Goal: Task Accomplishment & Management: Manage account settings

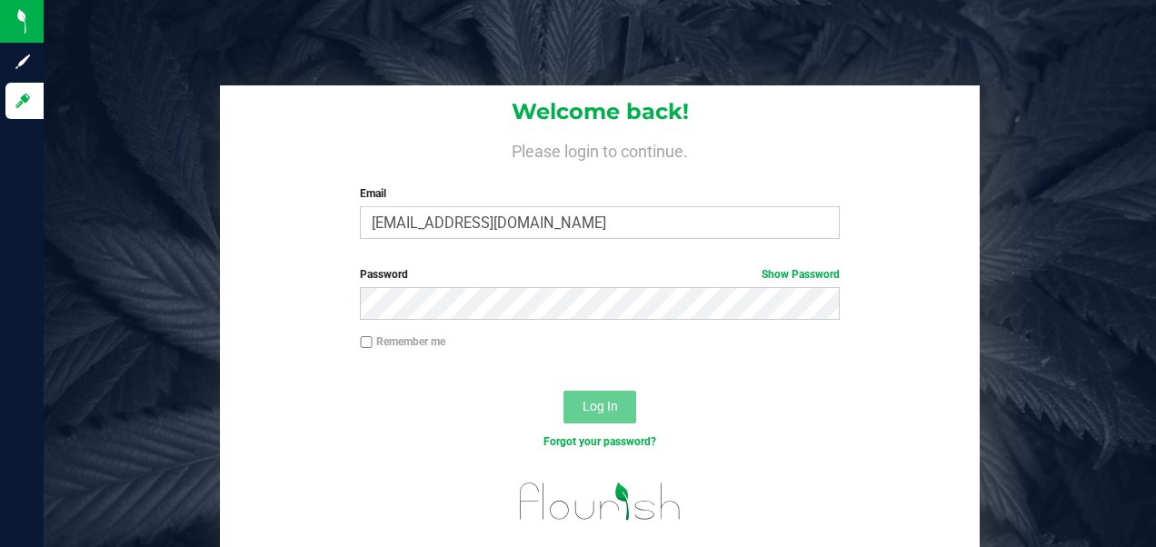
type input "[EMAIL_ADDRESS][DOMAIN_NAME]"
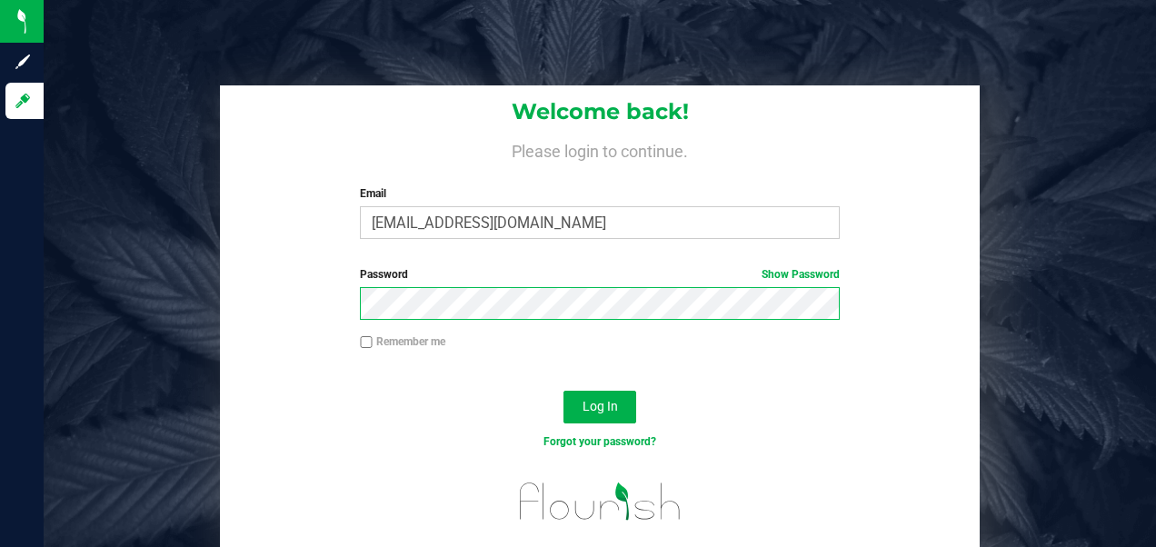
click at [563, 391] on button "Log In" at bounding box center [599, 407] width 73 height 33
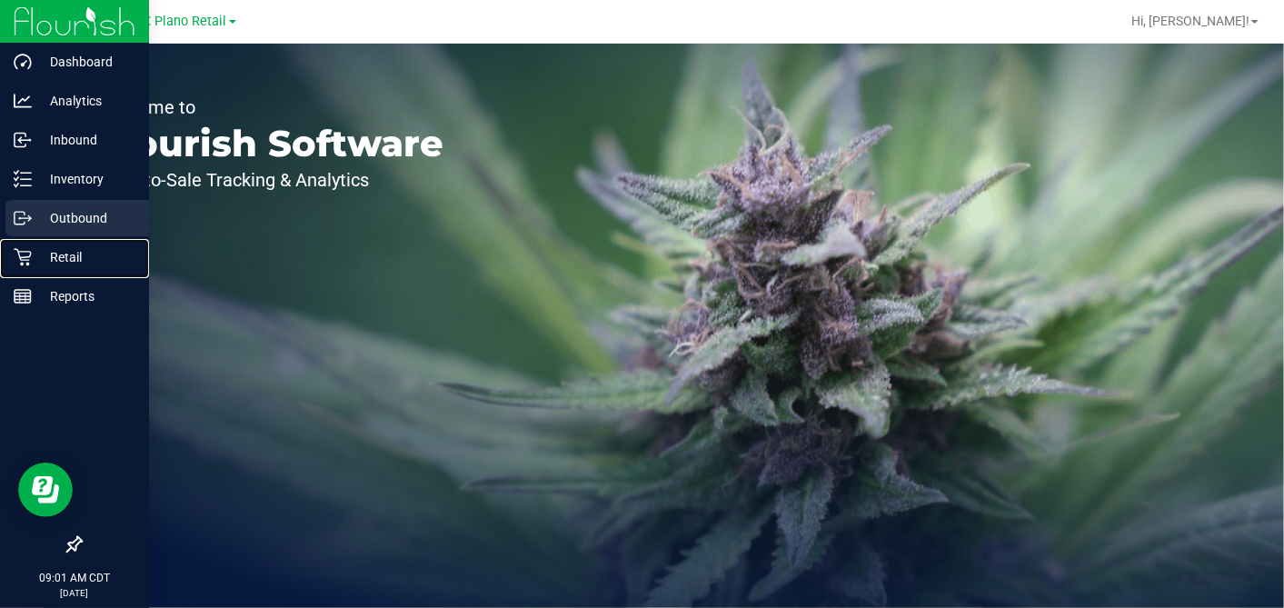
drag, startPoint x: 30, startPoint y: 253, endPoint x: 95, endPoint y: 234, distance: 68.2
click at [30, 253] on icon at bounding box center [22, 257] width 17 height 17
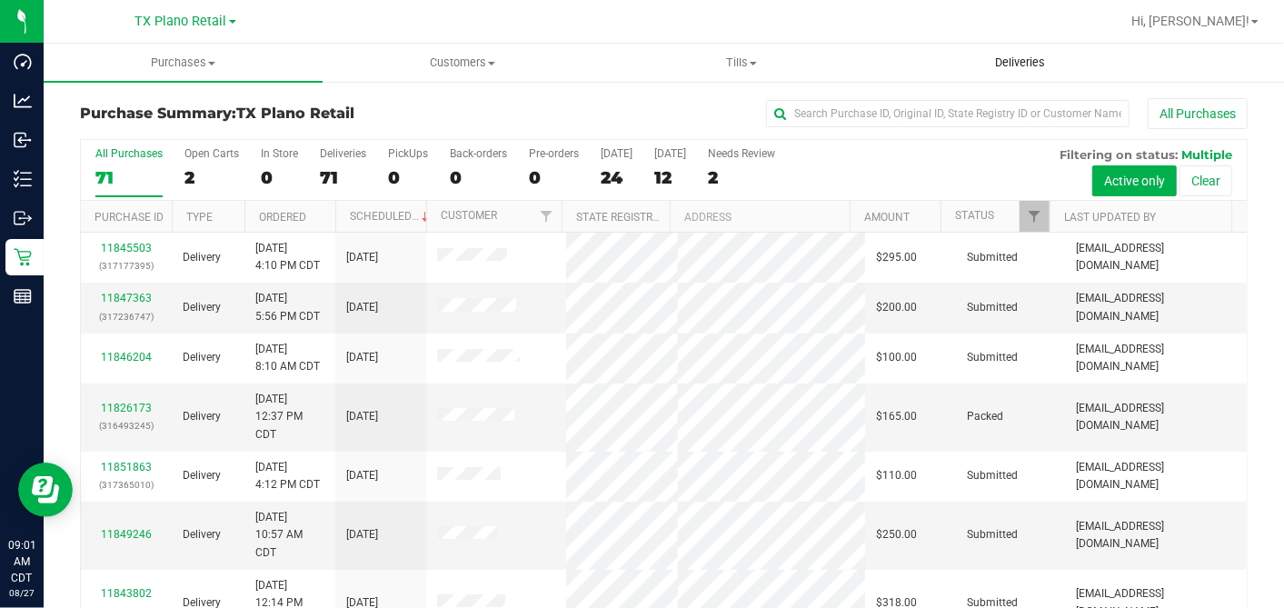
click at [1015, 70] on span "Deliveries" at bounding box center [1020, 63] width 99 height 16
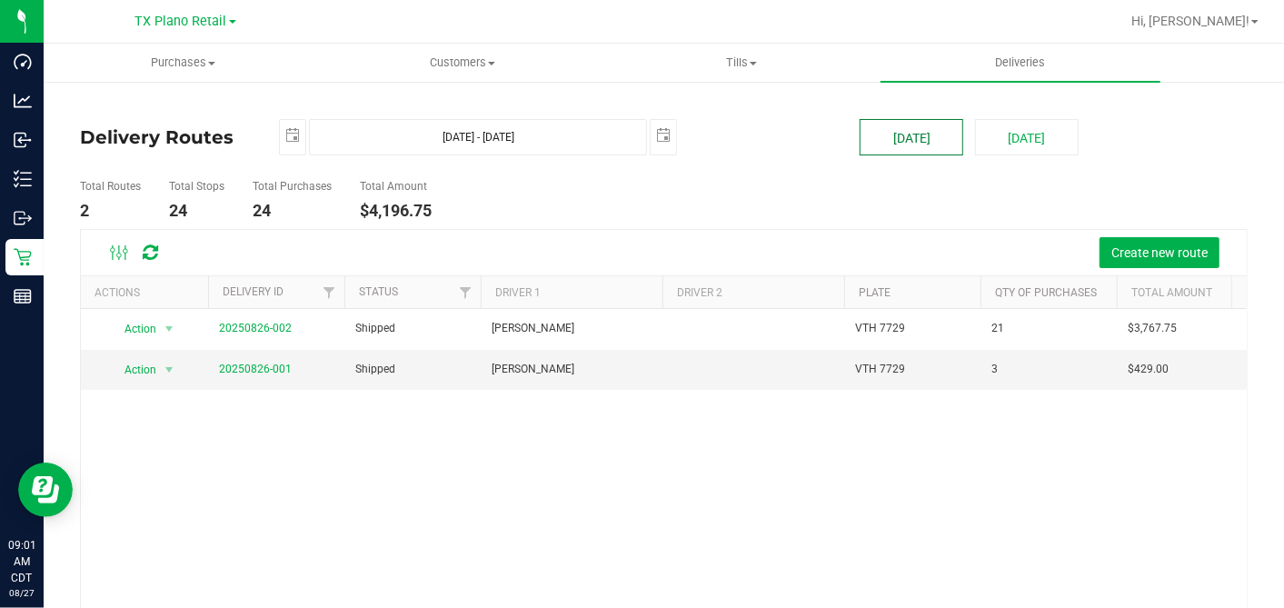
click at [897, 144] on button "[DATE]" at bounding box center [912, 137] width 104 height 36
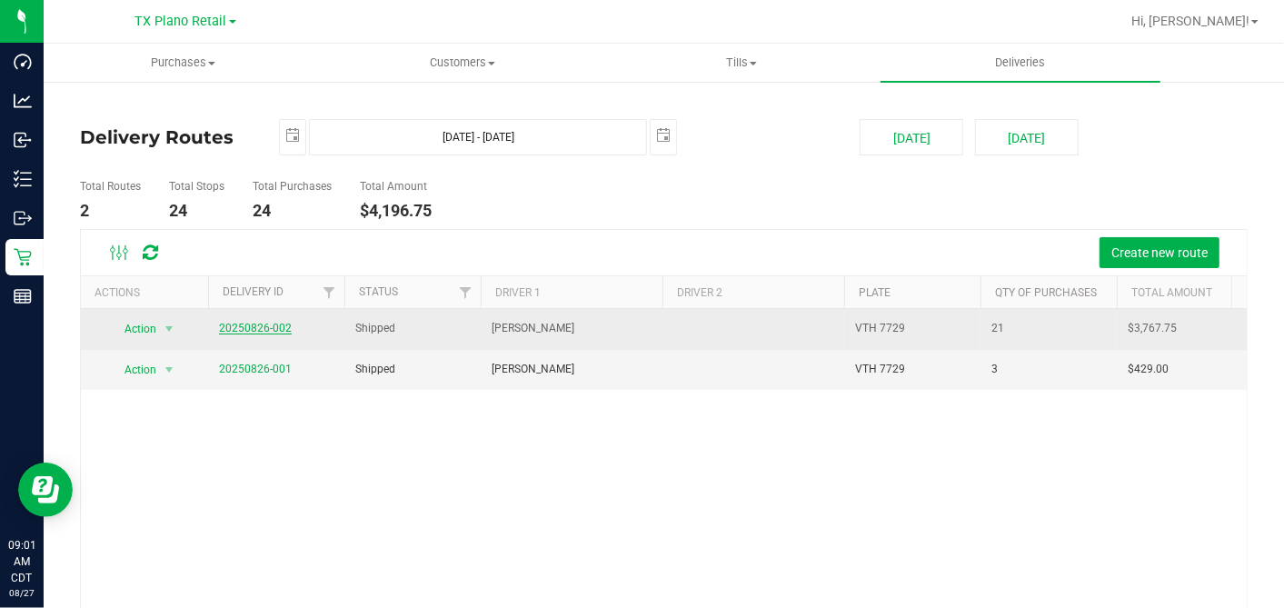
click at [262, 328] on link "20250826-002" at bounding box center [255, 328] width 73 height 13
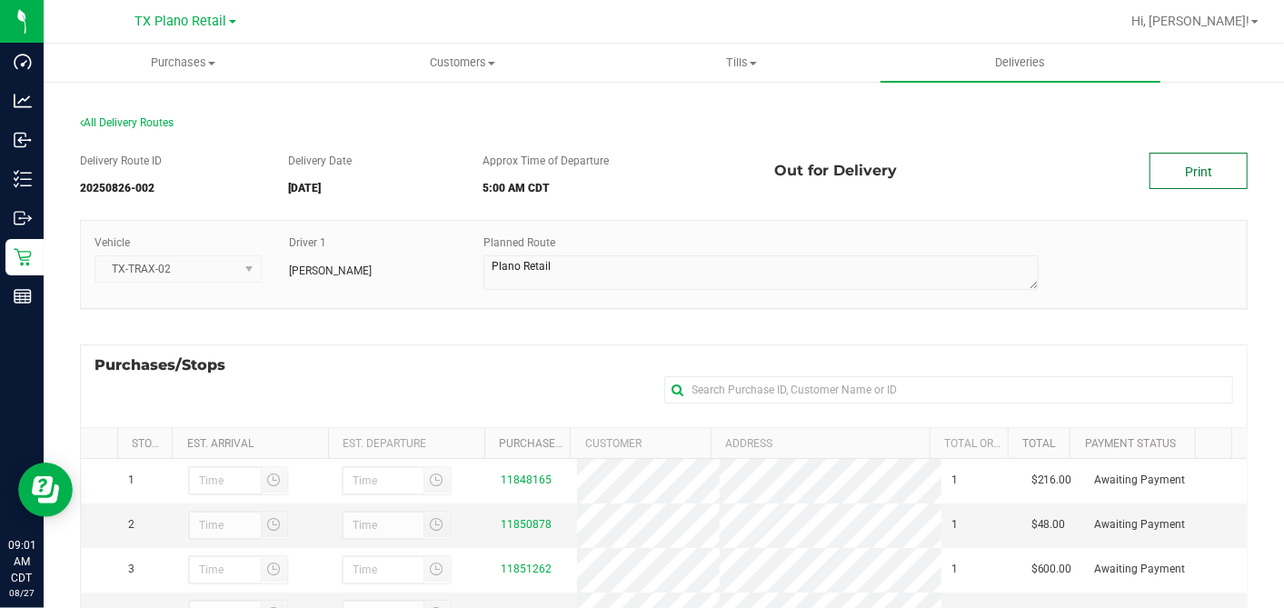
click at [1155, 174] on link "Print" at bounding box center [1199, 171] width 98 height 36
click at [1155, 176] on link "Print" at bounding box center [1199, 171] width 98 height 36
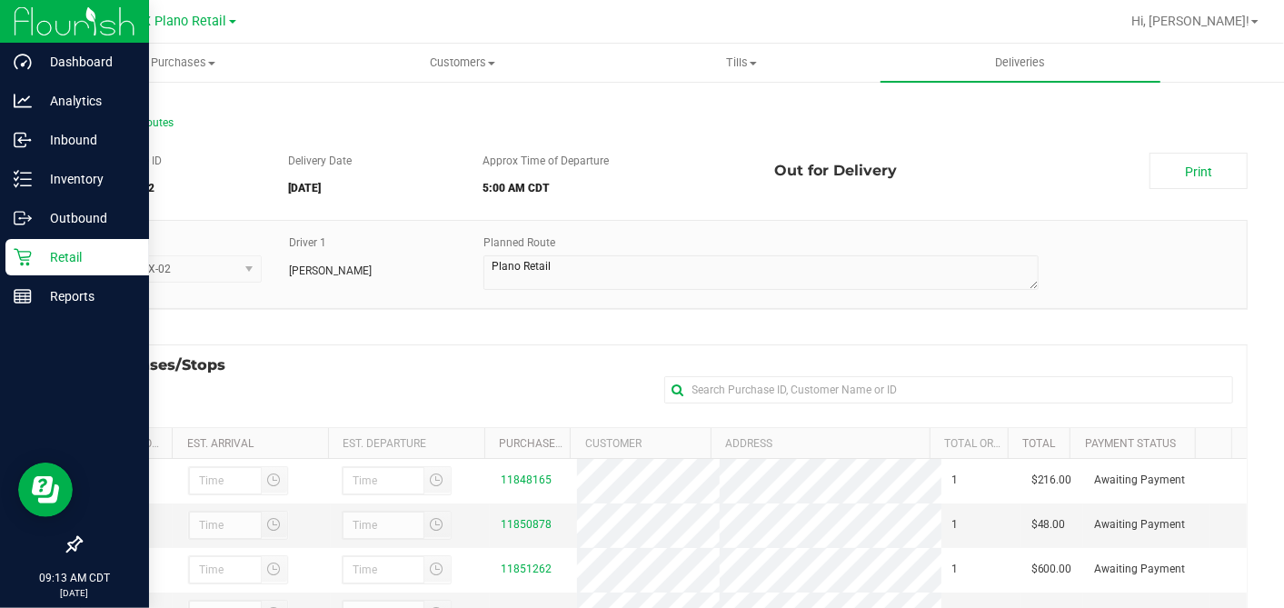
drag, startPoint x: 28, startPoint y: 252, endPoint x: 109, endPoint y: 249, distance: 80.9
click at [28, 252] on icon at bounding box center [23, 257] width 18 height 18
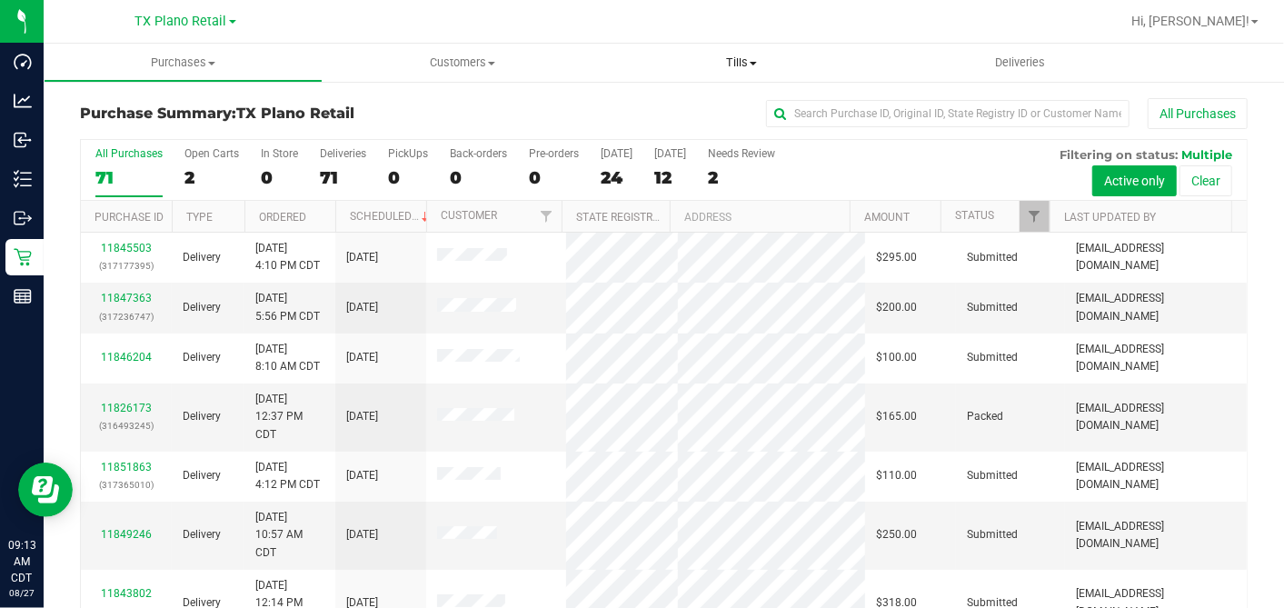
drag, startPoint x: 610, startPoint y: 174, endPoint x: 680, endPoint y: 77, distance: 119.1
click at [611, 174] on div "24" at bounding box center [617, 177] width 32 height 21
click at [0, 0] on input "Today 24" at bounding box center [0, 0] width 0 height 0
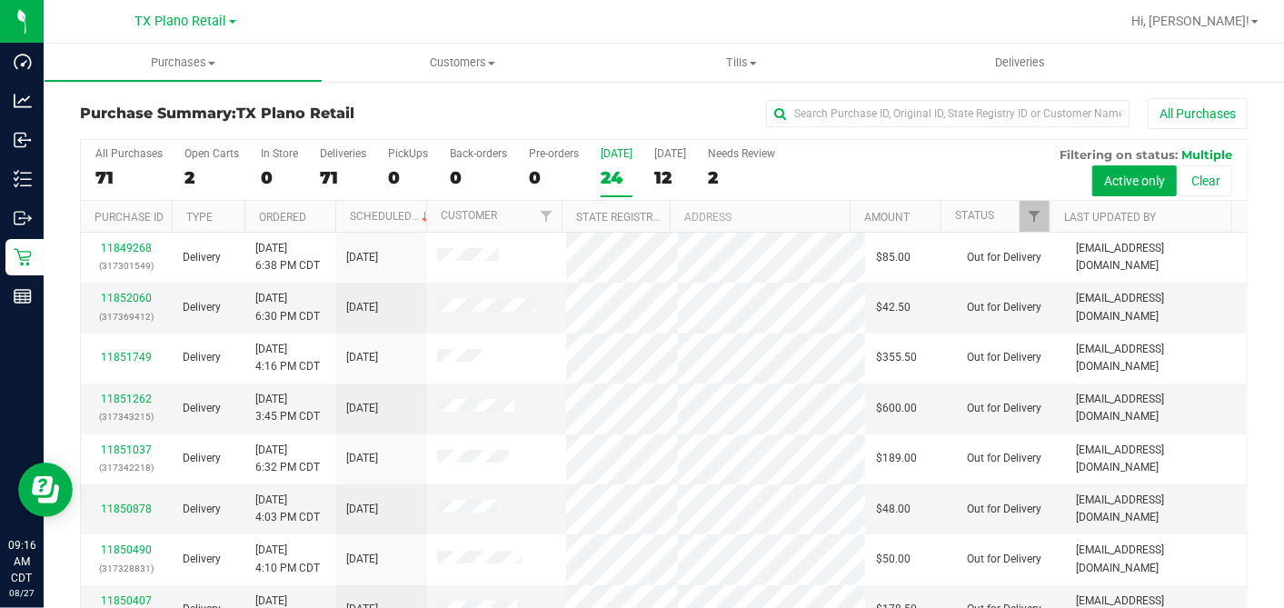
click at [610, 176] on div "24" at bounding box center [617, 177] width 32 height 21
click at [0, 0] on input "Today 24" at bounding box center [0, 0] width 0 height 0
click at [884, 164] on div "All Purchases 71 Open Carts 2 In Store 0 Deliveries 71 PickUps 0 Back-orders 0 …" at bounding box center [664, 170] width 1166 height 61
click at [752, 67] on span "Tills" at bounding box center [741, 63] width 277 height 16
click at [718, 113] on span "Manage tills" at bounding box center [663, 109] width 123 height 15
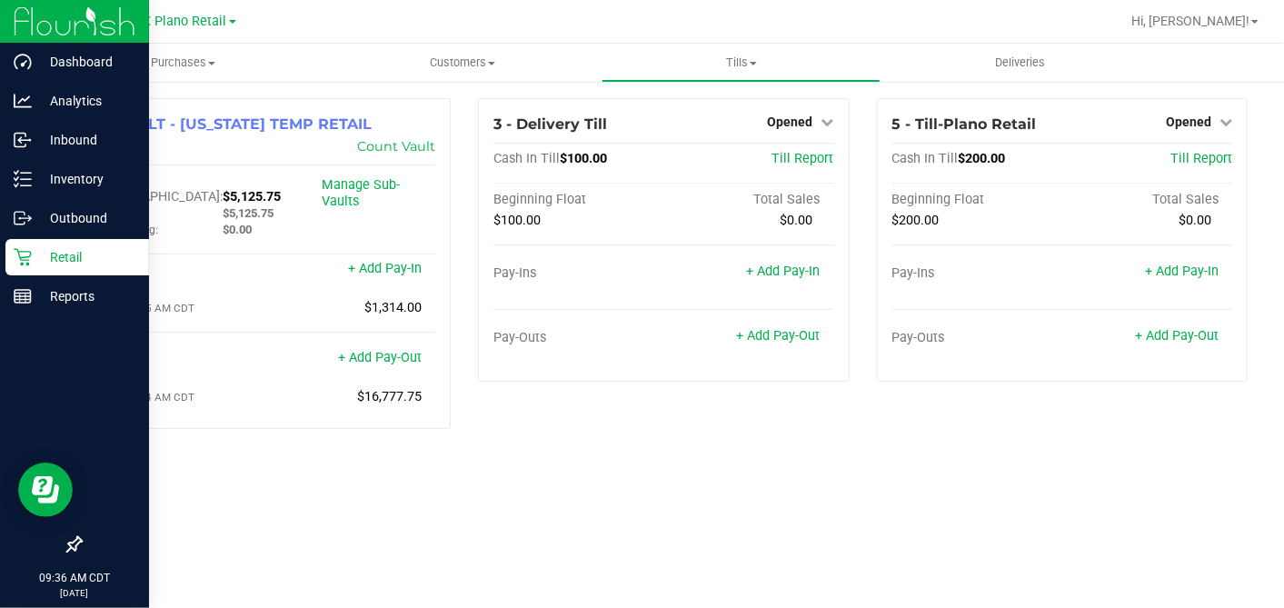
click at [25, 256] on icon at bounding box center [22, 257] width 17 height 17
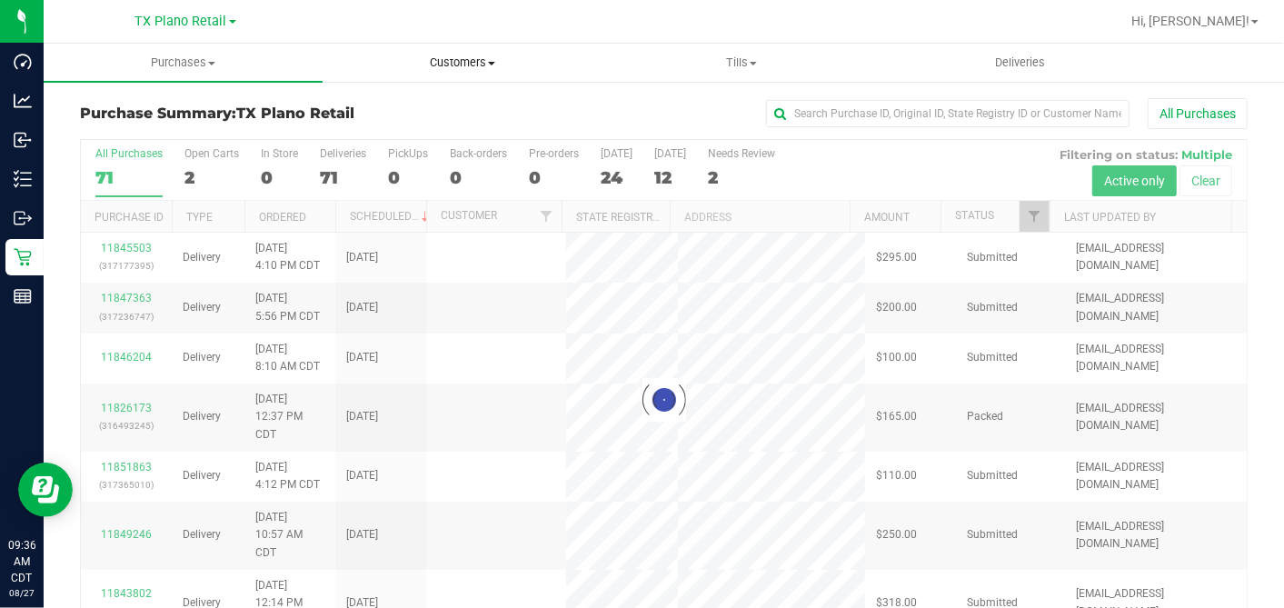
click at [470, 66] on span "Customers" at bounding box center [462, 63] width 277 height 16
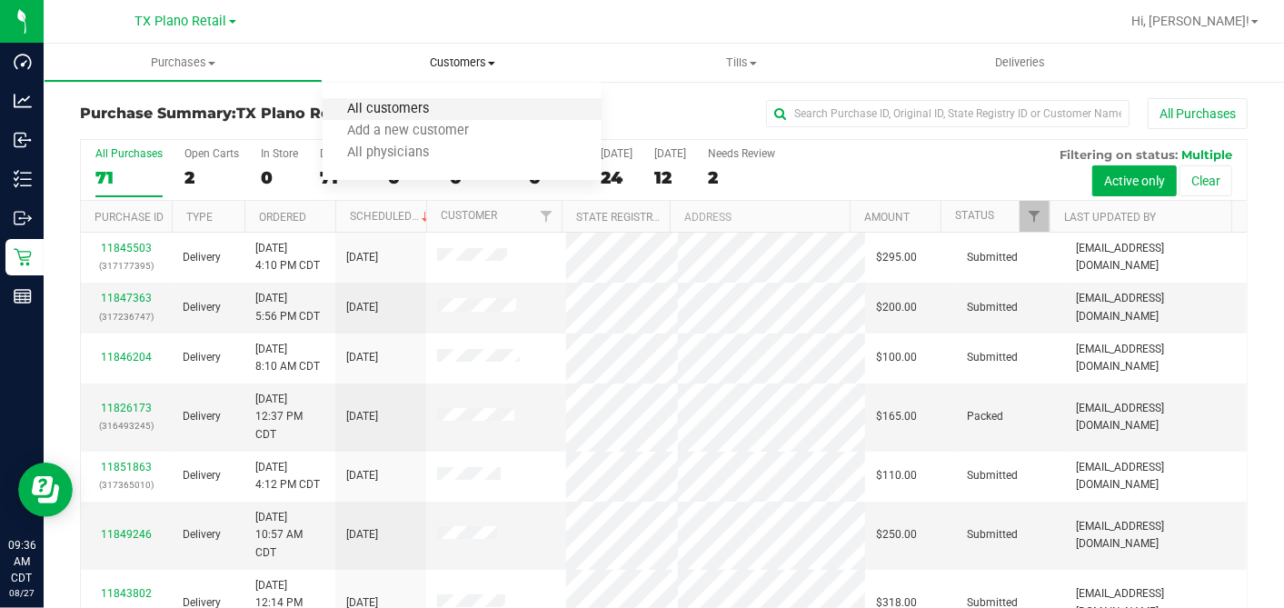
click at [418, 110] on span "All customers" at bounding box center [388, 109] width 131 height 15
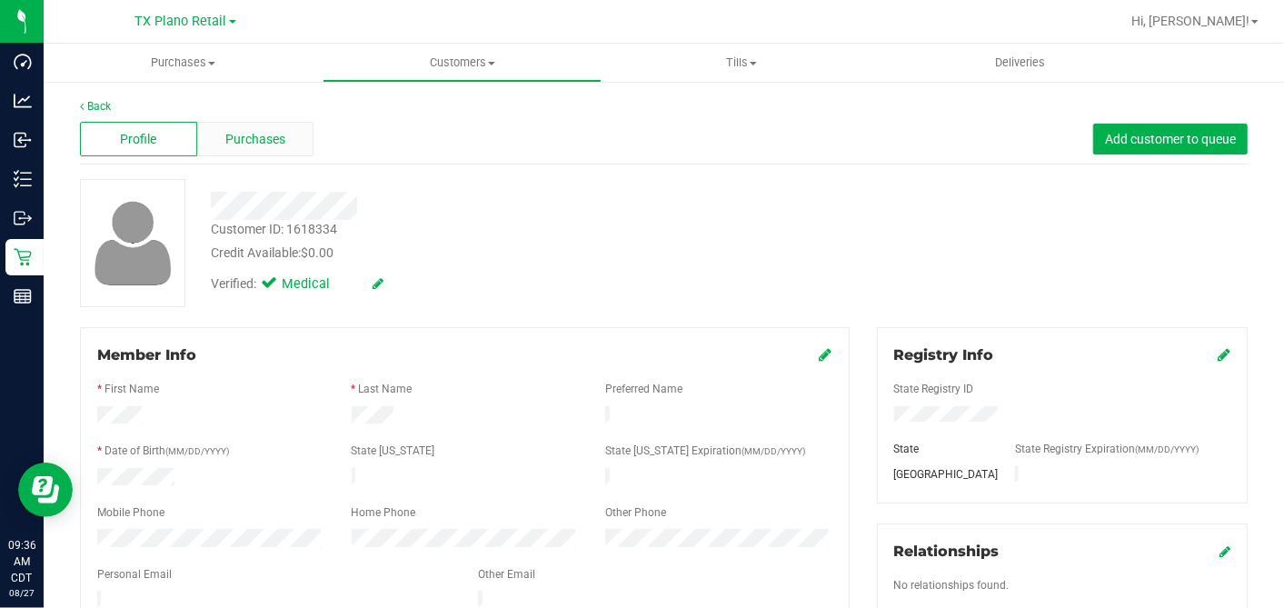
click at [278, 138] on span "Purchases" at bounding box center [255, 139] width 60 height 19
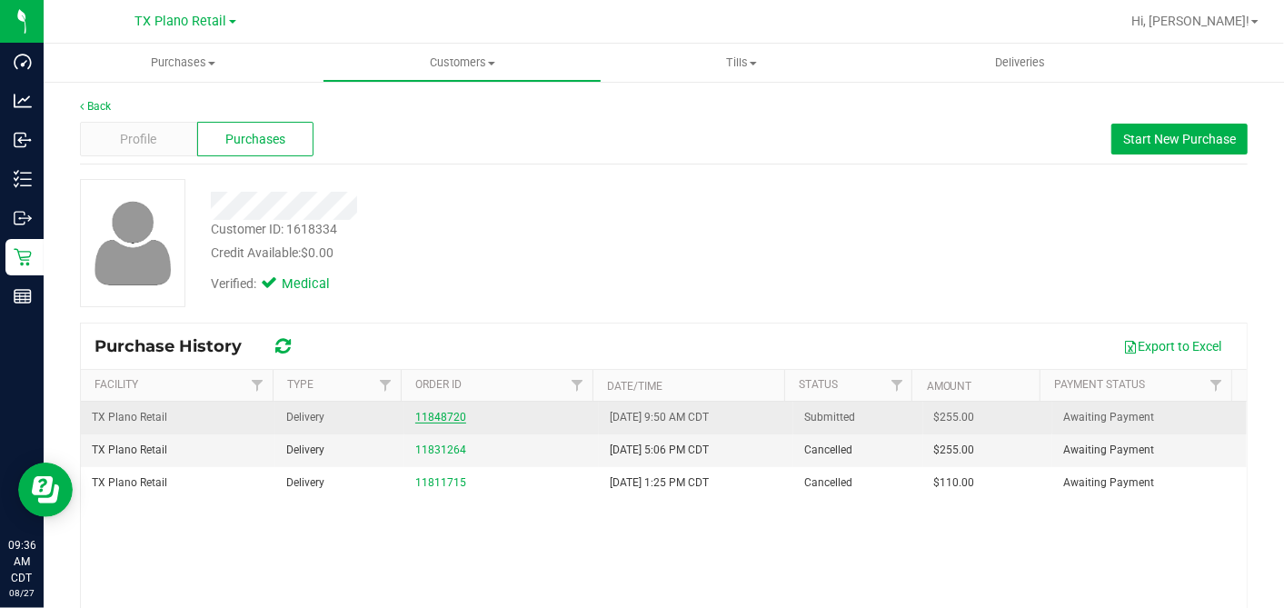
click at [416, 419] on link "11848720" at bounding box center [440, 417] width 51 height 13
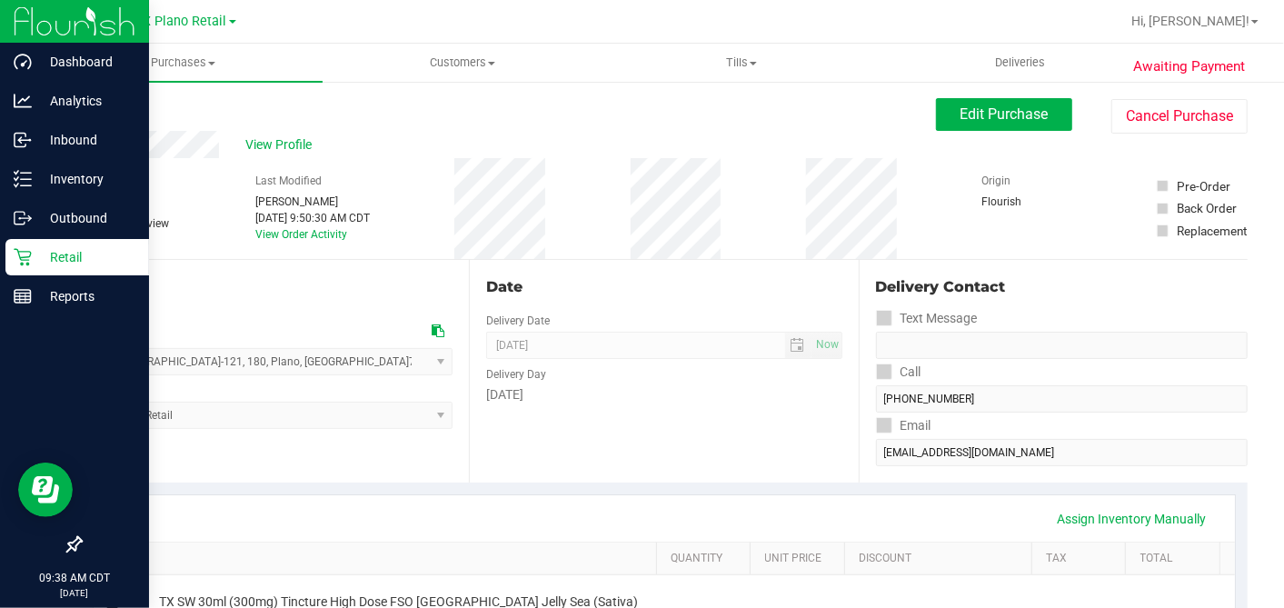
click at [34, 259] on p "Retail" at bounding box center [86, 257] width 109 height 22
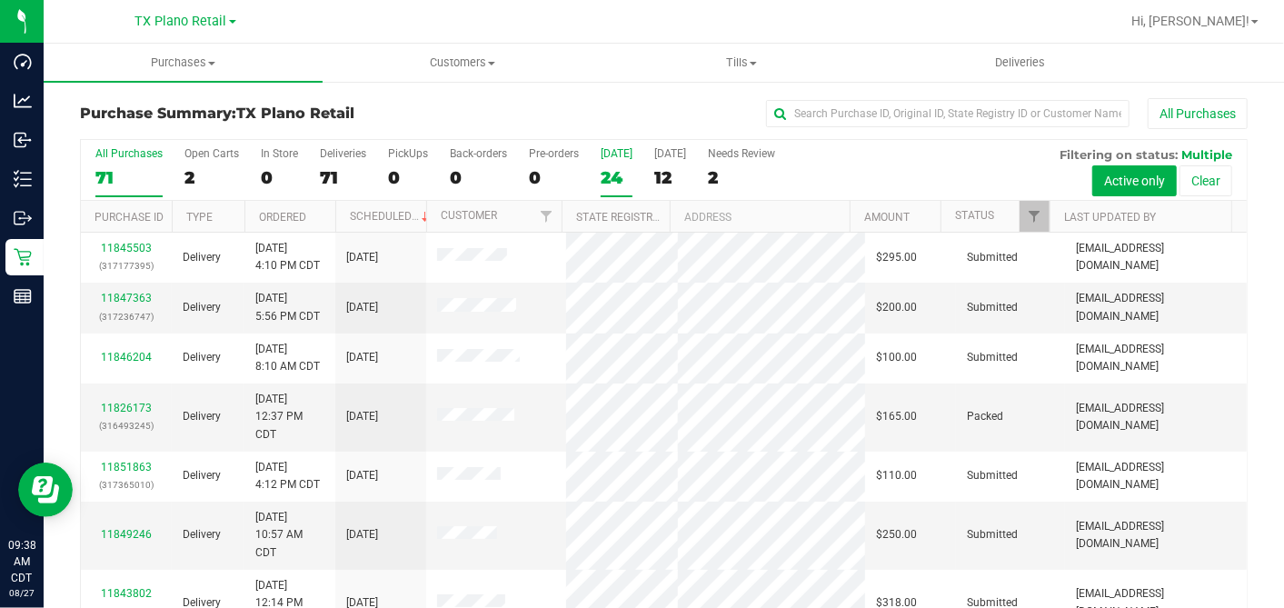
click at [610, 176] on div "24" at bounding box center [617, 177] width 32 height 21
click at [0, 0] on input "Today 24" at bounding box center [0, 0] width 0 height 0
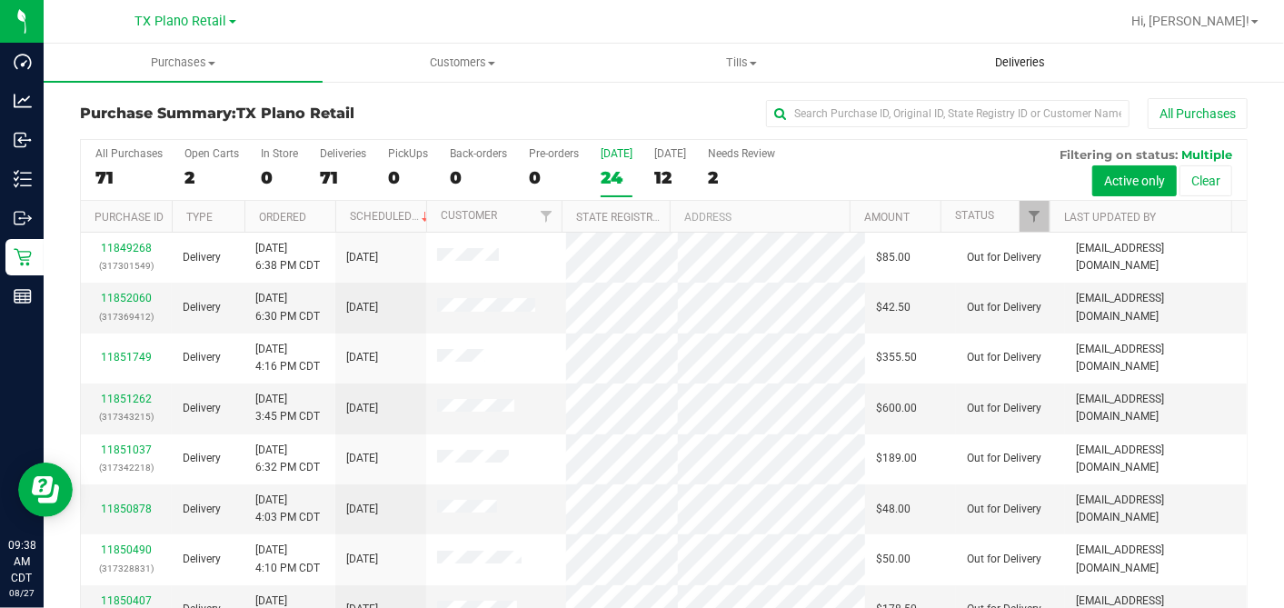
click at [997, 56] on span "Deliveries" at bounding box center [1020, 63] width 99 height 16
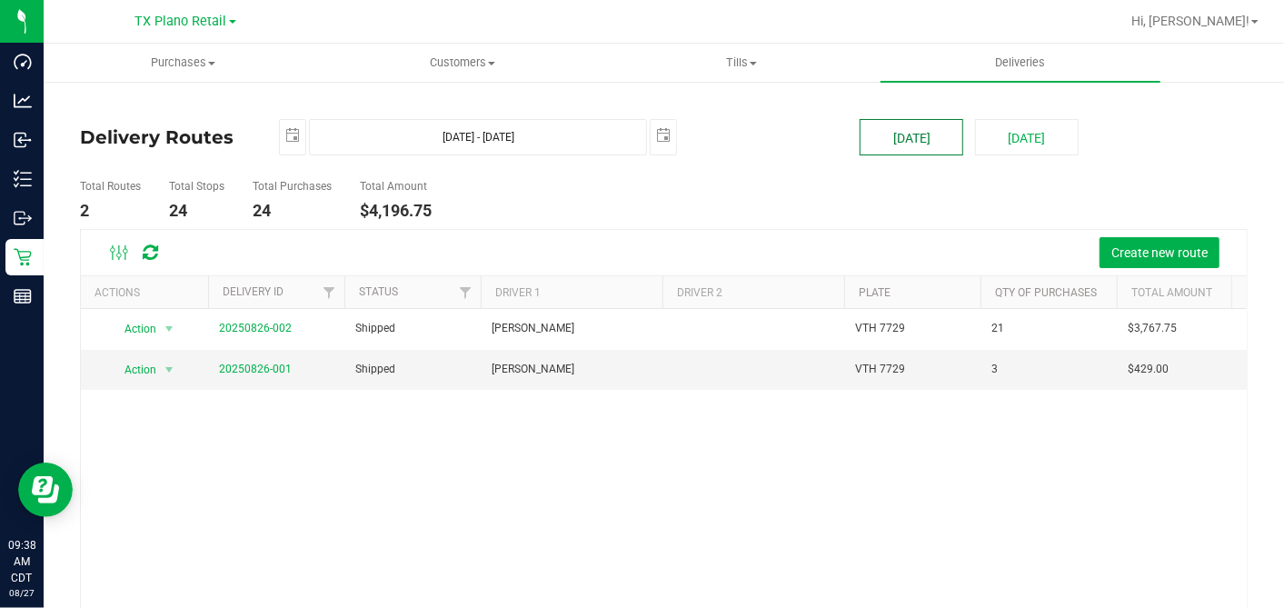
click at [931, 134] on button "[DATE]" at bounding box center [912, 137] width 104 height 36
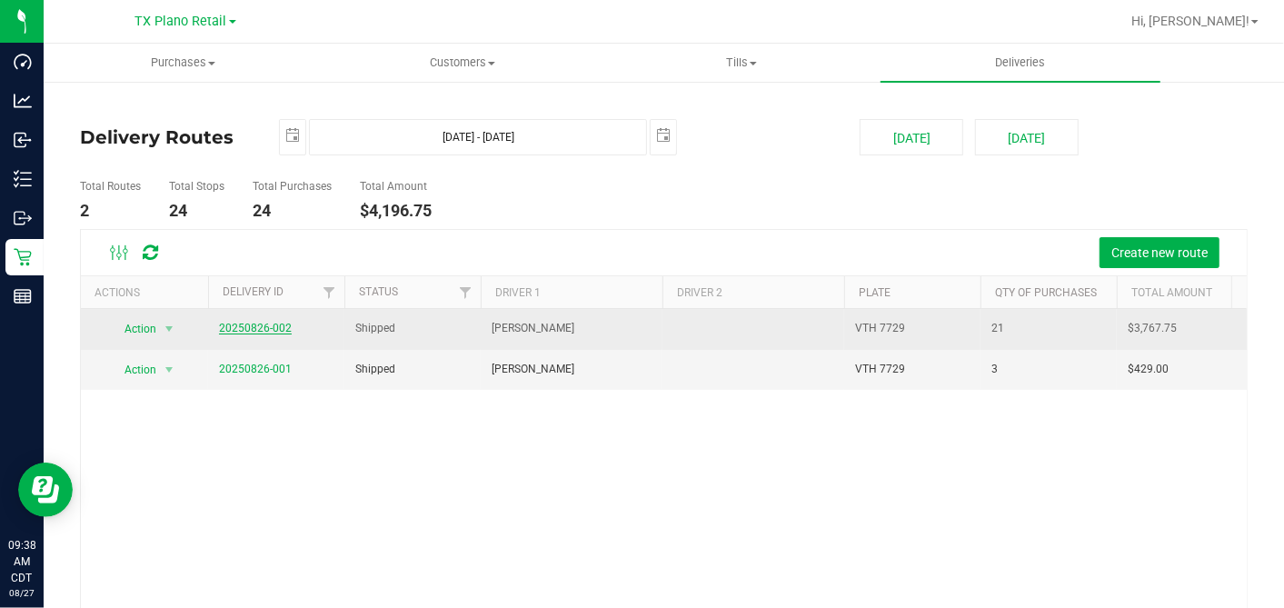
click at [271, 327] on link "20250826-002" at bounding box center [255, 328] width 73 height 13
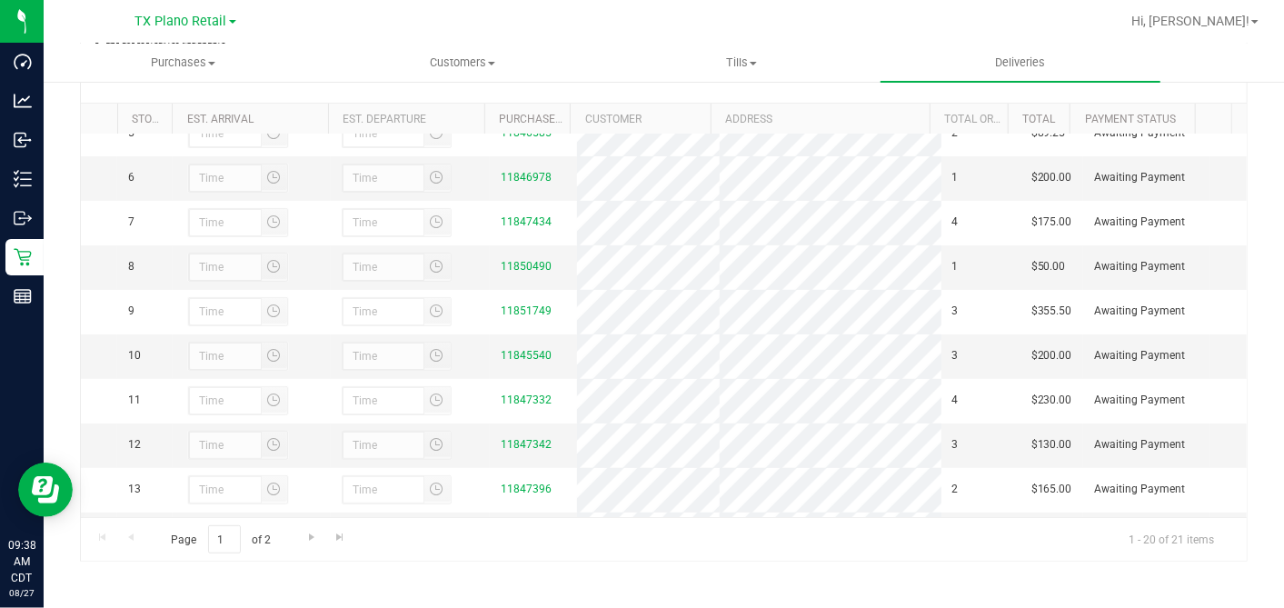
scroll to position [202, 0]
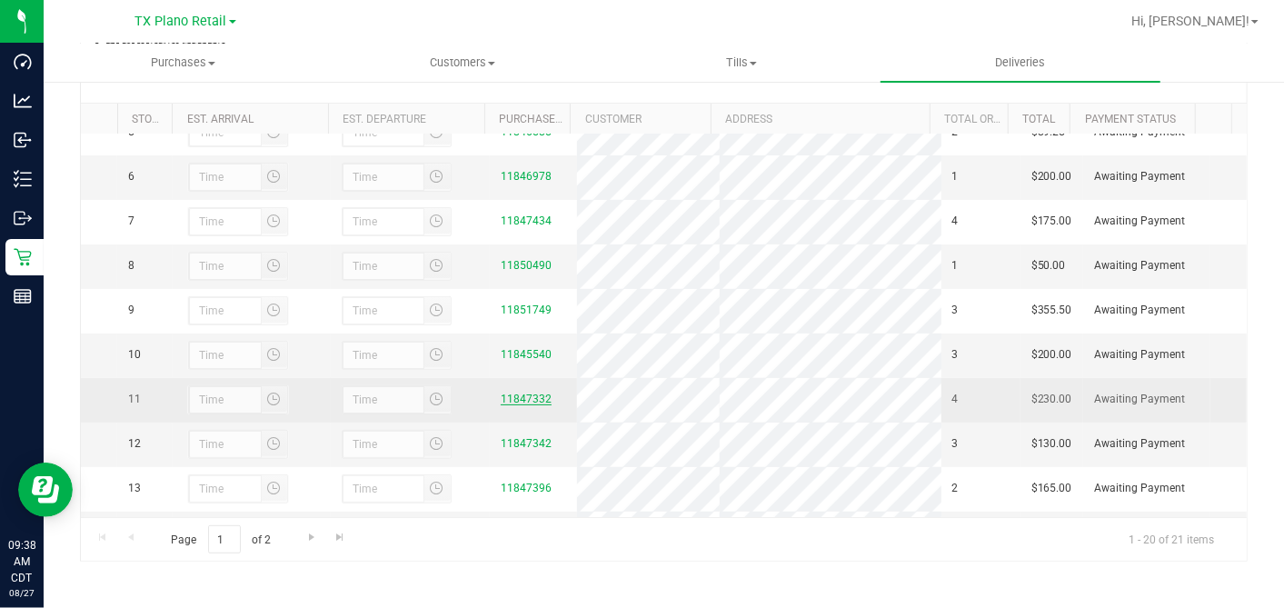
click at [523, 405] on link "11847332" at bounding box center [526, 399] width 51 height 13
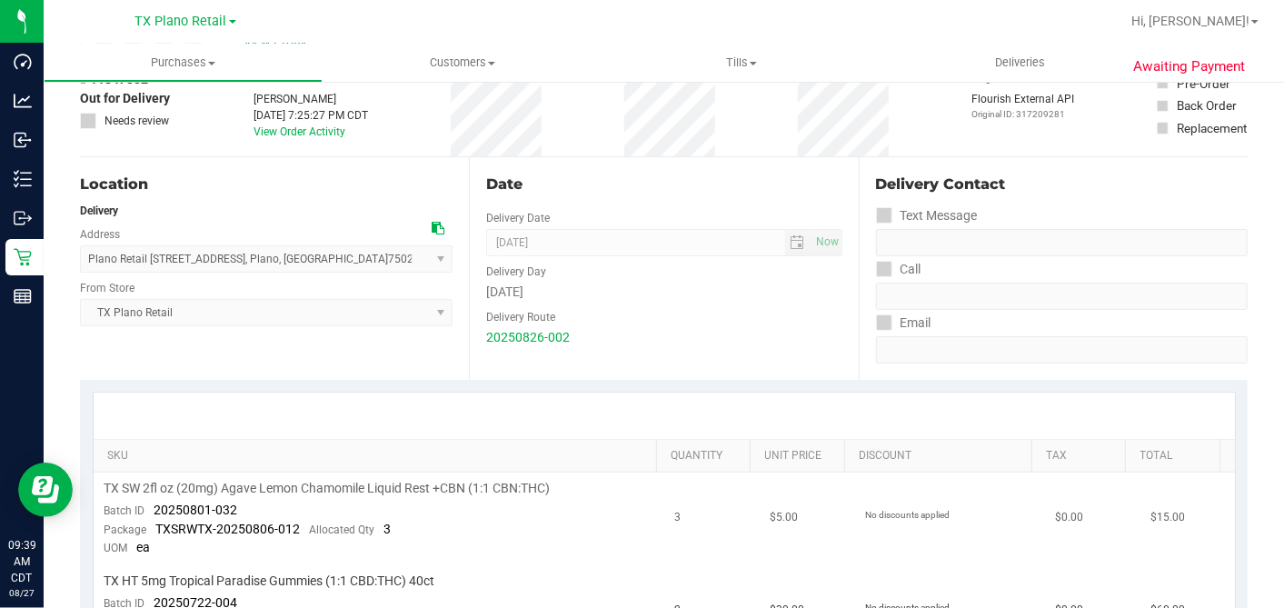
scroll to position [303, 0]
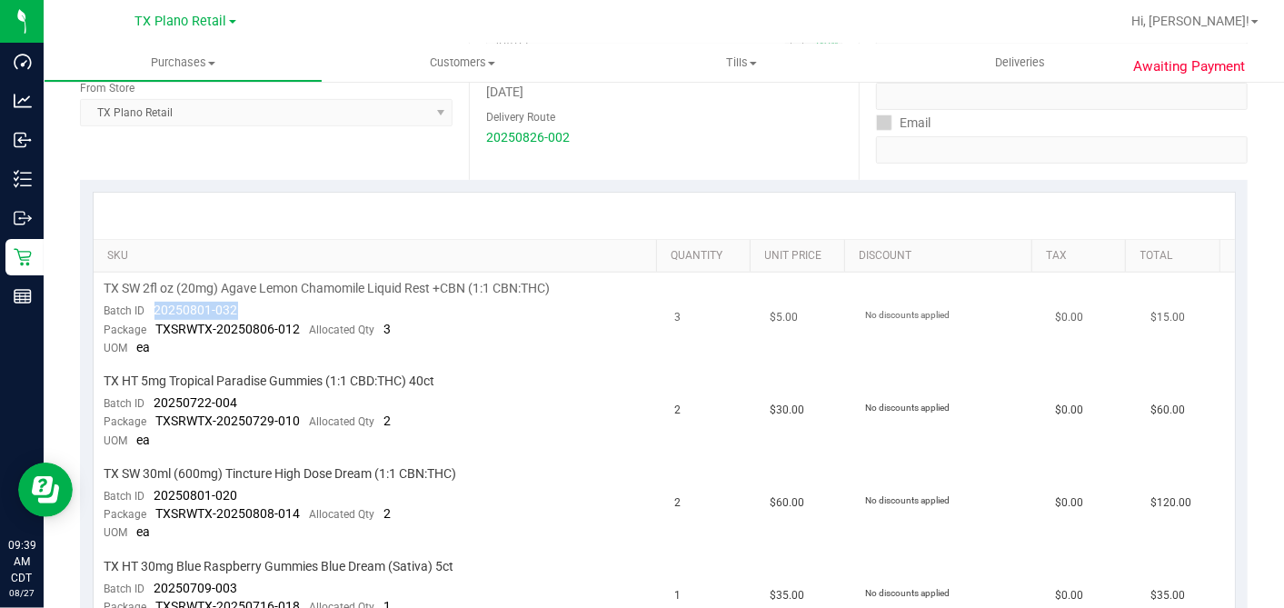
drag, startPoint x: 289, startPoint y: 304, endPoint x: 152, endPoint y: 309, distance: 137.3
click at [152, 309] on td "TX SW 2fl oz (20mg) Agave Lemon Chamomile Liquid Rest +CBN (1:1 CBN:THC) Batch …" at bounding box center [379, 319] width 571 height 93
copy span "20250801-032"
drag, startPoint x: 252, startPoint y: 394, endPoint x: 154, endPoint y: 404, distance: 98.7
click at [154, 404] on td "TX HT 5mg Tropical Paradise Gummies (1:1 CBD:THC) 40ct Batch ID 20250722-004 Pa…" at bounding box center [379, 411] width 571 height 93
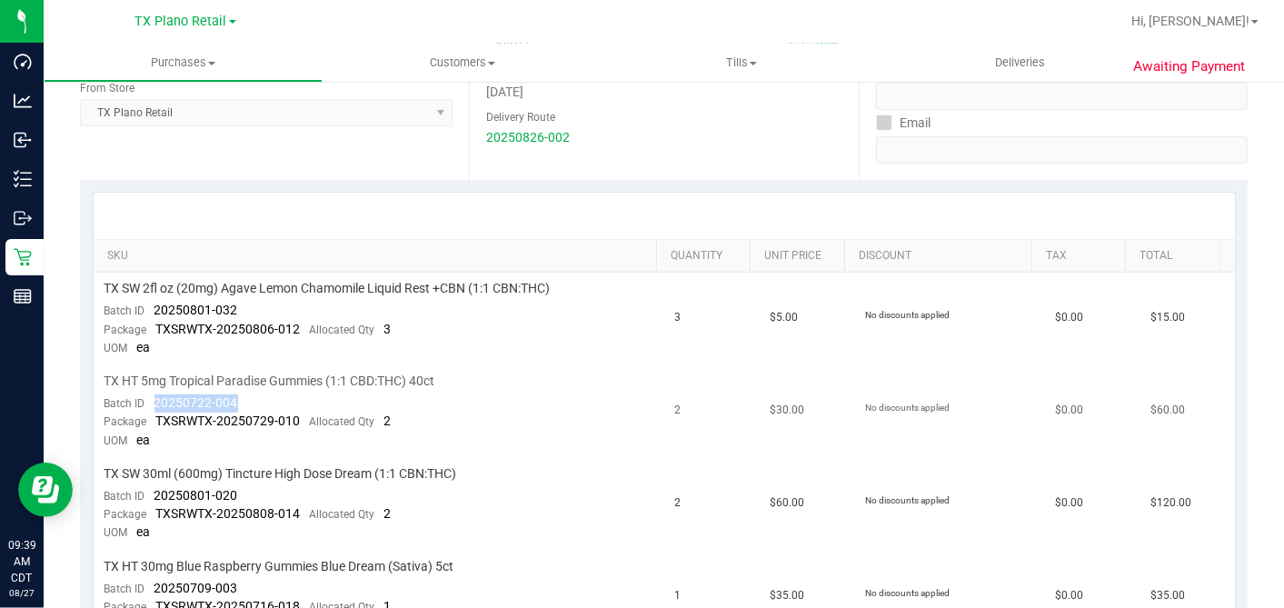
copy span "20250722-004"
drag, startPoint x: 251, startPoint y: 485, endPoint x: 152, endPoint y: 491, distance: 99.2
click at [152, 491] on td "TX SW 30ml (600mg) Tincture High Dose Dream (1:1 CBN:THC) Batch ID 20250801-020…" at bounding box center [379, 504] width 571 height 93
copy span "20250801-020"
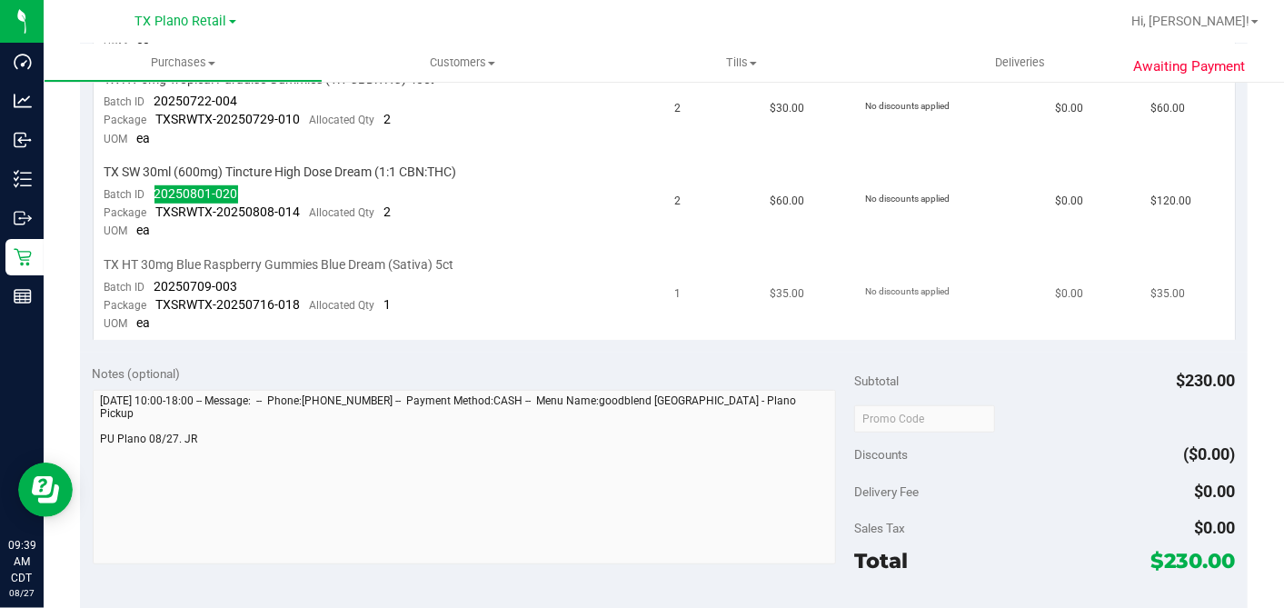
scroll to position [605, 0]
drag, startPoint x: 245, startPoint y: 282, endPoint x: 153, endPoint y: 286, distance: 92.8
click at [153, 286] on td "TX HT 30mg Blue Raspberry Gummies Blue Dream (Sativa) 5ct Batch ID 20250709-003…" at bounding box center [379, 294] width 571 height 92
copy span "20250709-003"
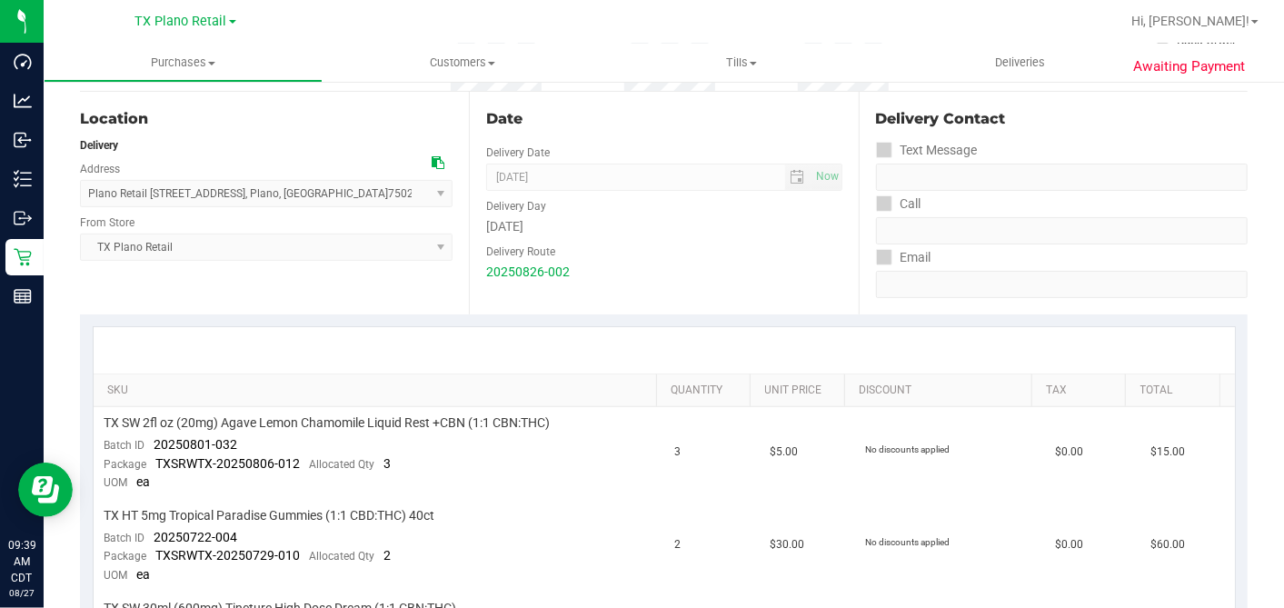
scroll to position [0, 0]
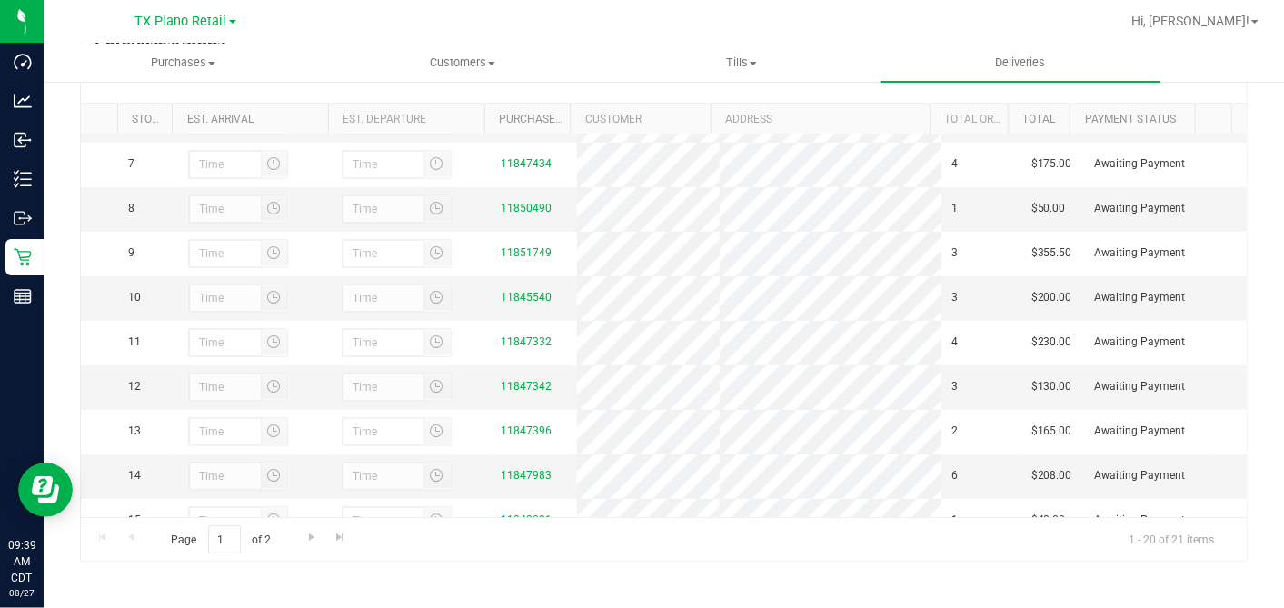
scroll to position [303, 0]
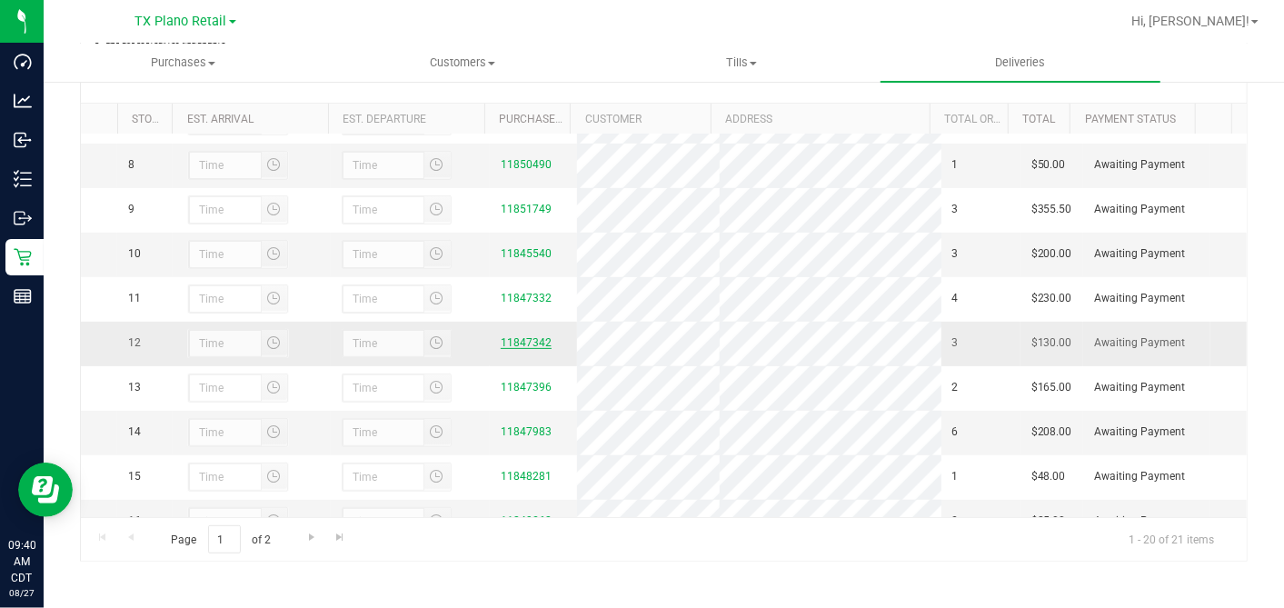
click at [517, 349] on link "11847342" at bounding box center [526, 342] width 51 height 13
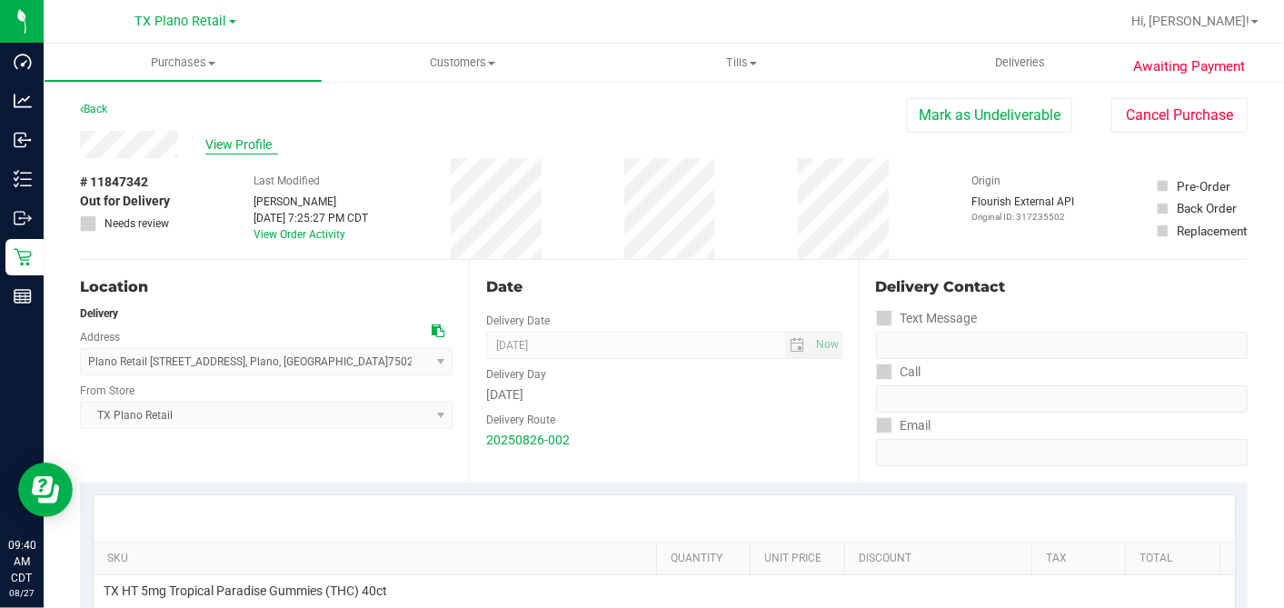
click at [258, 147] on span "View Profile" at bounding box center [241, 144] width 73 height 19
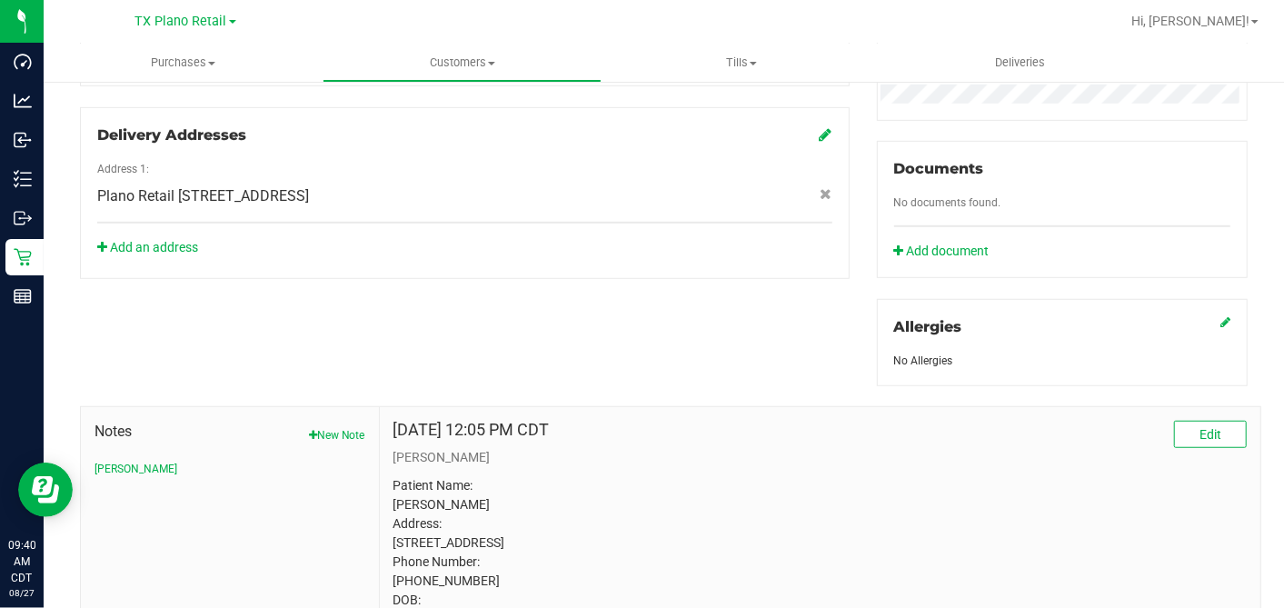
scroll to position [751, 0]
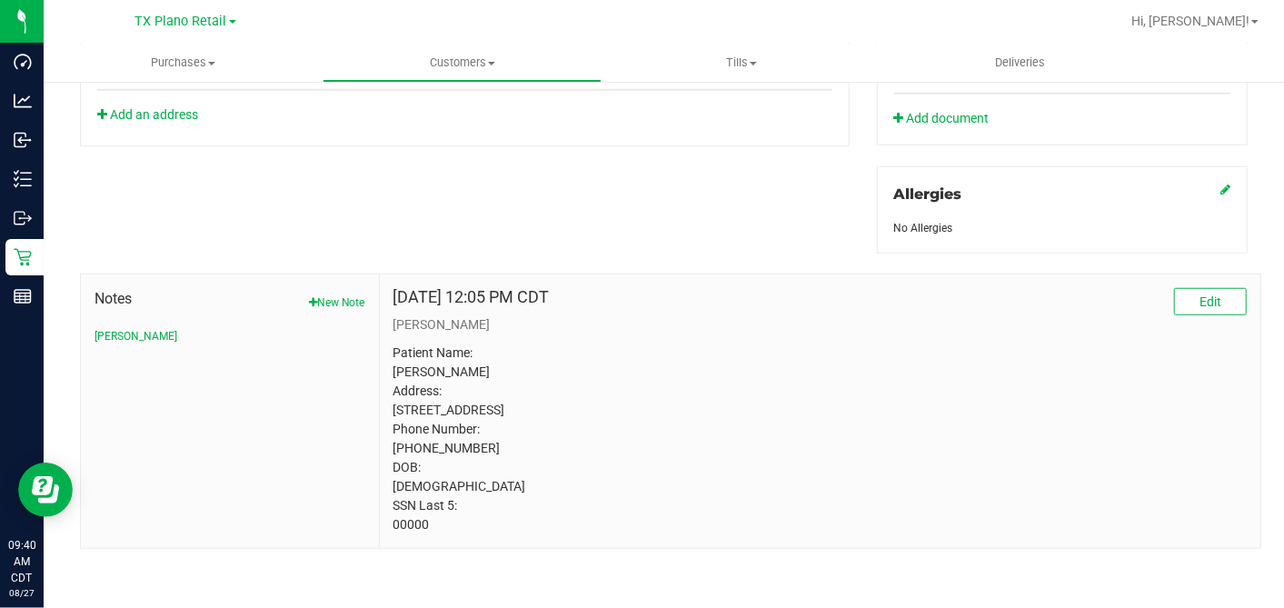
click at [396, 518] on p "Patient Name: Ruth Prim Address: 3605 HEARST CASTLE WAY PLANO, TX, 75025 Phone …" at bounding box center [819, 439] width 853 height 191
copy p "00000"
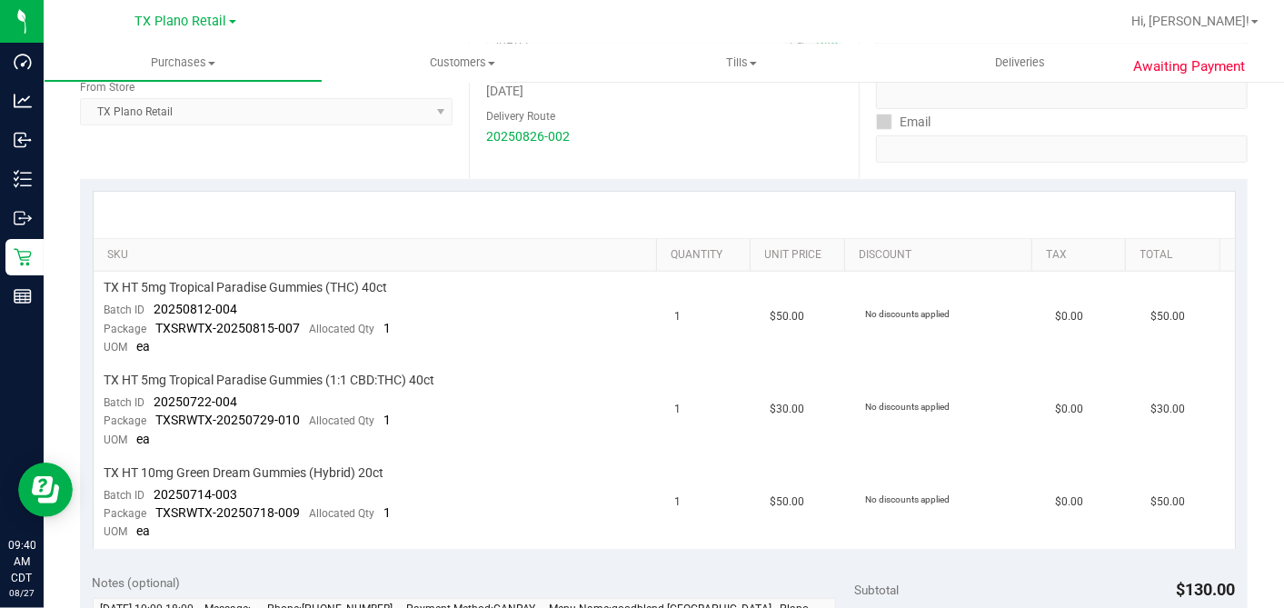
scroll to position [347, 0]
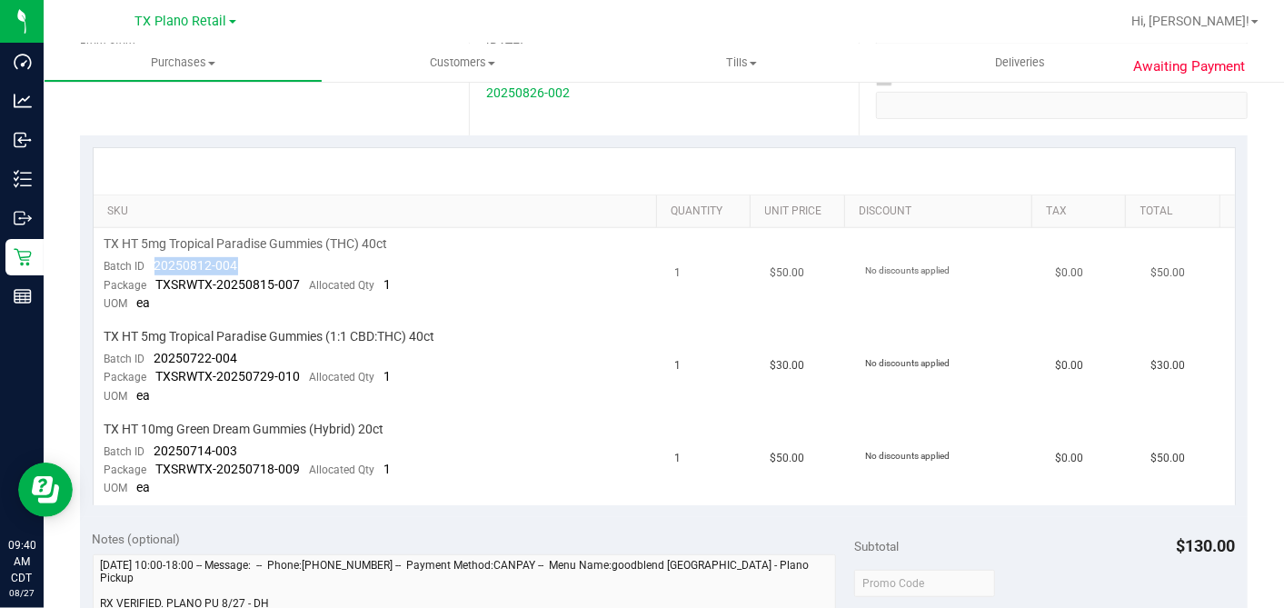
drag, startPoint x: 242, startPoint y: 263, endPoint x: 151, endPoint y: 262, distance: 90.9
click at [151, 262] on td "TX HT 5mg Tropical Paradise Gummies (THC) 40ct Batch ID 20250812-004 Package TX…" at bounding box center [379, 274] width 571 height 93
copy span "20250812-004"
drag, startPoint x: 236, startPoint y: 352, endPoint x: 145, endPoint y: 355, distance: 90.9
click at [145, 355] on td "TX HT 5mg Tropical Paradise Gummies (1:1 CBD:THC) 40ct Batch ID 20250722-004 Pa…" at bounding box center [379, 367] width 571 height 93
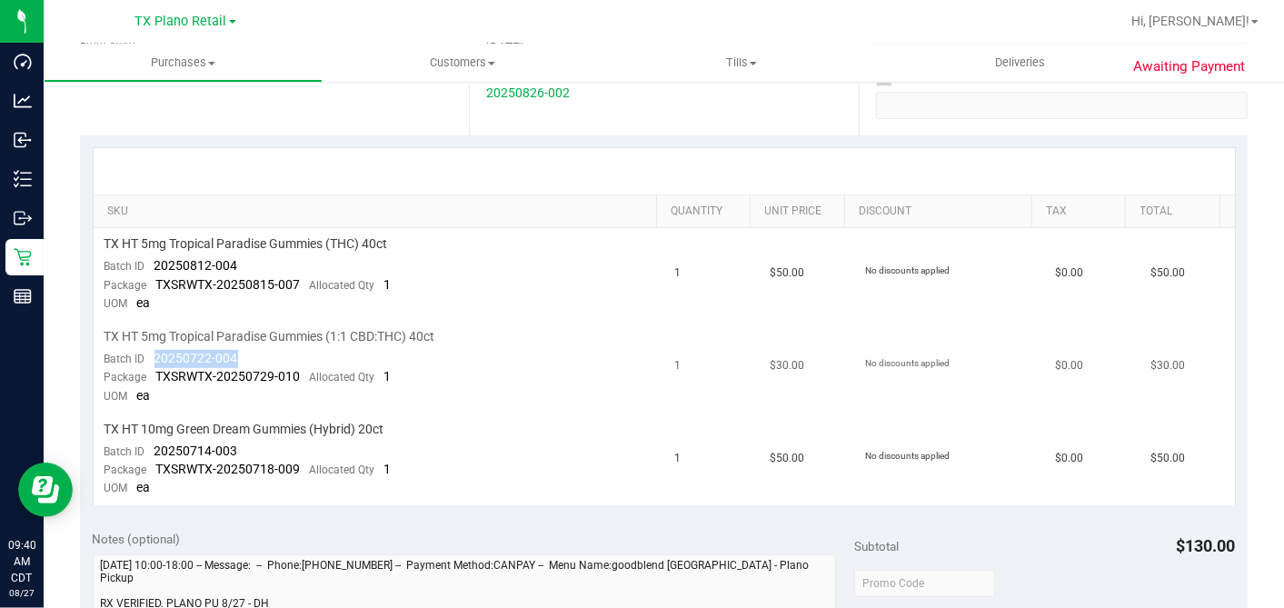
copy span "20250722-004"
drag, startPoint x: 238, startPoint y: 448, endPoint x: 151, endPoint y: 446, distance: 87.3
click at [151, 446] on td "TX HT 10mg Green Dream Gummies (Hybrid) 20ct Batch ID 20250714-003 Package TXSR…" at bounding box center [379, 459] width 571 height 92
copy span "20250714-003"
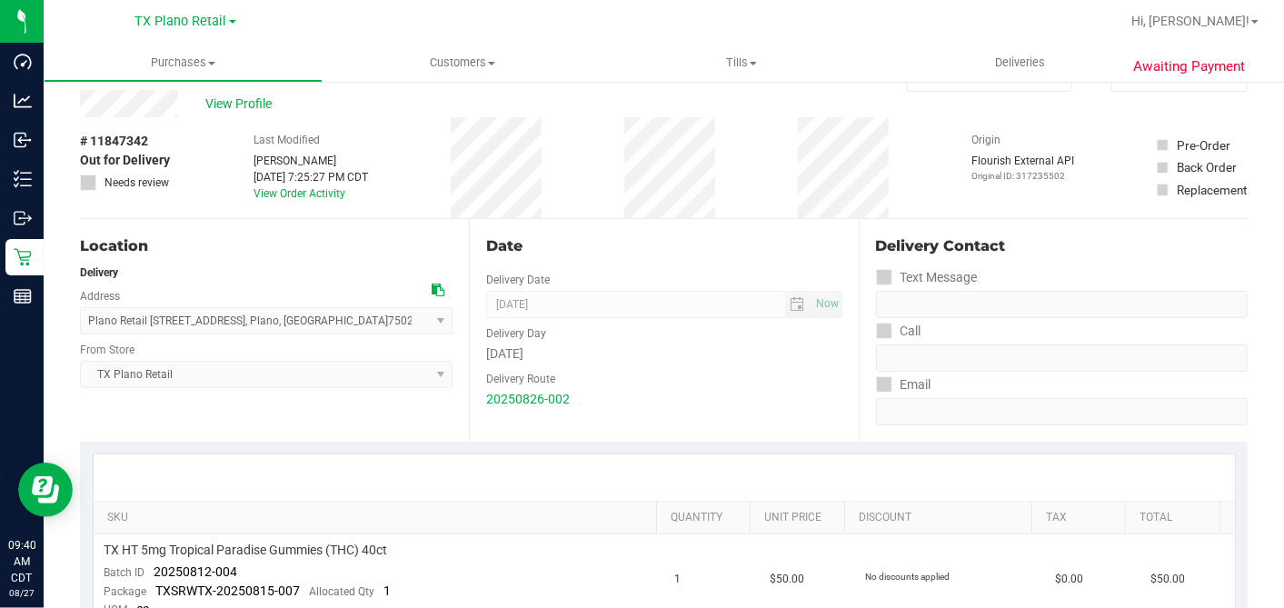
scroll to position [0, 0]
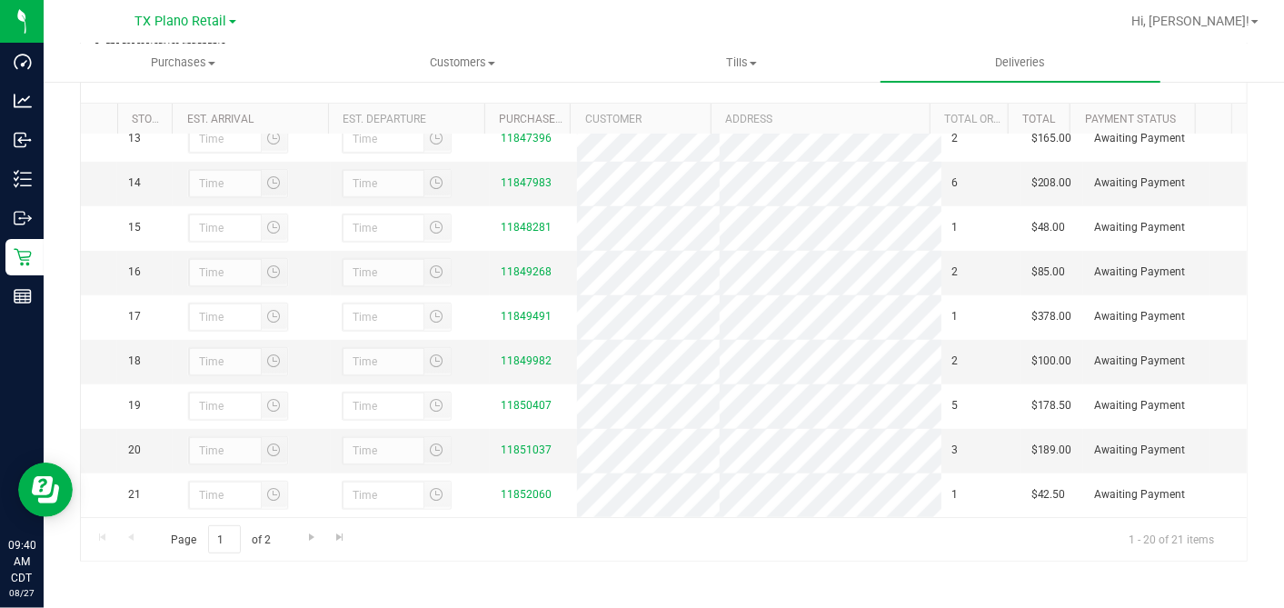
scroll to position [504, 0]
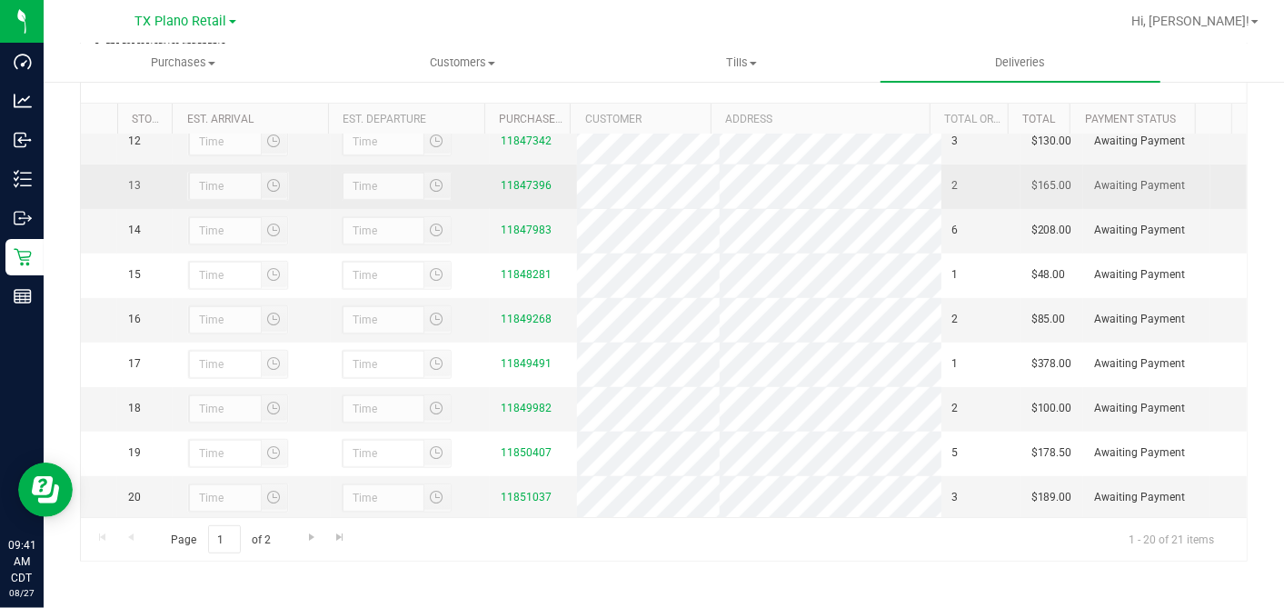
click at [523, 194] on div "11847396" at bounding box center [533, 185] width 65 height 17
click at [523, 192] on link "11847396" at bounding box center [526, 185] width 51 height 13
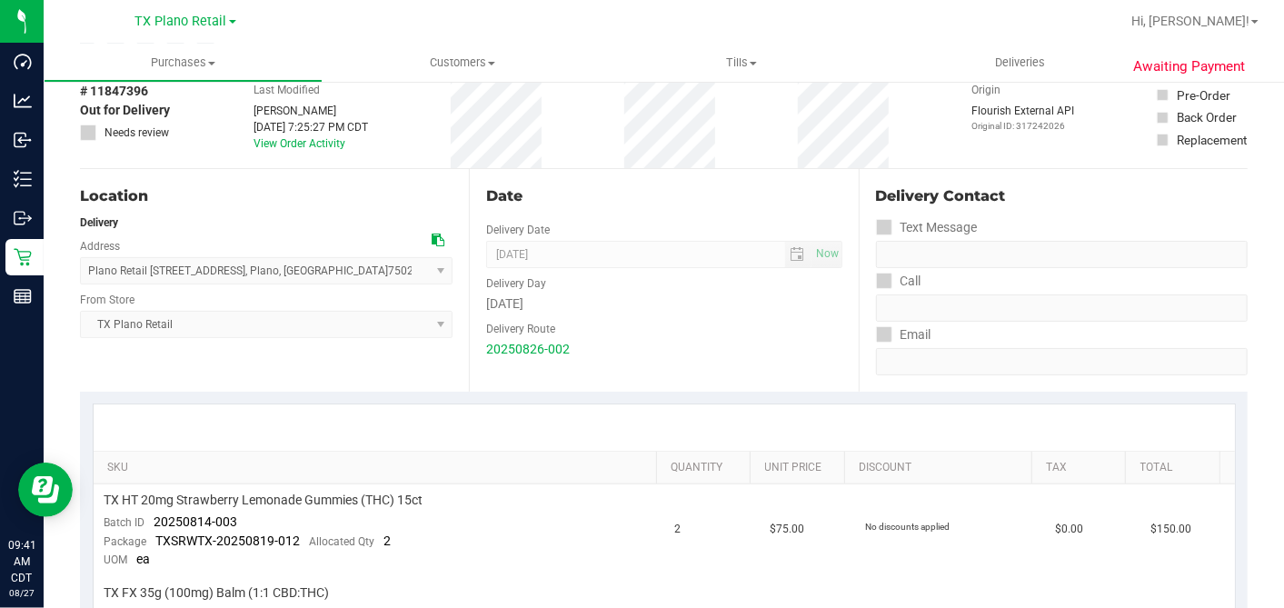
scroll to position [202, 0]
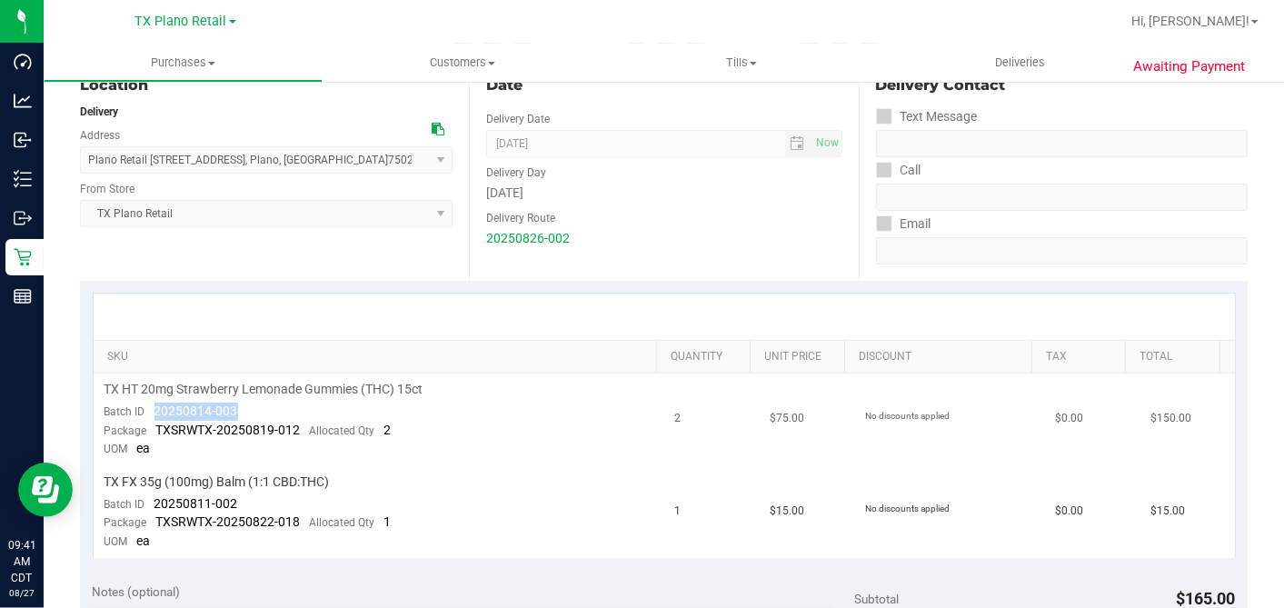
drag, startPoint x: 255, startPoint y: 407, endPoint x: 159, endPoint y: 410, distance: 96.4
click at [154, 409] on td "TX HT 20mg Strawberry Lemonade Gummies (THC) 15ct Batch ID 20250814-003 Package…" at bounding box center [379, 420] width 571 height 93
copy span "20250814-003"
drag, startPoint x: 222, startPoint y: 497, endPoint x: 150, endPoint y: 497, distance: 71.8
click at [150, 497] on td "TX FX 35g (100mg) Balm (1:1 CBD:THC) Batch ID 20250811-002 Package TXSRWTX-2025…" at bounding box center [379, 512] width 571 height 92
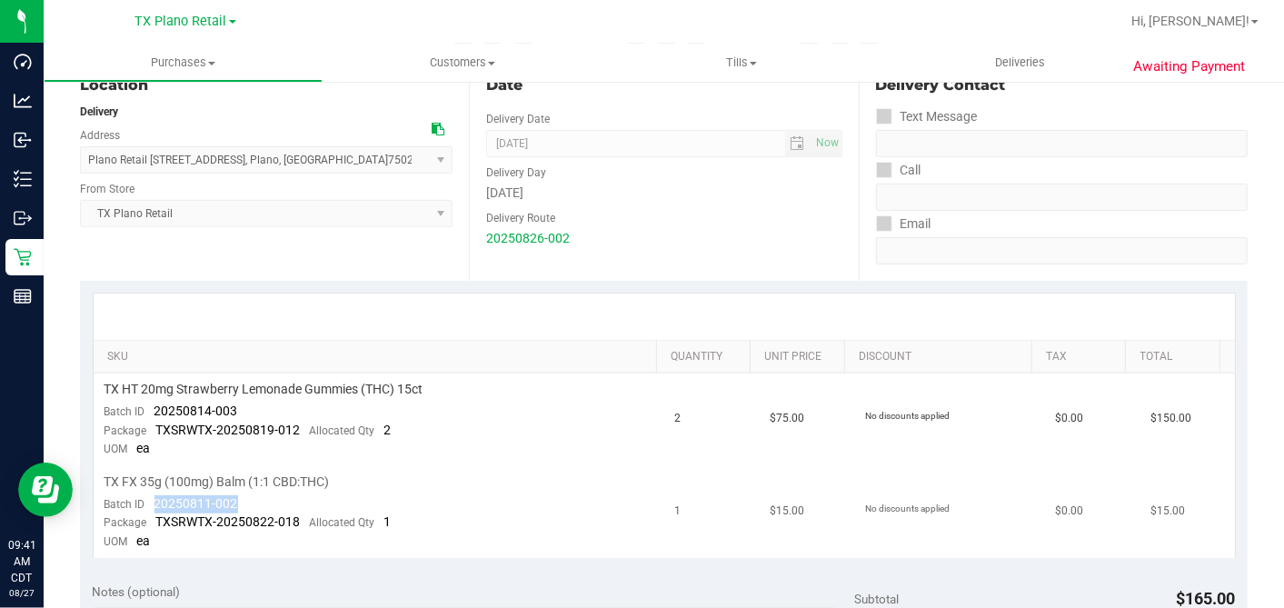
copy span "20250811-002"
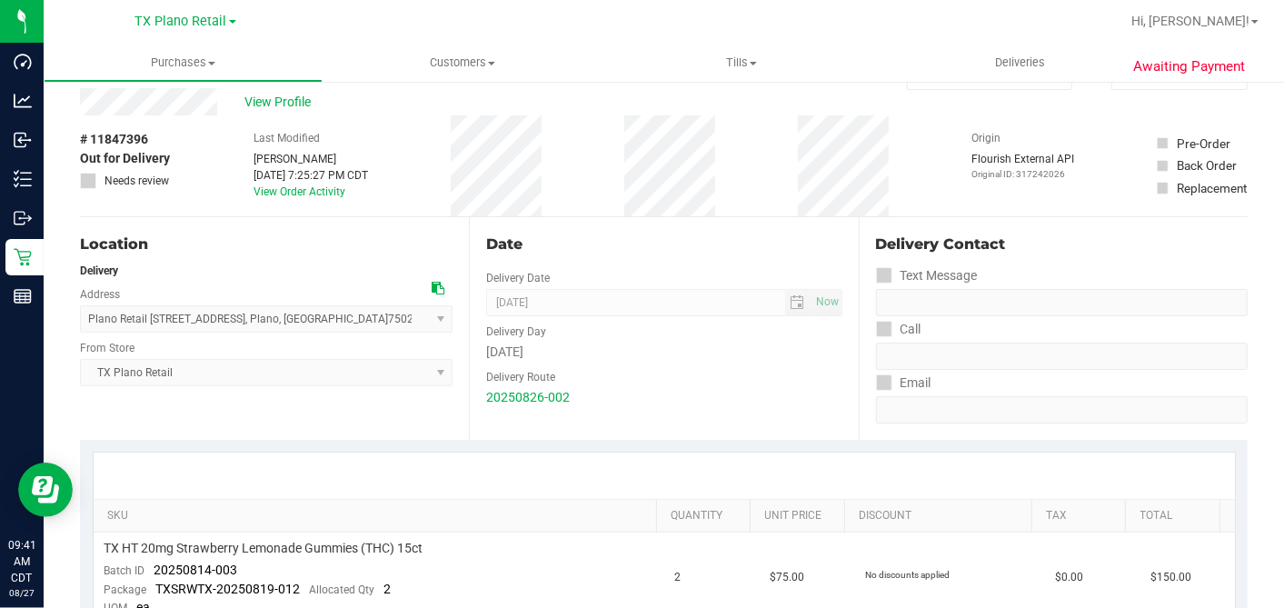
scroll to position [0, 0]
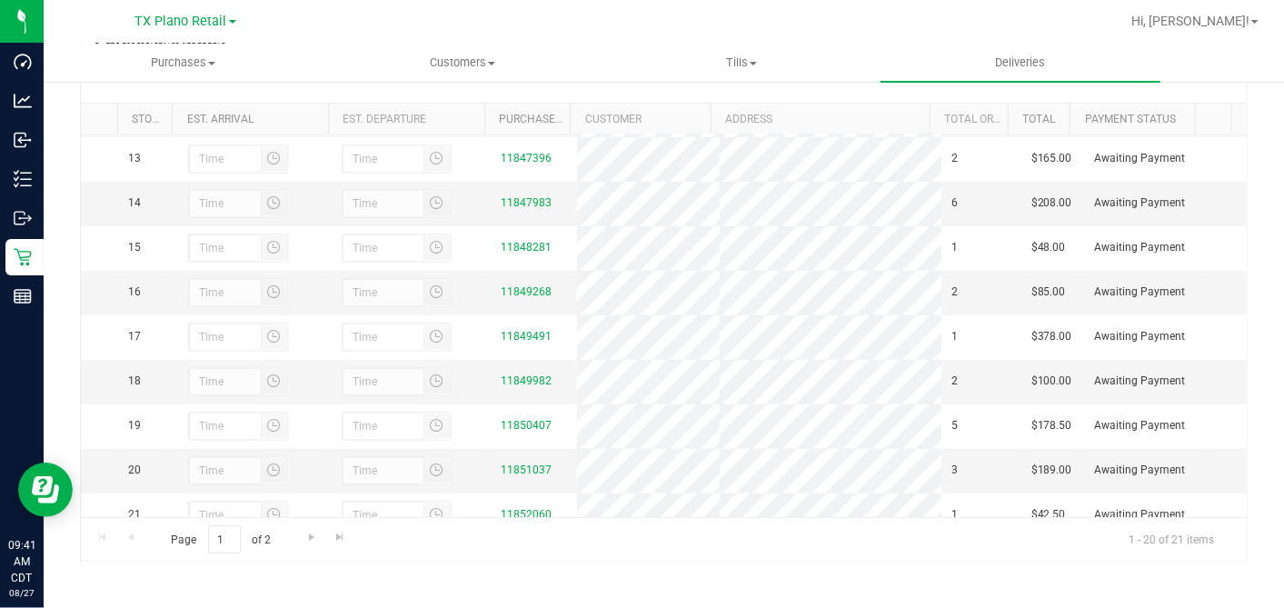
scroll to position [504, 0]
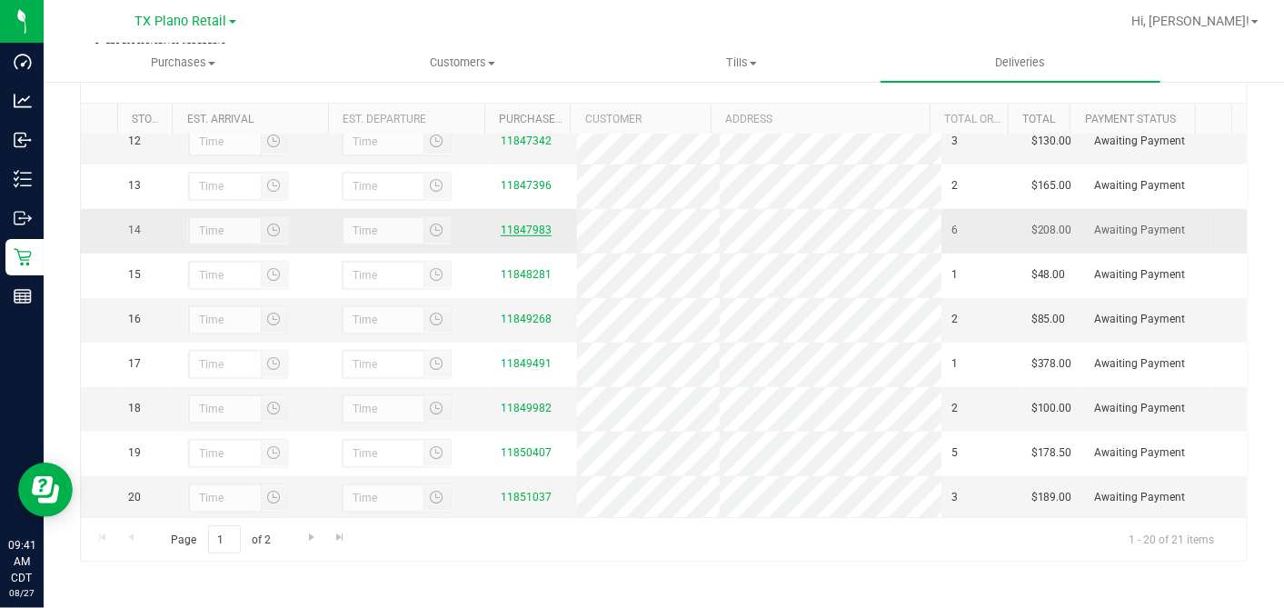
click at [521, 236] on link "11847983" at bounding box center [526, 230] width 51 height 13
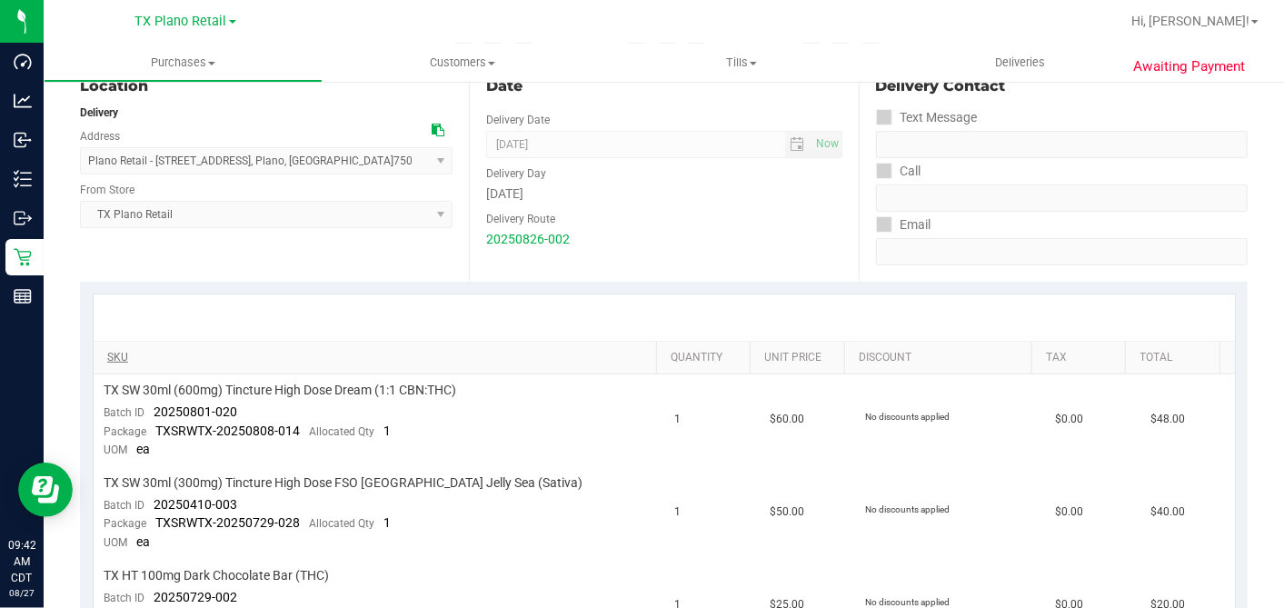
scroll to position [202, 0]
drag, startPoint x: 218, startPoint y: 409, endPoint x: 154, endPoint y: 411, distance: 64.5
click at [154, 411] on td "TX SW 30ml (600mg) Tincture High Dose Dream (1:1 CBN:THC) Batch ID 20250801-020…" at bounding box center [379, 420] width 571 height 93
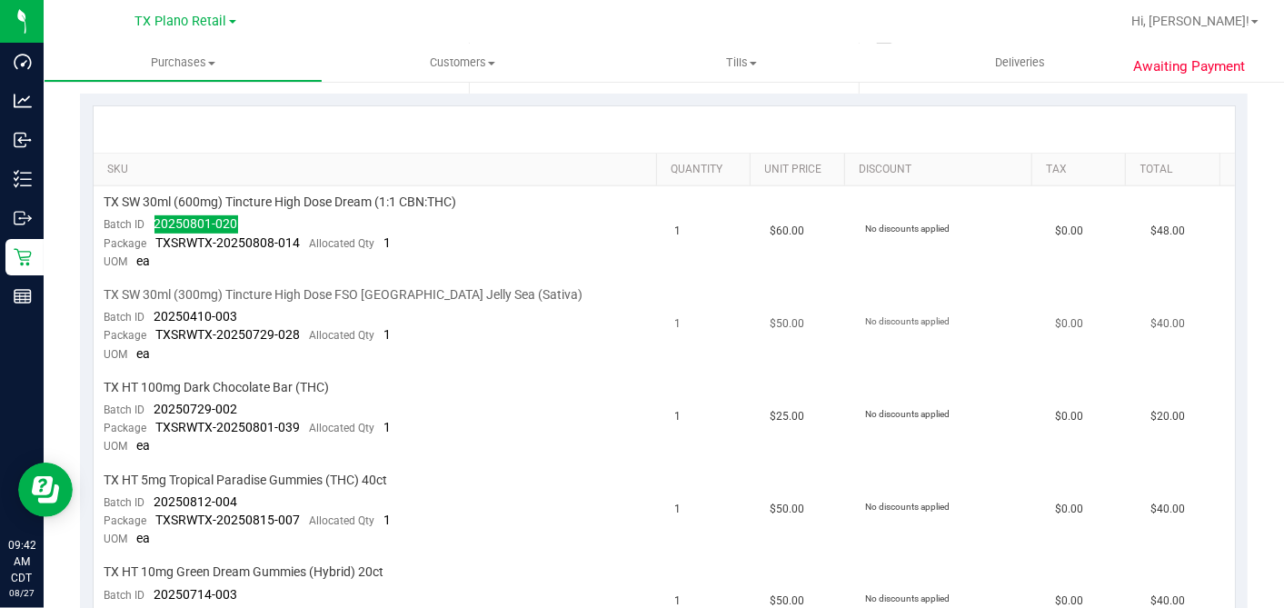
scroll to position [403, 0]
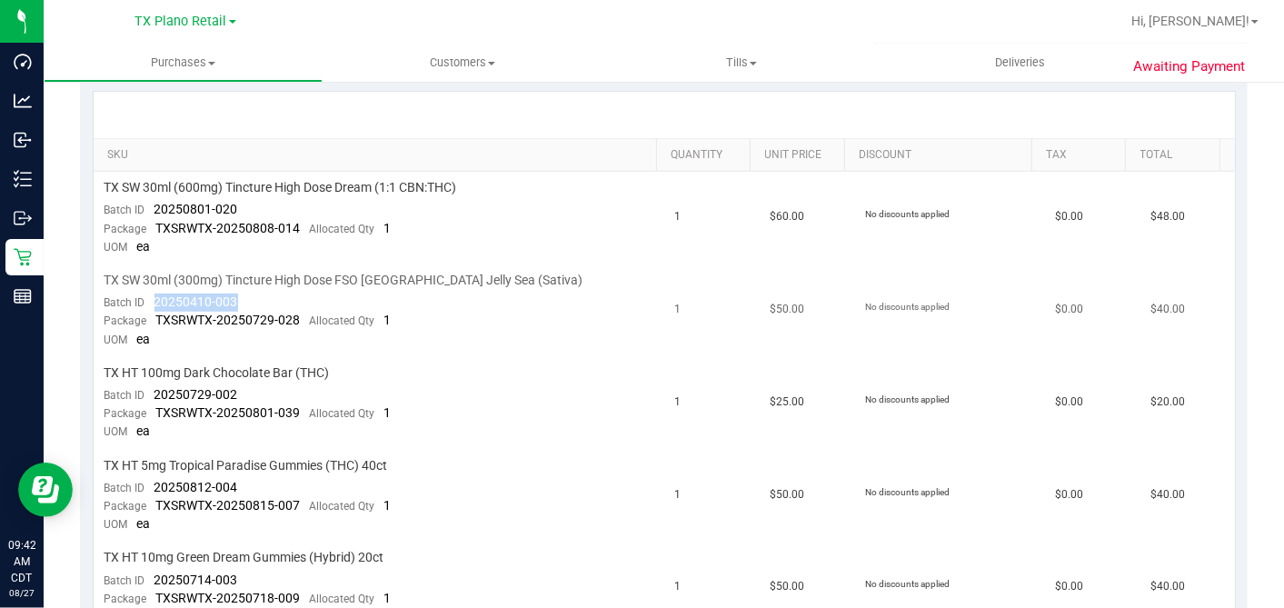
drag, startPoint x: 246, startPoint y: 298, endPoint x: 213, endPoint y: 327, distance: 44.5
click at [155, 304] on td "TX SW 30ml (300mg) Tincture High Dose FSO TX Jelly Sea (Sativa) Batch ID 202504…" at bounding box center [379, 310] width 571 height 93
drag, startPoint x: 260, startPoint y: 393, endPoint x: 150, endPoint y: 393, distance: 110.0
click at [150, 393] on td "TX HT 100mg Dark Chocolate Bar (THC) Batch ID 20250729-002 Package TXSRWTX-2025…" at bounding box center [379, 403] width 571 height 93
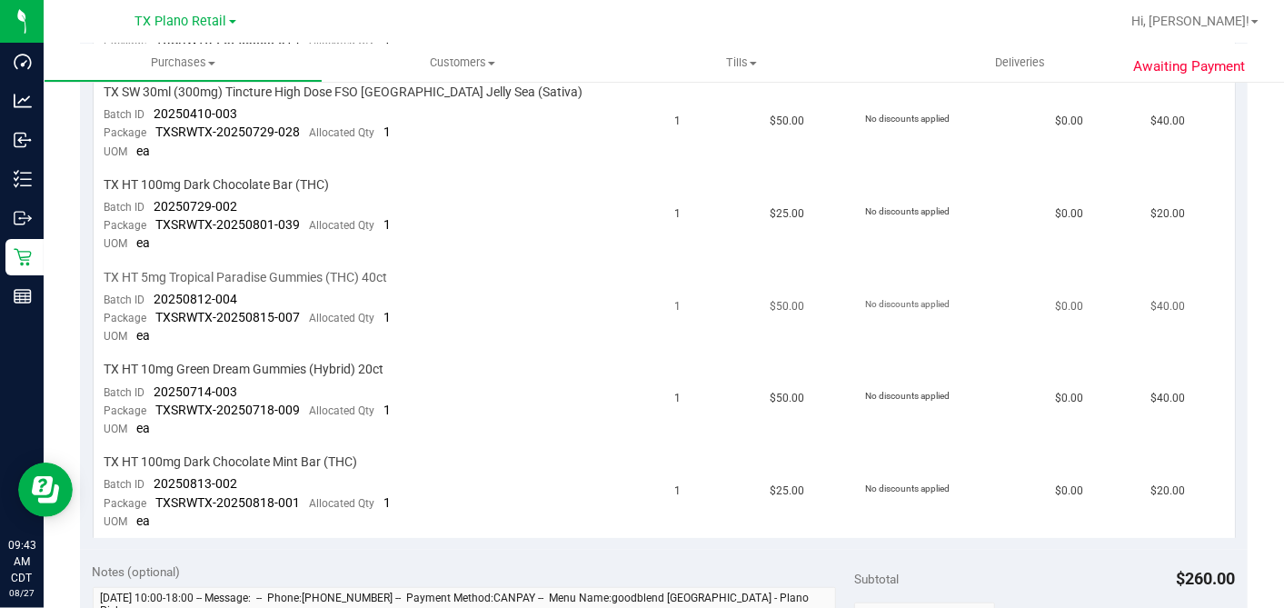
scroll to position [605, 0]
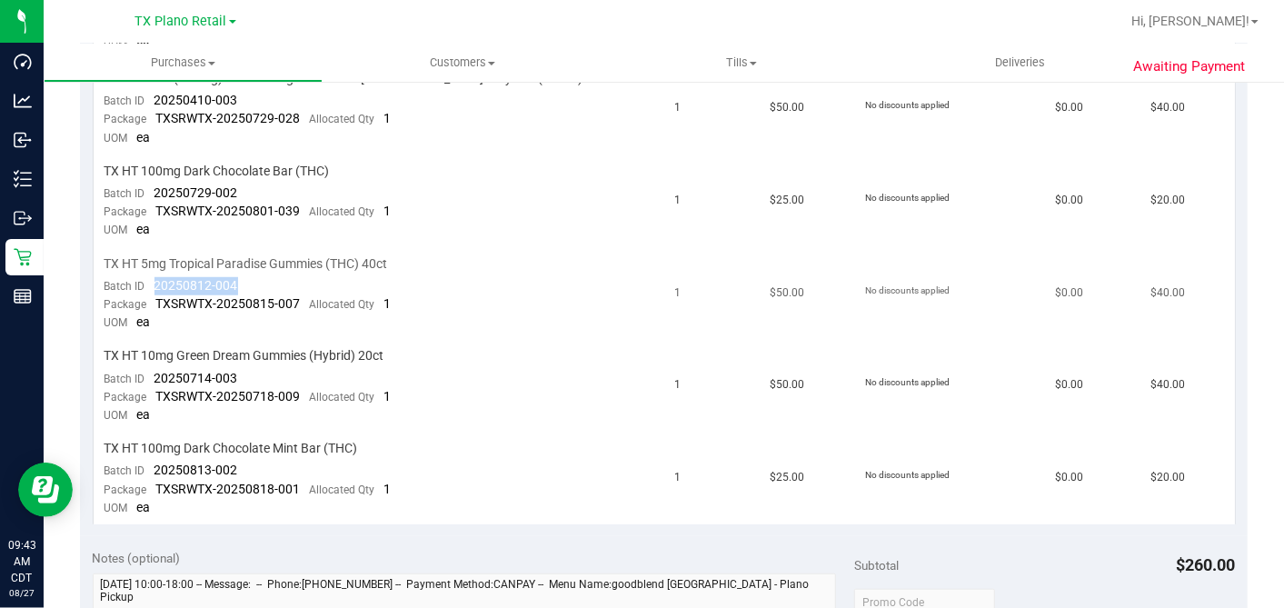
drag, startPoint x: 243, startPoint y: 274, endPoint x: 153, endPoint y: 274, distance: 90.0
click at [153, 274] on td "TX HT 5mg Tropical Paradise Gummies (THC) 40ct Batch ID 20250812-004 Package TX…" at bounding box center [379, 294] width 571 height 93
drag, startPoint x: 244, startPoint y: 370, endPoint x: 141, endPoint y: 374, distance: 102.8
click at [141, 374] on td "TX HT 10mg Green Dream Gummies (Hybrid) 20ct Batch ID 20250714-003 Package TXSR…" at bounding box center [379, 386] width 571 height 93
drag, startPoint x: 228, startPoint y: 460, endPoint x: 154, endPoint y: 464, distance: 73.8
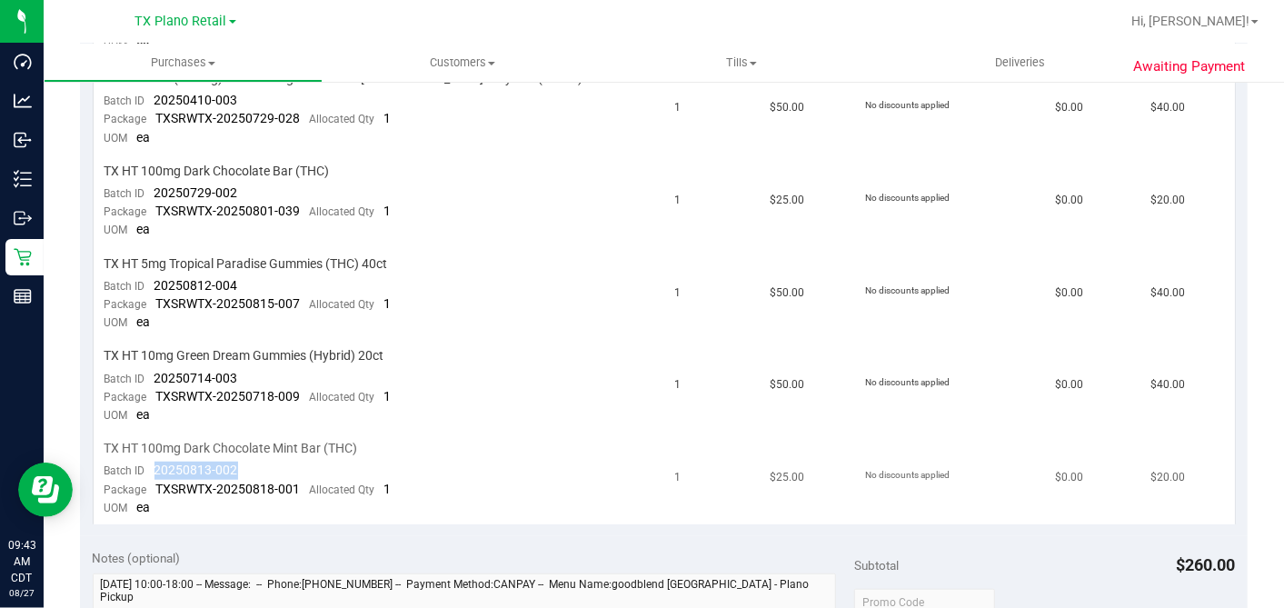
click at [154, 464] on td "TX HT 100mg Dark Chocolate Mint Bar (THC) Batch ID 20250813-002 Package TXSRWTX…" at bounding box center [379, 479] width 571 height 92
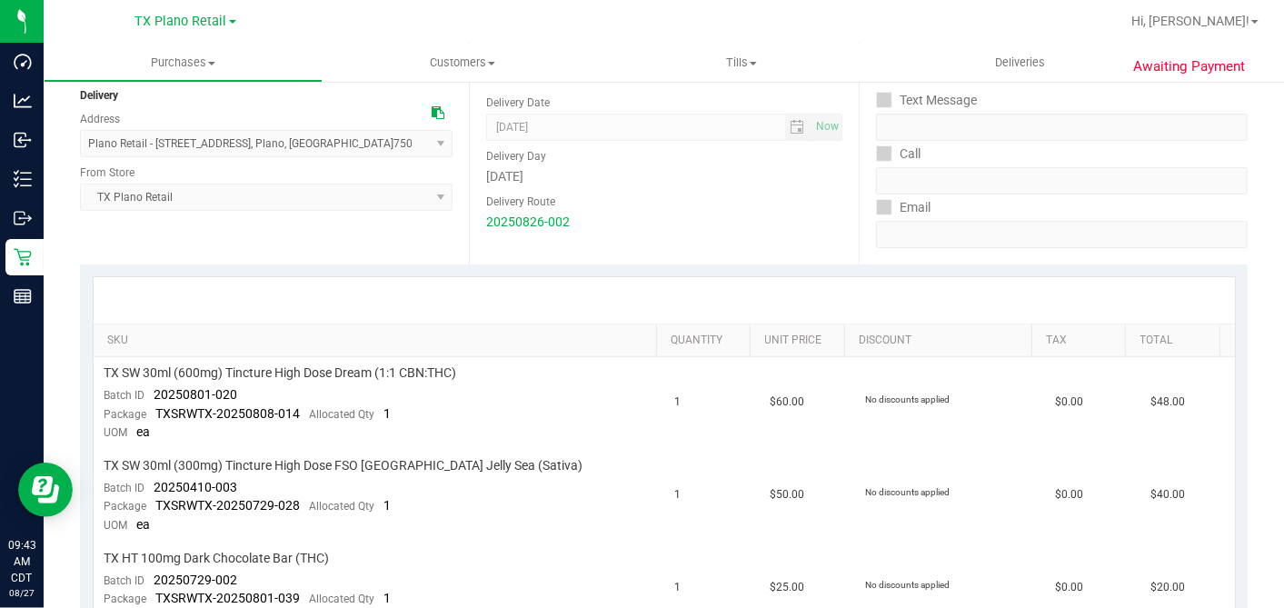
scroll to position [0, 0]
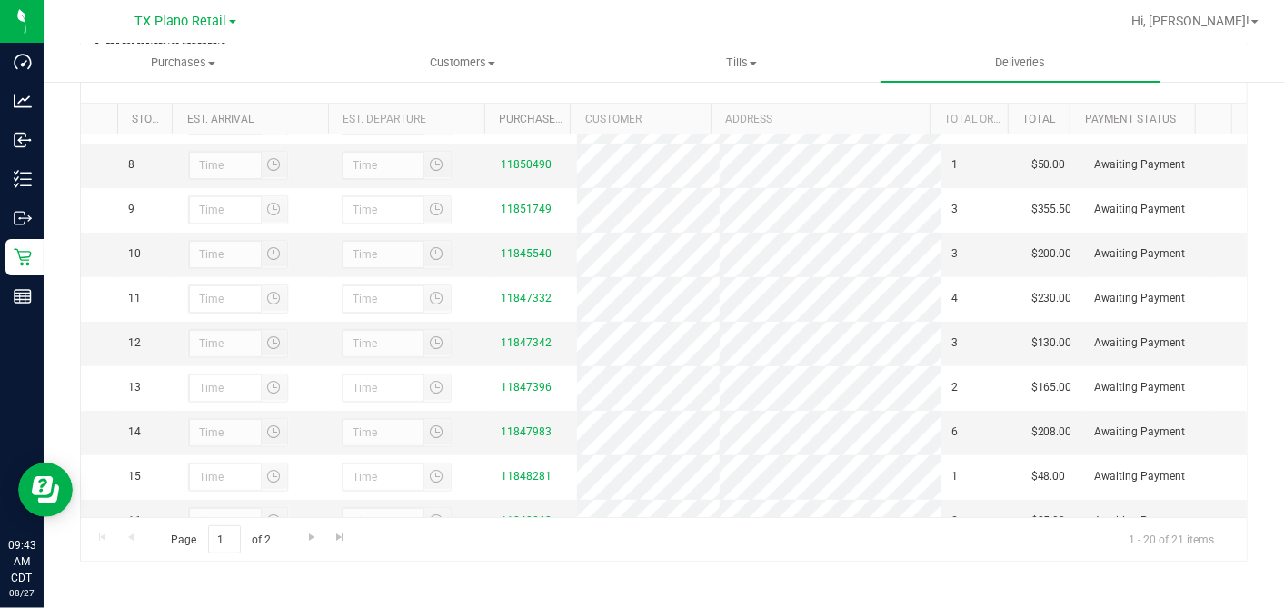
scroll to position [504, 0]
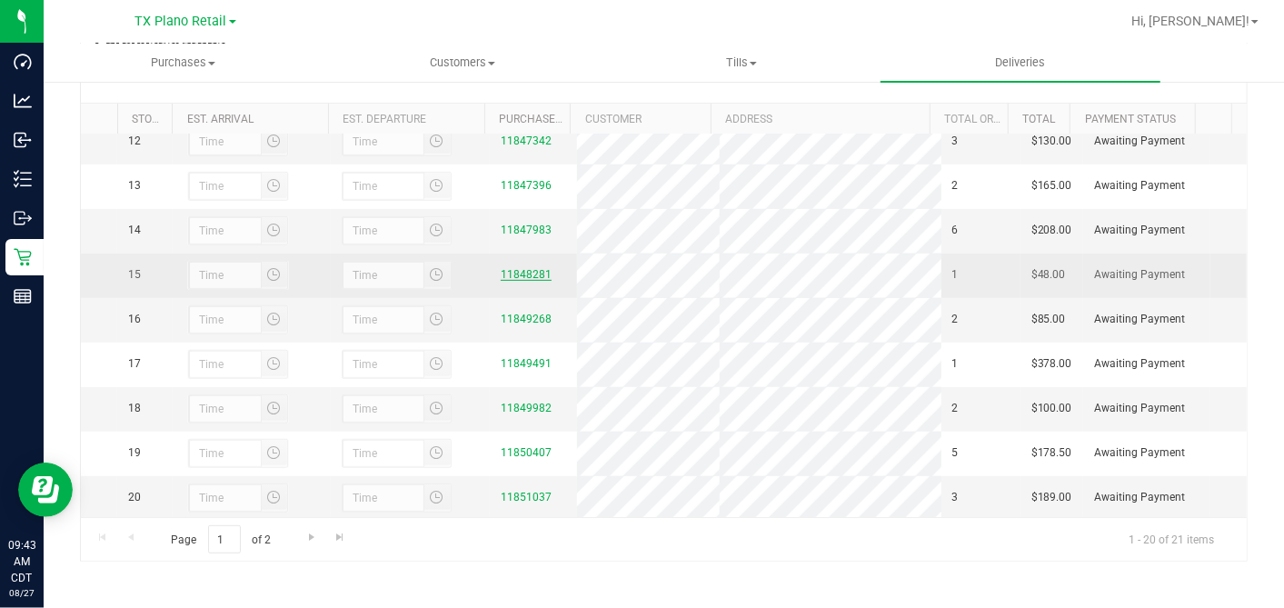
click at [501, 281] on link "11848281" at bounding box center [526, 274] width 51 height 13
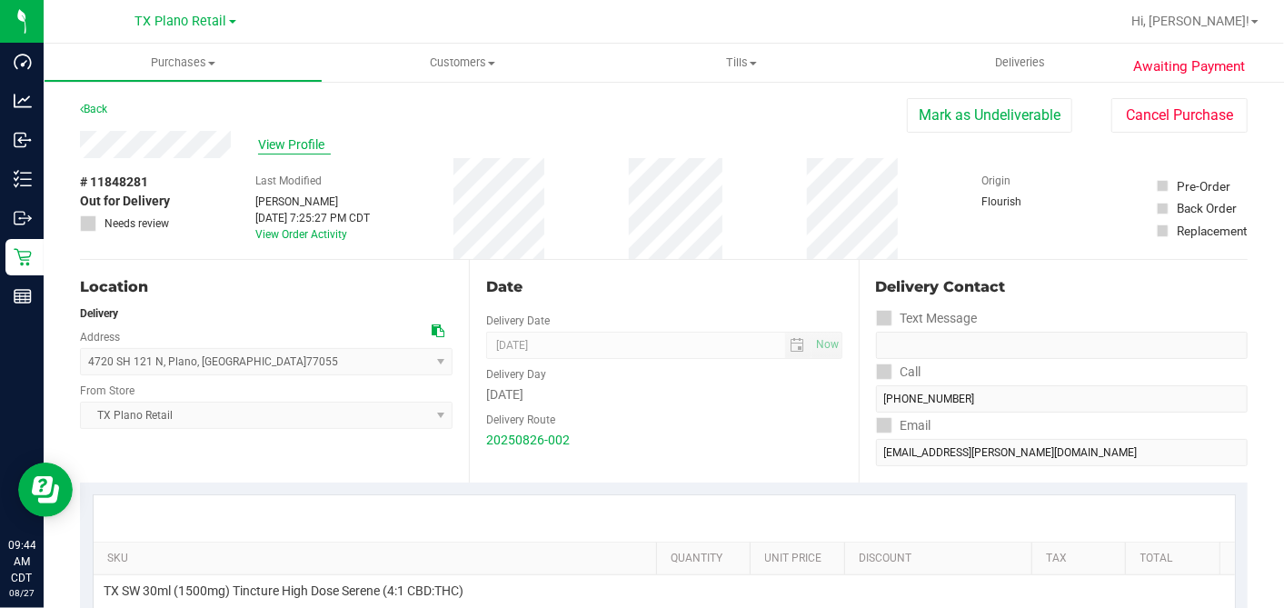
click at [293, 150] on span "View Profile" at bounding box center [294, 144] width 73 height 19
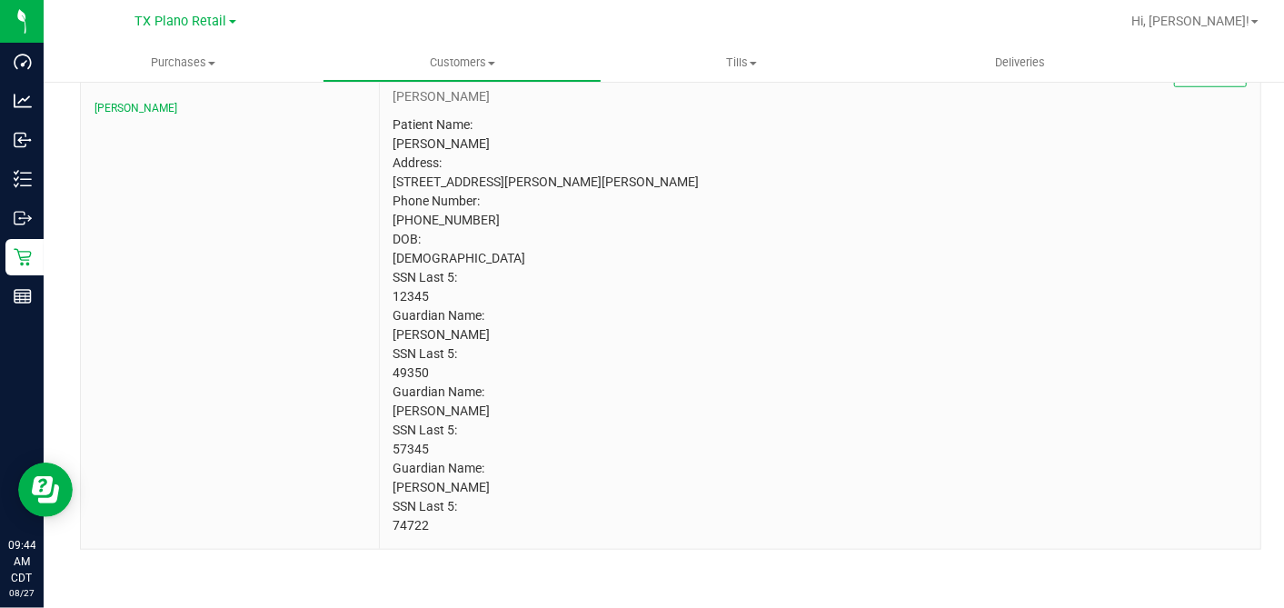
scroll to position [981, 0]
click at [413, 295] on p "Patient Name: GRAYSON OWENS Address: 19703 LOGAN BRIAR DR TOMBALL, TX, 77375 Ph…" at bounding box center [819, 325] width 853 height 420
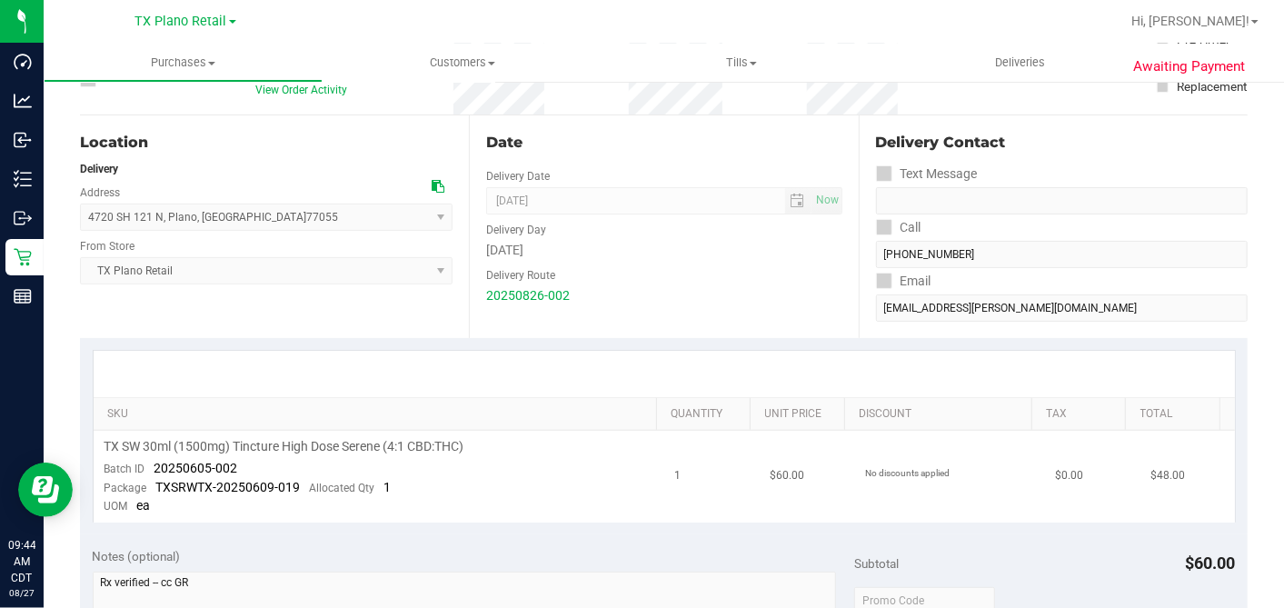
scroll to position [262, 0]
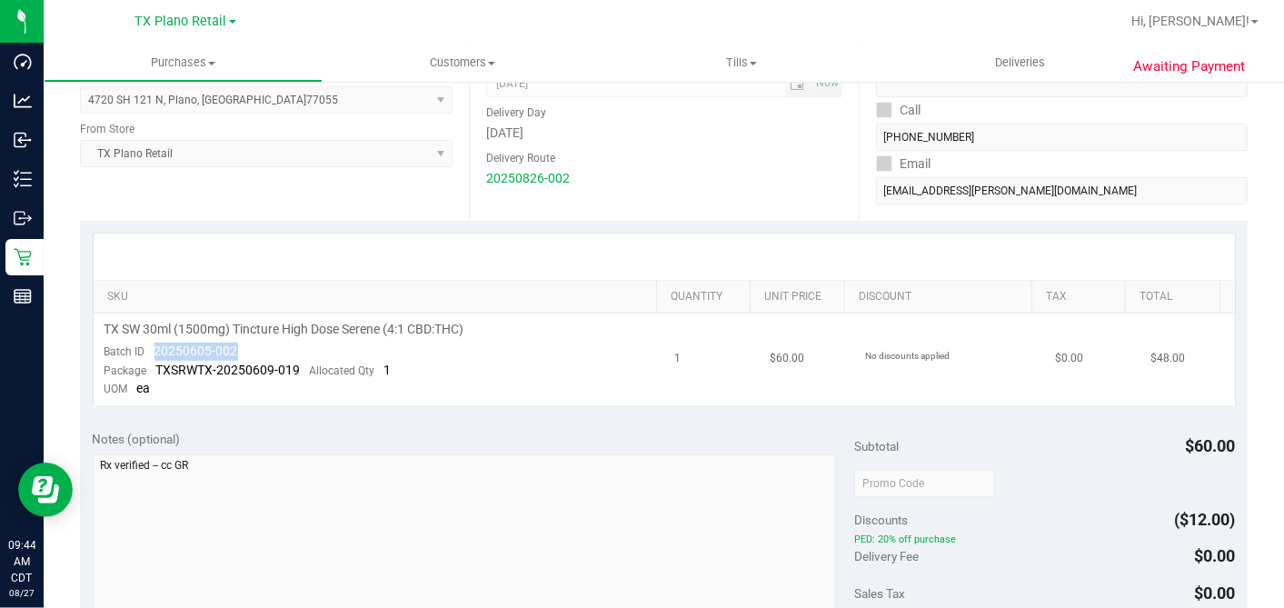
drag, startPoint x: 247, startPoint y: 344, endPoint x: 152, endPoint y: 350, distance: 95.6
click at [152, 350] on td "TX SW 30ml (1500mg) Tincture High Dose Serene (4:1 CBD:THC) Batch ID 20250605-0…" at bounding box center [379, 360] width 571 height 92
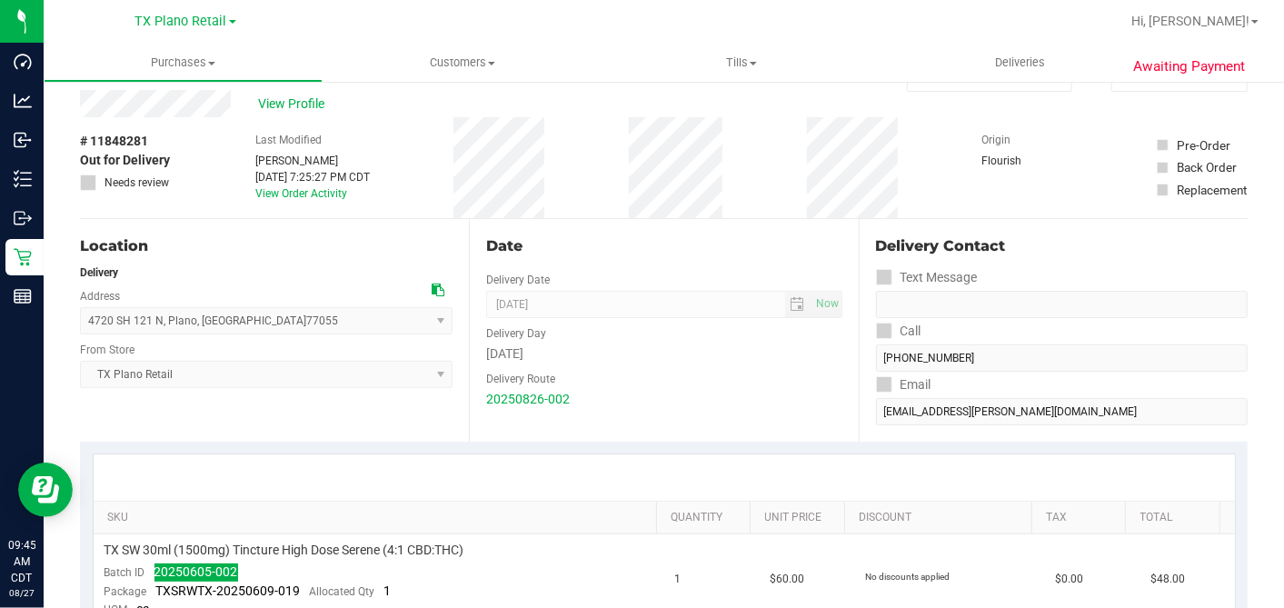
scroll to position [0, 0]
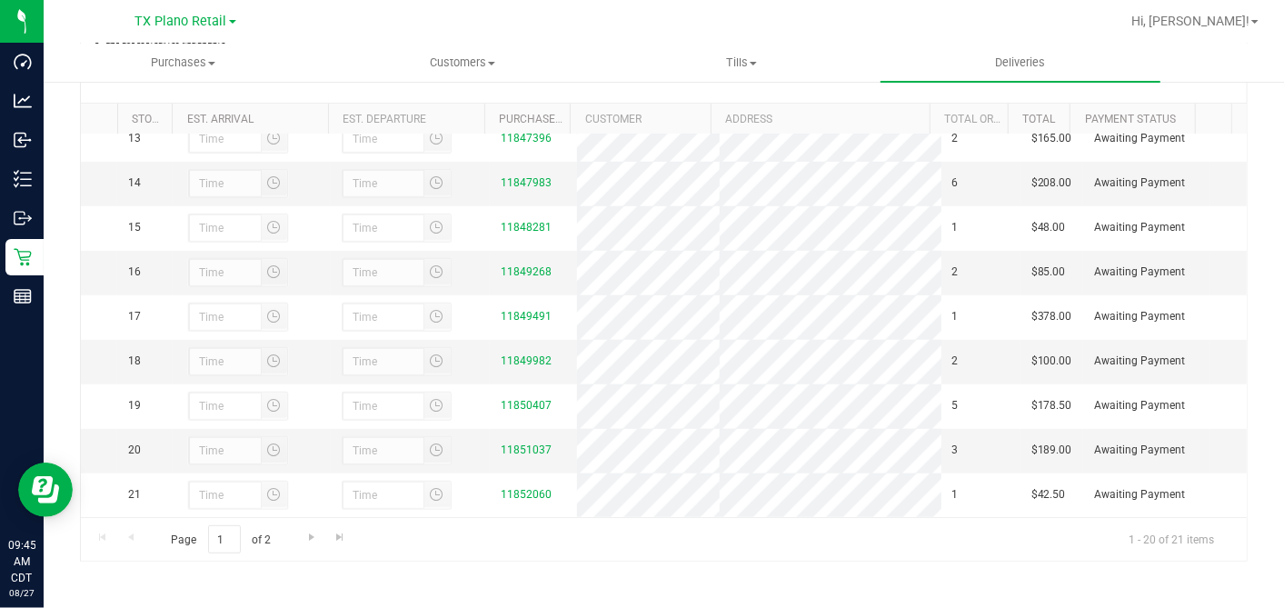
scroll to position [605, 0]
click at [520, 267] on link "11849268" at bounding box center [526, 271] width 51 height 13
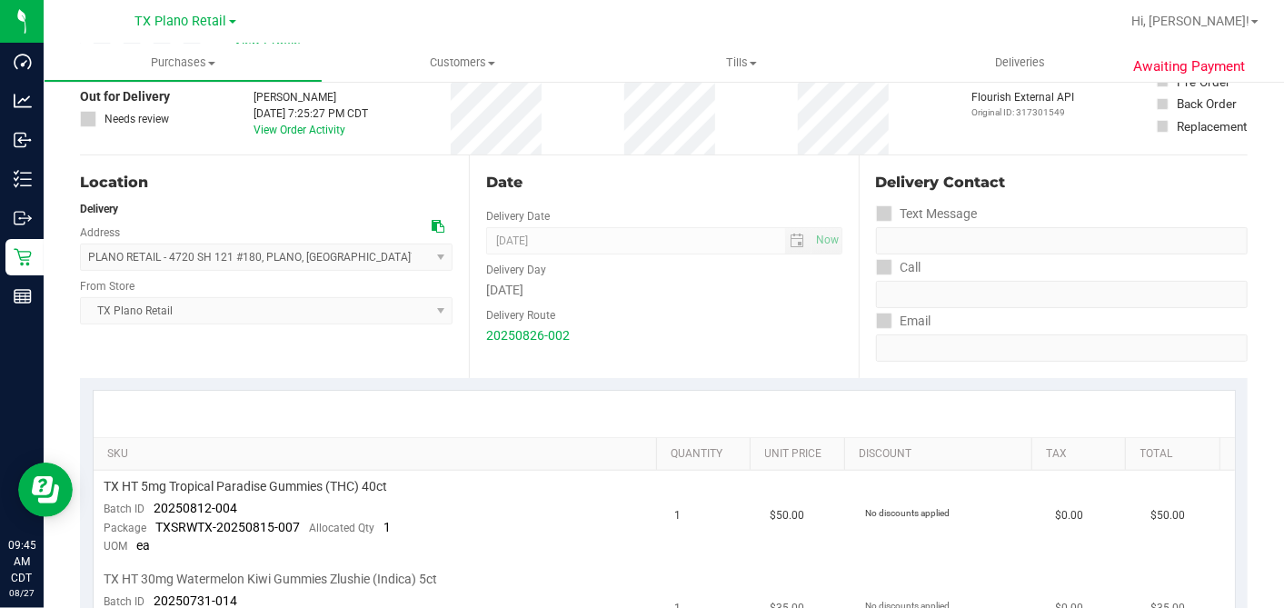
scroll to position [403, 0]
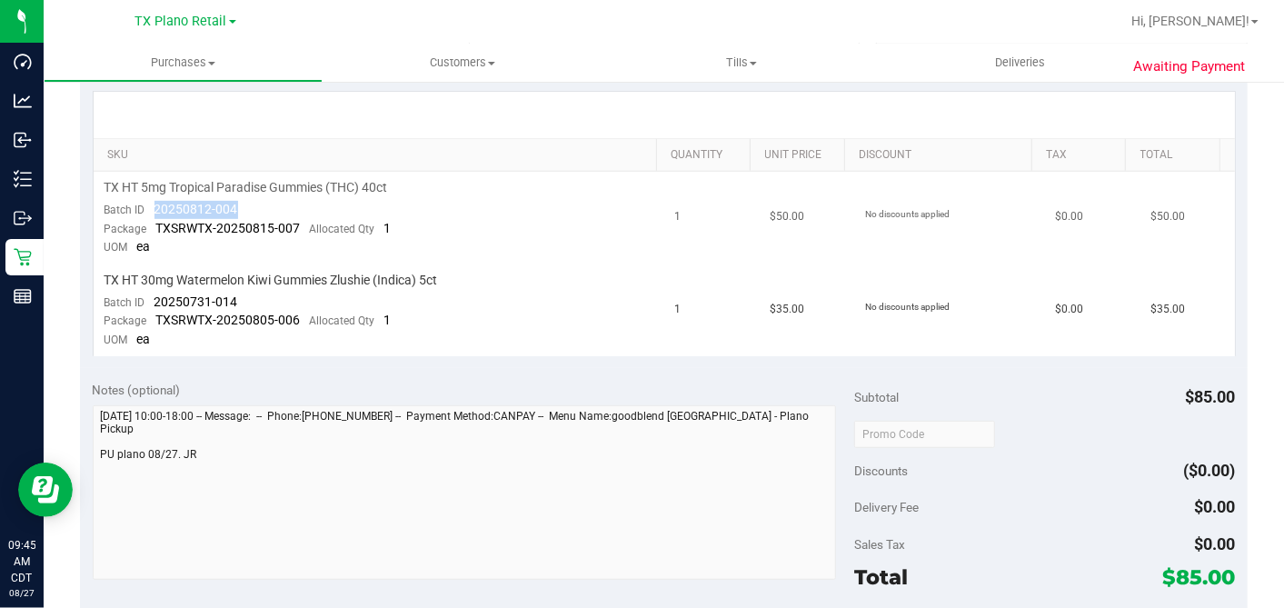
drag, startPoint x: 235, startPoint y: 208, endPoint x: 155, endPoint y: 208, distance: 80.0
click at [155, 208] on td "TX HT 5mg Tropical Paradise Gummies (THC) 40ct Batch ID 20250812-004 Package TX…" at bounding box center [379, 218] width 571 height 93
drag, startPoint x: 227, startPoint y: 302, endPoint x: 152, endPoint y: 295, distance: 75.7
click at [152, 295] on td "TX HT 30mg Watermelon Kiwi Gummies Zlushie (Indica) 5ct Batch ID 20250731-014 P…" at bounding box center [379, 310] width 571 height 92
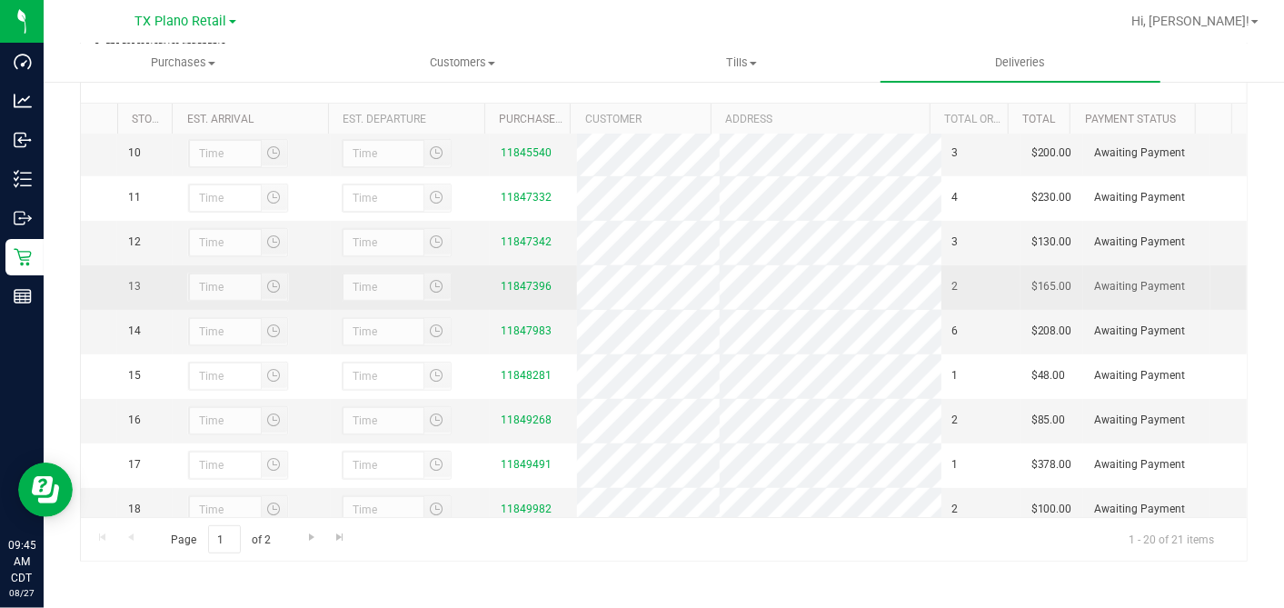
scroll to position [605, 0]
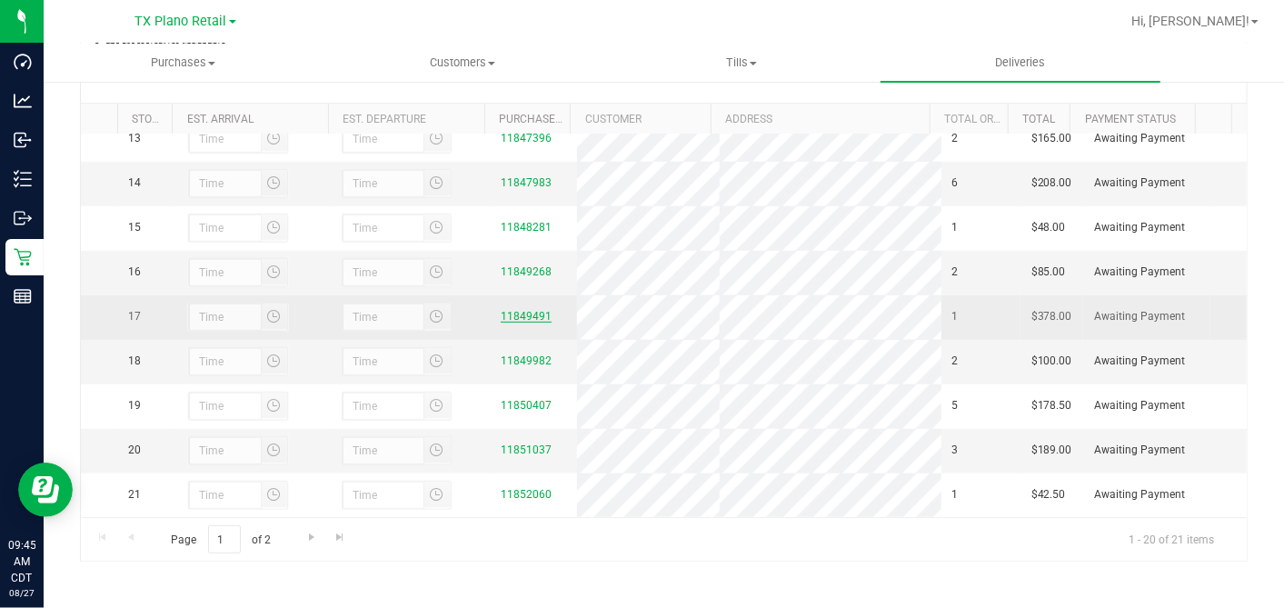
click at [511, 310] on link "11849491" at bounding box center [526, 316] width 51 height 13
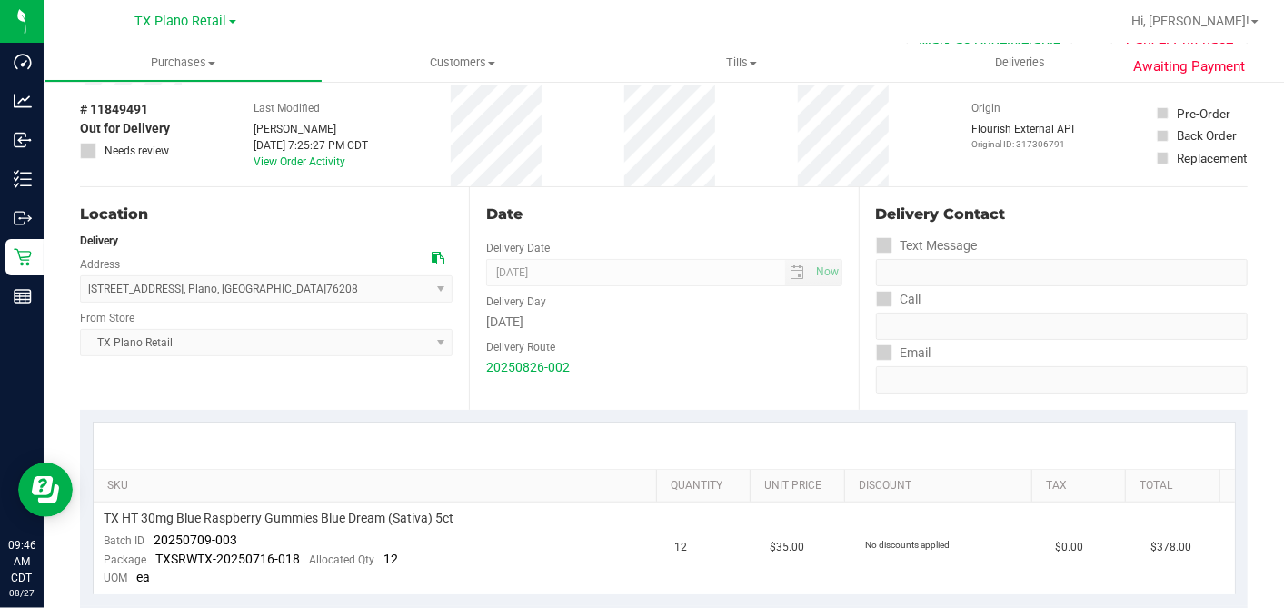
scroll to position [101, 0]
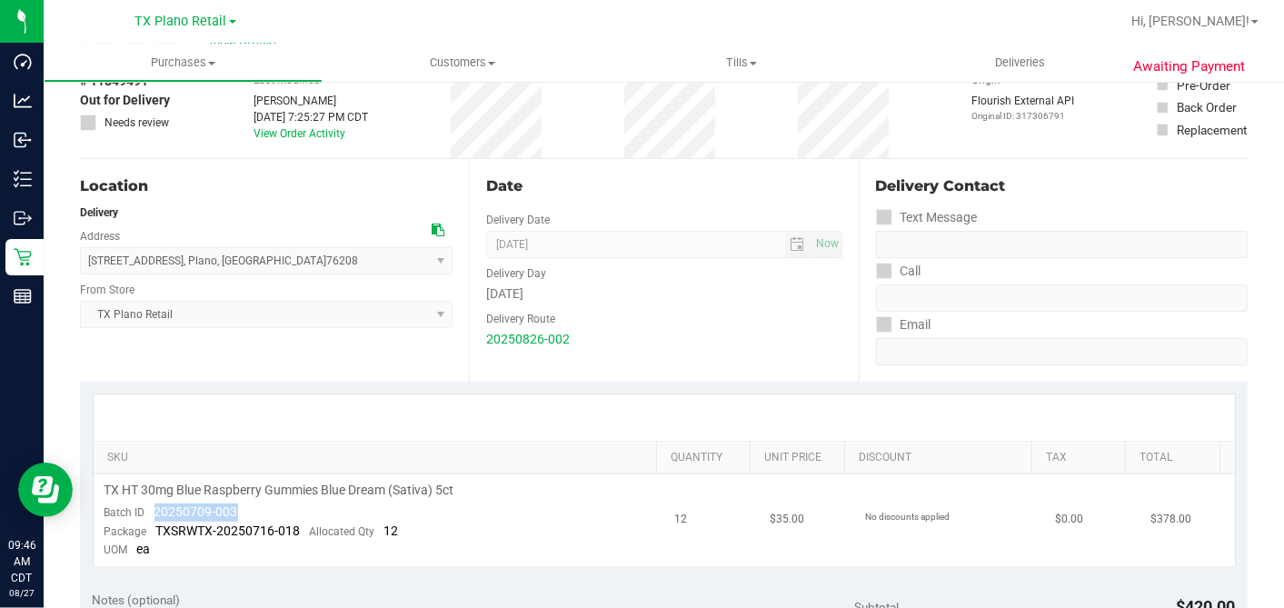
drag, startPoint x: 238, startPoint y: 503, endPoint x: 152, endPoint y: 505, distance: 86.4
click at [152, 505] on td "TX HT 30mg Blue Raspberry Gummies Blue Dream (Sativa) 5ct Batch ID 20250709-003…" at bounding box center [379, 520] width 571 height 92
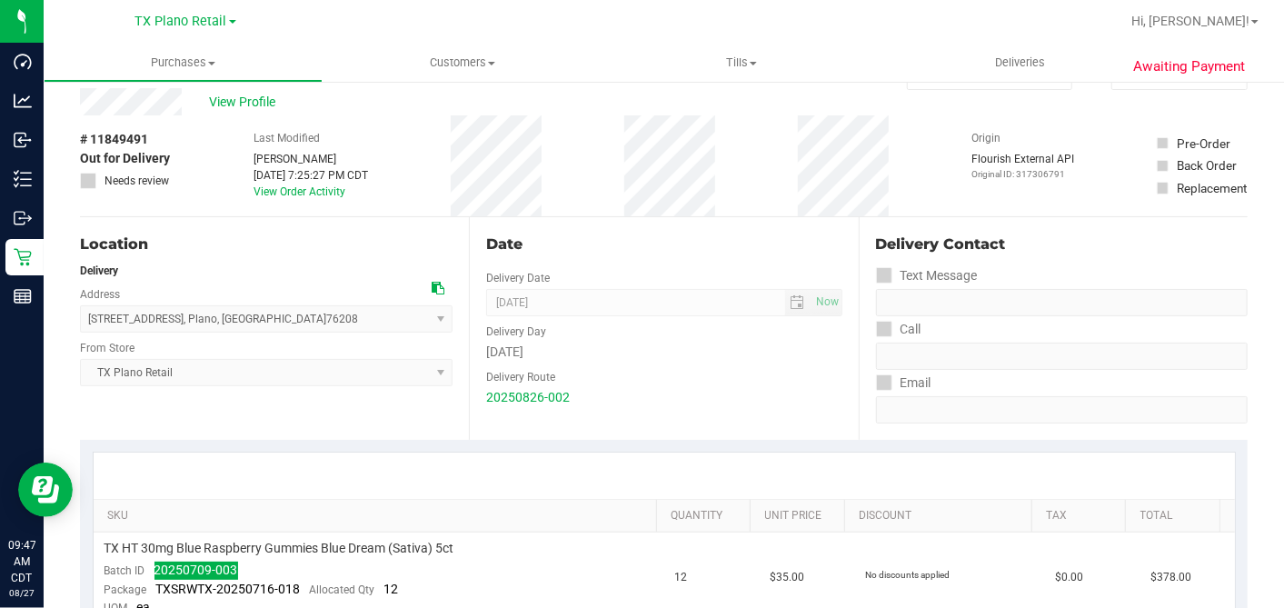
scroll to position [0, 0]
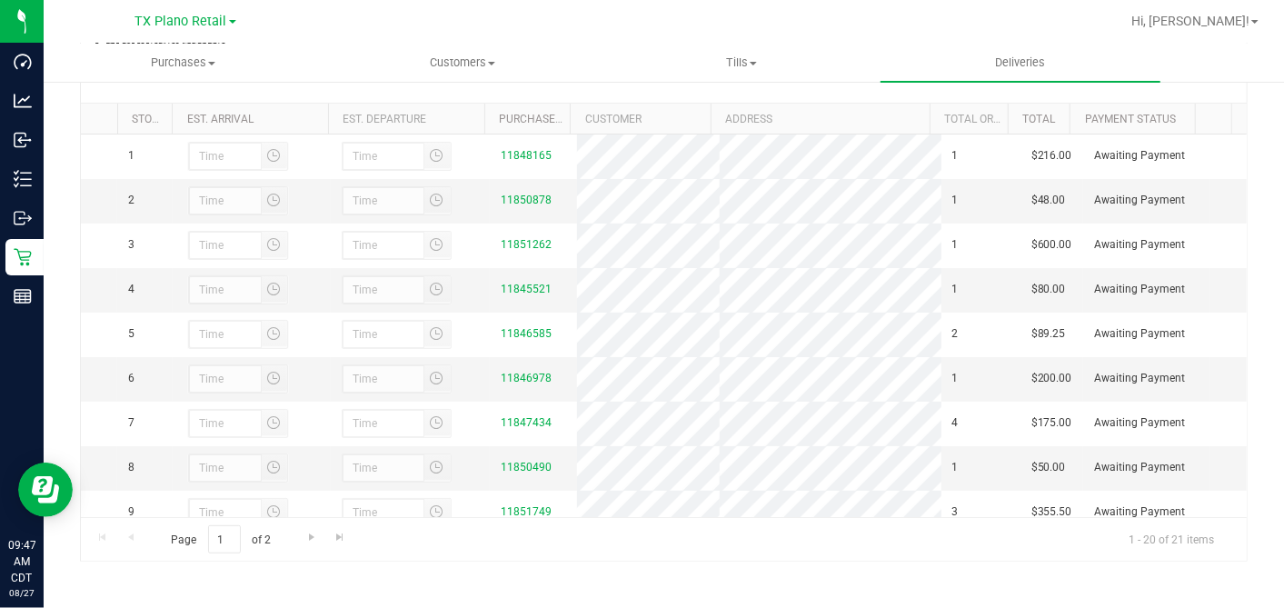
scroll to position [605, 0]
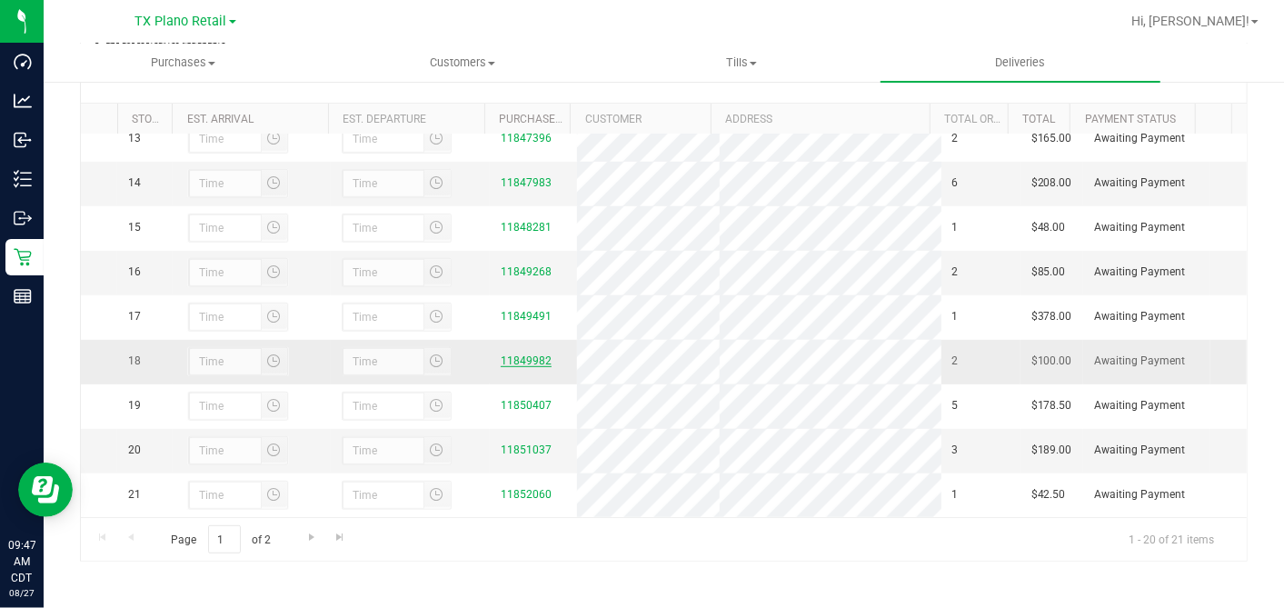
click at [511, 365] on link "11849982" at bounding box center [526, 360] width 51 height 13
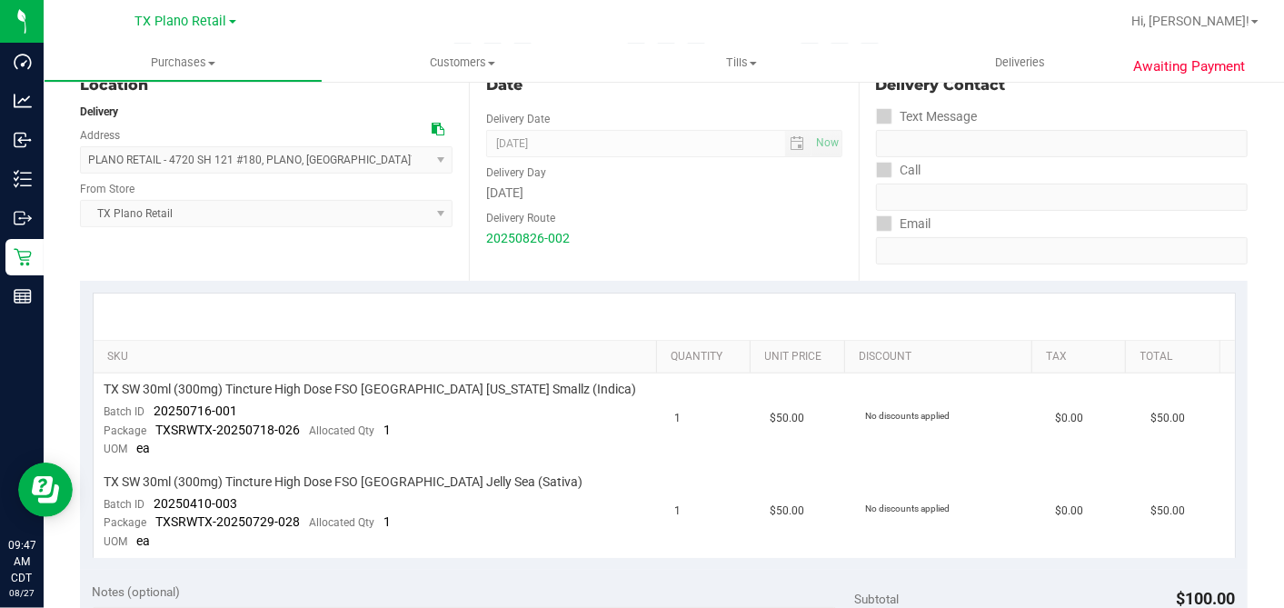
scroll to position [303, 0]
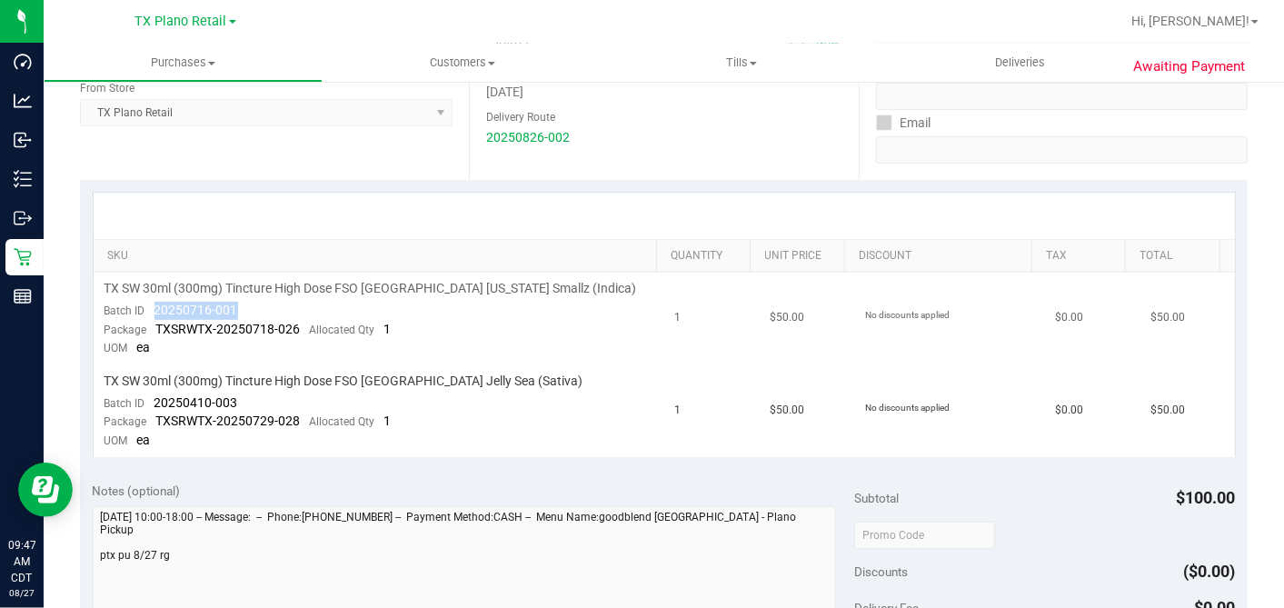
drag, startPoint x: 241, startPoint y: 309, endPoint x: 153, endPoint y: 309, distance: 88.2
click at [153, 309] on td "TX SW 30ml (300mg) Tincture High Dose FSO TX Georgia Smallz (Indica) Batch ID 2…" at bounding box center [379, 319] width 571 height 93
drag, startPoint x: 241, startPoint y: 399, endPoint x: 155, endPoint y: 395, distance: 85.5
click at [155, 395] on td "TX SW 30ml (300mg) Tincture High Dose FSO TX Jelly Sea (Sativa) Batch ID 202504…" at bounding box center [379, 411] width 571 height 92
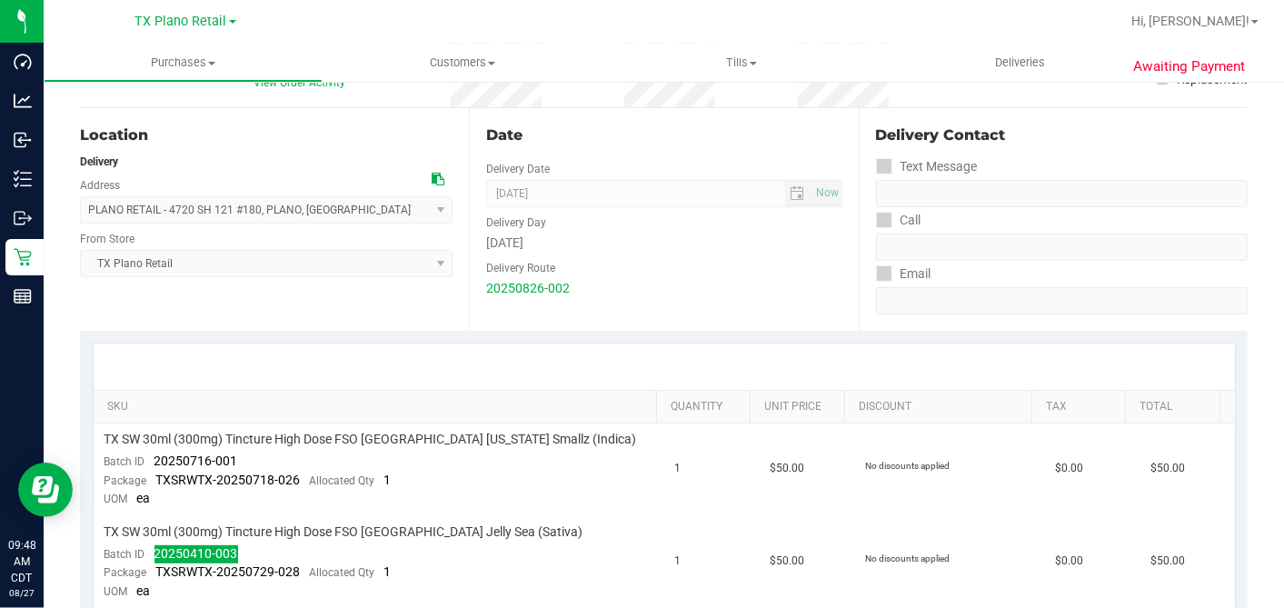
scroll to position [0, 0]
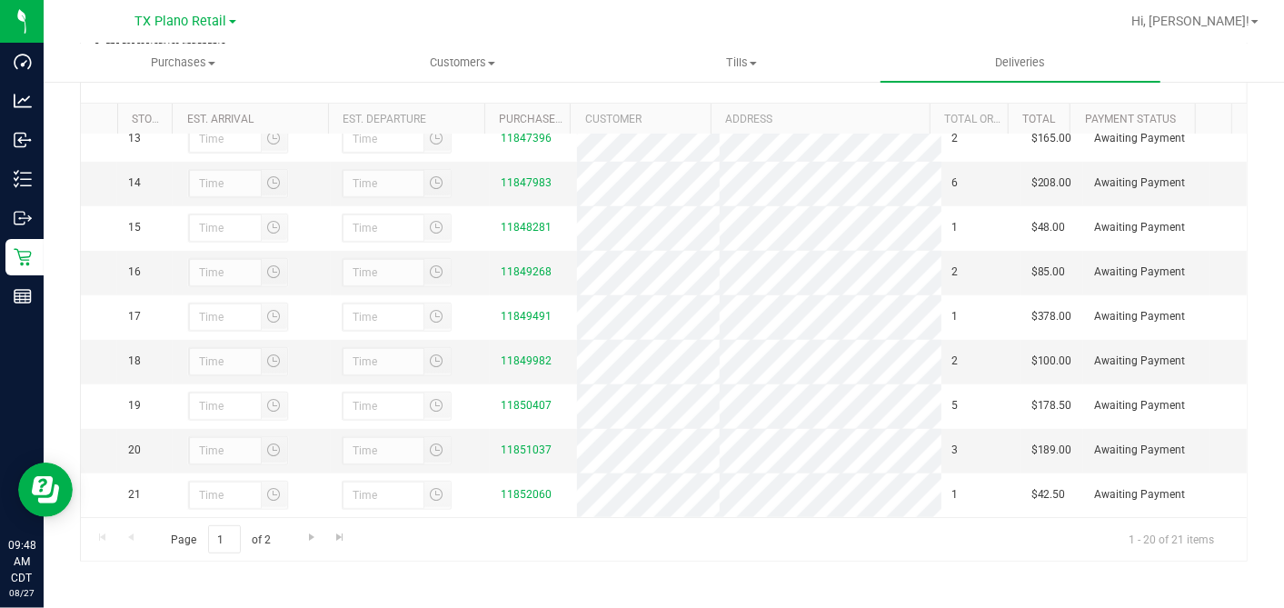
scroll to position [614, 0]
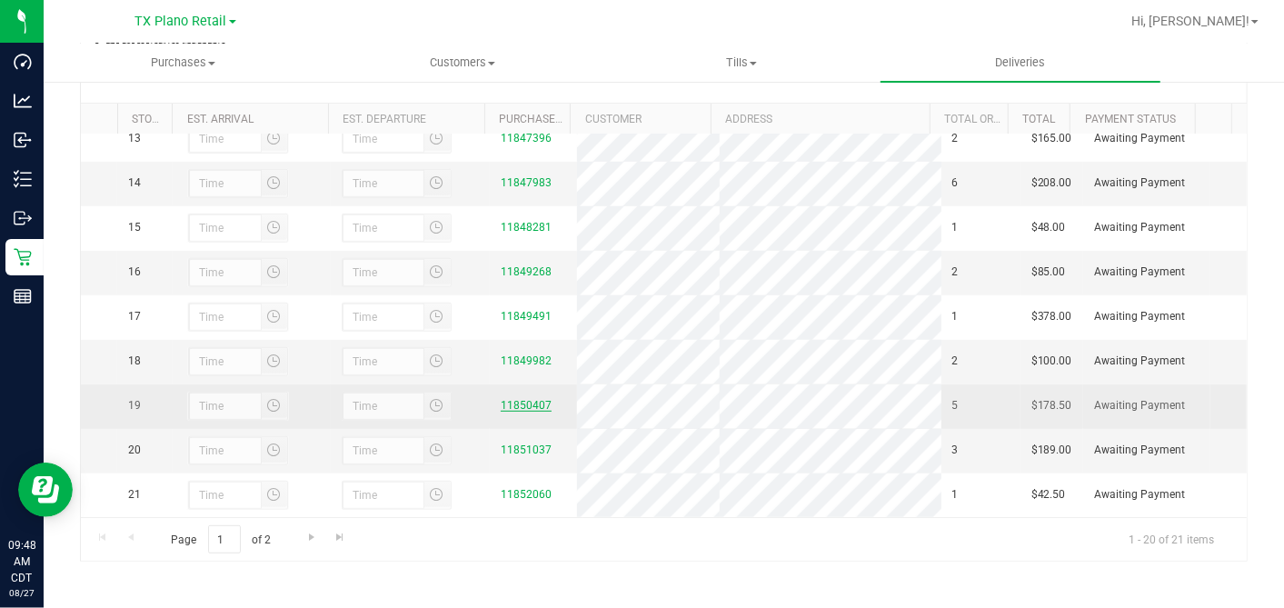
click at [538, 406] on link "11850407" at bounding box center [526, 405] width 51 height 13
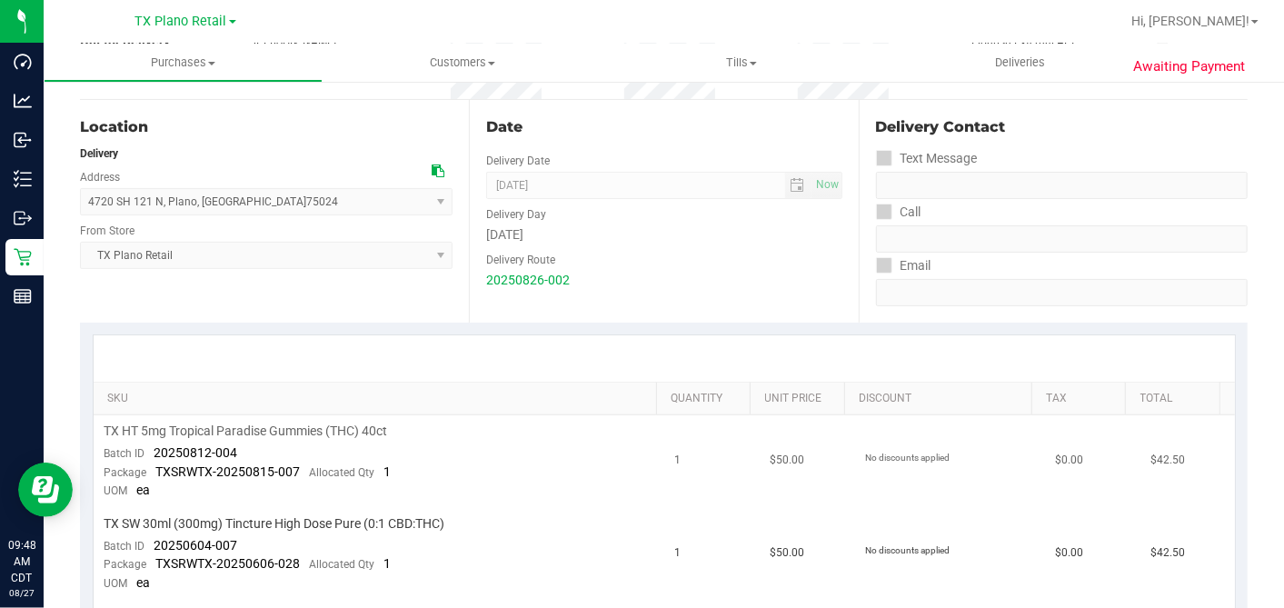
scroll to position [303, 0]
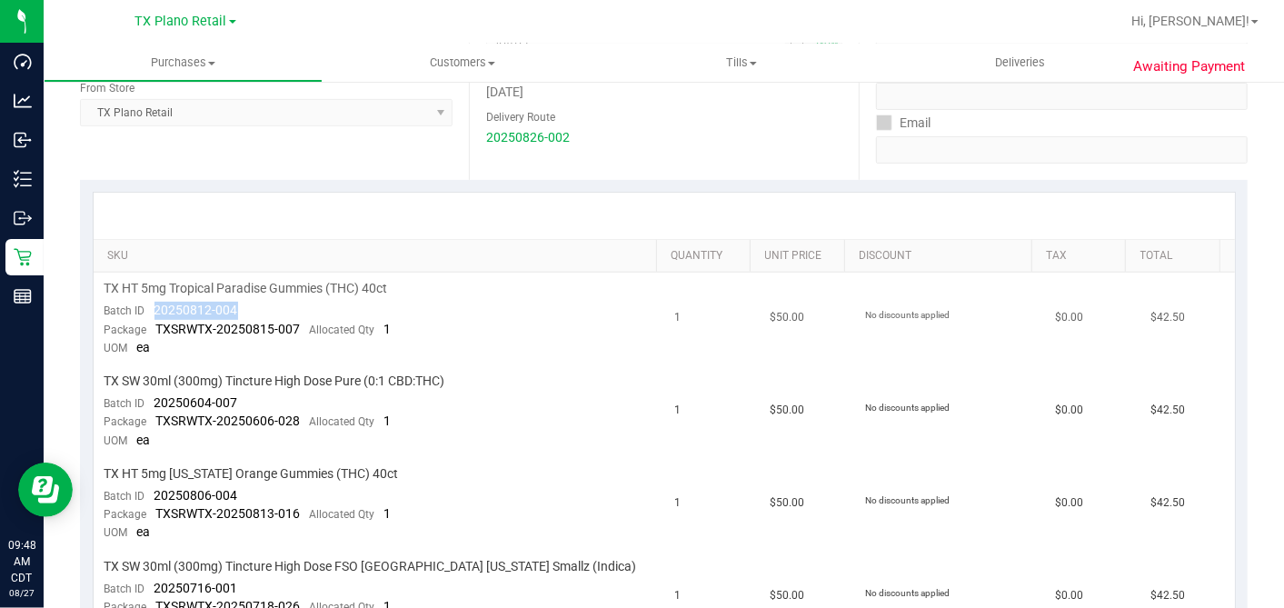
drag, startPoint x: 257, startPoint y: 306, endPoint x: 232, endPoint y: 325, distance: 31.8
click at [155, 314] on td "TX HT 5mg Tropical Paradise Gummies (THC) 40ct Batch ID 20250812-004 Package TX…" at bounding box center [379, 319] width 571 height 93
drag, startPoint x: 239, startPoint y: 397, endPoint x: 153, endPoint y: 399, distance: 86.4
click at [153, 399] on td "TX SW 30ml (300mg) Tincture High Dose Pure (0:1 CBD:THC) Batch ID 20250604-007 …" at bounding box center [379, 411] width 571 height 93
drag, startPoint x: 241, startPoint y: 486, endPoint x: 153, endPoint y: 489, distance: 88.2
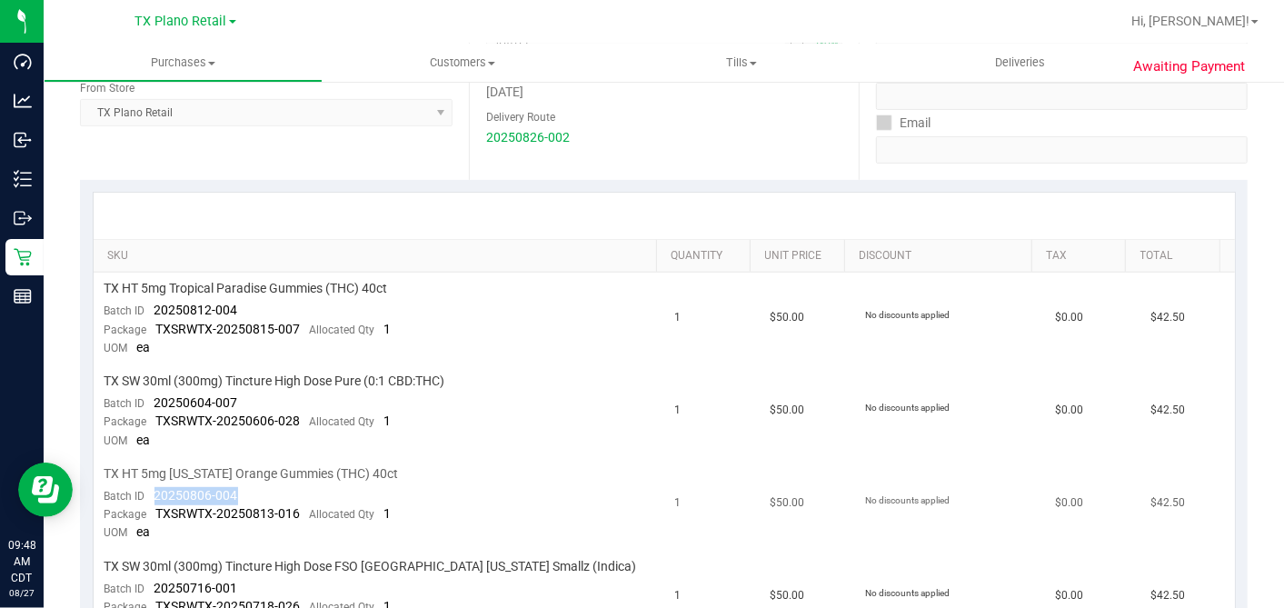
click at [153, 489] on td "TX HT 5mg Texas Orange Gummies (THC) 40ct Batch ID 20250806-004 Package TXSRWTX…" at bounding box center [379, 504] width 571 height 93
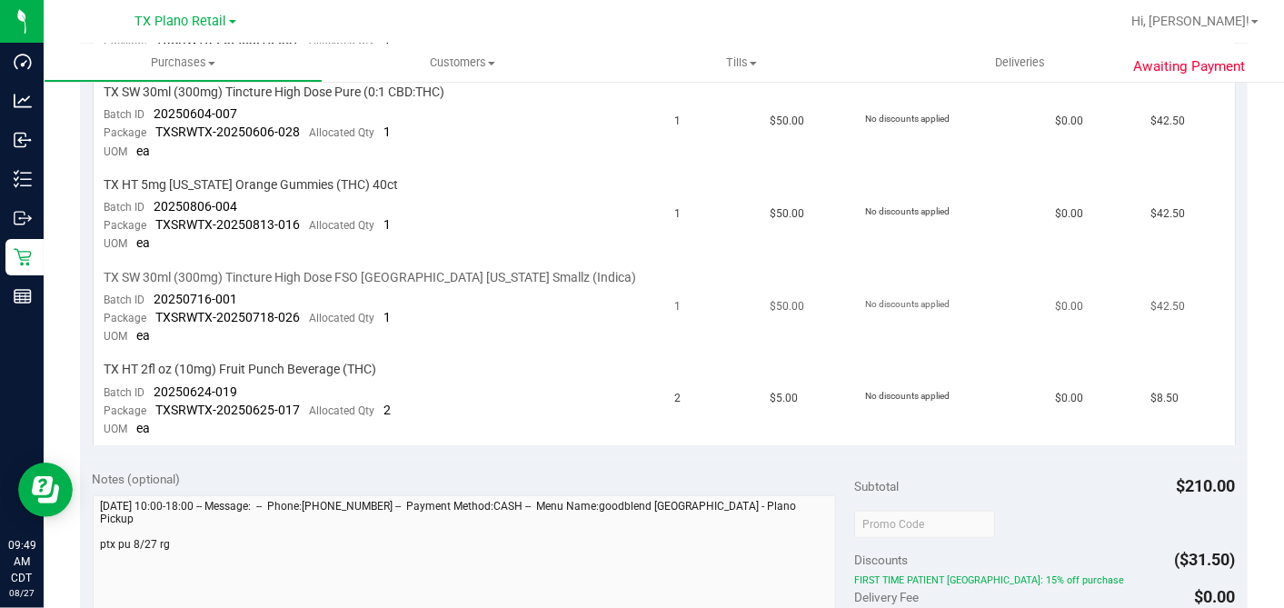
scroll to position [605, 0]
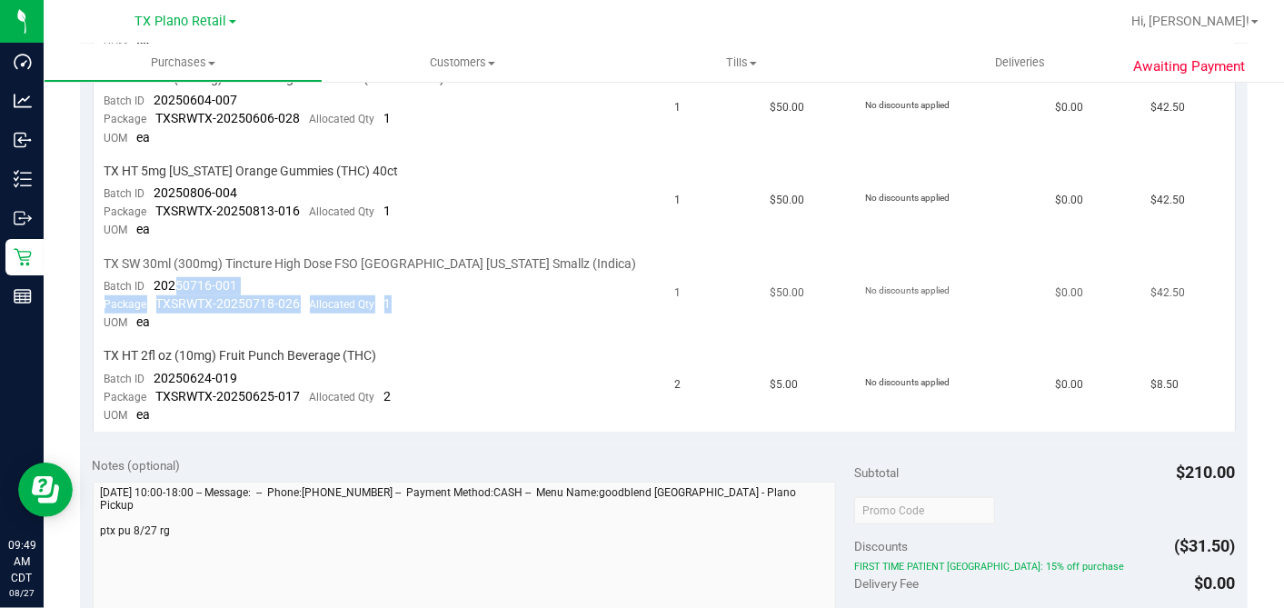
drag, startPoint x: 246, startPoint y: 287, endPoint x: 175, endPoint y: 282, distance: 71.1
click at [175, 282] on td "TX SW 30ml (300mg) Tincture High Dose FSO TX Georgia Smallz (Indica) Batch ID 2…" at bounding box center [379, 294] width 571 height 93
drag, startPoint x: 175, startPoint y: 282, endPoint x: 234, endPoint y: 280, distance: 58.2
click at [234, 280] on span "20250716-001" at bounding box center [196, 285] width 84 height 15
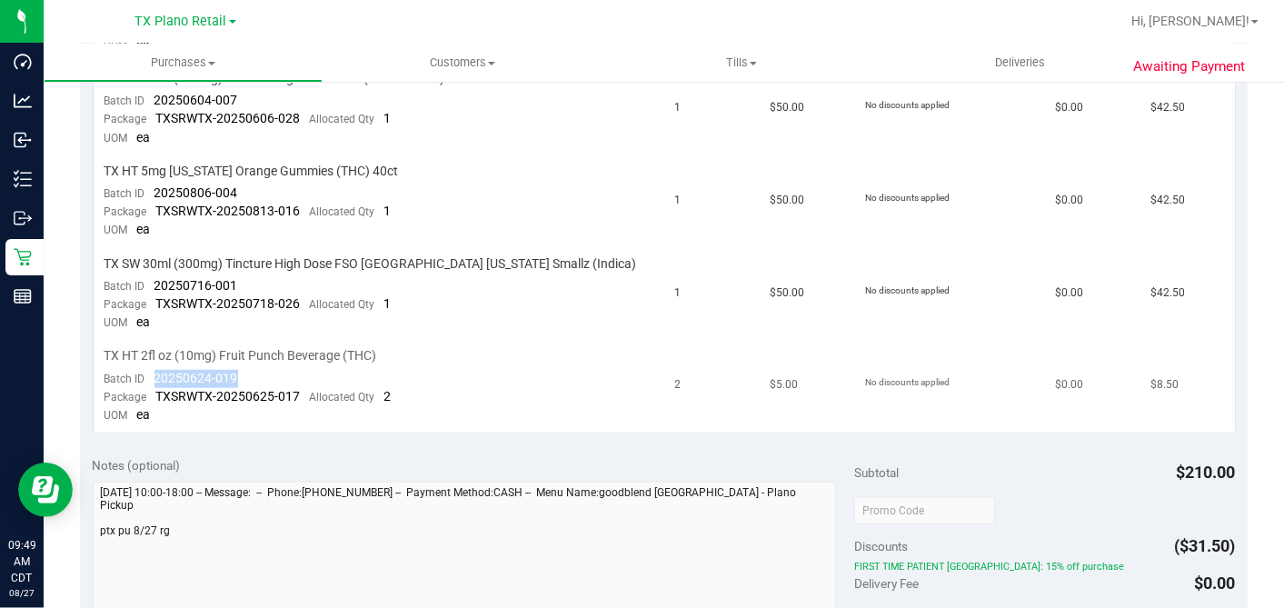
drag, startPoint x: 237, startPoint y: 372, endPoint x: 150, endPoint y: 374, distance: 87.3
click at [150, 374] on td "TX HT 2fl oz (10mg) Fruit Punch Beverage (THC) Batch ID 20250624-019 Package TX…" at bounding box center [379, 386] width 571 height 92
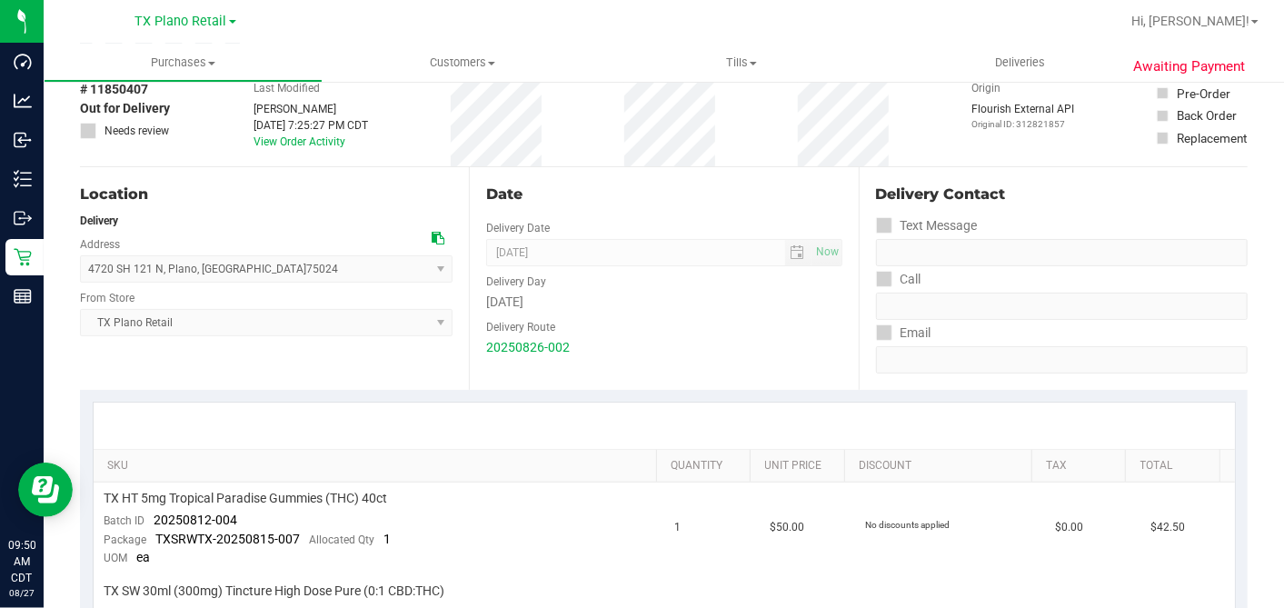
scroll to position [0, 0]
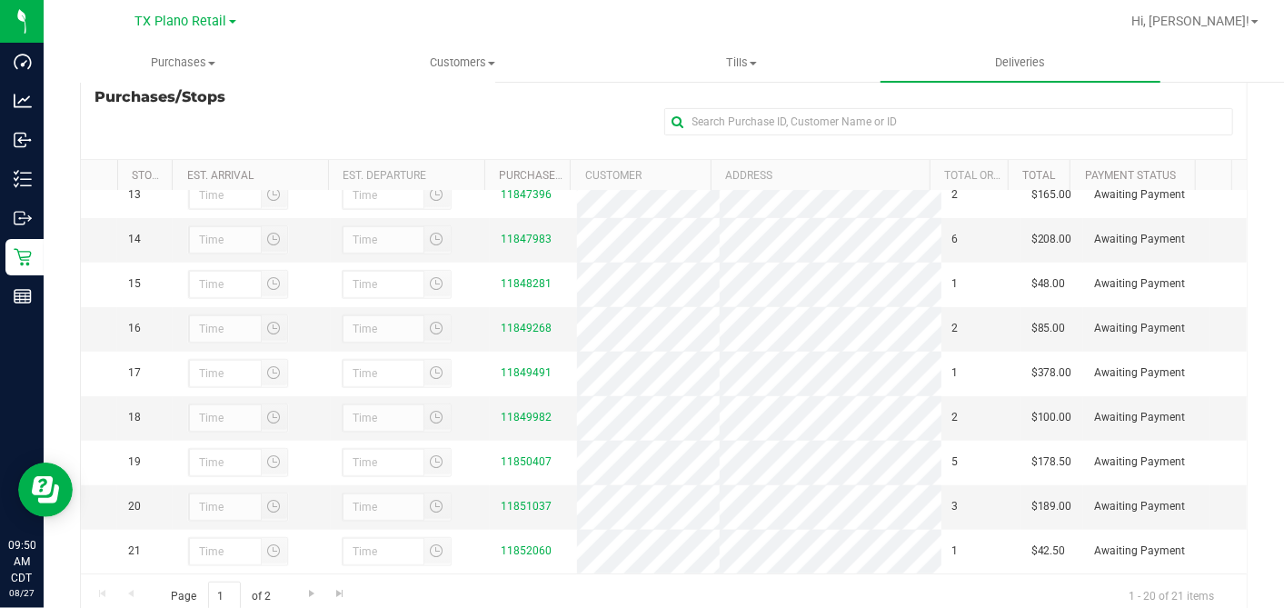
scroll to position [324, 0]
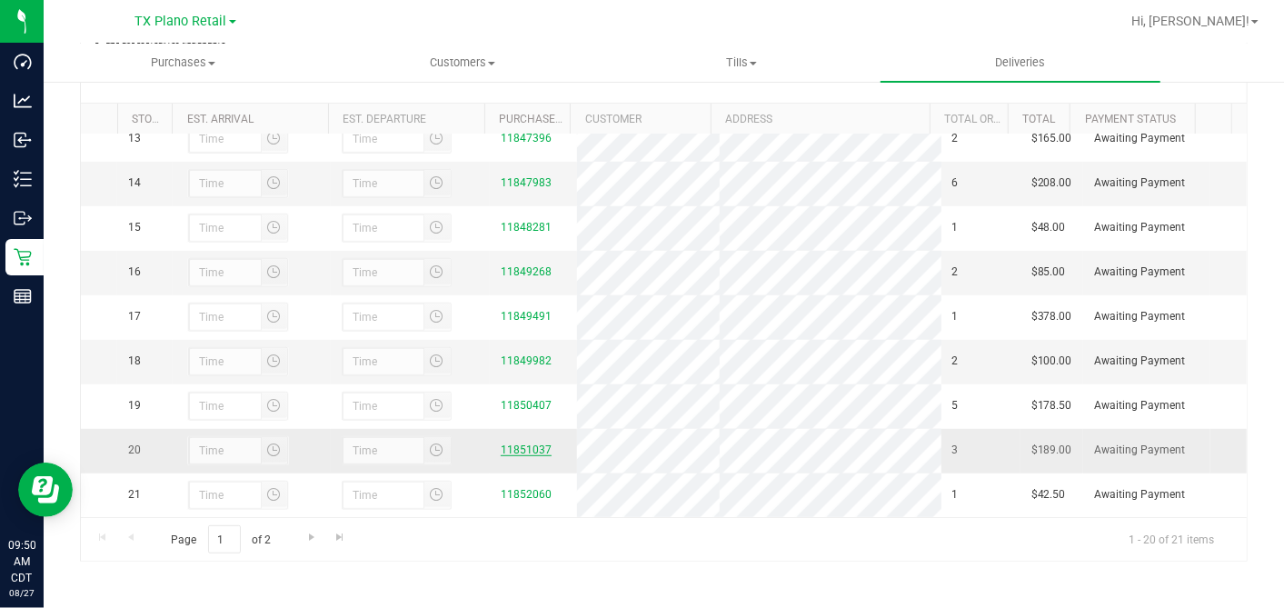
click at [528, 445] on link "11851037" at bounding box center [526, 449] width 51 height 13
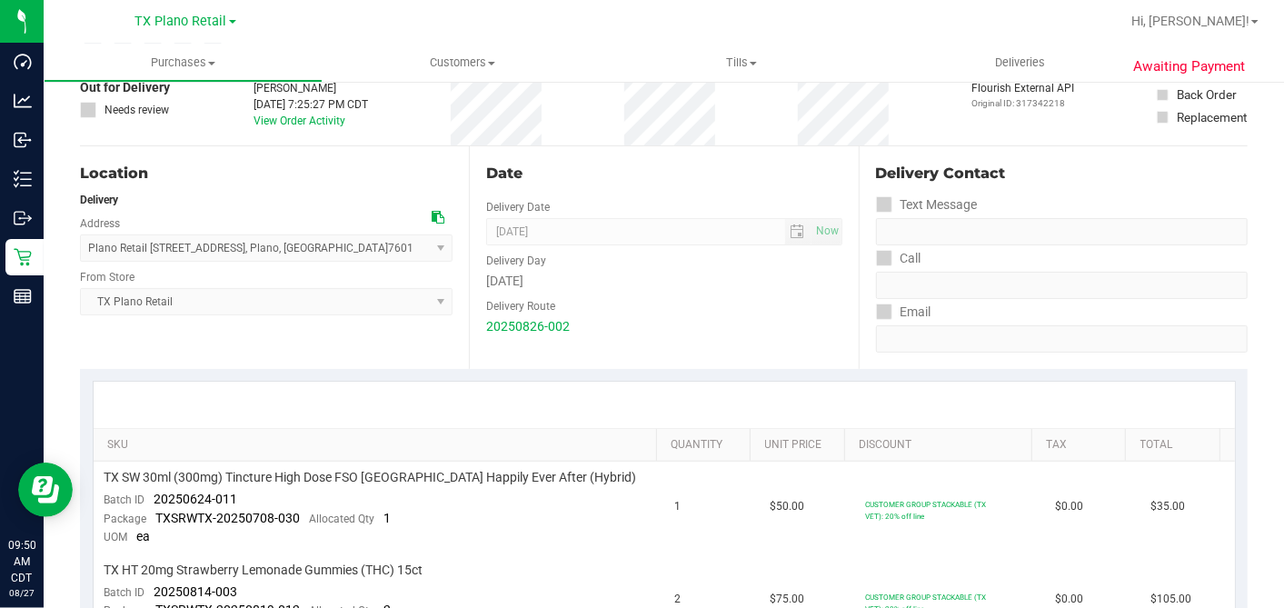
scroll to position [303, 0]
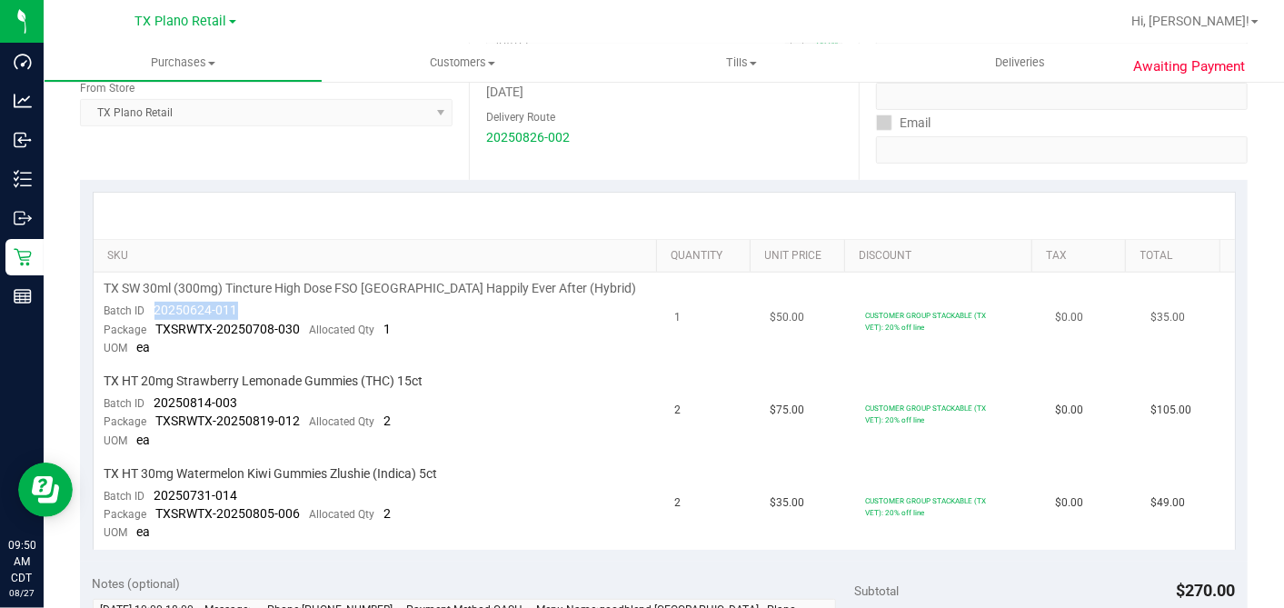
drag, startPoint x: 234, startPoint y: 308, endPoint x: 143, endPoint y: 314, distance: 91.0
click at [143, 314] on div "Batch ID 20250624-011" at bounding box center [172, 311] width 134 height 18
drag, startPoint x: 241, startPoint y: 402, endPoint x: 153, endPoint y: 398, distance: 88.2
click at [153, 398] on td "TX HT 20mg Strawberry Lemonade Gummies (THC) 15ct Batch ID 20250814-003 Package…" at bounding box center [379, 411] width 571 height 93
drag, startPoint x: 249, startPoint y: 488, endPoint x: 150, endPoint y: 491, distance: 99.1
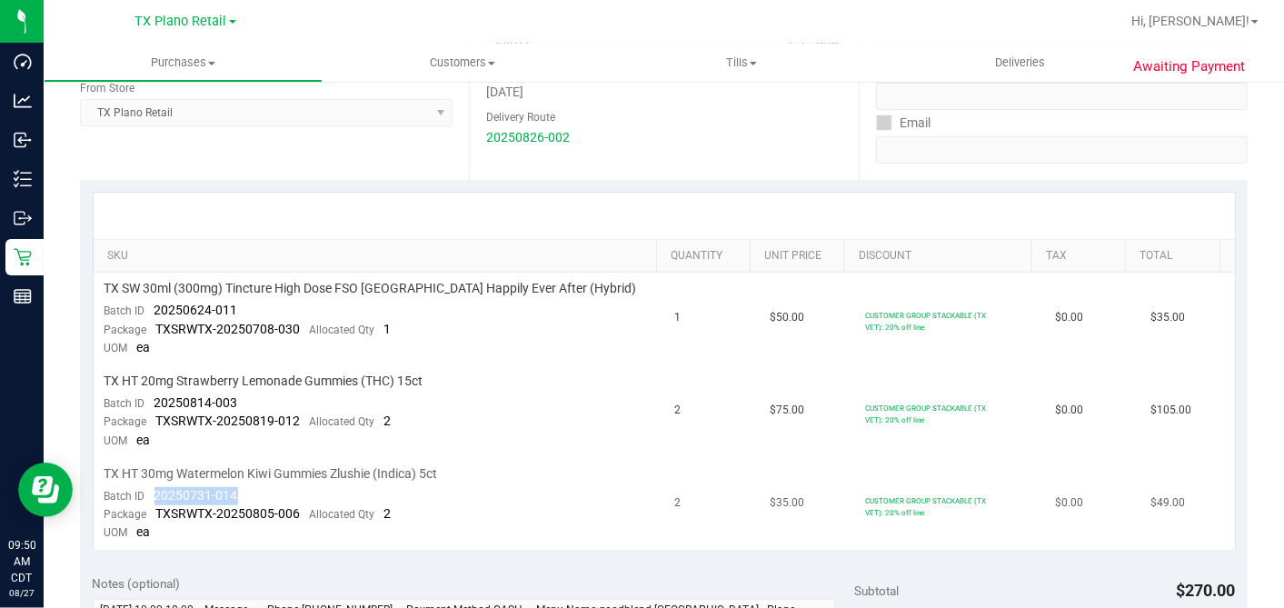
click at [150, 491] on td "TX HT 30mg Watermelon Kiwi Gummies Zlushie (Indica) 5ct Batch ID 20250731-014 P…" at bounding box center [379, 504] width 571 height 92
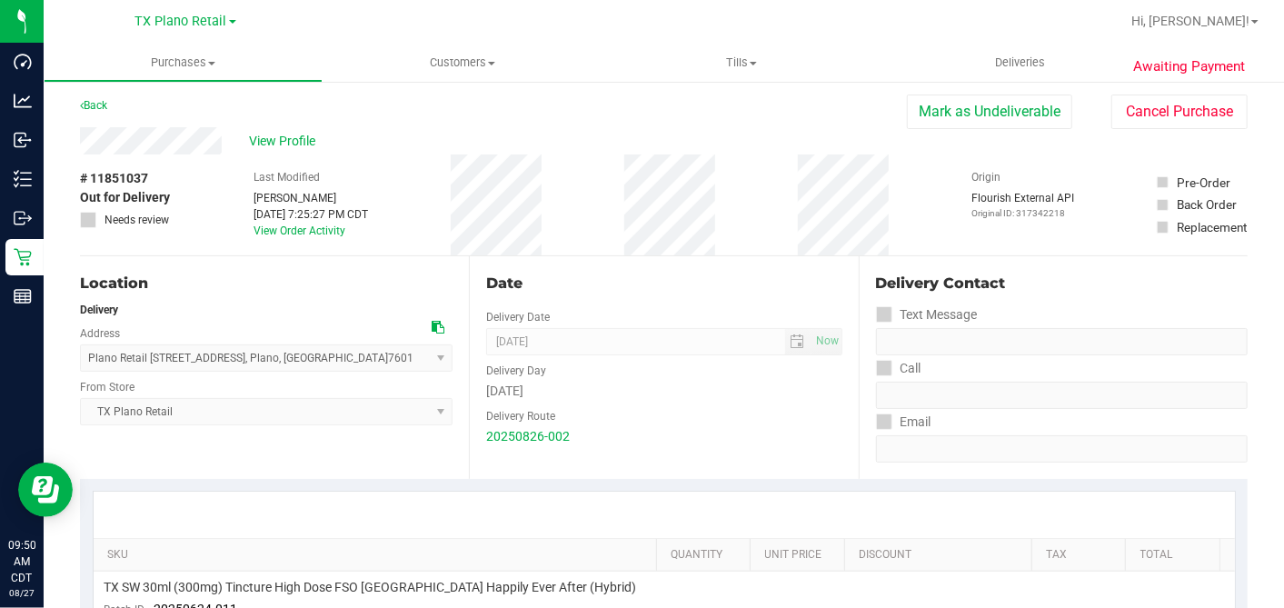
scroll to position [0, 0]
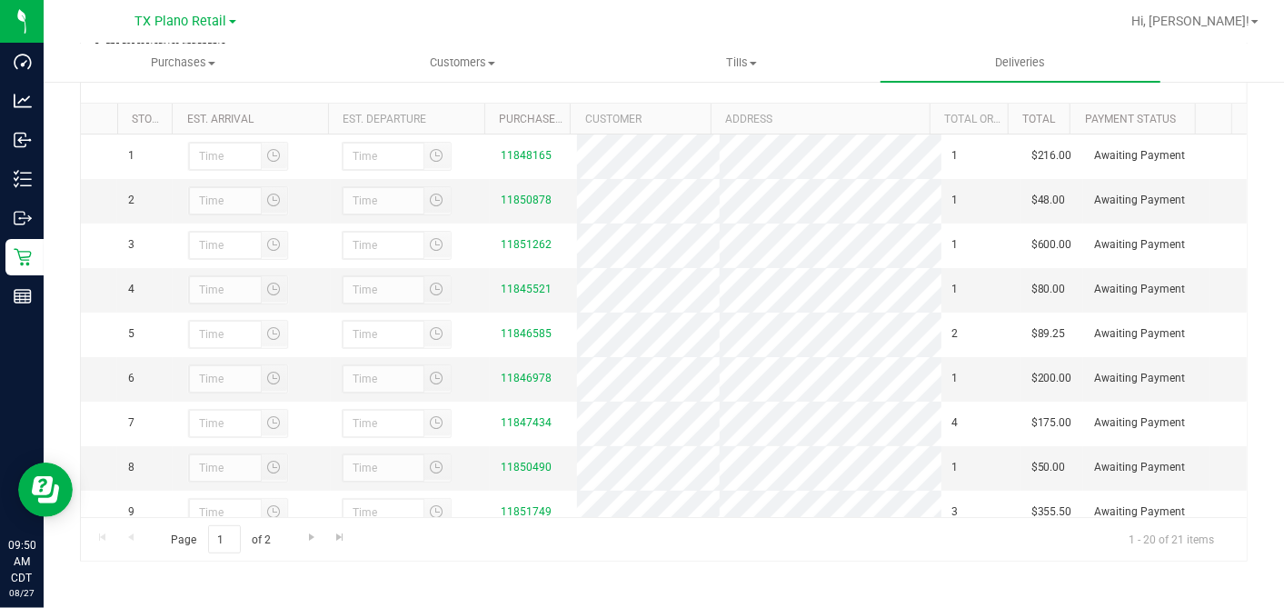
scroll to position [614, 0]
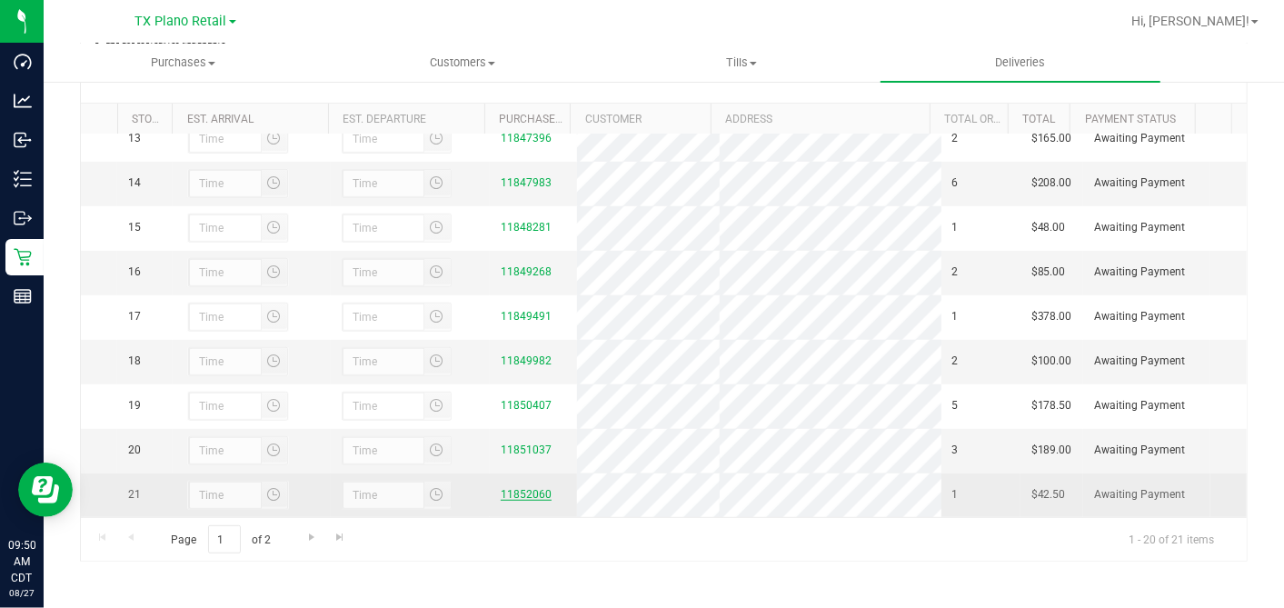
click at [507, 493] on link "11852060" at bounding box center [526, 494] width 51 height 13
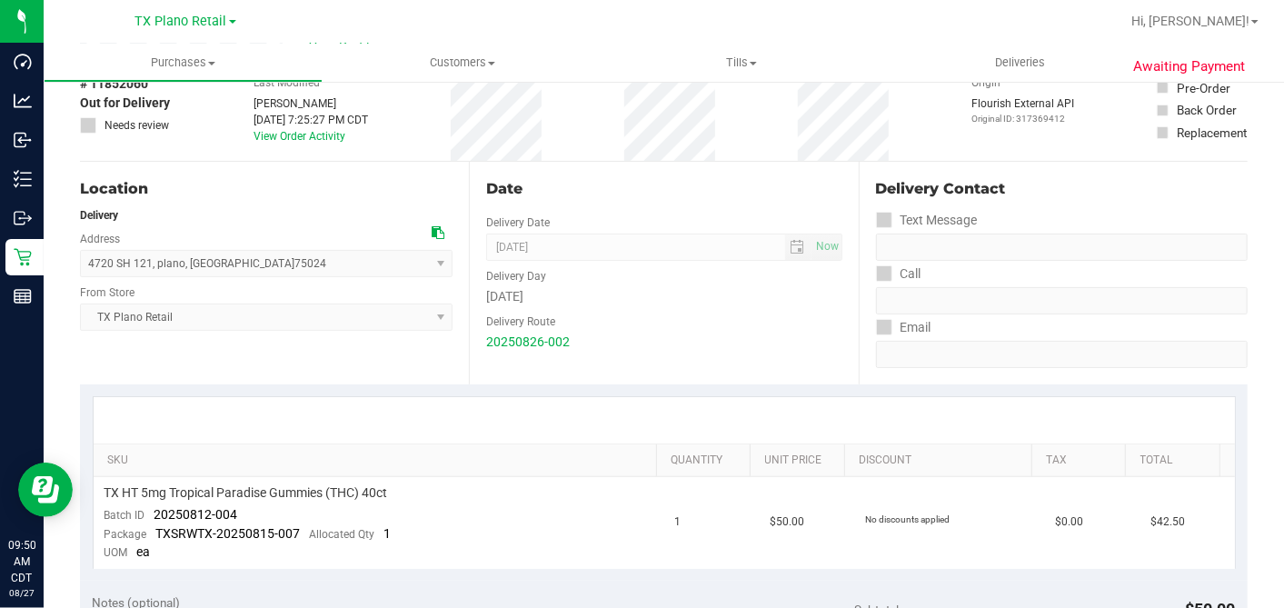
scroll to position [303, 0]
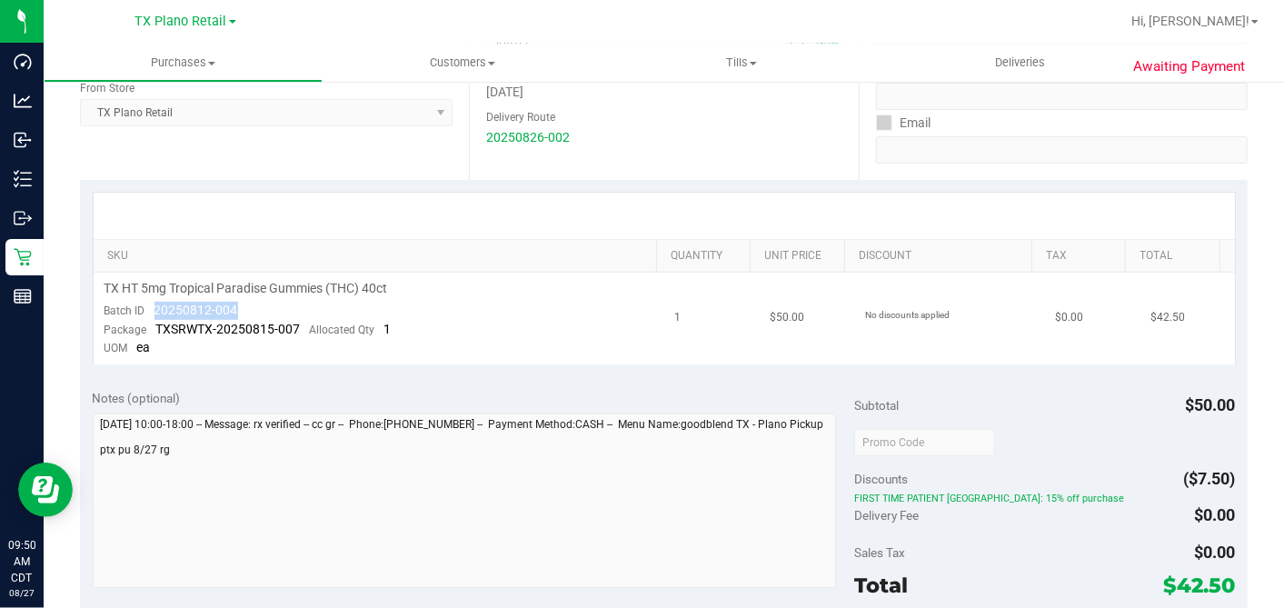
drag, startPoint x: 248, startPoint y: 310, endPoint x: 151, endPoint y: 313, distance: 97.3
click at [151, 313] on td "TX HT 5mg Tropical Paradise Gummies (THC) 40ct Batch ID 20250812-004 Package TX…" at bounding box center [379, 319] width 571 height 92
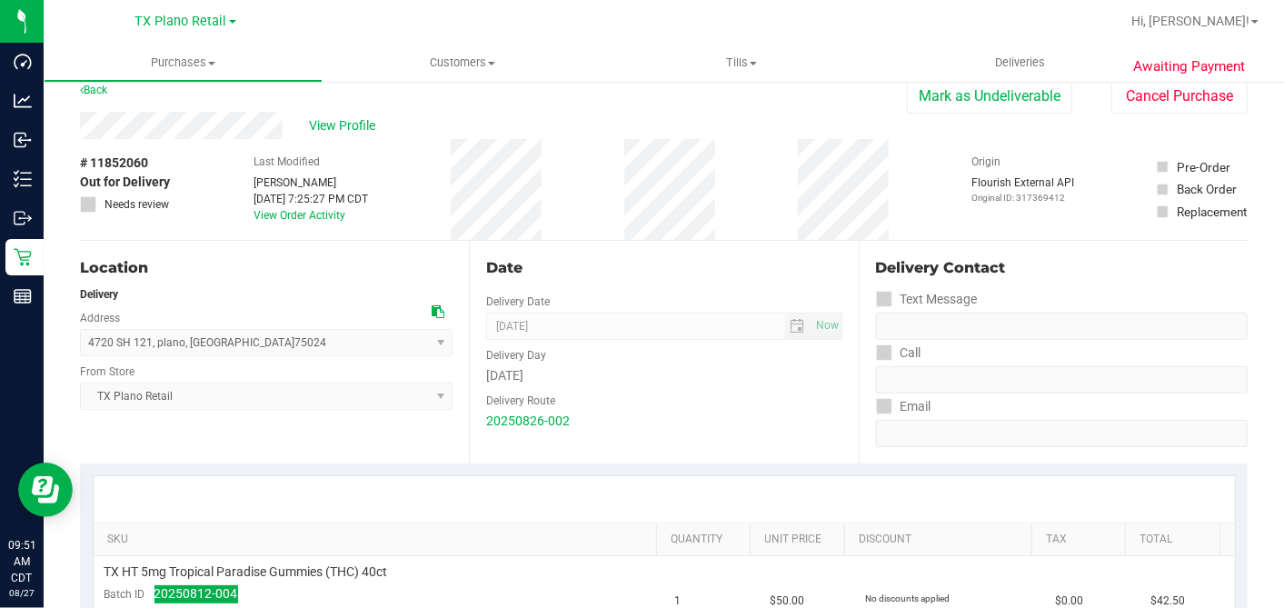
scroll to position [0, 0]
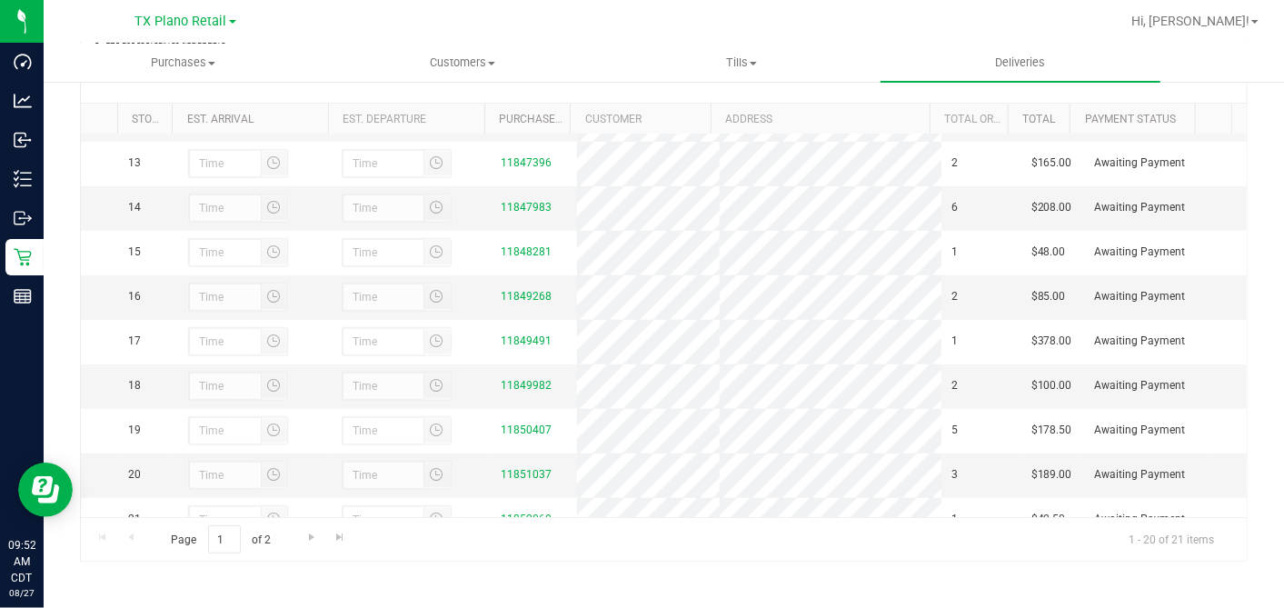
scroll to position [614, 0]
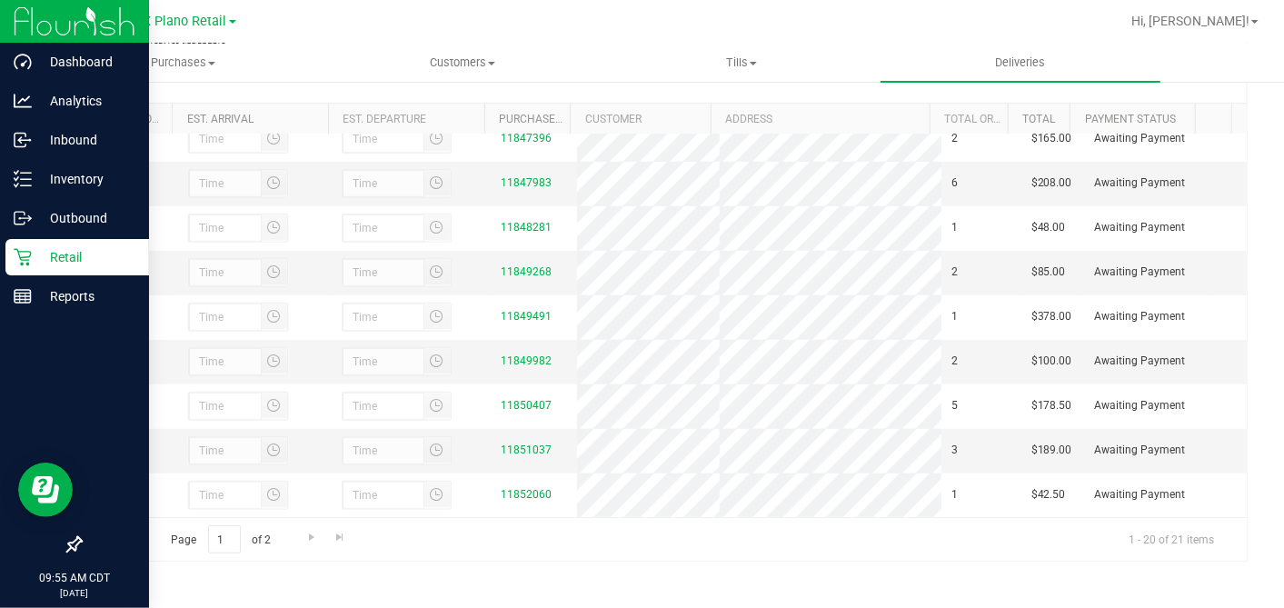
click at [18, 258] on icon at bounding box center [23, 257] width 18 height 18
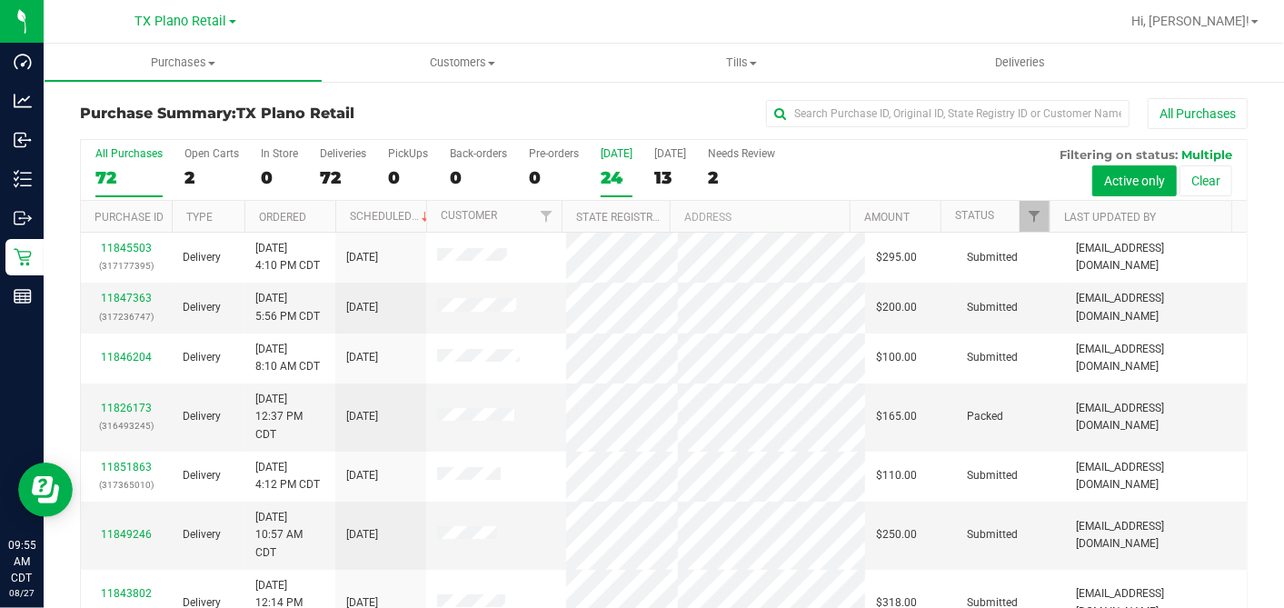
click at [617, 171] on div "24" at bounding box center [617, 177] width 32 height 21
click at [0, 0] on input "Today 24" at bounding box center [0, 0] width 0 height 0
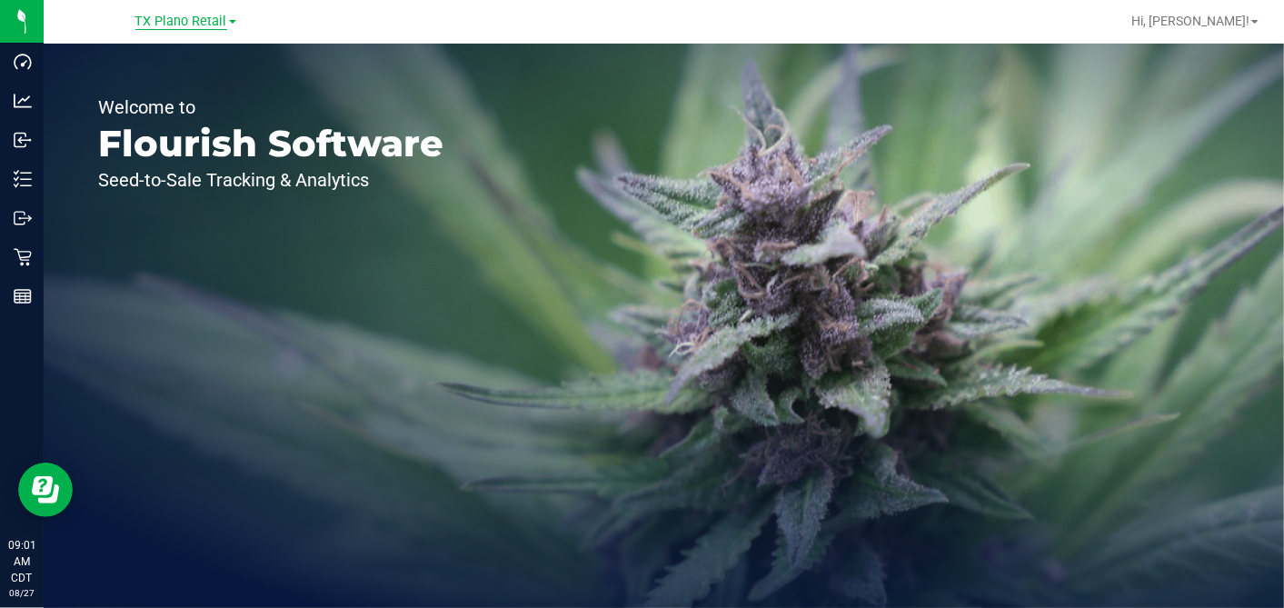
click at [205, 24] on span "TX Plano Retail" at bounding box center [181, 22] width 92 height 16
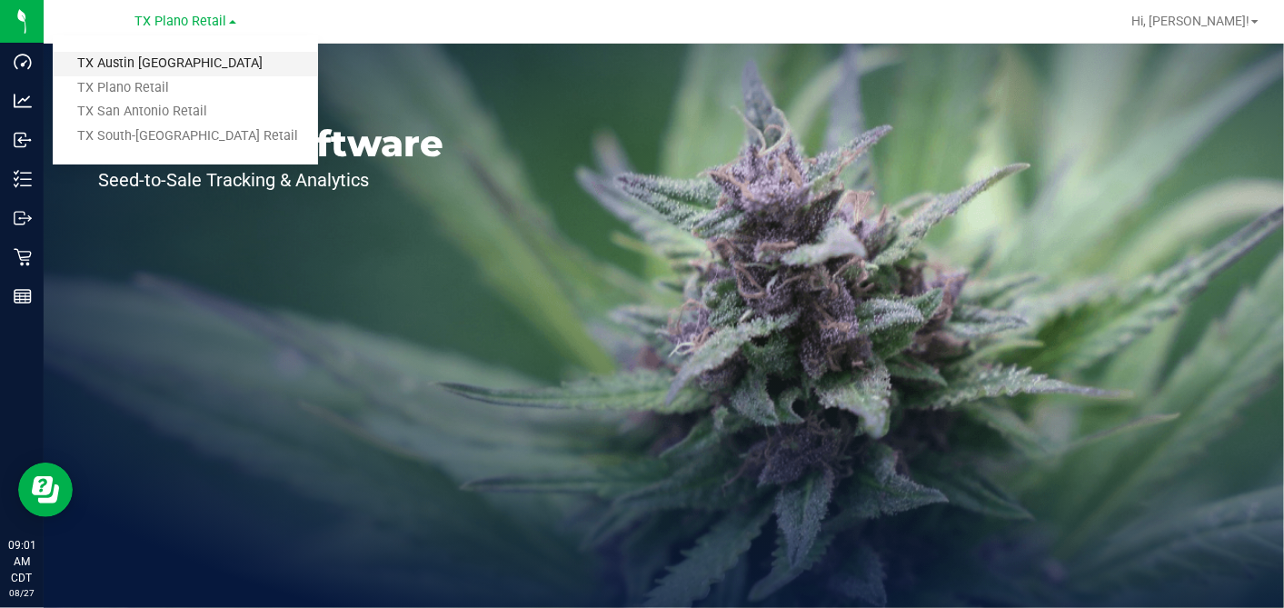
drag, startPoint x: 137, startPoint y: 69, endPoint x: 118, endPoint y: 82, distance: 22.9
click at [137, 69] on link "TX Austin [GEOGRAPHIC_DATA]" at bounding box center [185, 64] width 265 height 25
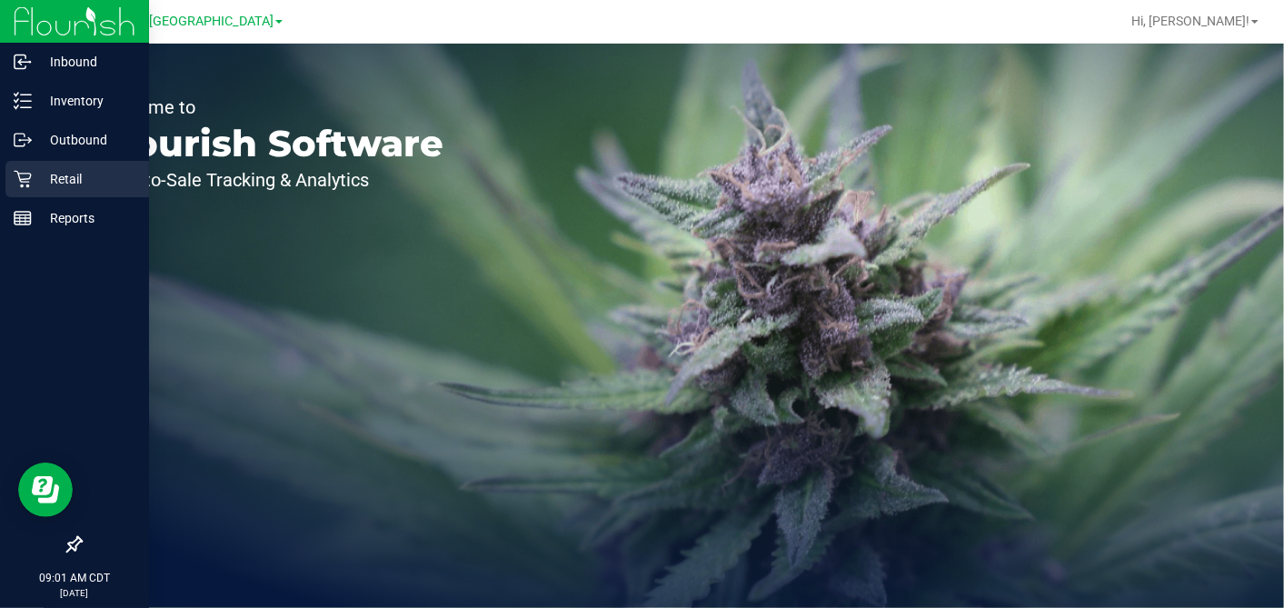
click at [26, 176] on icon at bounding box center [23, 179] width 18 height 18
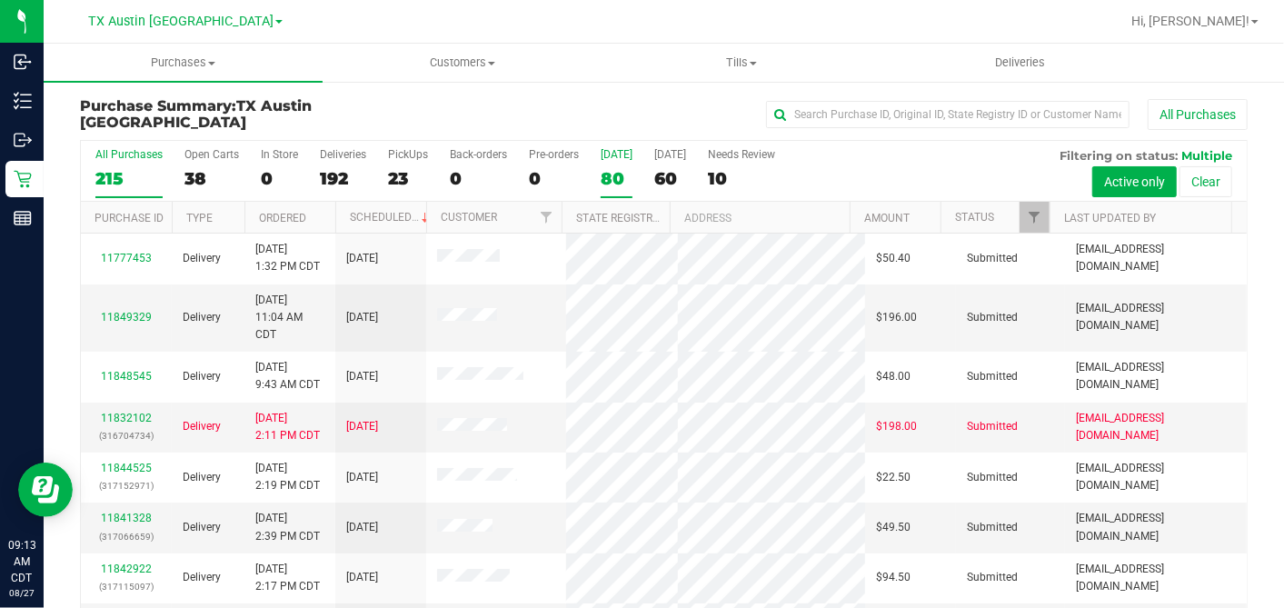
click at [617, 165] on label "[DATE] 80" at bounding box center [617, 173] width 32 height 50
click at [0, 0] on input "[DATE] 80" at bounding box center [0, 0] width 0 height 0
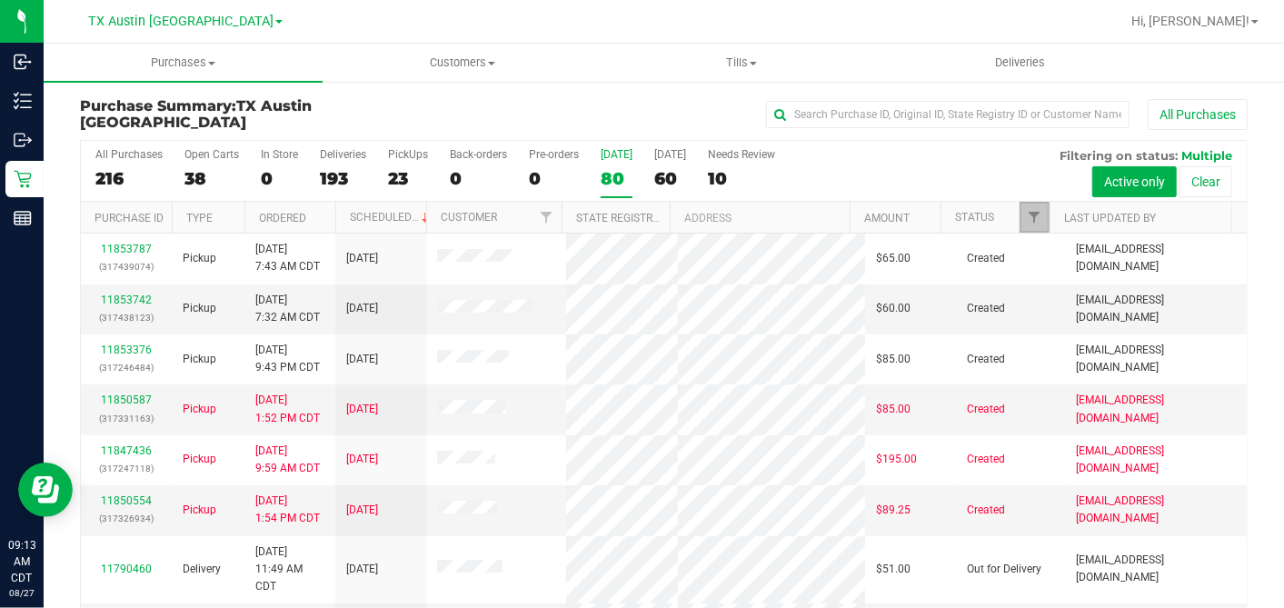
drag, startPoint x: 1027, startPoint y: 214, endPoint x: 1025, endPoint y: 223, distance: 9.3
click at [1027, 214] on link "Filter" at bounding box center [1035, 217] width 30 height 31
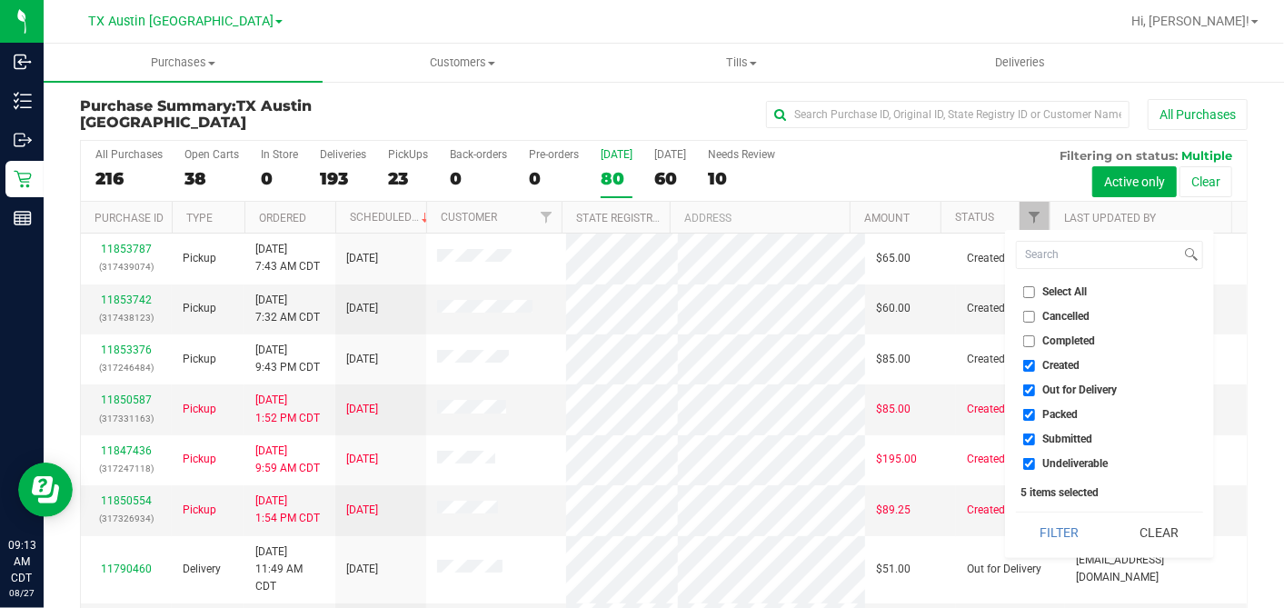
click at [1030, 289] on input "Select All" at bounding box center [1029, 292] width 12 height 12
checkbox input "true"
drag, startPoint x: 1031, startPoint y: 289, endPoint x: 1031, endPoint y: 330, distance: 40.9
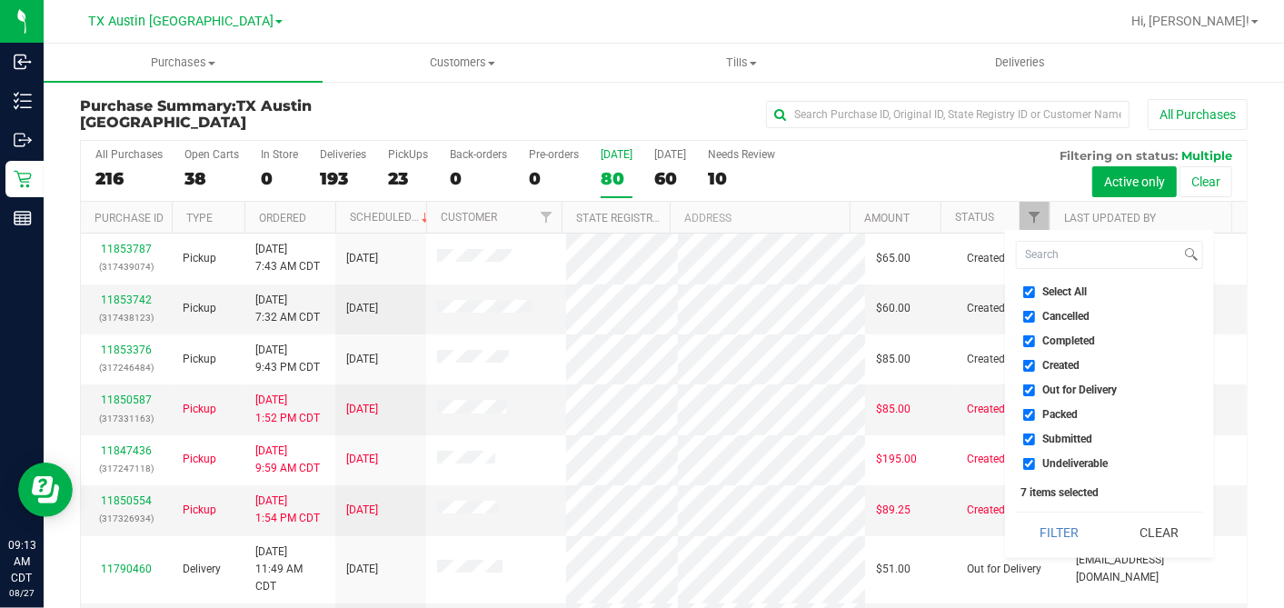
click at [1031, 293] on input "Select All" at bounding box center [1029, 292] width 12 height 12
checkbox input "false"
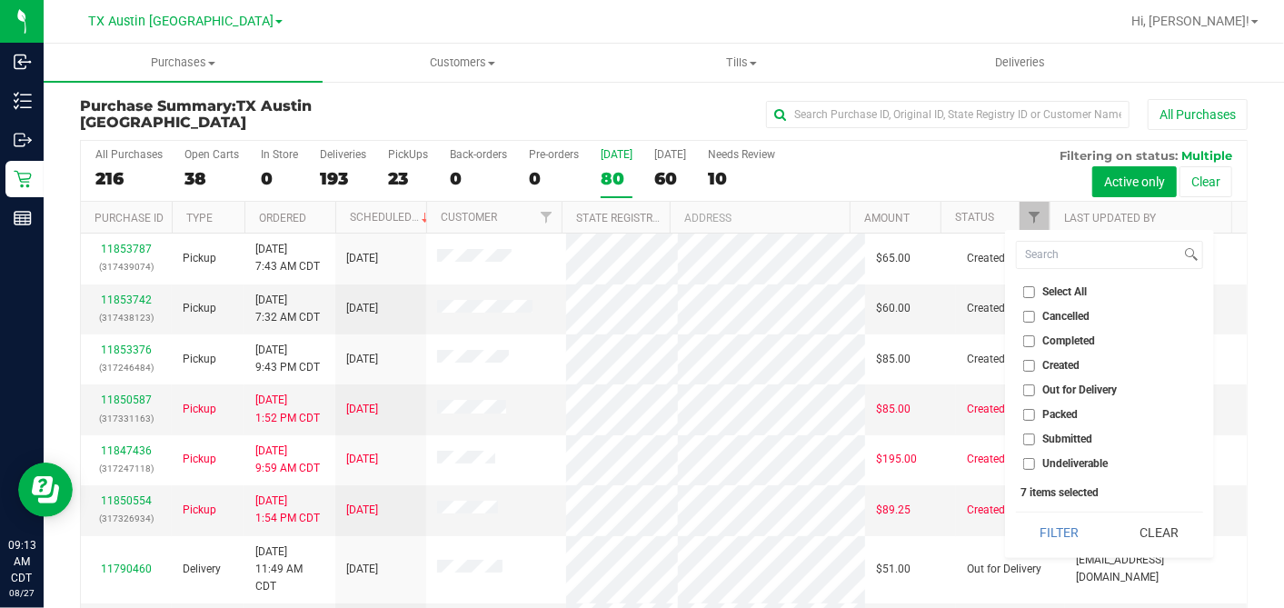
checkbox input "false"
click at [1025, 363] on input "Created" at bounding box center [1029, 366] width 12 height 12
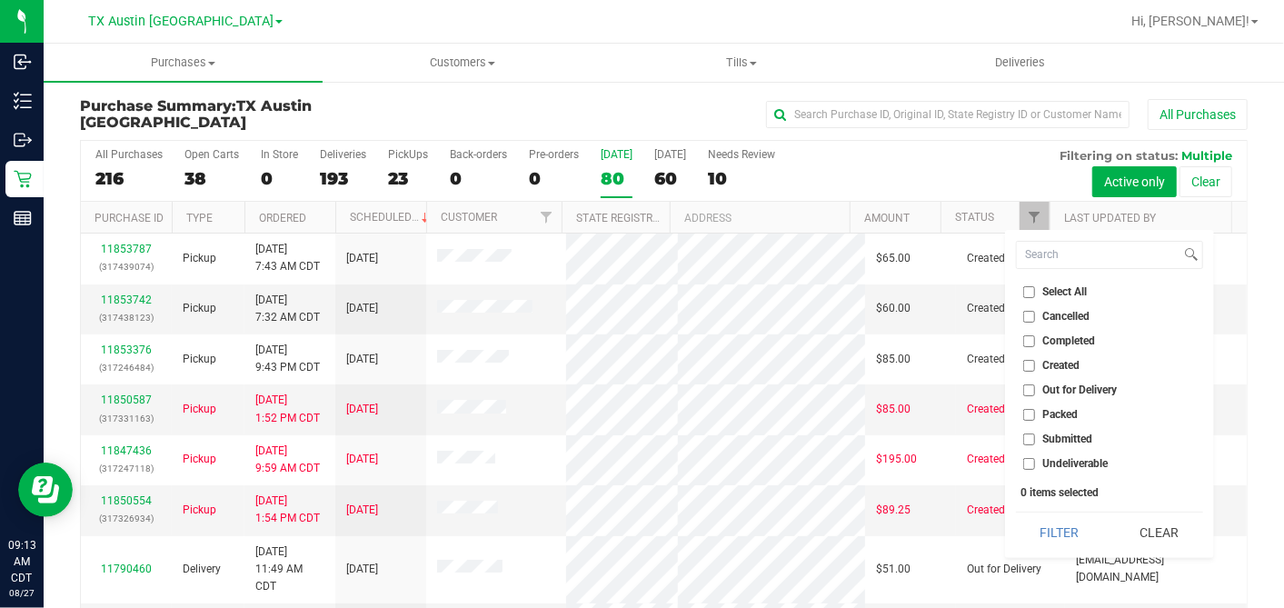
checkbox input "true"
click at [1049, 521] on button "Filter" at bounding box center [1059, 533] width 87 height 40
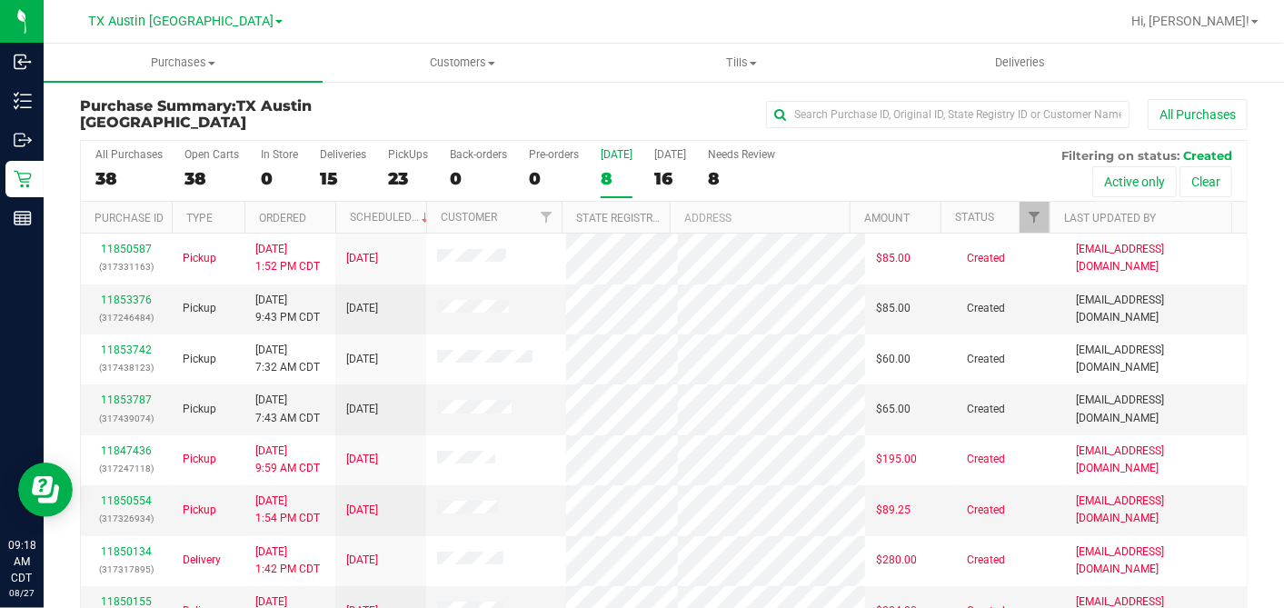
click at [316, 211] on th "Ordered" at bounding box center [289, 218] width 91 height 32
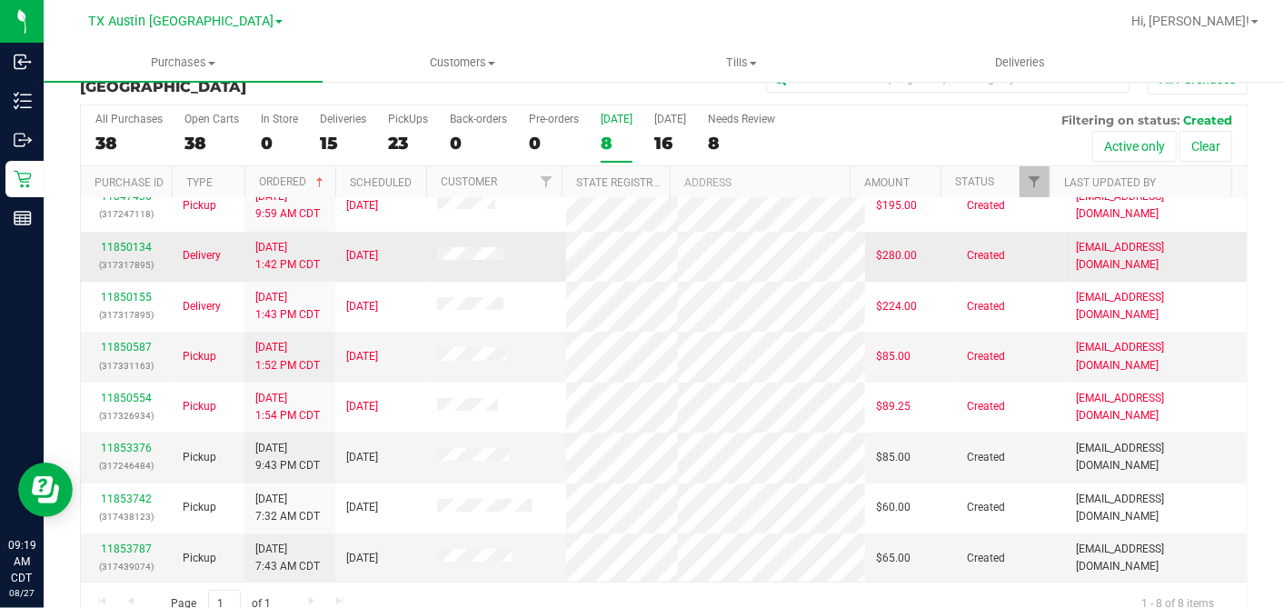
scroll to position [67, 0]
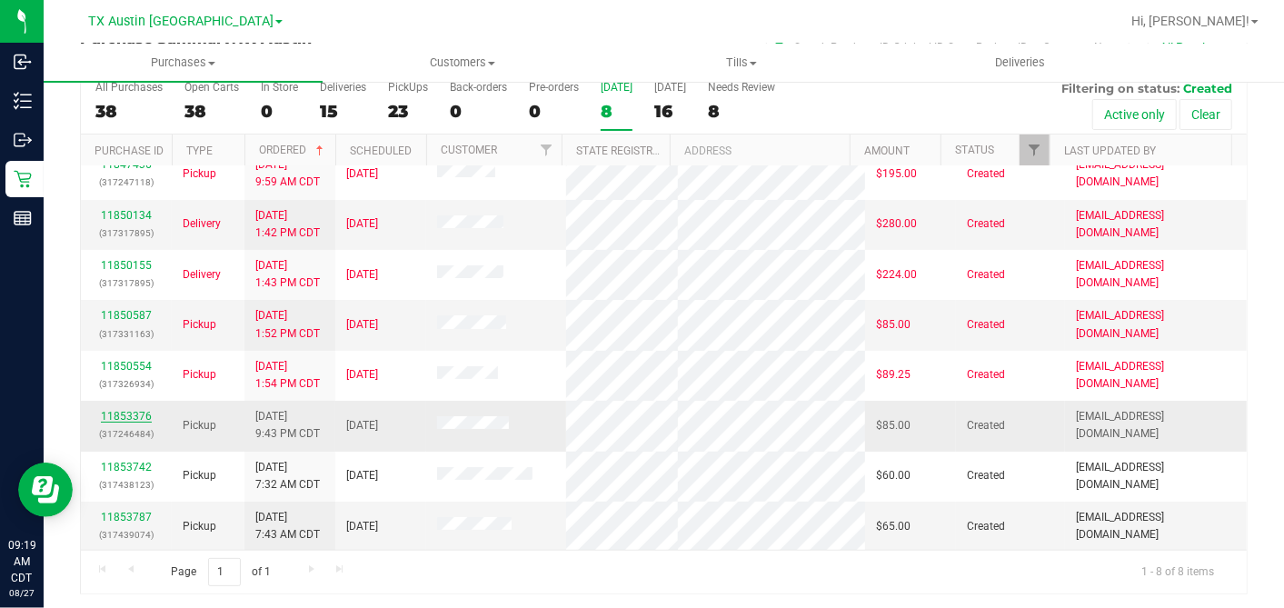
click at [137, 413] on link "11853376" at bounding box center [126, 416] width 51 height 13
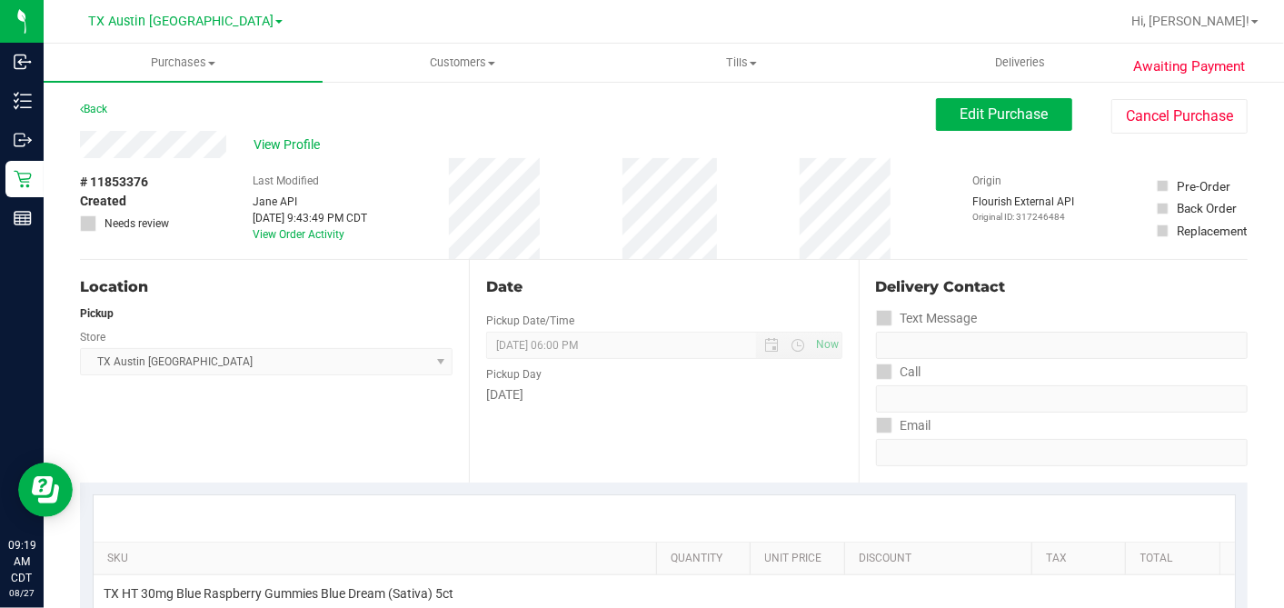
click at [190, 175] on div "# 11853376 Created Needs review Last Modified [PERSON_NAME] API [DATE] 9:43:49 …" at bounding box center [664, 208] width 1168 height 101
click at [182, 160] on div "# 11853376 Created Needs review Last Modified [PERSON_NAME] API [DATE] 9:43:49 …" at bounding box center [664, 208] width 1168 height 101
click at [936, 126] on button "Edit Purchase" at bounding box center [1004, 114] width 136 height 33
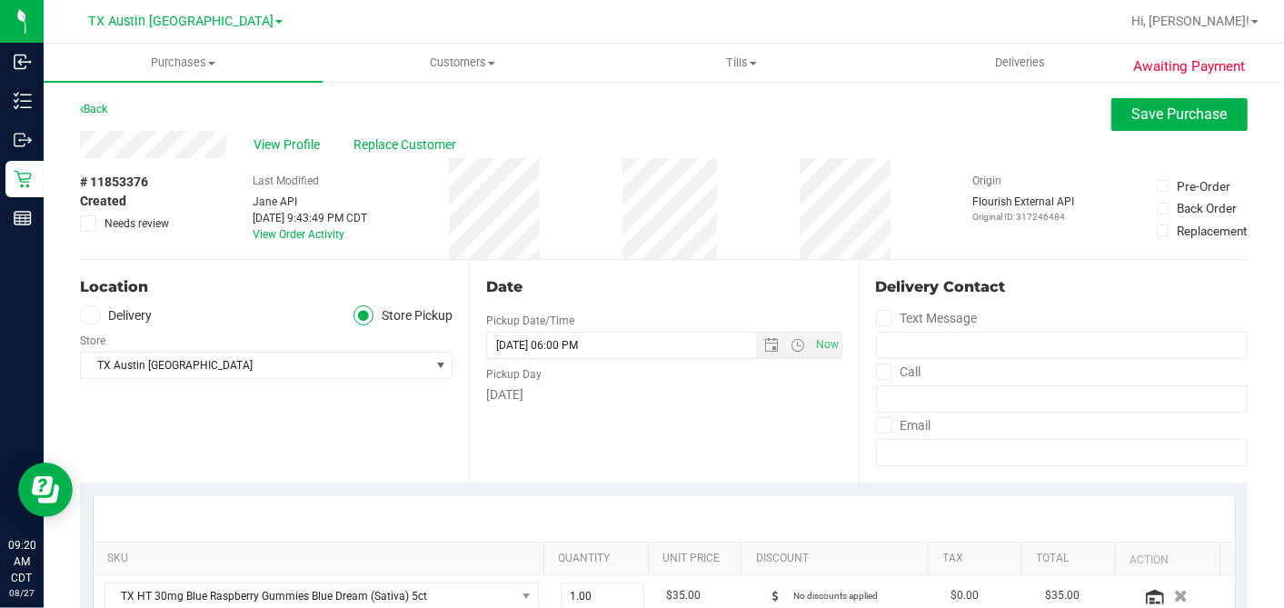
click at [91, 315] on icon at bounding box center [90, 315] width 11 height 0
click at [0, 0] on input "Delivery" at bounding box center [0, 0] width 0 height 0
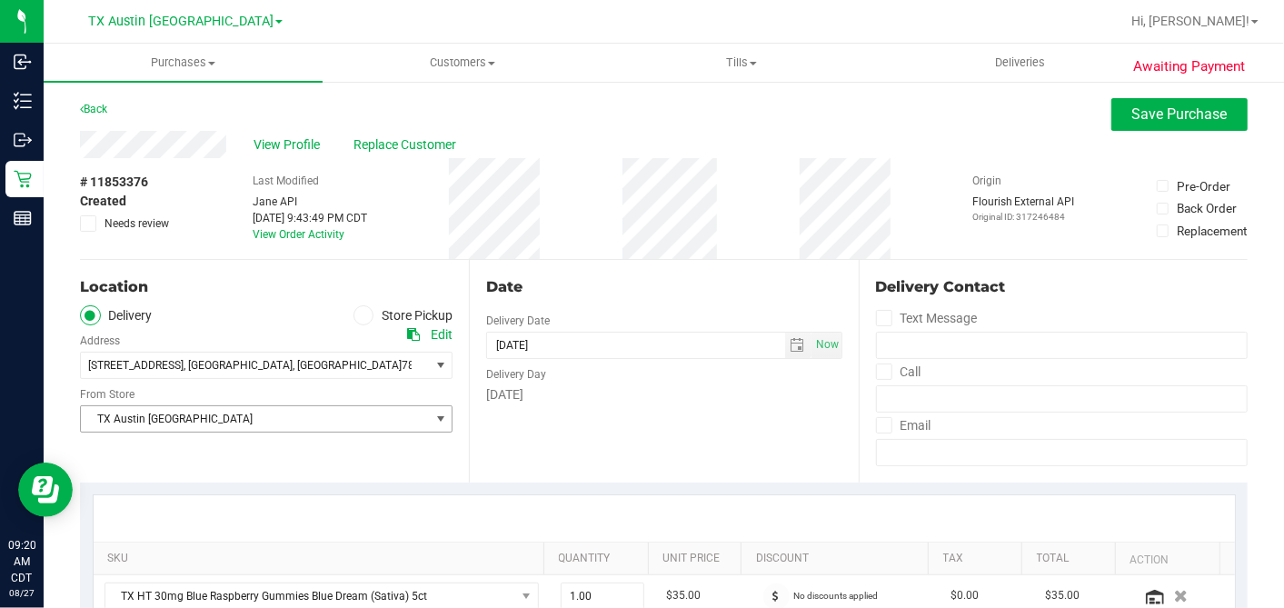
click at [188, 413] on span "TX Austin [GEOGRAPHIC_DATA]" at bounding box center [255, 418] width 348 height 25
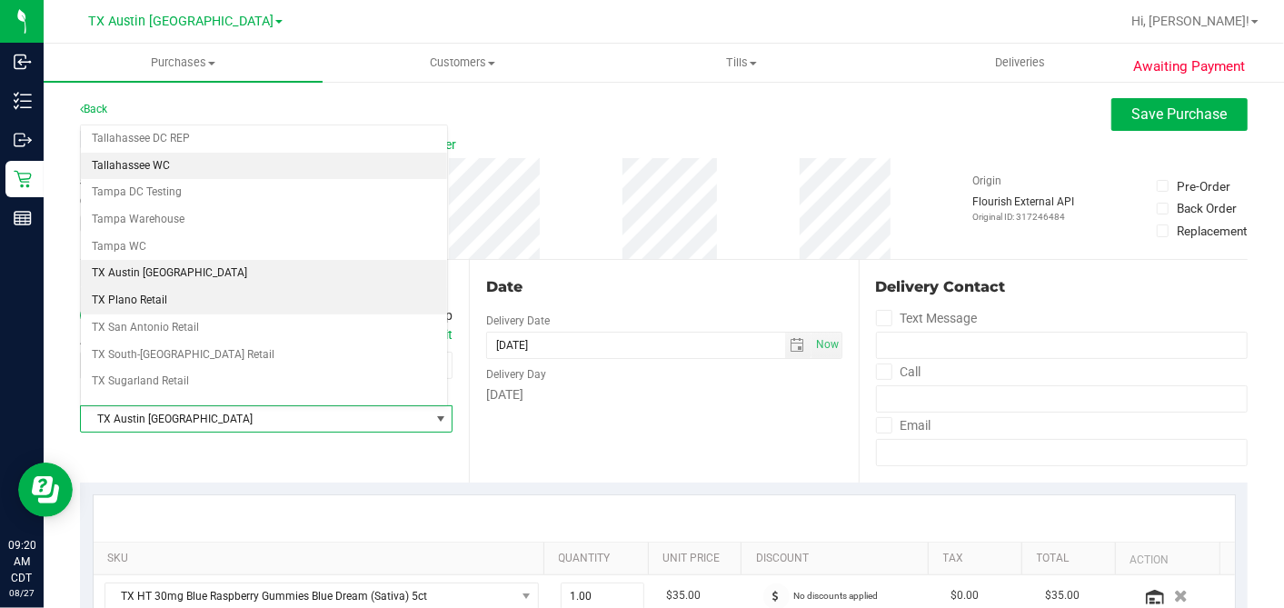
scroll to position [1292, 0]
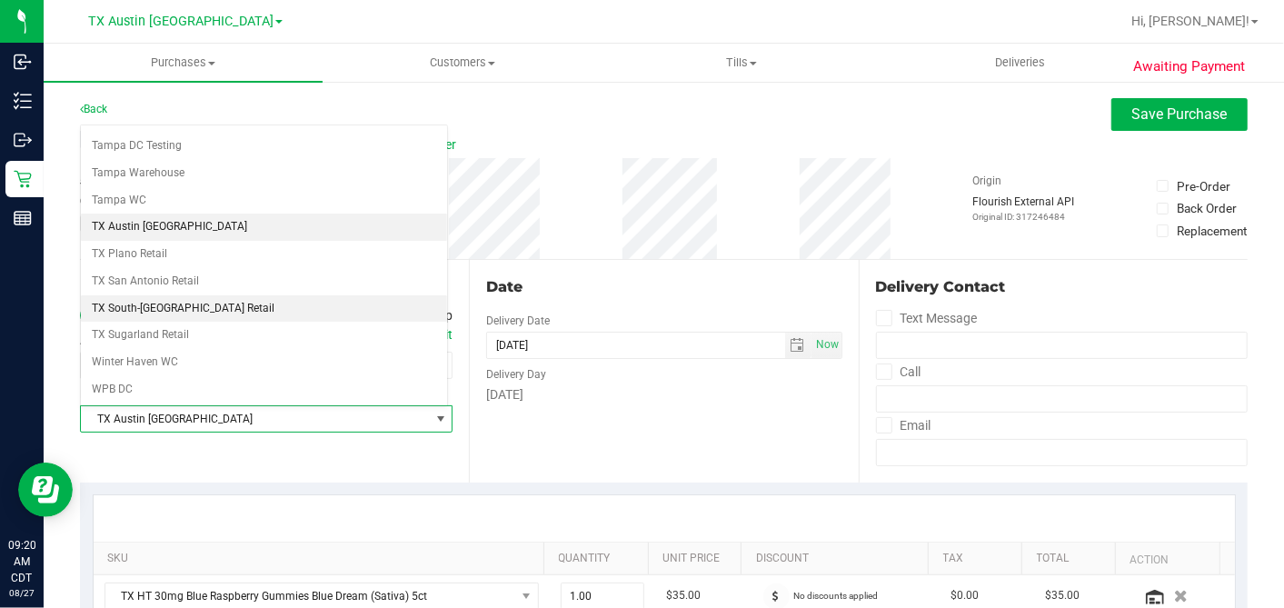
click at [161, 295] on li "TX South-[GEOGRAPHIC_DATA] Retail" at bounding box center [264, 308] width 366 height 27
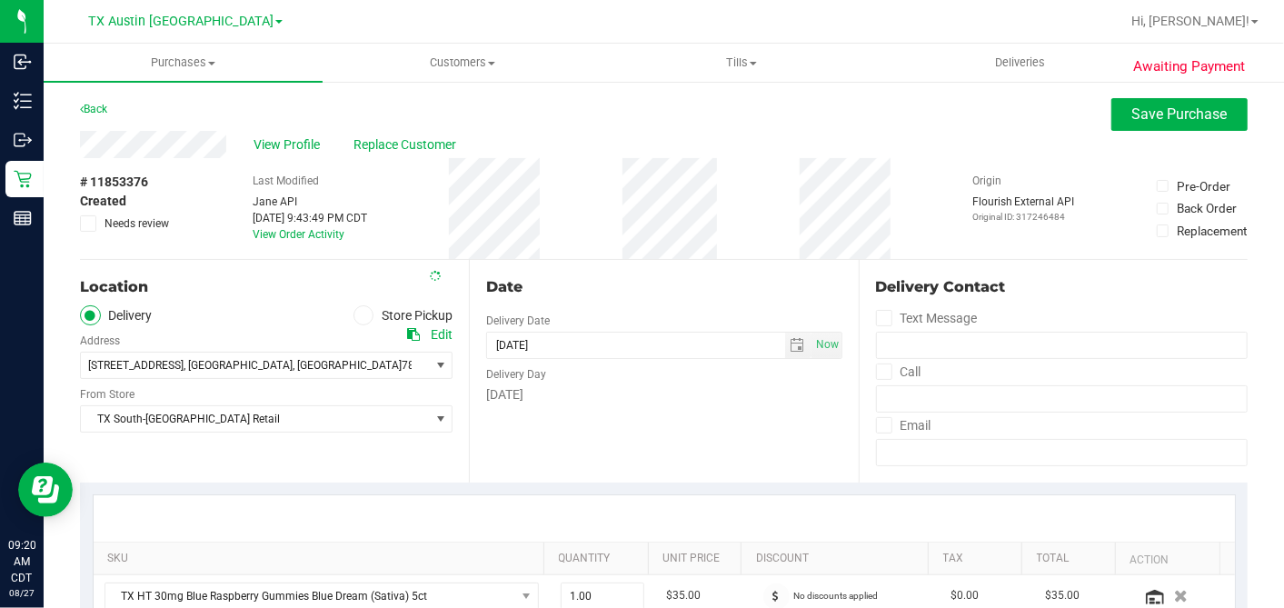
scroll to position [504, 0]
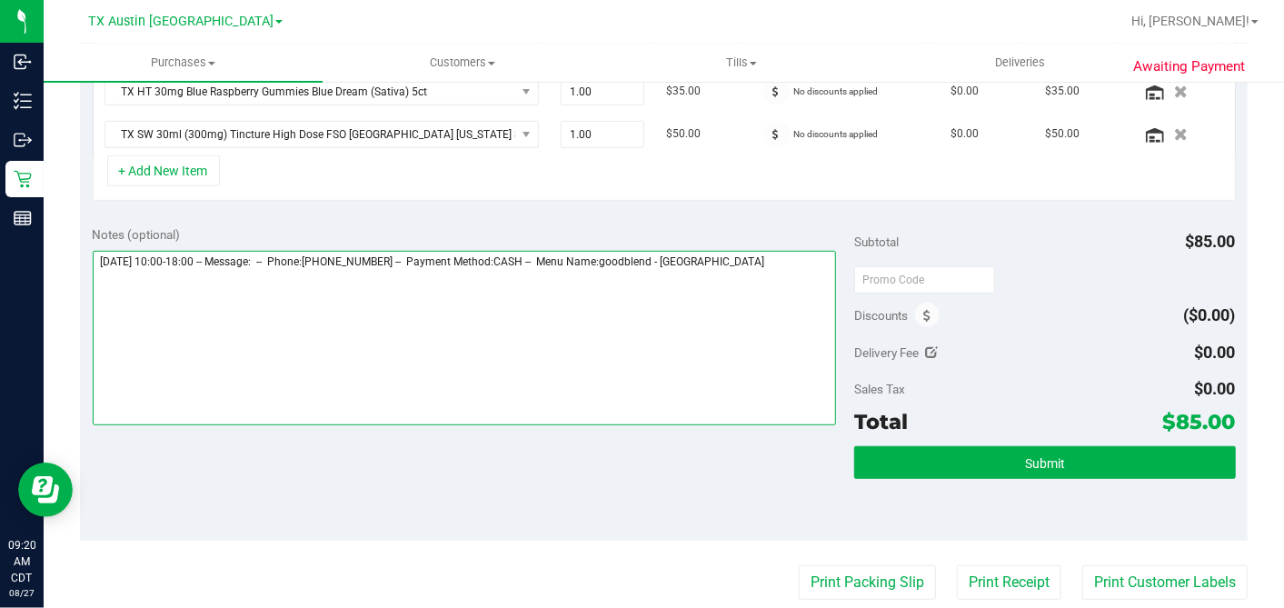
click at [782, 265] on textarea at bounding box center [465, 338] width 744 height 174
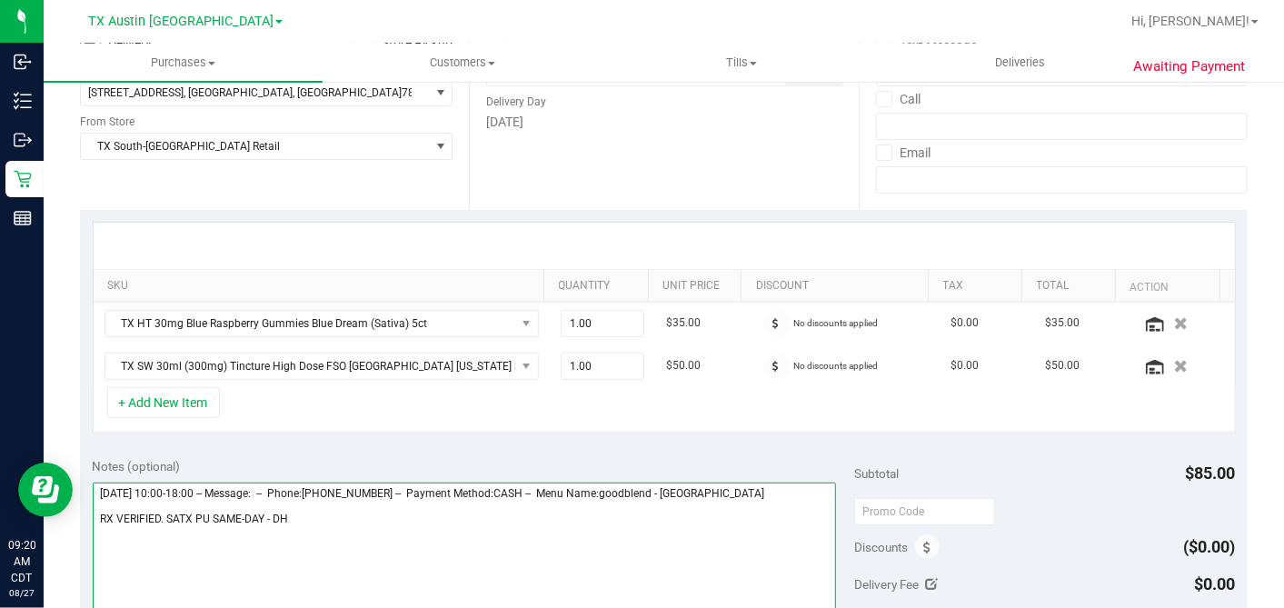
scroll to position [202, 0]
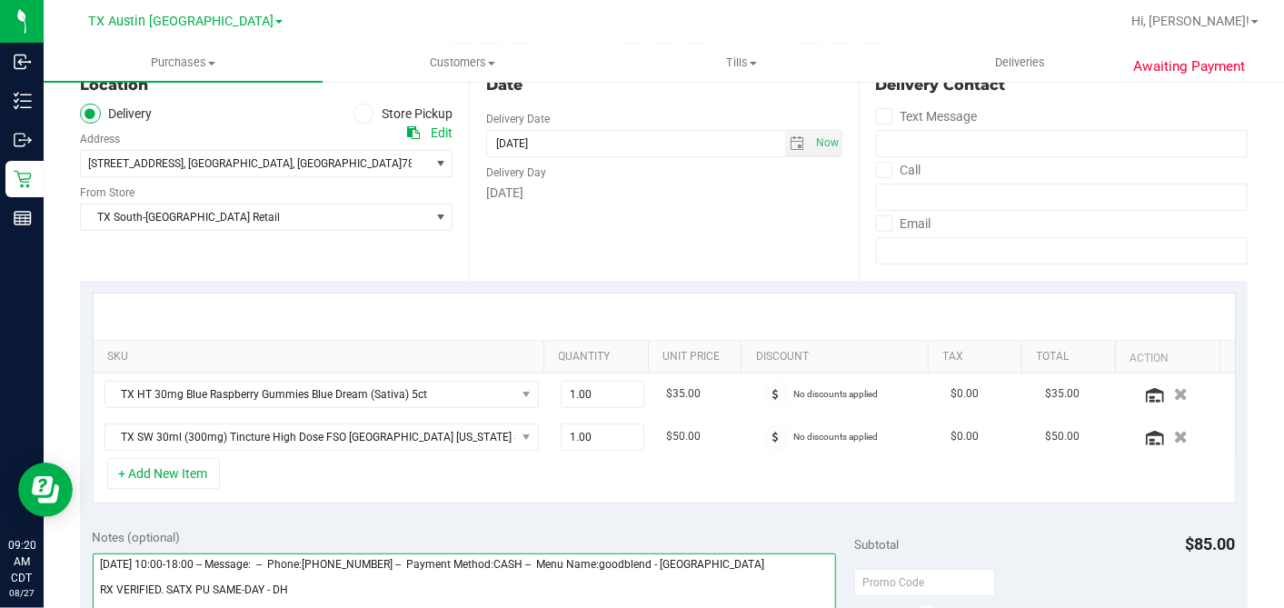
type textarea "[DATE] 10:00-18:00 -- Message: -- Phone:[PHONE_NUMBER] -- Payment Method:CASH -…"
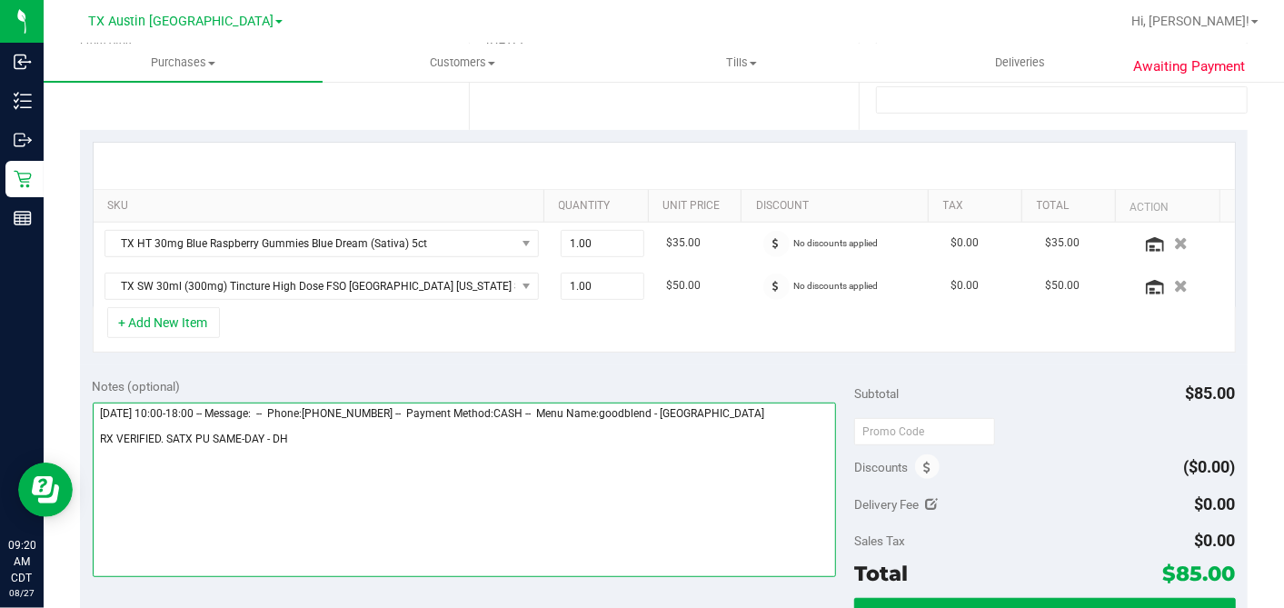
scroll to position [504, 0]
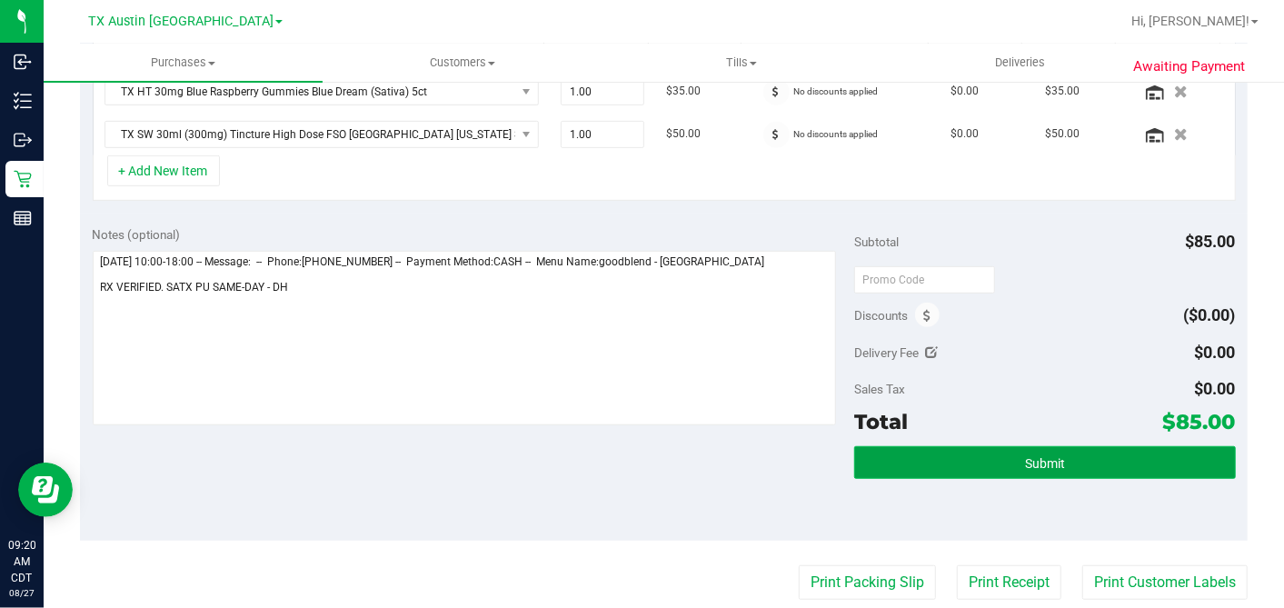
click at [1030, 456] on span "Submit" at bounding box center [1045, 463] width 40 height 15
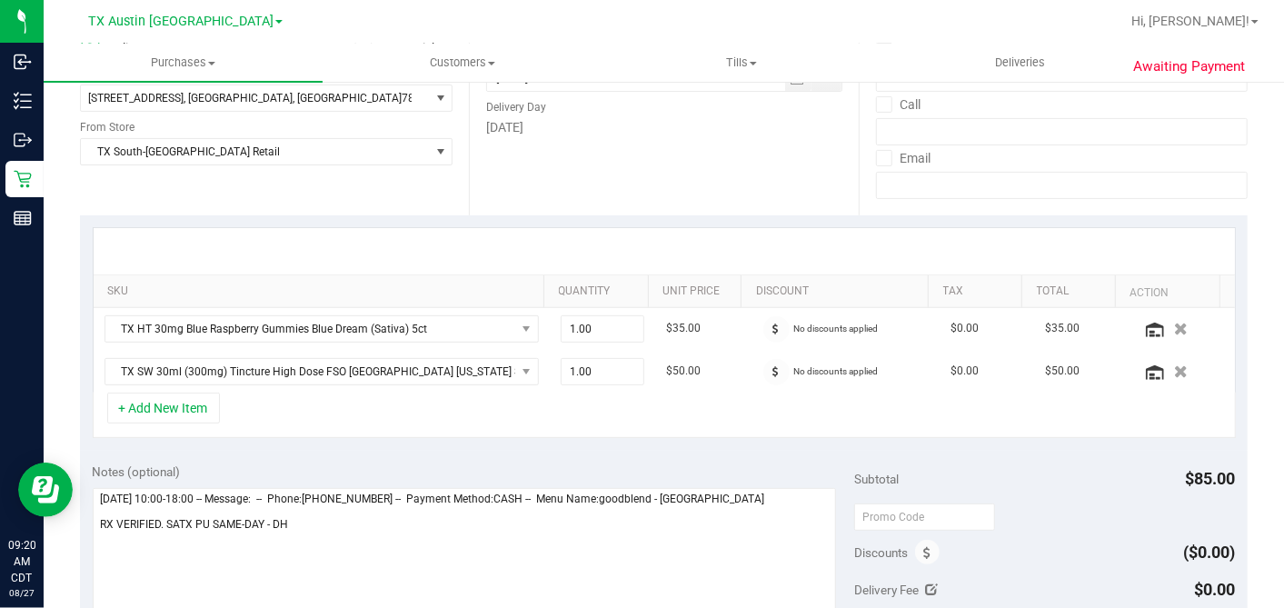
scroll to position [0, 0]
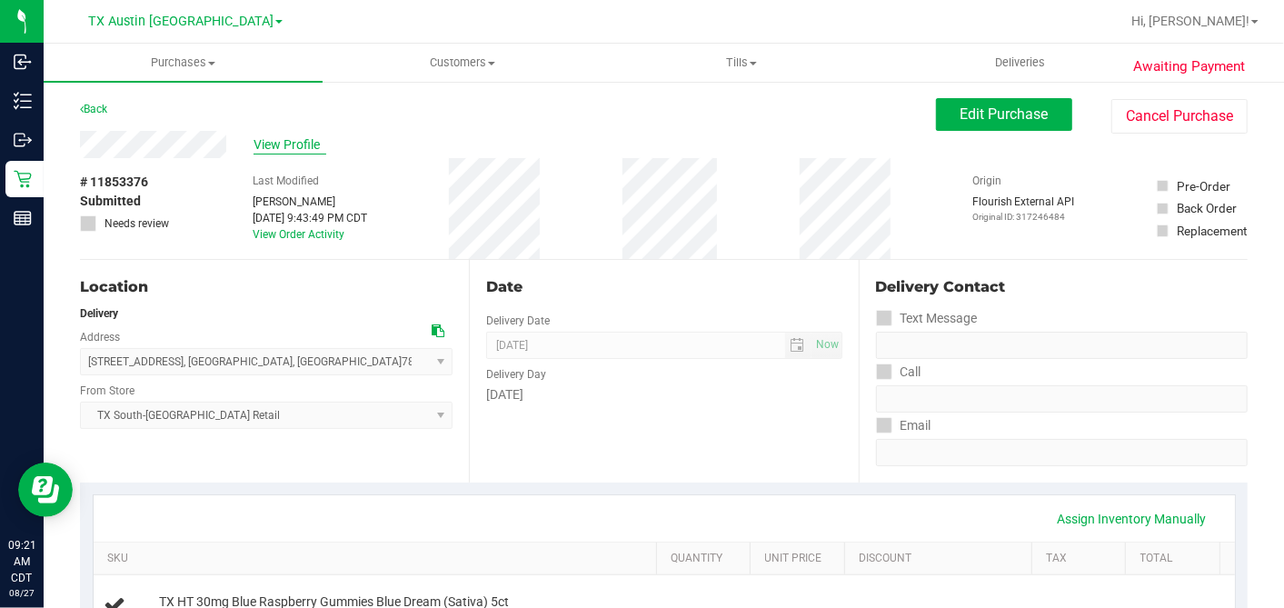
drag, startPoint x: 204, startPoint y: 158, endPoint x: 304, endPoint y: 138, distance: 101.9
click at [304, 138] on span "View Profile" at bounding box center [290, 144] width 73 height 19
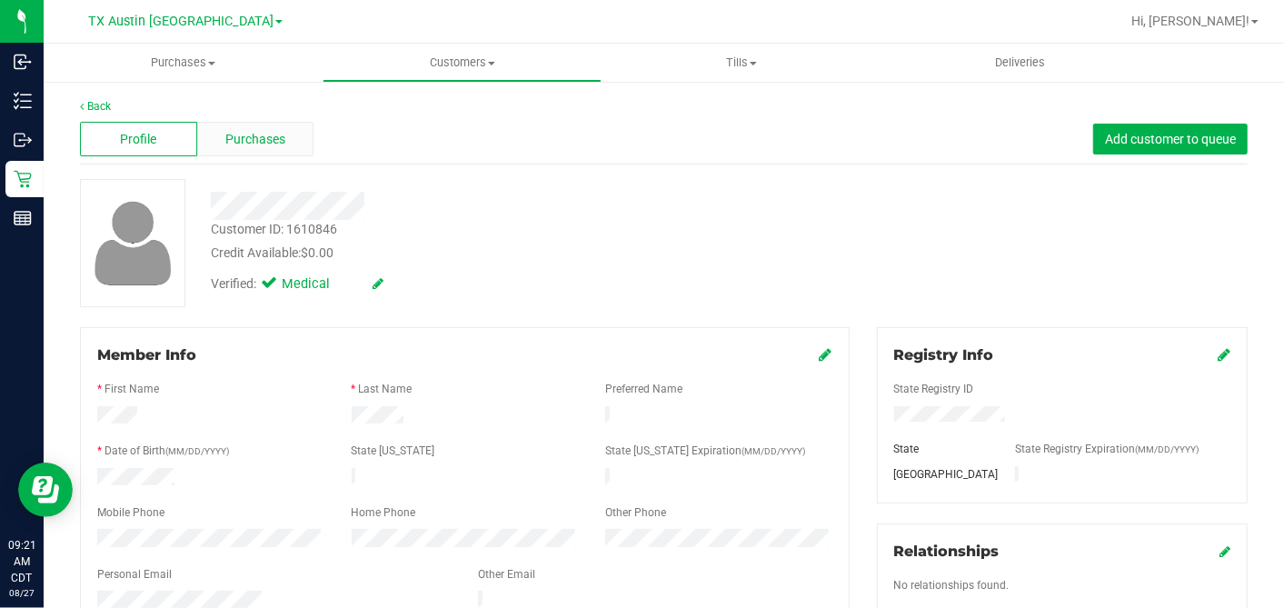
click at [259, 134] on span "Purchases" at bounding box center [255, 139] width 60 height 19
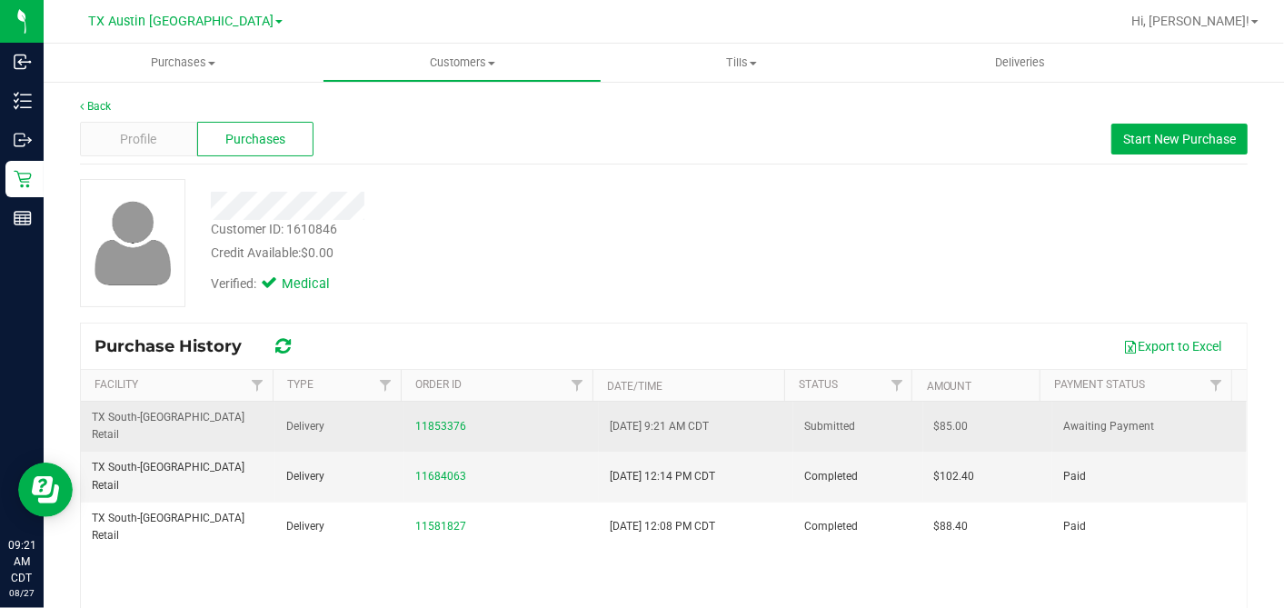
click at [934, 418] on span "$85.00" at bounding box center [951, 426] width 35 height 17
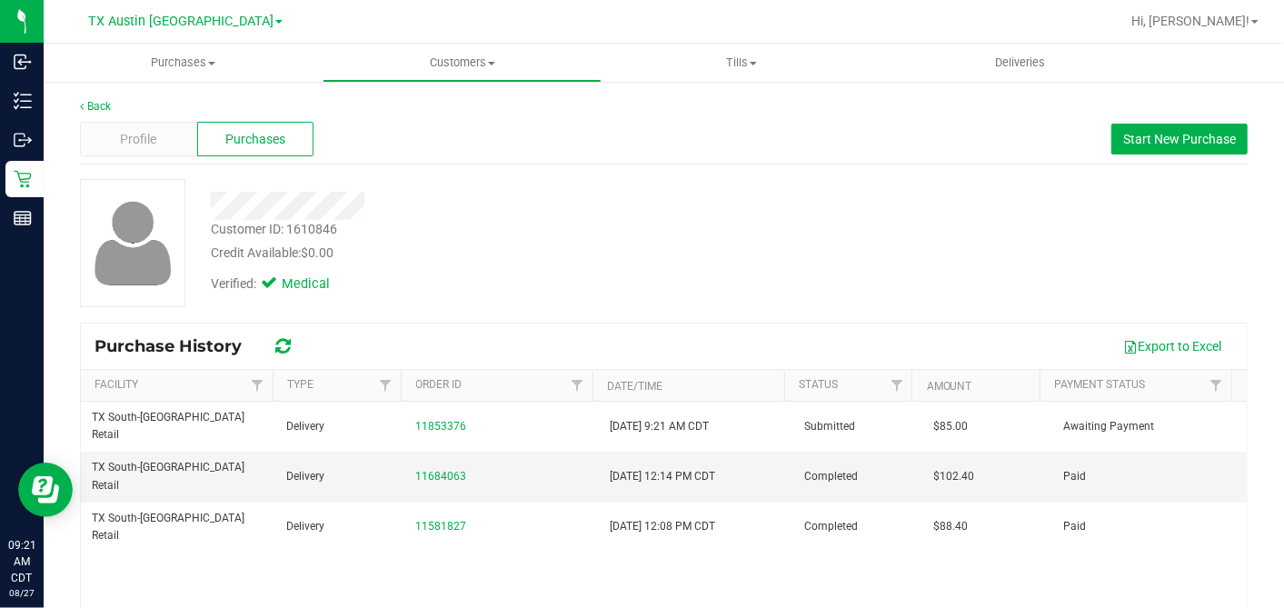
copy span "85.00"
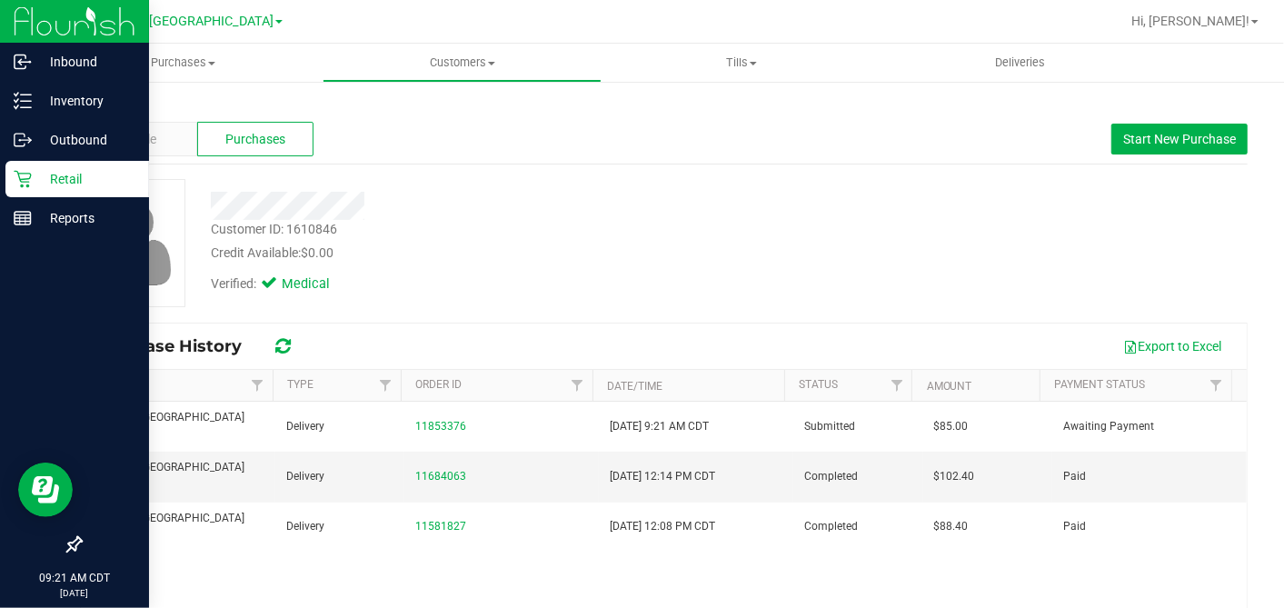
drag, startPoint x: 23, startPoint y: 175, endPoint x: 35, endPoint y: 184, distance: 14.4
click at [22, 176] on icon at bounding box center [23, 179] width 18 height 18
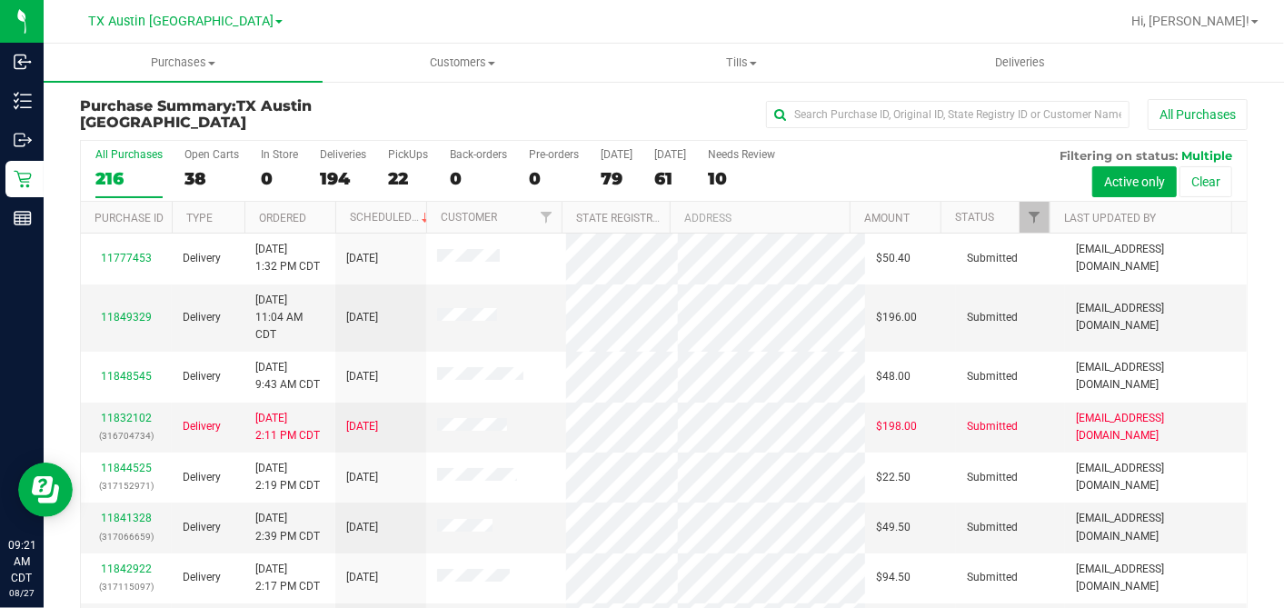
click at [611, 175] on div "79" at bounding box center [617, 178] width 32 height 21
click at [0, 0] on input "[DATE] 79" at bounding box center [0, 0] width 0 height 0
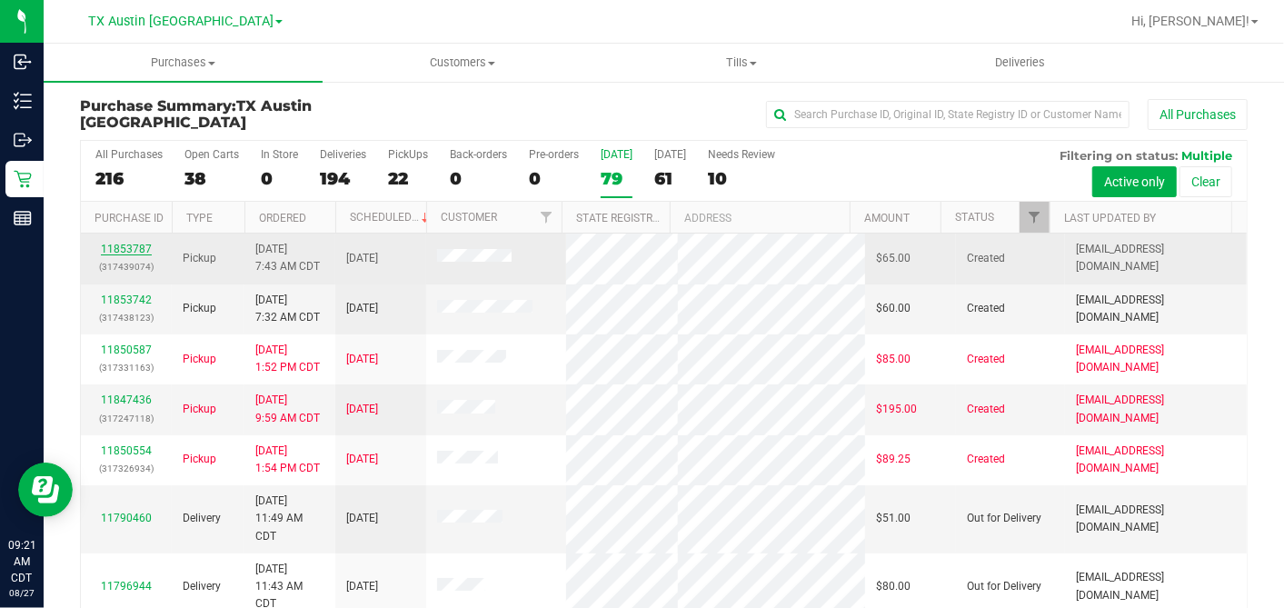
click at [129, 244] on link "11853787" at bounding box center [126, 249] width 51 height 13
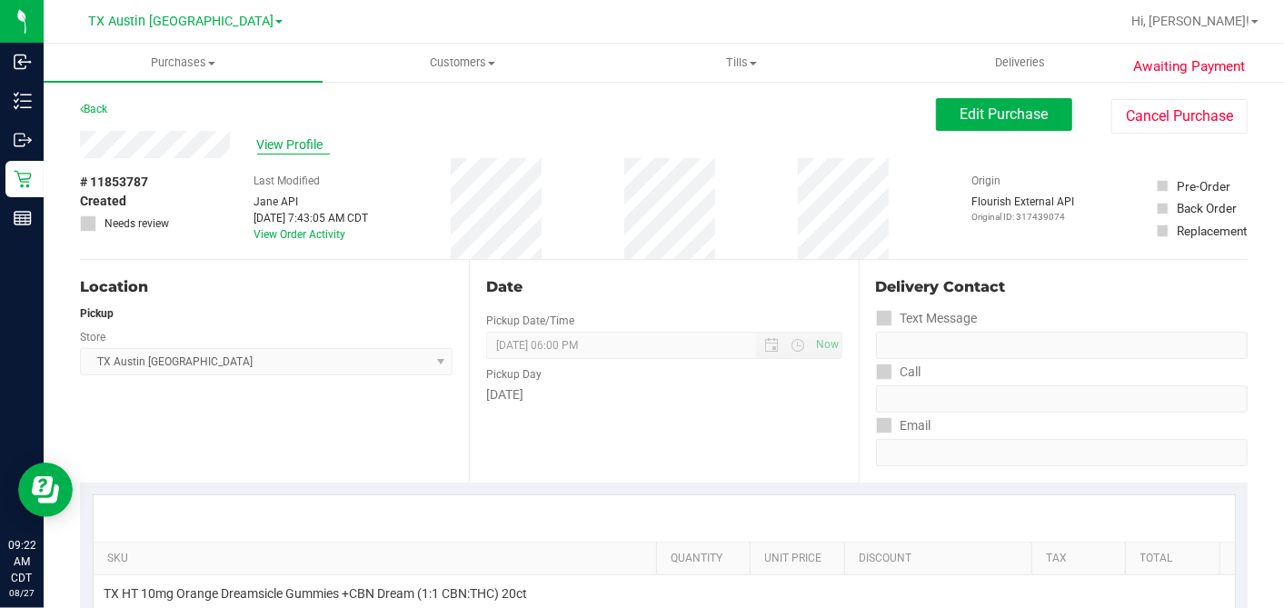
click at [306, 147] on span "View Profile" at bounding box center [293, 144] width 73 height 19
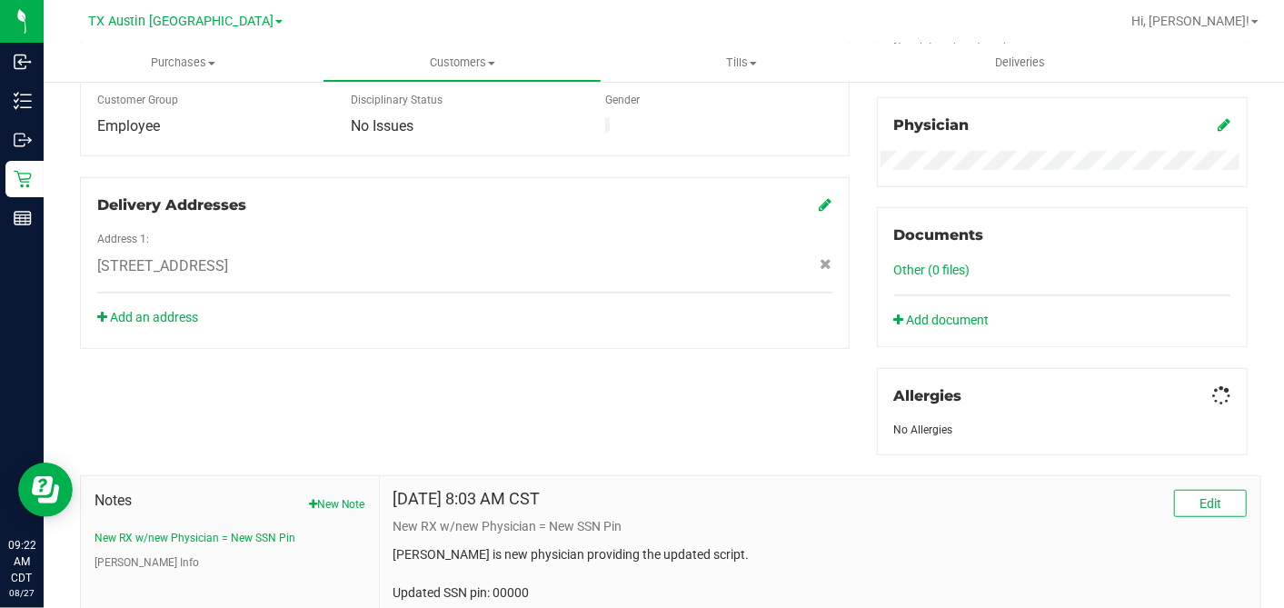
scroll to position [687, 0]
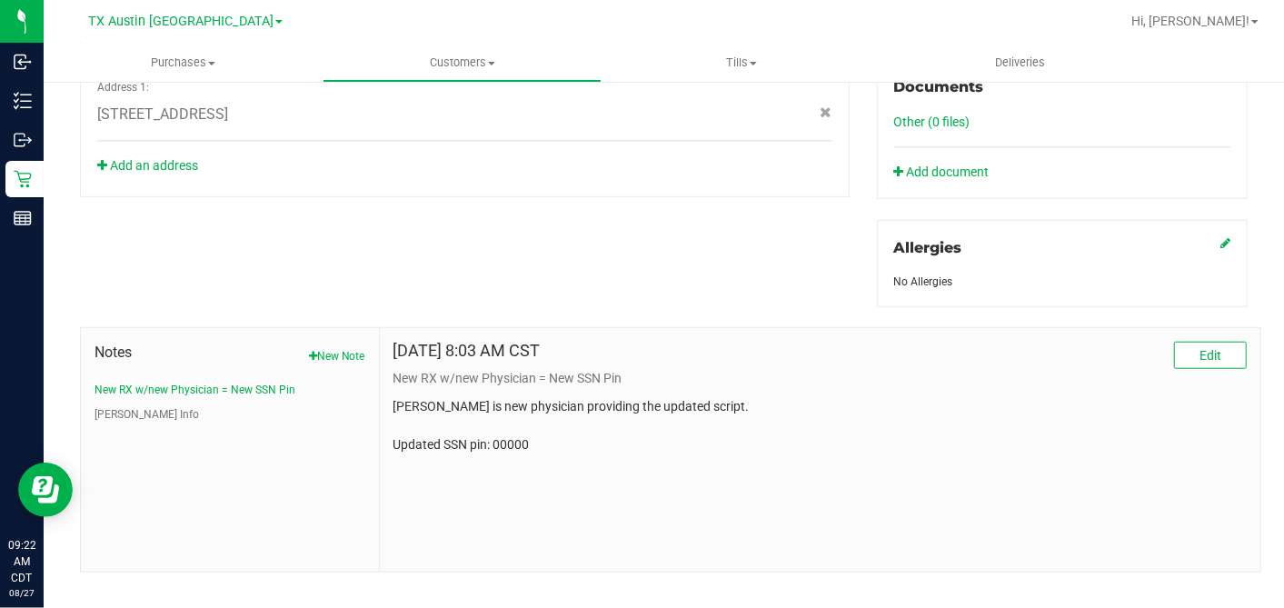
click at [514, 435] on p "[PERSON_NAME] is new physician providing the updated script. Updated SSN pin: 0…" at bounding box center [819, 425] width 853 height 57
click at [514, 436] on p "[PERSON_NAME] is new physician providing the updated script. Updated SSN pin: 0…" at bounding box center [819, 425] width 853 height 57
copy p "00000"
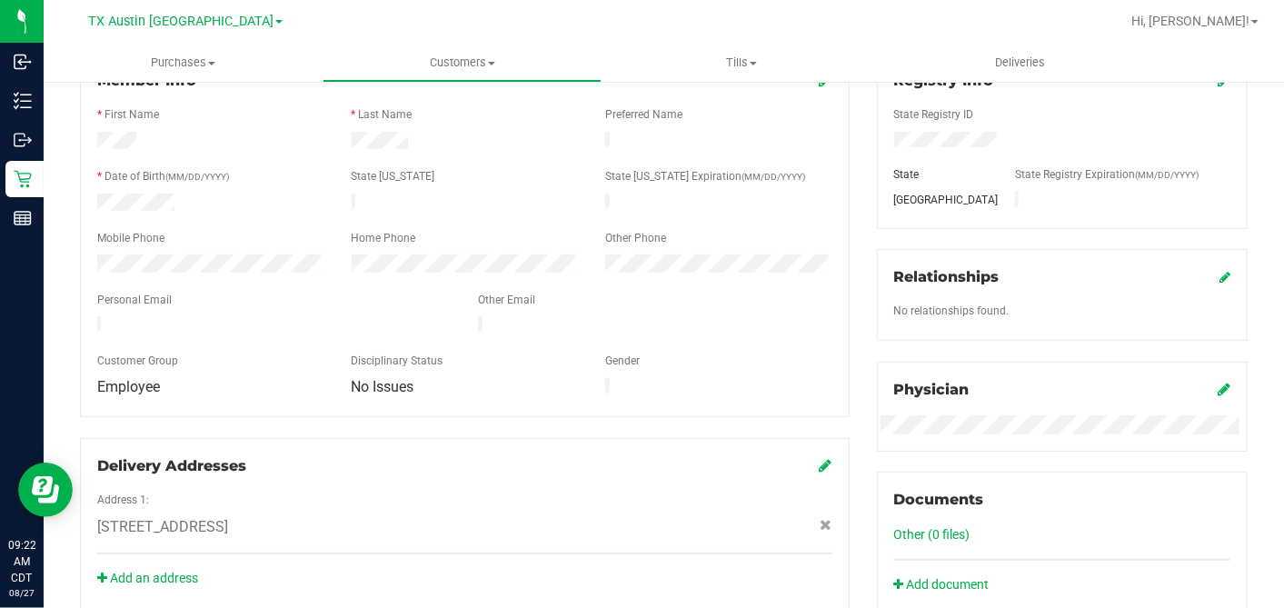
scroll to position [0, 0]
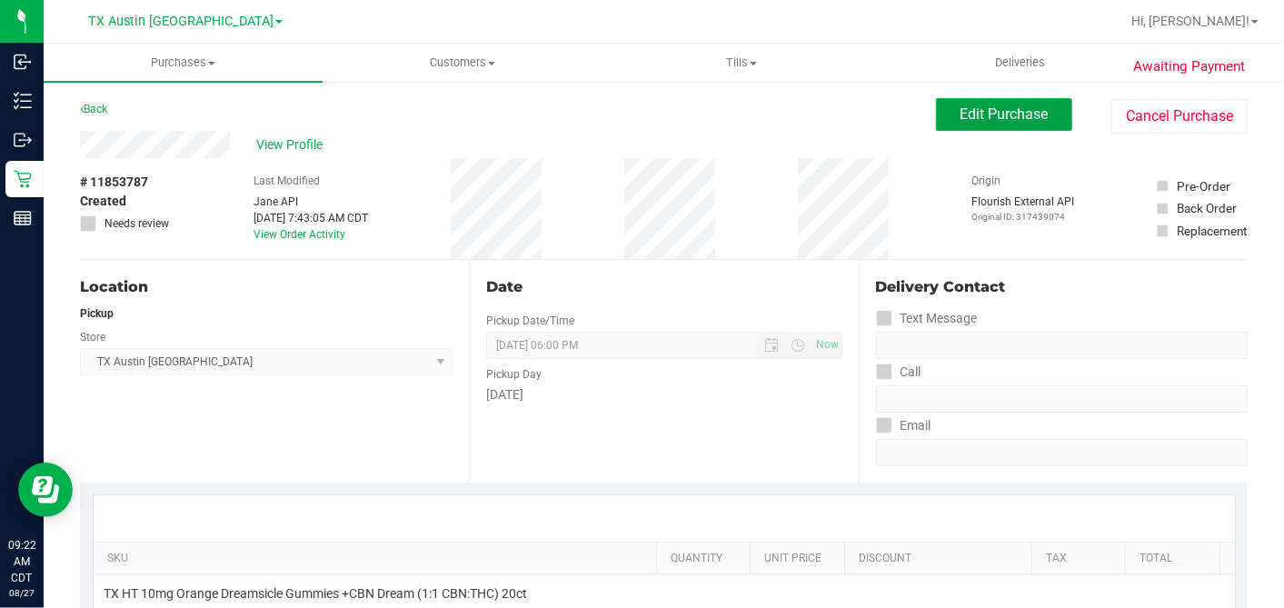
click at [980, 119] on span "Edit Purchase" at bounding box center [1005, 113] width 88 height 17
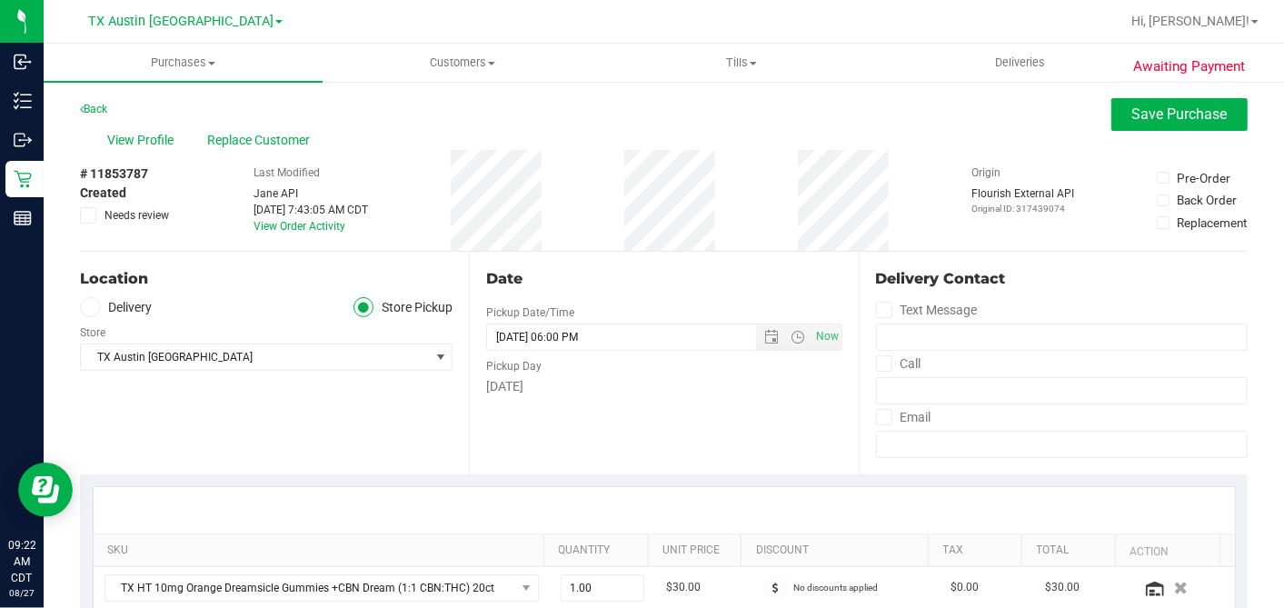
click at [100, 328] on div "Store" at bounding box center [266, 330] width 373 height 26
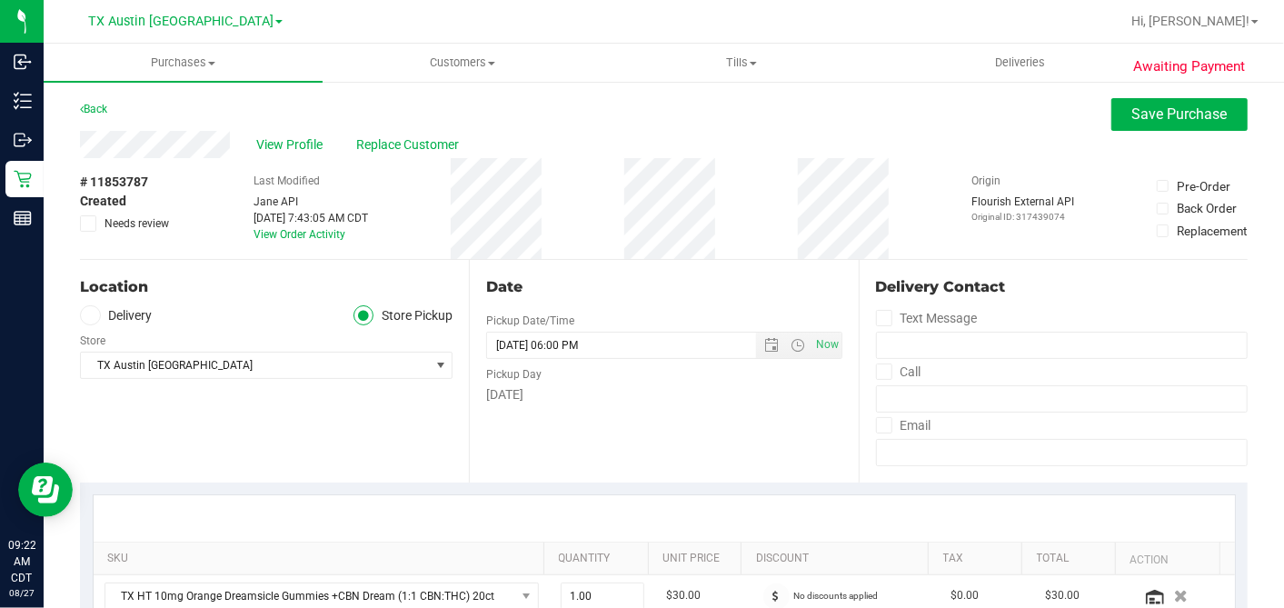
click at [95, 321] on span at bounding box center [90, 315] width 21 height 21
click at [0, 0] on input "Delivery" at bounding box center [0, 0] width 0 height 0
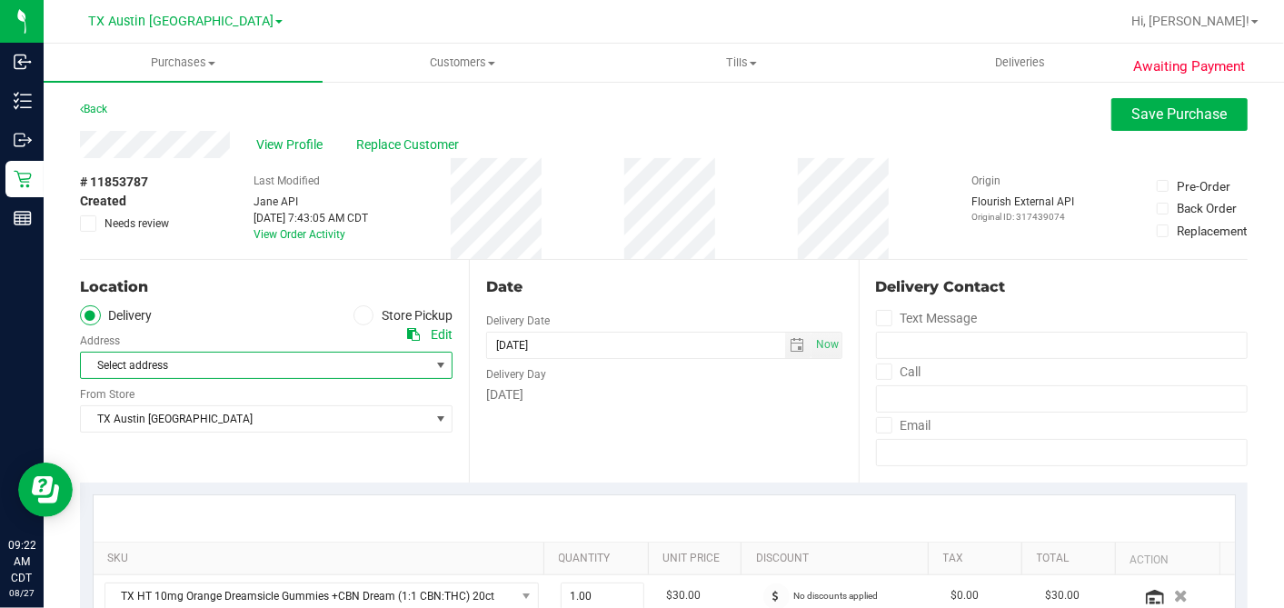
click at [140, 360] on span "Select address" at bounding box center [246, 365] width 331 height 25
click at [178, 400] on span "[STREET_ADDRESS]" at bounding box center [139, 396] width 95 height 24
click at [177, 418] on span "TX Austin [GEOGRAPHIC_DATA]" at bounding box center [255, 418] width 348 height 25
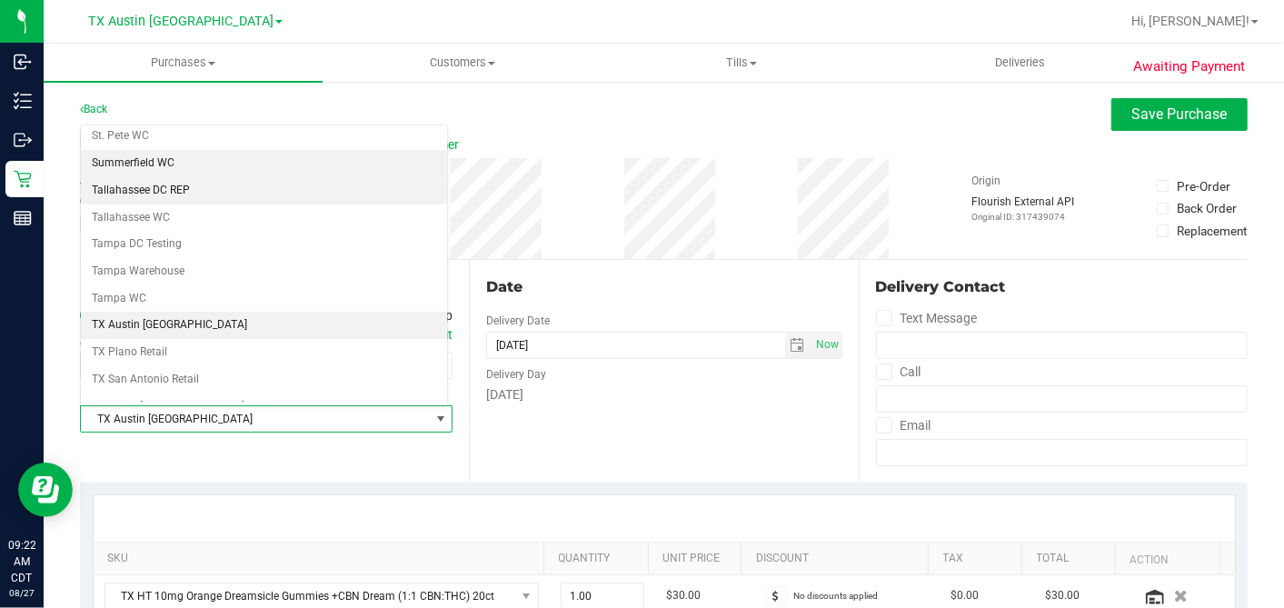
scroll to position [1292, 0]
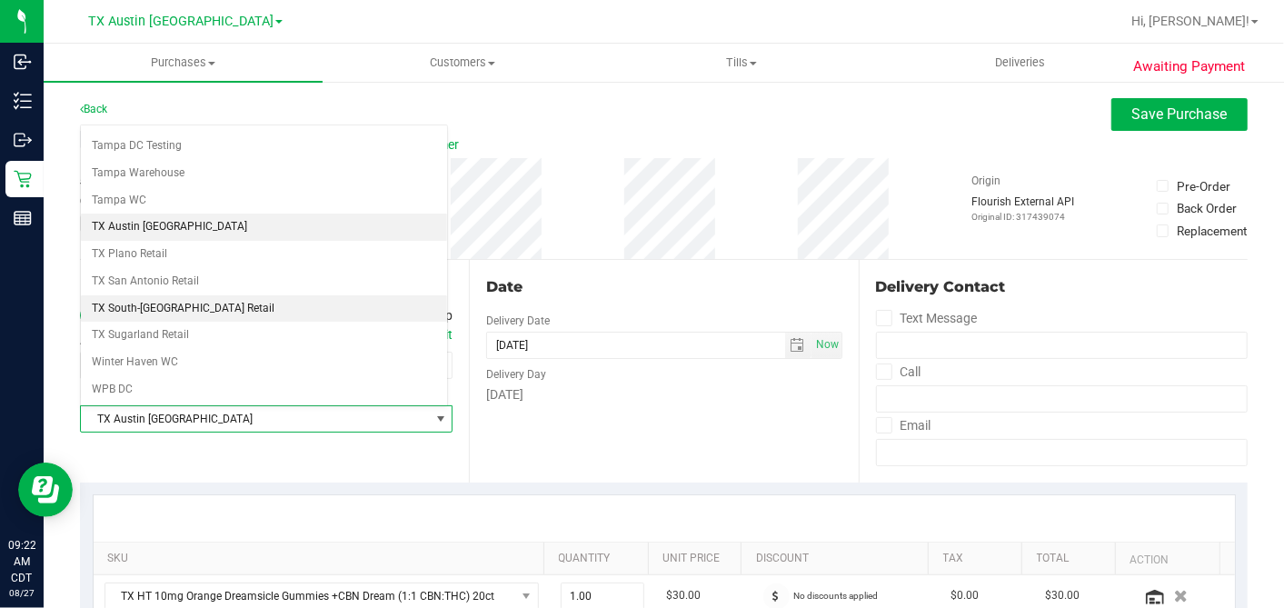
click at [163, 295] on li "TX South-[GEOGRAPHIC_DATA] Retail" at bounding box center [264, 308] width 366 height 27
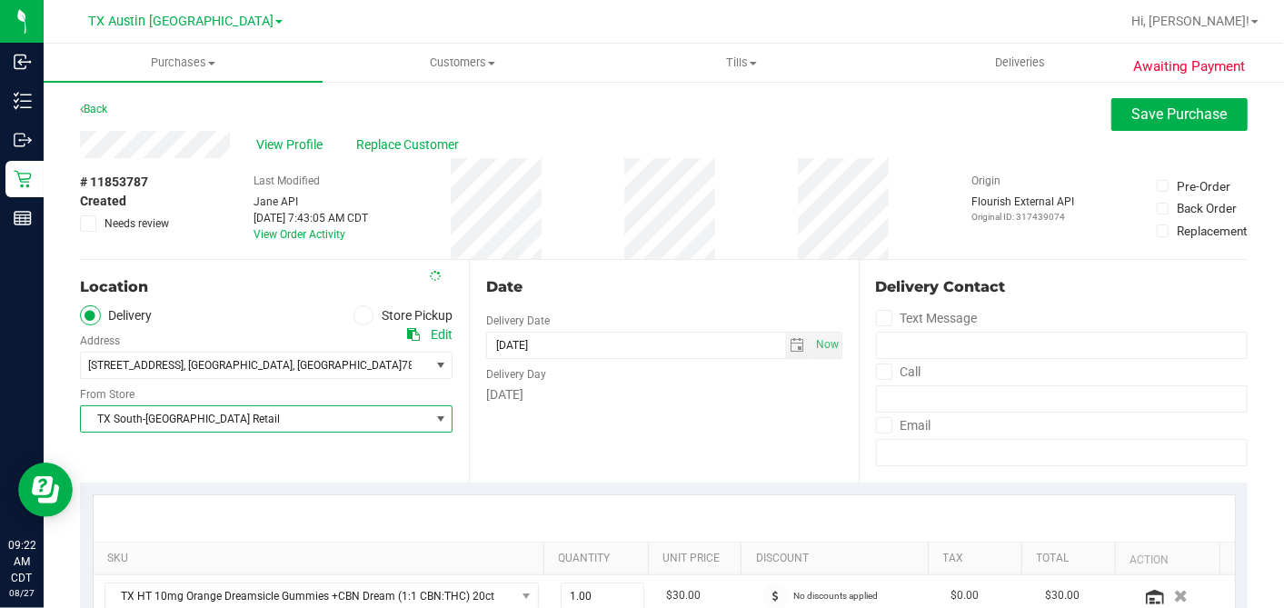
click at [586, 246] on div "# 11853787 Created Needs review Last Modified [PERSON_NAME] API [DATE] 7:43:05 …" at bounding box center [664, 208] width 1168 height 101
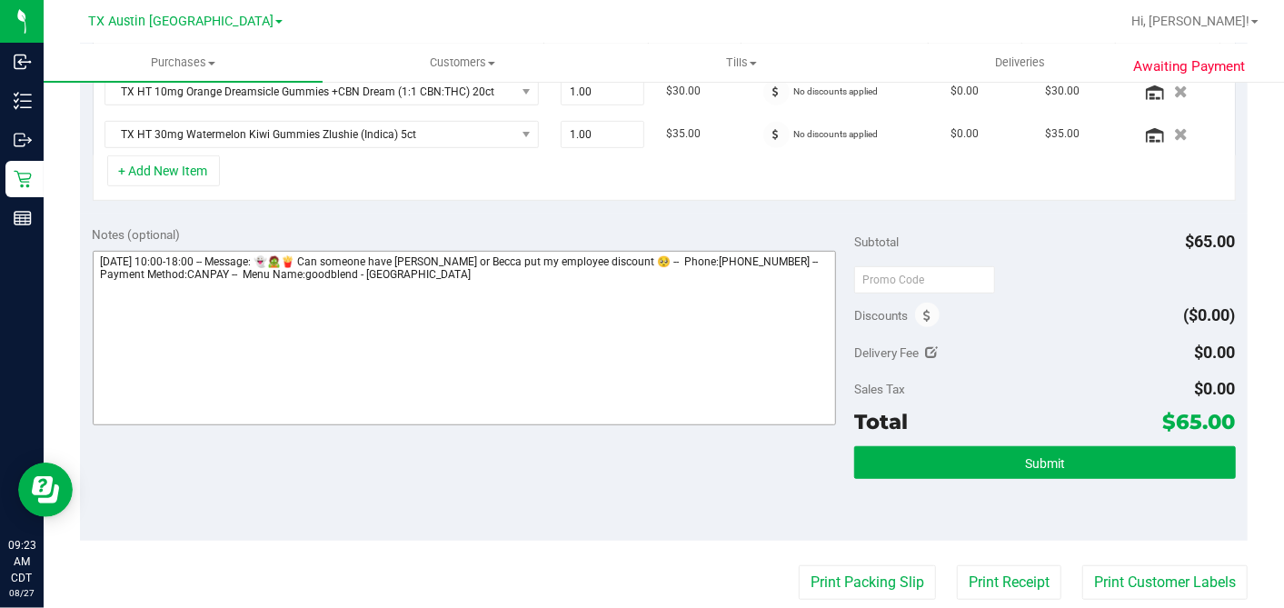
scroll to position [508, 0]
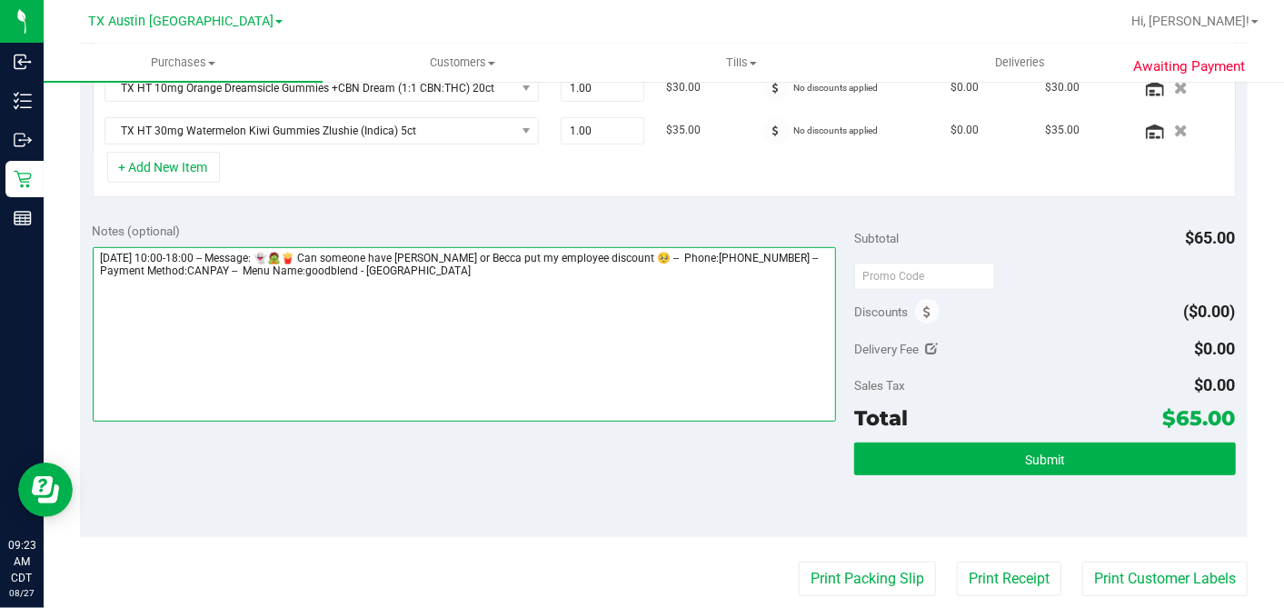
click at [642, 280] on textarea at bounding box center [465, 334] width 744 height 174
click at [264, 296] on textarea at bounding box center [465, 334] width 744 height 174
click at [314, 293] on textarea at bounding box center [465, 334] width 744 height 174
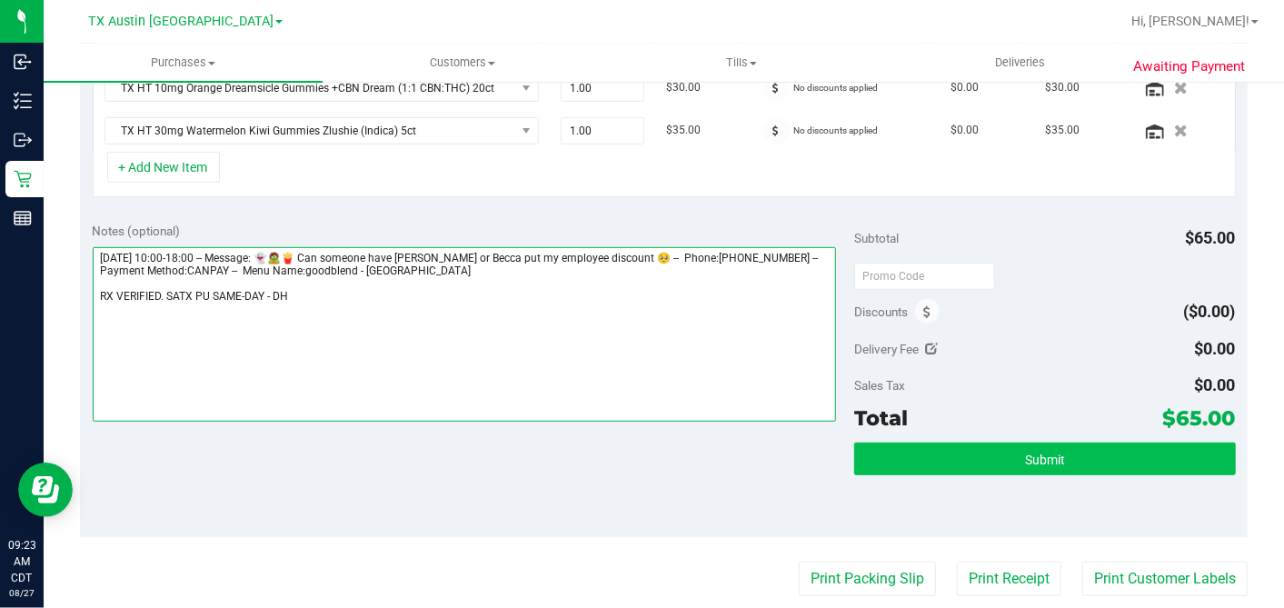
type textarea "[DATE] 10:00-18:00 -- Message: 👻🧟🍟 Can someone have [PERSON_NAME] or Becca put …"
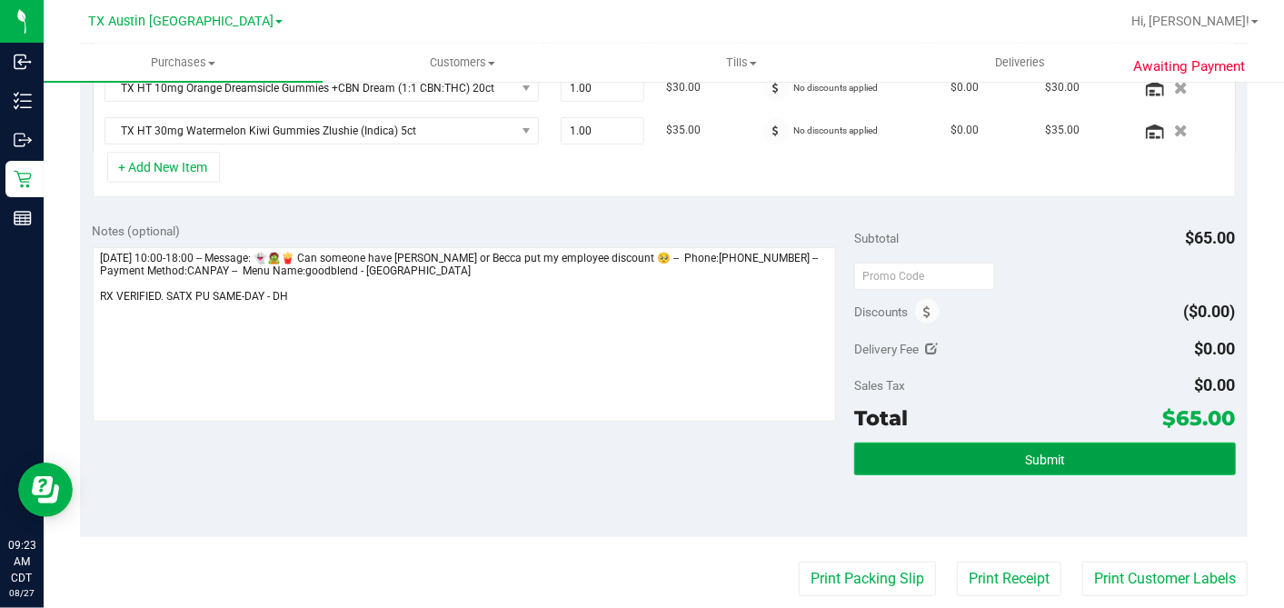
click at [1001, 450] on button "Submit" at bounding box center [1044, 459] width 381 height 33
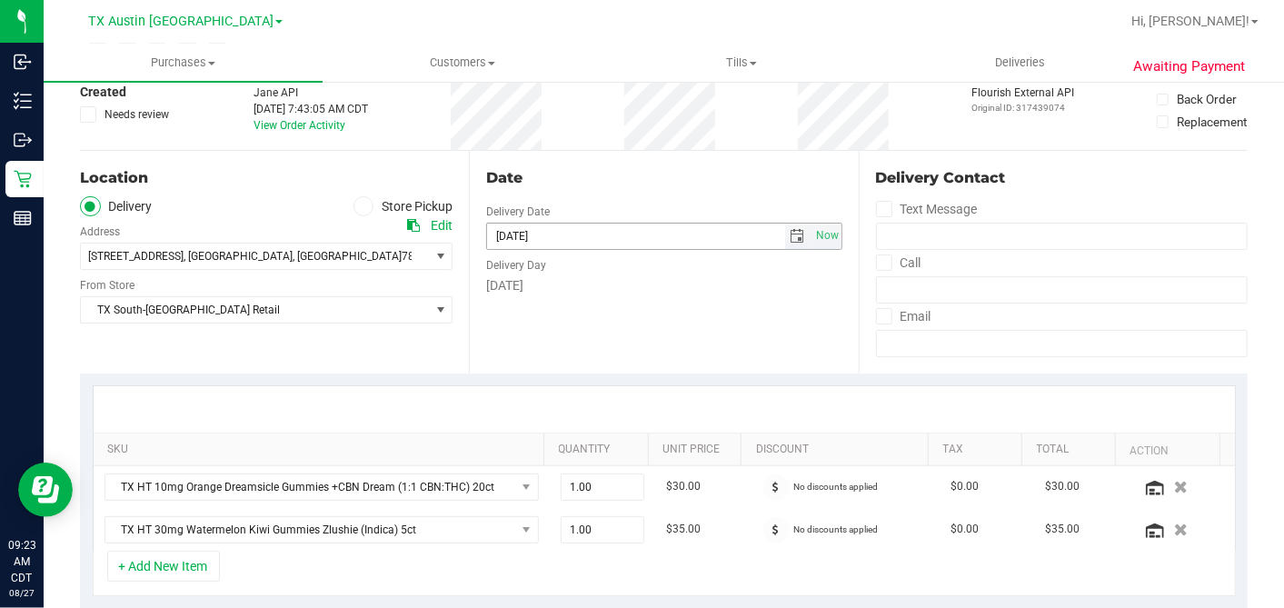
scroll to position [0, 0]
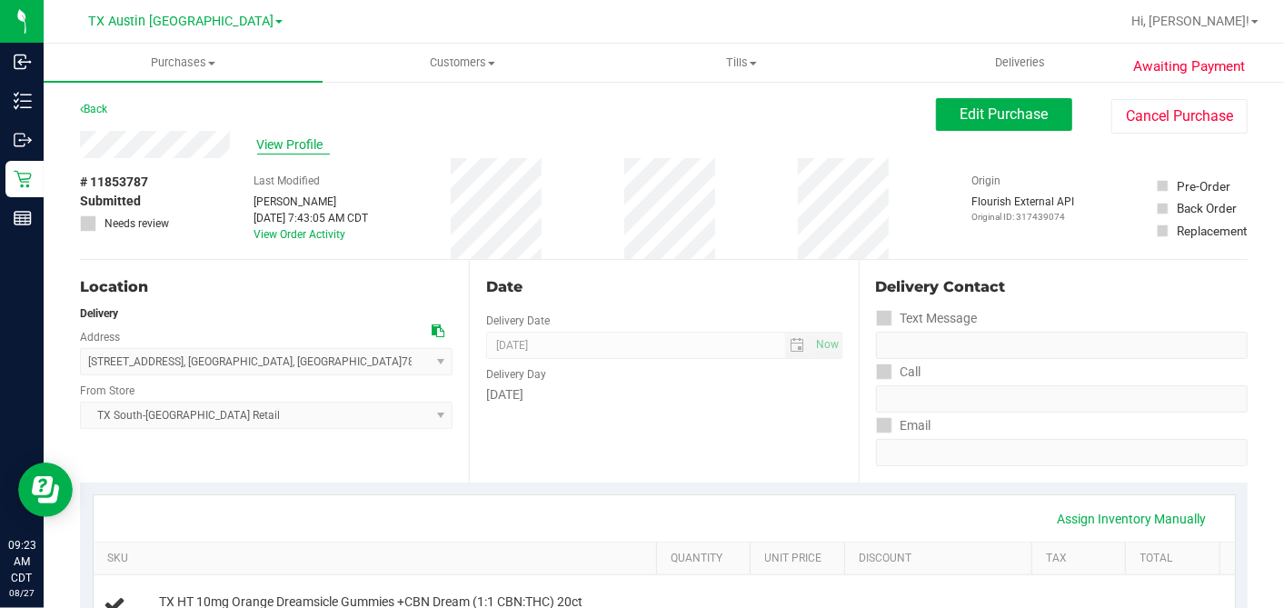
click at [288, 143] on span "View Profile" at bounding box center [293, 144] width 73 height 19
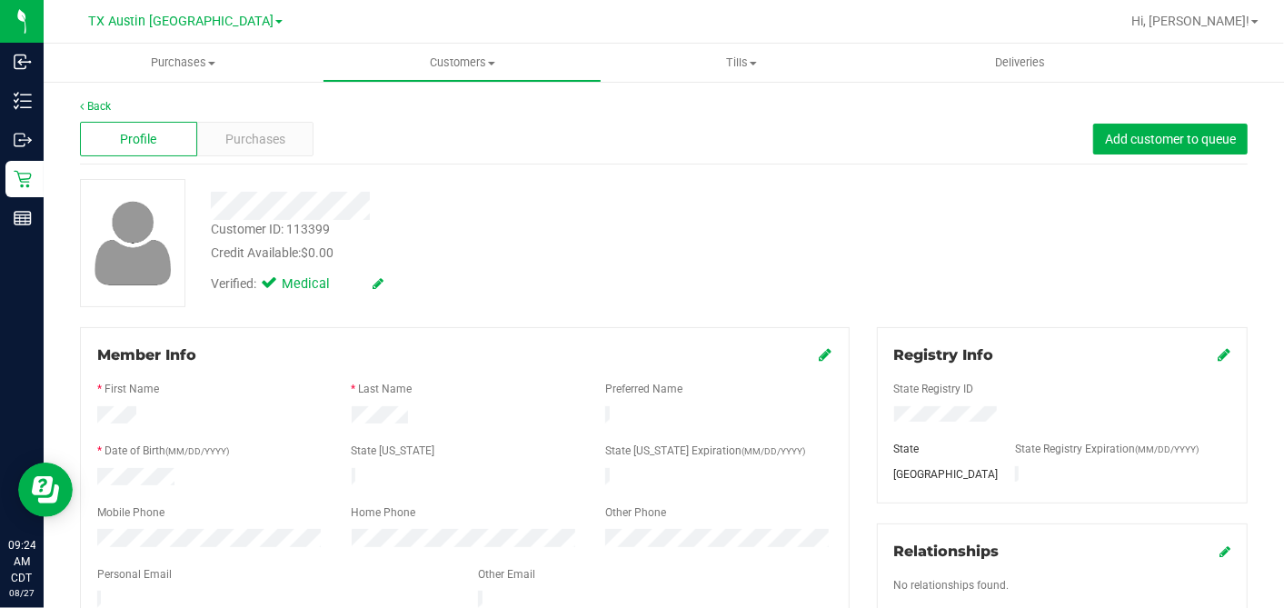
click at [712, 238] on div "Customer ID: 113399 Credit Available: $0.00" at bounding box center [496, 241] width 598 height 43
click at [275, 142] on span "Purchases" at bounding box center [255, 139] width 60 height 19
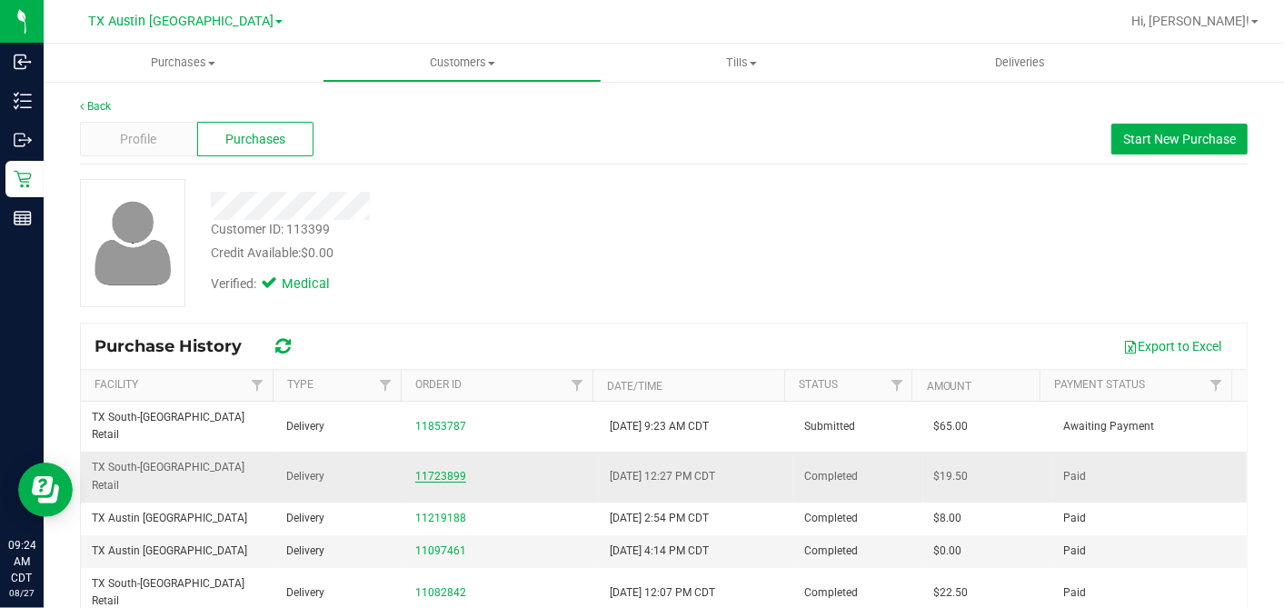
click at [443, 470] on link "11723899" at bounding box center [440, 476] width 51 height 13
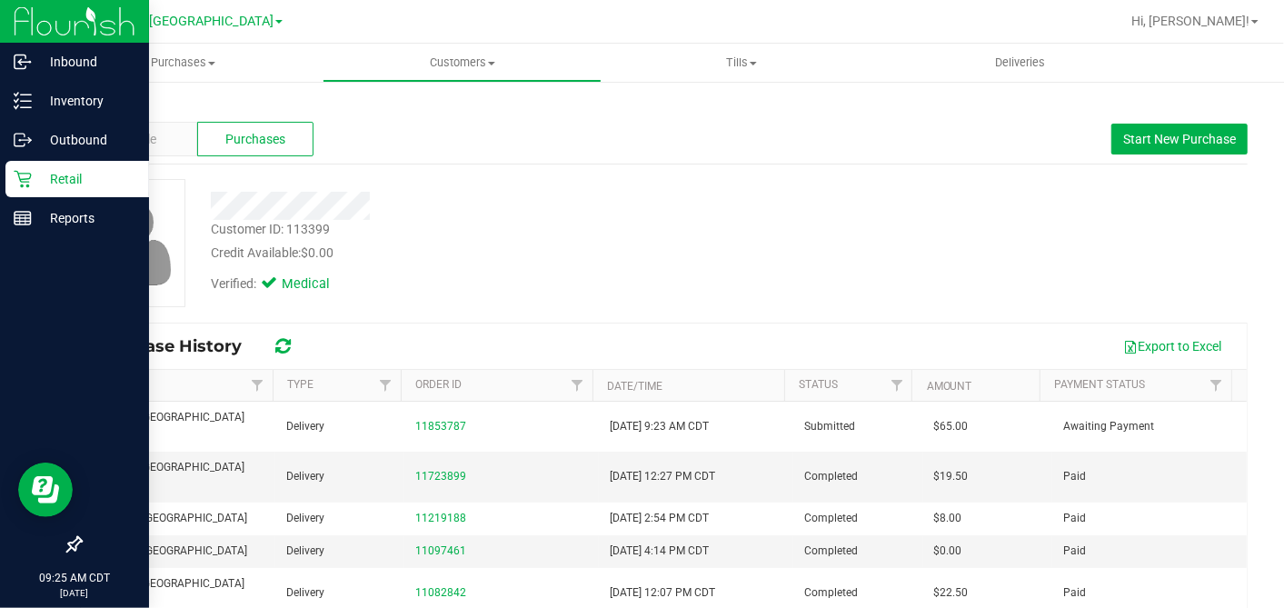
click at [31, 176] on icon at bounding box center [22, 179] width 17 height 17
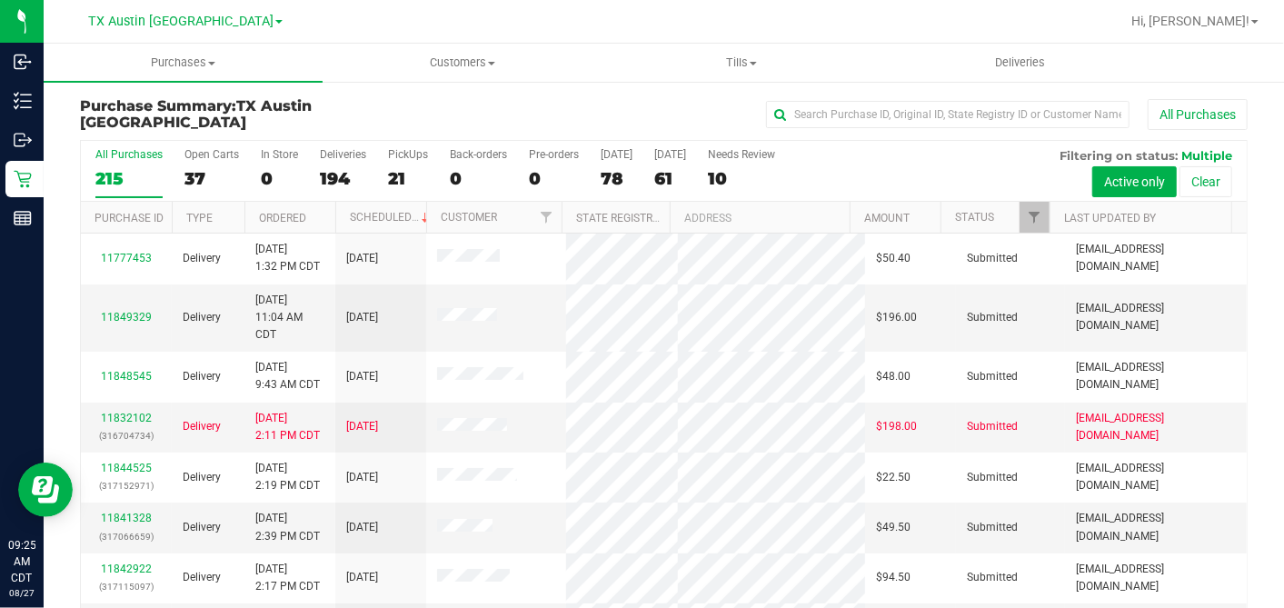
click at [612, 174] on div "78" at bounding box center [617, 178] width 32 height 21
click at [0, 0] on input "[DATE] 78" at bounding box center [0, 0] width 0 height 0
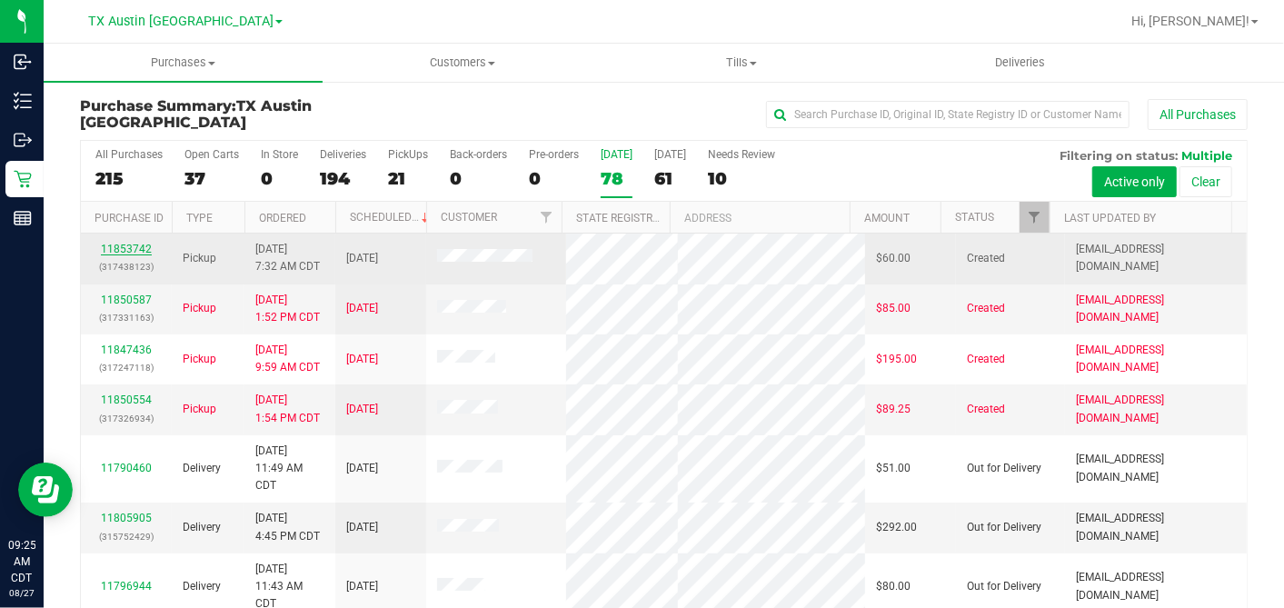
click at [129, 244] on link "11853742" at bounding box center [126, 249] width 51 height 13
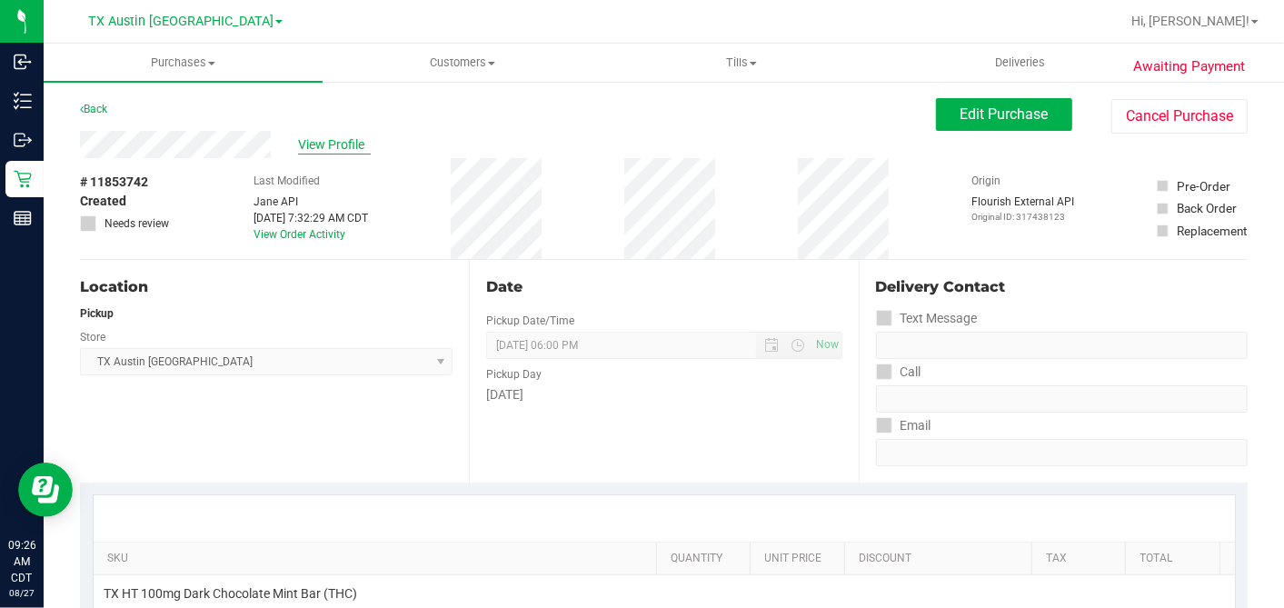
click at [316, 140] on span "View Profile" at bounding box center [334, 144] width 73 height 19
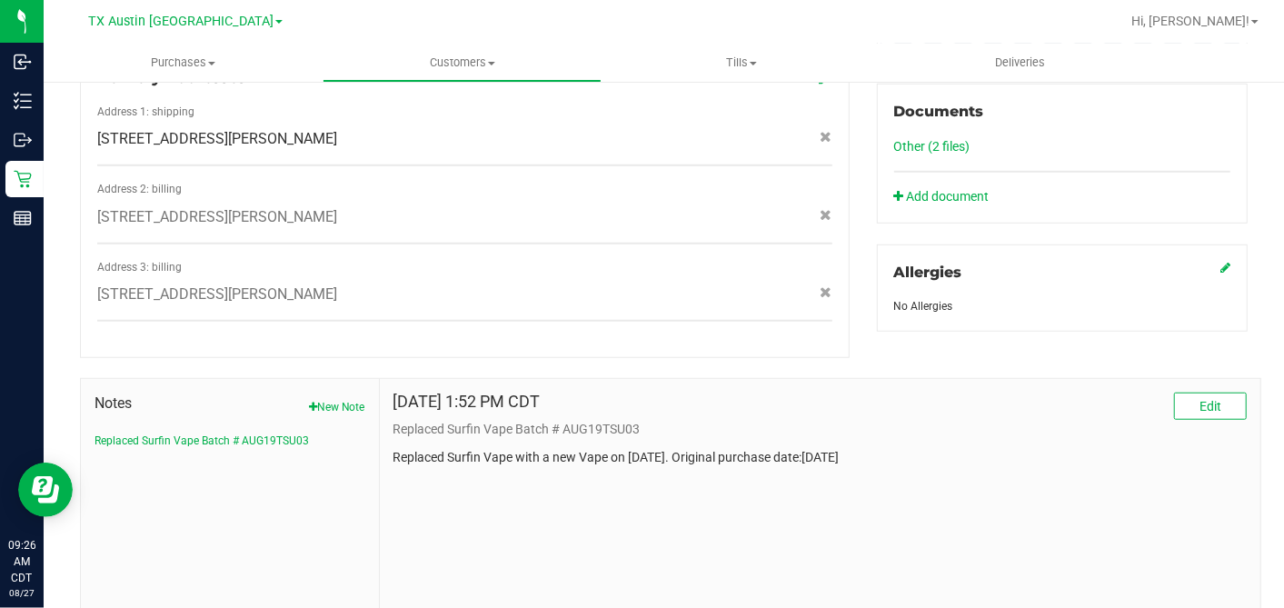
scroll to position [719, 0]
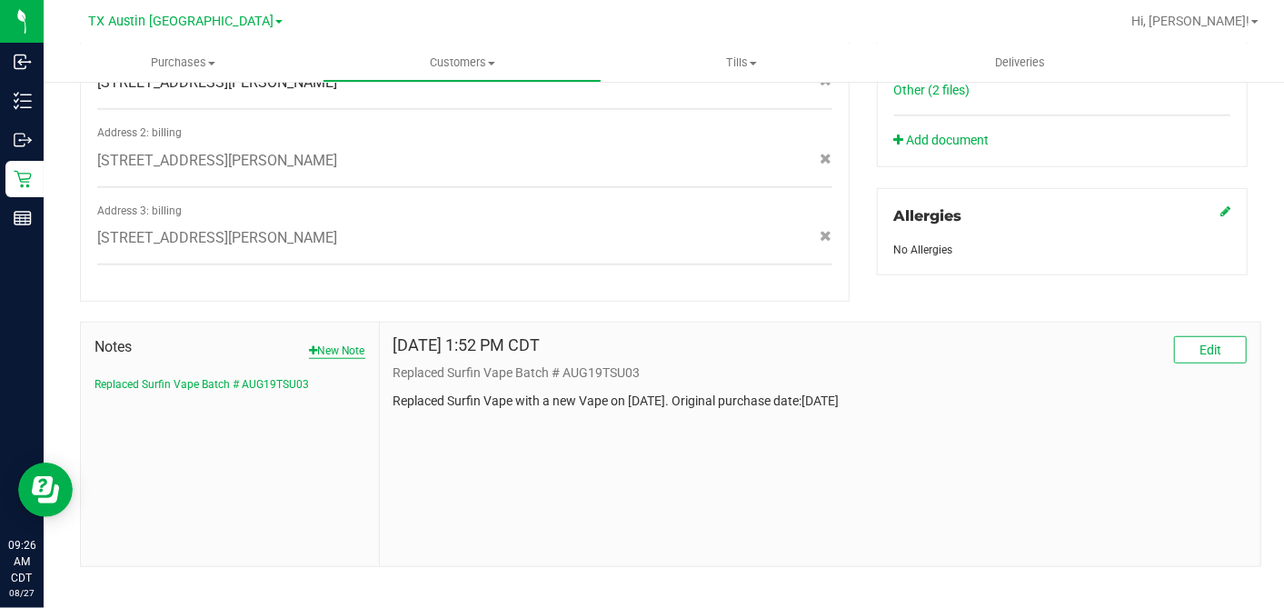
click at [315, 343] on button "New Note" at bounding box center [337, 351] width 56 height 16
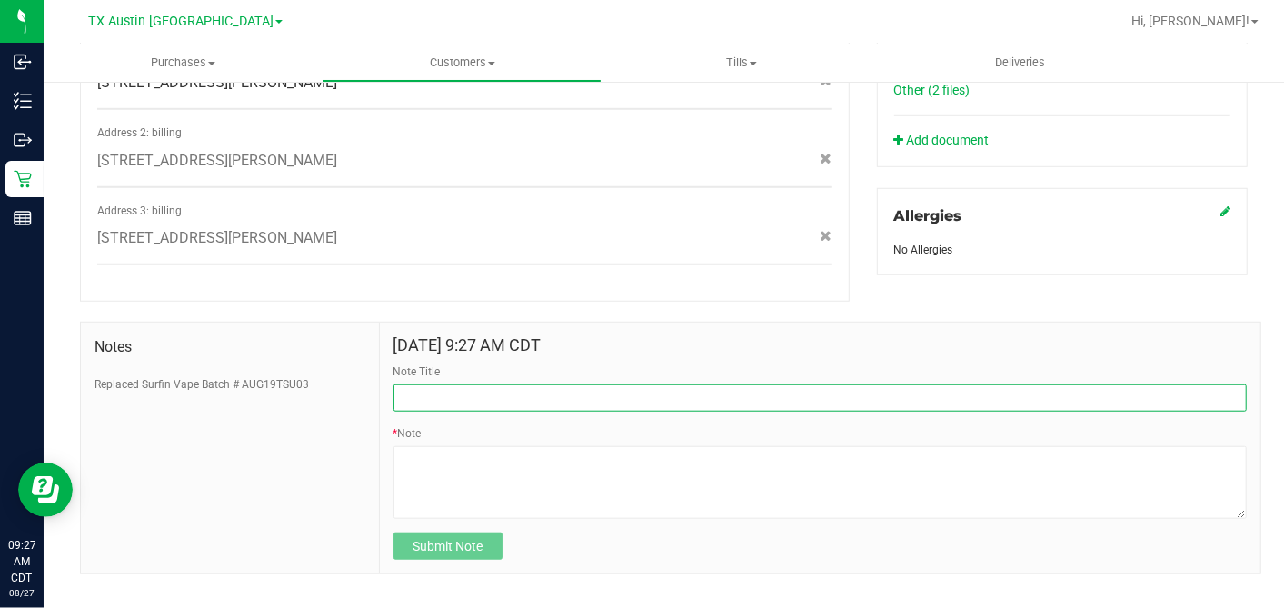
click at [452, 384] on input "Note Title" at bounding box center [819, 397] width 853 height 27
type input "[PERSON_NAME]"
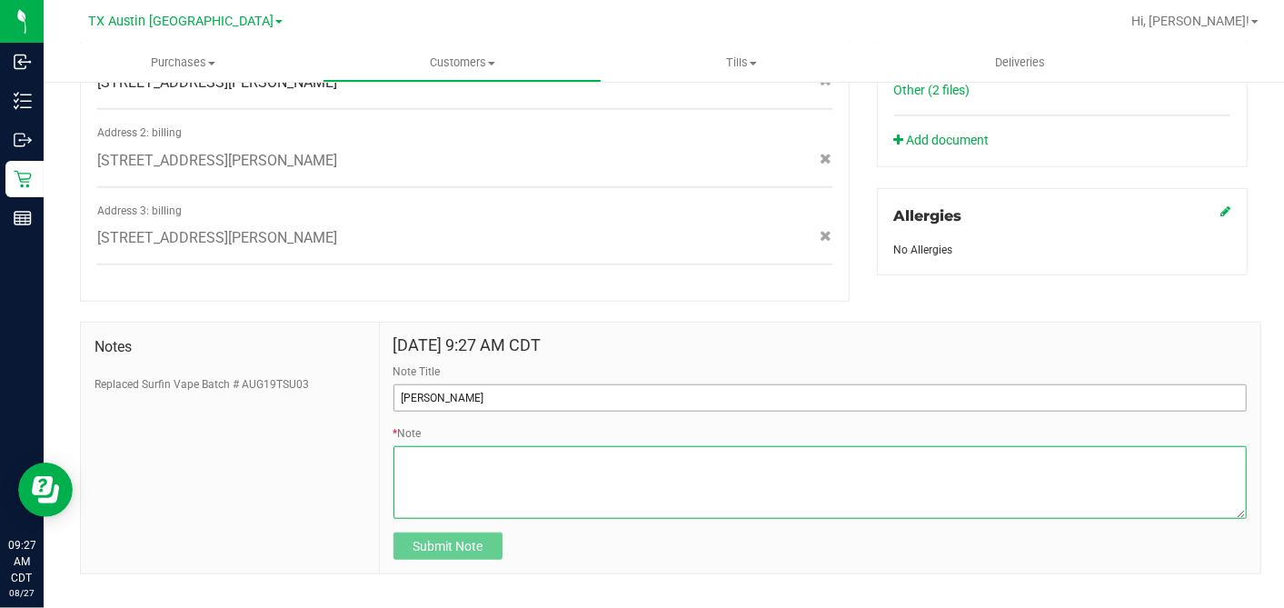
paste textarea "Patient Name: [PERSON_NAME] Address: [STREET_ADDRESS] Phone Number: [PHONE_NUMB…"
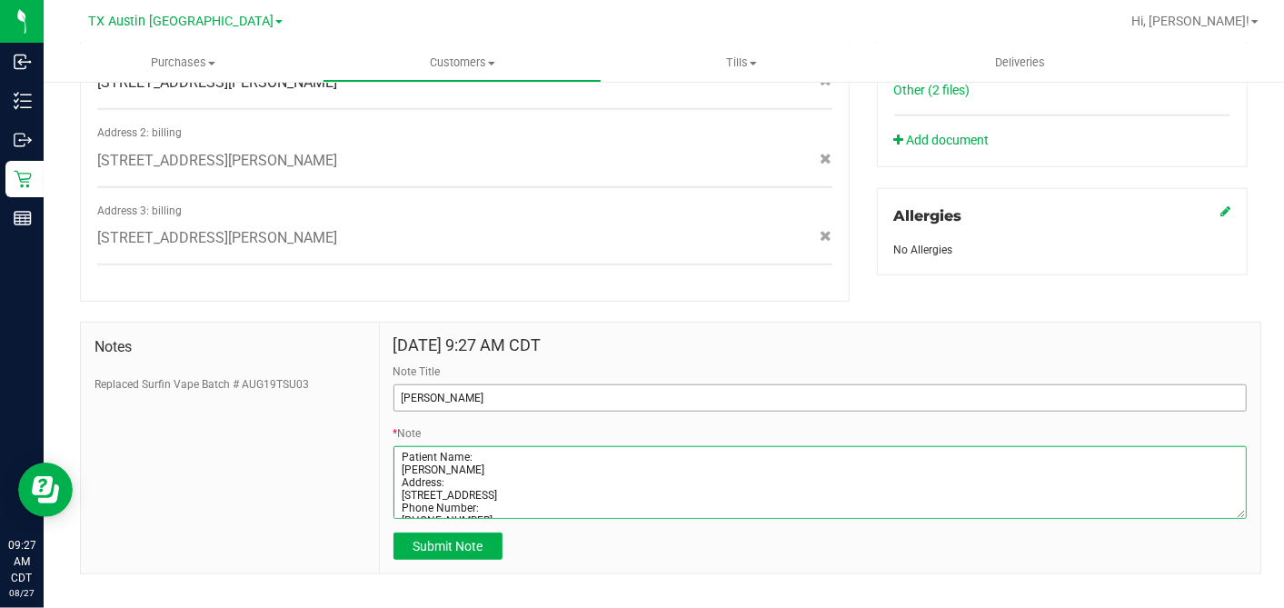
scroll to position [73, 0]
type textarea "Patient Name: [PERSON_NAME] Address: [STREET_ADDRESS] Phone Number: [PHONE_NUMB…"
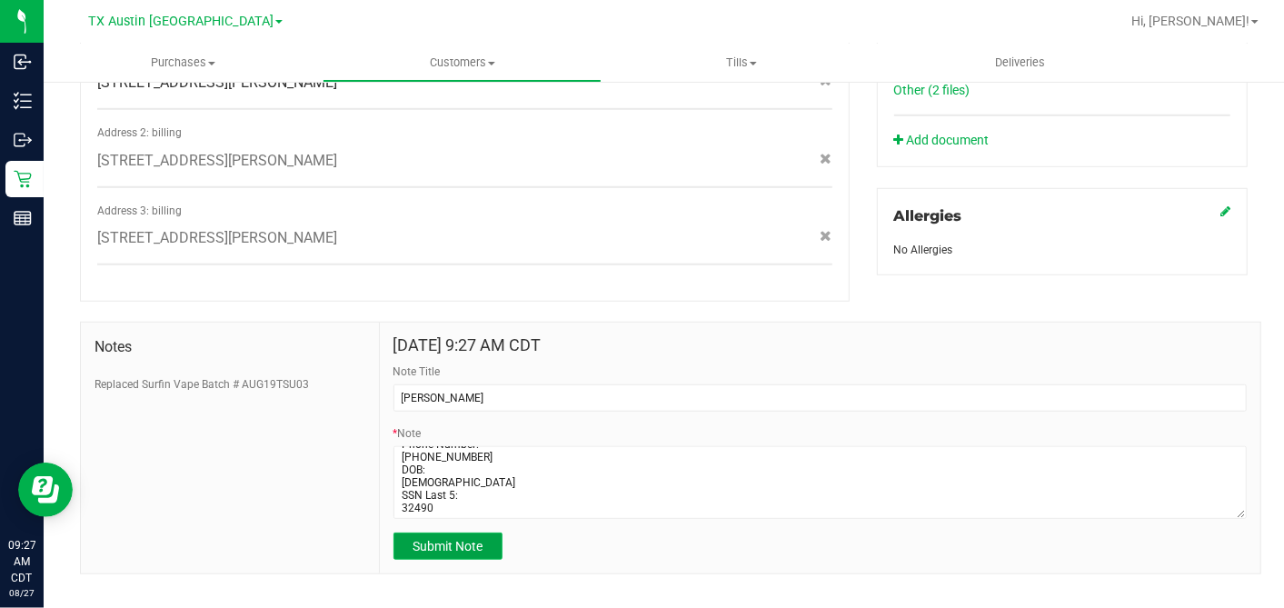
click at [443, 539] on span "Submit Note" at bounding box center [448, 546] width 70 height 15
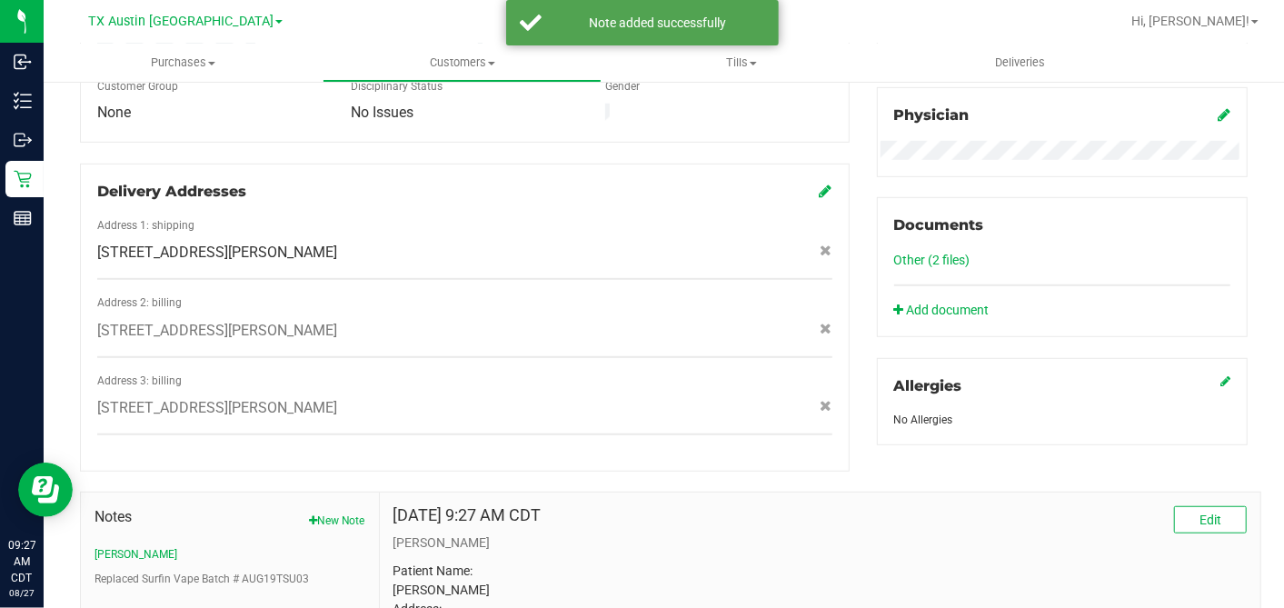
scroll to position [517, 0]
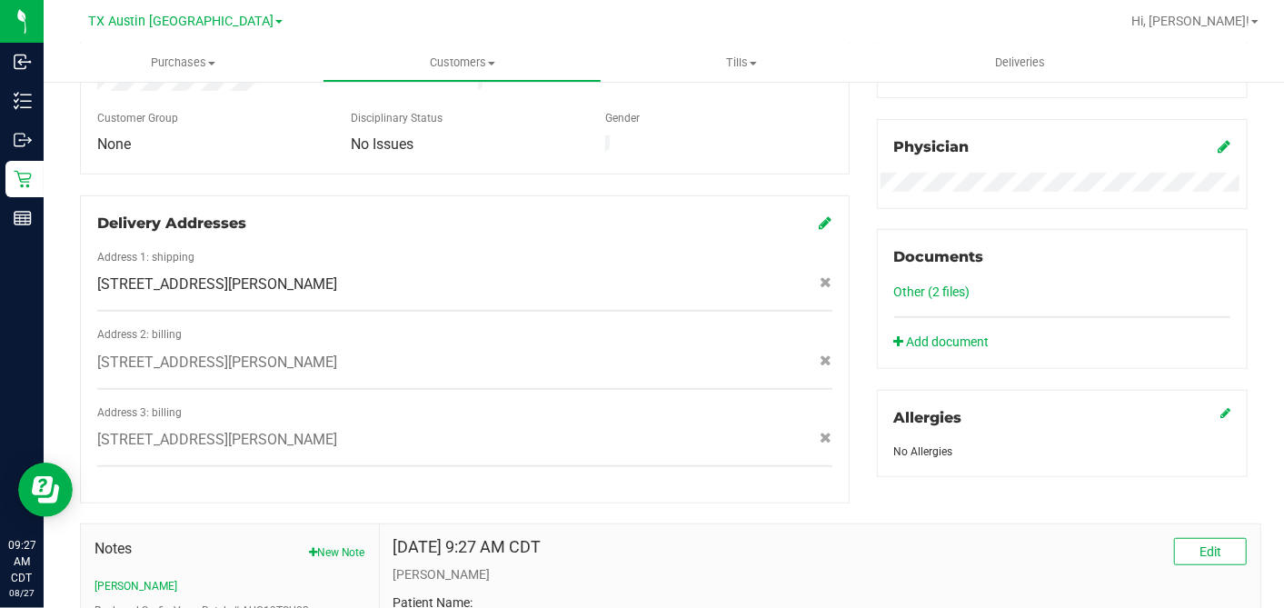
click at [820, 215] on icon at bounding box center [826, 222] width 13 height 15
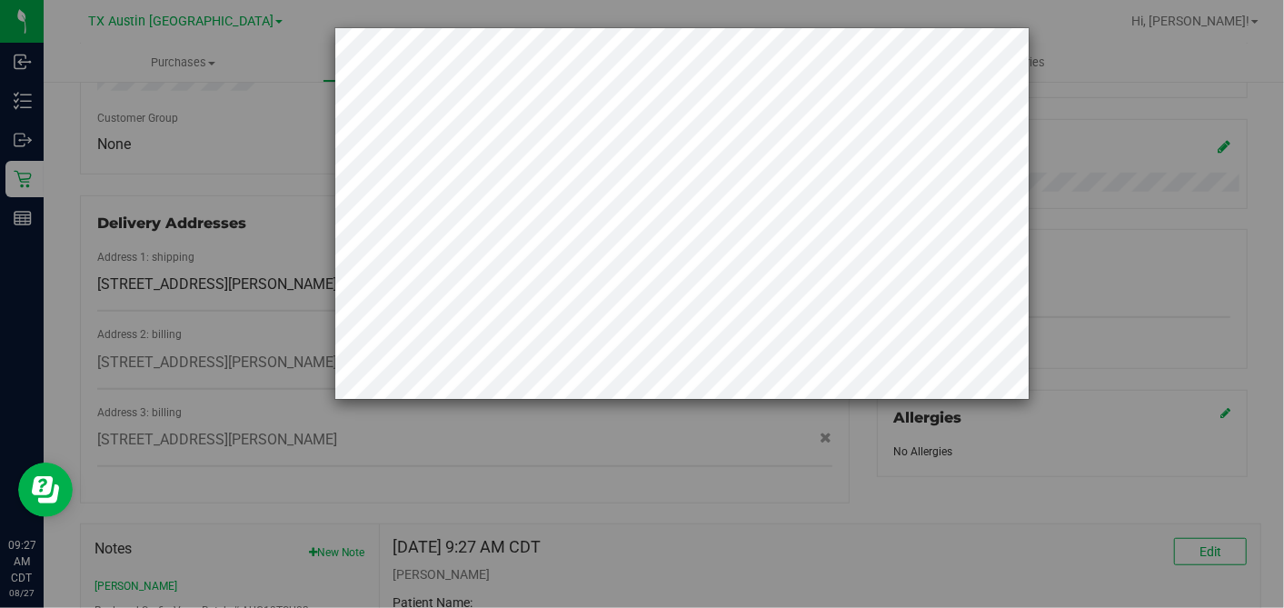
click at [260, 207] on div at bounding box center [649, 304] width 1298 height 608
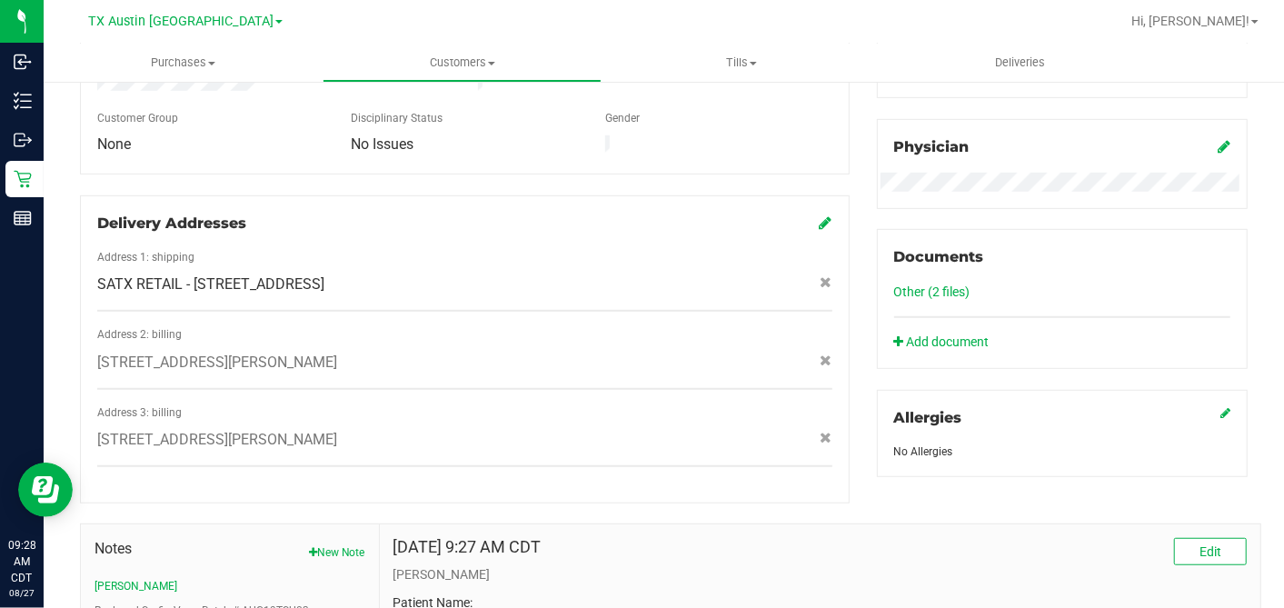
click at [1218, 143] on icon at bounding box center [1224, 146] width 13 height 15
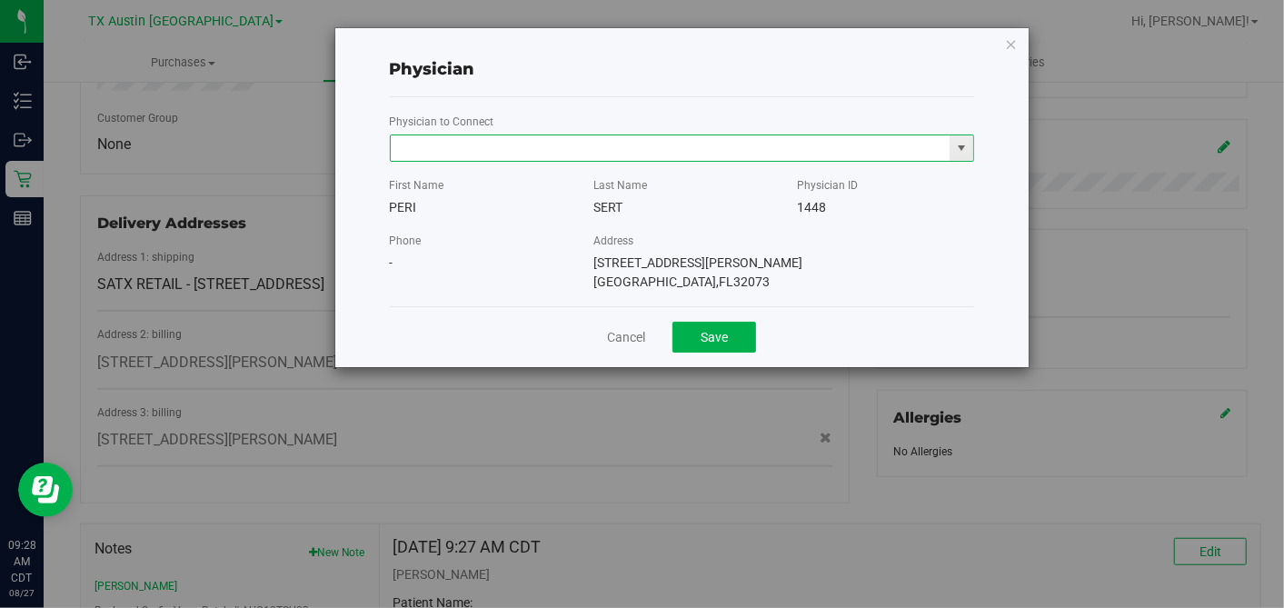
click at [777, 155] on input "text" at bounding box center [671, 147] width 560 height 25
click at [686, 164] on div "[PERSON_NAME] No matching physicians" at bounding box center [681, 179] width 585 height 35
click at [688, 175] on li "[PERSON_NAME]" at bounding box center [681, 178] width 583 height 27
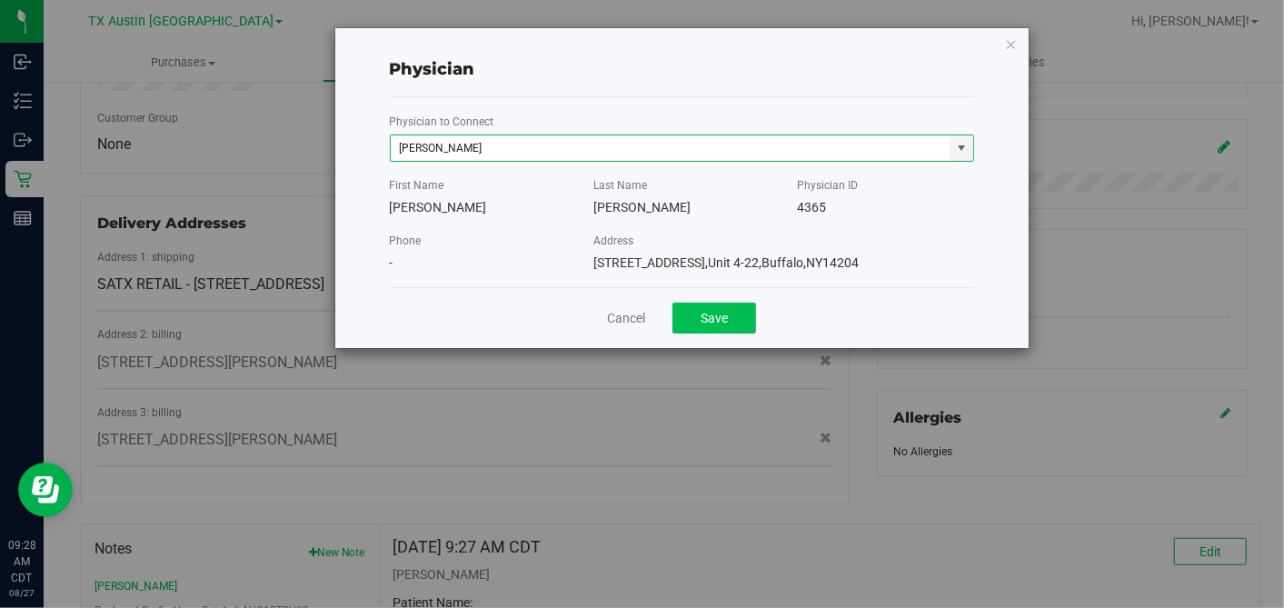
type input "[PERSON_NAME]"
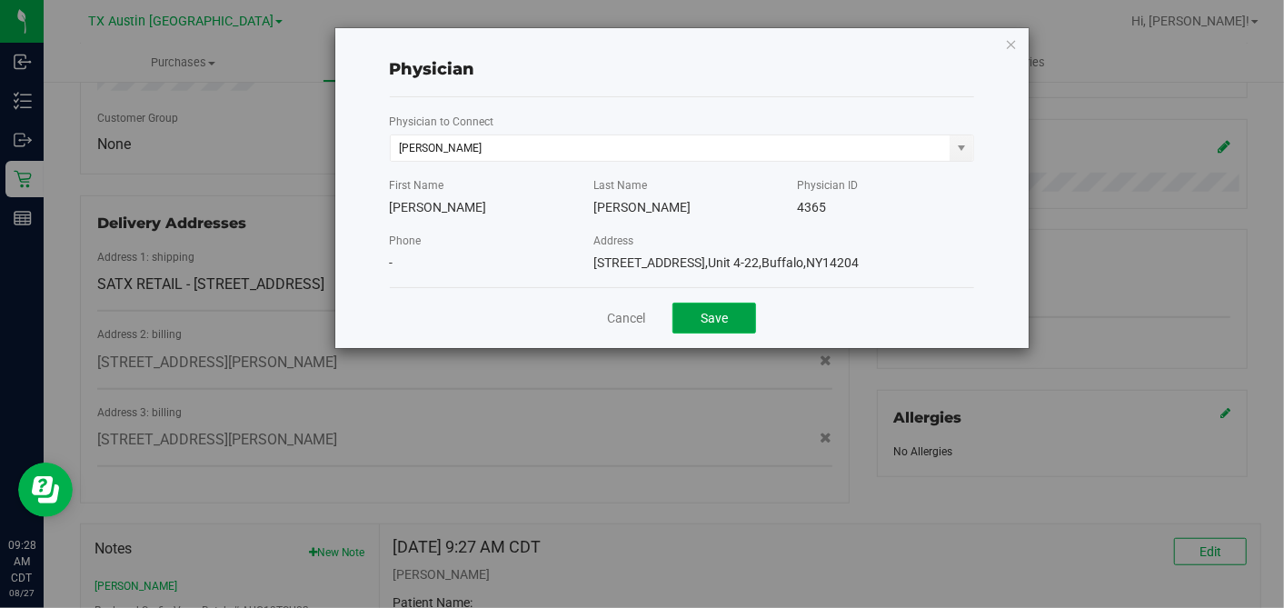
click at [722, 316] on button "Save" at bounding box center [714, 318] width 84 height 31
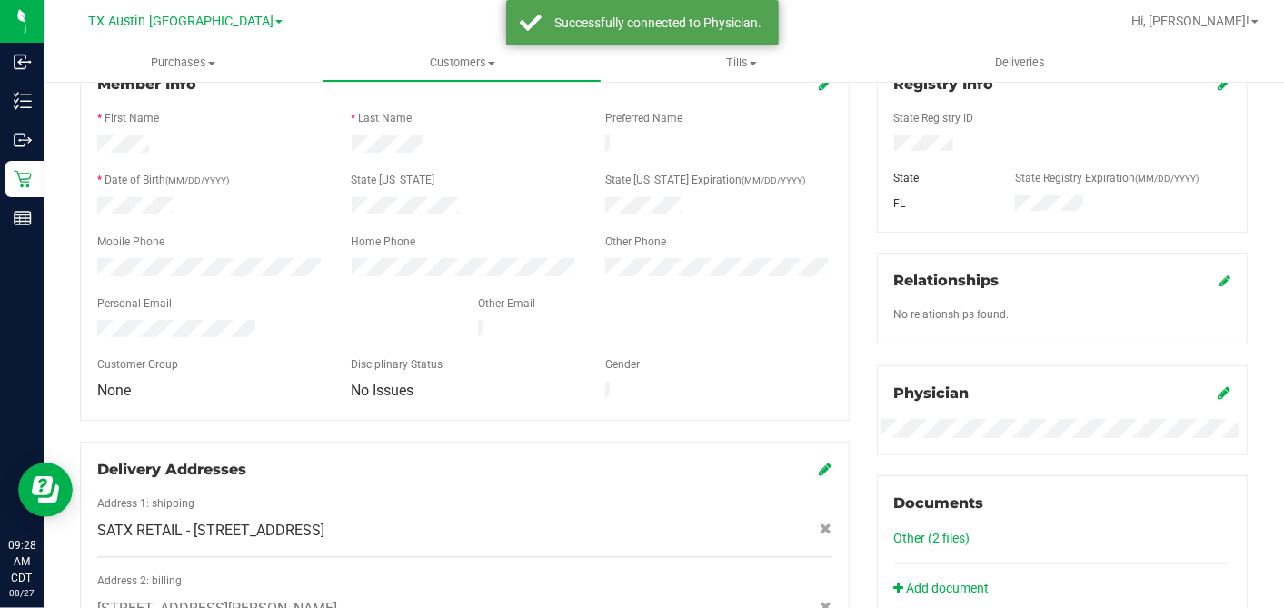
scroll to position [214, 0]
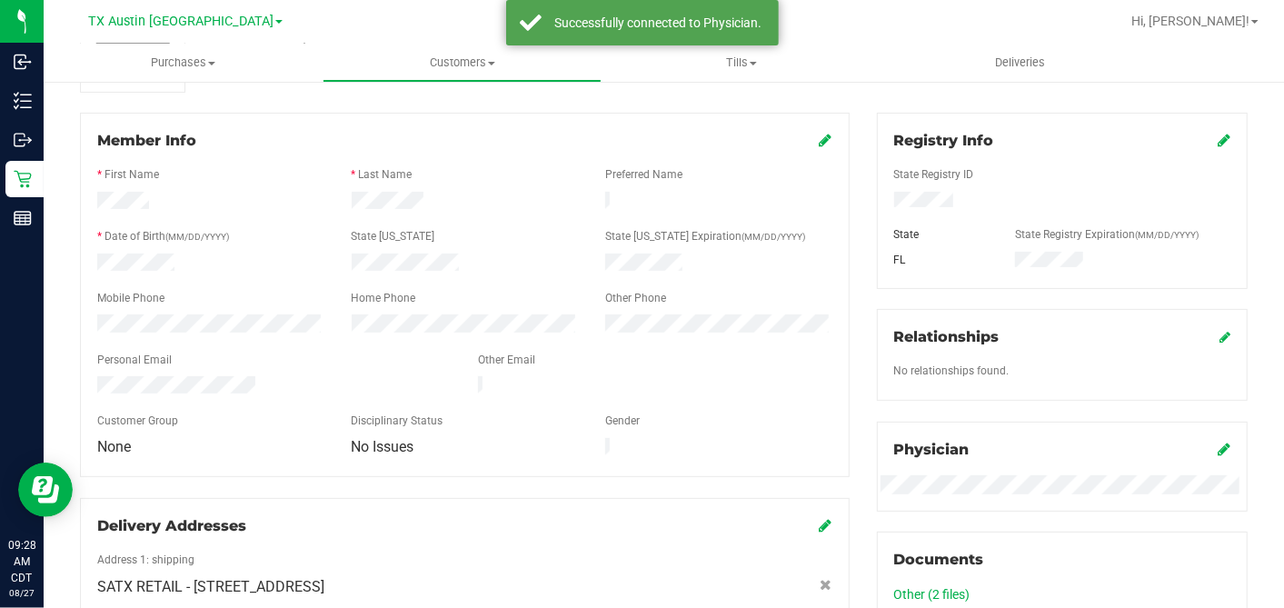
click at [1218, 138] on icon at bounding box center [1224, 140] width 13 height 15
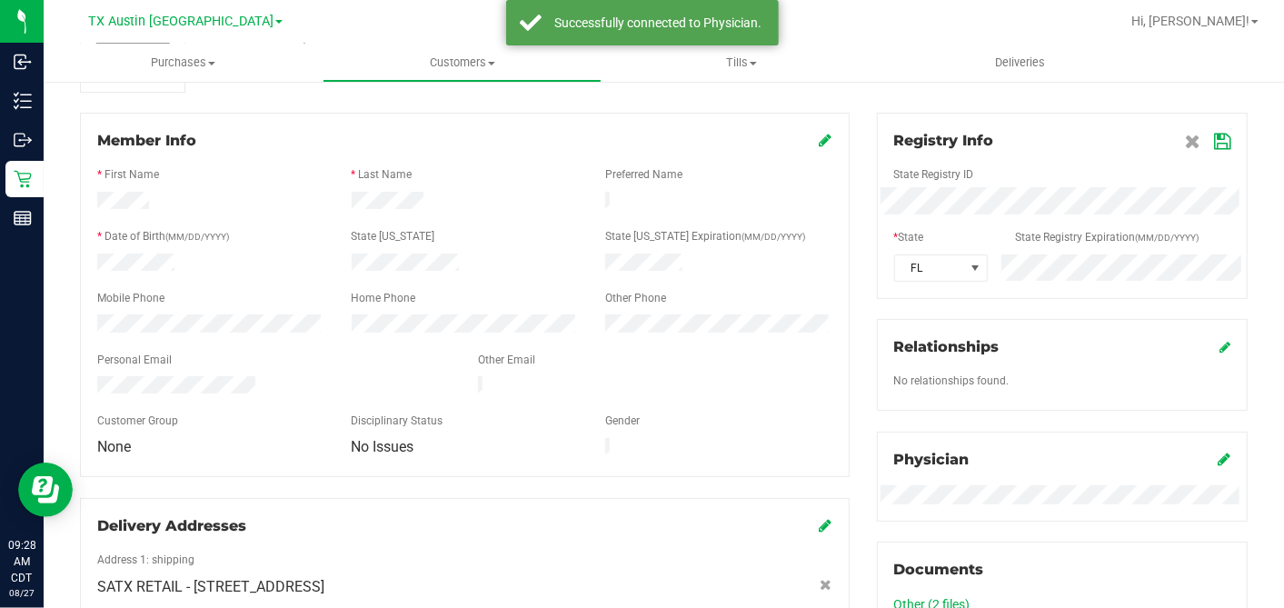
click at [754, 207] on div "Member Info * First Name * Last Name Preferred Name * Date of Birth (MM/DD/YYYY…" at bounding box center [663, 607] width 1195 height 989
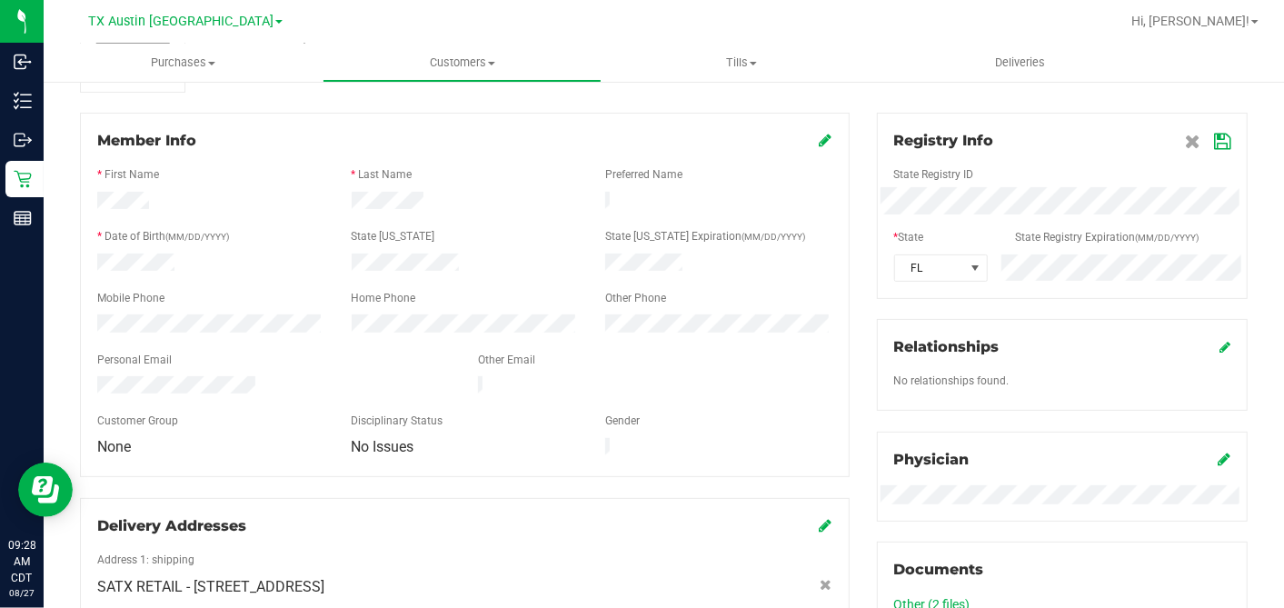
click at [429, 21] on div at bounding box center [722, 21] width 794 height 35
click at [1197, 135] on span at bounding box center [1207, 141] width 45 height 22
click at [1214, 141] on icon at bounding box center [1222, 141] width 16 height 15
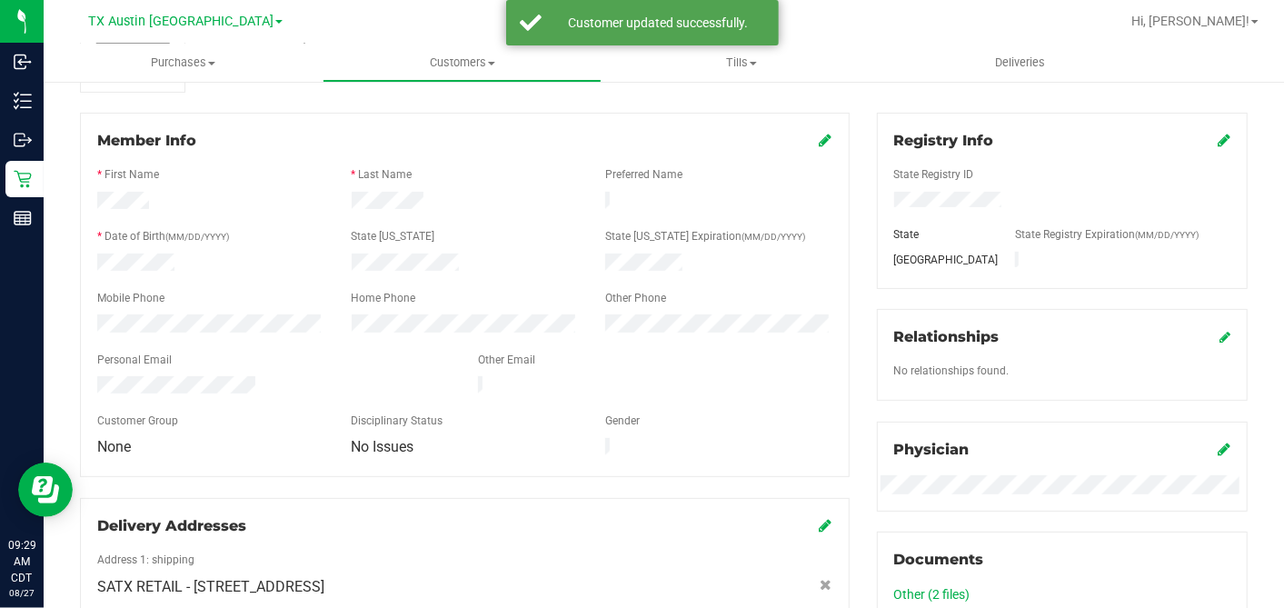
drag, startPoint x: 817, startPoint y: 134, endPoint x: 676, endPoint y: 244, distance: 178.1
click at [820, 135] on icon at bounding box center [826, 140] width 13 height 15
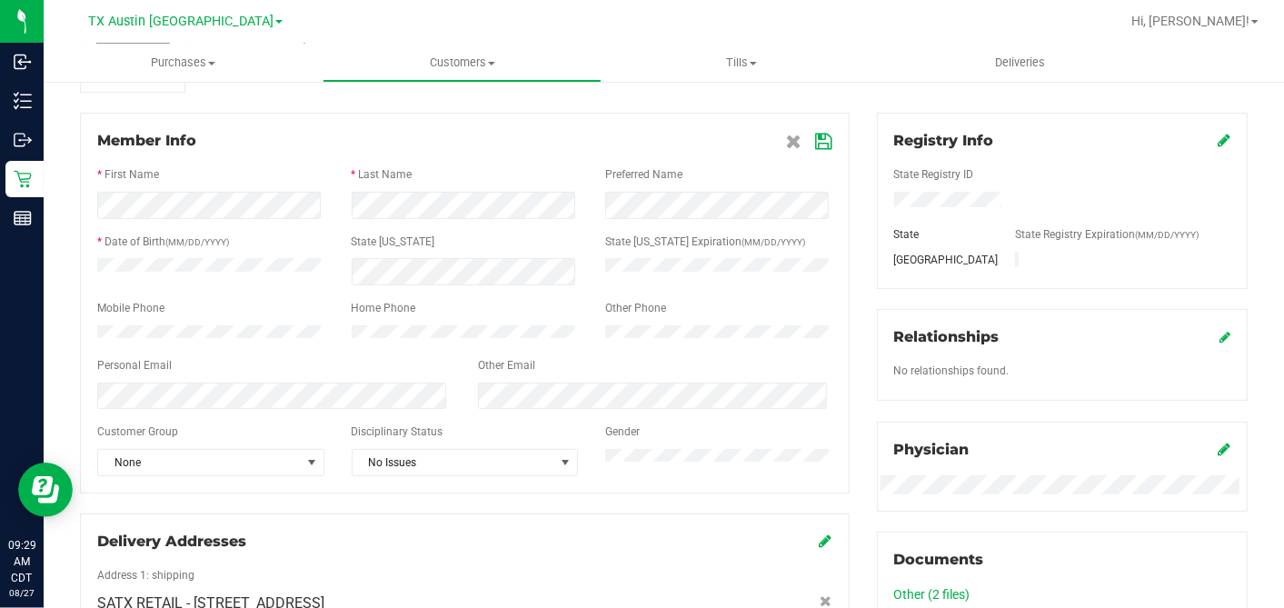
click at [816, 145] on icon at bounding box center [824, 141] width 16 height 15
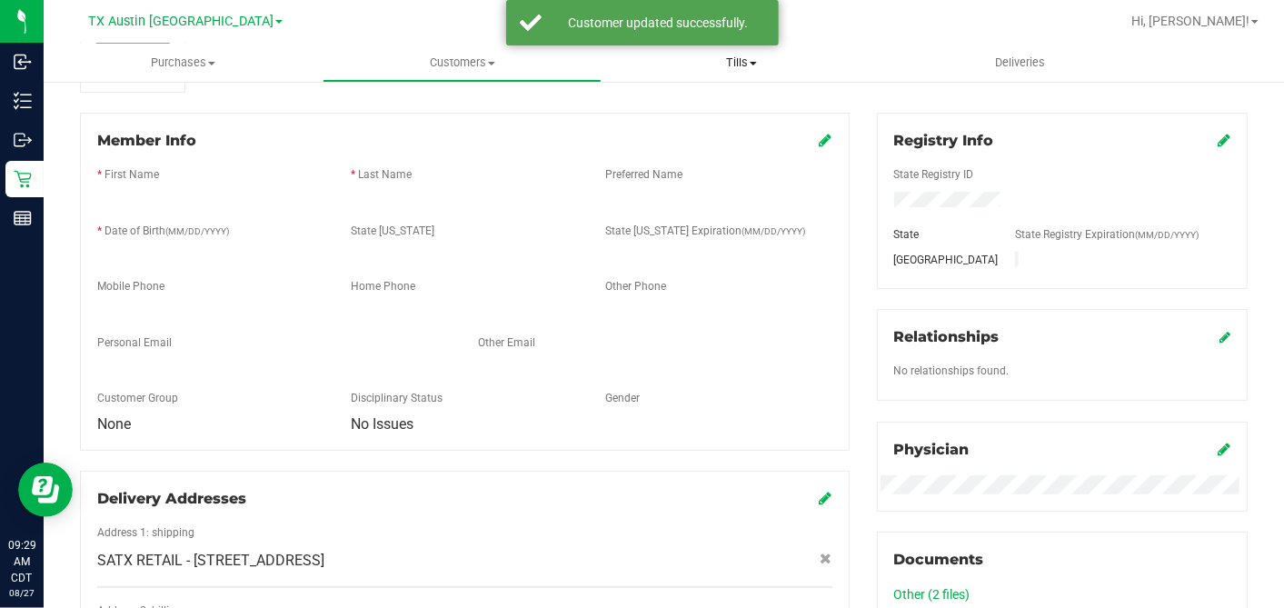
click at [837, 74] on uib-tab-heading "Tills Manage tills Reconcile e-payments" at bounding box center [741, 63] width 277 height 36
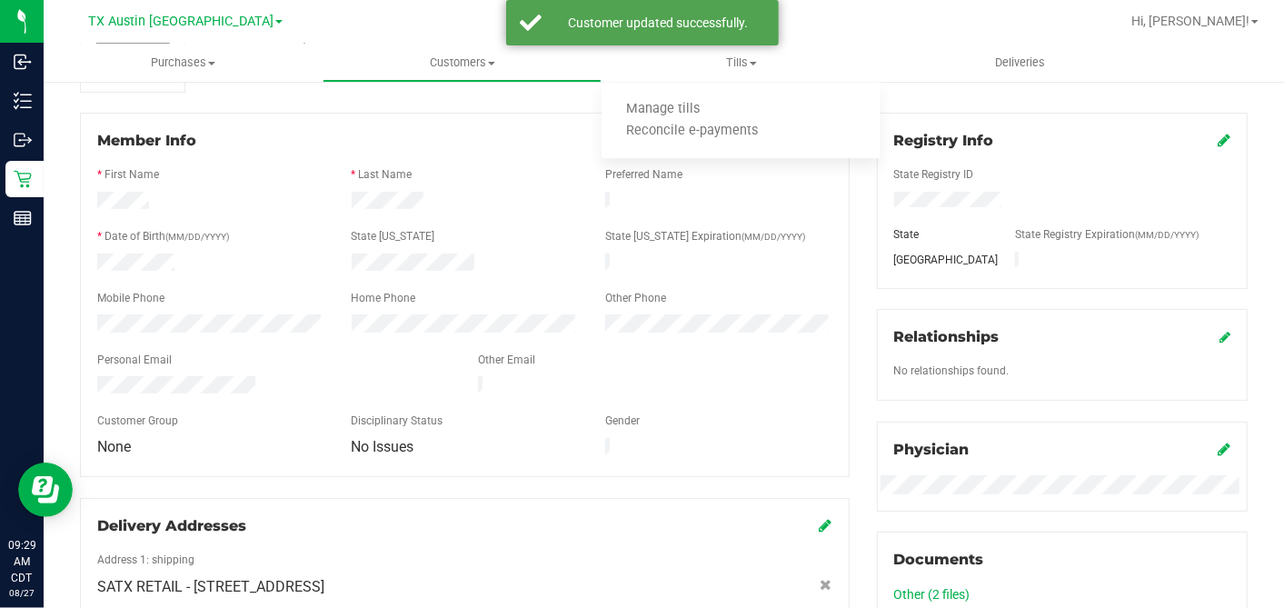
drag, startPoint x: 852, startPoint y: 236, endPoint x: 844, endPoint y: 251, distance: 16.3
click at [852, 236] on div "Member Info * First Name * Last Name Preferred Name * Date of Birth (MM/DD/YYYY…" at bounding box center [464, 459] width 797 height 692
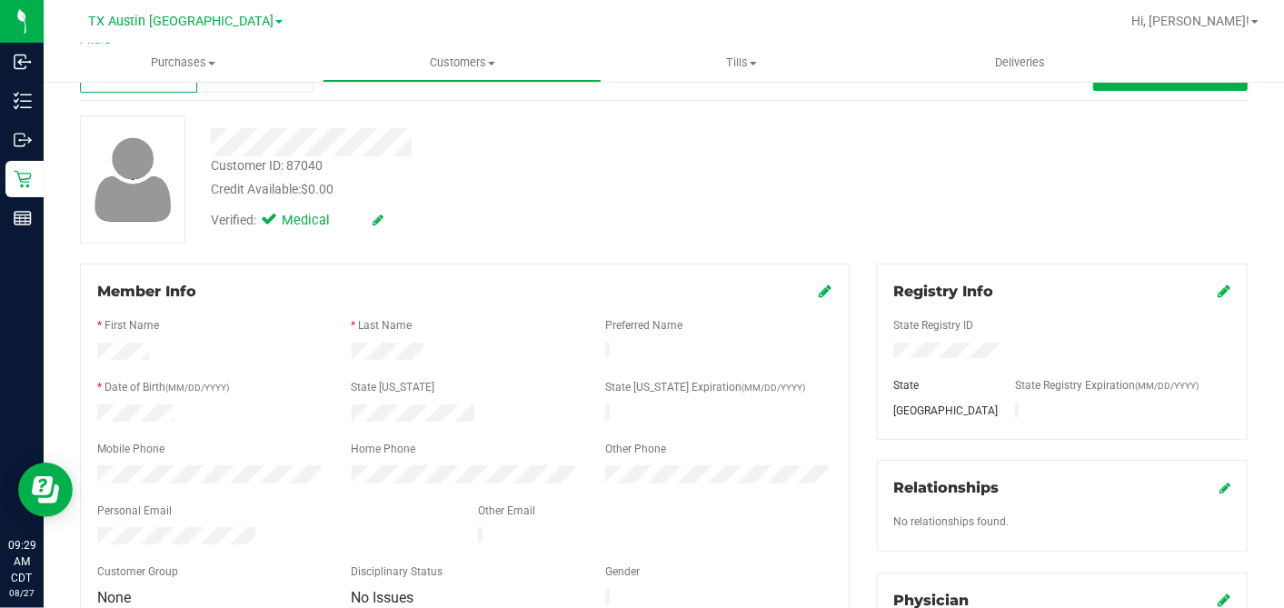
scroll to position [0, 0]
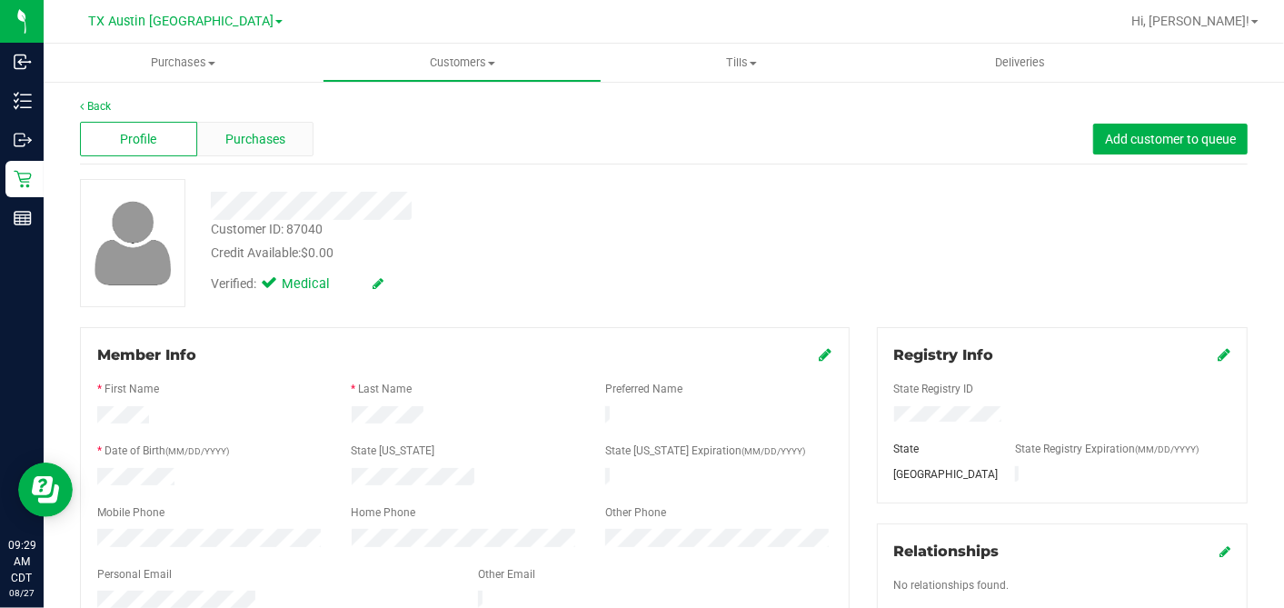
click at [267, 142] on span "Purchases" at bounding box center [255, 139] width 60 height 19
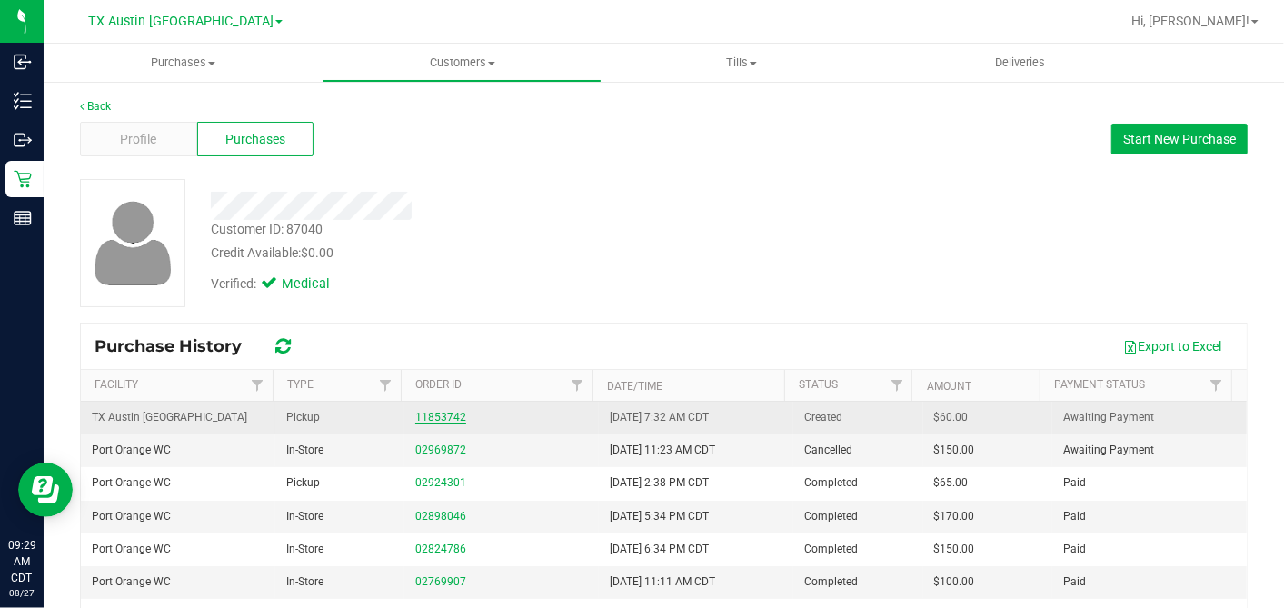
click at [442, 413] on link "11853742" at bounding box center [440, 417] width 51 height 13
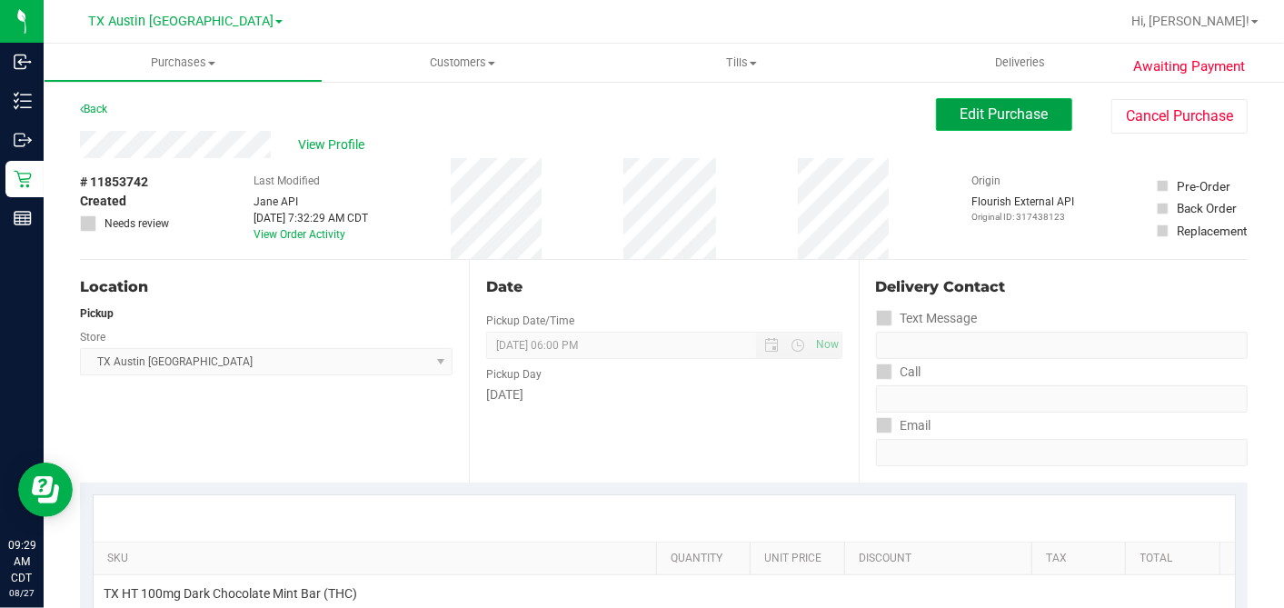
click at [957, 124] on button "Edit Purchase" at bounding box center [1004, 114] width 136 height 33
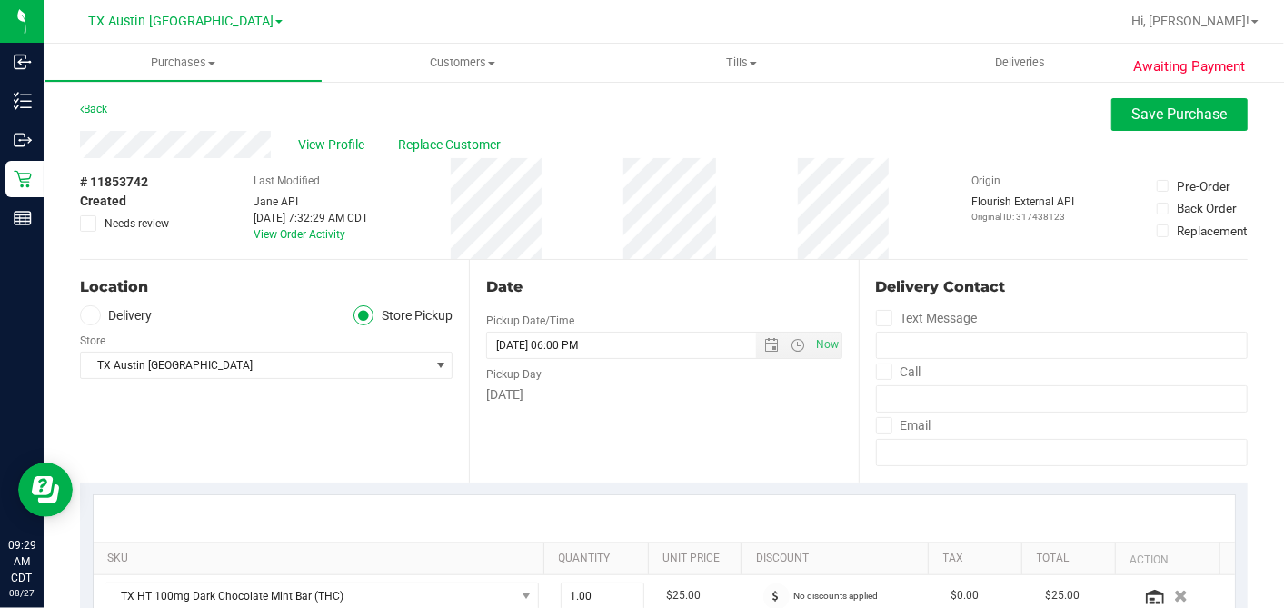
click at [99, 316] on span at bounding box center [90, 315] width 21 height 21
click at [0, 0] on input "Delivery" at bounding box center [0, 0] width 0 height 0
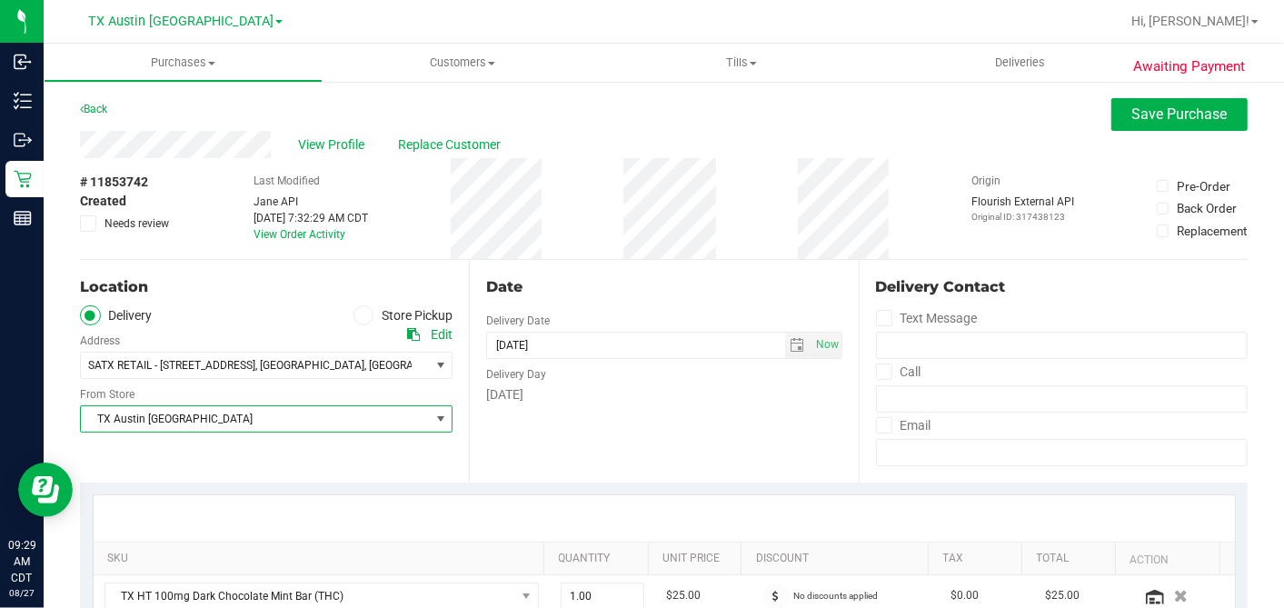
click at [179, 406] on span "TX Austin [GEOGRAPHIC_DATA]" at bounding box center [255, 418] width 348 height 25
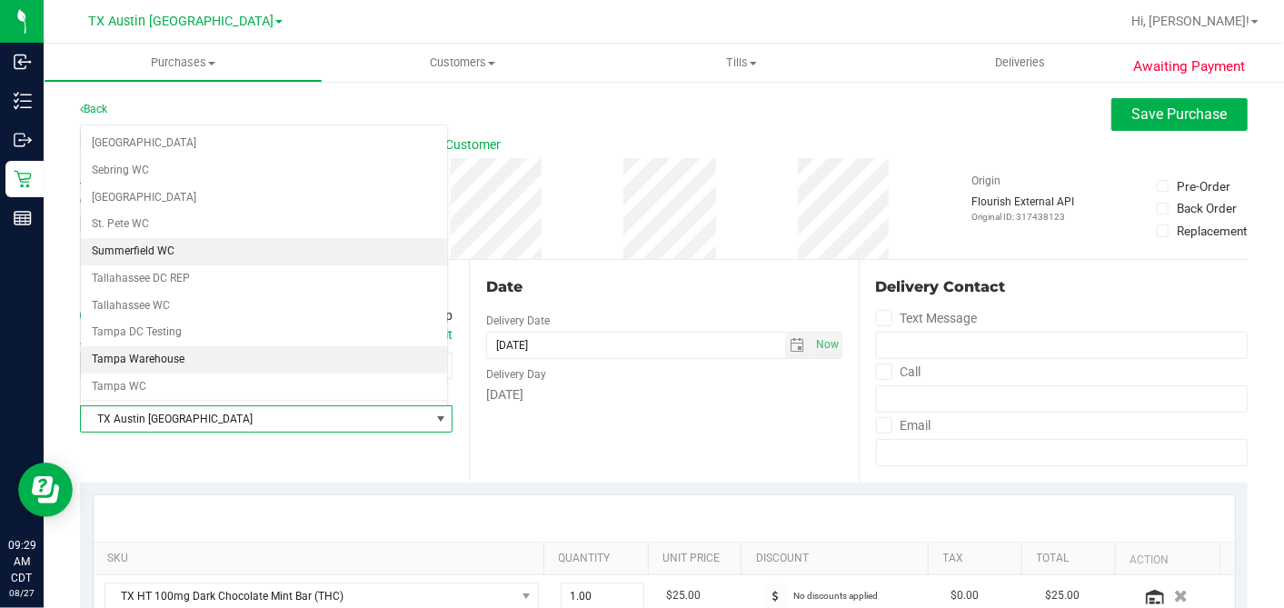
scroll to position [1292, 0]
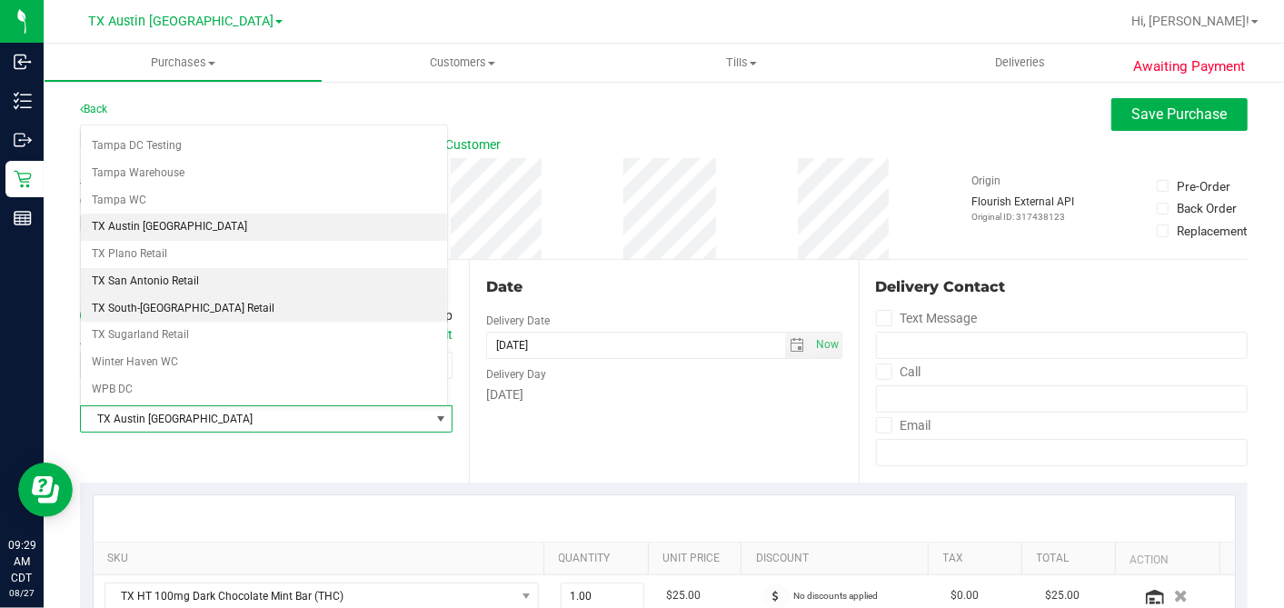
click at [166, 295] on li "TX South-[GEOGRAPHIC_DATA] Retail" at bounding box center [264, 308] width 366 height 27
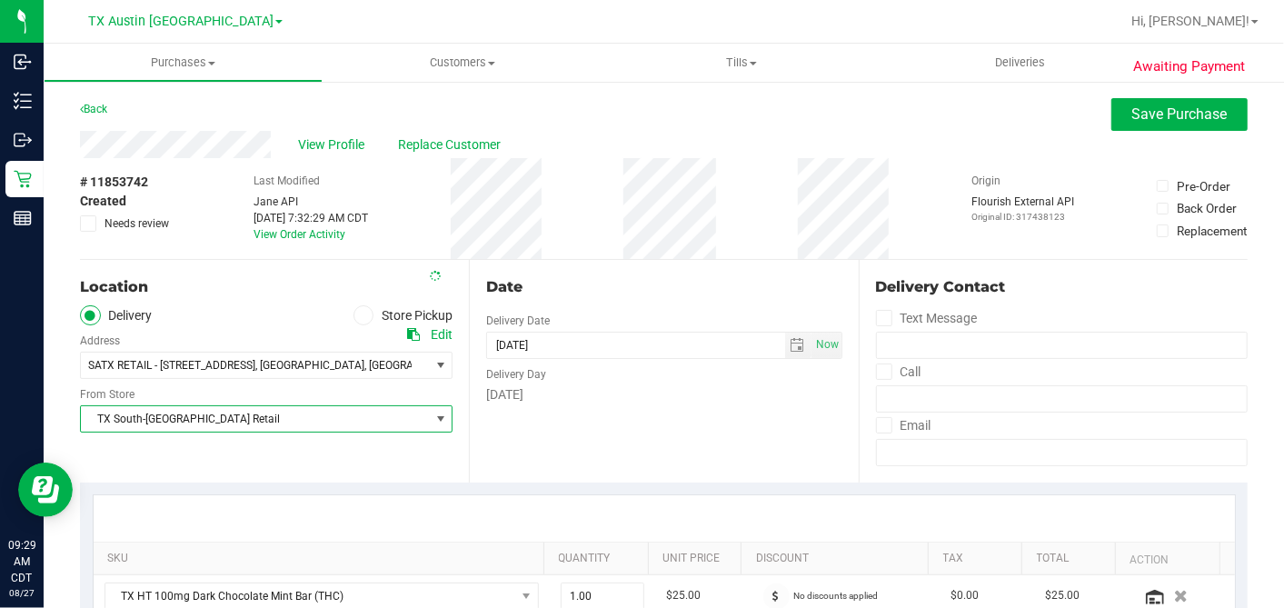
click at [581, 273] on div "Date Delivery Date [DATE] Now [DATE] 06:00 PM Now Delivery Day [DATE]" at bounding box center [663, 371] width 389 height 223
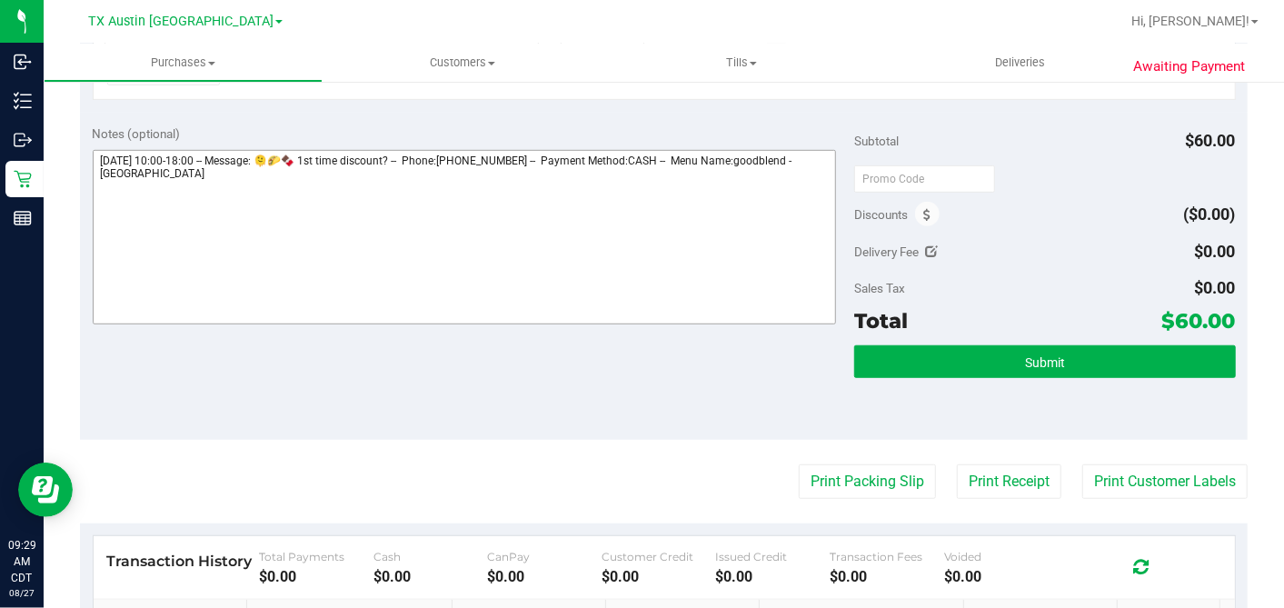
scroll to position [577, 0]
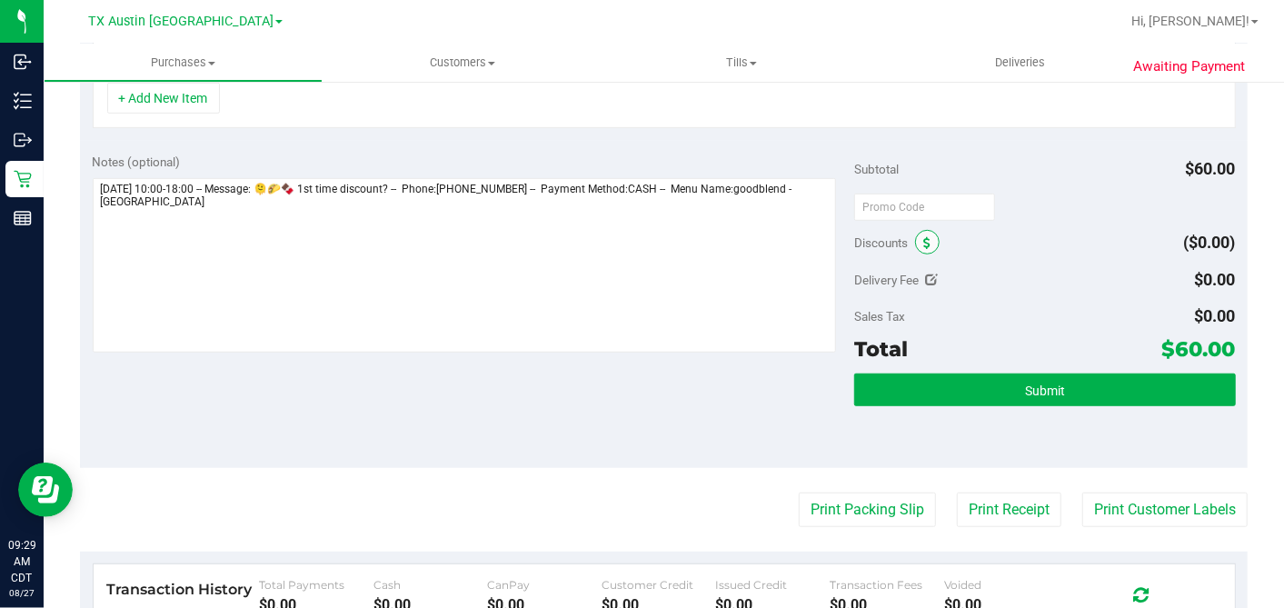
click at [915, 232] on span at bounding box center [927, 242] width 25 height 25
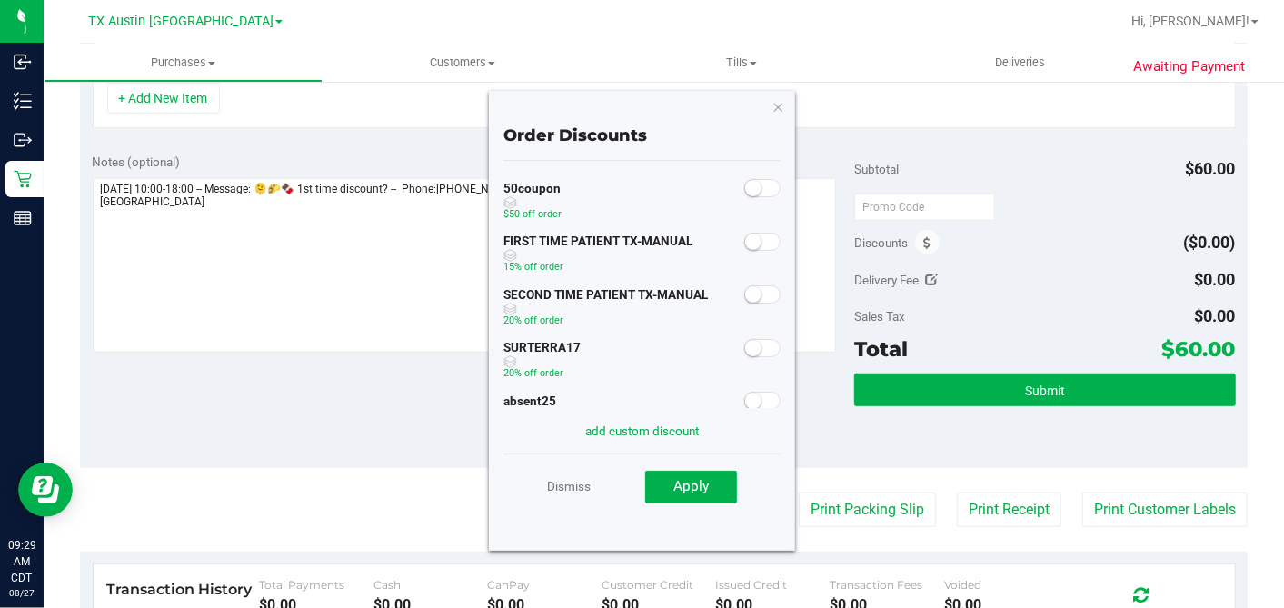
drag, startPoint x: 755, startPoint y: 228, endPoint x: 750, endPoint y: 242, distance: 14.7
click at [755, 229] on div at bounding box center [762, 240] width 37 height 23
drag, startPoint x: 750, startPoint y: 242, endPoint x: 743, endPoint y: 256, distance: 15.9
click at [750, 243] on span at bounding box center [762, 242] width 36 height 18
click at [695, 482] on span "Apply" at bounding box center [690, 486] width 35 height 16
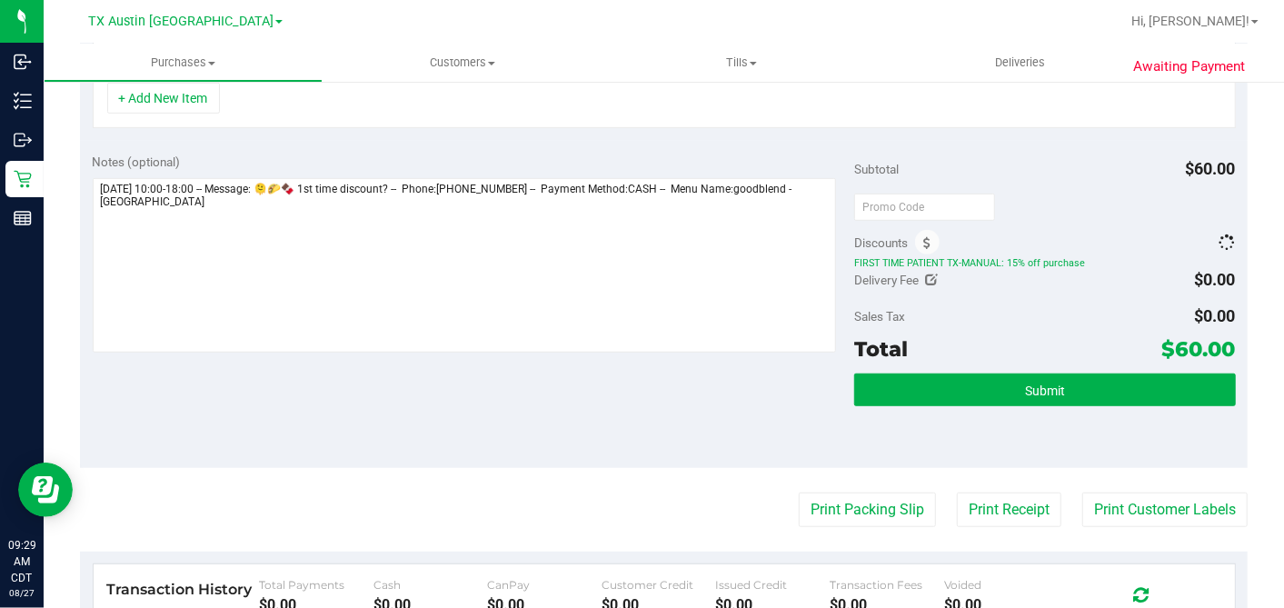
scroll to position [549, 0]
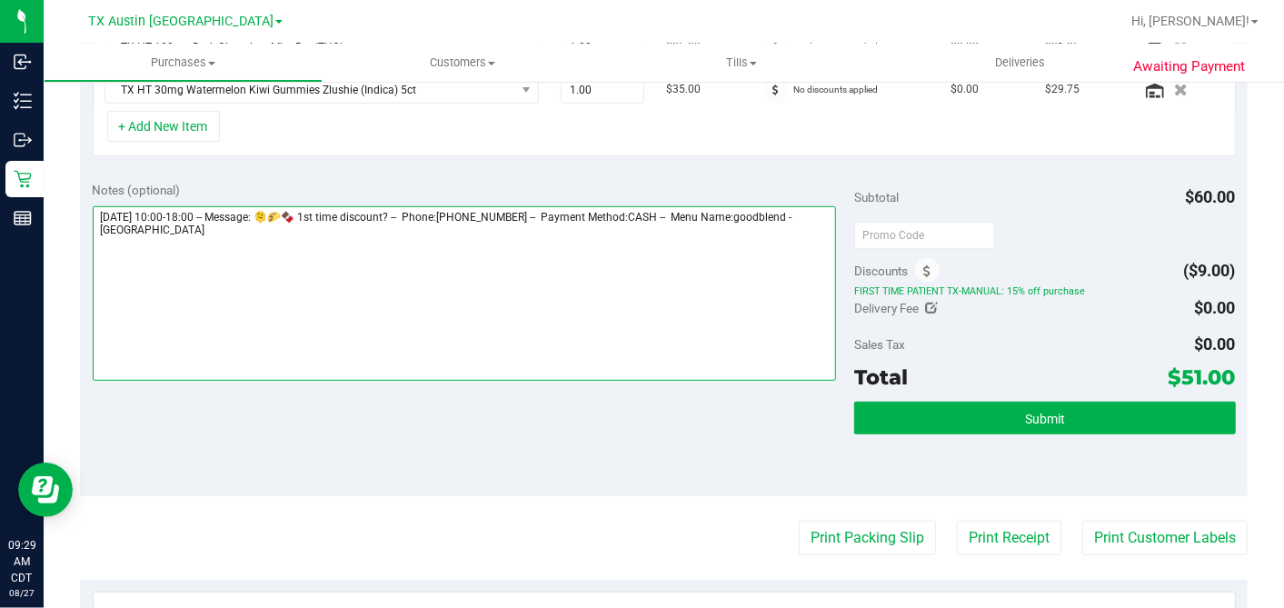
click at [324, 257] on textarea at bounding box center [465, 293] width 744 height 174
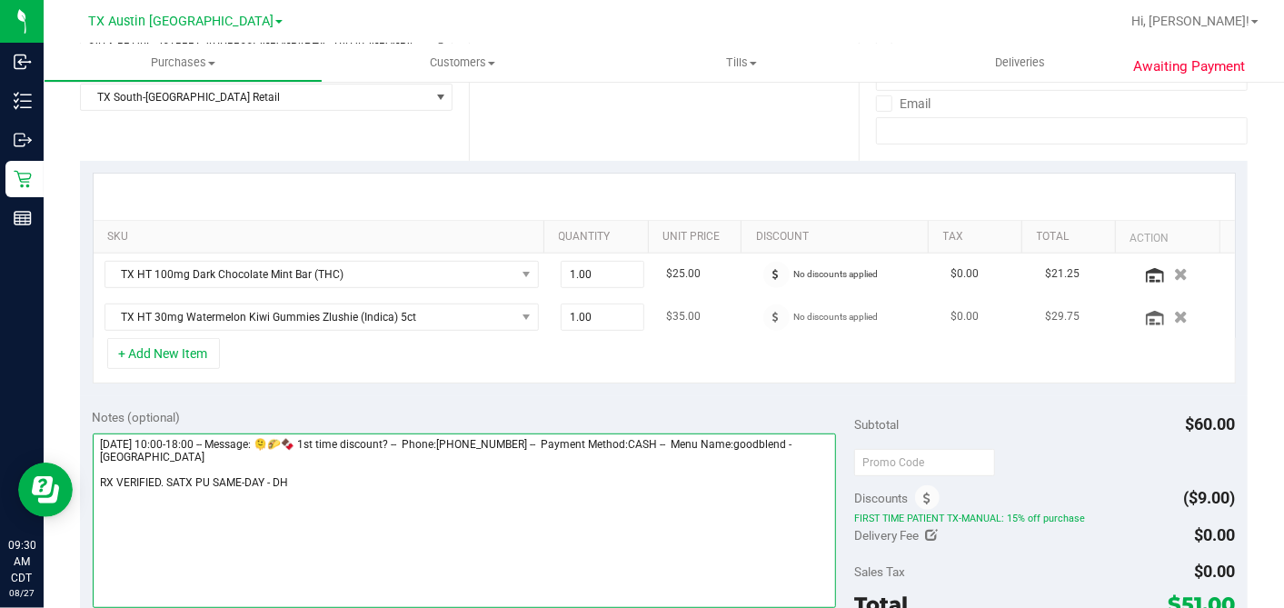
scroll to position [650, 0]
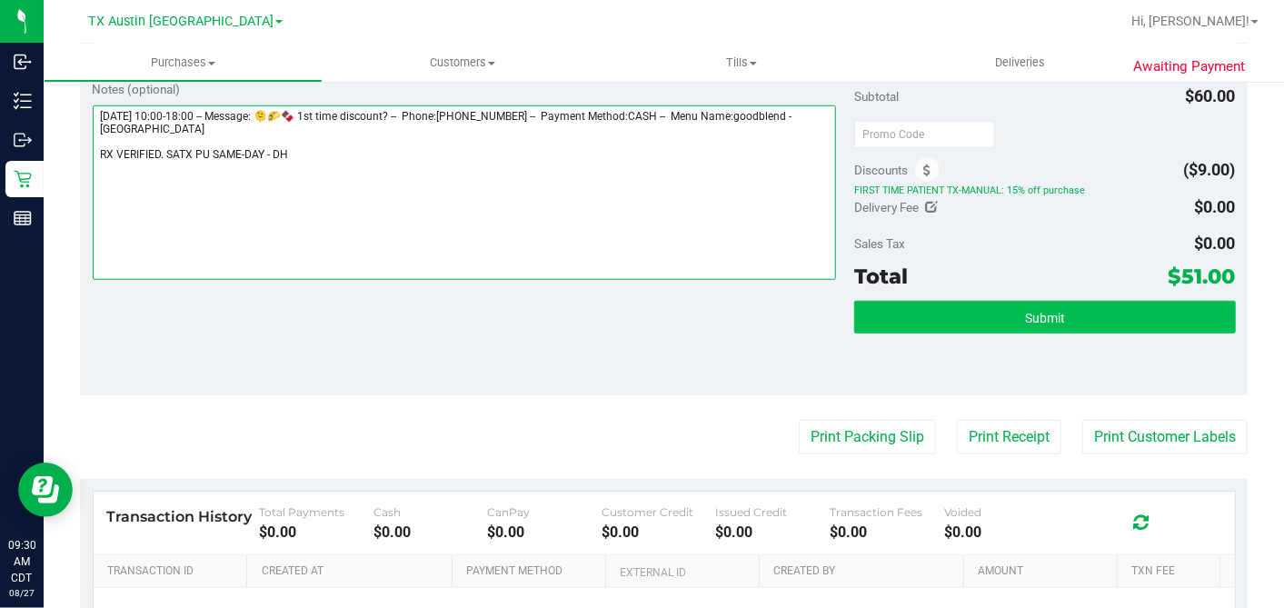
type textarea "[DATE] 10:00-18:00 -- Message: 🫠🌮🍫 1st time discount? -- Phone:[PHONE_NUMBER] -…"
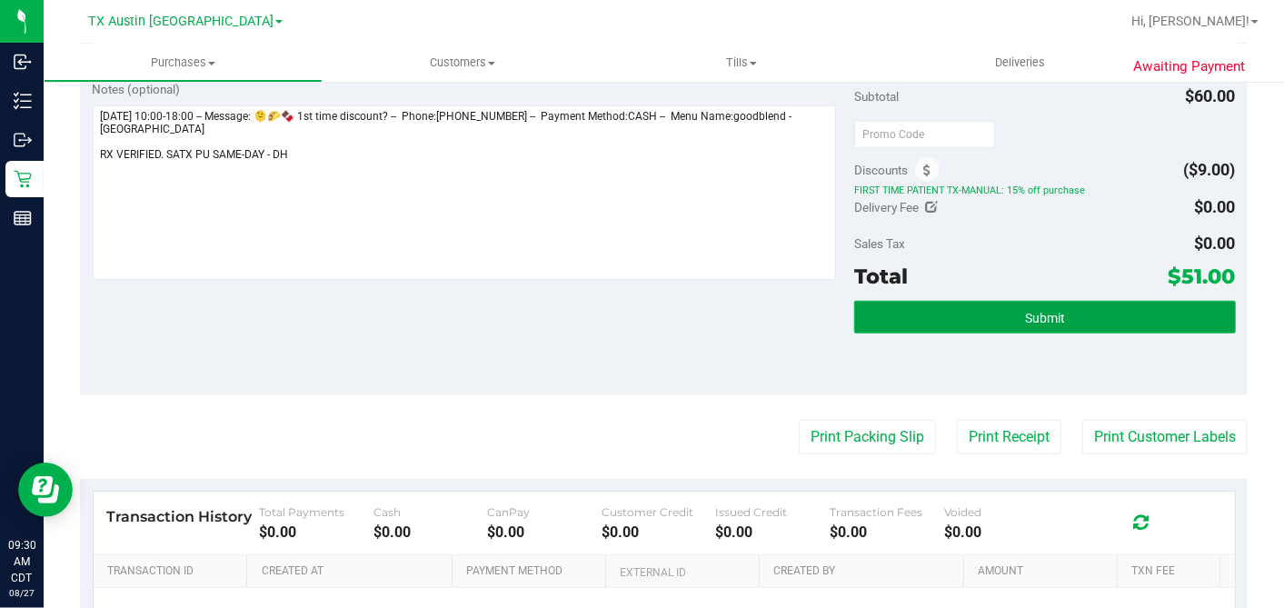
click at [1007, 304] on button "Submit" at bounding box center [1044, 317] width 381 height 33
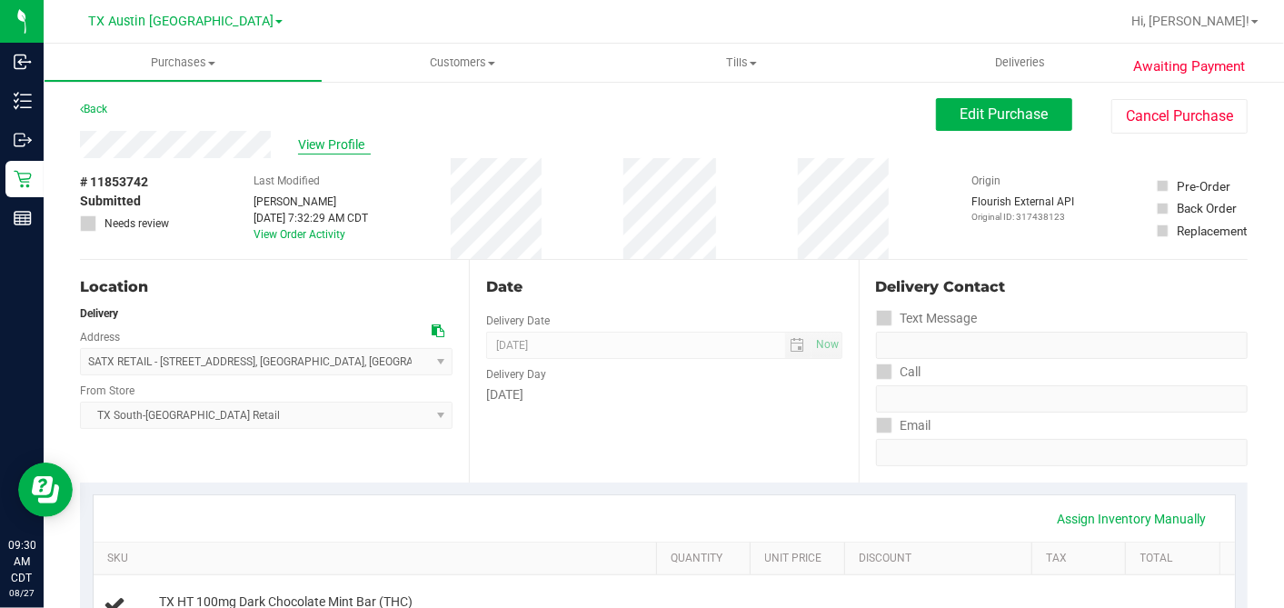
click at [325, 140] on span "View Profile" at bounding box center [334, 144] width 73 height 19
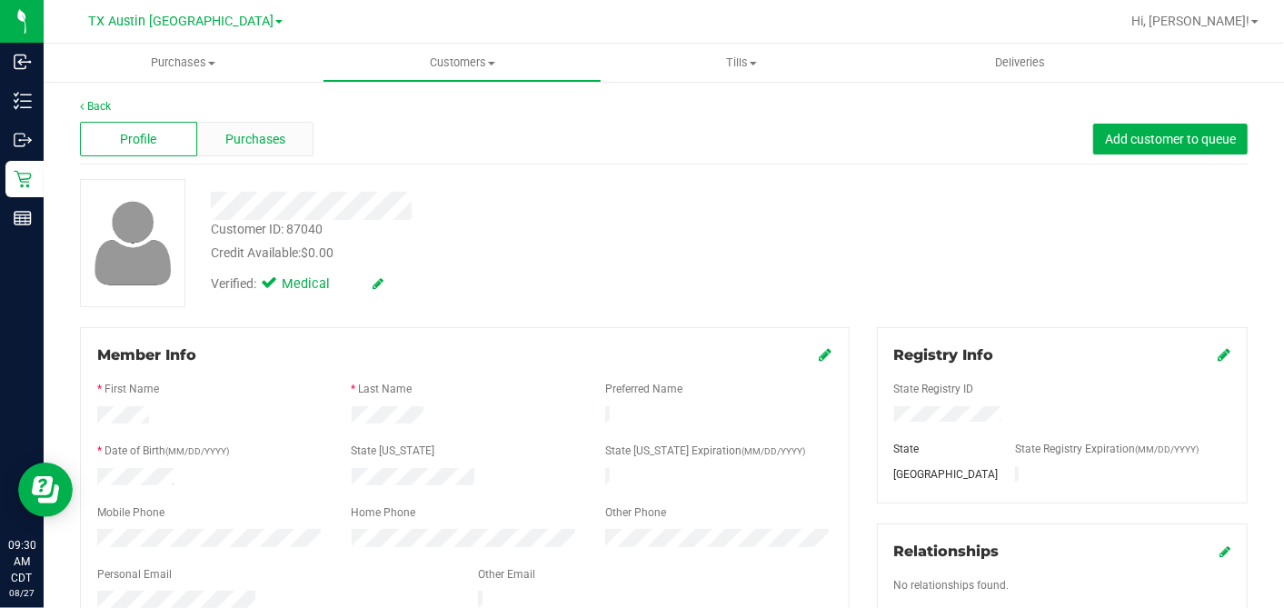
click at [242, 134] on span "Purchases" at bounding box center [255, 139] width 60 height 19
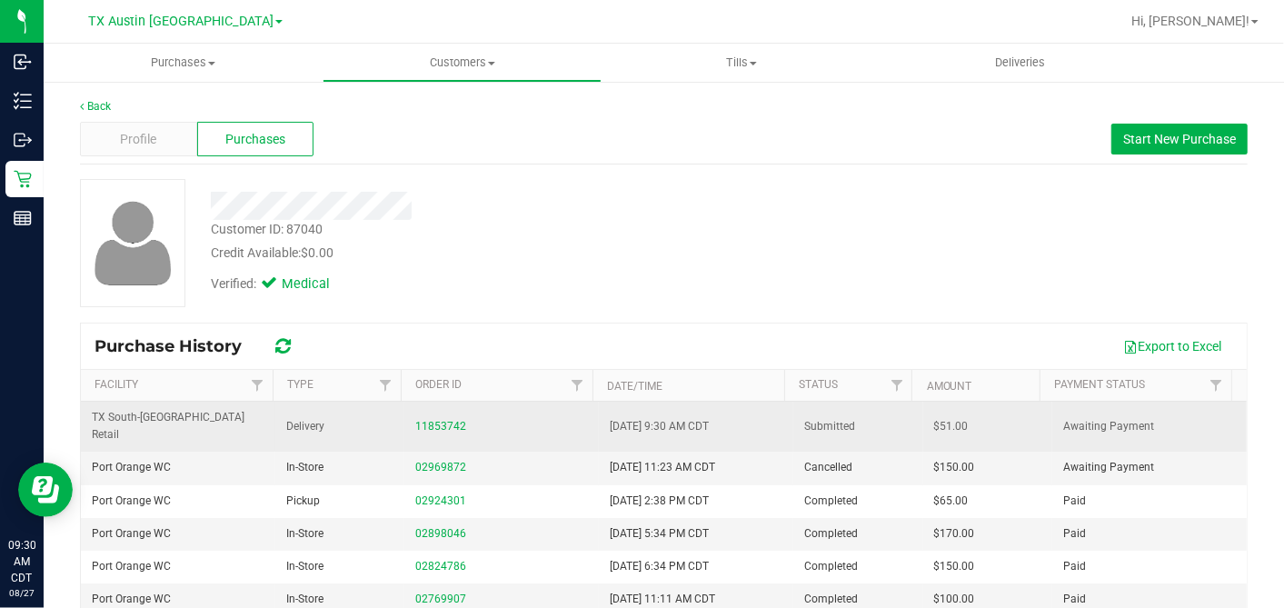
click at [934, 419] on span "$51.00" at bounding box center [951, 426] width 35 height 17
click at [934, 418] on span "$51.00" at bounding box center [951, 426] width 35 height 17
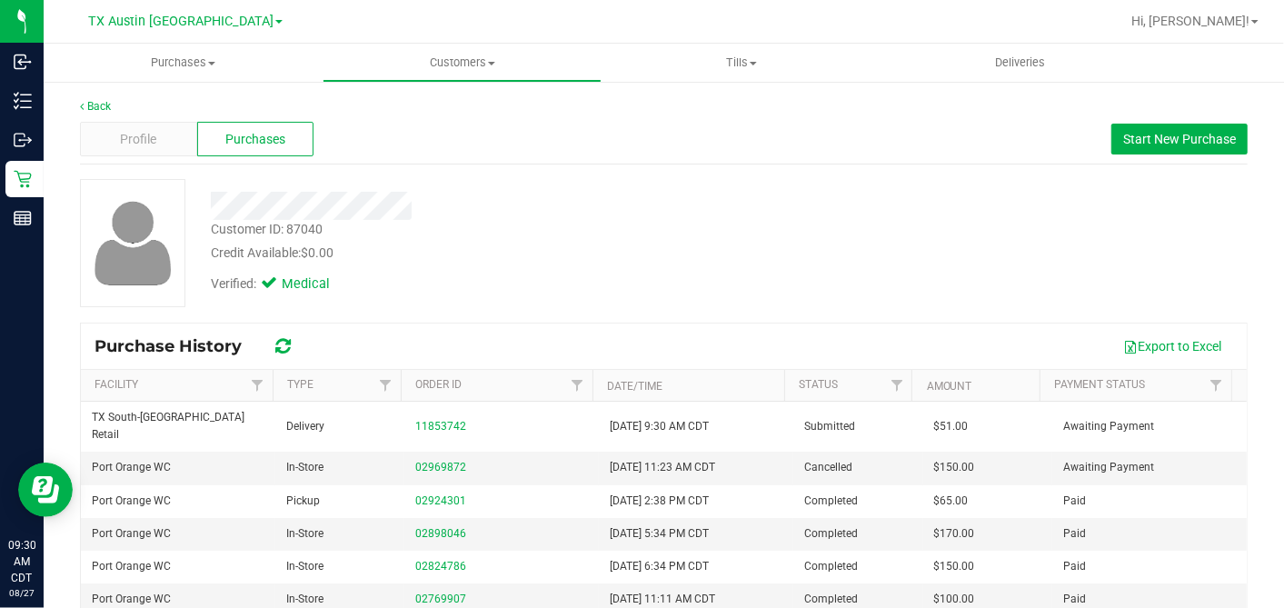
copy span "51.00"
click at [482, 218] on div at bounding box center [496, 206] width 598 height 28
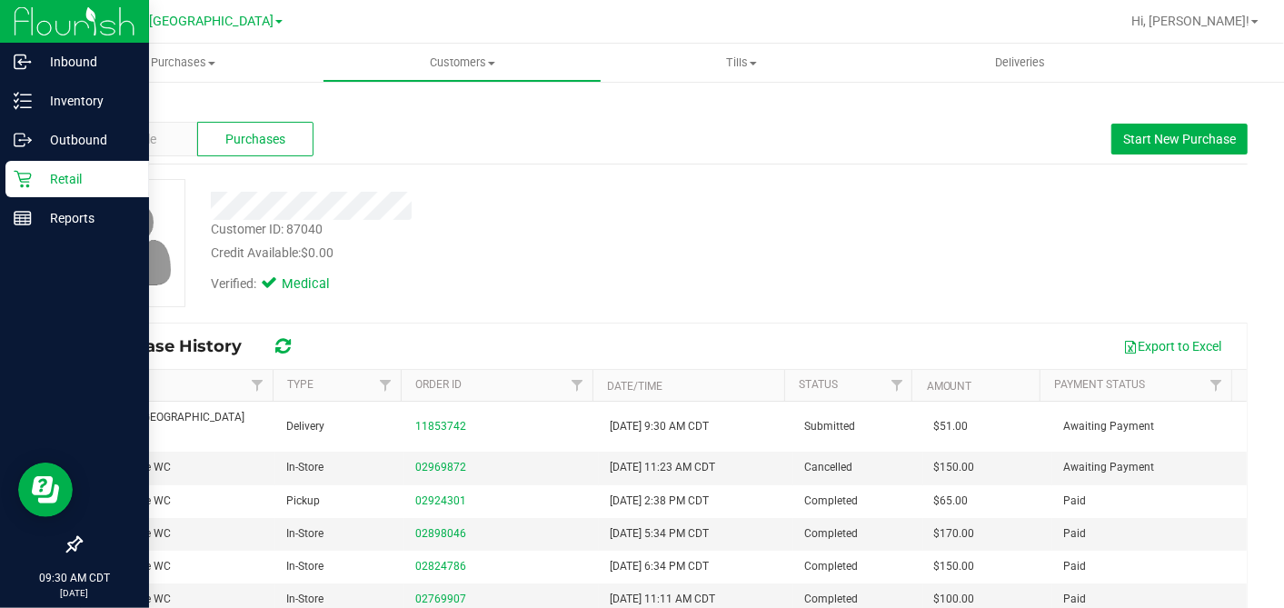
click at [11, 176] on div "Retail" at bounding box center [77, 179] width 144 height 36
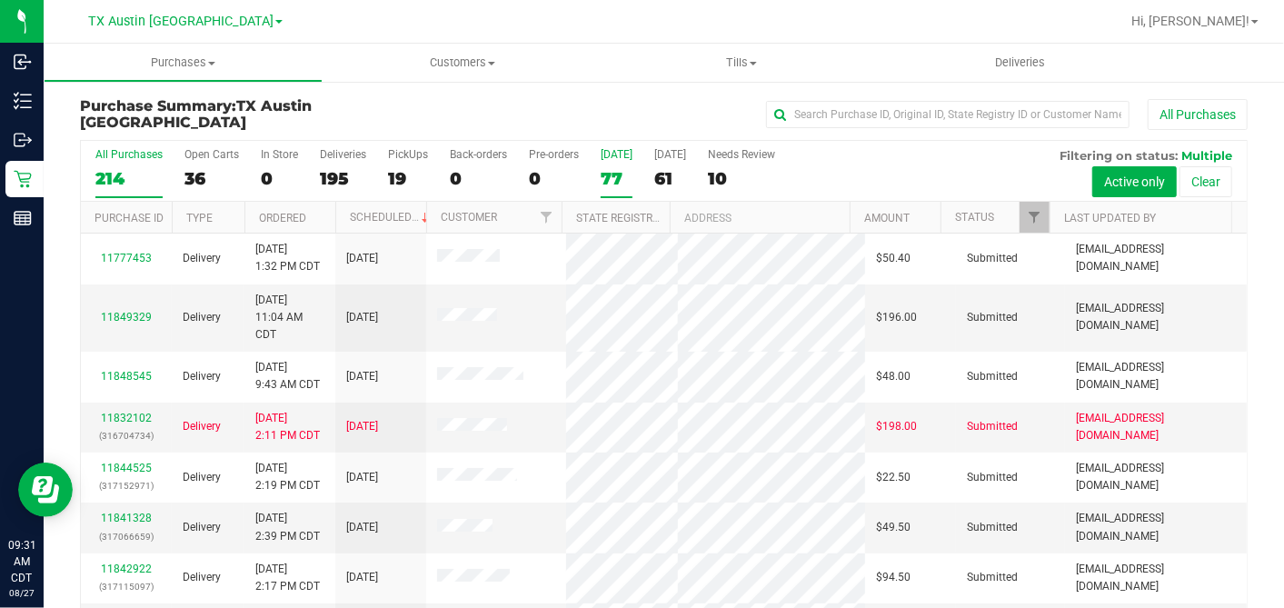
click at [613, 174] on div "77" at bounding box center [617, 178] width 32 height 21
click at [0, 0] on input "[DATE] 77" at bounding box center [0, 0] width 0 height 0
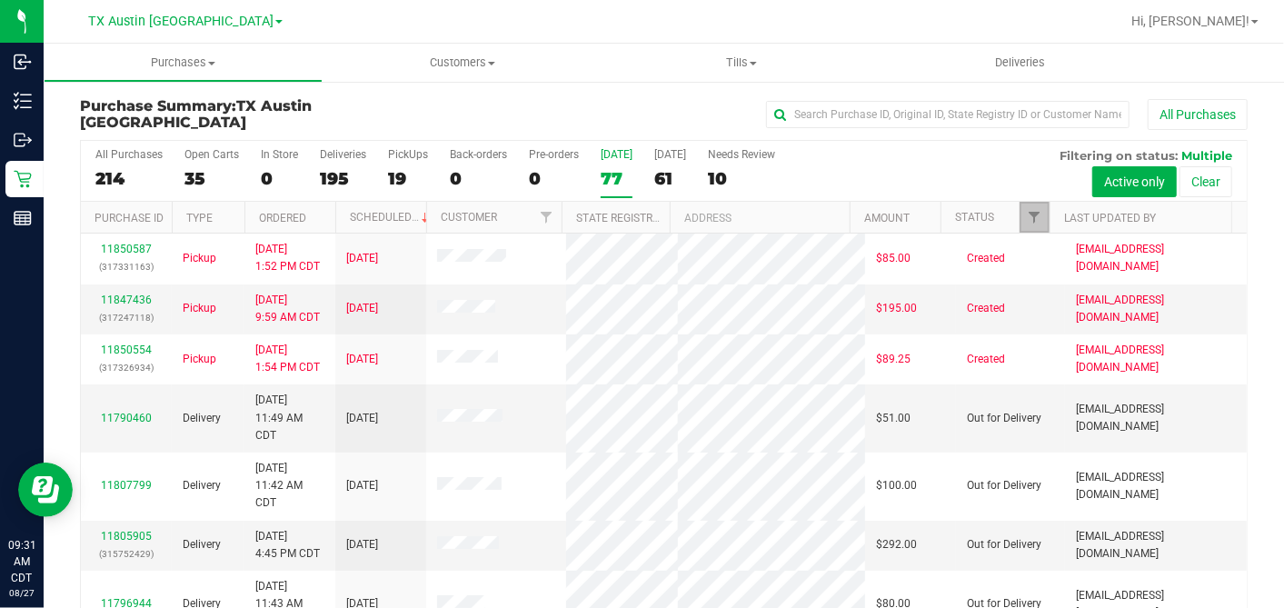
click at [1020, 202] on link "Filter" at bounding box center [1035, 217] width 30 height 31
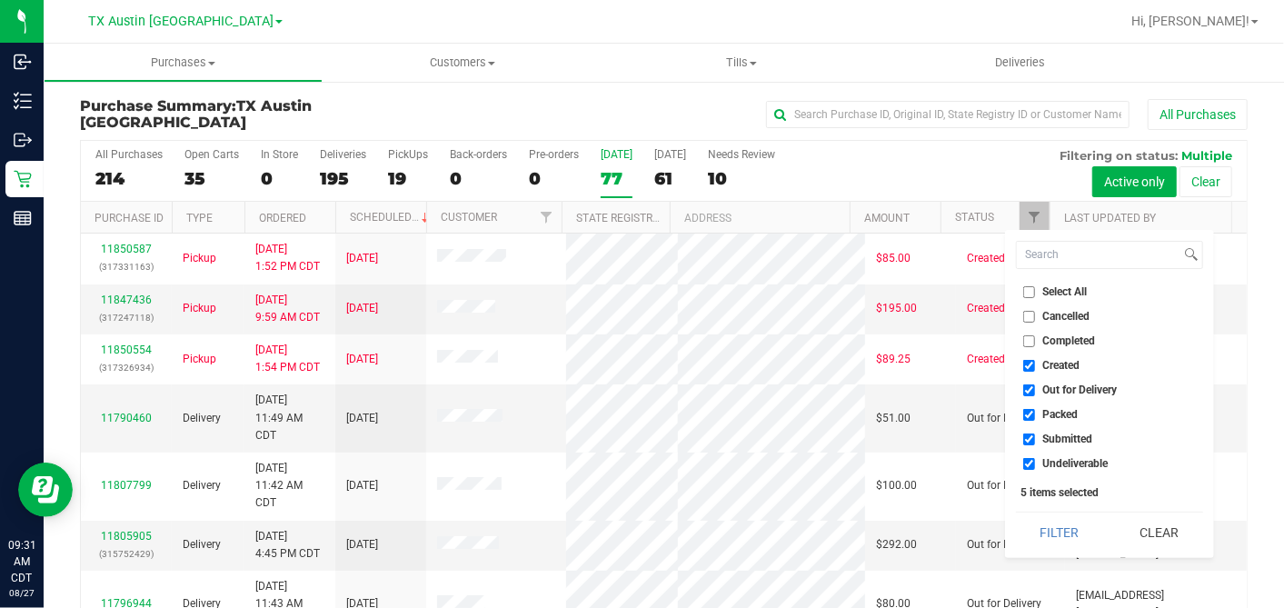
click at [1027, 288] on input "Select All" at bounding box center [1029, 292] width 12 height 12
checkbox input "true"
click at [1027, 288] on input "Select All" at bounding box center [1029, 292] width 12 height 12
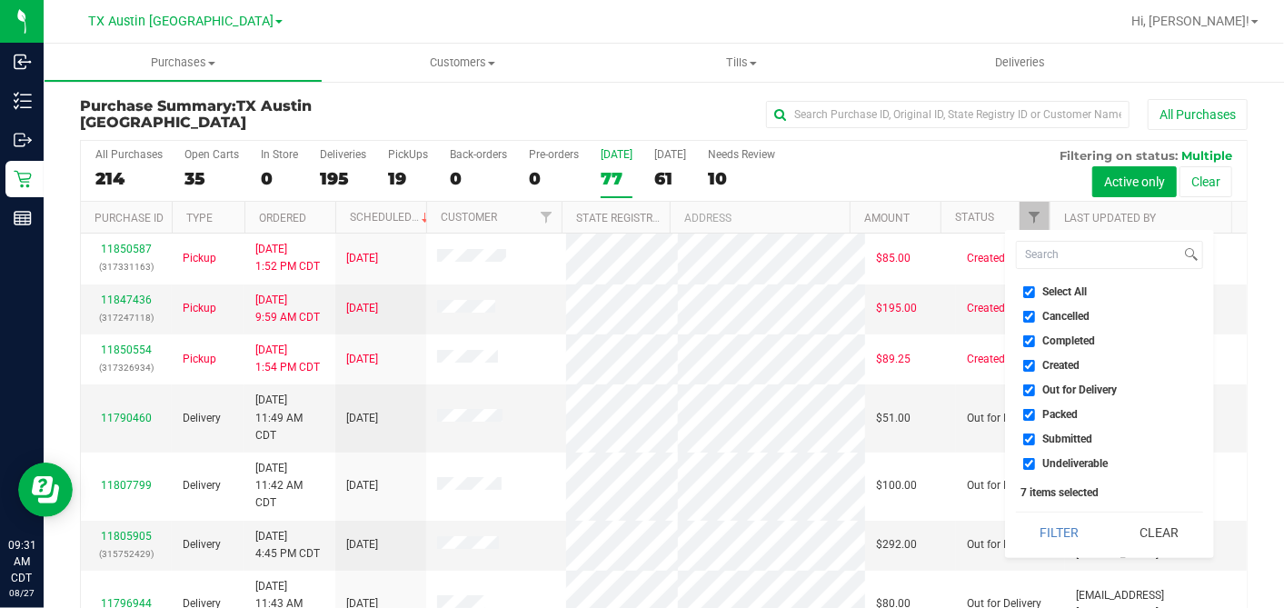
checkbox input "false"
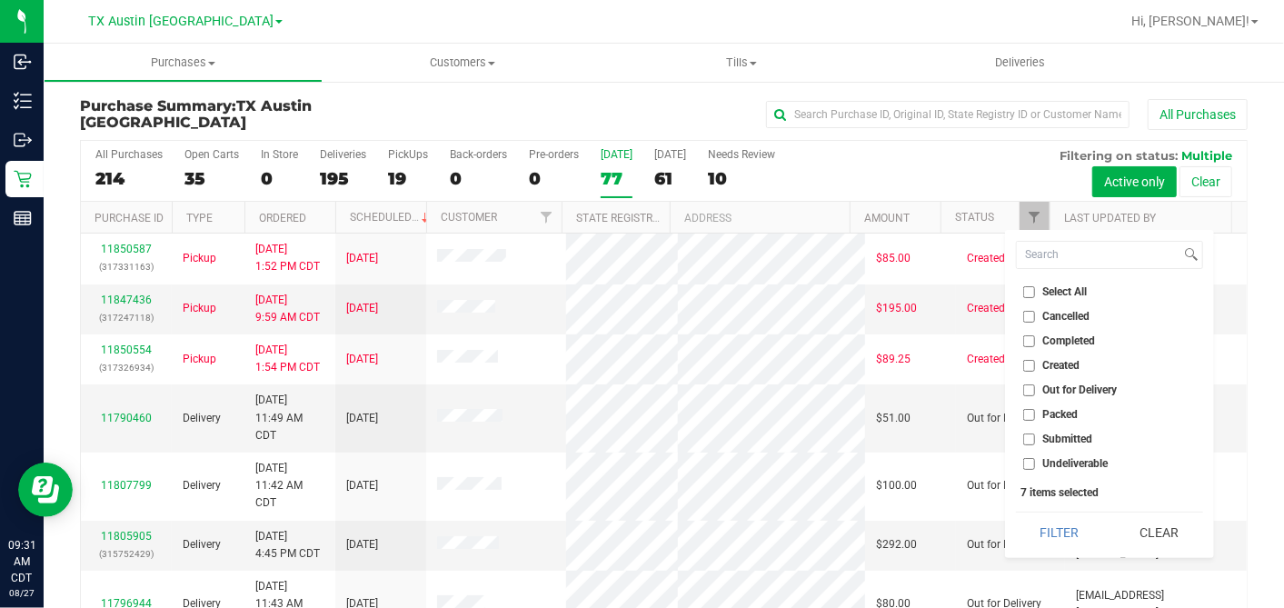
checkbox input "false"
click at [1030, 363] on input "Created" at bounding box center [1029, 366] width 12 height 12
checkbox input "true"
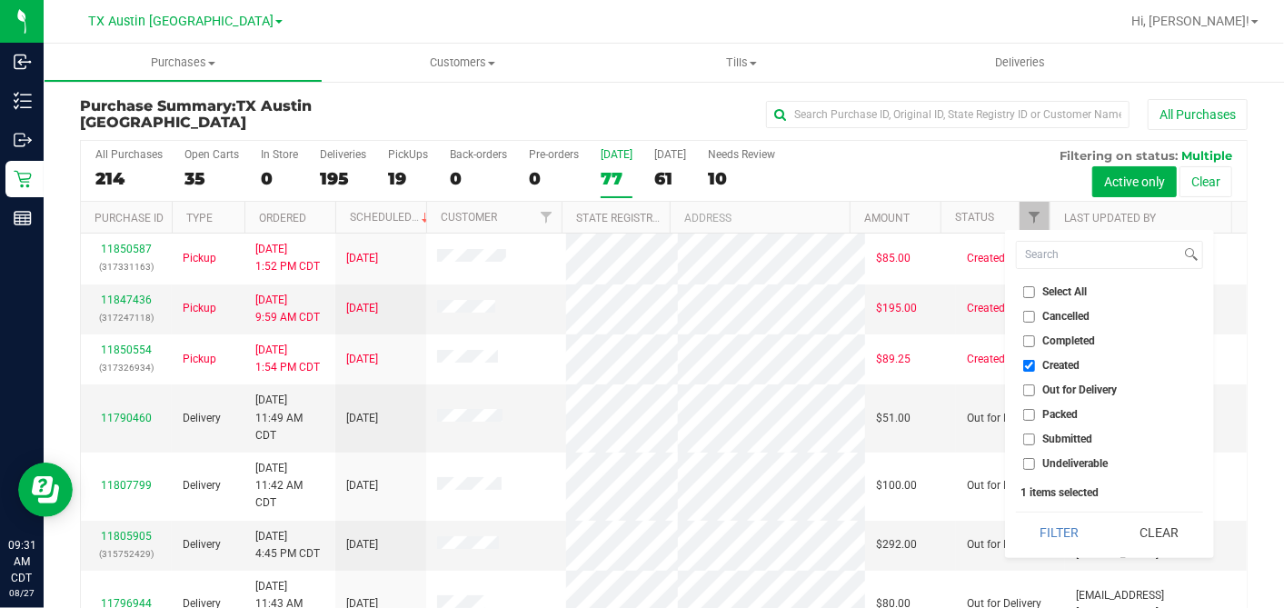
click at [1045, 522] on button "Filter" at bounding box center [1059, 533] width 87 height 40
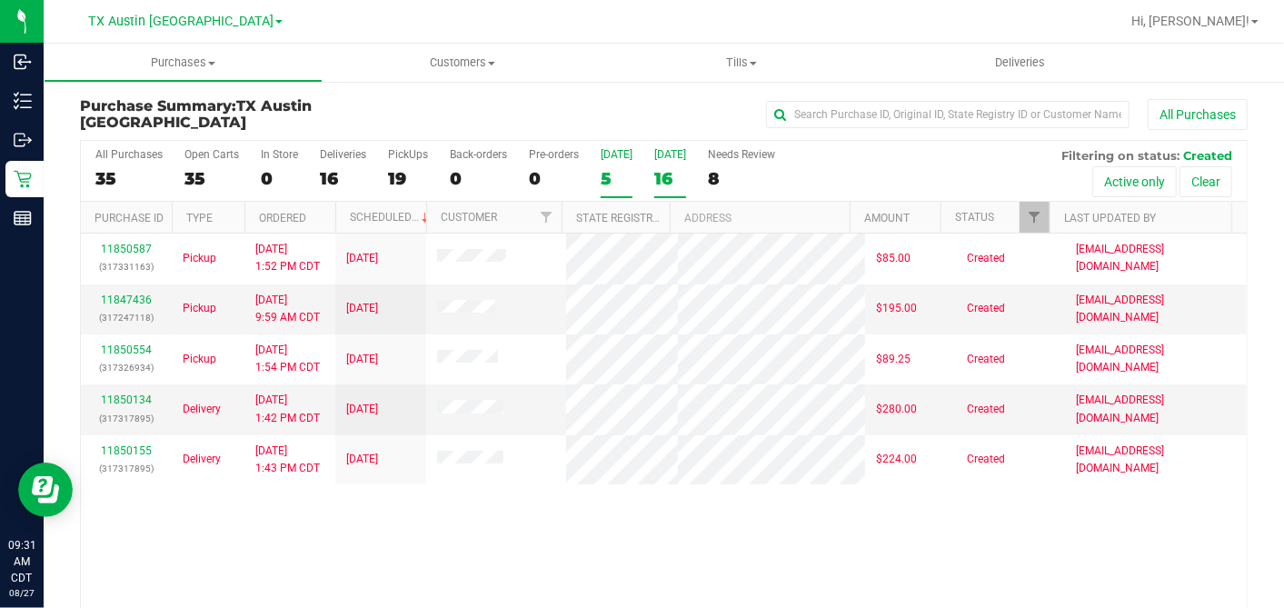
click at [664, 174] on div "16" at bounding box center [670, 178] width 32 height 21
click at [0, 0] on input "[DATE] 16" at bounding box center [0, 0] width 0 height 0
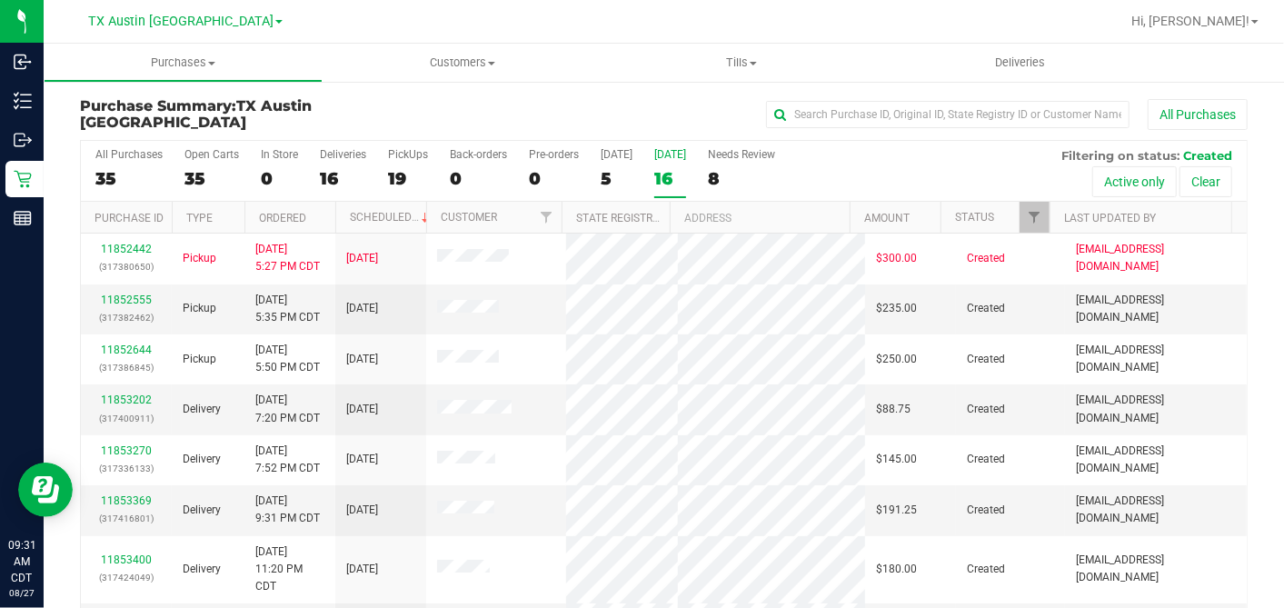
click at [319, 208] on th "Ordered" at bounding box center [289, 218] width 91 height 32
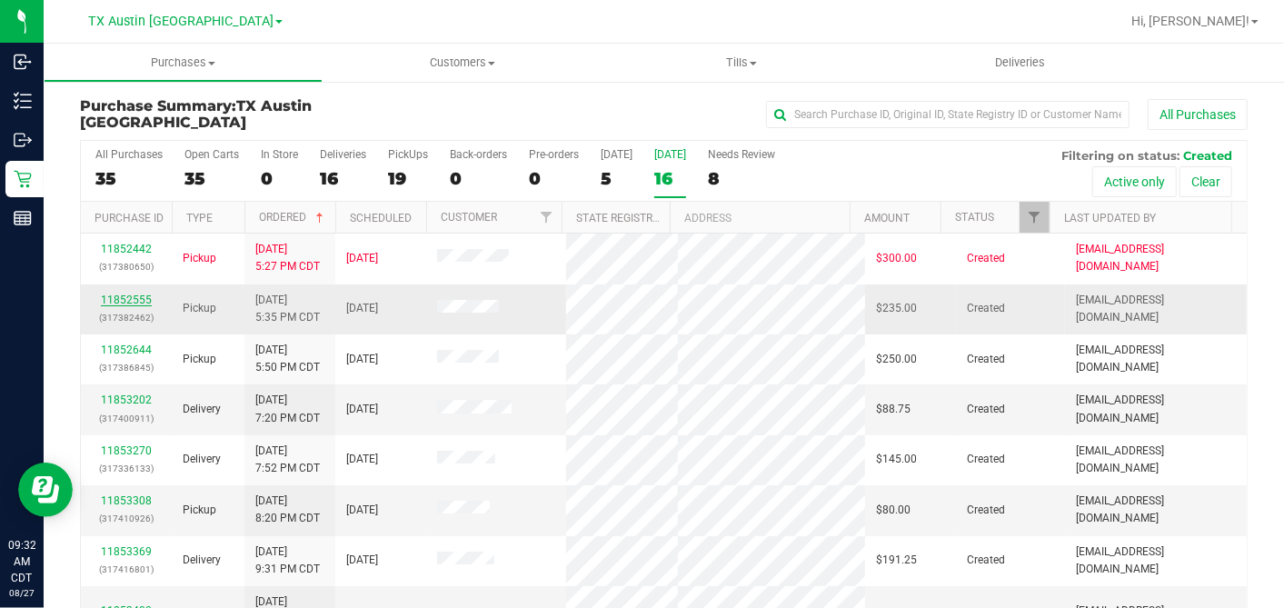
click at [138, 294] on link "11852555" at bounding box center [126, 300] width 51 height 13
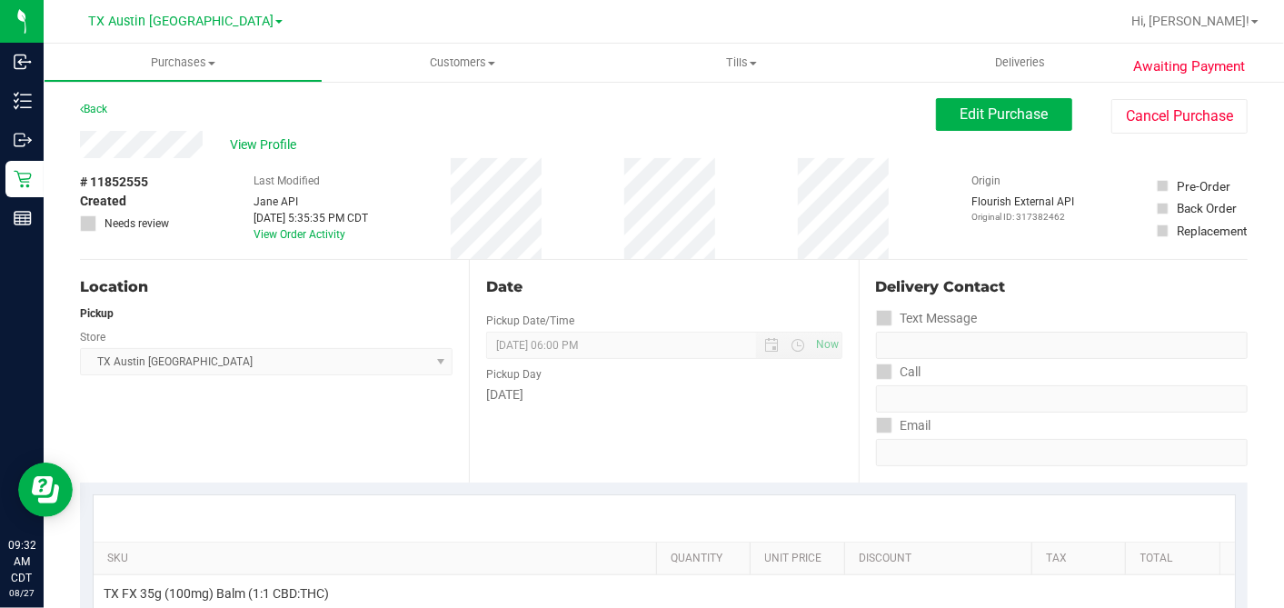
click at [165, 162] on div "# 11852555 Created Needs review" at bounding box center [125, 208] width 91 height 101
click at [980, 114] on span "Edit Purchase" at bounding box center [1005, 113] width 88 height 17
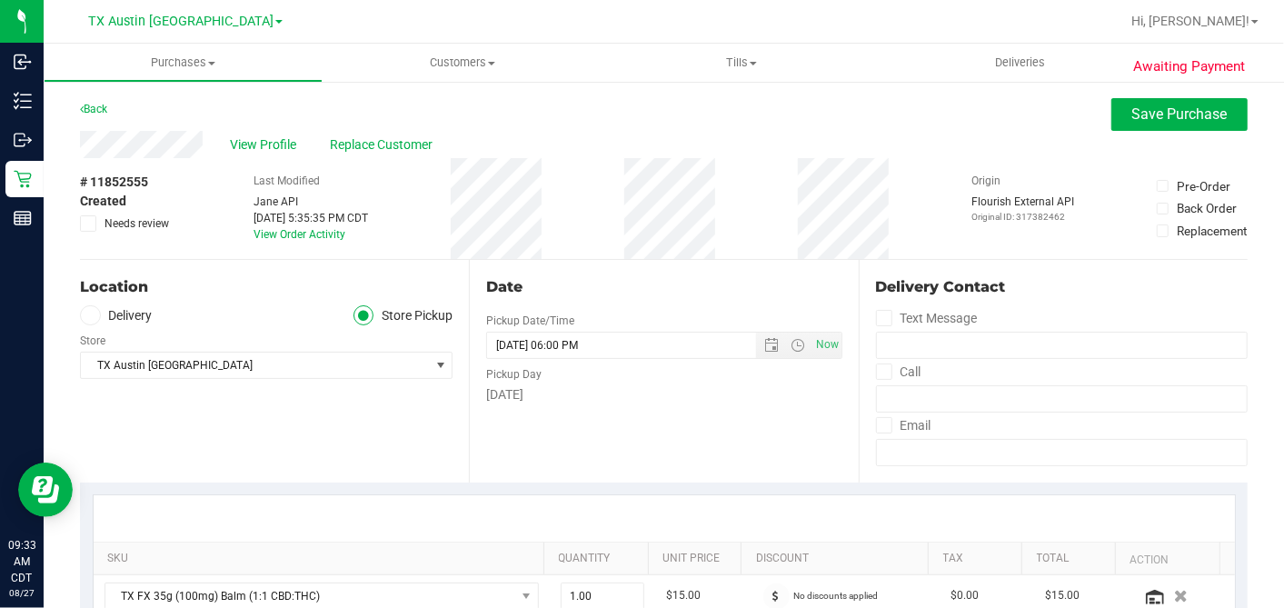
click at [139, 321] on label "Delivery" at bounding box center [116, 315] width 73 height 21
click at [0, 0] on input "Delivery" at bounding box center [0, 0] width 0 height 0
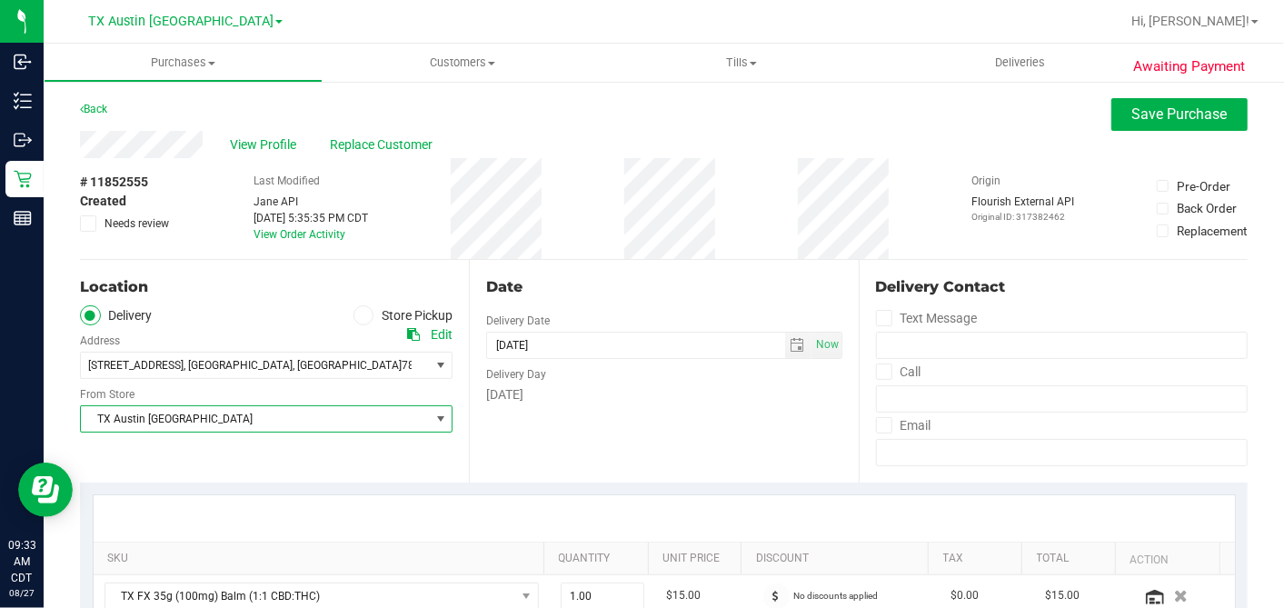
click at [182, 406] on span "TX Austin [GEOGRAPHIC_DATA]" at bounding box center [255, 418] width 348 height 25
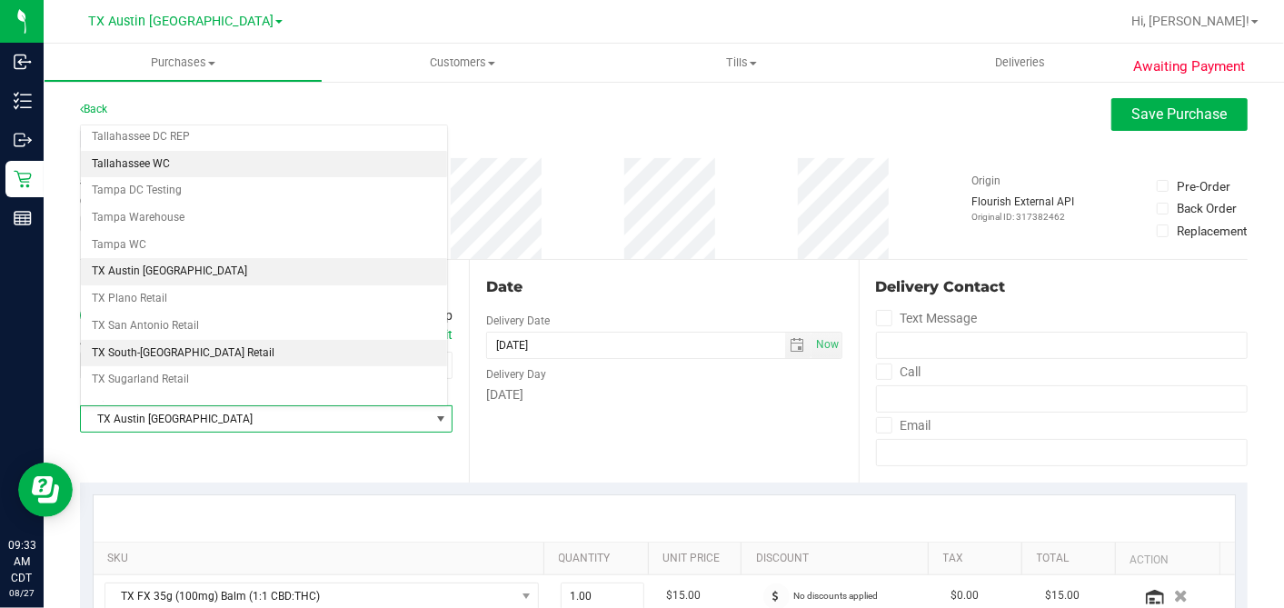
scroll to position [1292, 0]
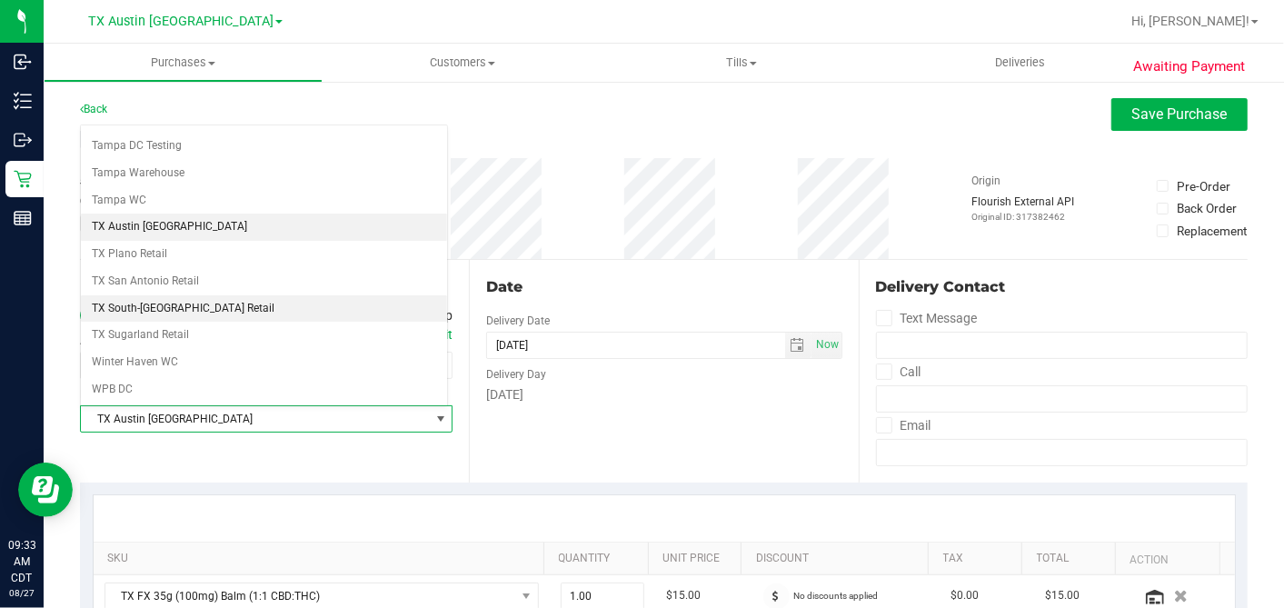
click at [169, 295] on li "TX South-[GEOGRAPHIC_DATA] Retail" at bounding box center [264, 308] width 366 height 27
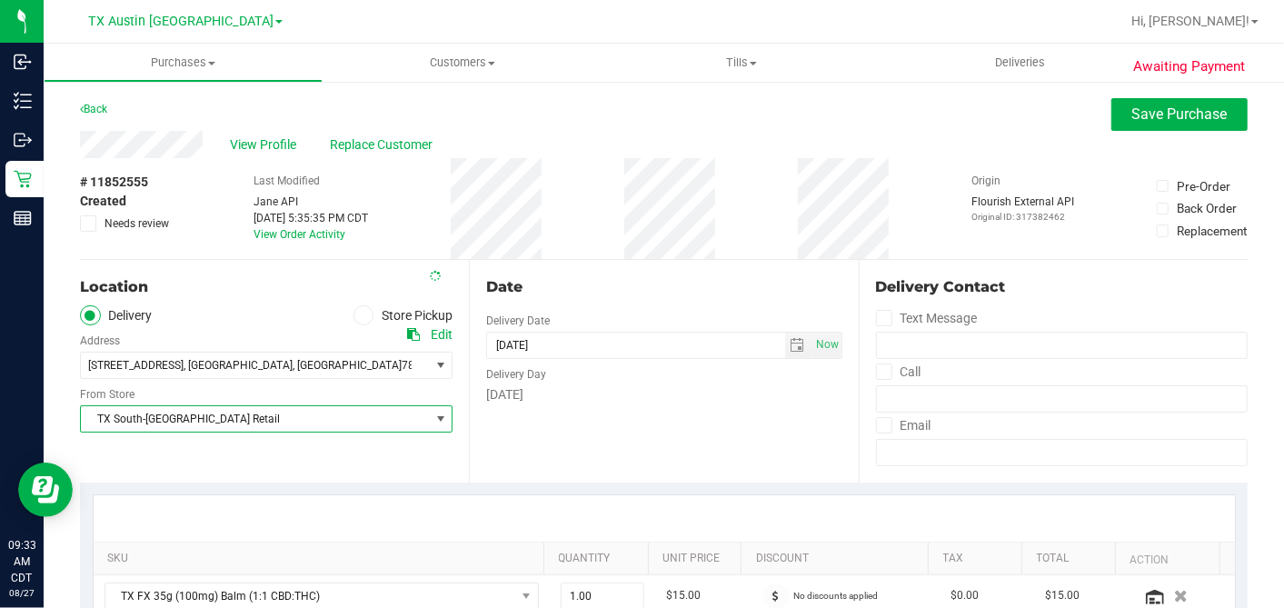
click at [601, 272] on div "Date Delivery Date [DATE] Now [DATE] 06:00 PM Now Delivery Day [DATE]" at bounding box center [663, 371] width 389 height 223
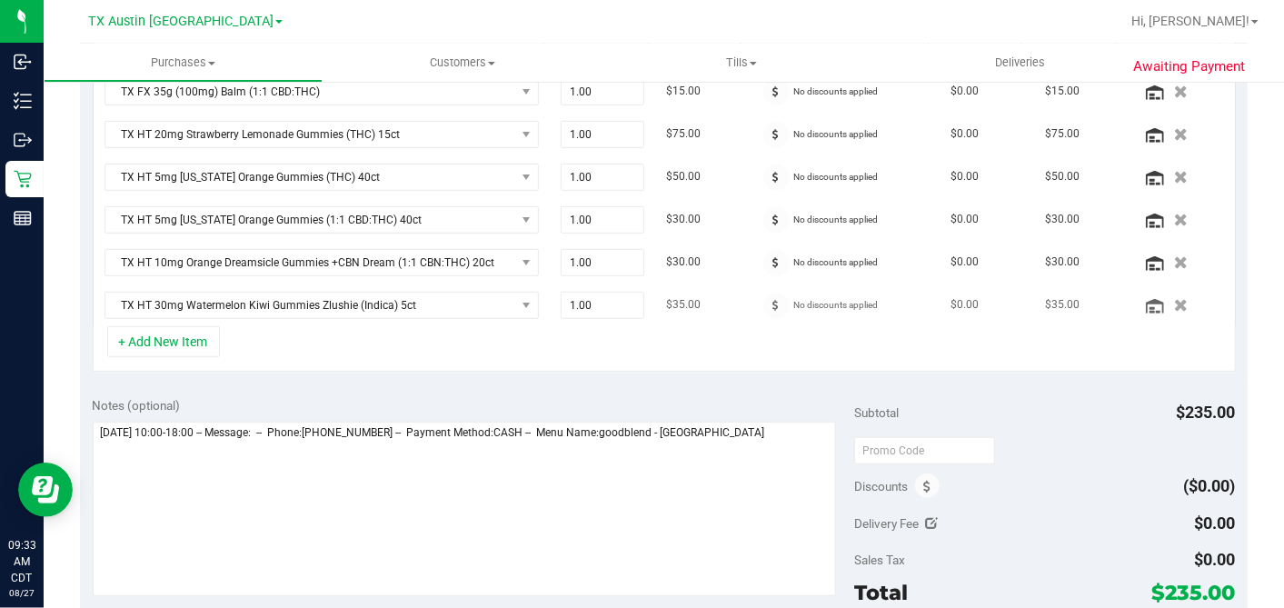
scroll to position [508, 0]
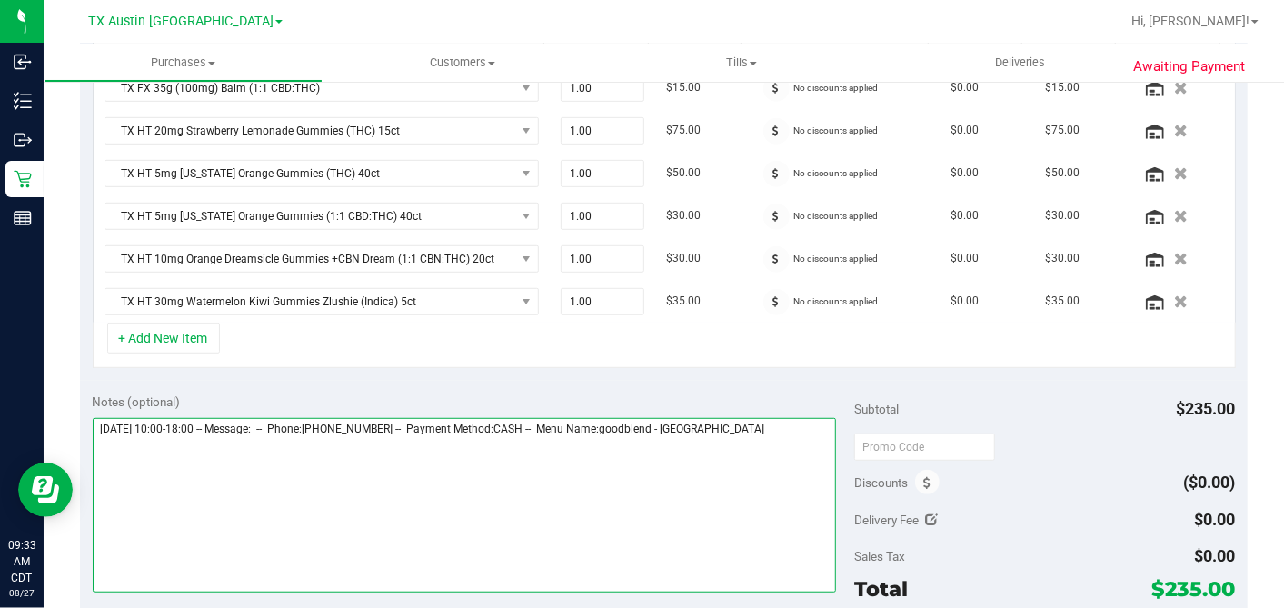
click at [782, 428] on textarea at bounding box center [465, 505] width 744 height 174
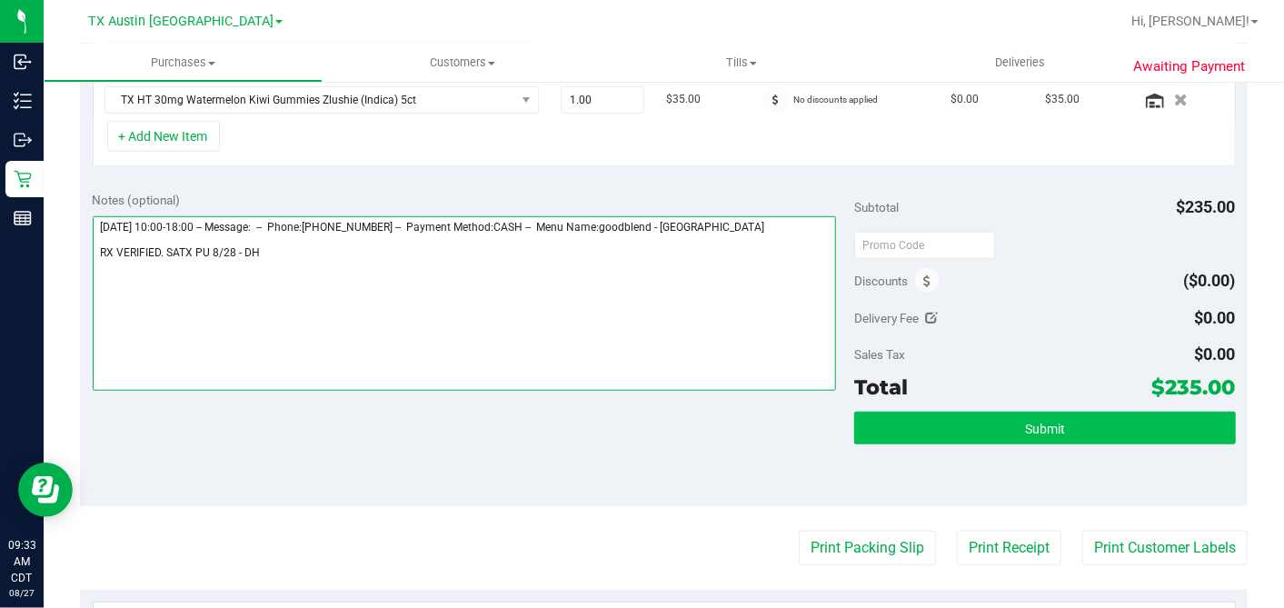
type textarea "[DATE] 10:00-18:00 -- Message: -- Phone:[PHONE_NUMBER] -- Payment Method:CASH -…"
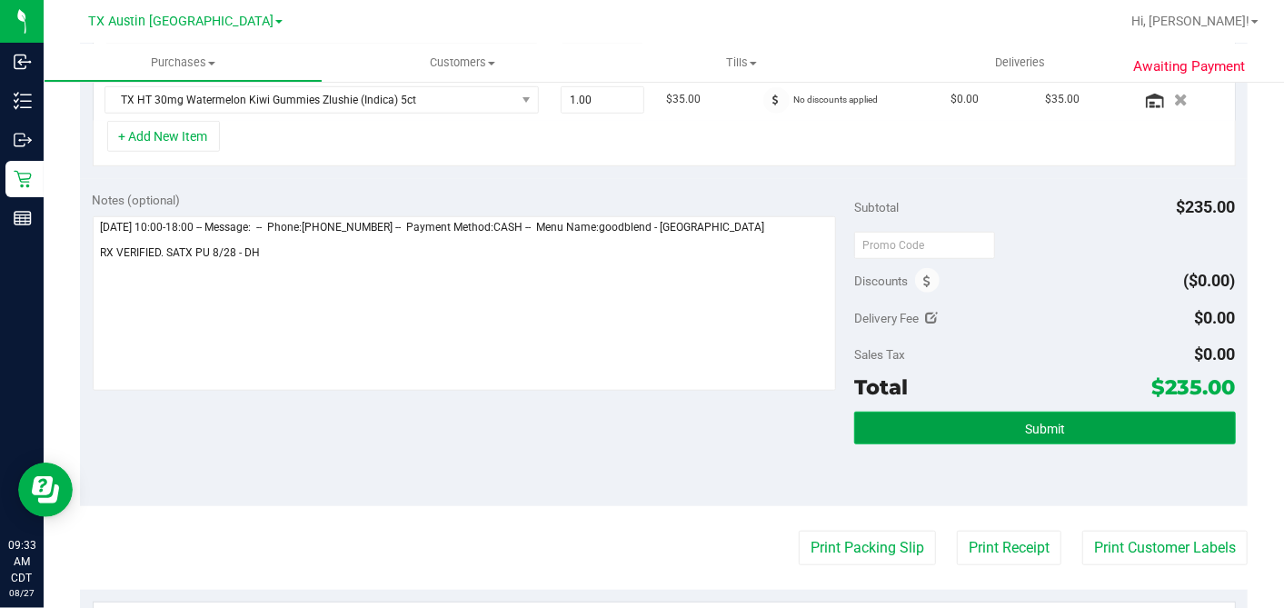
drag, startPoint x: 1029, startPoint y: 420, endPoint x: 979, endPoint y: 433, distance: 51.8
click at [1029, 422] on span "Submit" at bounding box center [1045, 429] width 40 height 15
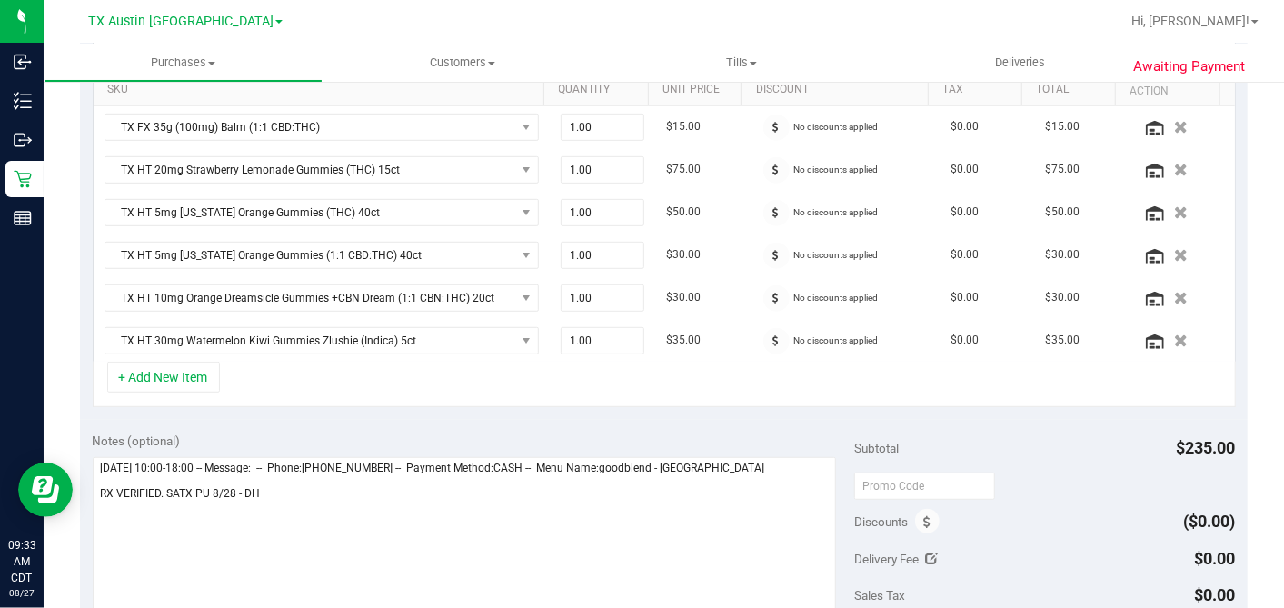
scroll to position [0, 0]
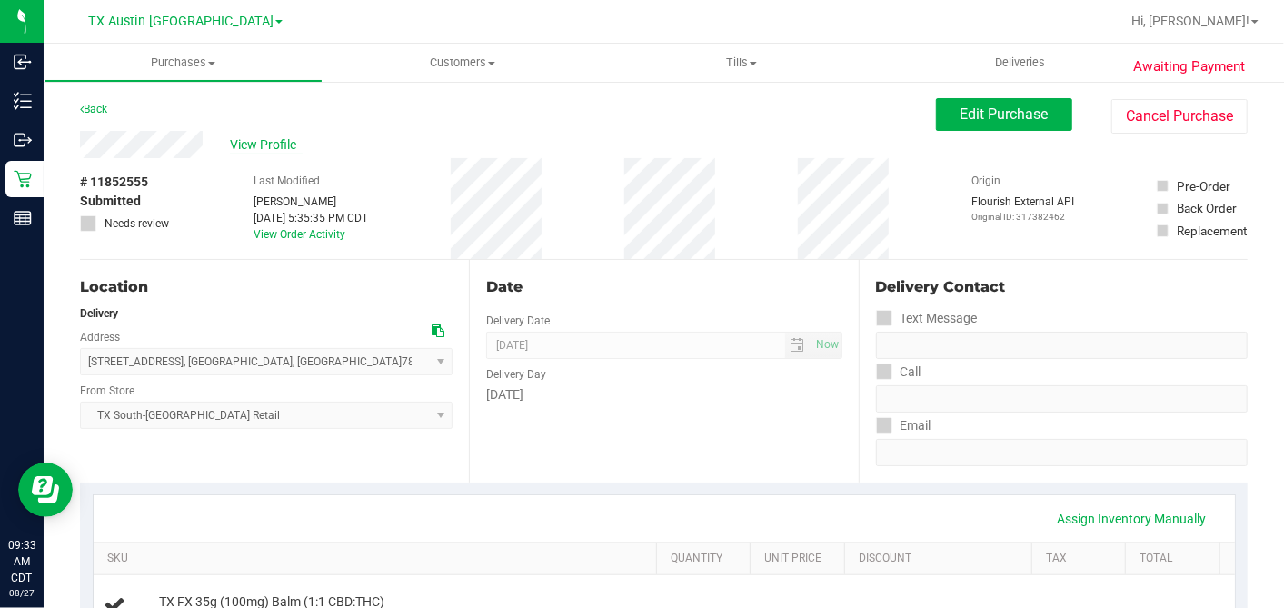
click at [261, 144] on span "View Profile" at bounding box center [266, 144] width 73 height 19
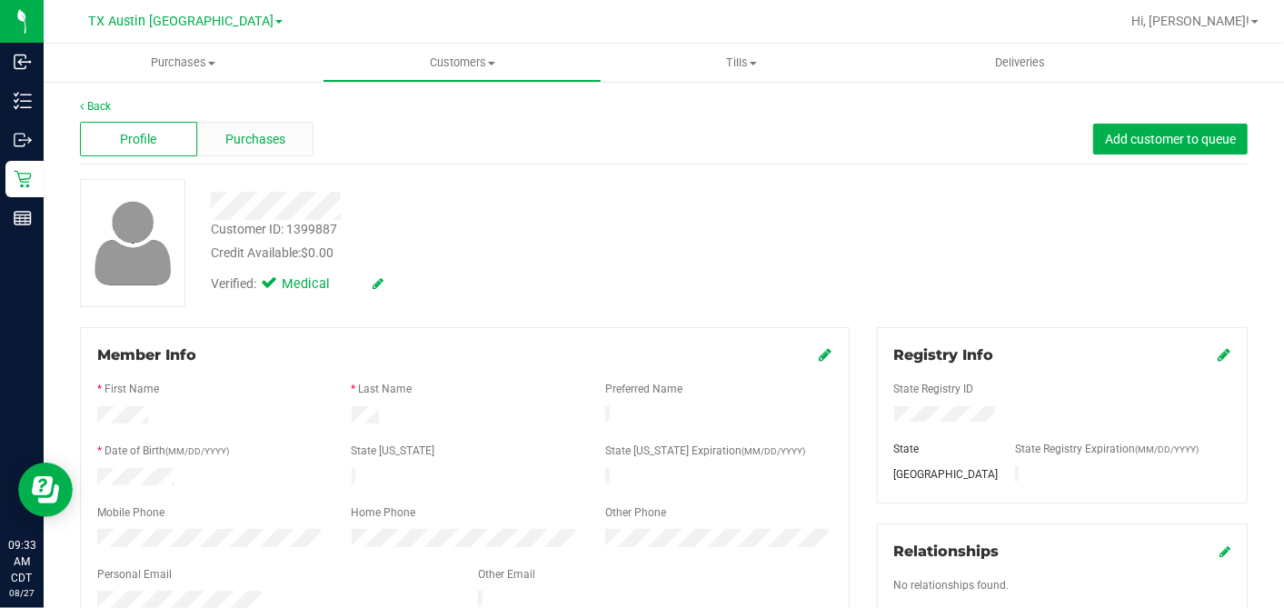
click at [283, 145] on div "Purchases" at bounding box center [255, 139] width 117 height 35
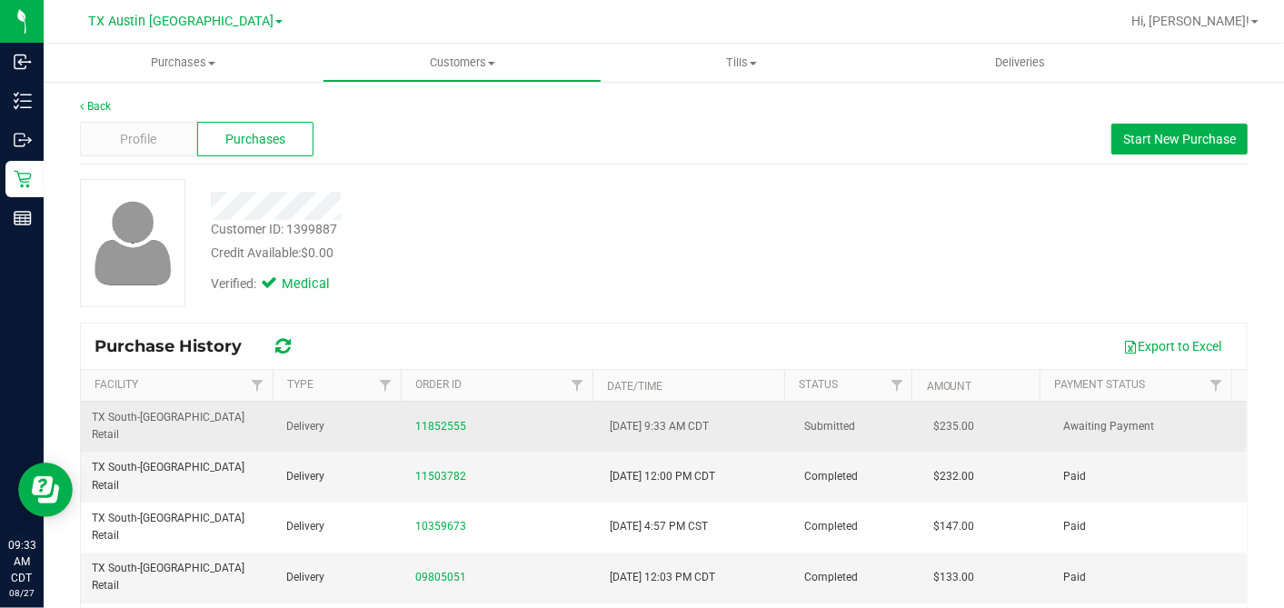
click at [934, 418] on span "$235.00" at bounding box center [954, 426] width 41 height 17
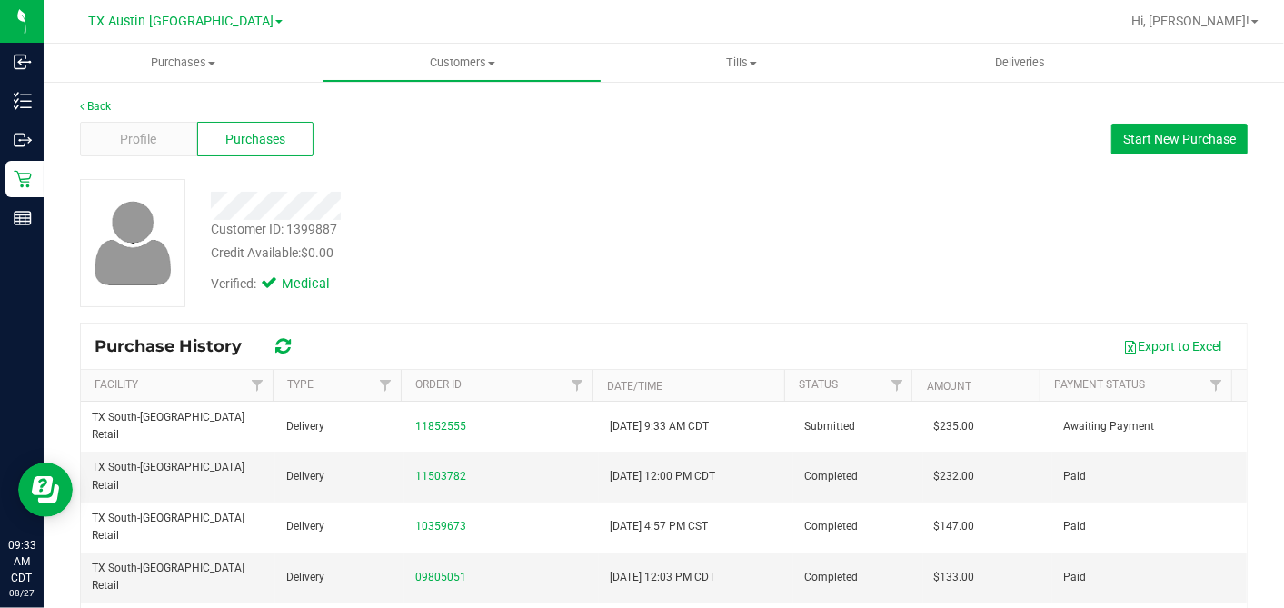
copy span "235.00"
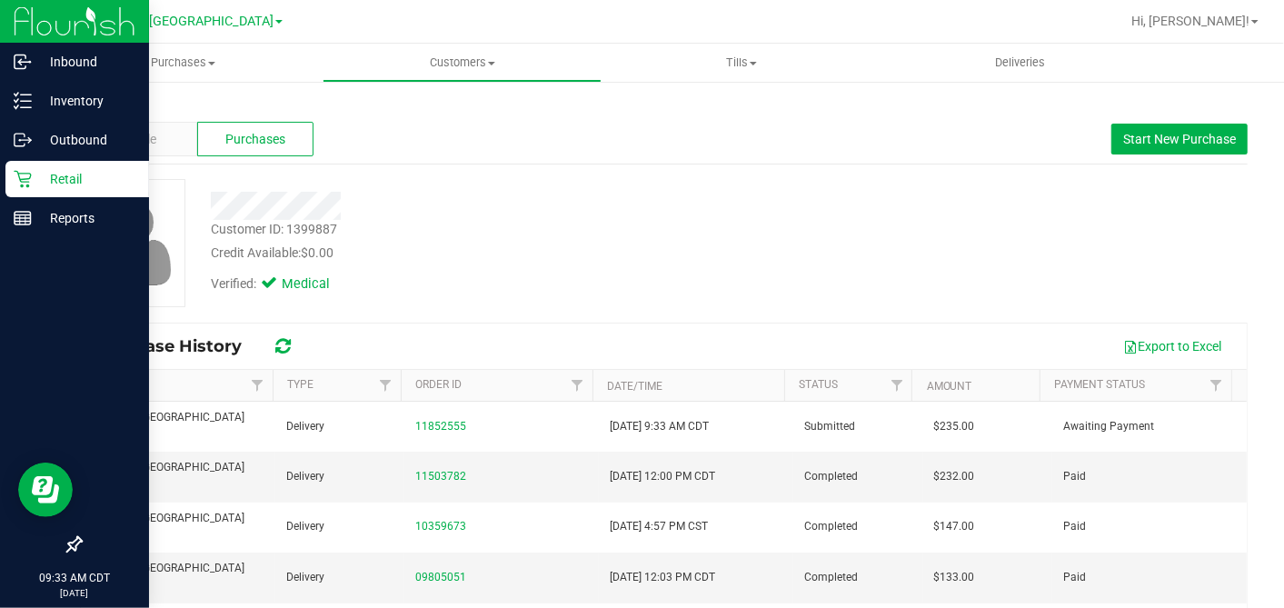
click at [28, 176] on icon at bounding box center [23, 179] width 18 height 18
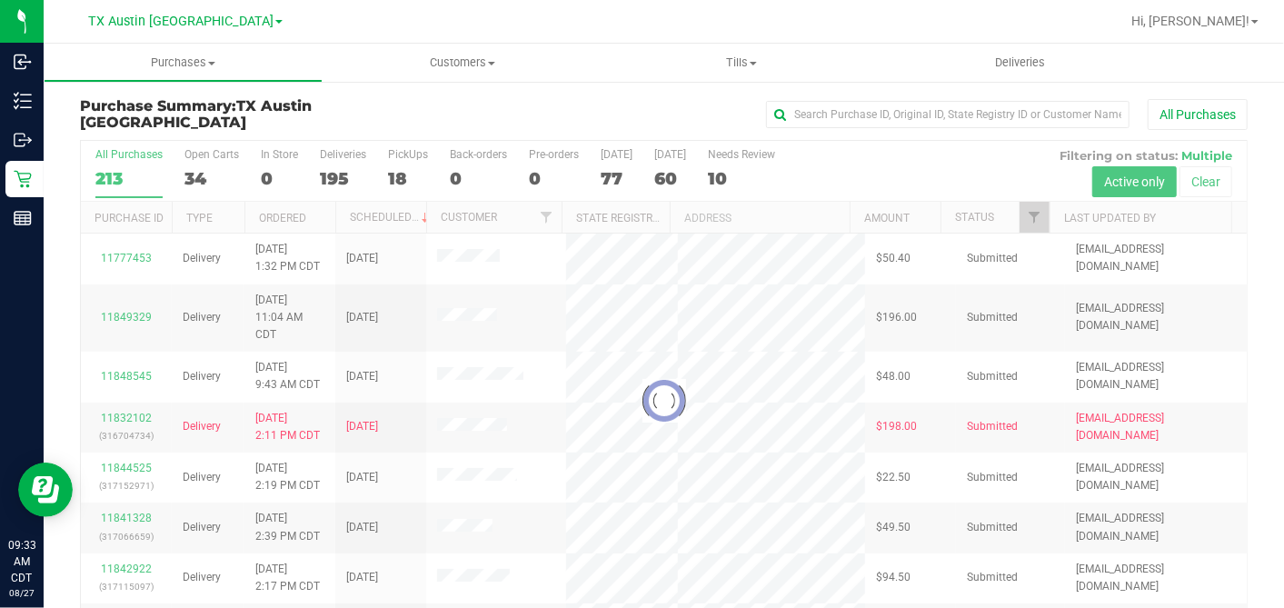
click at [665, 172] on div at bounding box center [664, 400] width 1166 height 519
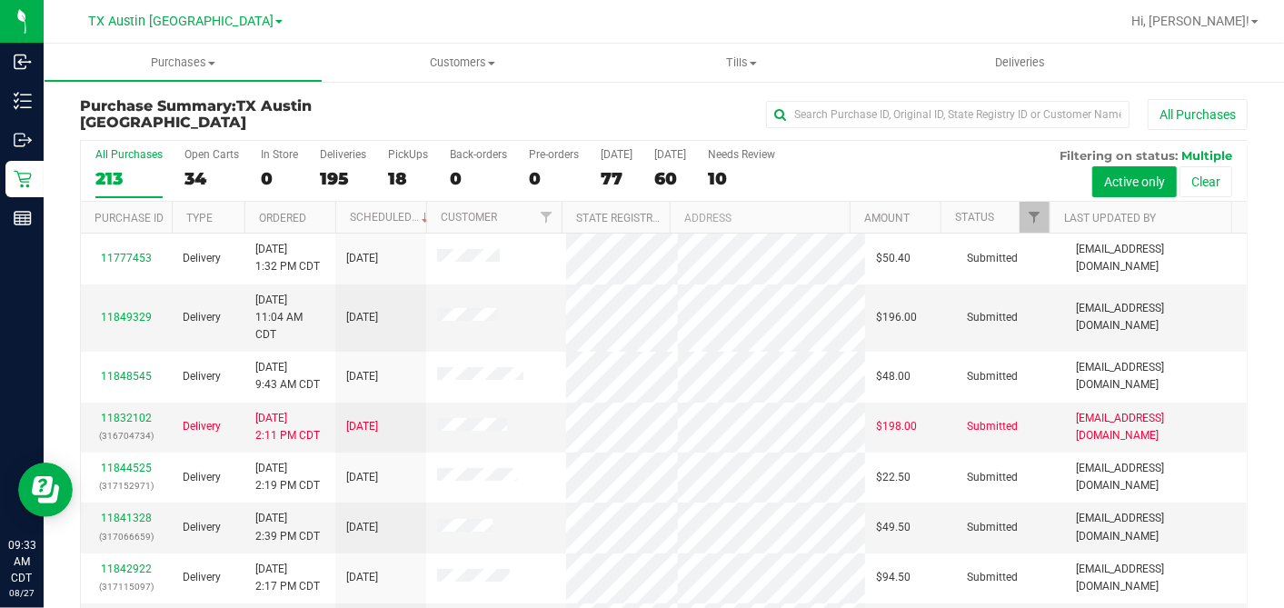
click at [665, 172] on div "60" at bounding box center [670, 178] width 32 height 21
click at [0, 0] on input "[DATE] 60" at bounding box center [0, 0] width 0 height 0
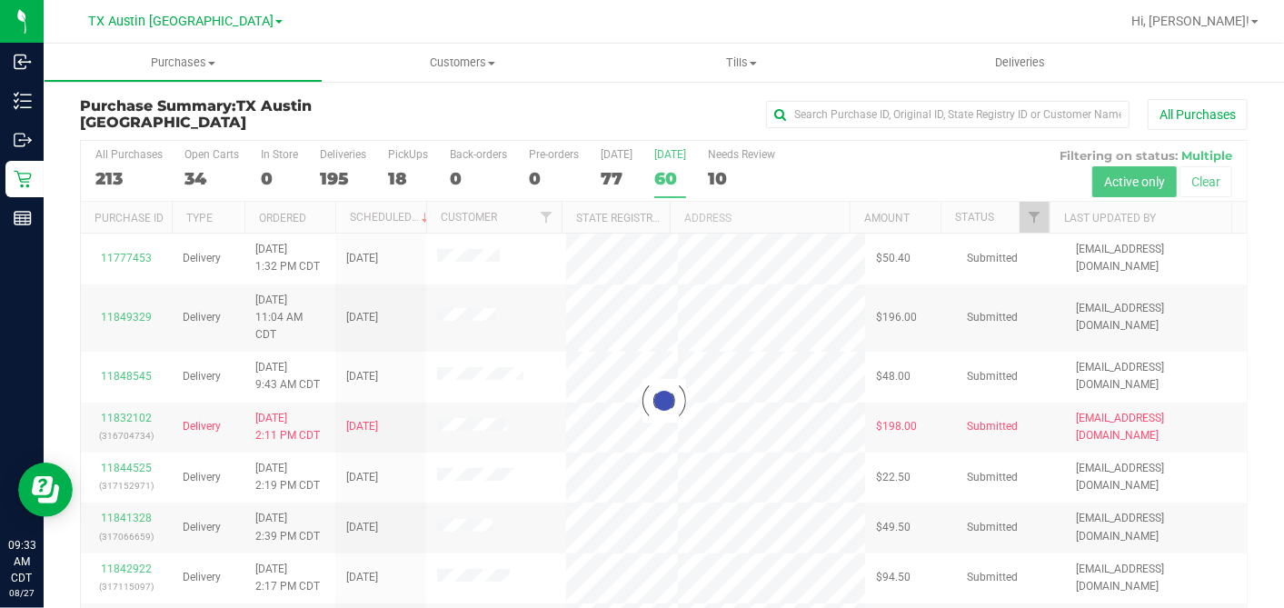
click at [1015, 219] on div at bounding box center [664, 400] width 1166 height 519
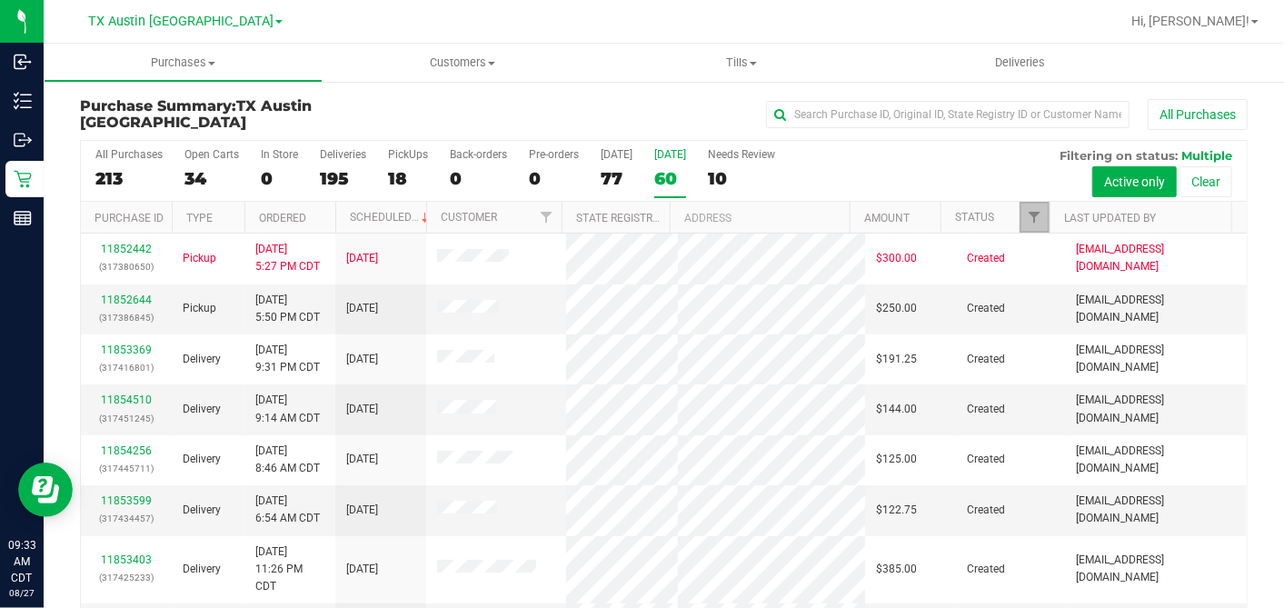
click at [1027, 218] on span "Filter" at bounding box center [1034, 217] width 15 height 15
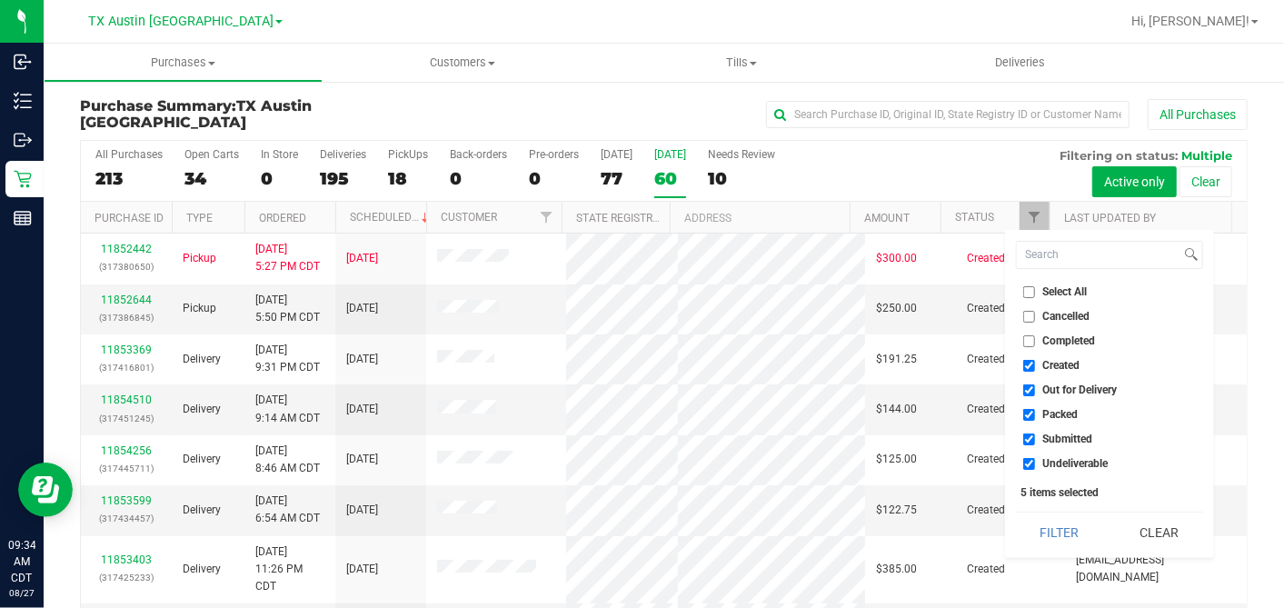
click at [1028, 293] on input "Select All" at bounding box center [1029, 292] width 12 height 12
checkbox input "true"
drag, startPoint x: 1028, startPoint y: 293, endPoint x: 1035, endPoint y: 340, distance: 47.8
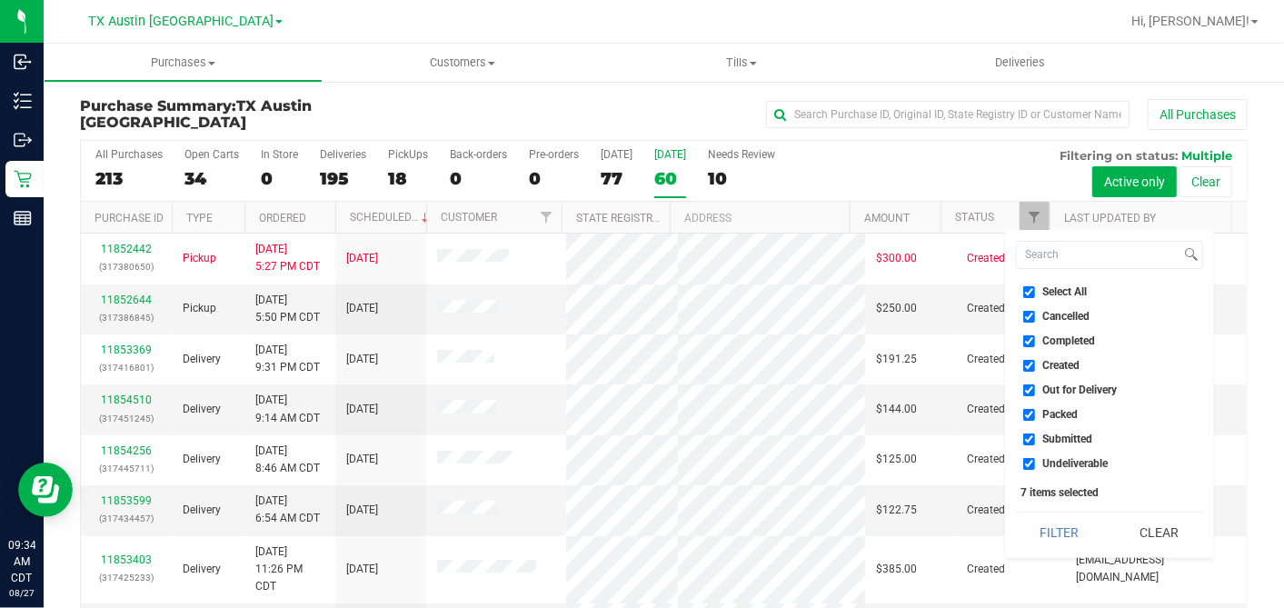
click at [1028, 297] on li "Select All" at bounding box center [1109, 292] width 187 height 19
click at [1033, 296] on input "Select All" at bounding box center [1029, 292] width 12 height 12
checkbox input "false"
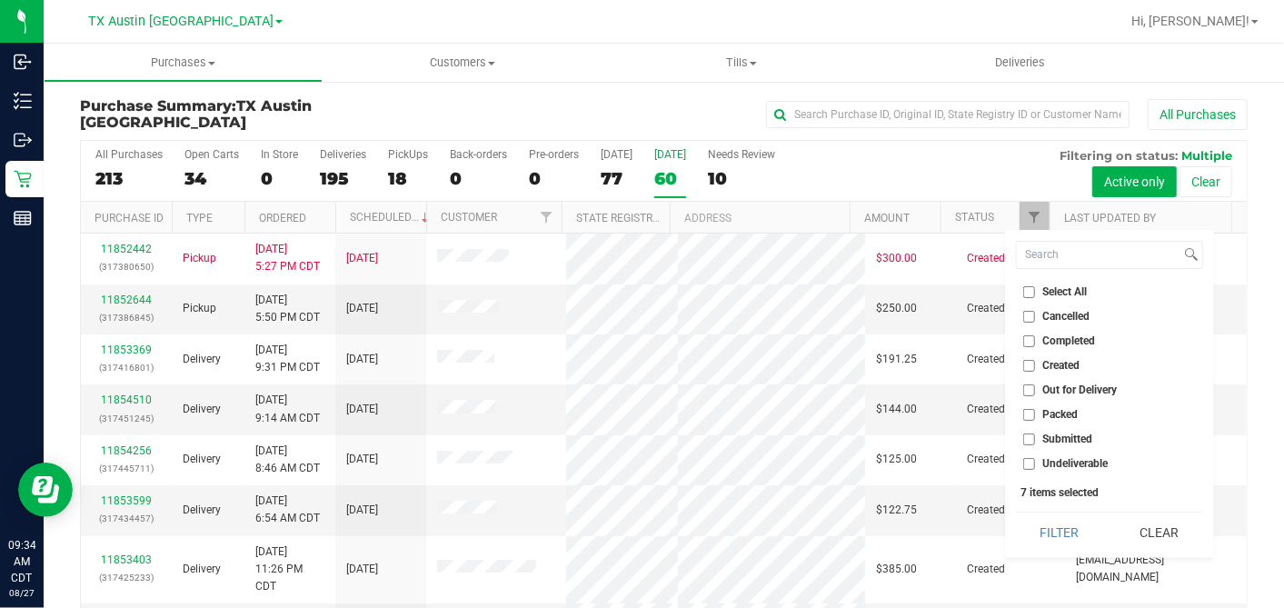
checkbox input "false"
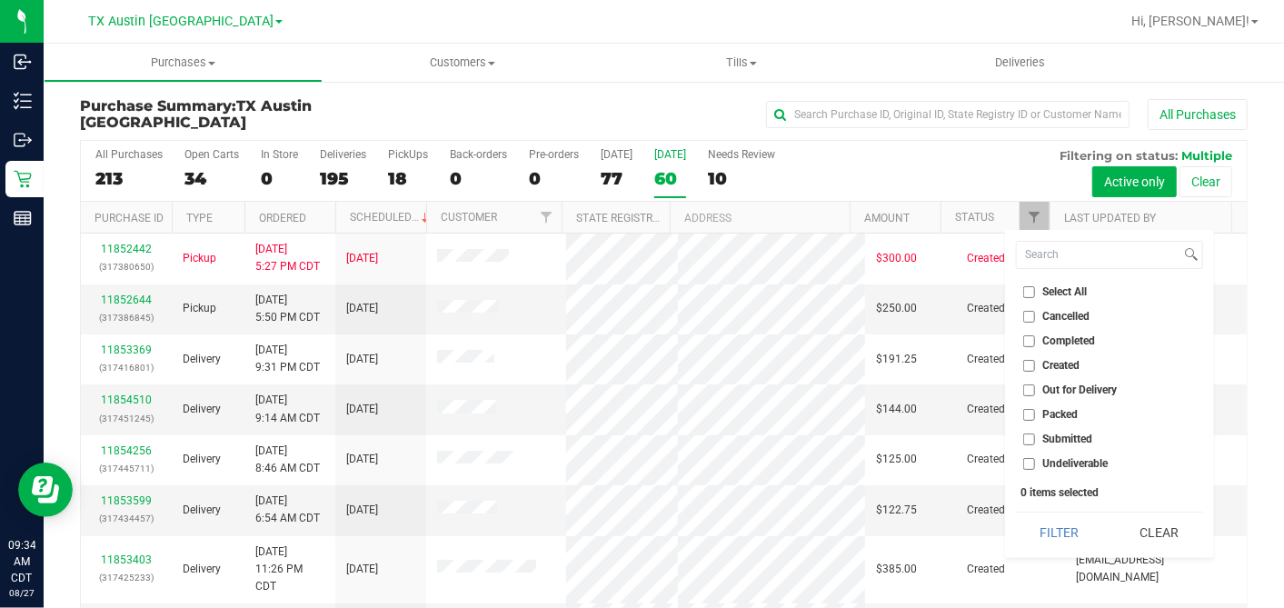
drag, startPoint x: 1031, startPoint y: 365, endPoint x: 1042, endPoint y: 386, distance: 24.0
click at [1031, 366] on input "Created" at bounding box center [1029, 366] width 12 height 12
checkbox input "true"
click at [1070, 516] on button "Filter" at bounding box center [1059, 533] width 87 height 40
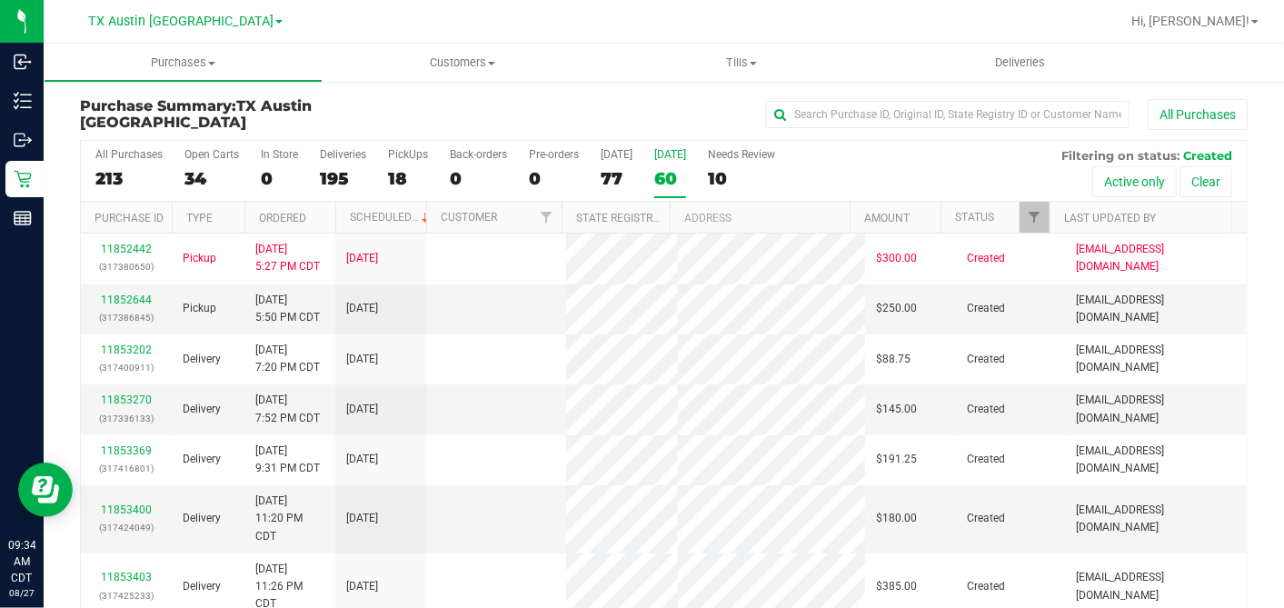
click at [312, 209] on th "Ordered" at bounding box center [289, 218] width 91 height 32
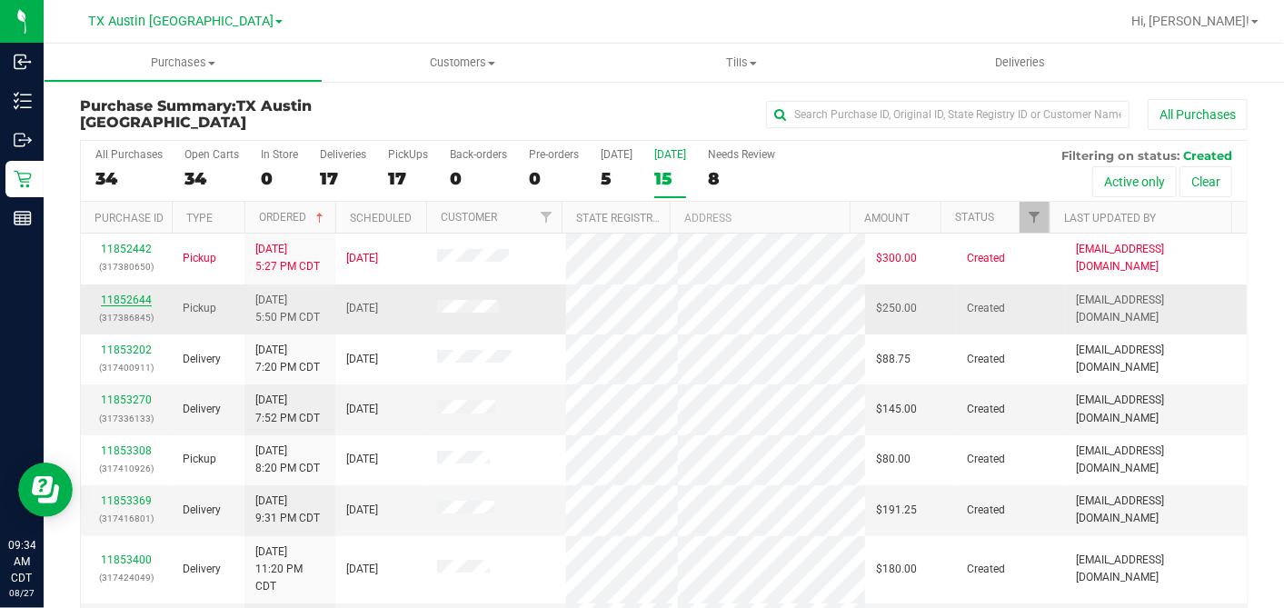
click at [127, 294] on link "11852644" at bounding box center [126, 300] width 51 height 13
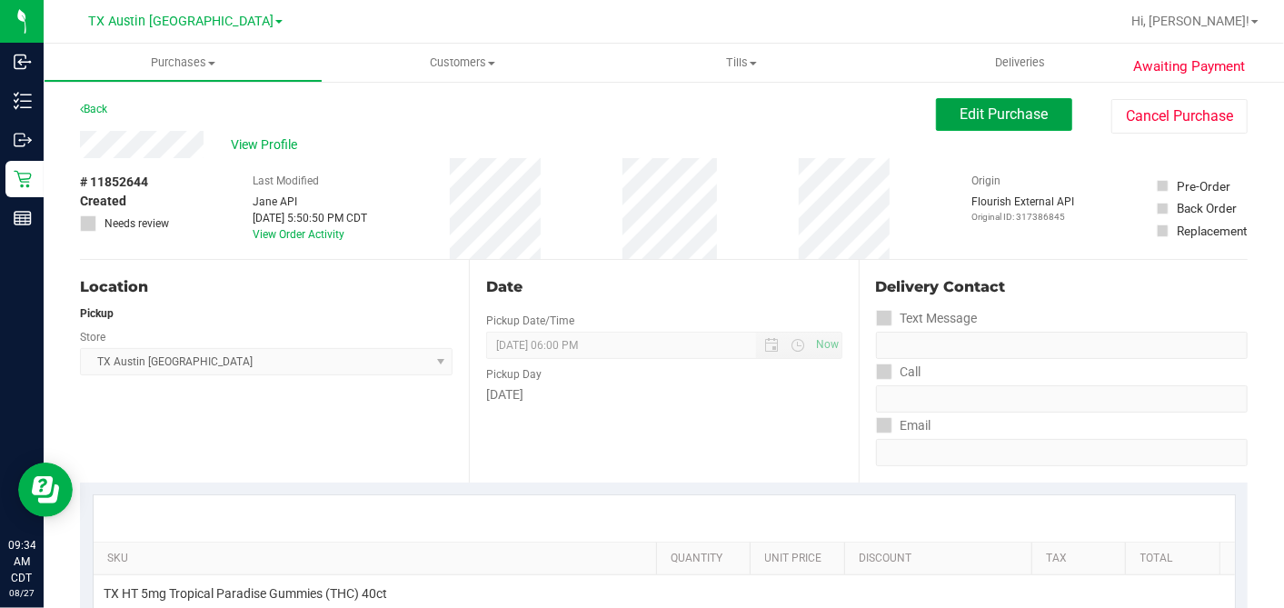
drag, startPoint x: 934, startPoint y: 117, endPoint x: 909, endPoint y: 134, distance: 30.8
click at [936, 117] on button "Edit Purchase" at bounding box center [1004, 114] width 136 height 33
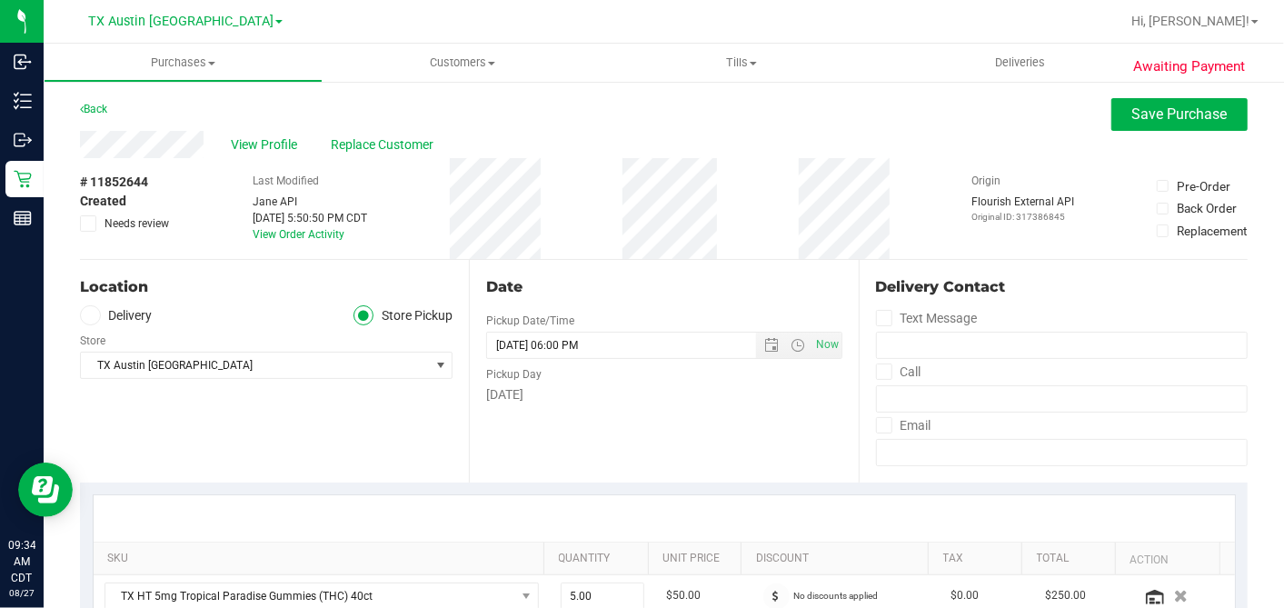
click at [86, 224] on icon at bounding box center [89, 224] width 12 height 0
click at [0, 0] on input "Needs review" at bounding box center [0, 0] width 0 height 0
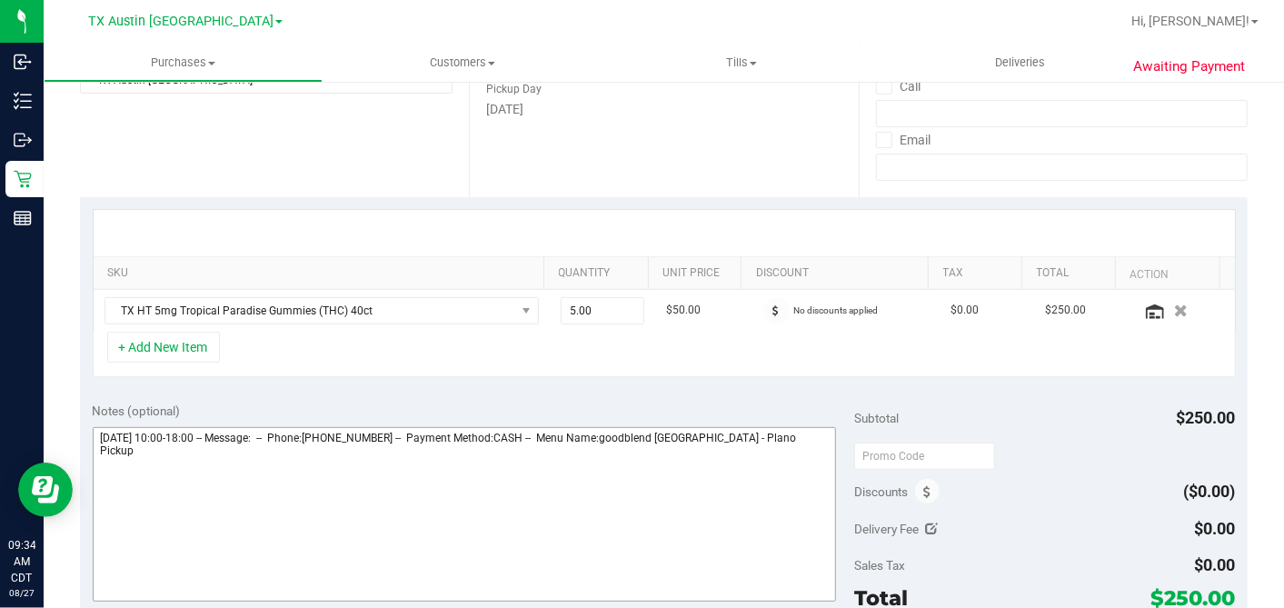
scroll to position [504, 0]
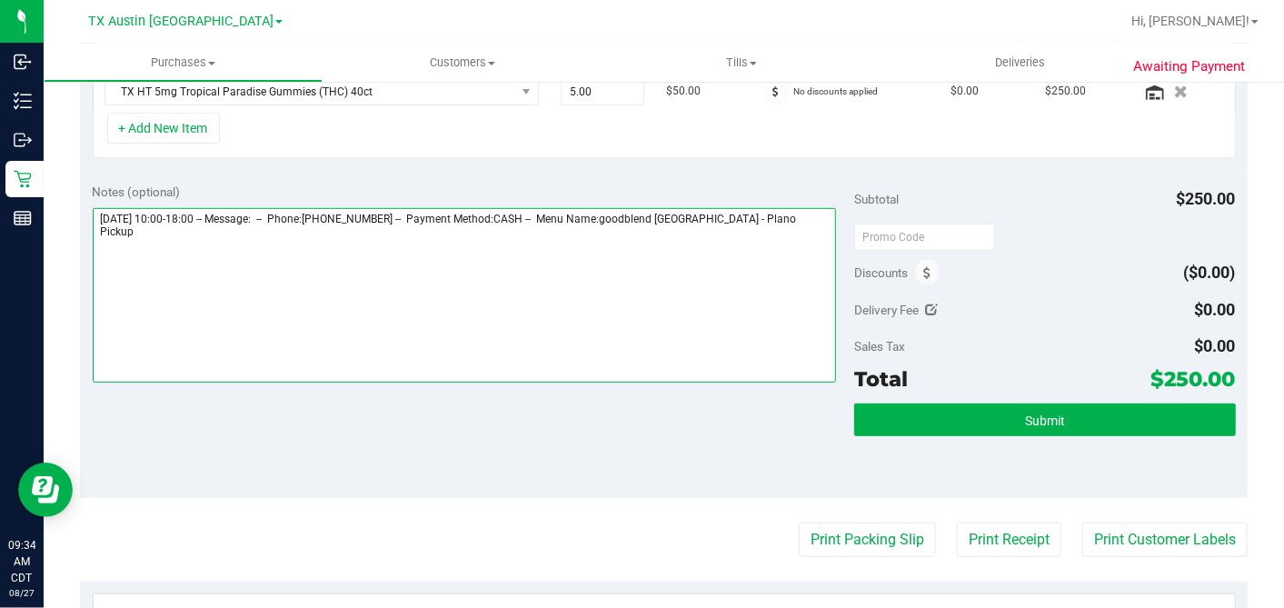
click at [792, 230] on textarea at bounding box center [465, 295] width 744 height 174
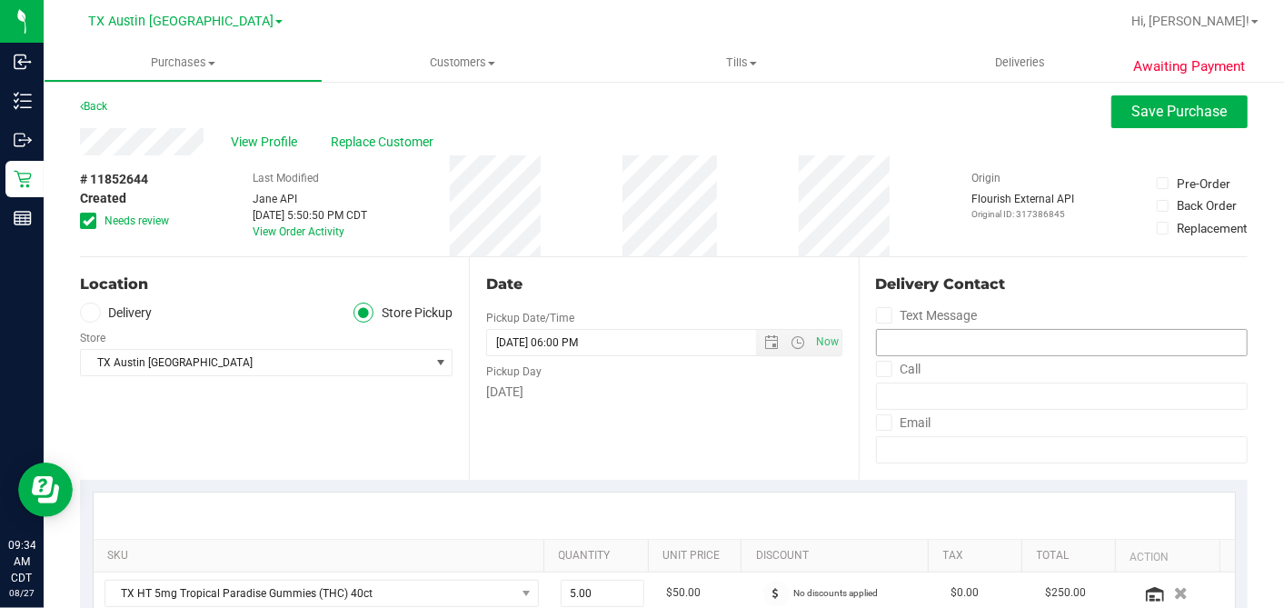
scroll to position [0, 0]
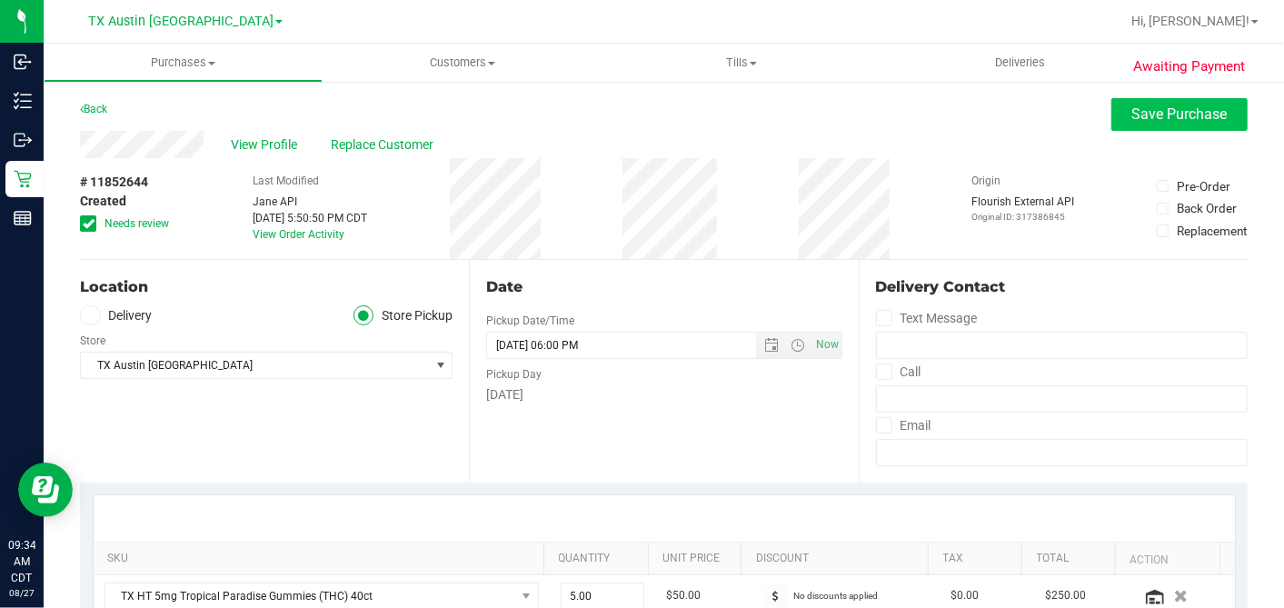
type textarea "[DATE] 10:00-18:00 -- Message: -- Phone:[PHONE_NUMBER] -- Payment Method:CASH -…"
click at [1127, 99] on button "Save Purchase" at bounding box center [1179, 114] width 136 height 33
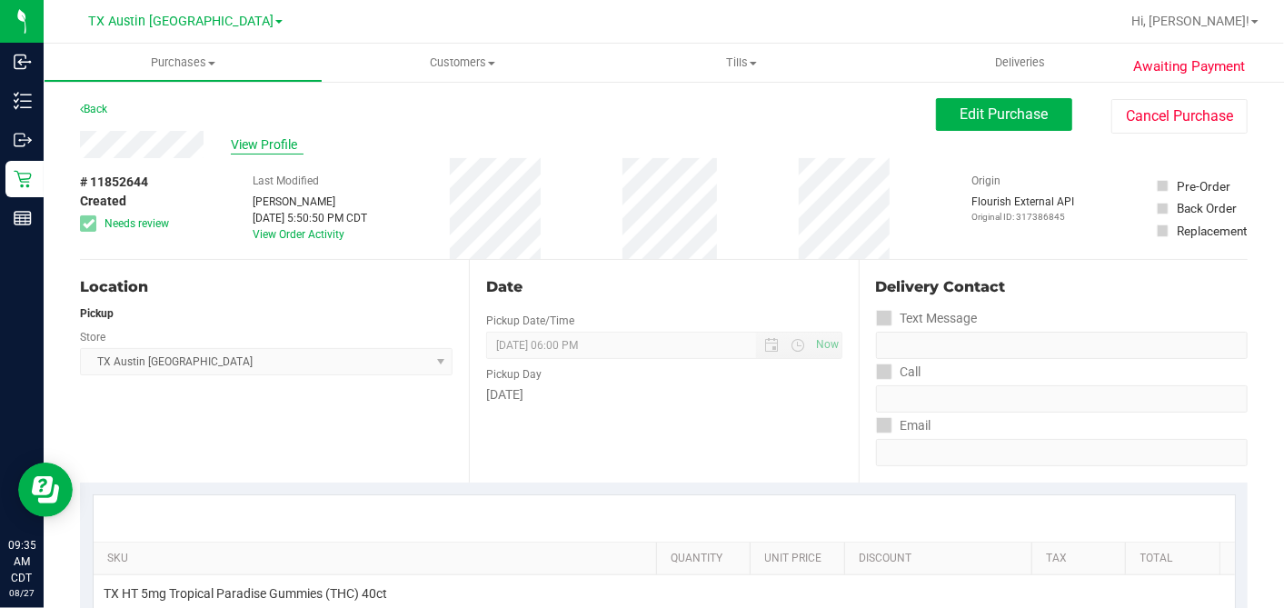
click at [281, 139] on span "View Profile" at bounding box center [267, 144] width 73 height 19
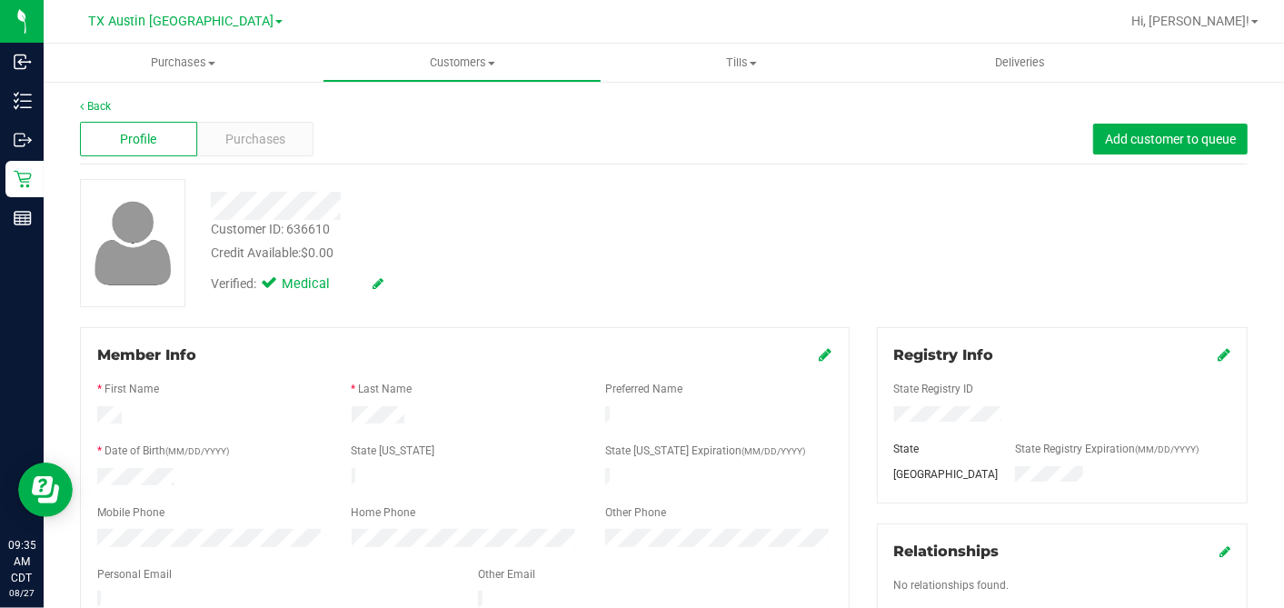
click at [285, 144] on div "Purchases" at bounding box center [255, 139] width 117 height 35
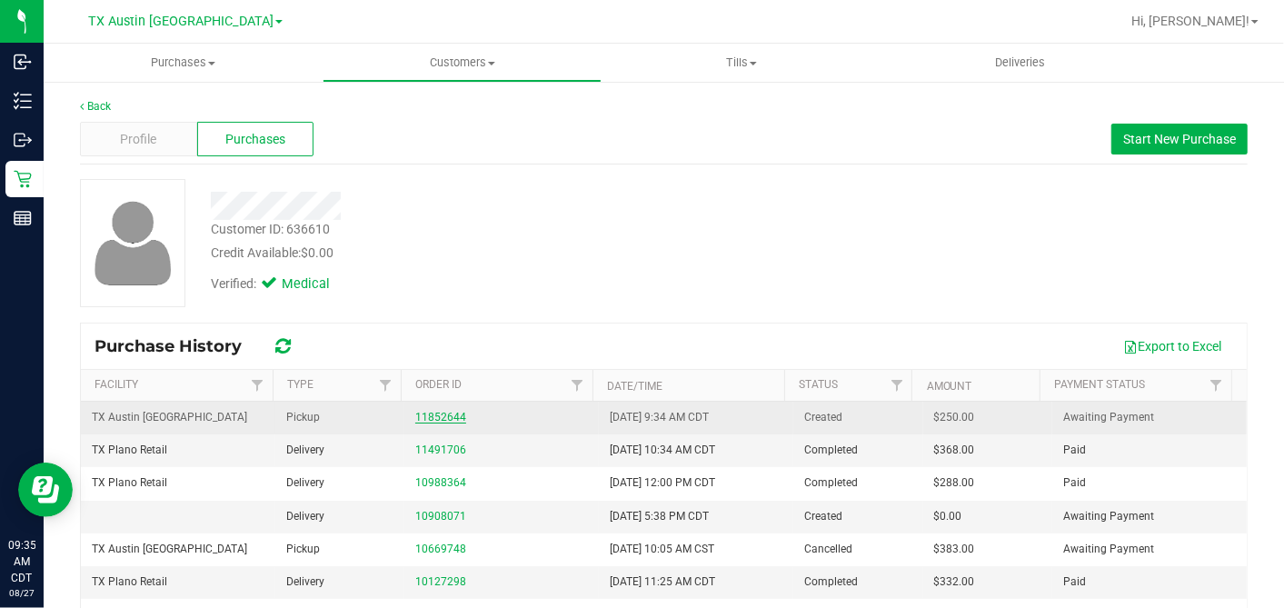
click at [425, 414] on link "11852644" at bounding box center [440, 417] width 51 height 13
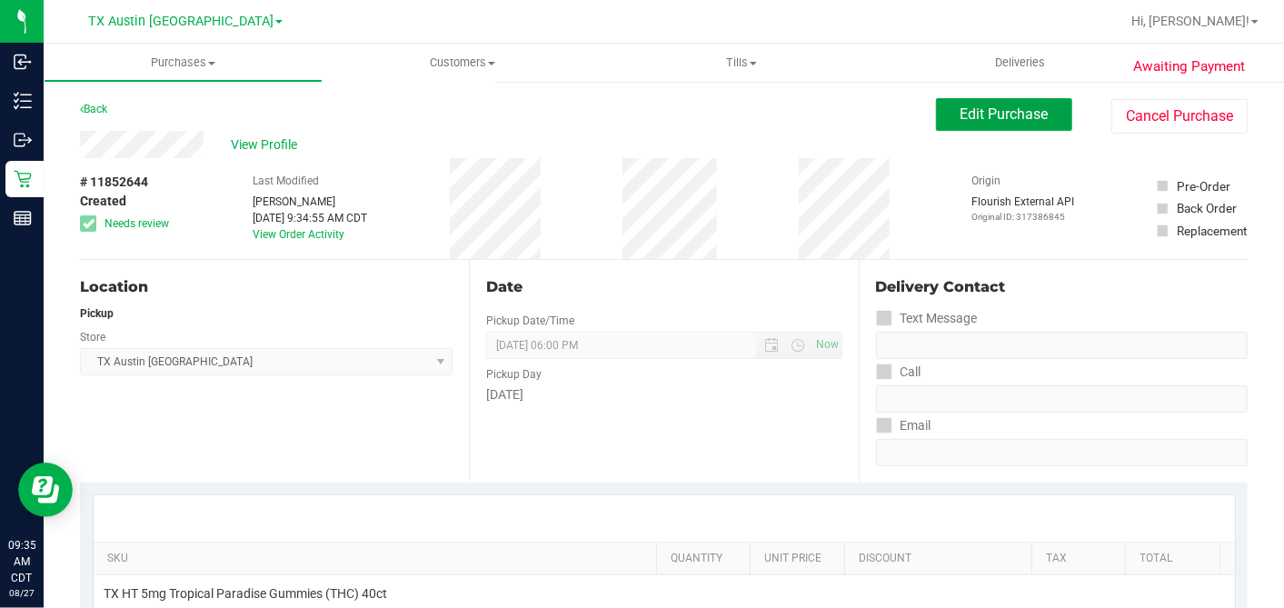
drag, startPoint x: 964, startPoint y: 106, endPoint x: 892, endPoint y: 165, distance: 93.7
click at [965, 106] on span "Edit Purchase" at bounding box center [1005, 113] width 88 height 17
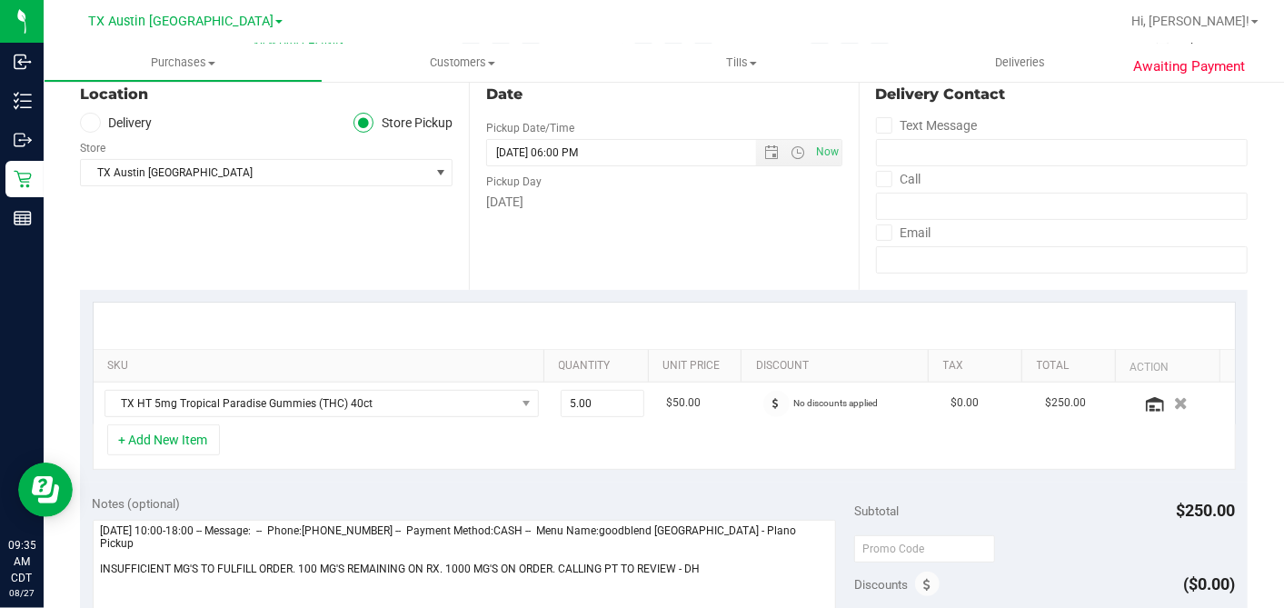
scroll to position [303, 0]
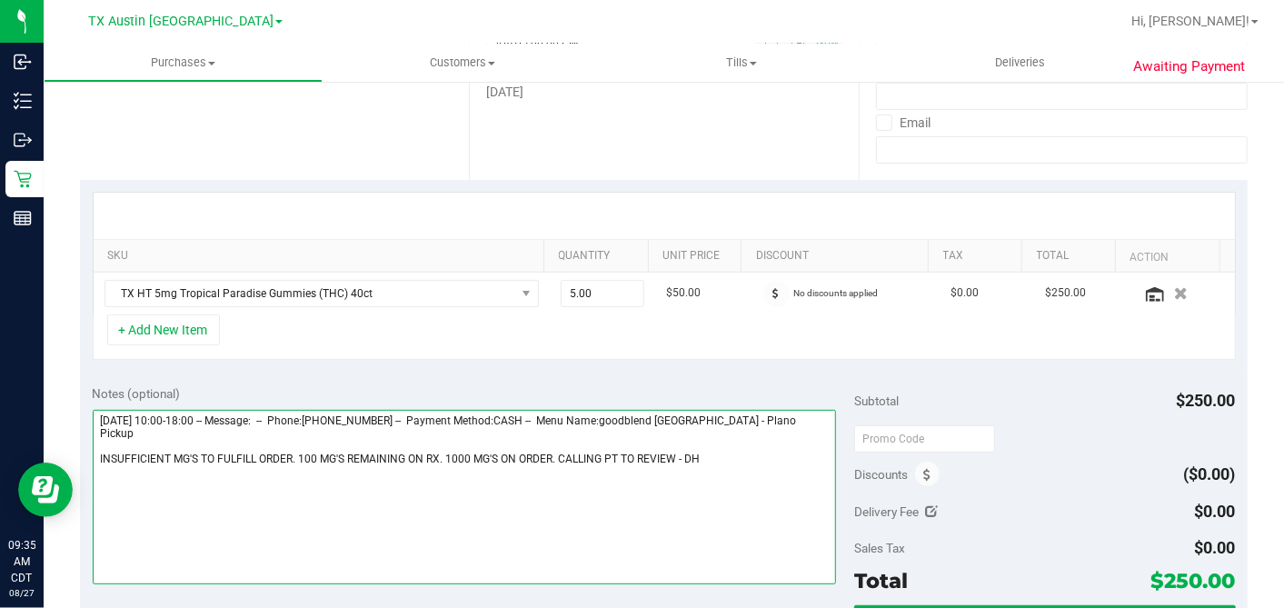
click at [674, 443] on textarea at bounding box center [465, 497] width 744 height 174
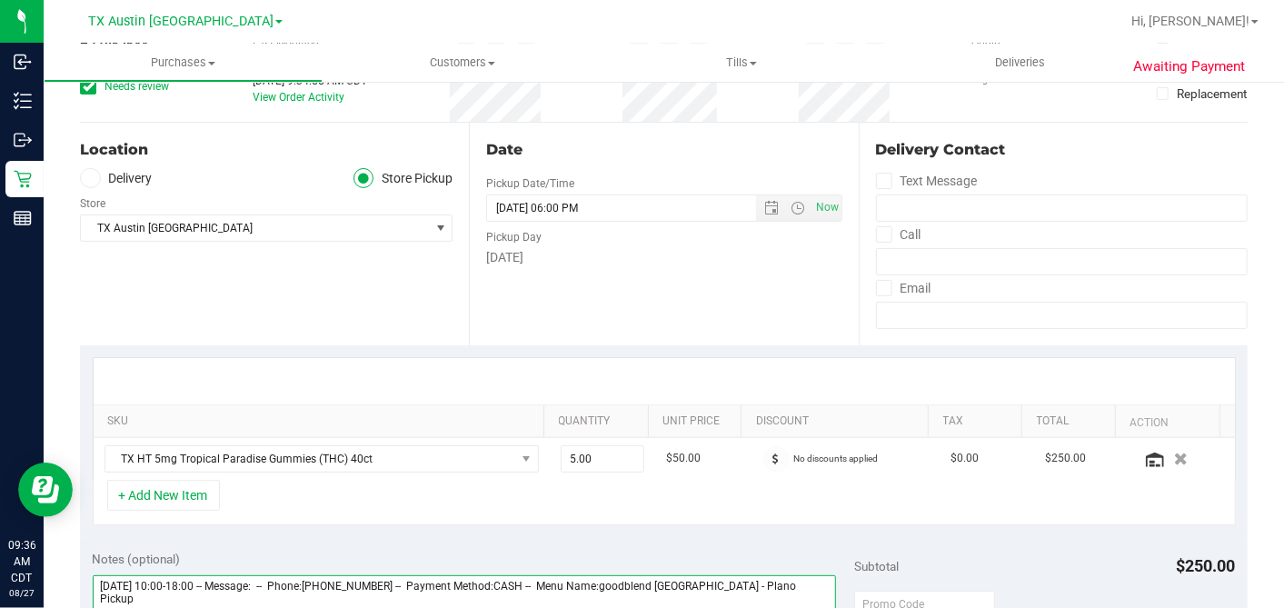
scroll to position [0, 0]
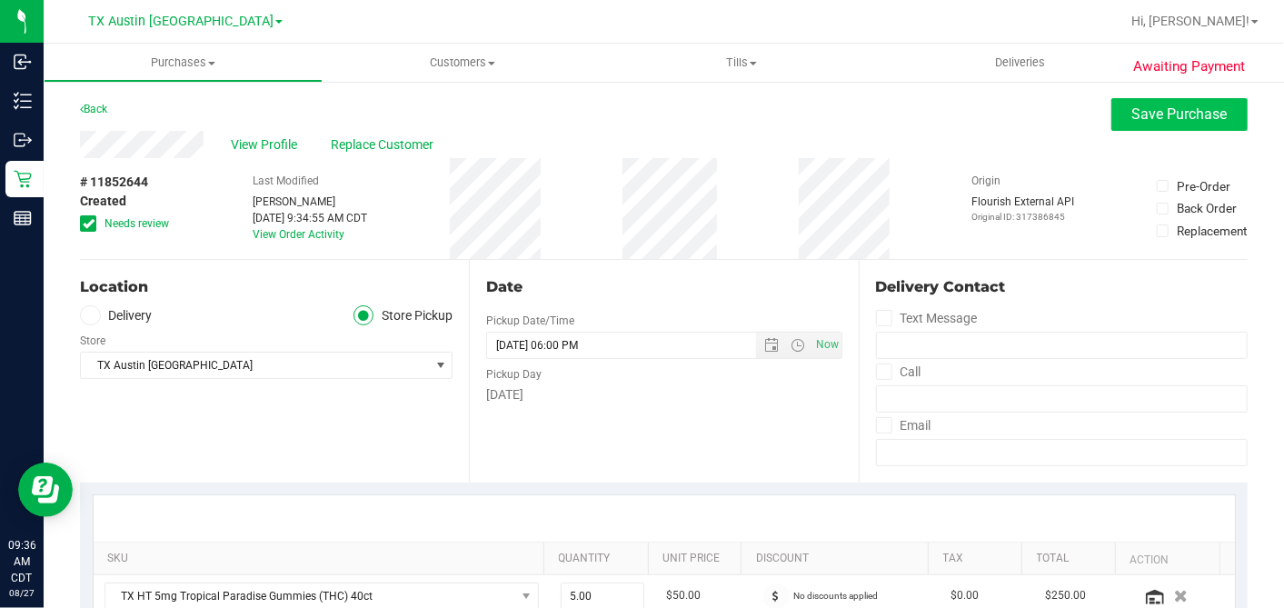
type textarea "[DATE] 10:00-18:00 -- Message: -- Phone:[PHONE_NUMBER] -- Payment Method:CASH -…"
click at [1132, 116] on span "Save Purchase" at bounding box center [1179, 113] width 95 height 17
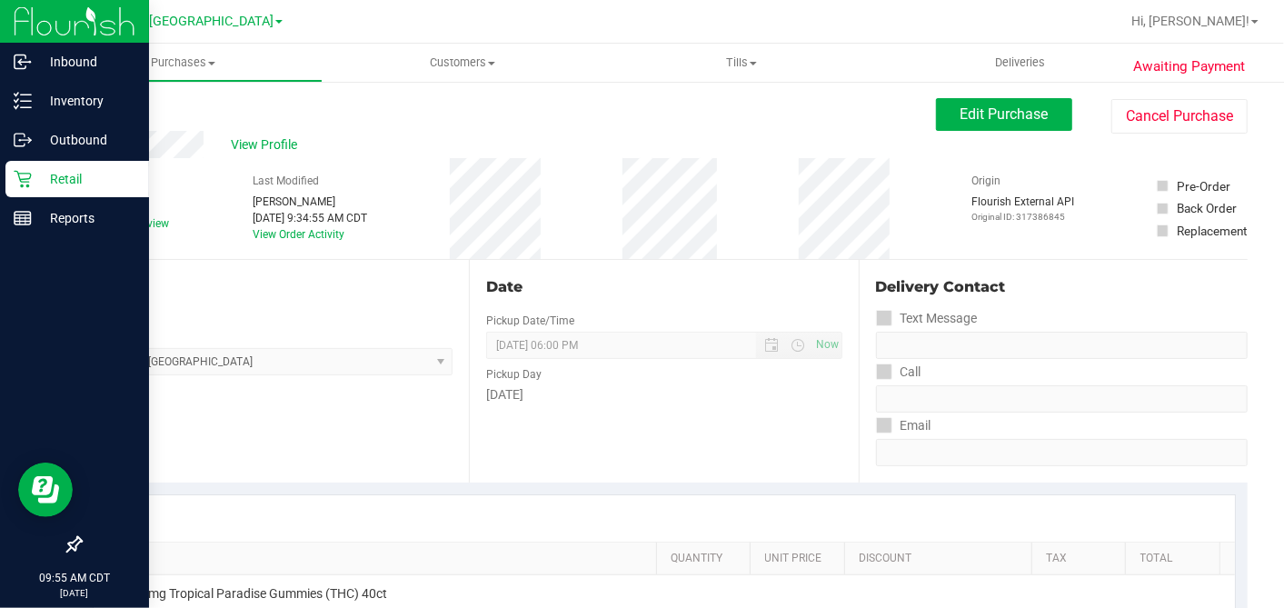
click at [15, 180] on icon at bounding box center [23, 179] width 18 height 18
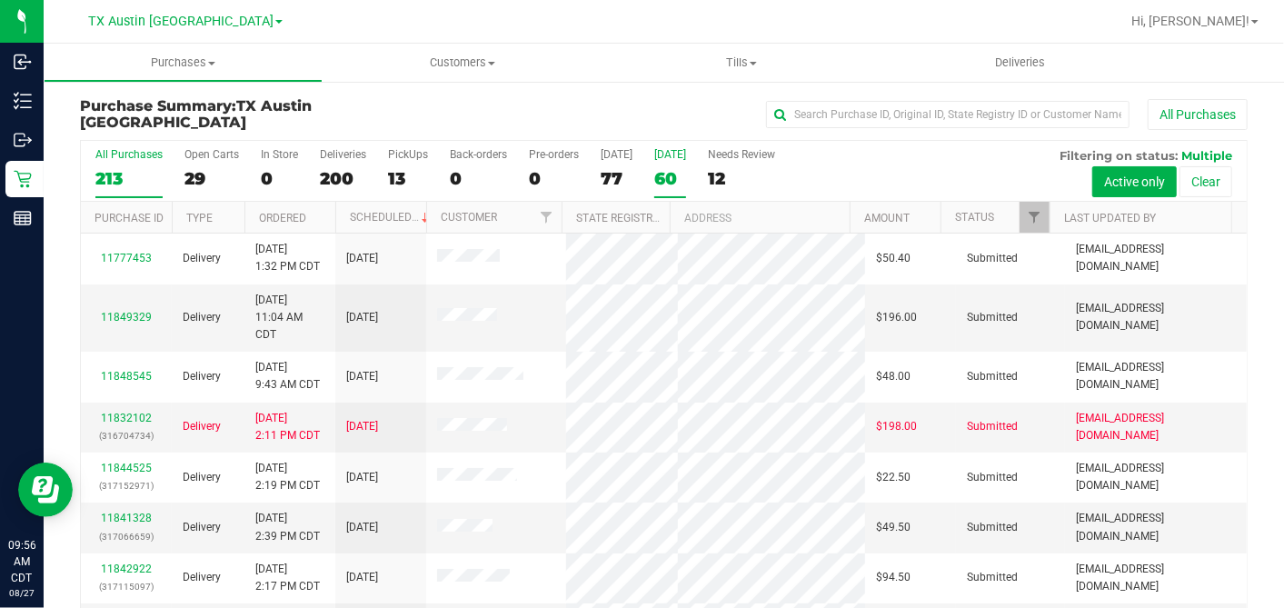
click at [674, 175] on div "60" at bounding box center [670, 178] width 32 height 21
click at [0, 0] on input "[DATE] 60" at bounding box center [0, 0] width 0 height 0
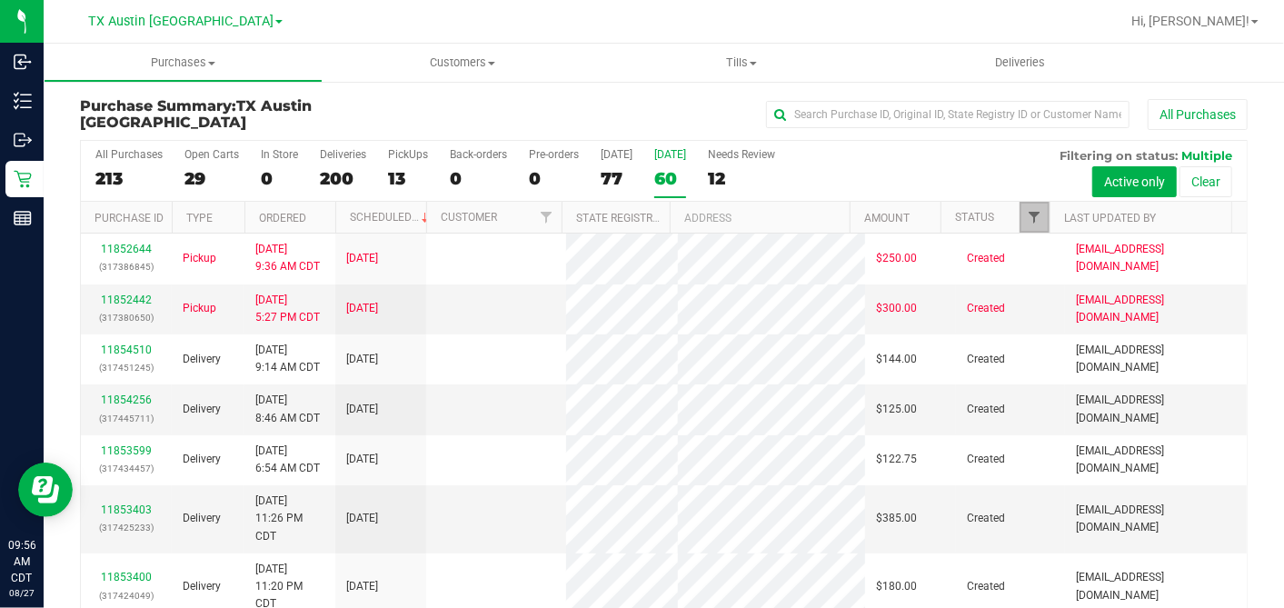
click at [1027, 218] on span "Filter" at bounding box center [1034, 217] width 15 height 15
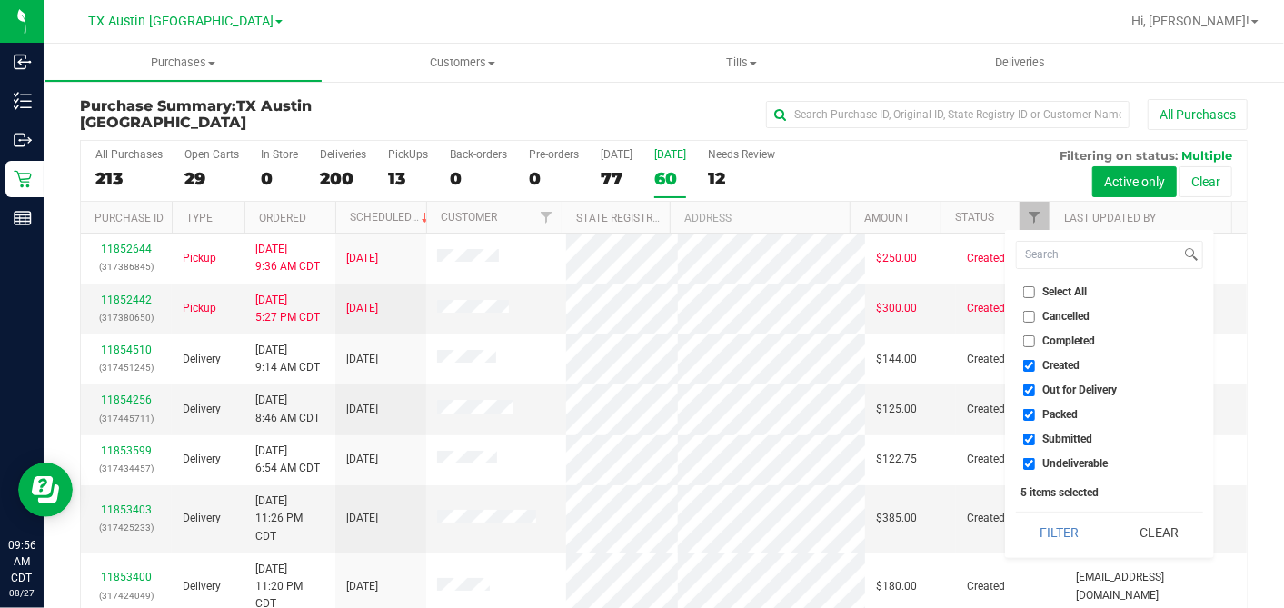
click at [1027, 292] on input "Select All" at bounding box center [1029, 292] width 12 height 12
checkbox input "true"
drag, startPoint x: 1027, startPoint y: 292, endPoint x: 1031, endPoint y: 332, distance: 40.2
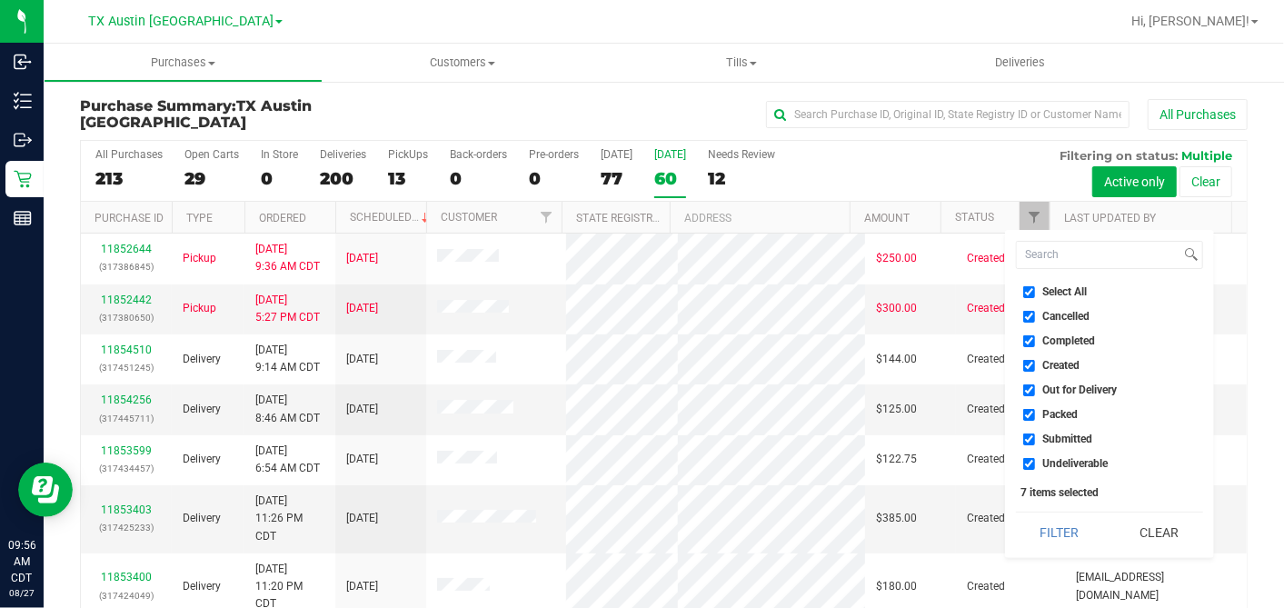
click at [1028, 293] on input "Select All" at bounding box center [1029, 292] width 12 height 12
checkbox input "false"
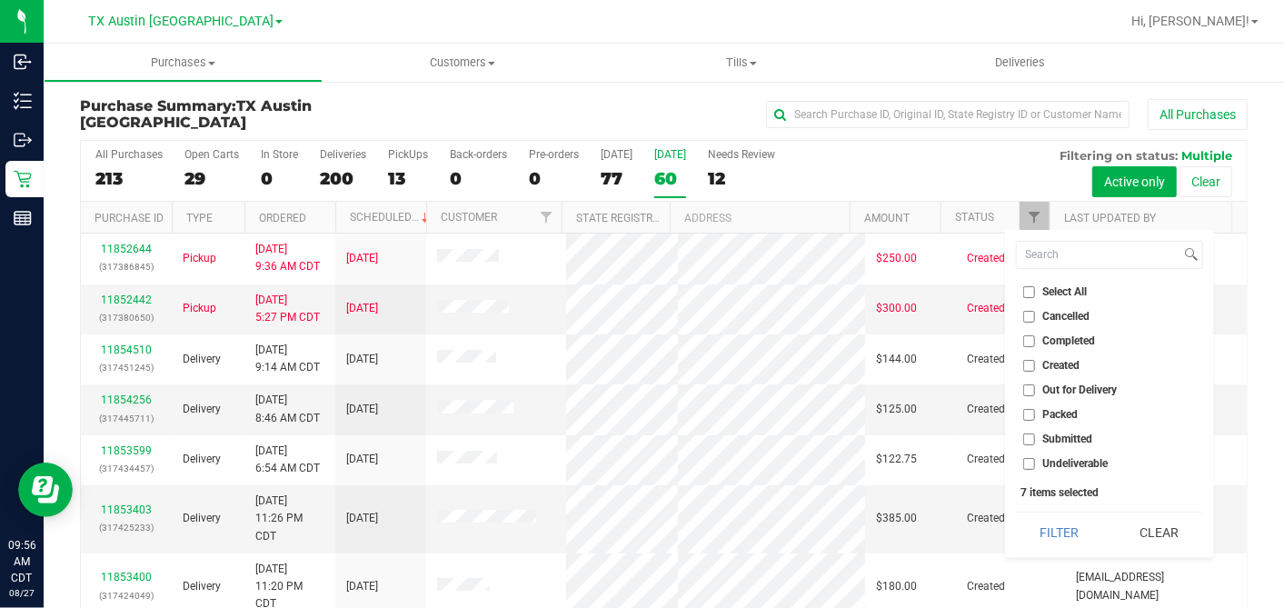
checkbox input "false"
drag, startPoint x: 1027, startPoint y: 363, endPoint x: 1050, endPoint y: 438, distance: 78.8
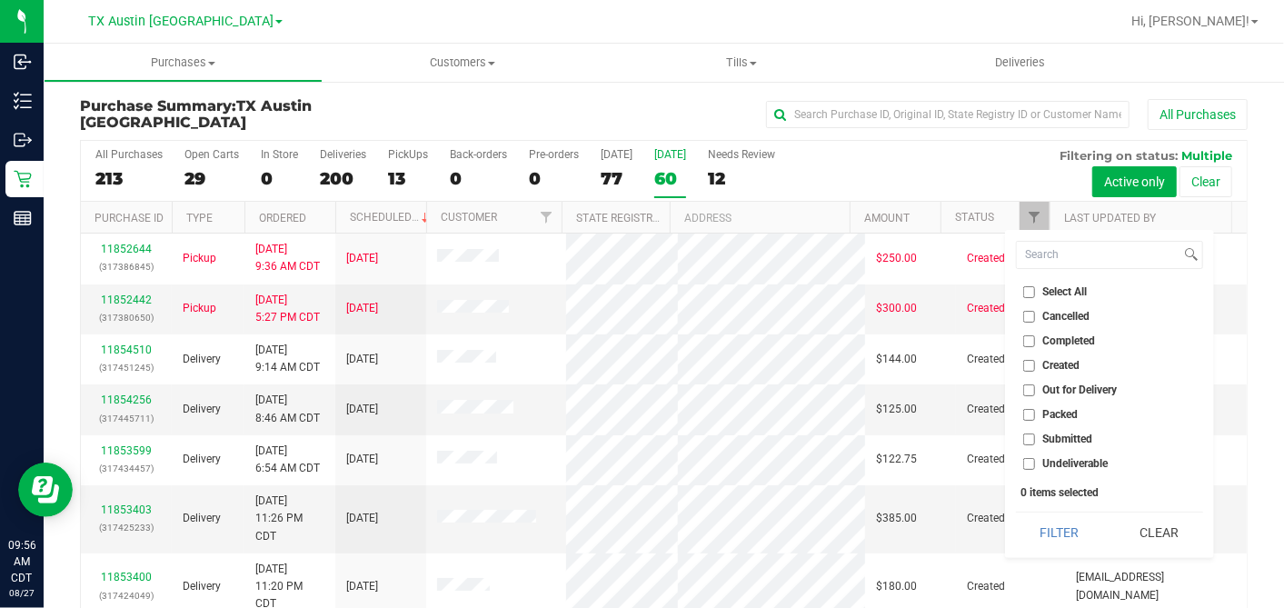
click at [1027, 364] on input "Created" at bounding box center [1029, 366] width 12 height 12
checkbox input "true"
click at [1054, 534] on button "Filter" at bounding box center [1059, 533] width 87 height 40
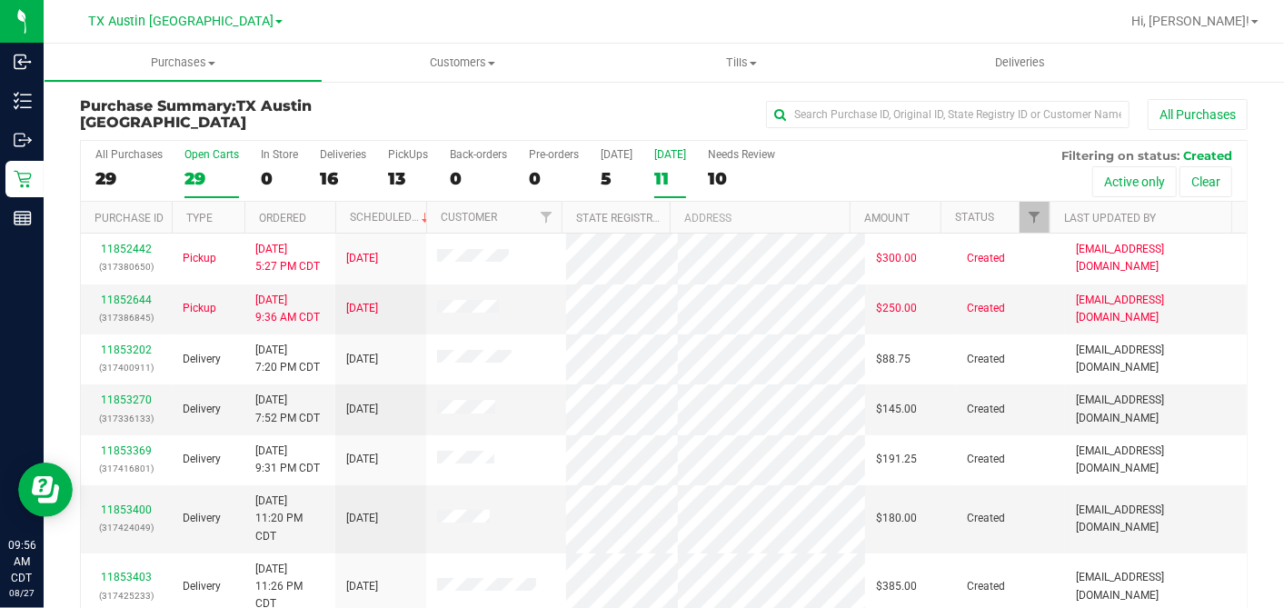
click at [206, 175] on div "29" at bounding box center [211, 178] width 55 height 21
click at [0, 0] on input "Open Carts 29" at bounding box center [0, 0] width 0 height 0
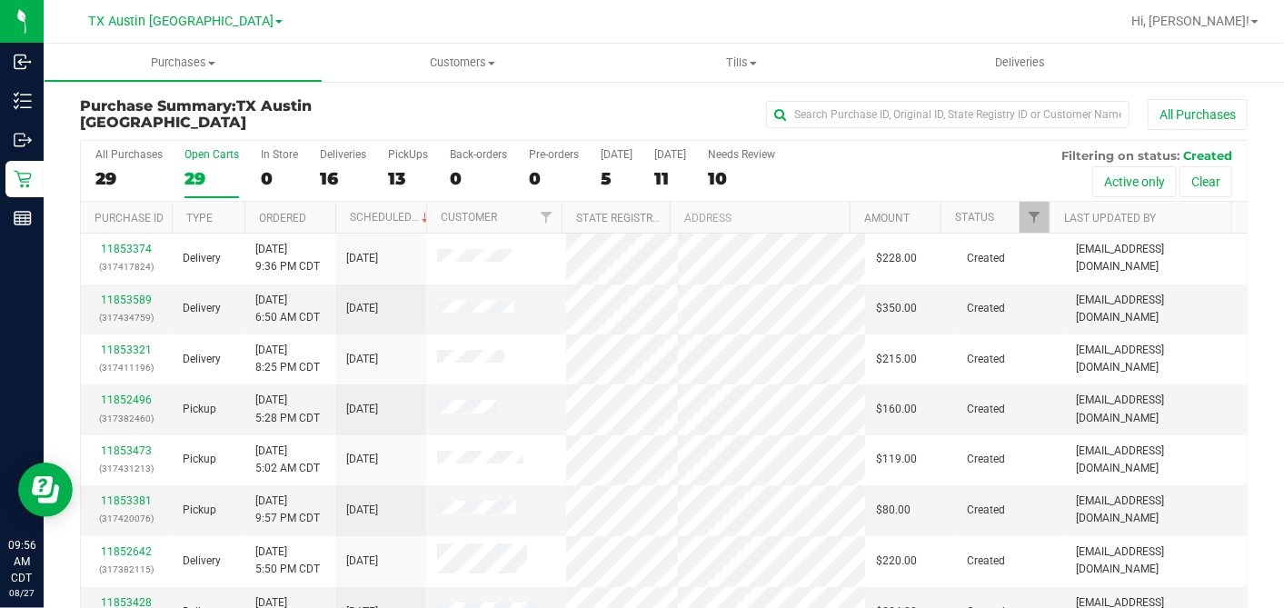
click at [318, 214] on th "Ordered" at bounding box center [289, 218] width 91 height 32
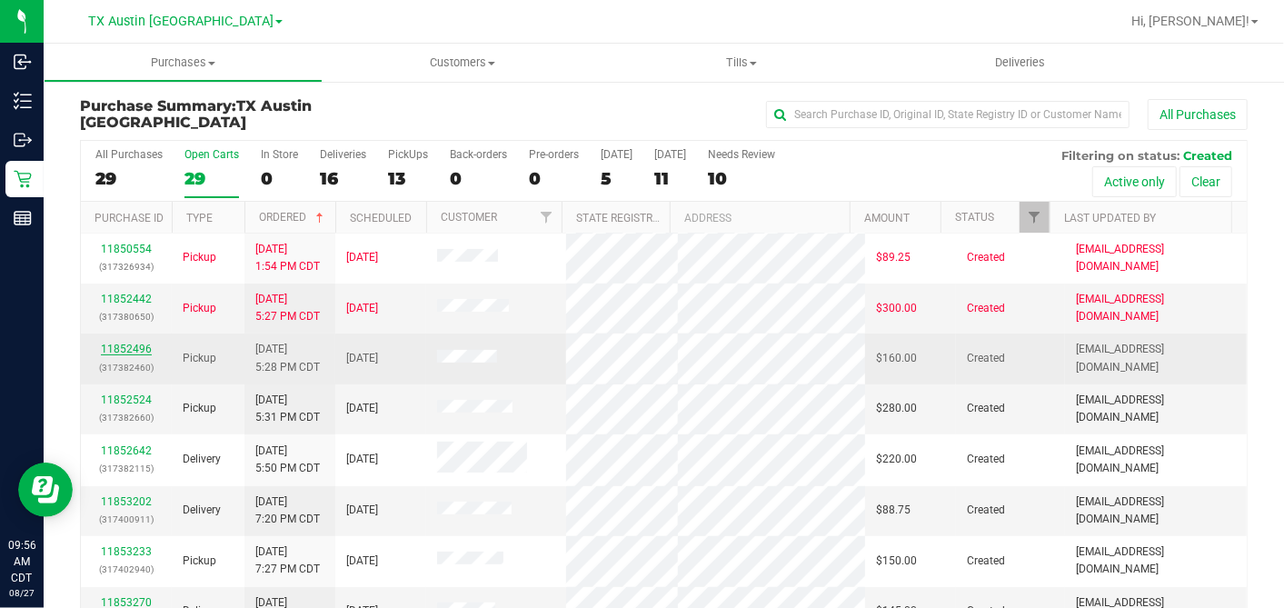
click at [142, 355] on link "11852496" at bounding box center [126, 349] width 51 height 13
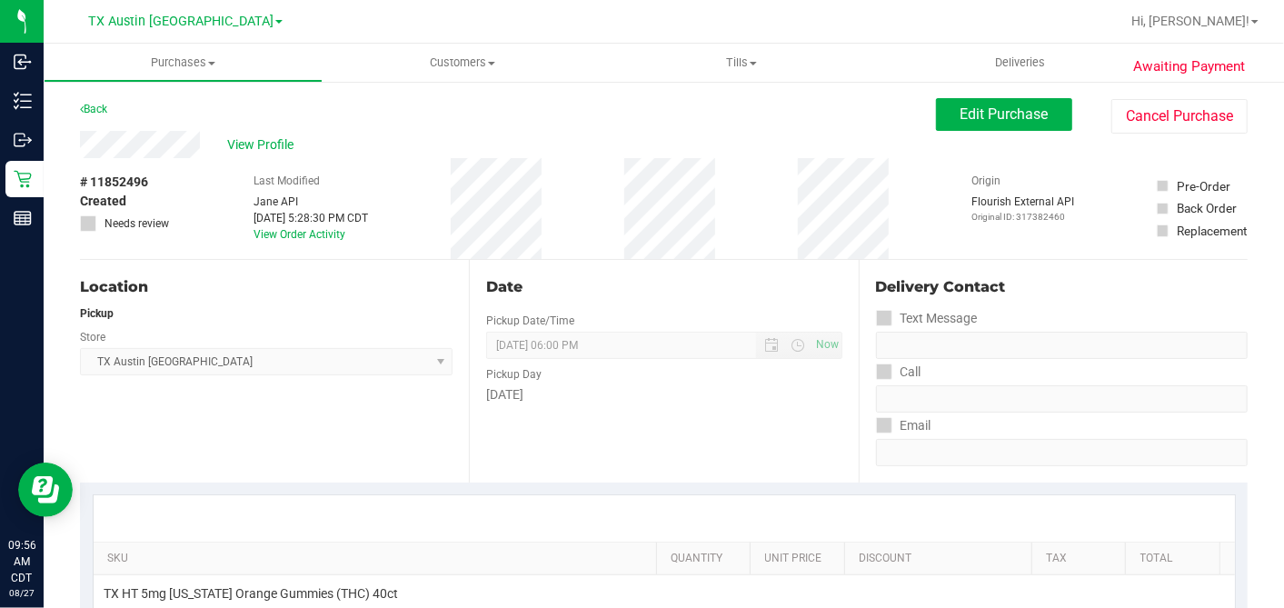
click at [180, 164] on div "# 11852496 Created Needs review Last Modified [PERSON_NAME] API [DATE] 5:28:30 …" at bounding box center [664, 208] width 1168 height 101
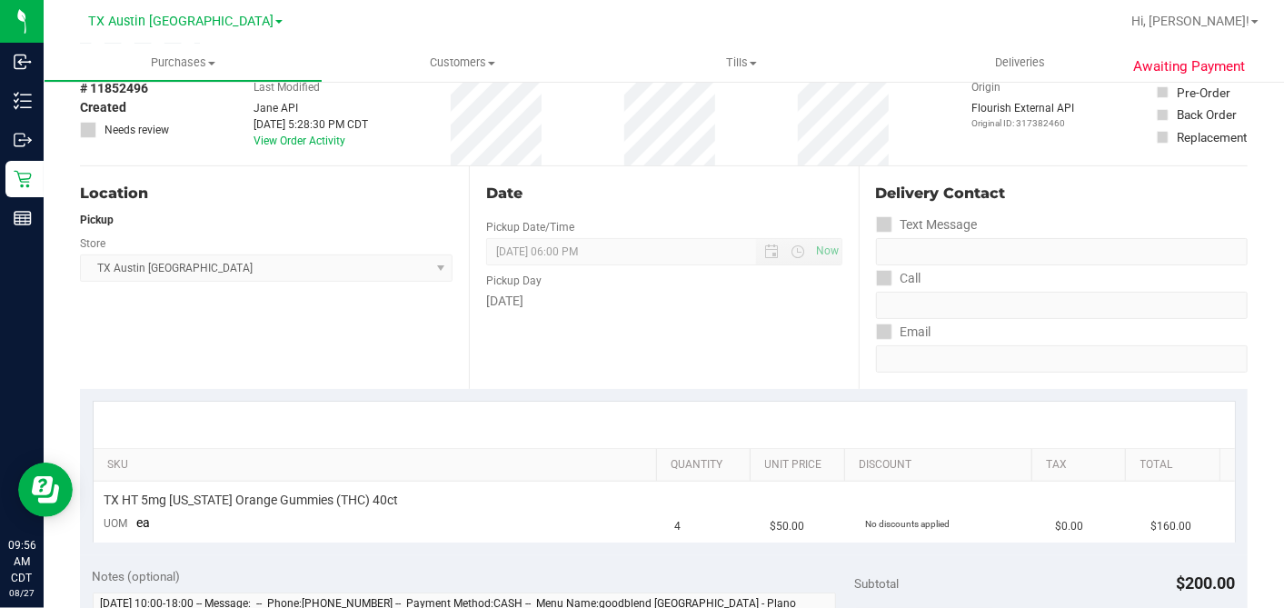
scroll to position [303, 0]
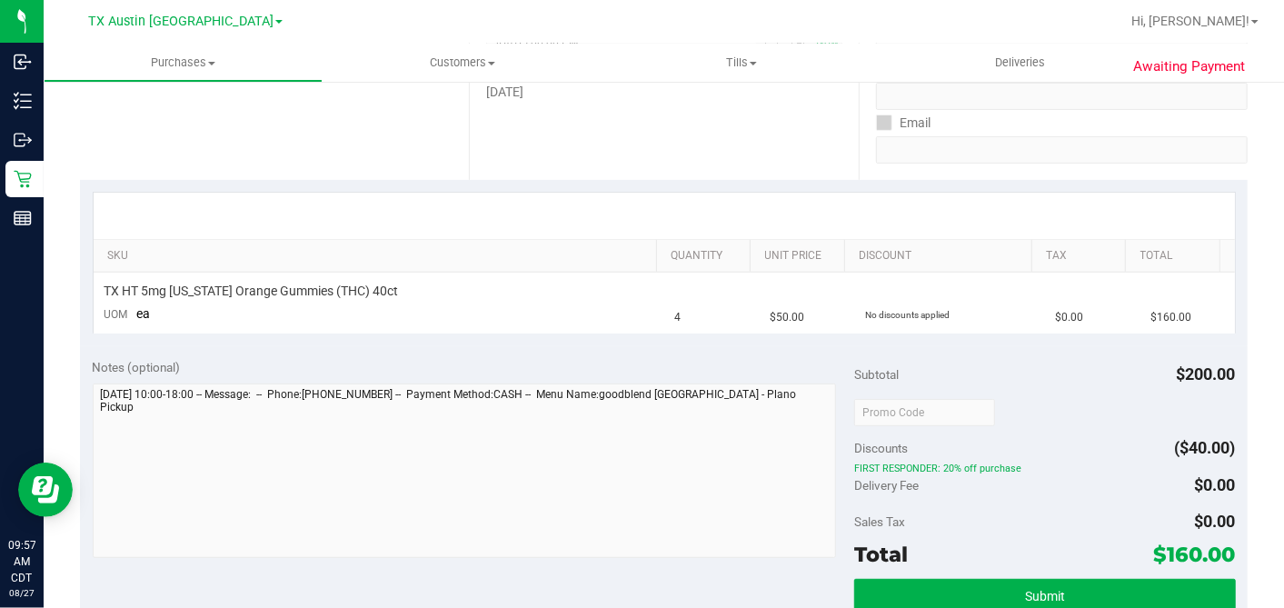
click at [822, 350] on div "Notes (optional) Subtotal $200.00 Discounts ($40.00) FIRST RESPONDER: 20% off p…" at bounding box center [664, 509] width 1168 height 327
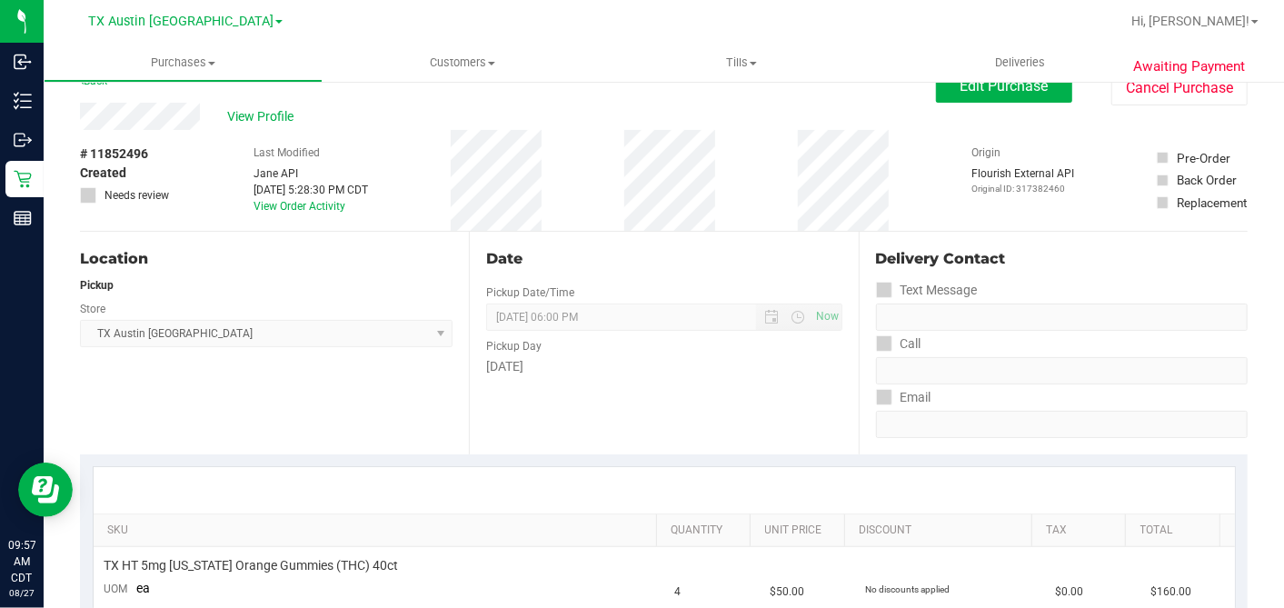
scroll to position [0, 0]
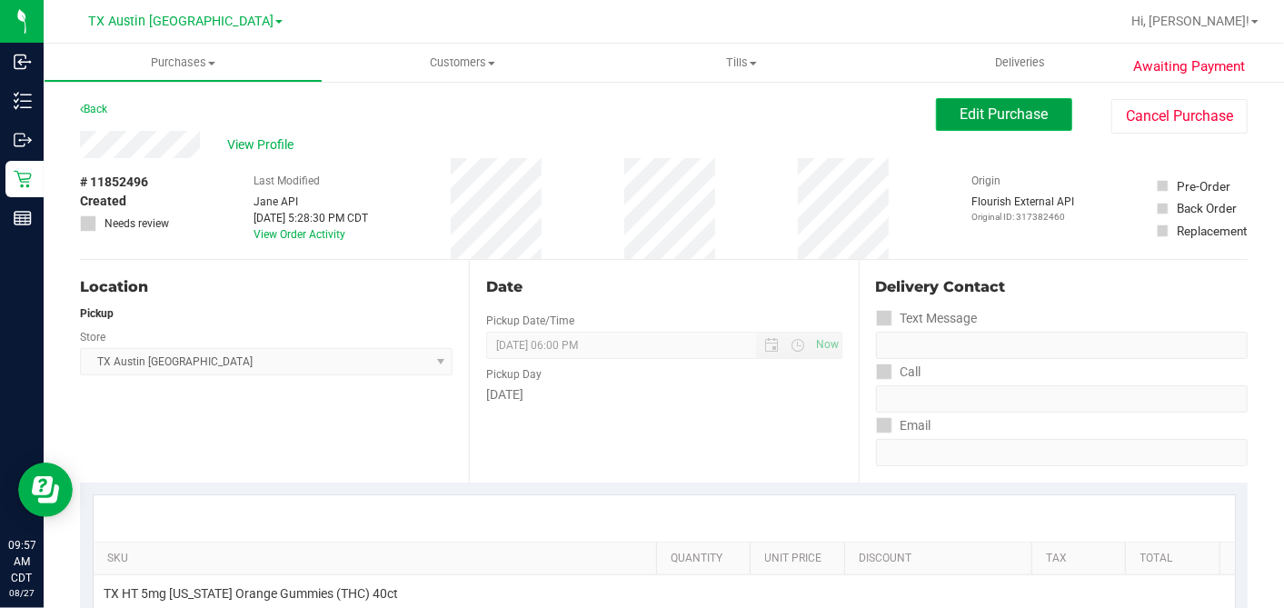
click at [961, 110] on span "Edit Purchase" at bounding box center [1005, 113] width 88 height 17
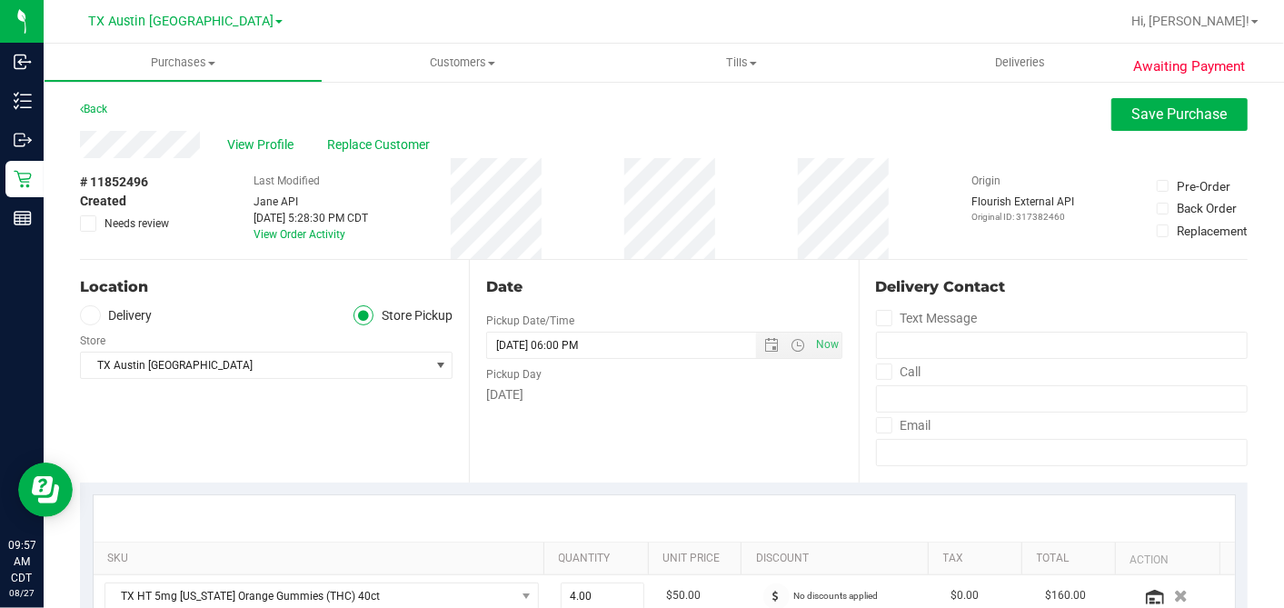
drag, startPoint x: 95, startPoint y: 314, endPoint x: 112, endPoint y: 320, distance: 18.4
click at [95, 314] on span at bounding box center [90, 315] width 21 height 21
click at [0, 0] on input "Delivery" at bounding box center [0, 0] width 0 height 0
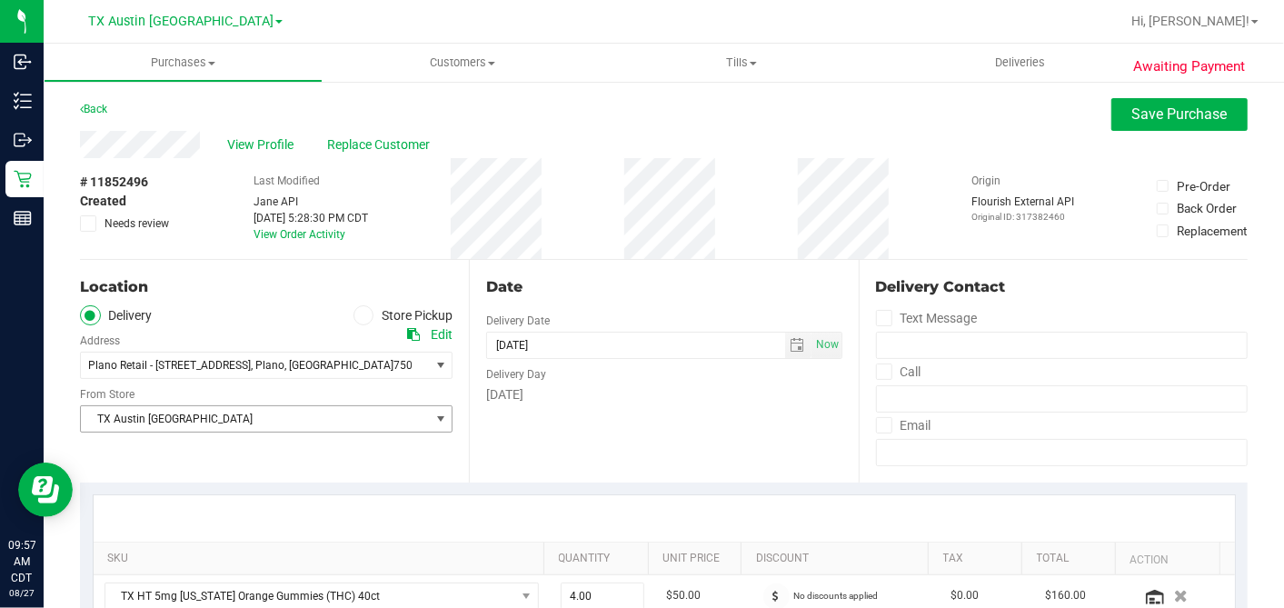
click at [182, 430] on span "TX Austin [GEOGRAPHIC_DATA]" at bounding box center [255, 418] width 348 height 25
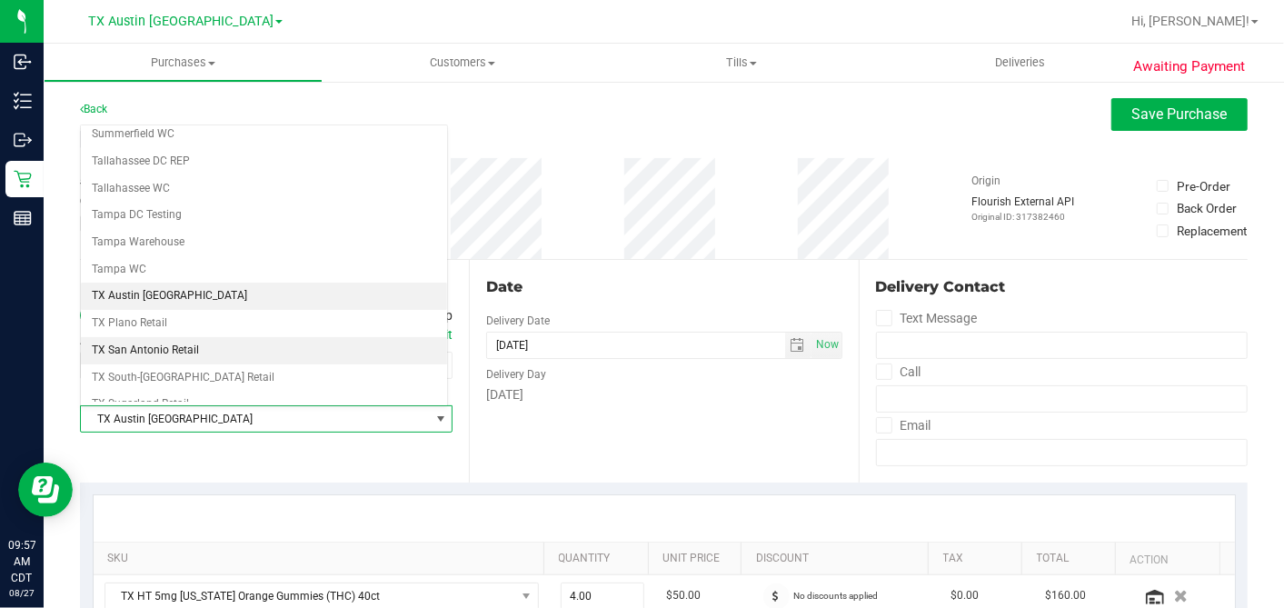
scroll to position [1292, 0]
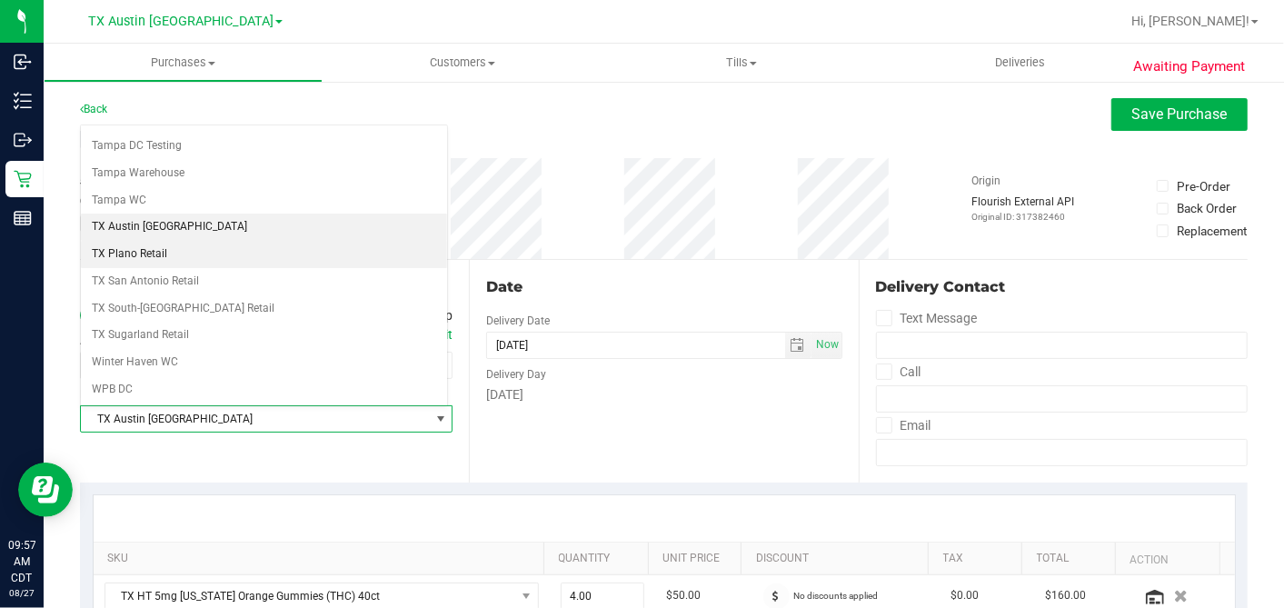
drag, startPoint x: 174, startPoint y: 226, endPoint x: 530, endPoint y: 284, distance: 360.8
click at [174, 241] on li "TX Plano Retail" at bounding box center [264, 254] width 366 height 27
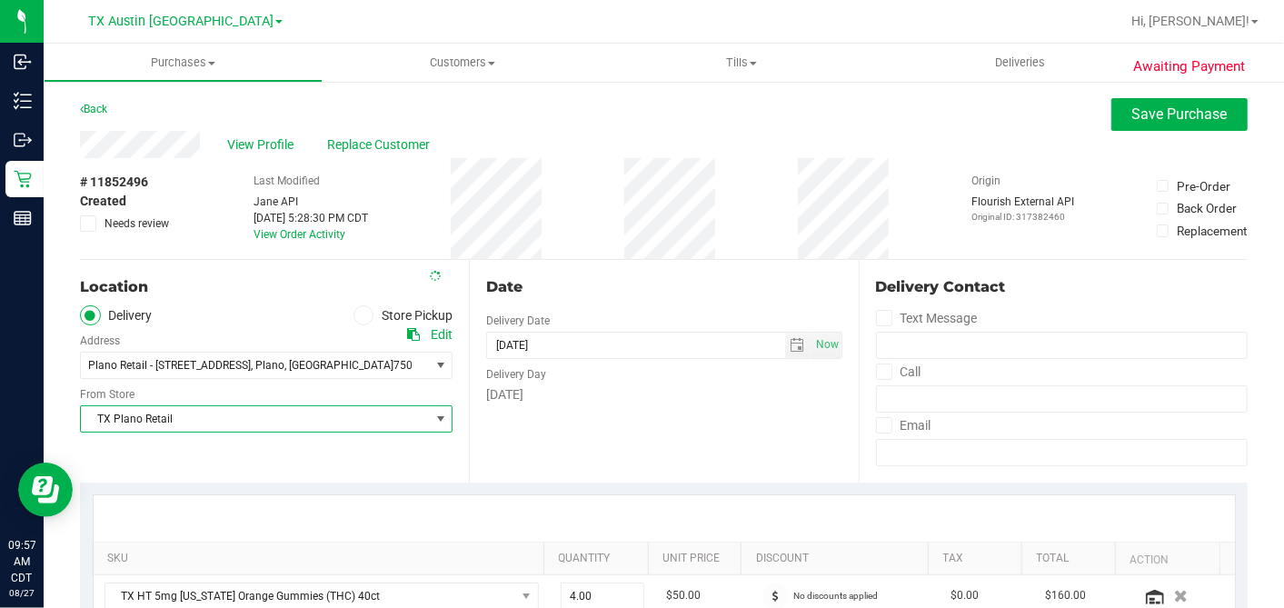
click at [653, 293] on div "Date" at bounding box center [663, 287] width 355 height 22
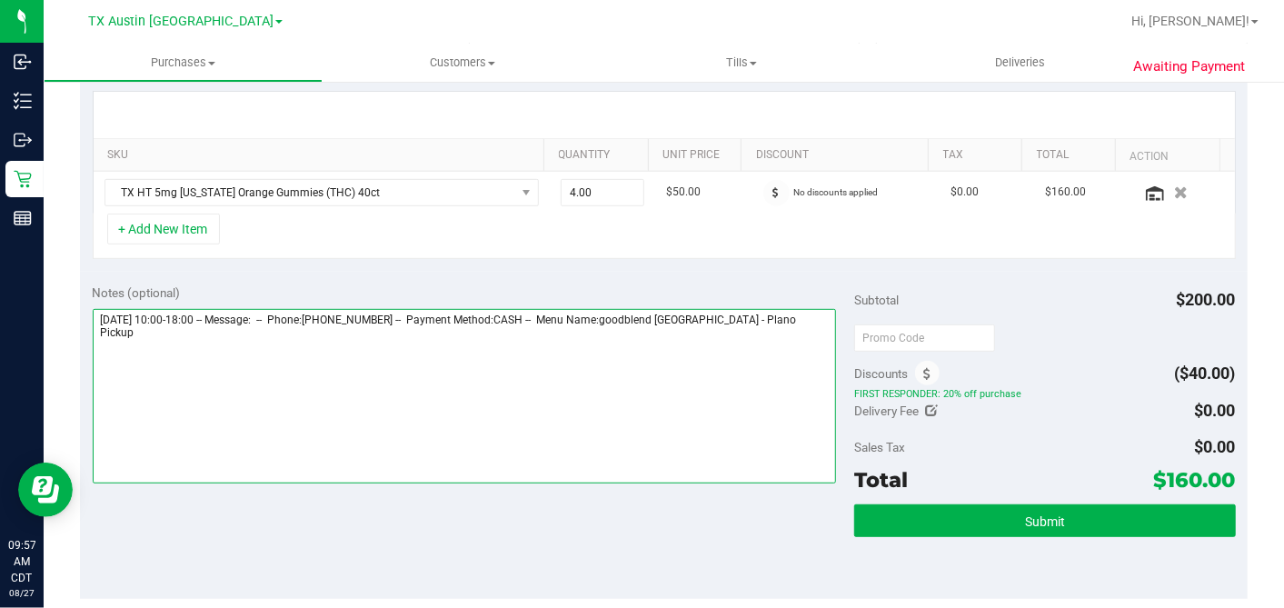
click at [777, 327] on textarea at bounding box center [465, 396] width 744 height 174
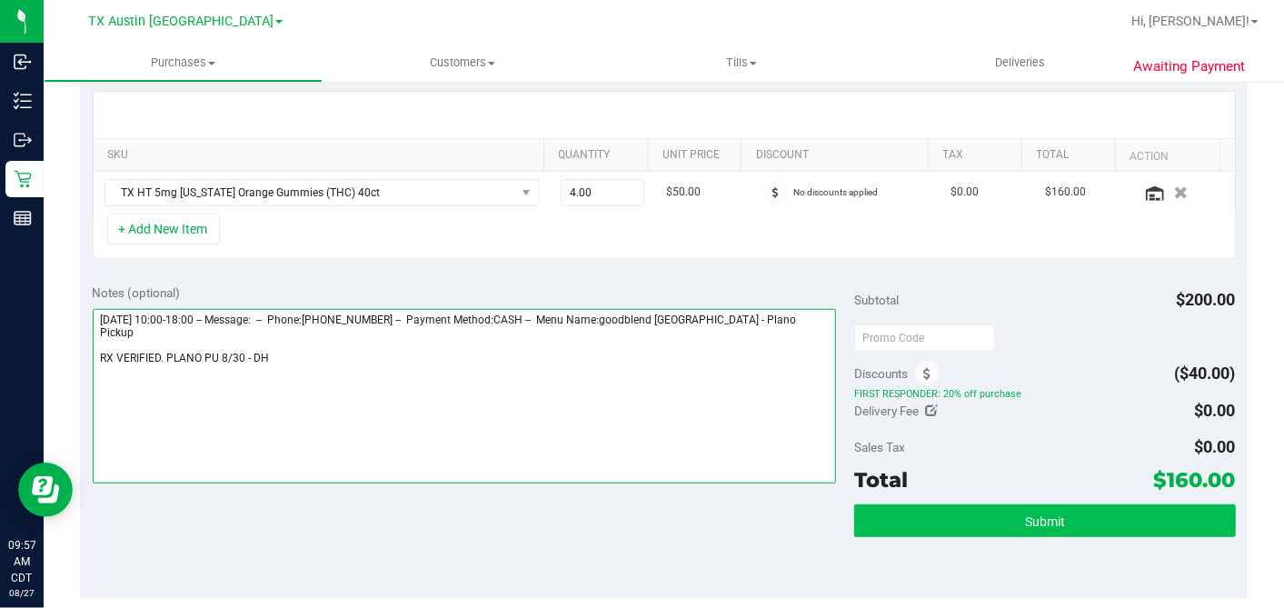
type textarea "[DATE] 10:00-18:00 -- Message: -- Phone:[PHONE_NUMBER] -- Payment Method:CASH -…"
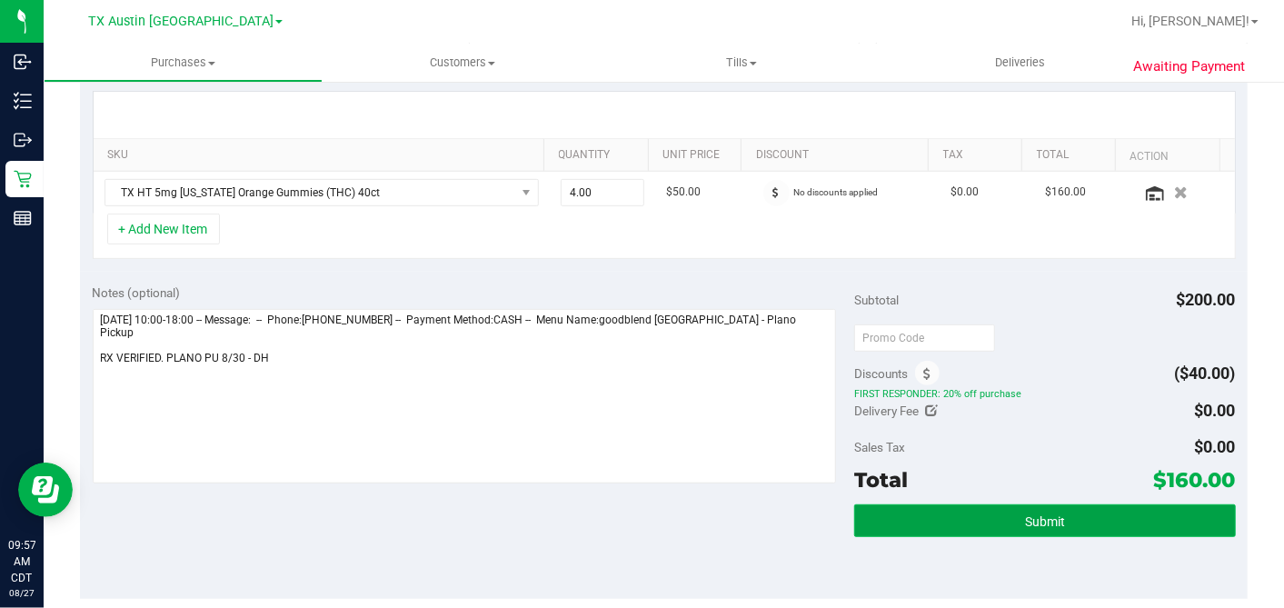
click at [952, 513] on button "Submit" at bounding box center [1044, 520] width 381 height 33
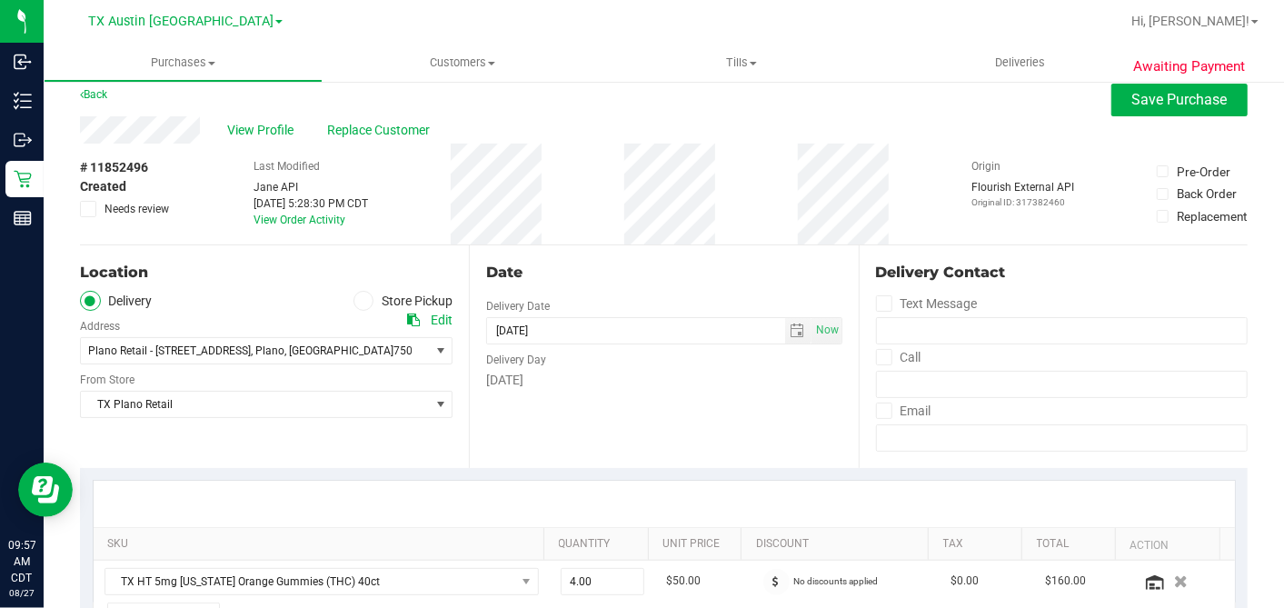
scroll to position [0, 0]
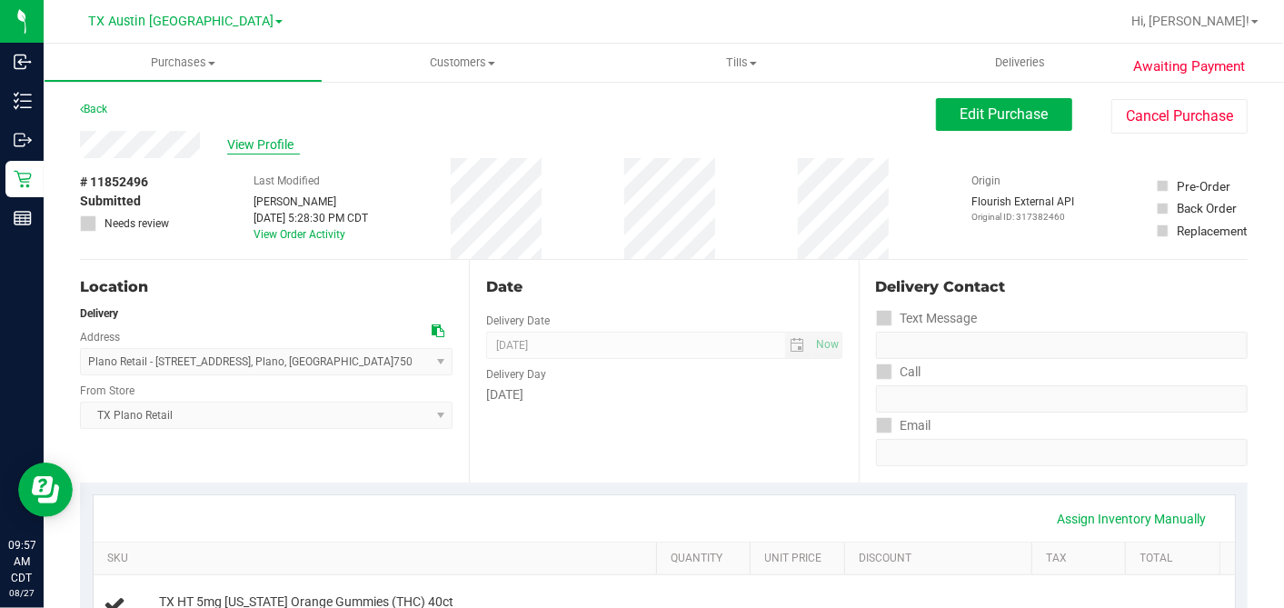
click at [285, 144] on span "View Profile" at bounding box center [263, 144] width 73 height 19
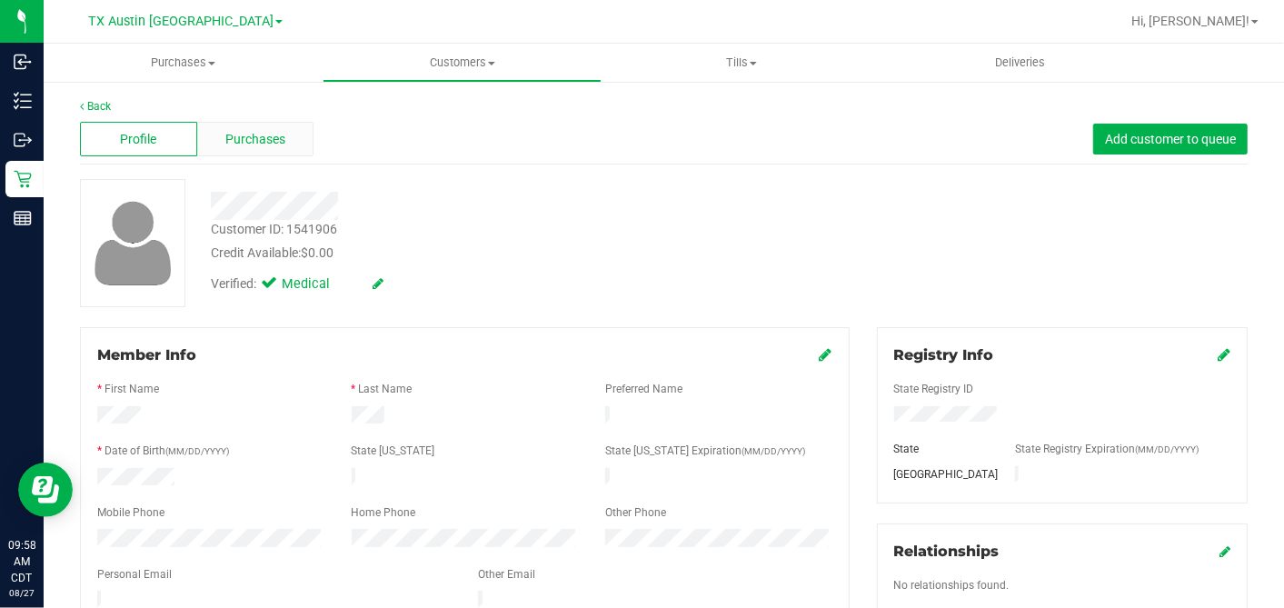
click at [267, 139] on span "Purchases" at bounding box center [255, 139] width 60 height 19
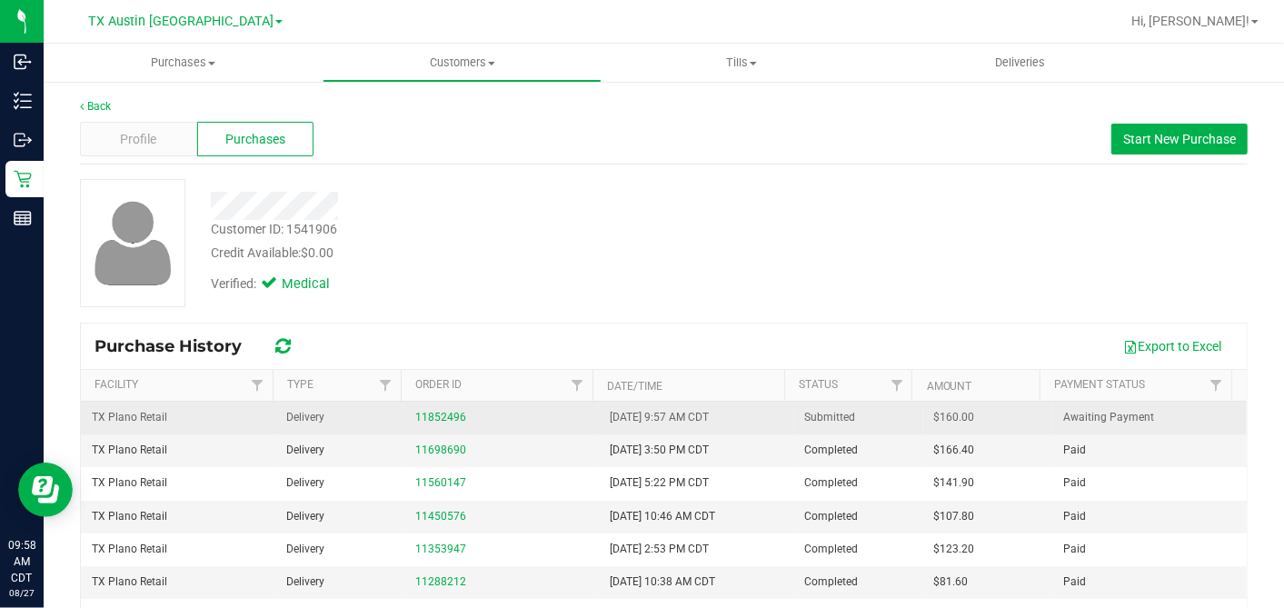
click at [934, 418] on span "$160.00" at bounding box center [954, 417] width 41 height 17
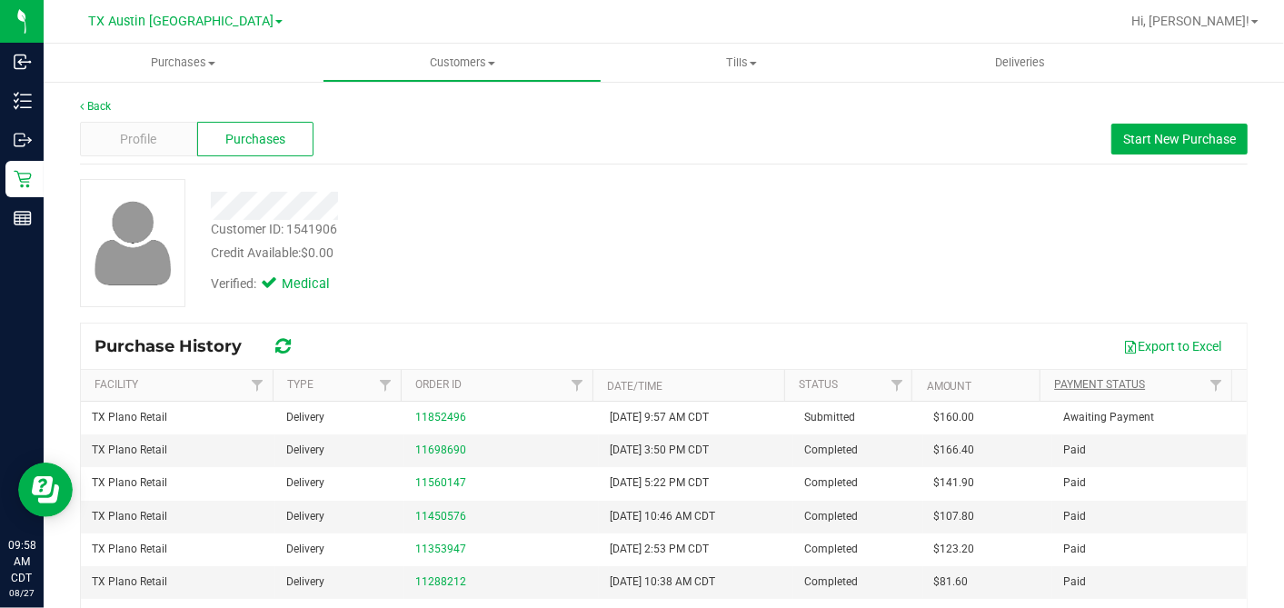
copy span "160.00"
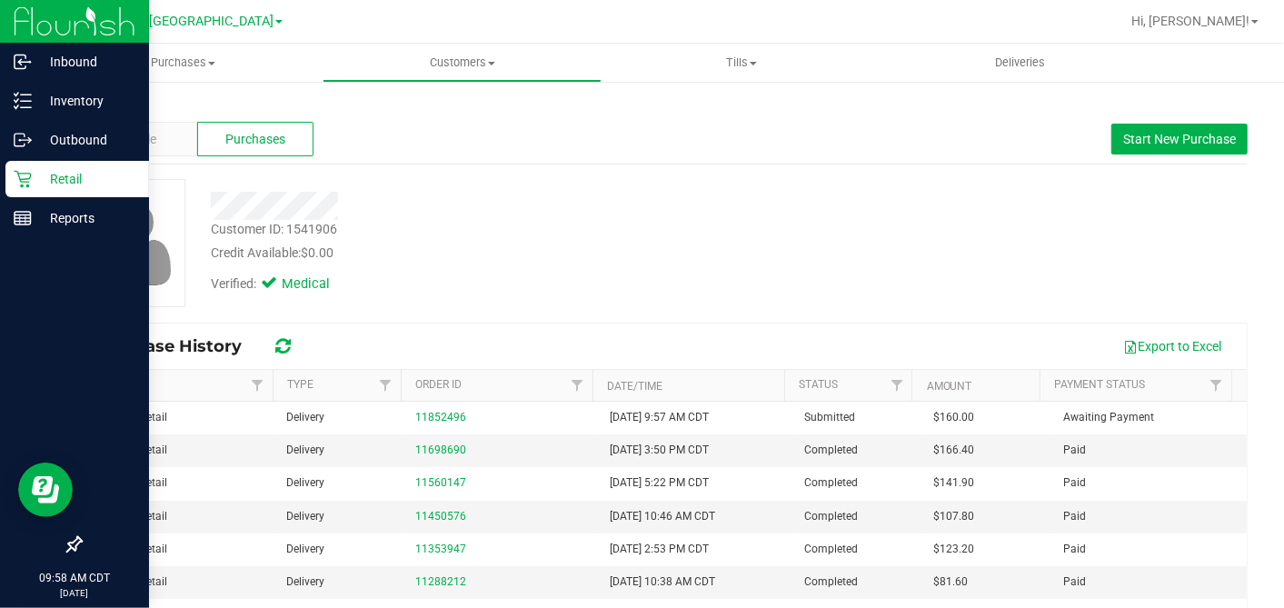
click at [33, 179] on p "Retail" at bounding box center [86, 179] width 109 height 22
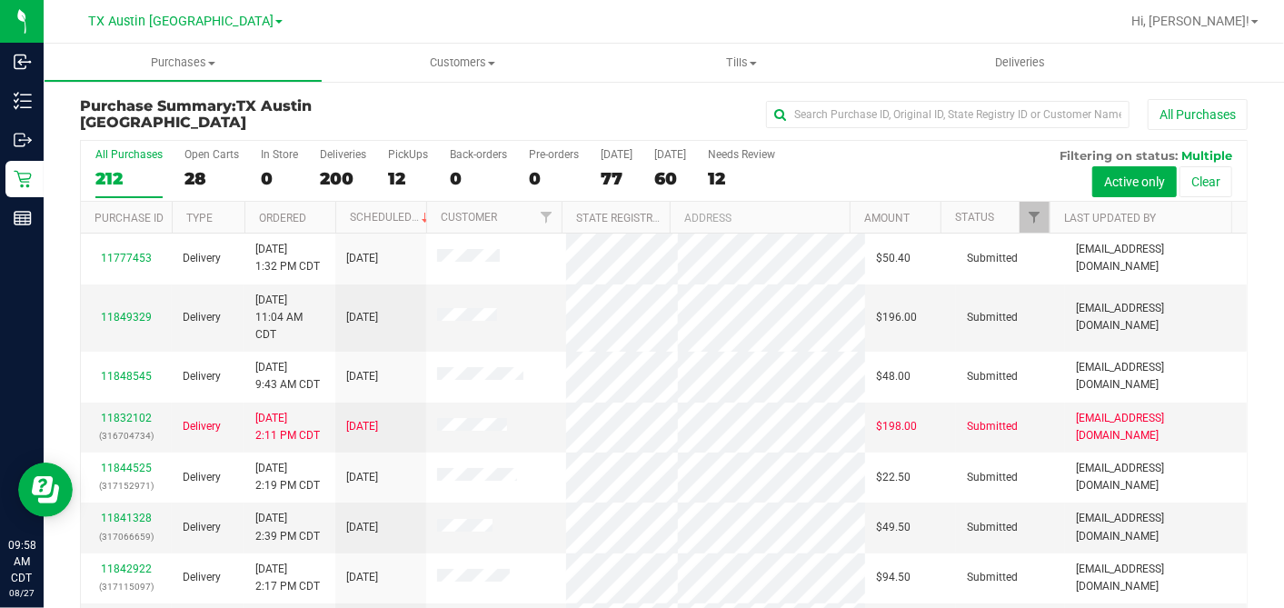
click at [666, 174] on div "60" at bounding box center [670, 178] width 32 height 21
click at [0, 0] on input "[DATE] 60" at bounding box center [0, 0] width 0 height 0
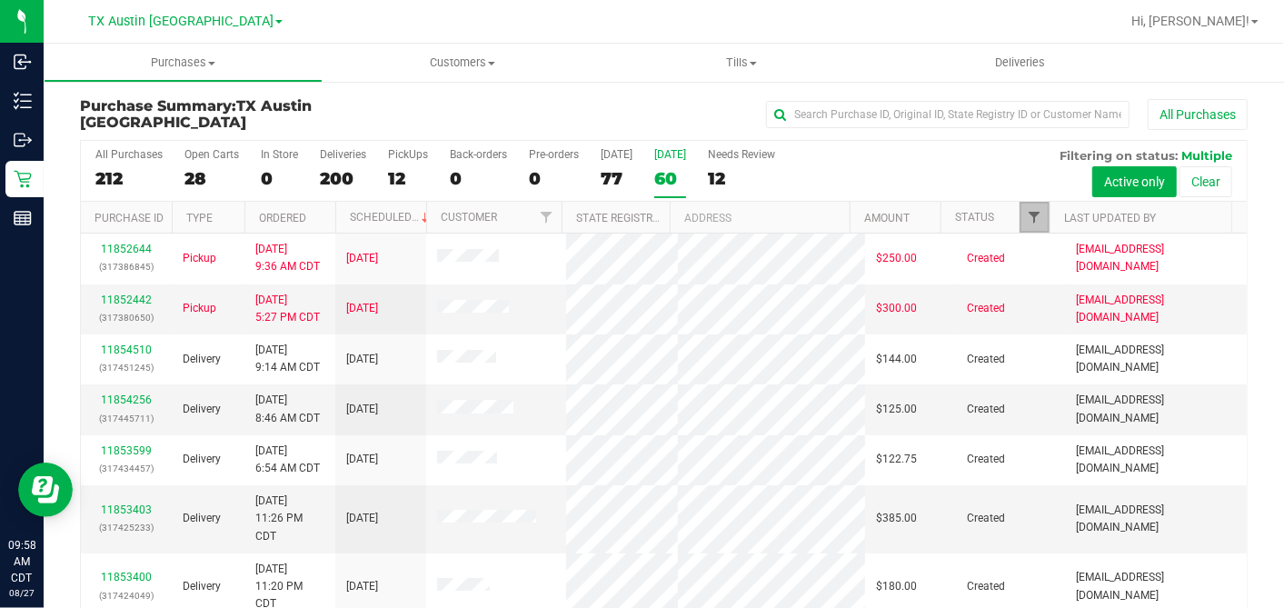
click at [1027, 214] on span "Filter" at bounding box center [1034, 217] width 15 height 15
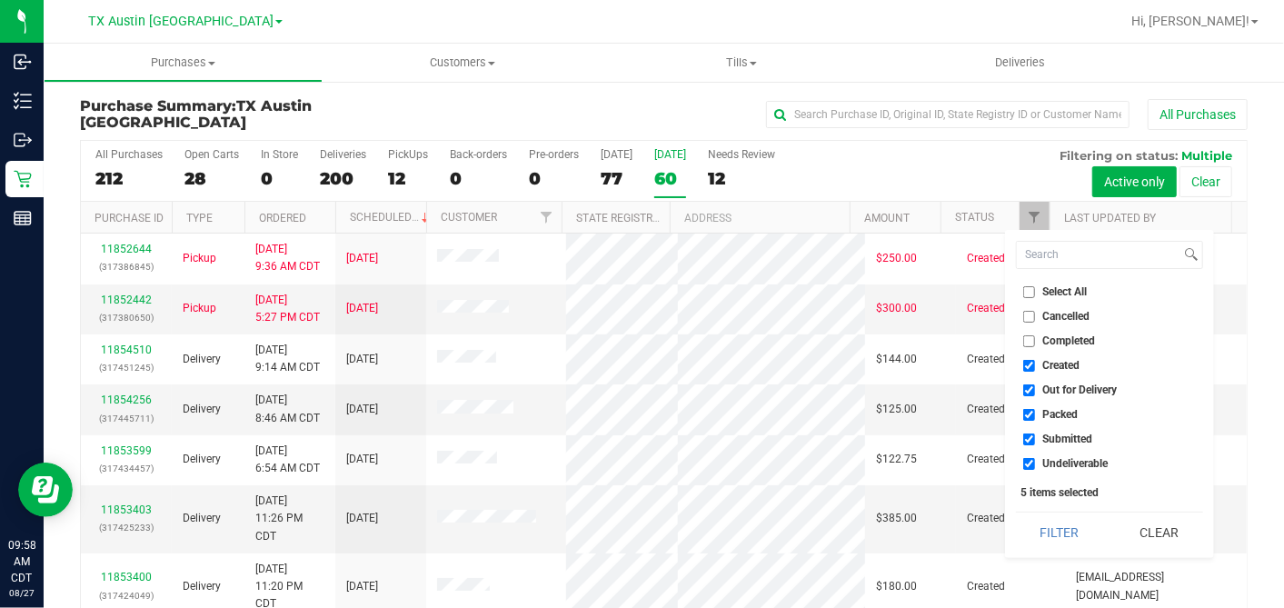
click at [1031, 291] on input "Select All" at bounding box center [1029, 292] width 12 height 12
checkbox input "true"
click at [1031, 291] on input "Select All" at bounding box center [1029, 292] width 12 height 12
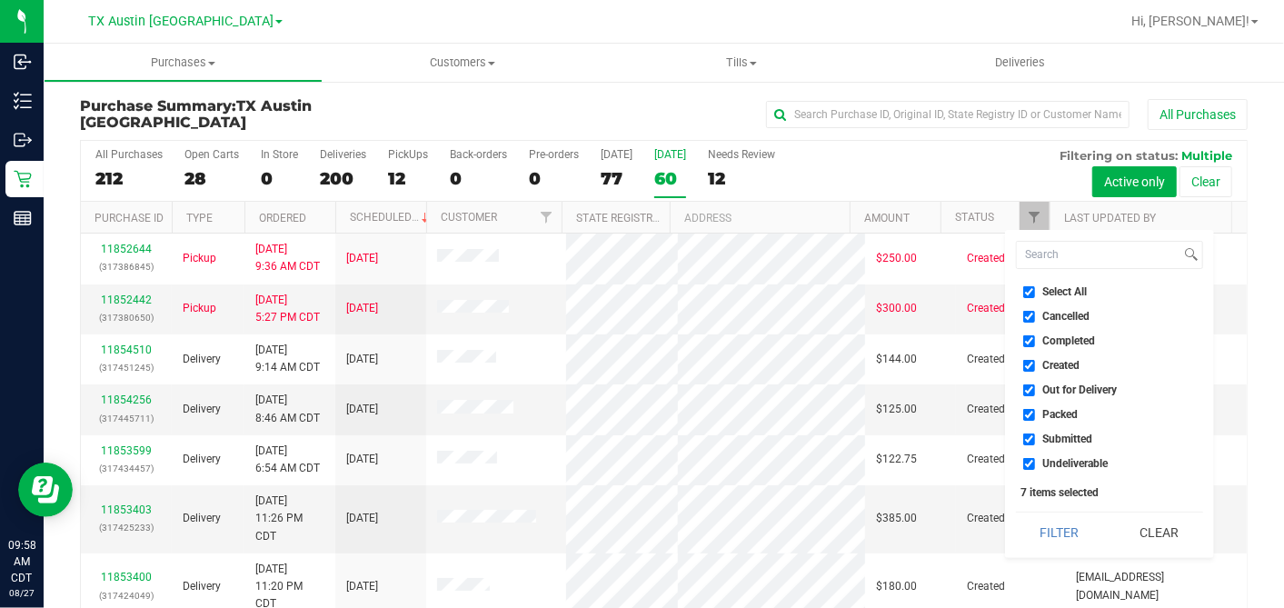
checkbox input "false"
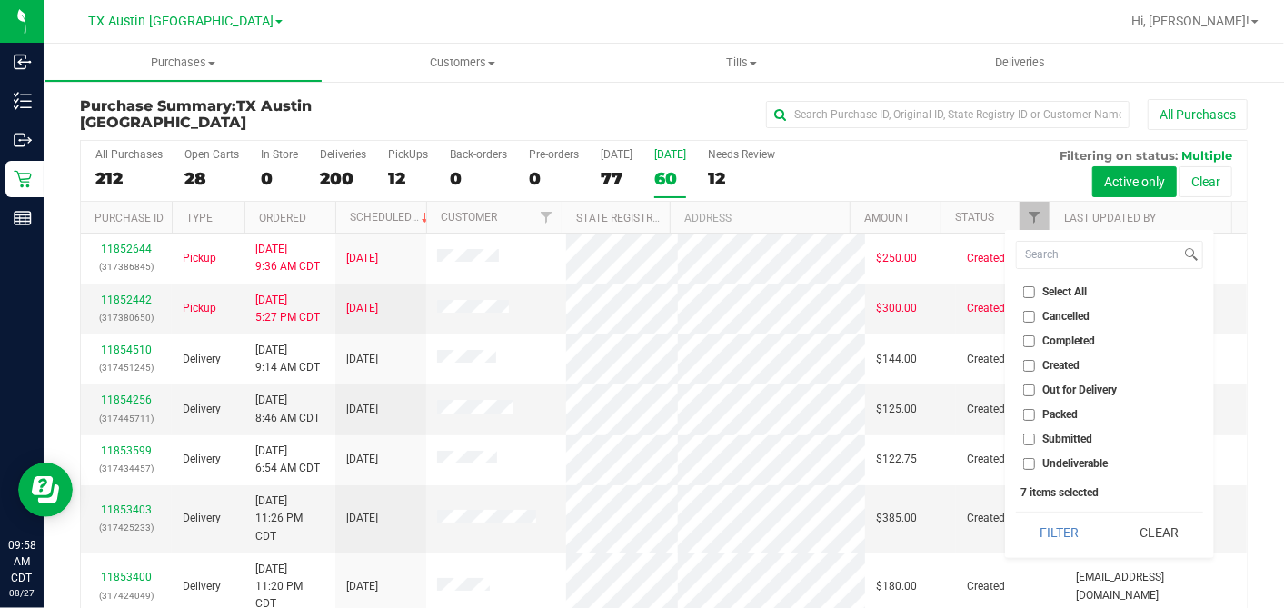
checkbox input "false"
drag, startPoint x: 1032, startPoint y: 363, endPoint x: 1033, endPoint y: 376, distance: 13.7
click at [1032, 364] on input "Created" at bounding box center [1029, 366] width 12 height 12
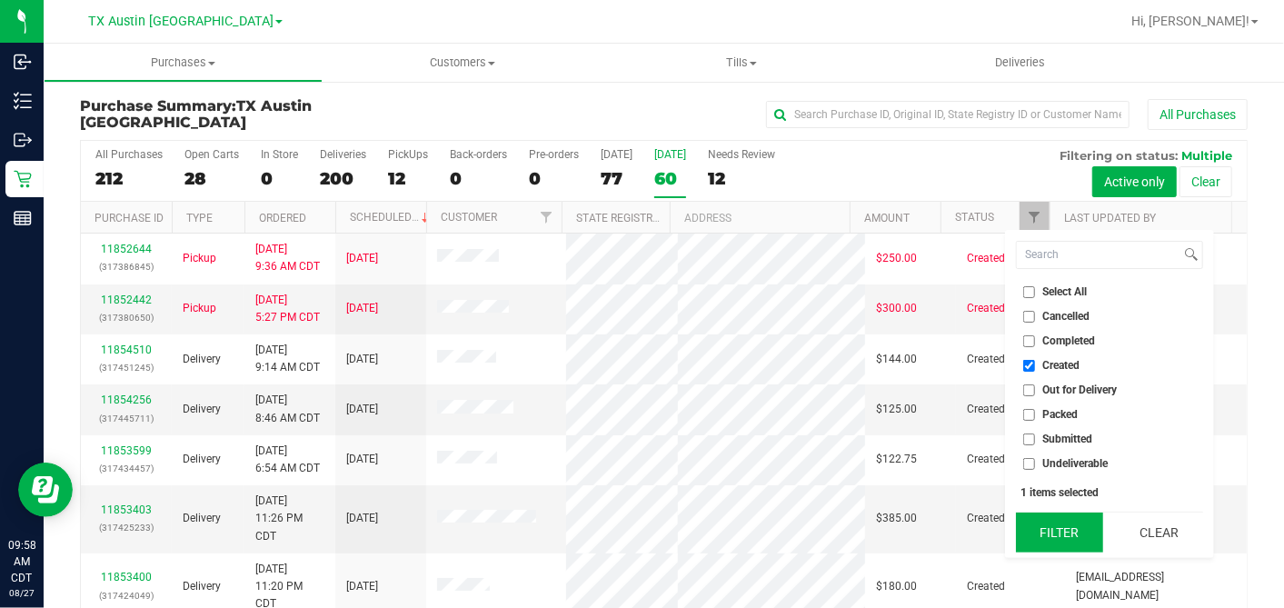
click at [1071, 532] on button "Filter" at bounding box center [1059, 533] width 87 height 40
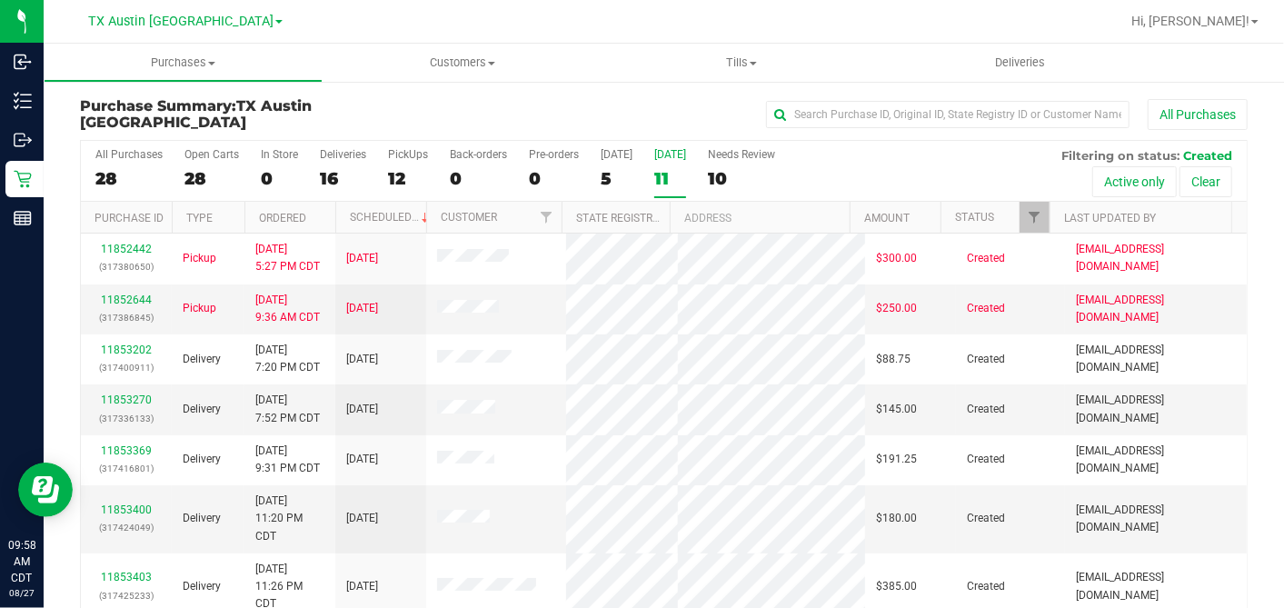
click at [324, 216] on th "Ordered" at bounding box center [289, 218] width 91 height 32
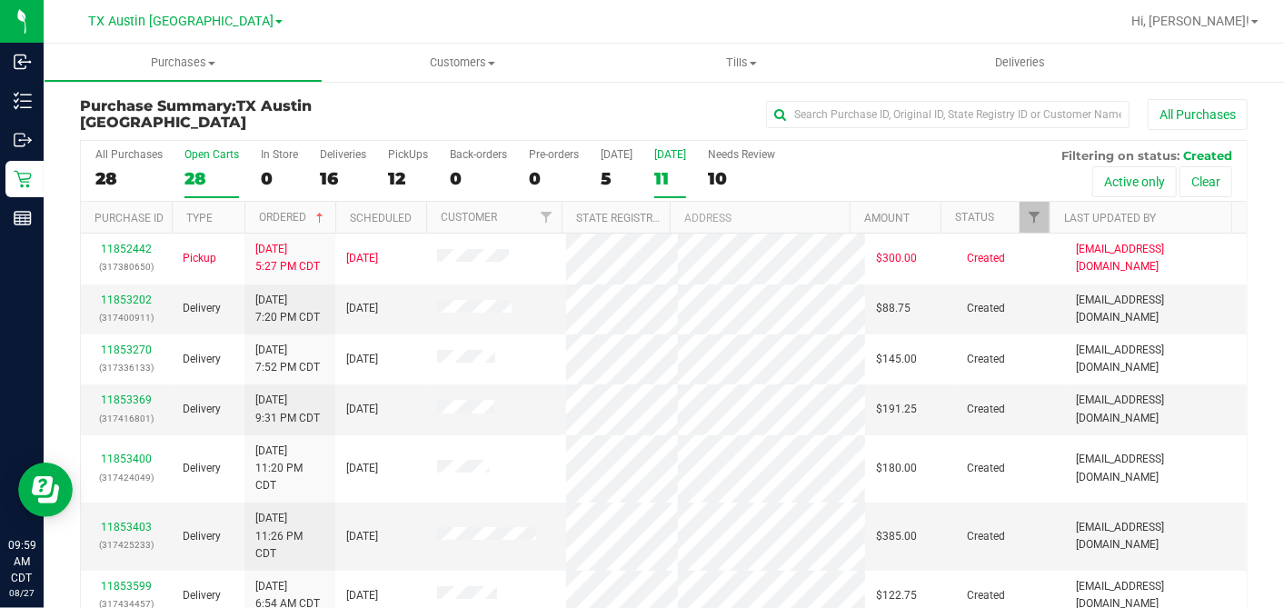
click at [207, 174] on div "28" at bounding box center [211, 178] width 55 height 21
click at [0, 0] on input "Open Carts 28" at bounding box center [0, 0] width 0 height 0
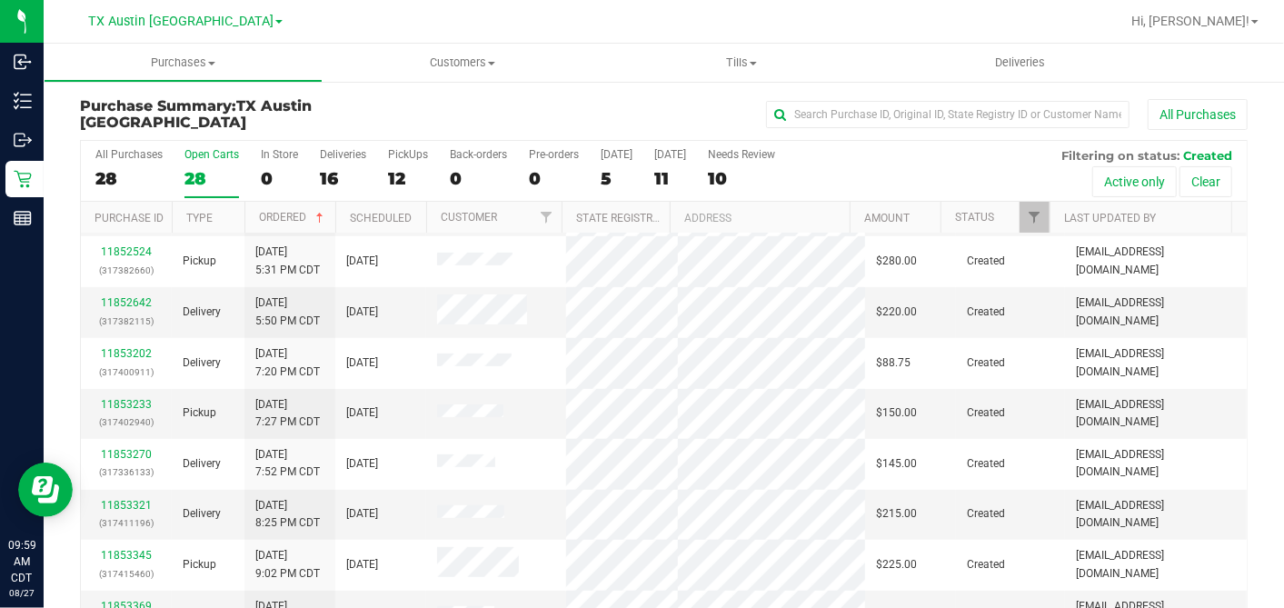
scroll to position [403, 0]
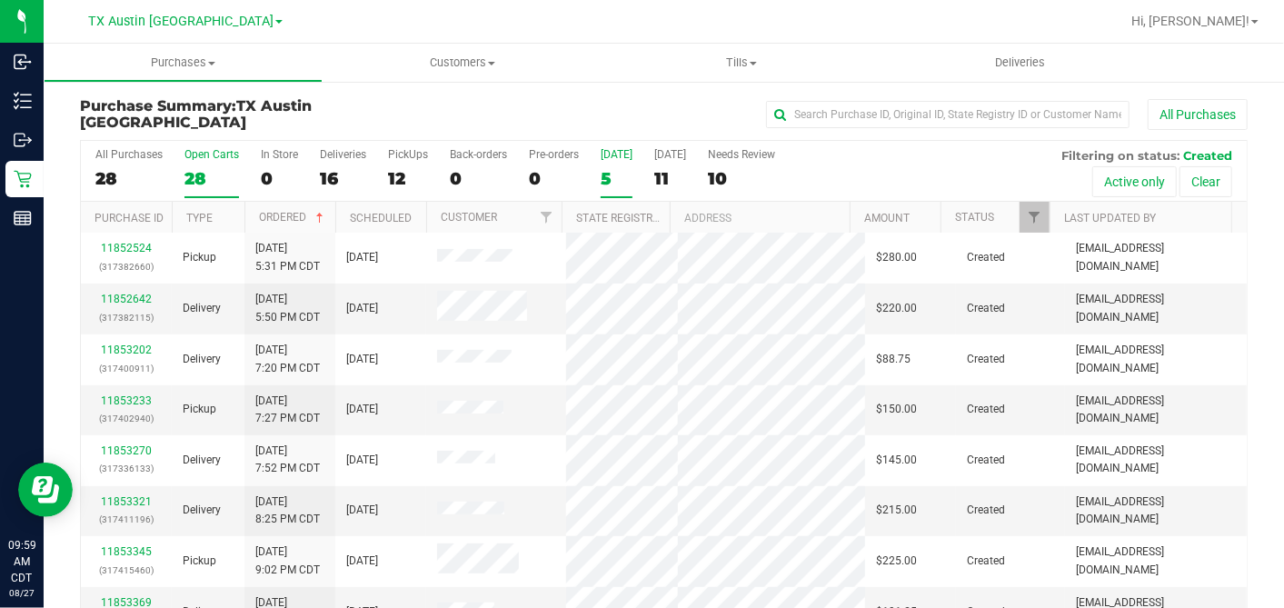
click at [613, 161] on label "[DATE] 5" at bounding box center [617, 173] width 32 height 50
click at [0, 0] on input "[DATE] 5" at bounding box center [0, 0] width 0 height 0
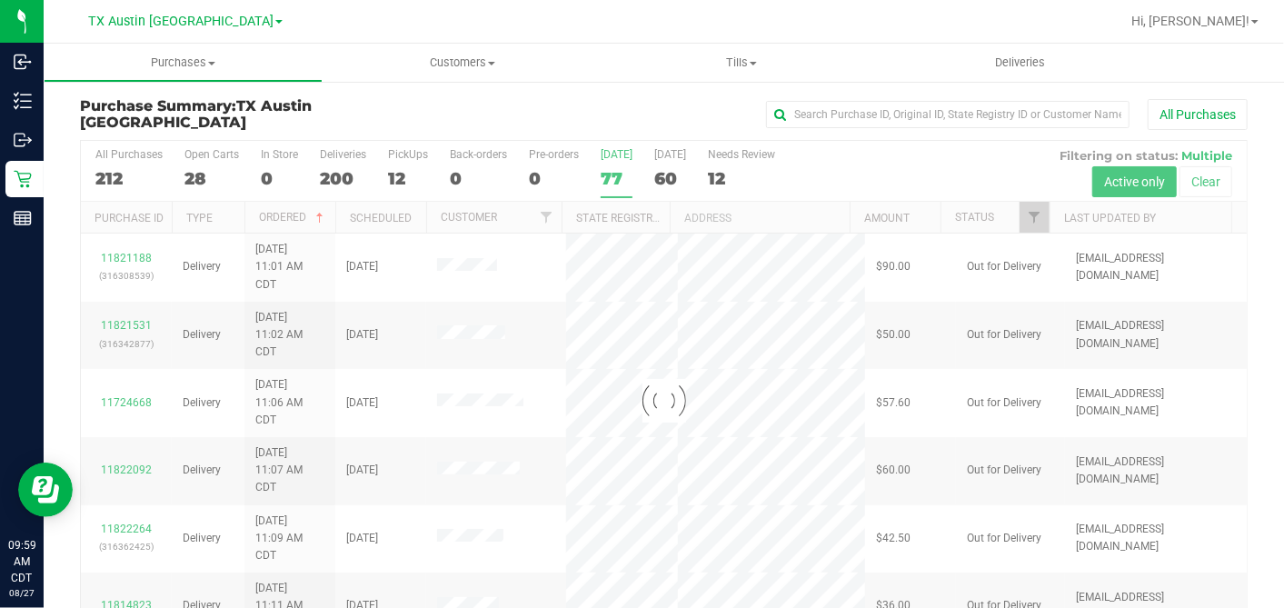
checkbox input "true"
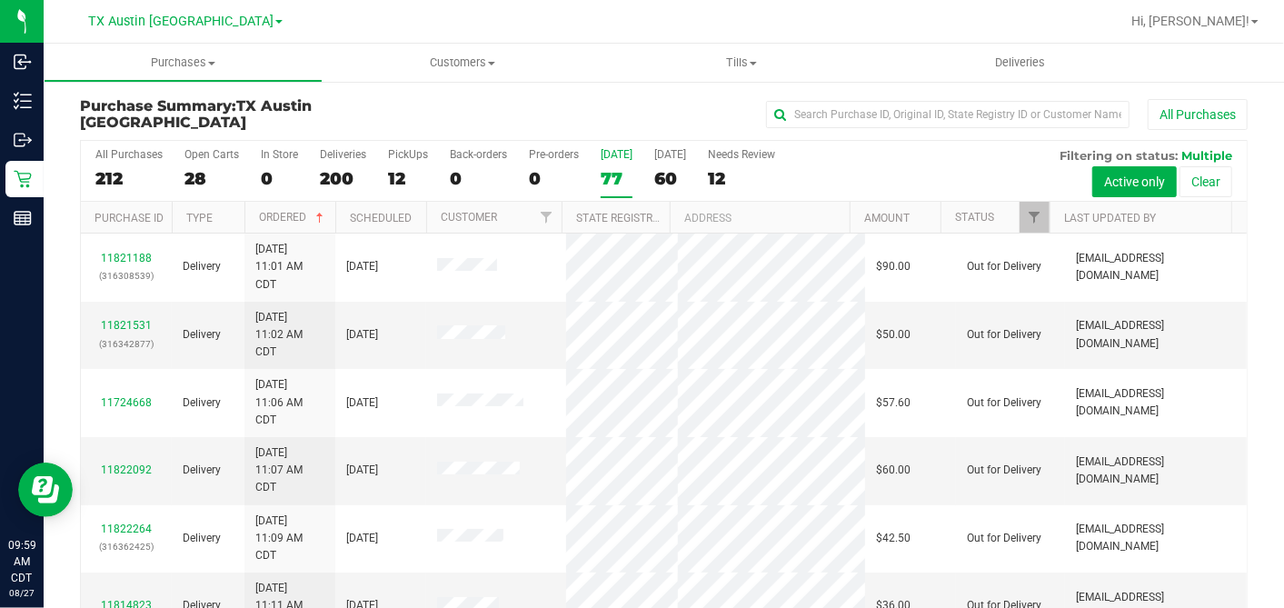
click at [1032, 219] on div at bounding box center [1035, 218] width 8 height 32
click at [1027, 217] on span "Filter" at bounding box center [1034, 217] width 15 height 15
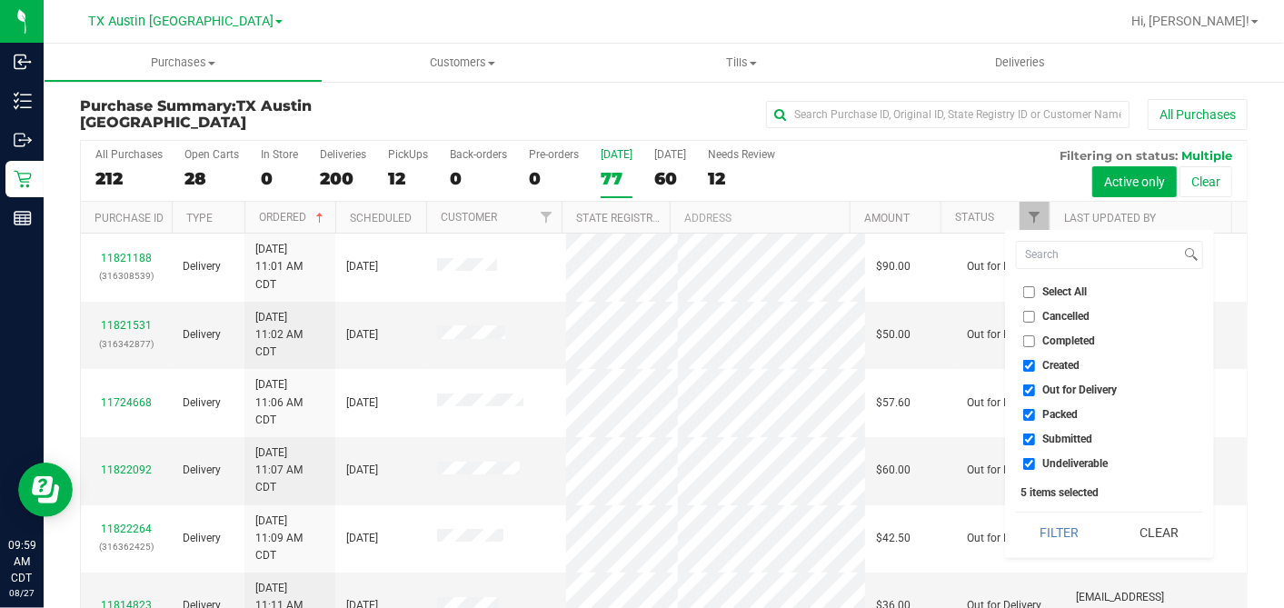
click at [1028, 294] on input "Select All" at bounding box center [1029, 292] width 12 height 12
checkbox input "true"
click at [1028, 294] on input "Select All" at bounding box center [1029, 292] width 12 height 12
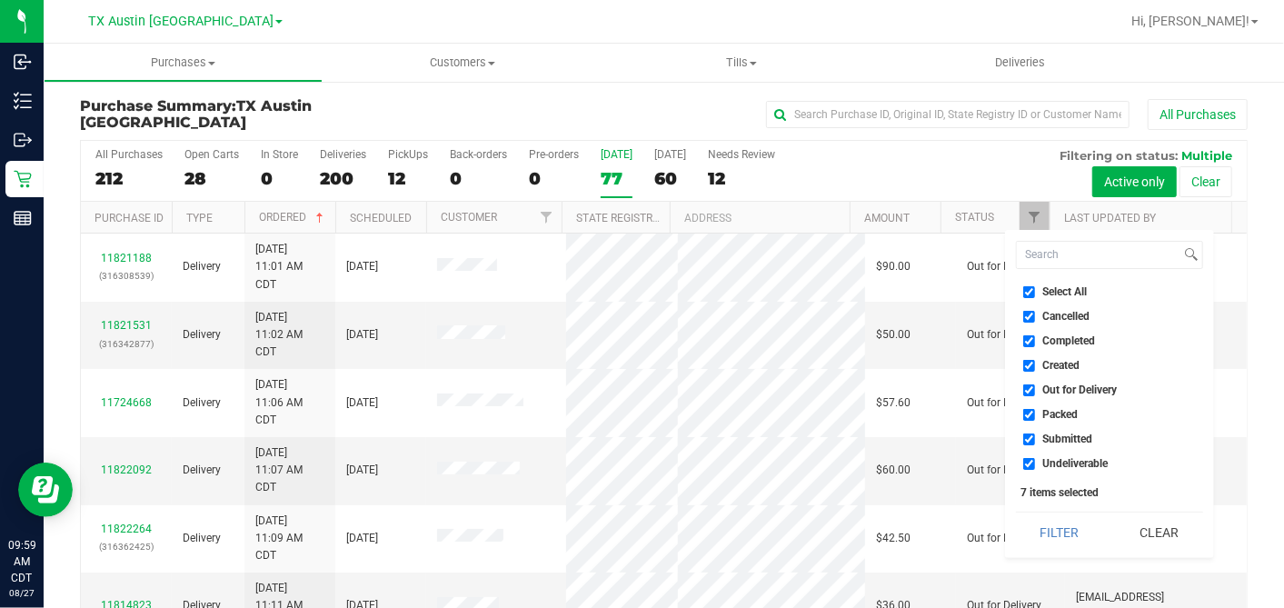
checkbox input "false"
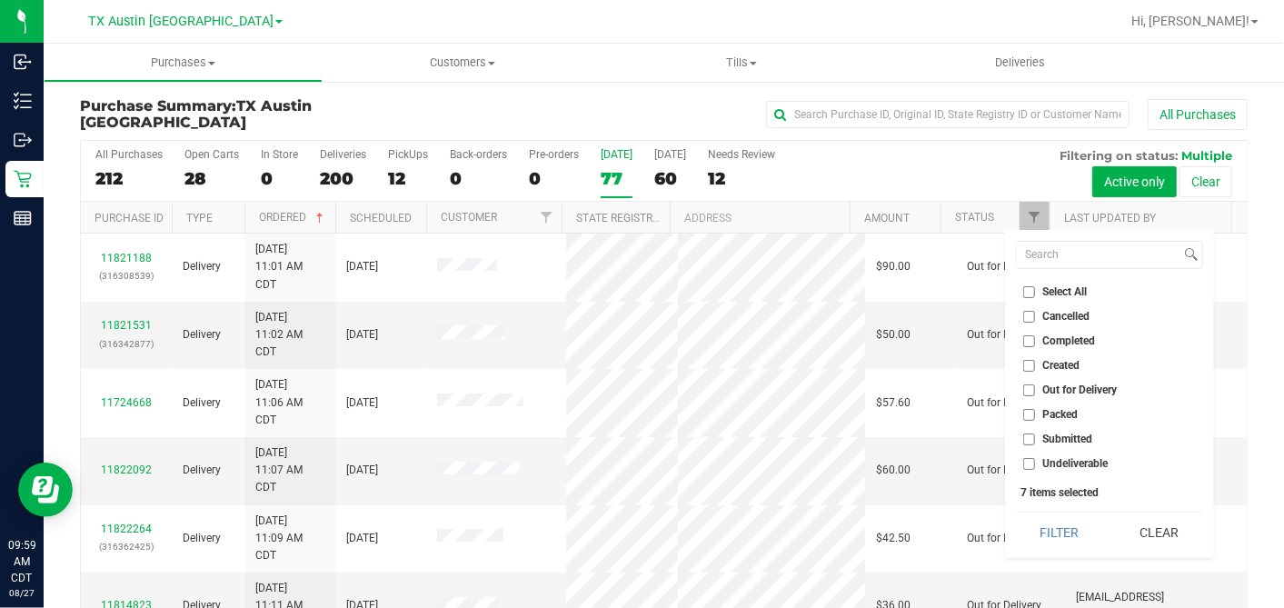
checkbox input "false"
click at [1027, 365] on input "Created" at bounding box center [1029, 366] width 12 height 12
checkbox input "true"
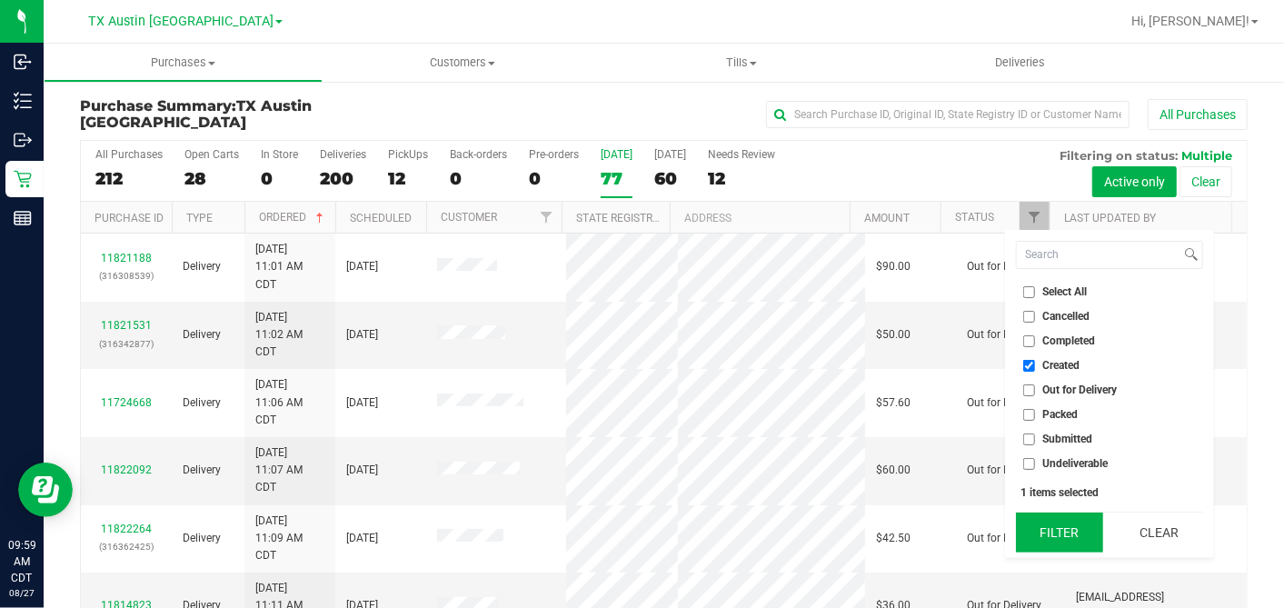
click at [1044, 516] on button "Filter" at bounding box center [1059, 533] width 87 height 40
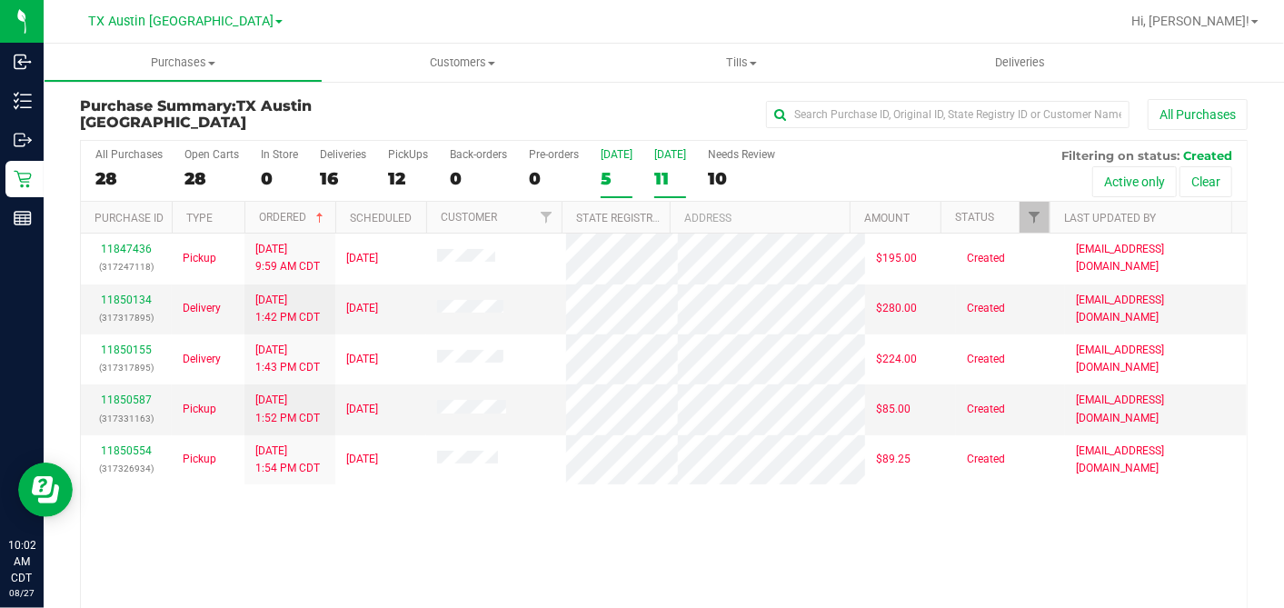
click at [674, 171] on div "11" at bounding box center [670, 178] width 32 height 21
click at [0, 0] on input "[DATE] 11" at bounding box center [0, 0] width 0 height 0
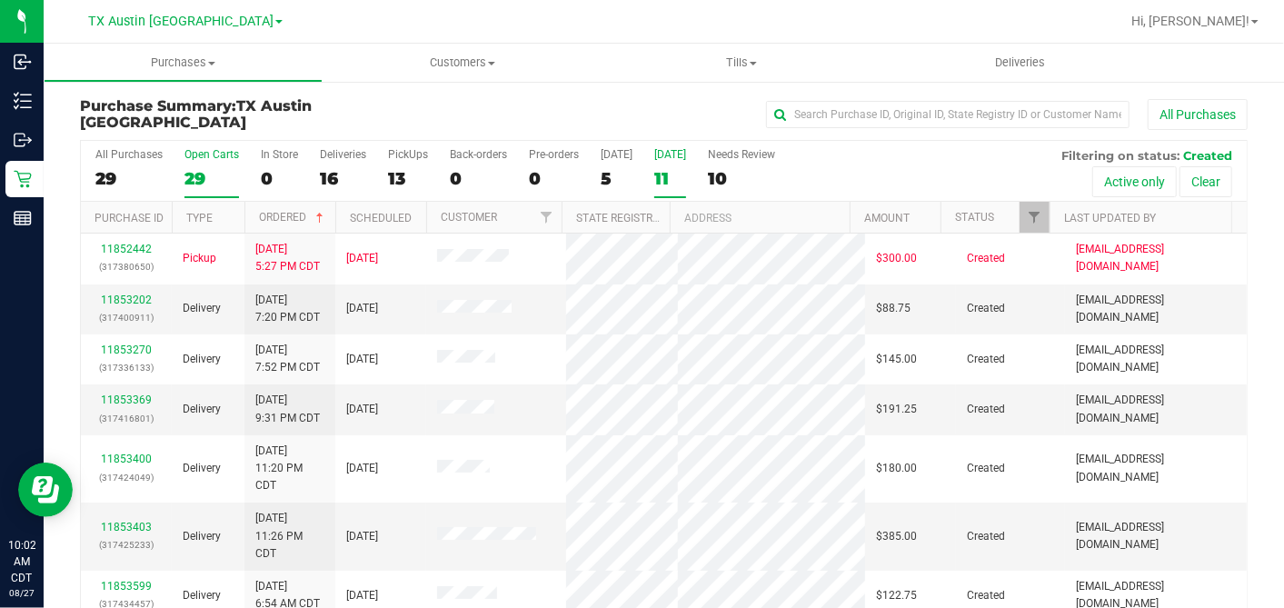
click at [214, 170] on div "29" at bounding box center [211, 178] width 55 height 21
click at [0, 0] on input "Open Carts 29" at bounding box center [0, 0] width 0 height 0
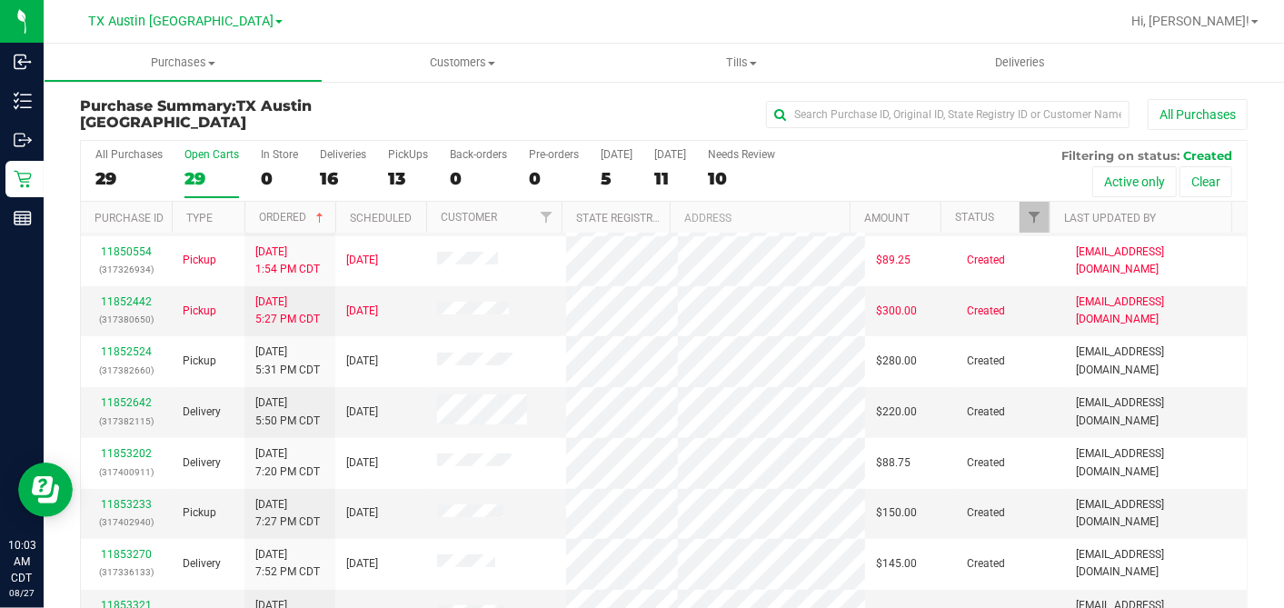
scroll to position [303, 0]
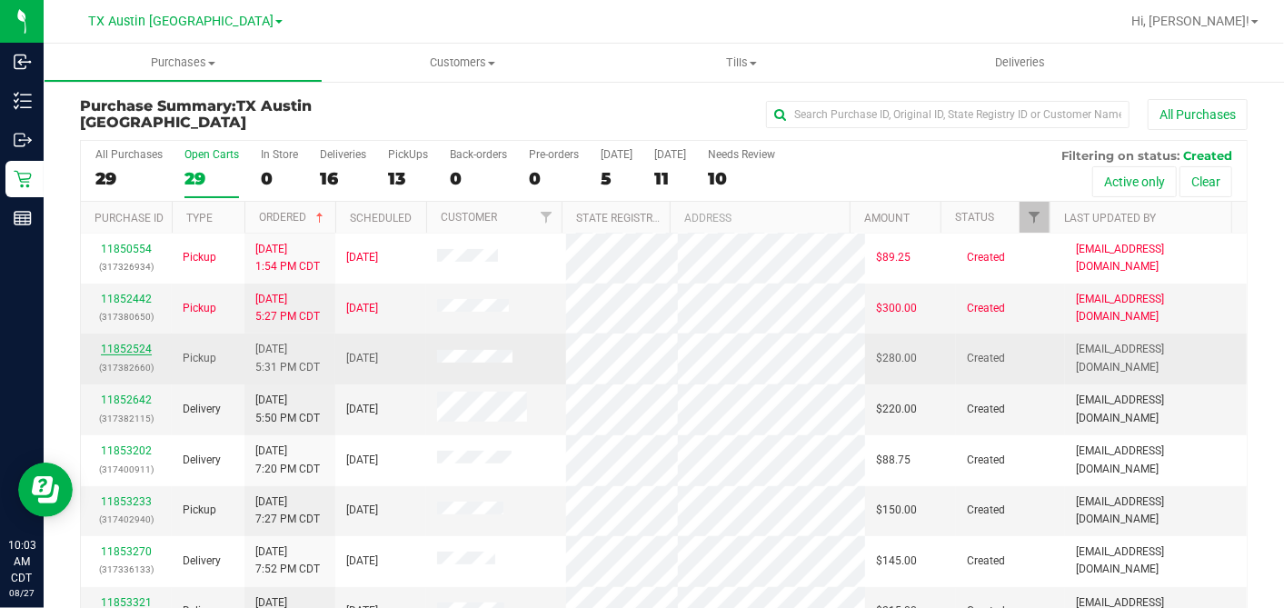
click at [138, 355] on link "11852524" at bounding box center [126, 349] width 51 height 13
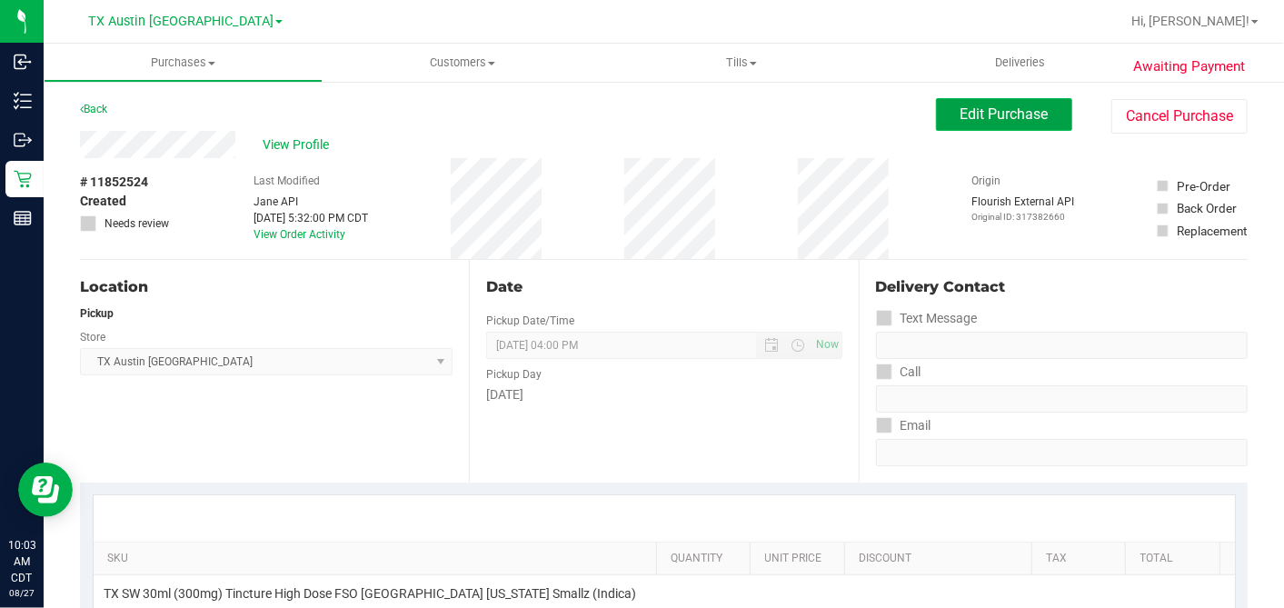
click at [961, 109] on span "Edit Purchase" at bounding box center [1005, 113] width 88 height 17
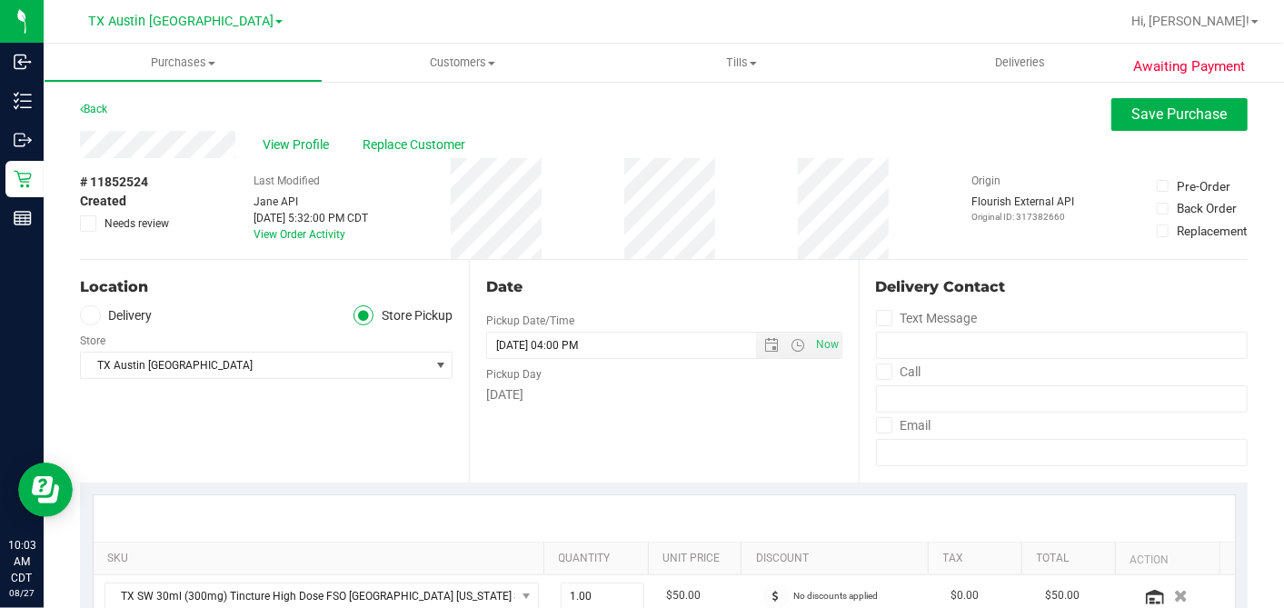
click at [100, 303] on div "Location Delivery Store Pickup Store [GEOGRAPHIC_DATA] [GEOGRAPHIC_DATA] [GEOGR…" at bounding box center [274, 371] width 389 height 223
click at [98, 312] on span at bounding box center [90, 315] width 21 height 21
click at [0, 0] on input "Delivery" at bounding box center [0, 0] width 0 height 0
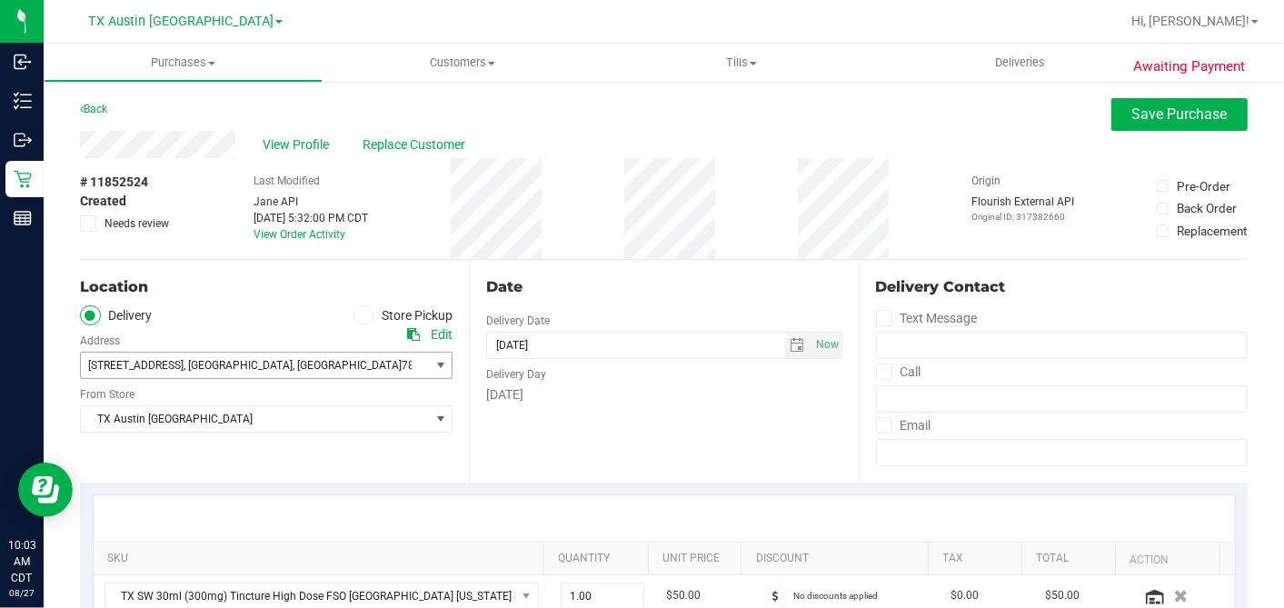
click at [170, 371] on span "[STREET_ADDRESS] , [GEOGRAPHIC_DATA] , [GEOGRAPHIC_DATA] 78660" at bounding box center [246, 365] width 331 height 25
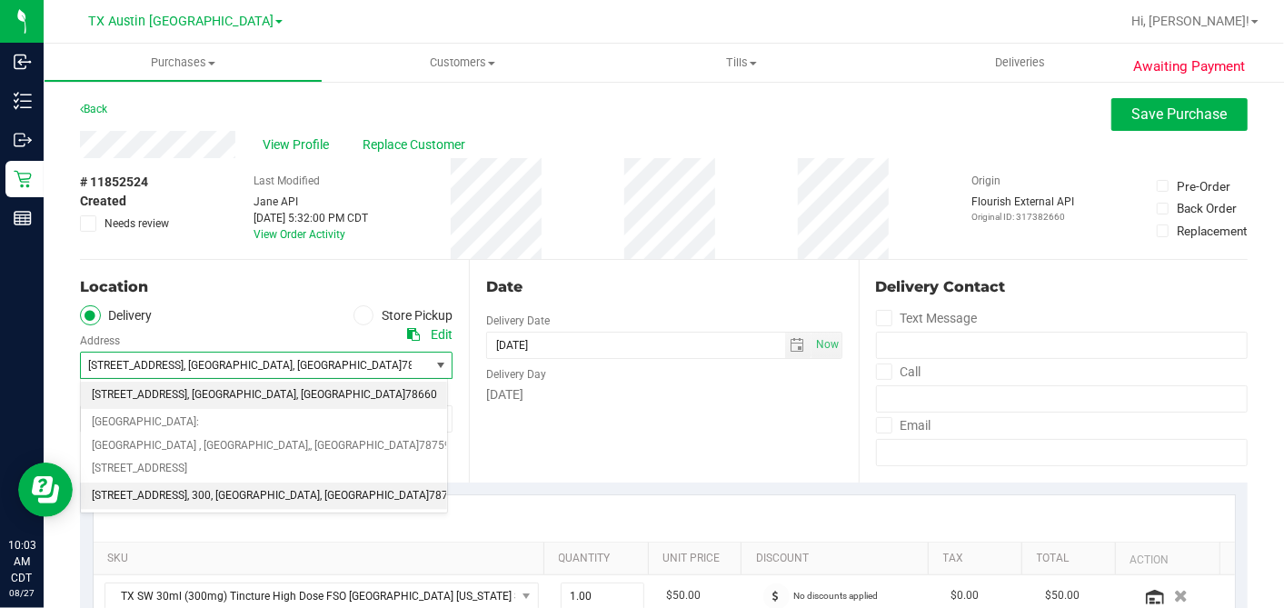
click at [159, 484] on span "[STREET_ADDRESS]" at bounding box center [139, 496] width 95 height 24
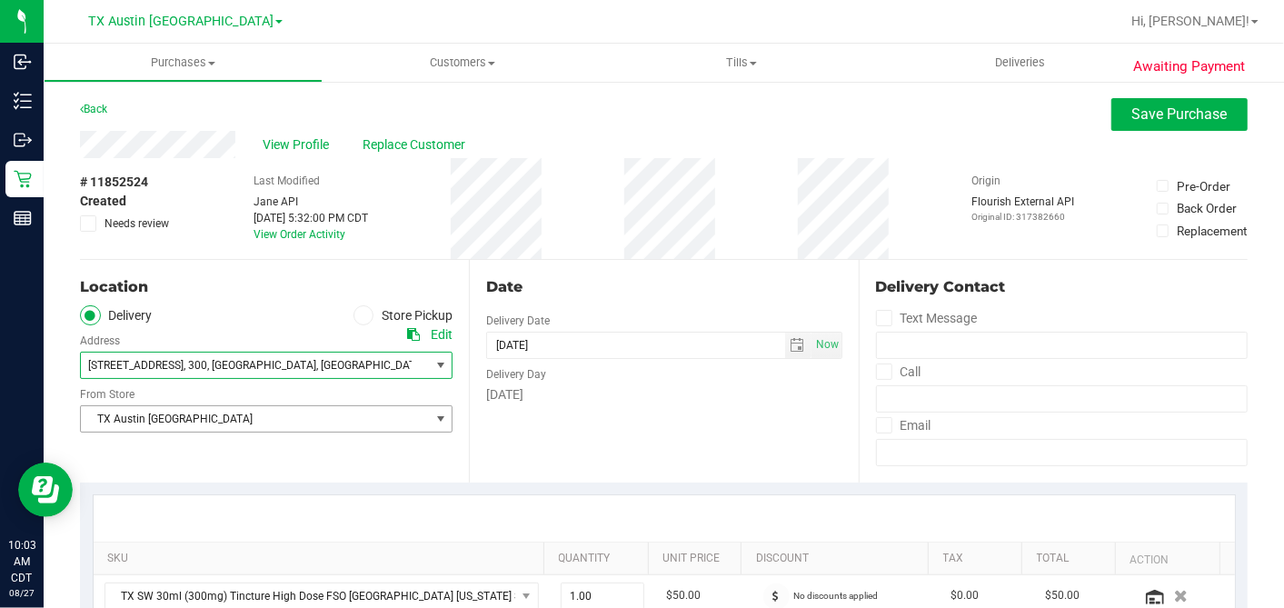
click at [597, 422] on div "Date Delivery Date [DATE] Now [DATE] 04:00 PM Now Delivery Day [DATE]" at bounding box center [663, 371] width 389 height 223
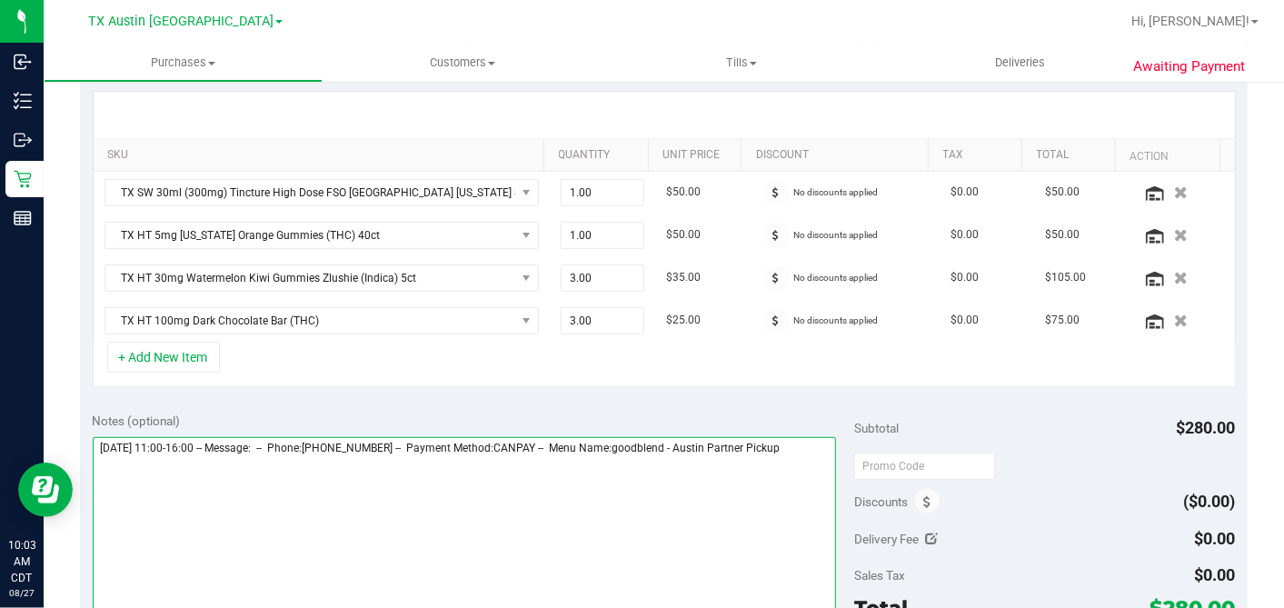
click at [804, 443] on textarea at bounding box center [465, 524] width 744 height 174
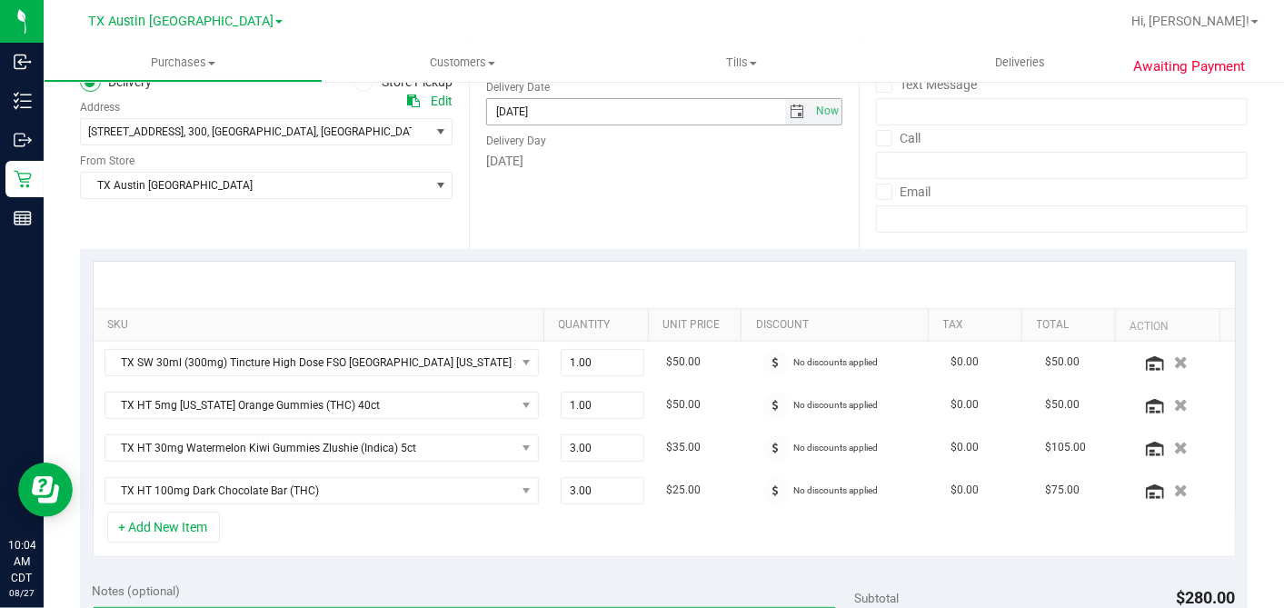
scroll to position [909, 0]
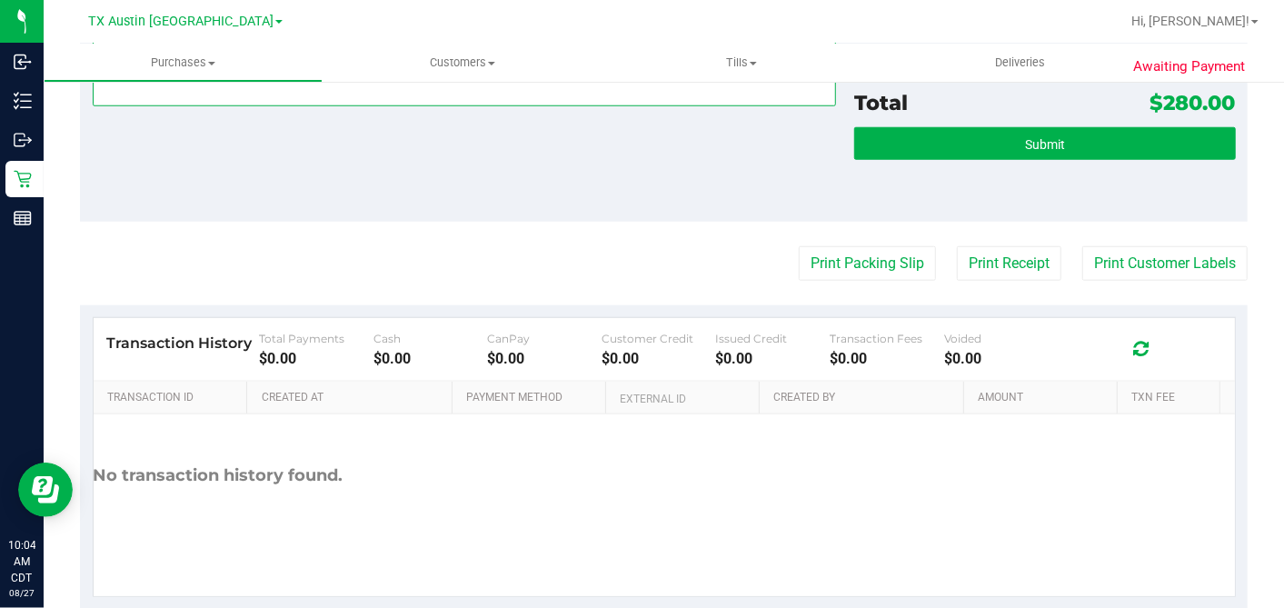
type textarea "[DATE] 11:00-16:00 -- Message: -- Phone:[PHONE_NUMBER] -- Payment Method:CANPAY…"
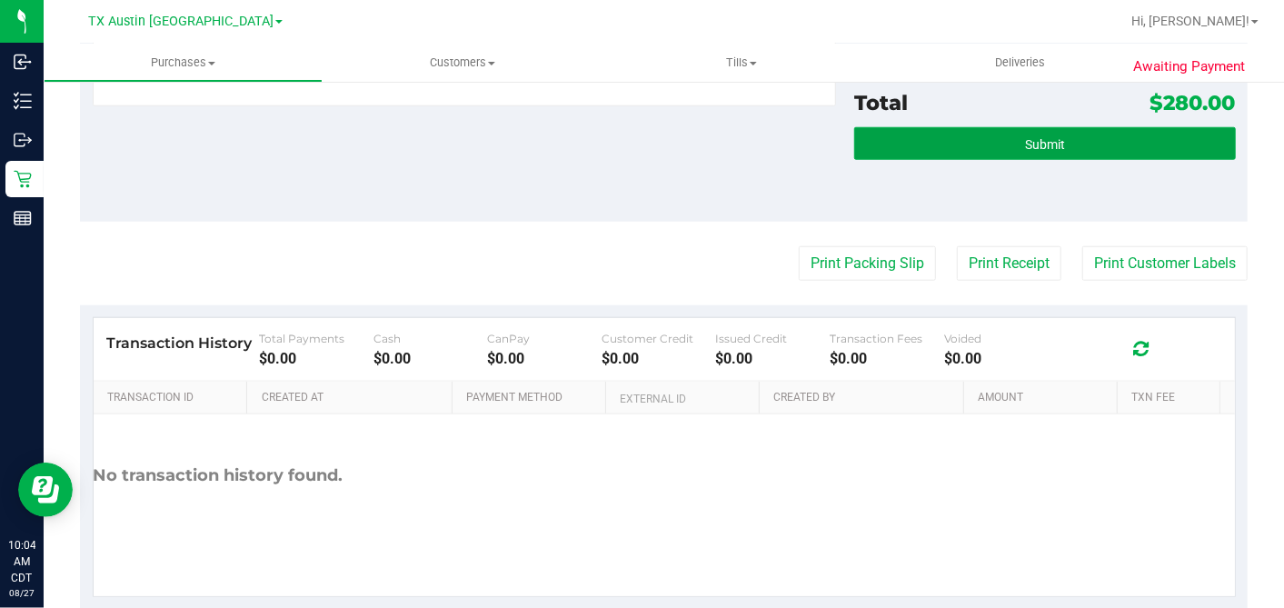
click at [1030, 137] on span "Submit" at bounding box center [1045, 144] width 40 height 15
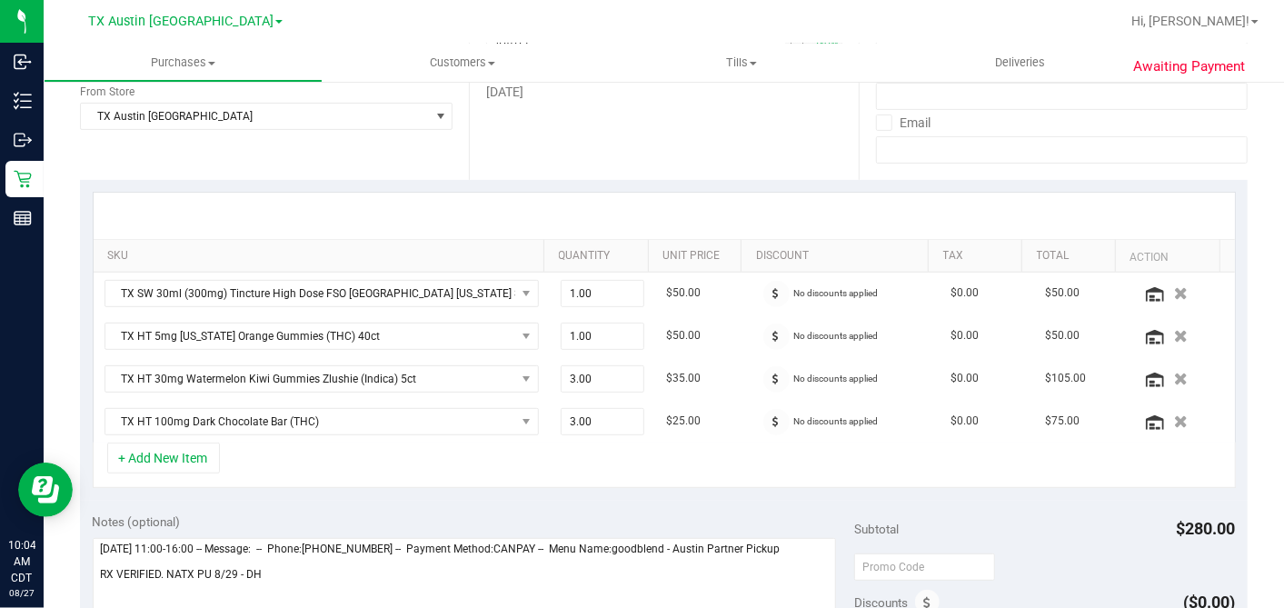
scroll to position [0, 0]
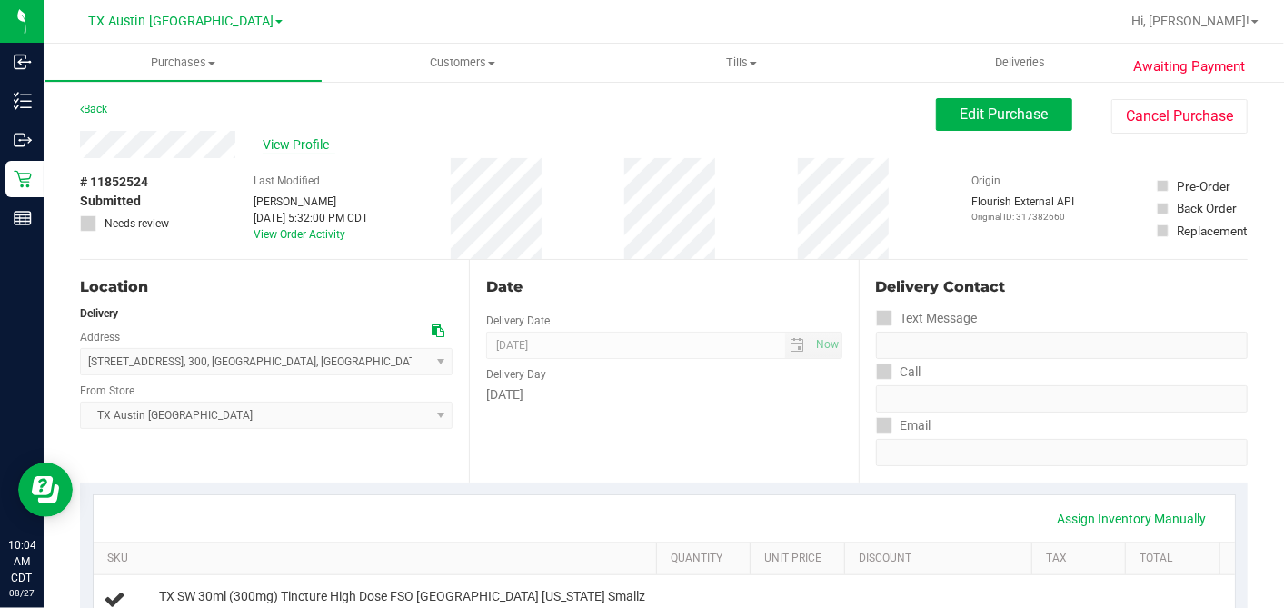
click at [295, 140] on span "View Profile" at bounding box center [299, 144] width 73 height 19
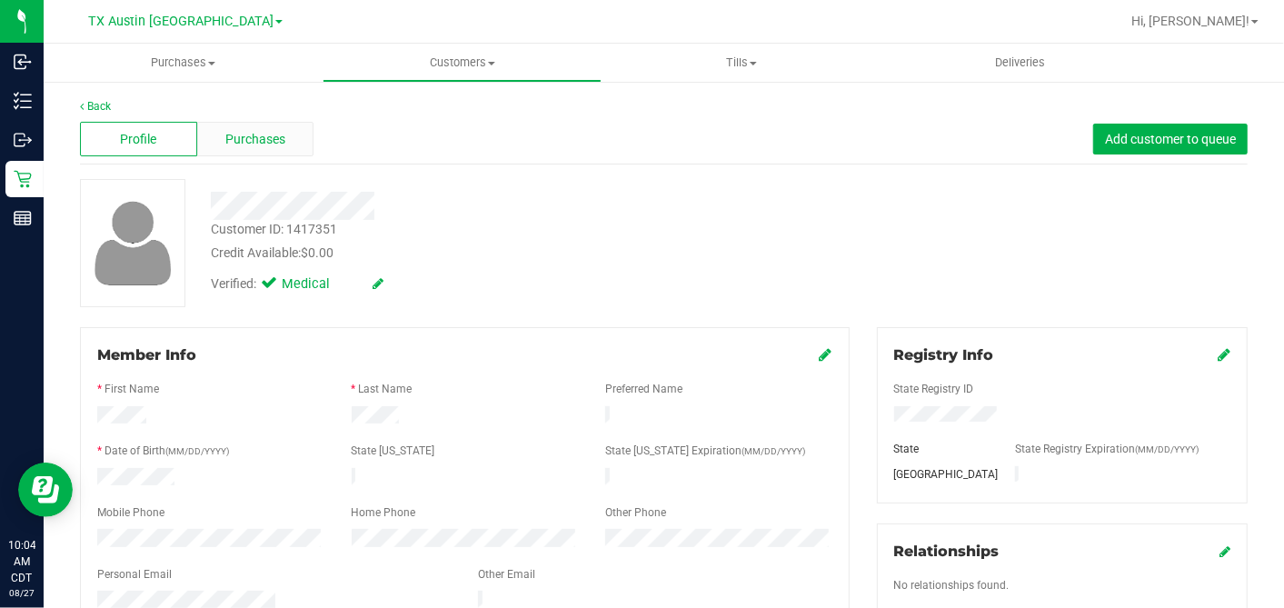
click at [244, 151] on div "Purchases" at bounding box center [255, 139] width 117 height 35
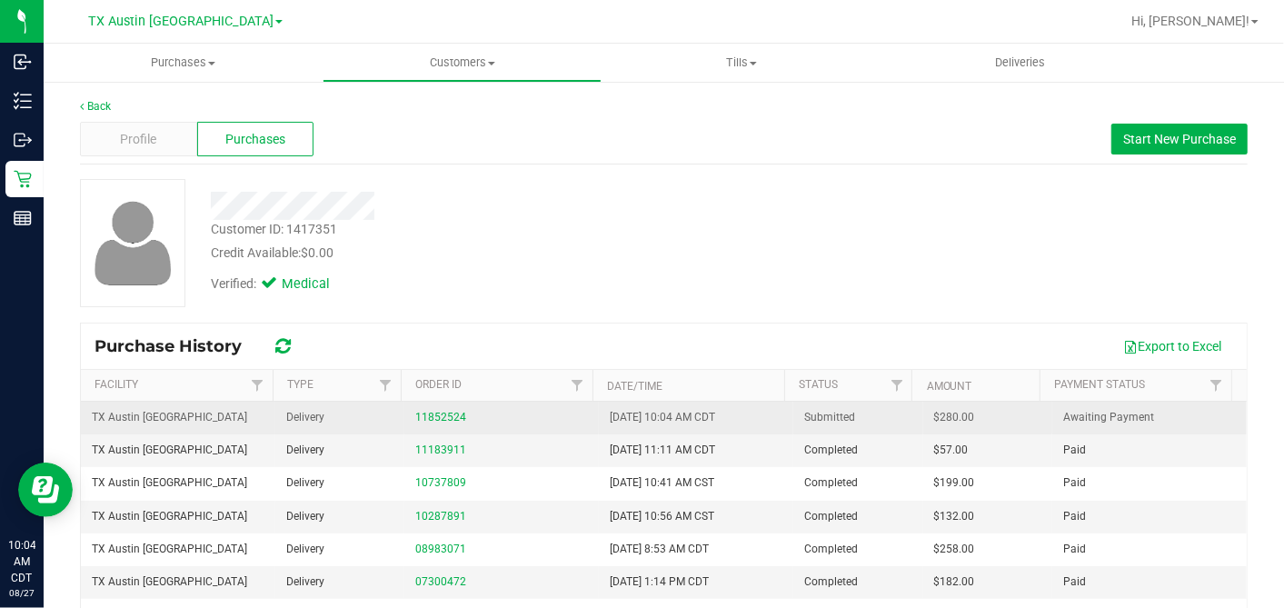
click at [934, 413] on span "$280.00" at bounding box center [954, 417] width 41 height 17
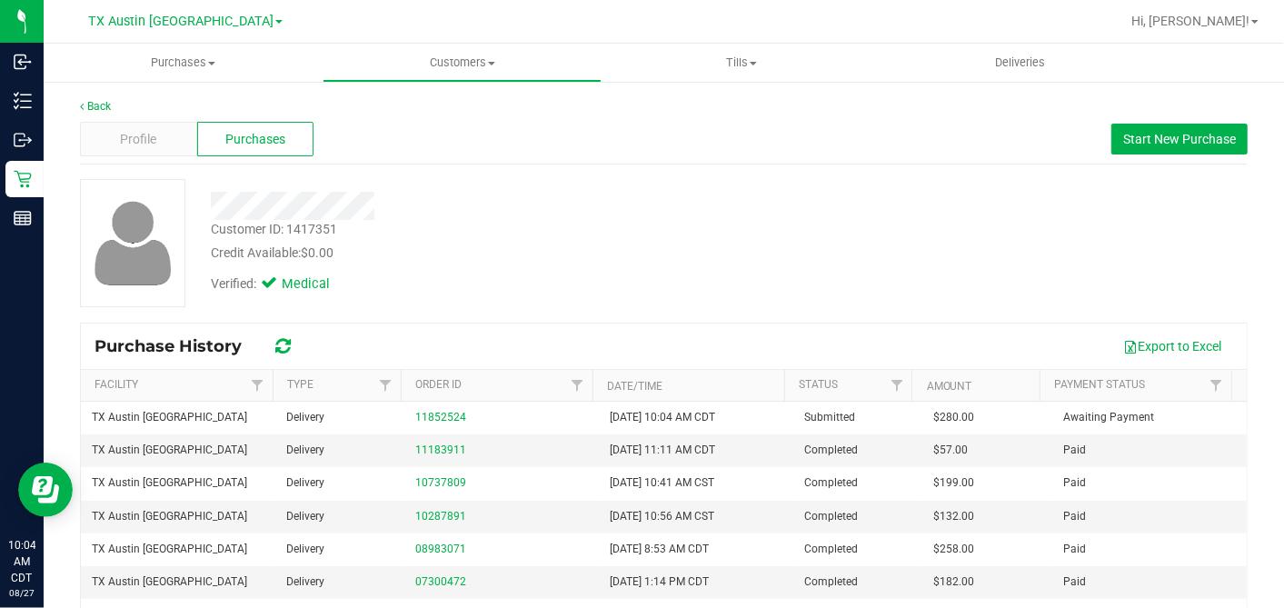
copy span "280.00"
drag, startPoint x: 634, startPoint y: 247, endPoint x: 254, endPoint y: 255, distance: 380.9
click at [633, 247] on div "Credit Available: $0.00" at bounding box center [496, 253] width 571 height 19
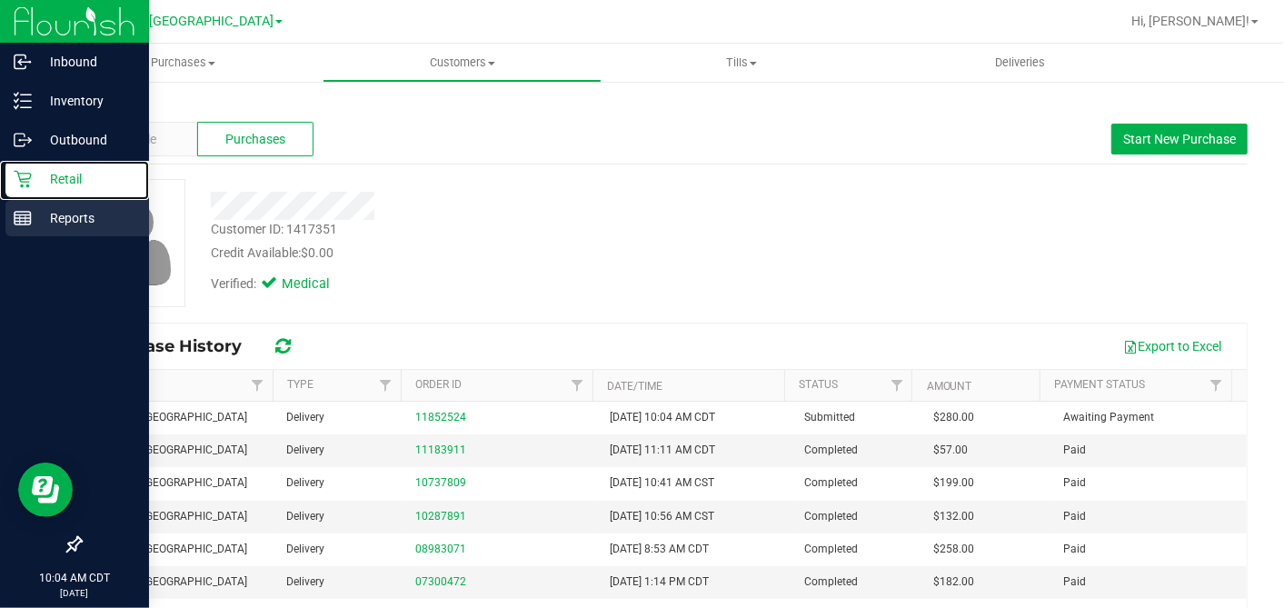
drag, startPoint x: 20, startPoint y: 181, endPoint x: 80, endPoint y: 209, distance: 66.3
click at [20, 181] on icon at bounding box center [22, 179] width 17 height 17
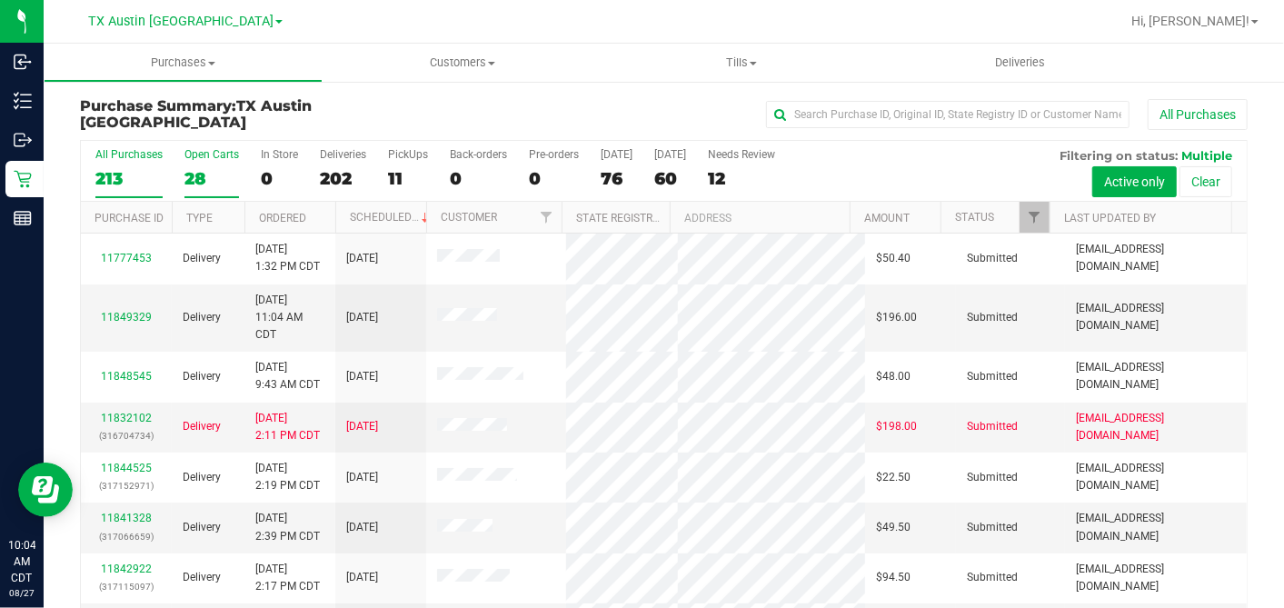
click at [207, 177] on div "28" at bounding box center [211, 178] width 55 height 21
click at [0, 0] on input "Open Carts 28" at bounding box center [0, 0] width 0 height 0
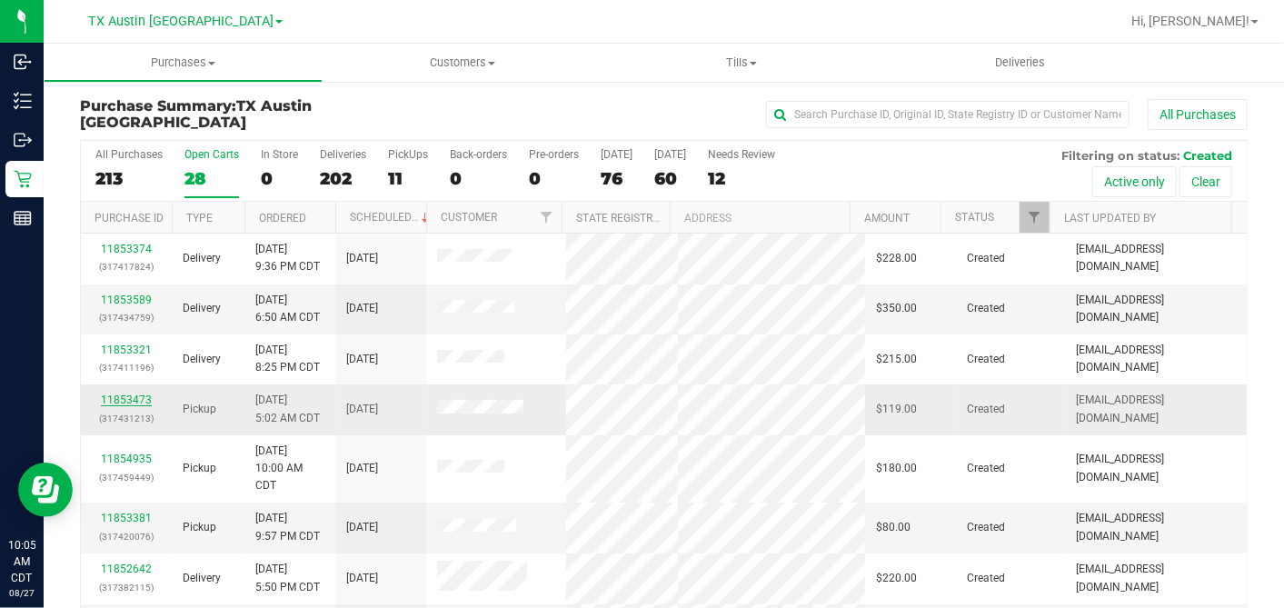
click at [127, 397] on link "11853473" at bounding box center [126, 399] width 51 height 13
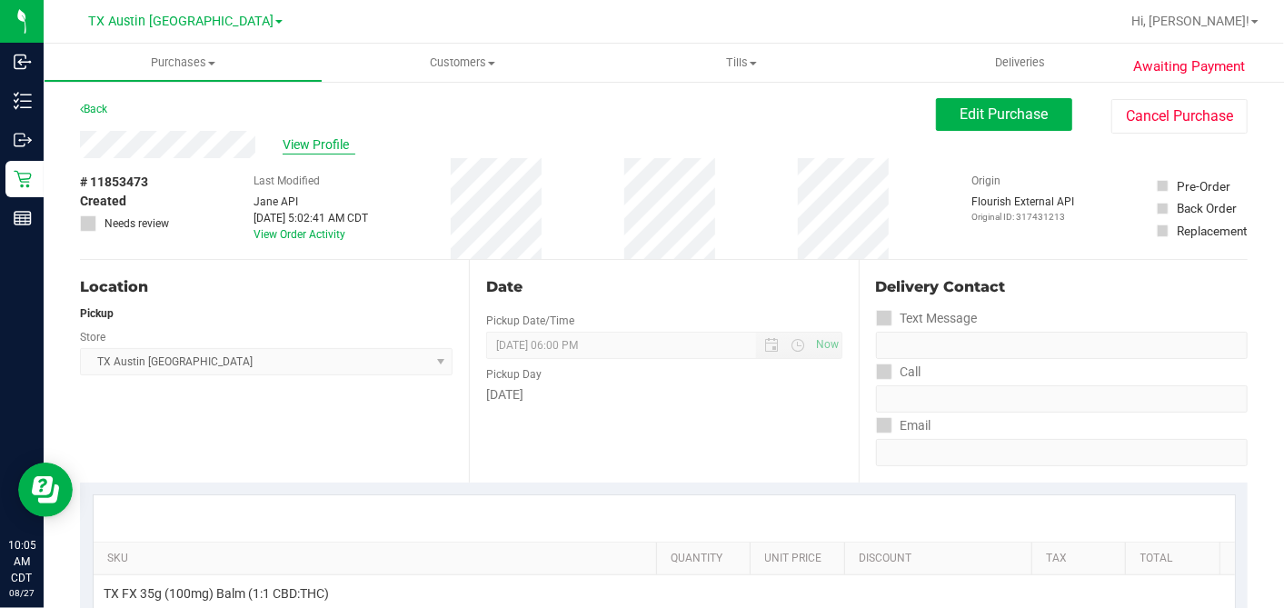
click at [314, 139] on span "View Profile" at bounding box center [319, 144] width 73 height 19
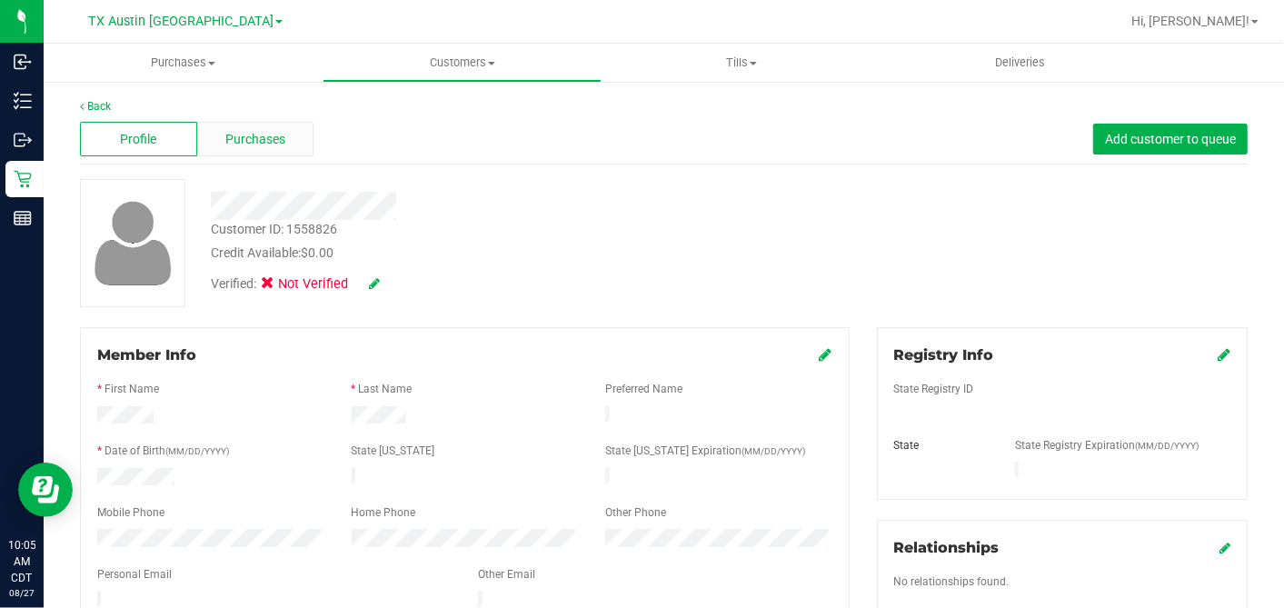
click at [264, 147] on span "Purchases" at bounding box center [255, 139] width 60 height 19
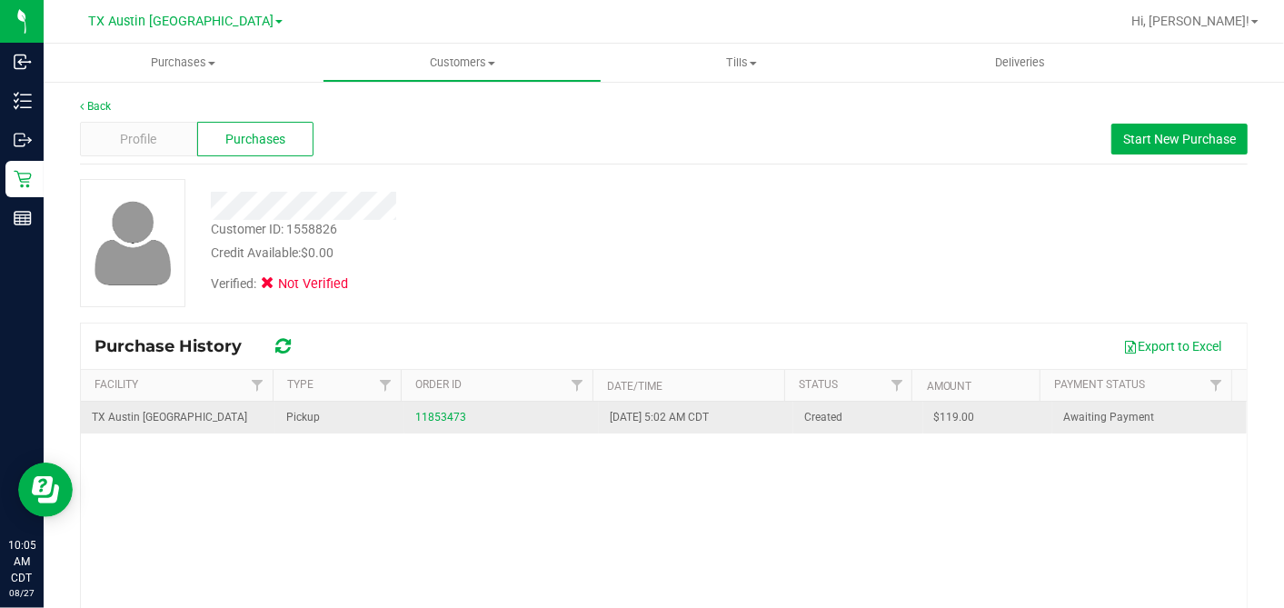
click at [445, 425] on td "11853473" at bounding box center [501, 418] width 194 height 32
click at [444, 422] on link "11853473" at bounding box center [440, 417] width 51 height 13
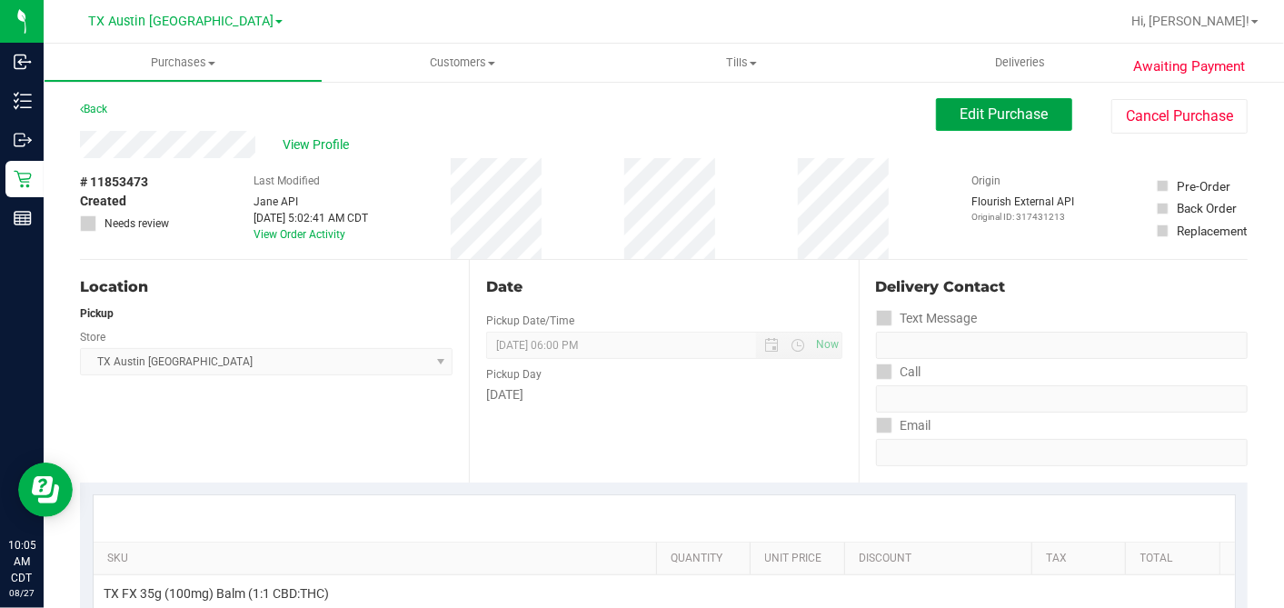
drag, startPoint x: 986, startPoint y: 112, endPoint x: 869, endPoint y: 144, distance: 121.5
click at [986, 113] on span "Edit Purchase" at bounding box center [1005, 113] width 88 height 17
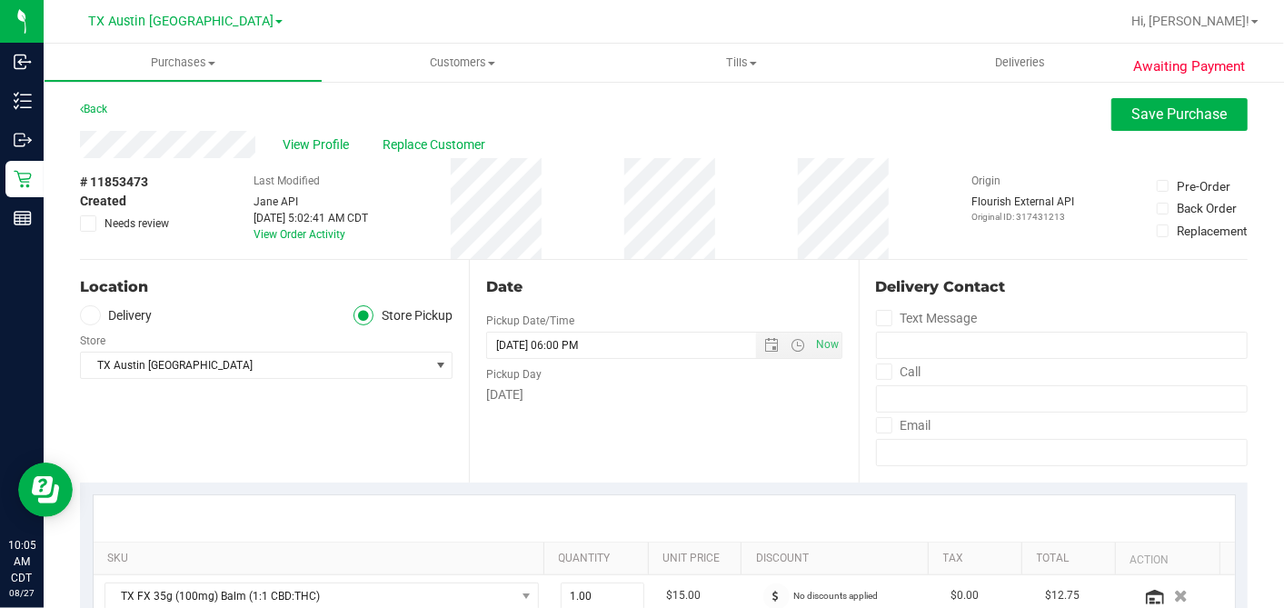
click at [87, 224] on icon at bounding box center [89, 224] width 12 height 0
click at [0, 0] on input "Needs review" at bounding box center [0, 0] width 0 height 0
click at [558, 238] on div "# 11853473 Created Needs review Last Modified [PERSON_NAME] API [DATE] 5:02:41 …" at bounding box center [664, 208] width 1168 height 101
drag, startPoint x: 91, startPoint y: 224, endPoint x: 236, endPoint y: 207, distance: 146.3
click at [91, 224] on icon at bounding box center [89, 224] width 12 height 0
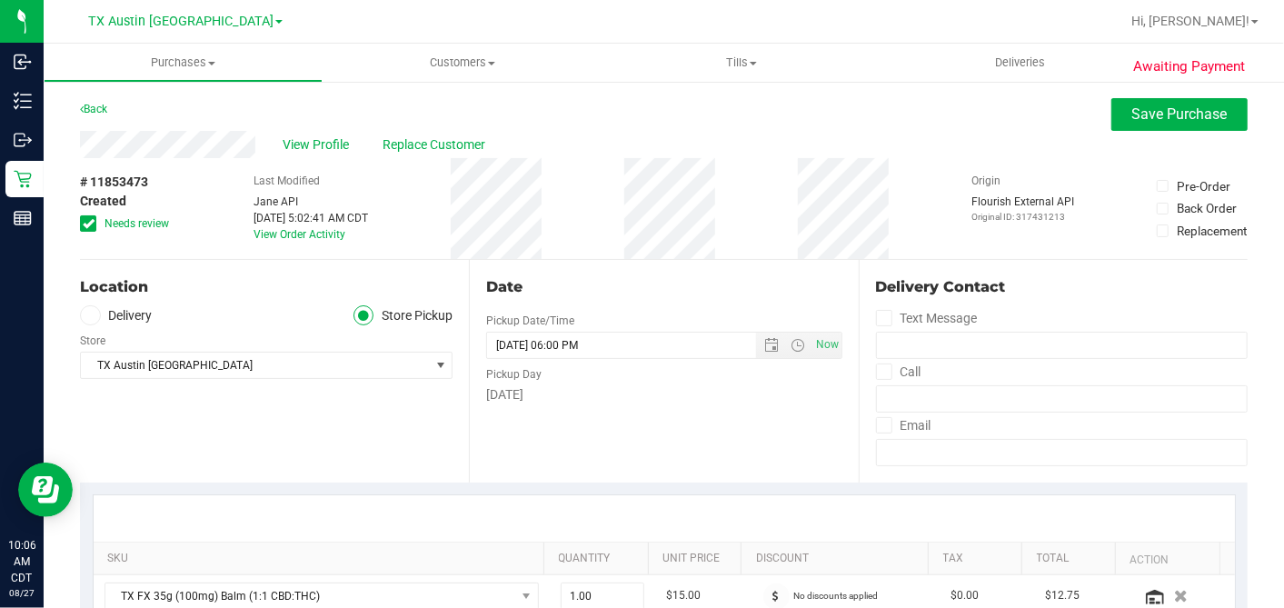
click at [0, 0] on input "Needs review" at bounding box center [0, 0] width 0 height 0
click at [409, 144] on span "Replace Customer" at bounding box center [437, 144] width 109 height 19
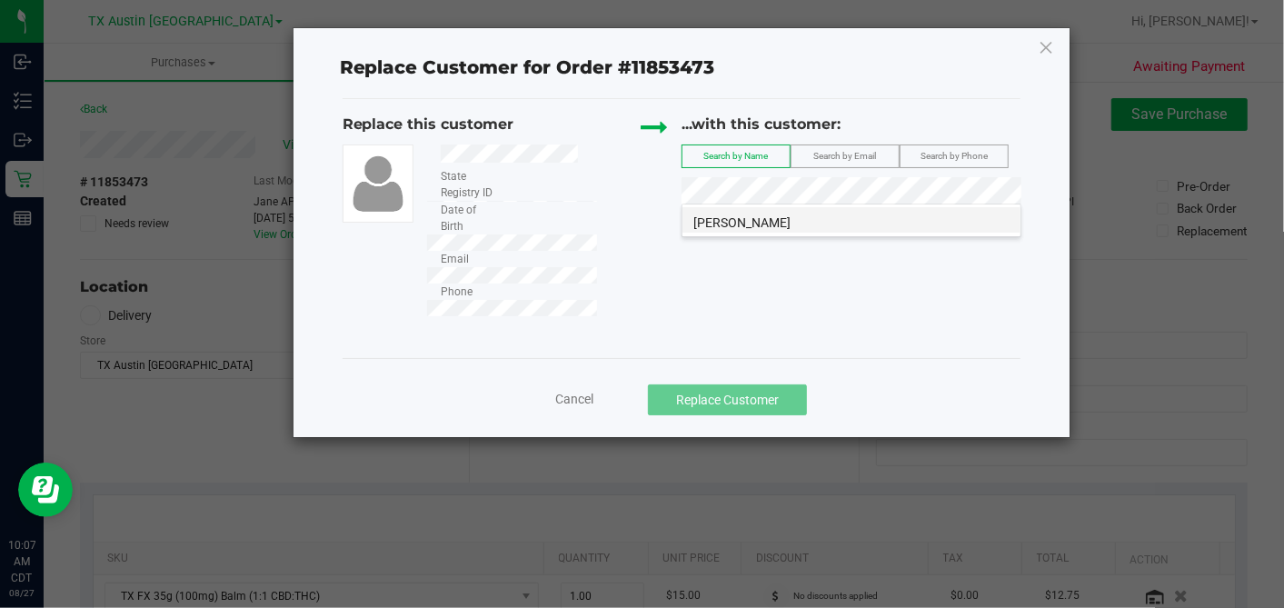
click at [788, 218] on span "[PERSON_NAME]" at bounding box center [741, 222] width 97 height 15
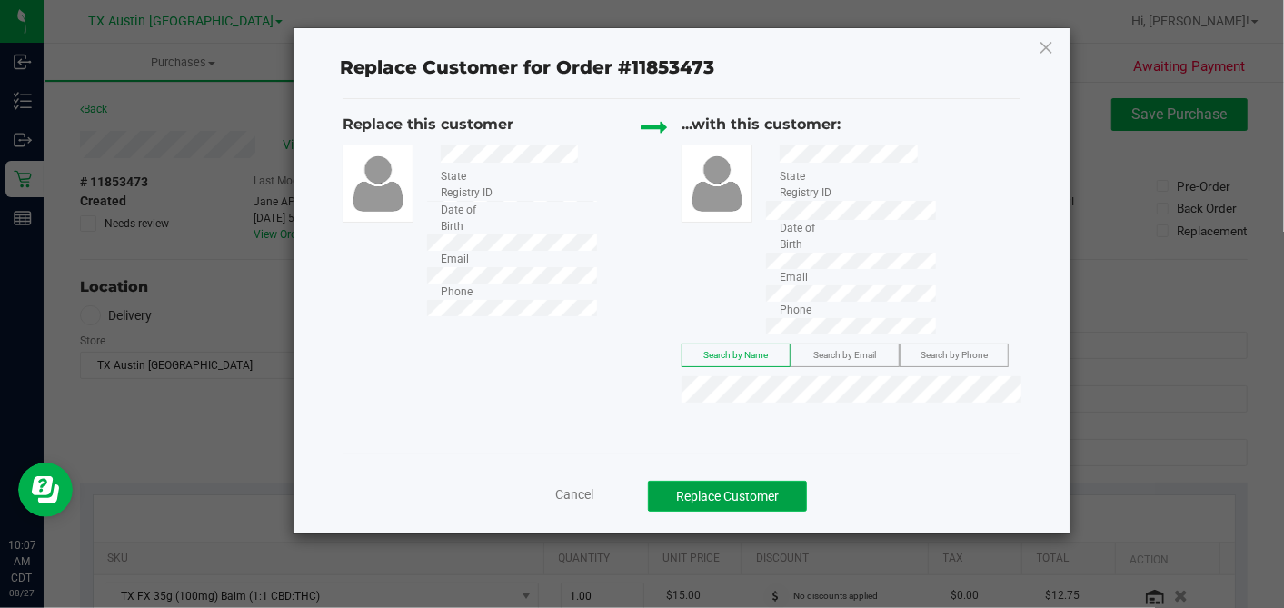
click at [727, 481] on button "Replace Customer" at bounding box center [727, 496] width 159 height 31
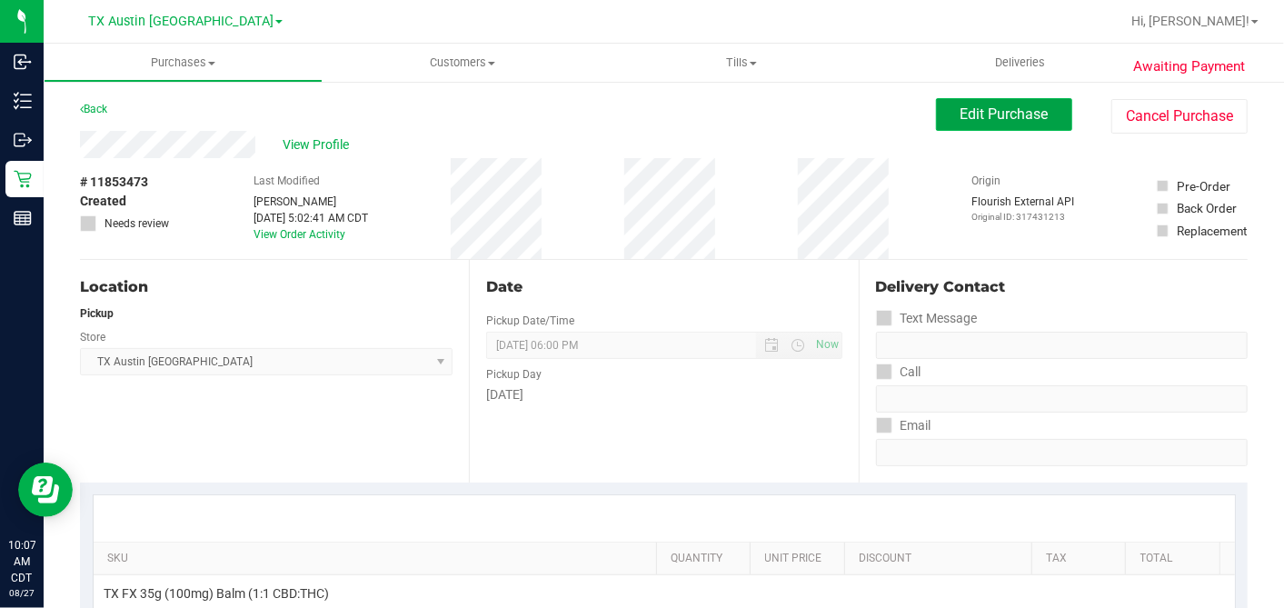
click at [1021, 128] on button "Edit Purchase" at bounding box center [1004, 114] width 136 height 33
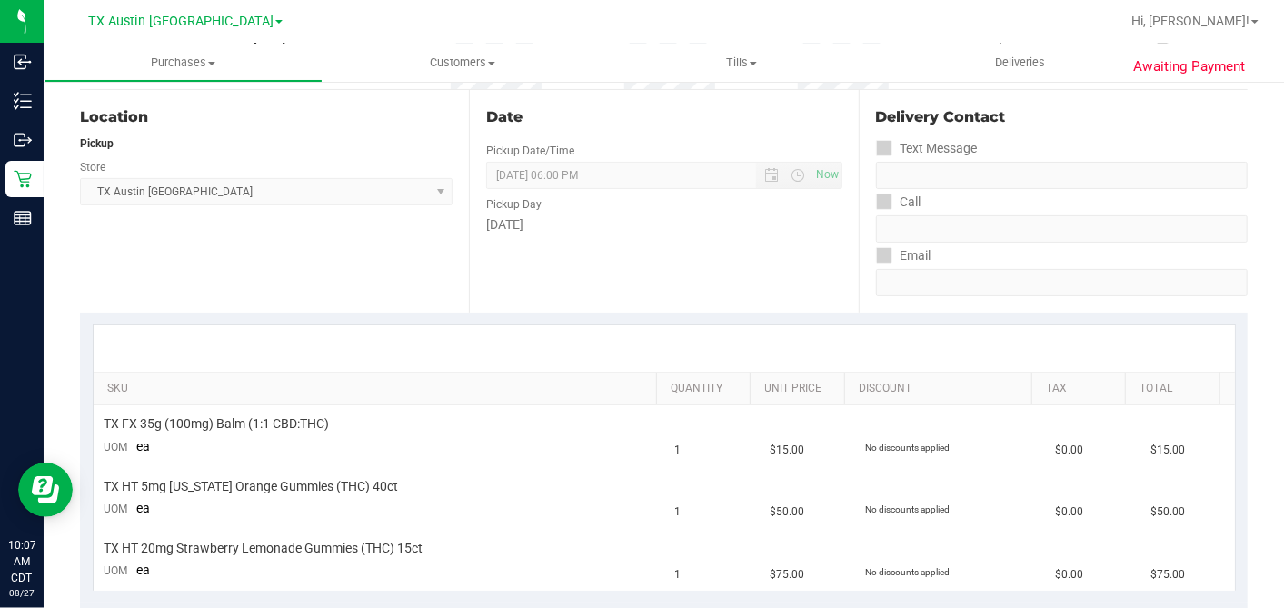
scroll to position [303, 0]
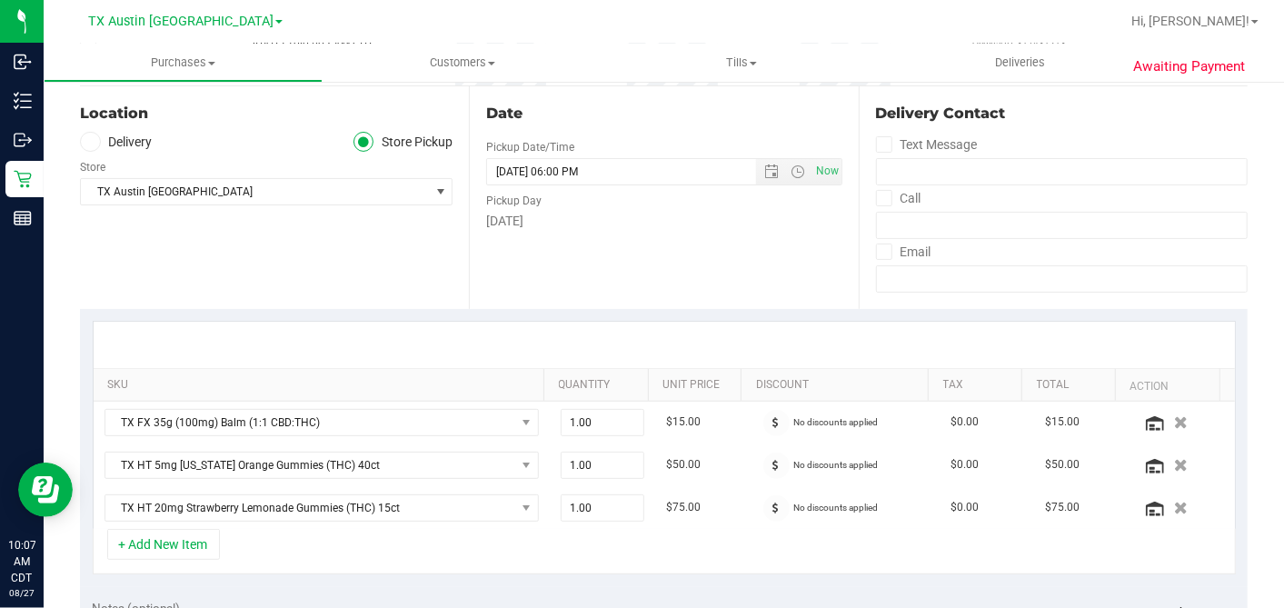
scroll to position [101, 0]
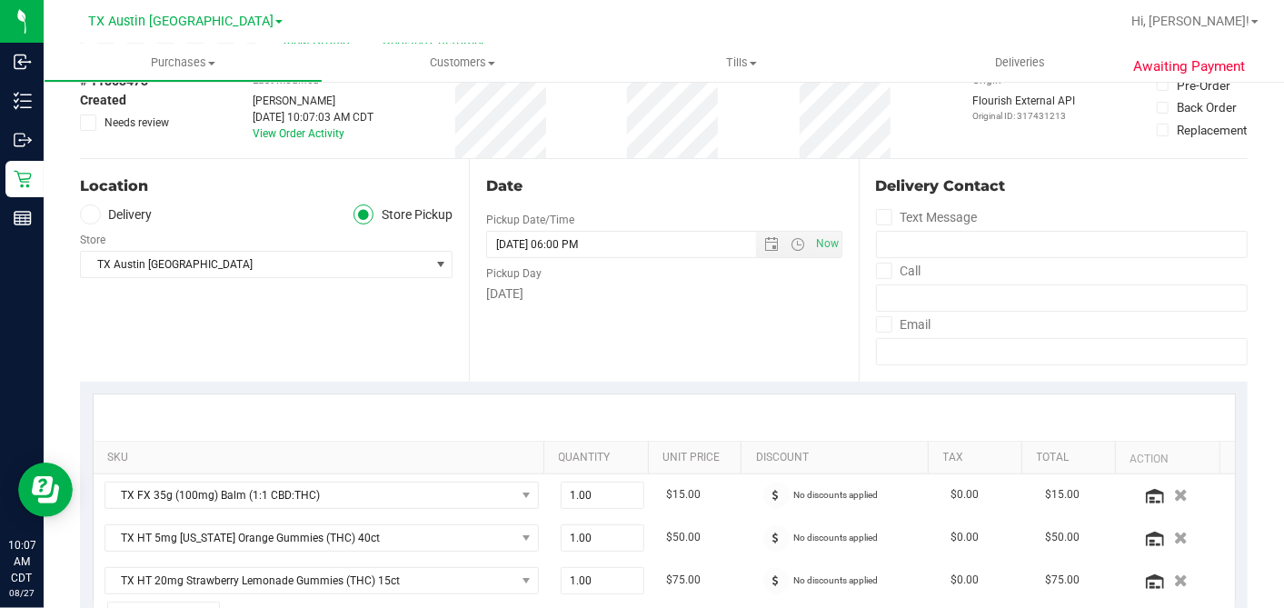
click at [80, 205] on label "Delivery" at bounding box center [116, 214] width 73 height 21
click at [0, 0] on input "Delivery" at bounding box center [0, 0] width 0 height 0
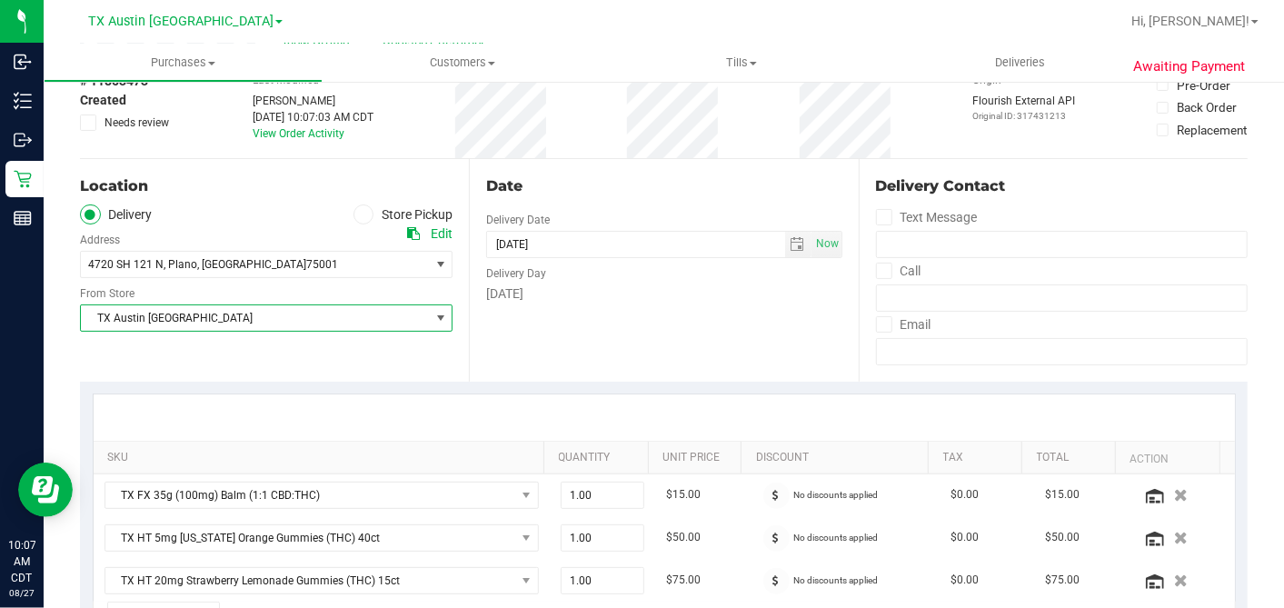
click at [241, 317] on span "TX Austin [GEOGRAPHIC_DATA]" at bounding box center [255, 317] width 348 height 25
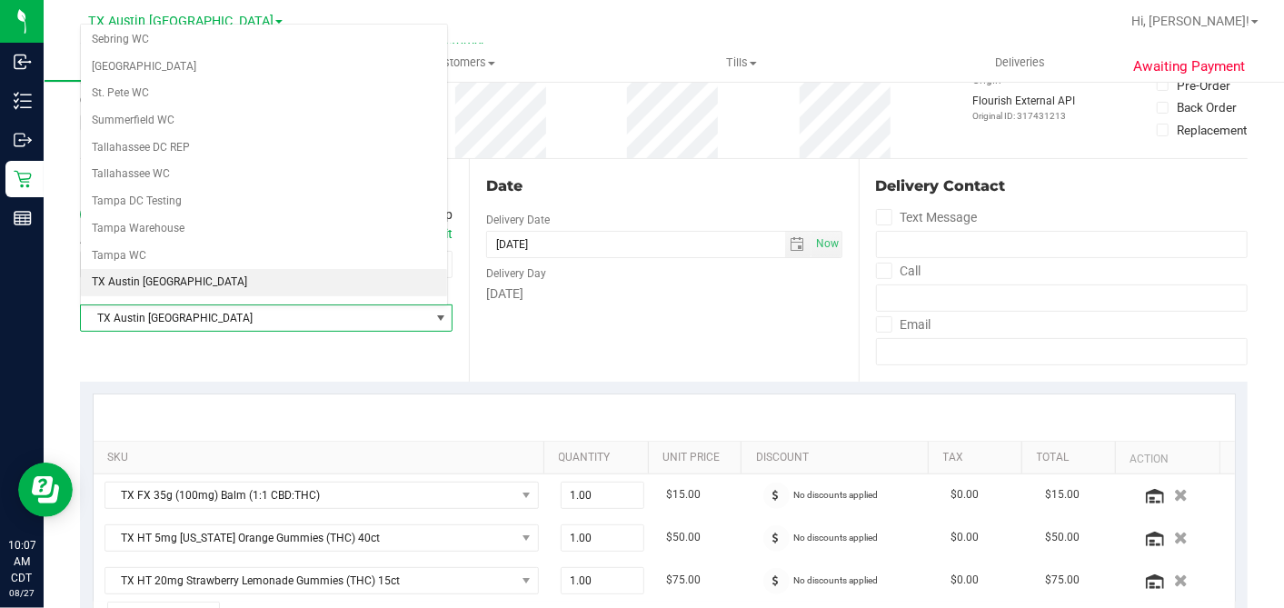
scroll to position [1292, 0]
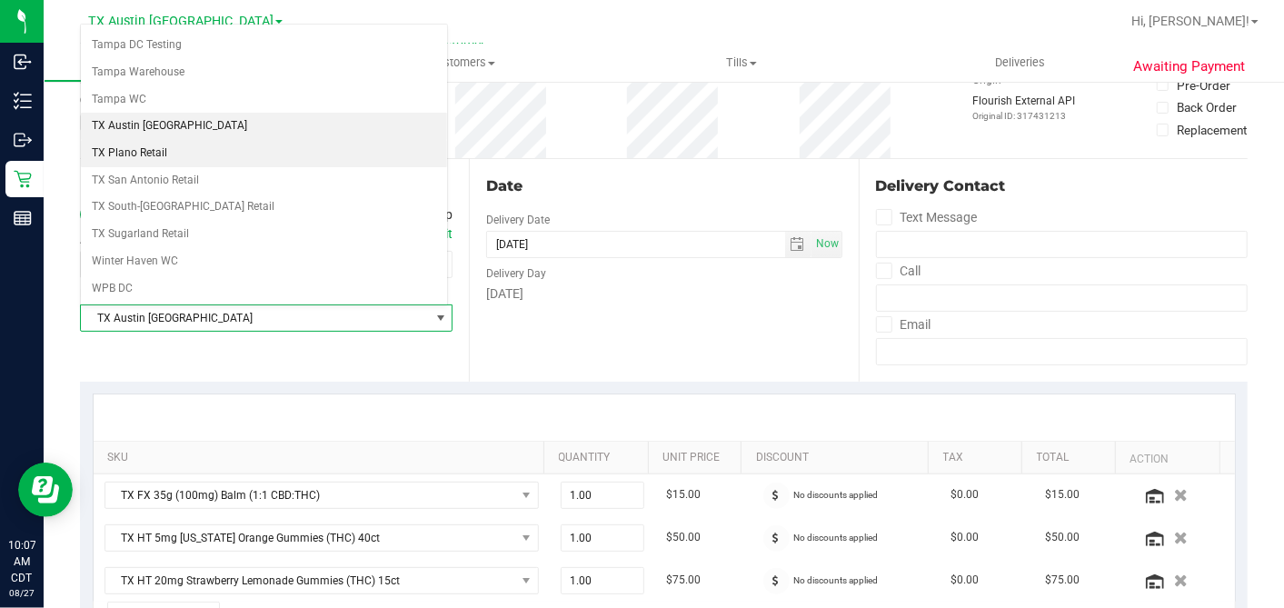
click at [158, 140] on li "TX Plano Retail" at bounding box center [264, 153] width 366 height 27
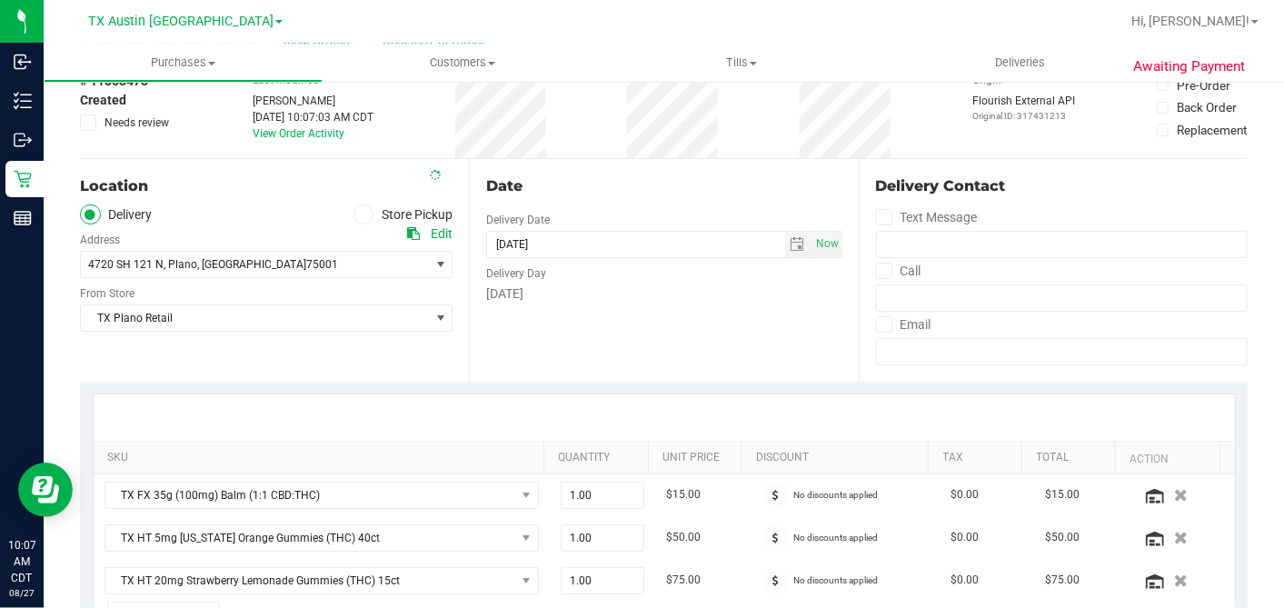
click at [583, 174] on div "Date Delivery Date [DATE] Now [DATE] 06:00 PM Now Delivery Day [DATE]" at bounding box center [663, 270] width 389 height 223
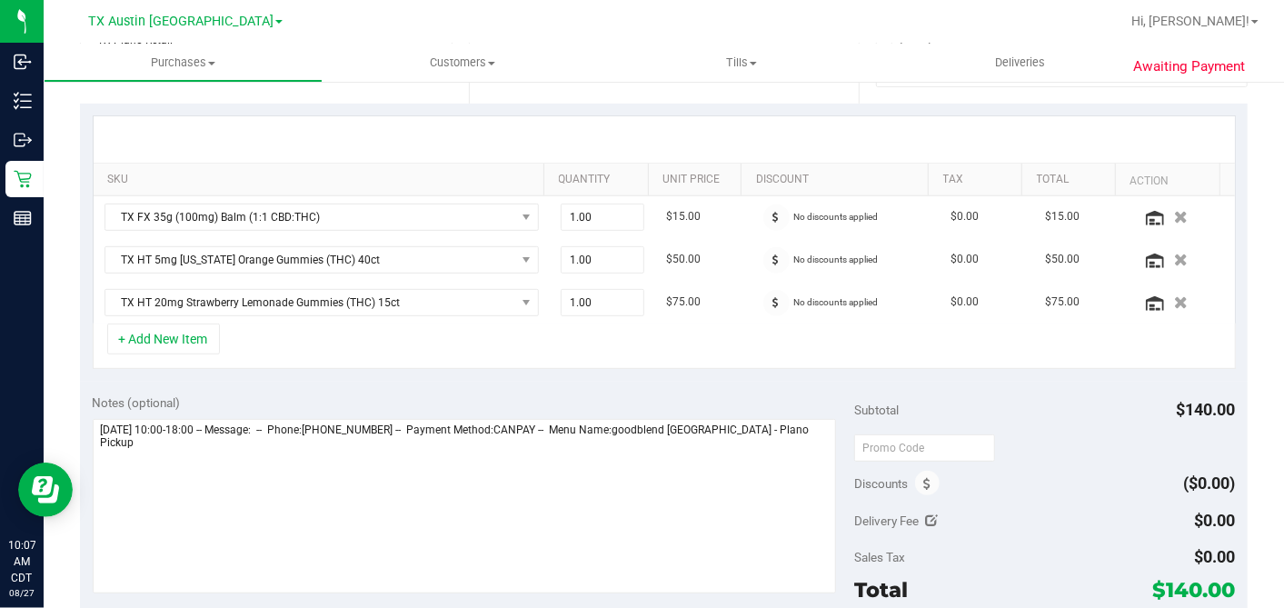
scroll to position [504, 0]
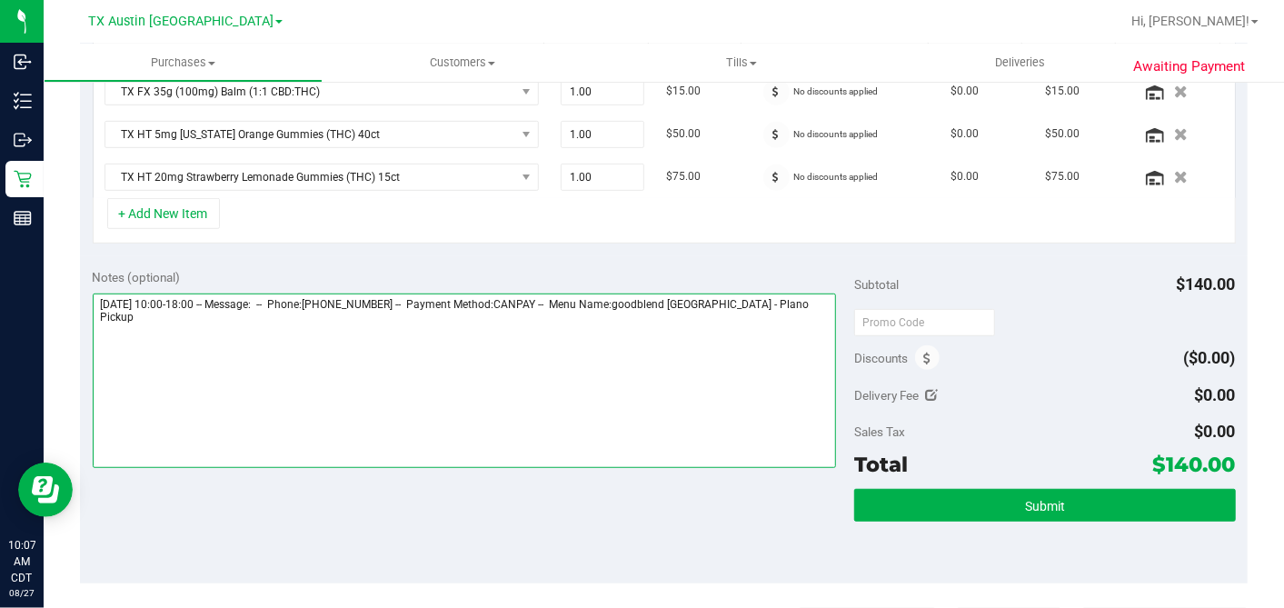
click at [797, 294] on textarea at bounding box center [465, 381] width 744 height 174
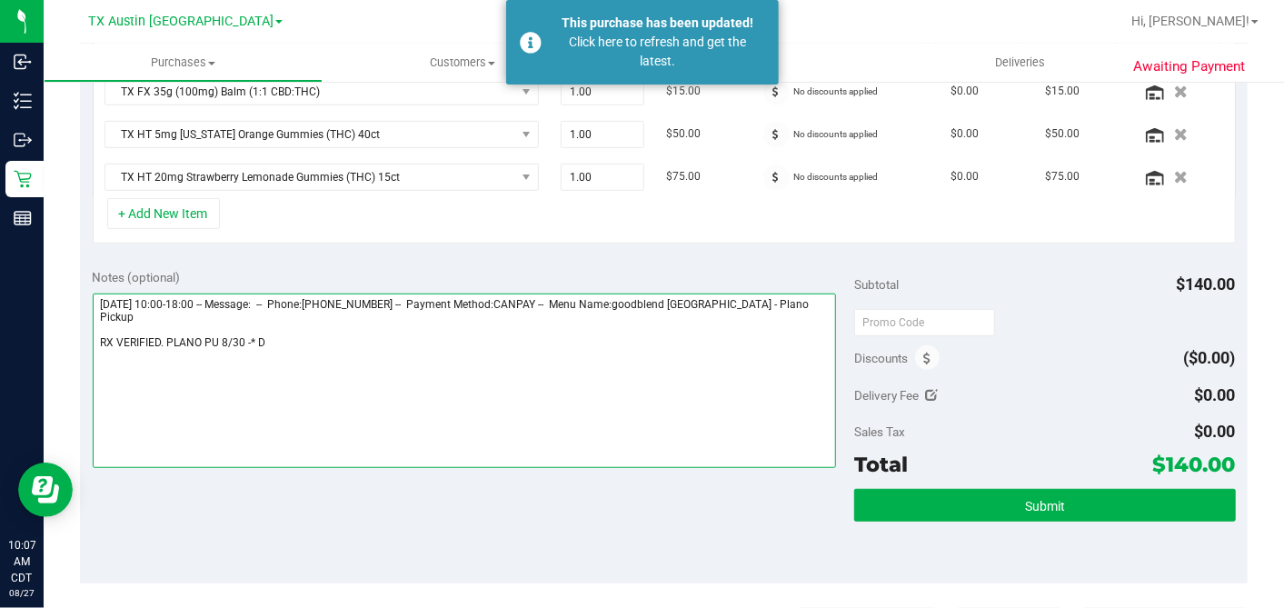
scroll to position [508, 0]
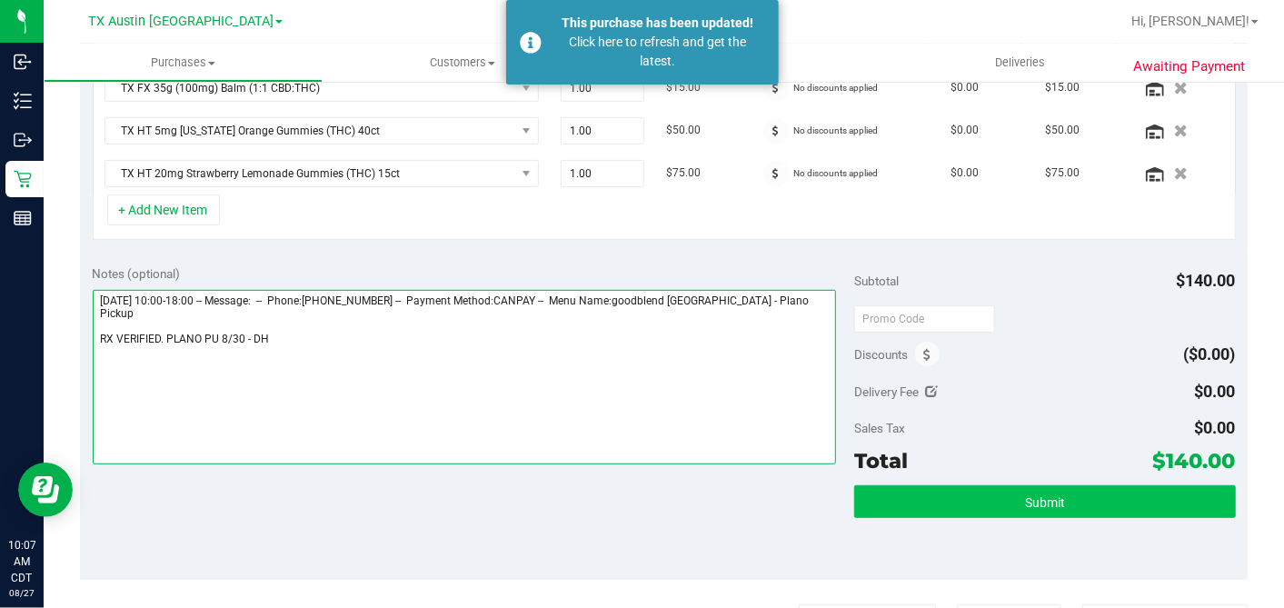
type textarea "[DATE] 10:00-18:00 -- Message: -- Phone:[PHONE_NUMBER] -- Payment Method:CANPAY…"
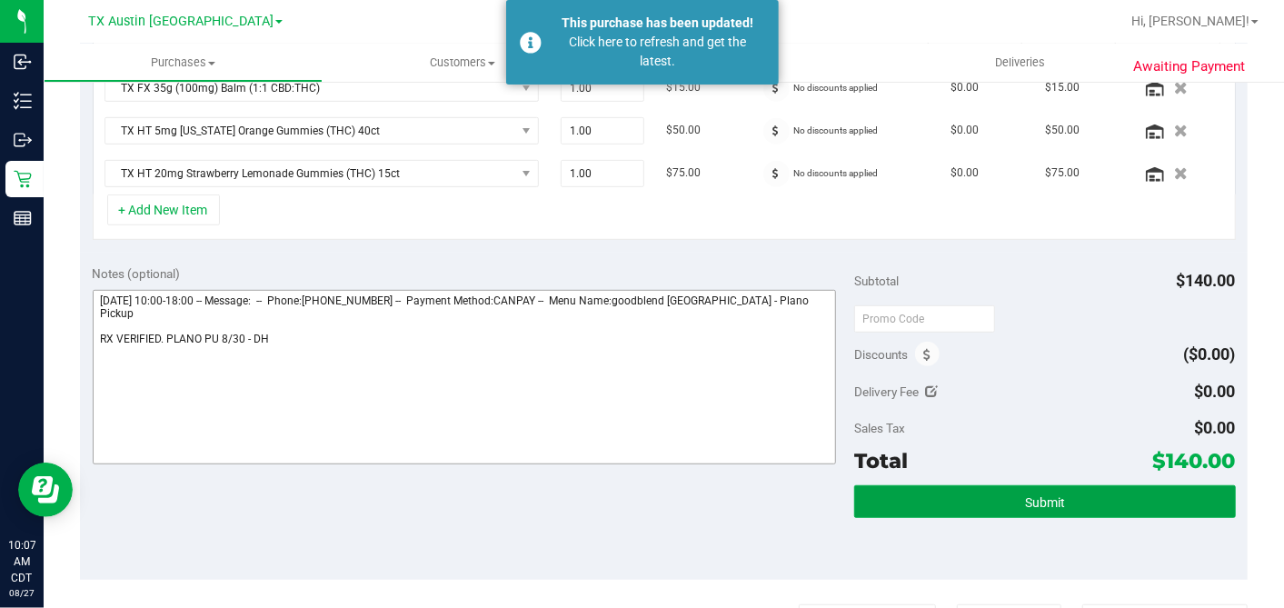
drag, startPoint x: 1029, startPoint y: 493, endPoint x: 452, endPoint y: 455, distance: 578.3
click at [1028, 495] on span "Submit" at bounding box center [1045, 502] width 40 height 15
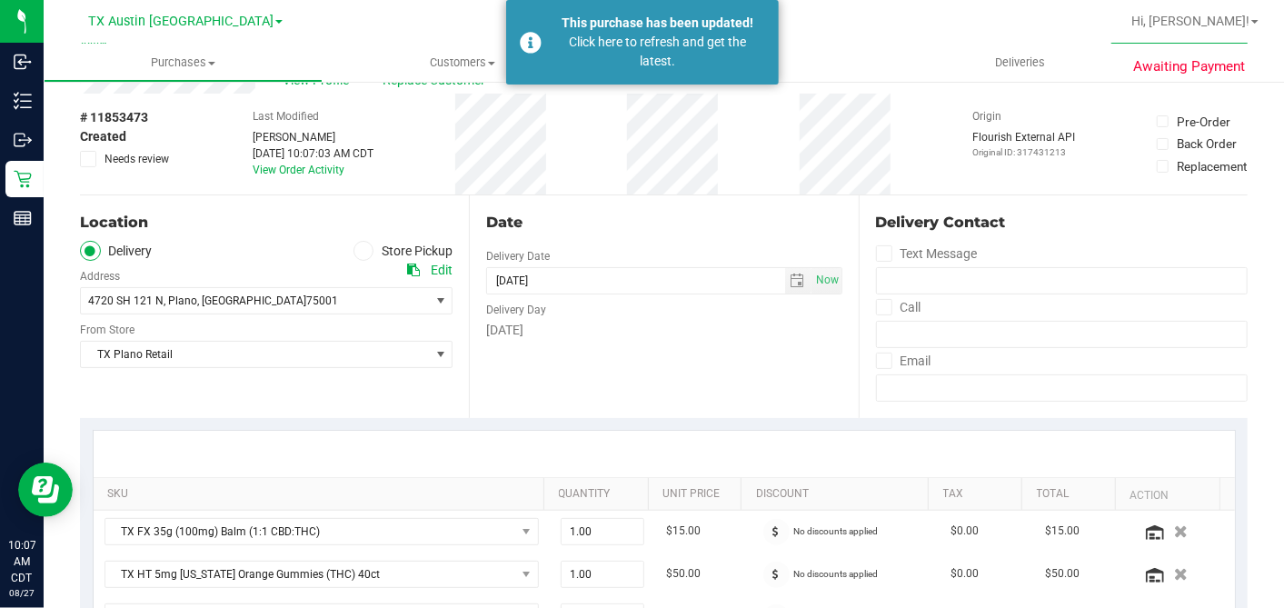
scroll to position [0, 0]
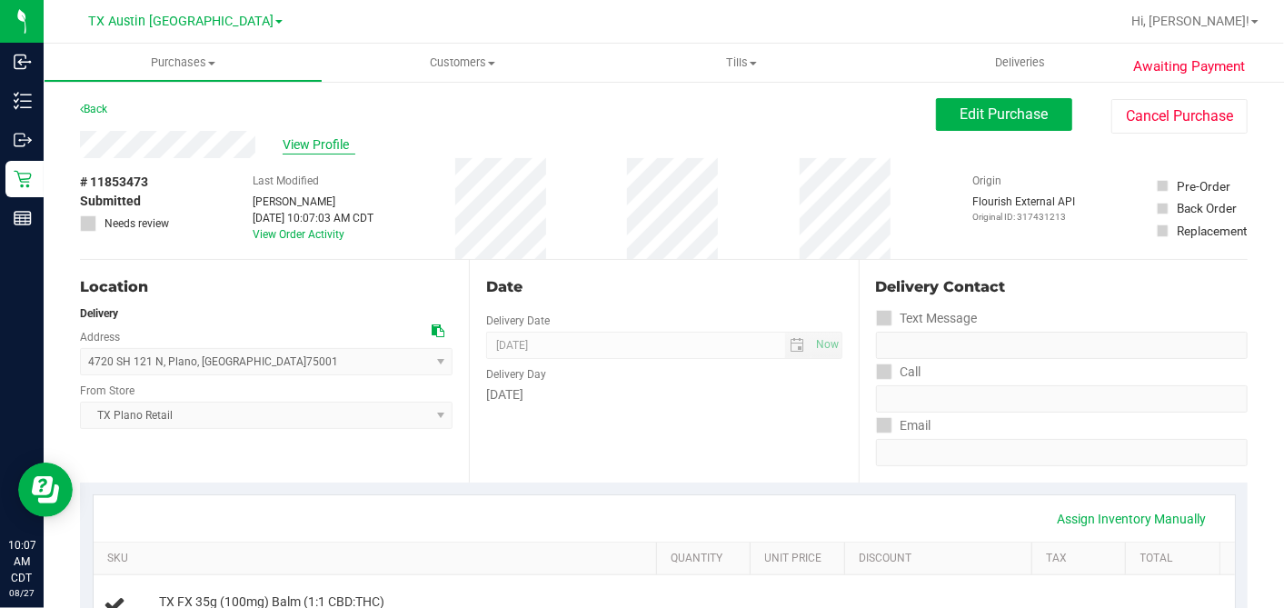
click at [322, 151] on span "View Profile" at bounding box center [319, 144] width 73 height 19
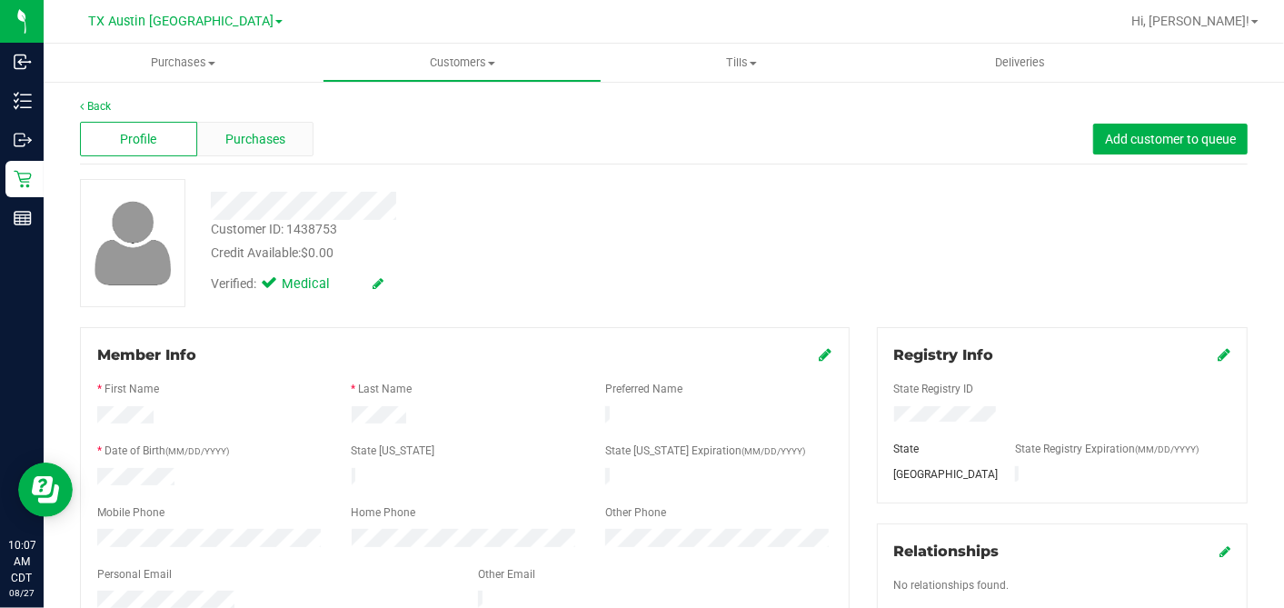
click at [287, 143] on div "Purchases" at bounding box center [255, 139] width 117 height 35
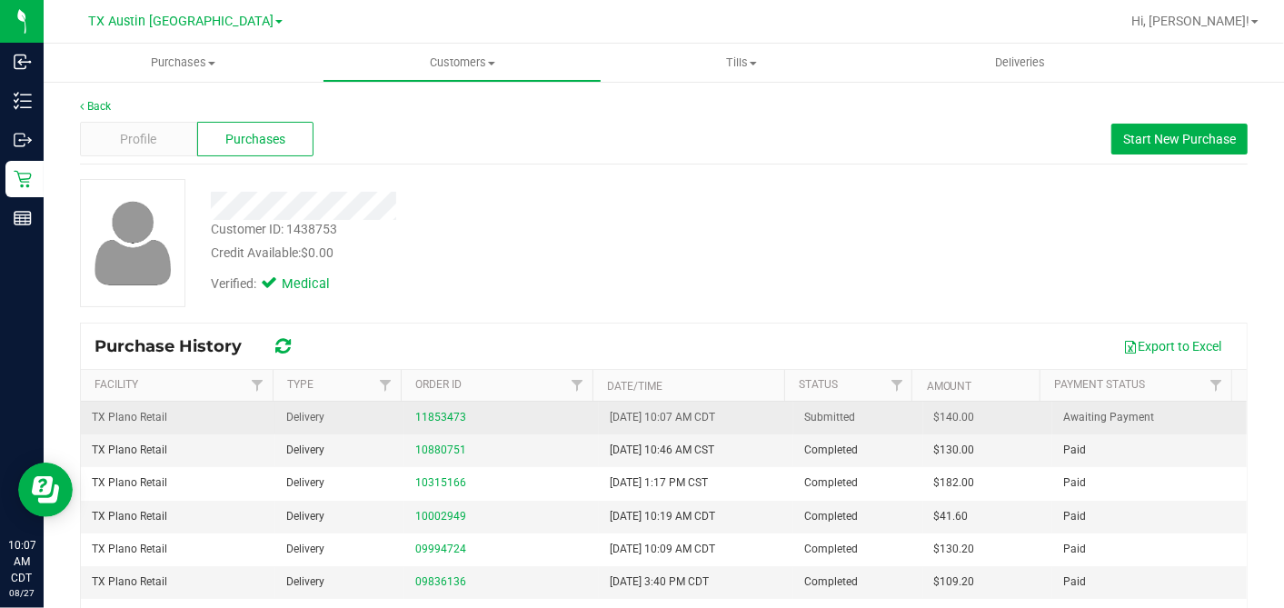
click at [934, 417] on span "$140.00" at bounding box center [954, 417] width 41 height 17
copy span "140.00"
click at [415, 415] on link "11853473" at bounding box center [440, 417] width 51 height 13
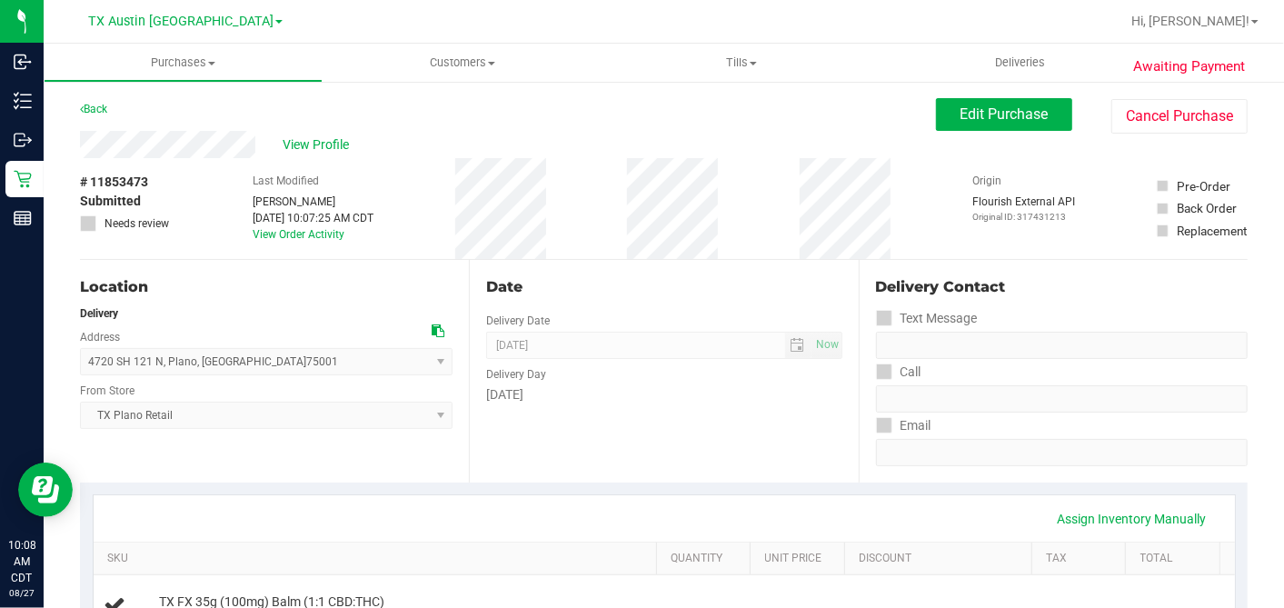
click at [175, 269] on div "Location Delivery Address 4720 SH 121 N , [GEOGRAPHIC_DATA] , [GEOGRAPHIC_DATA]…" at bounding box center [274, 371] width 389 height 223
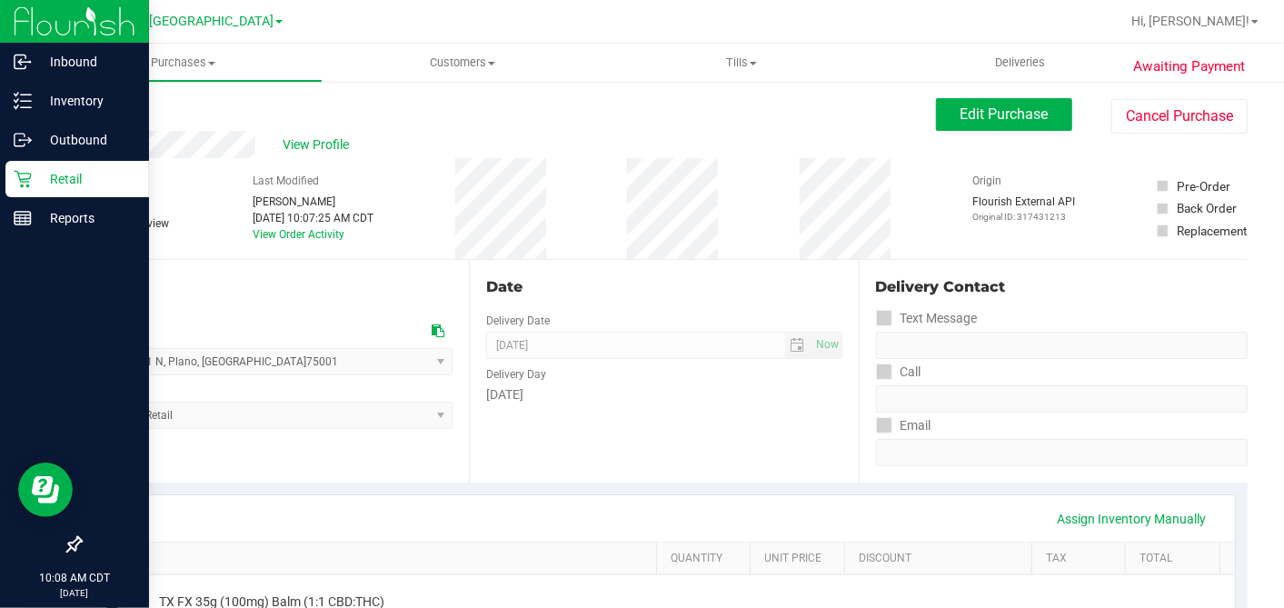
click at [23, 176] on icon at bounding box center [23, 179] width 18 height 18
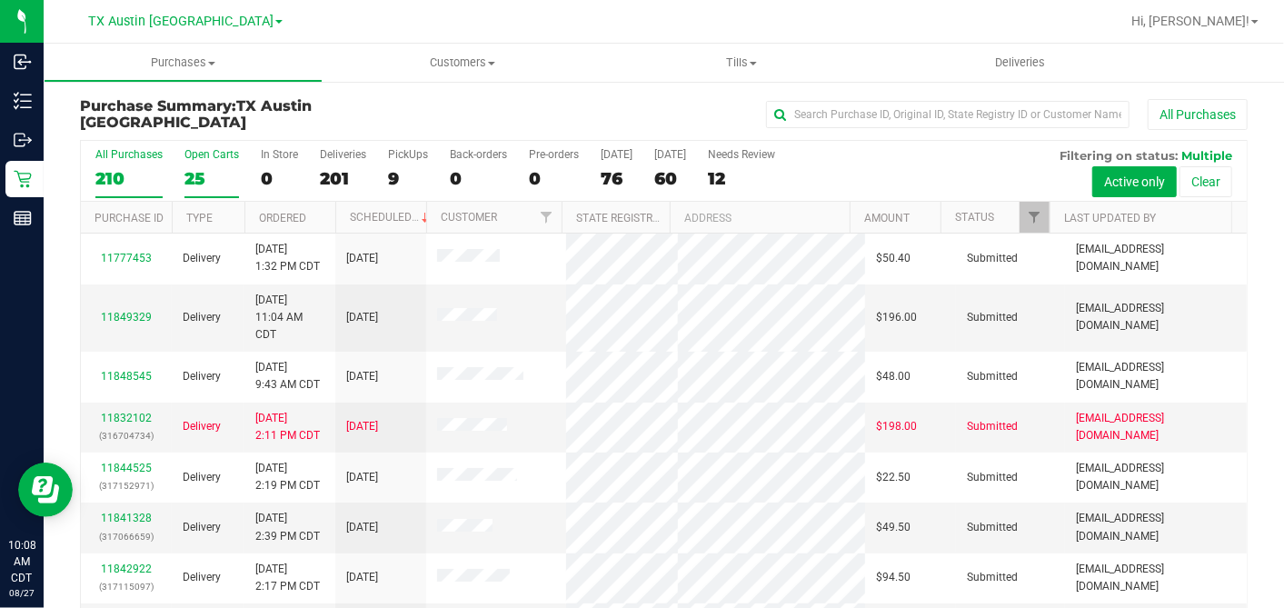
click at [216, 156] on div "Open Carts" at bounding box center [211, 154] width 55 height 13
click at [0, 0] on input "Open Carts 25" at bounding box center [0, 0] width 0 height 0
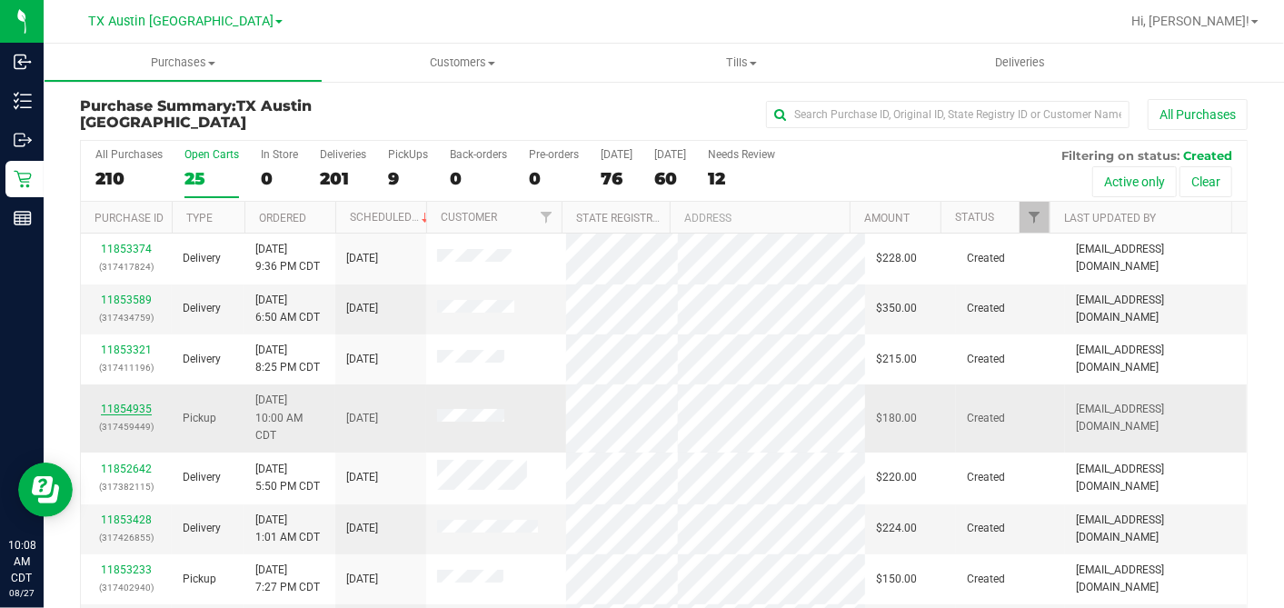
click at [127, 404] on link "11854935" at bounding box center [126, 409] width 51 height 13
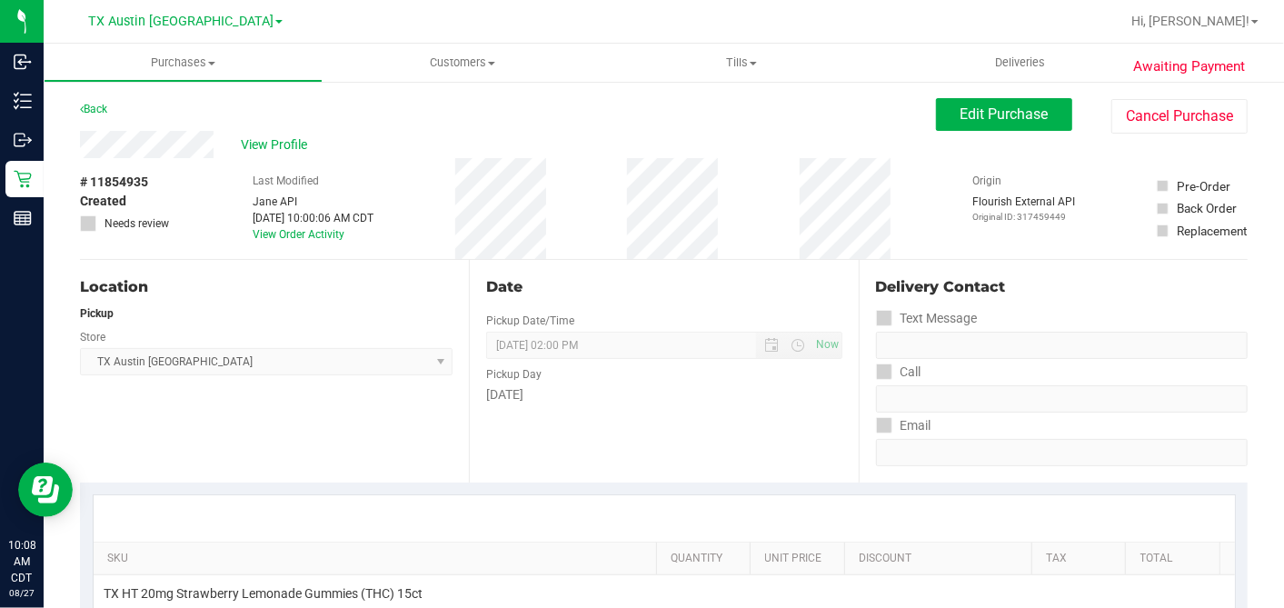
click at [210, 164] on div "# 11854935 Created Needs review Last Modified [PERSON_NAME] API [DATE] 10:00:06…" at bounding box center [664, 208] width 1168 height 101
click at [276, 144] on span "View Profile" at bounding box center [277, 144] width 73 height 19
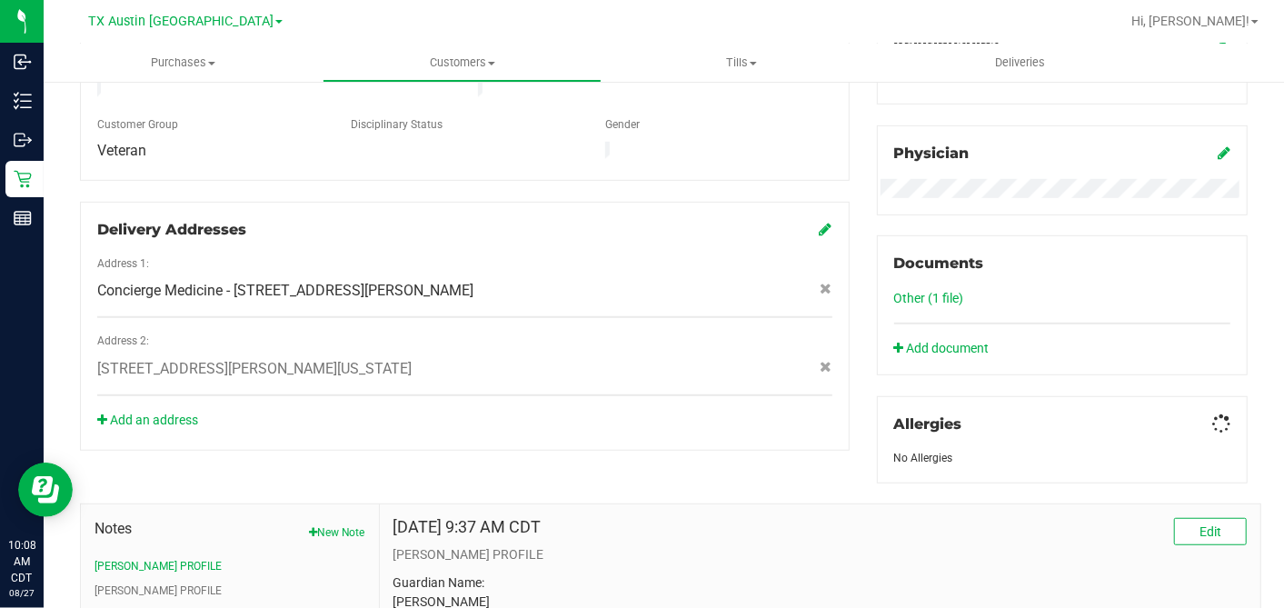
scroll to position [705, 0]
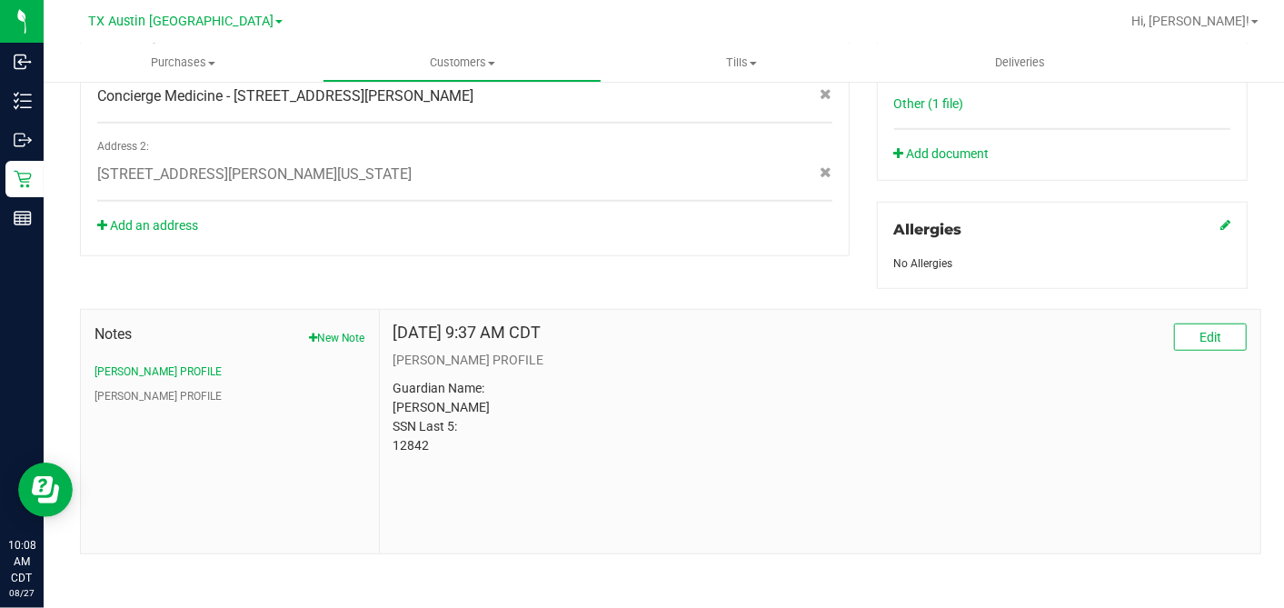
click at [418, 438] on p "Guardian Name: [PERSON_NAME] SSN Last 5: 12842" at bounding box center [819, 417] width 853 height 76
click at [423, 438] on p "Guardian Name: [PERSON_NAME] SSN Last 5: 12842" at bounding box center [819, 417] width 853 height 76
click at [415, 440] on p "Guardian Name: [PERSON_NAME] SSN Last 5: 12842" at bounding box center [819, 417] width 853 height 76
click at [127, 389] on button "[PERSON_NAME] PROFILE" at bounding box center [158, 396] width 127 height 16
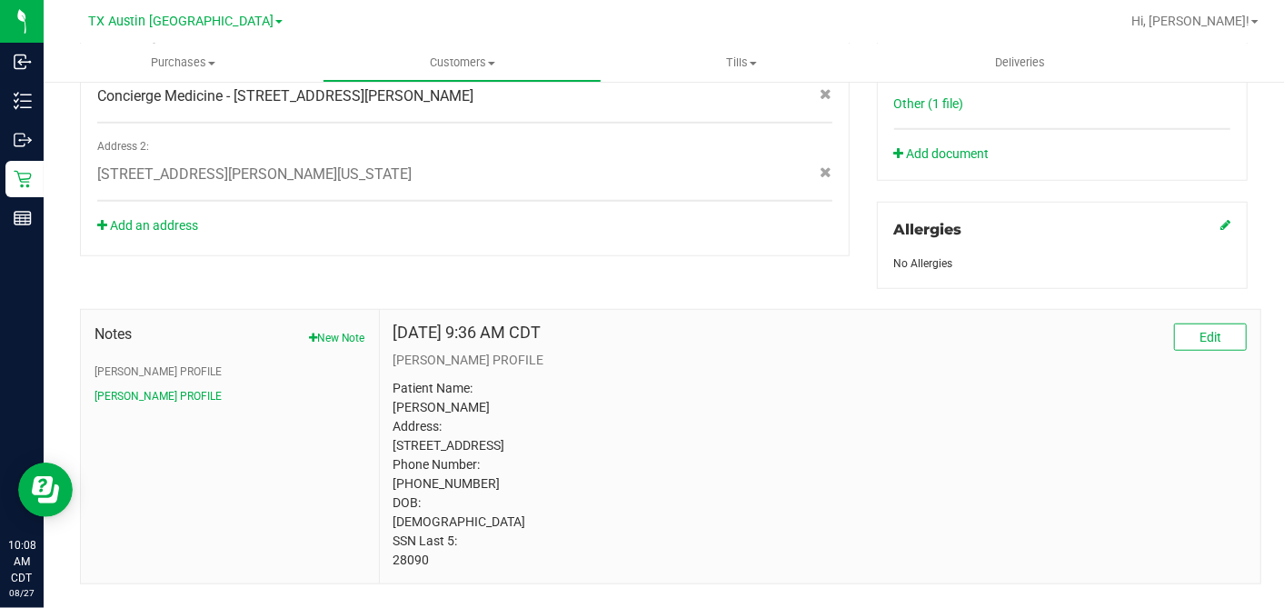
click at [413, 570] on p "Patient Name: [PERSON_NAME] Address: [STREET_ADDRESS] Phone Number: [PHONE_NUMB…" at bounding box center [819, 474] width 853 height 191
copy p "28090"
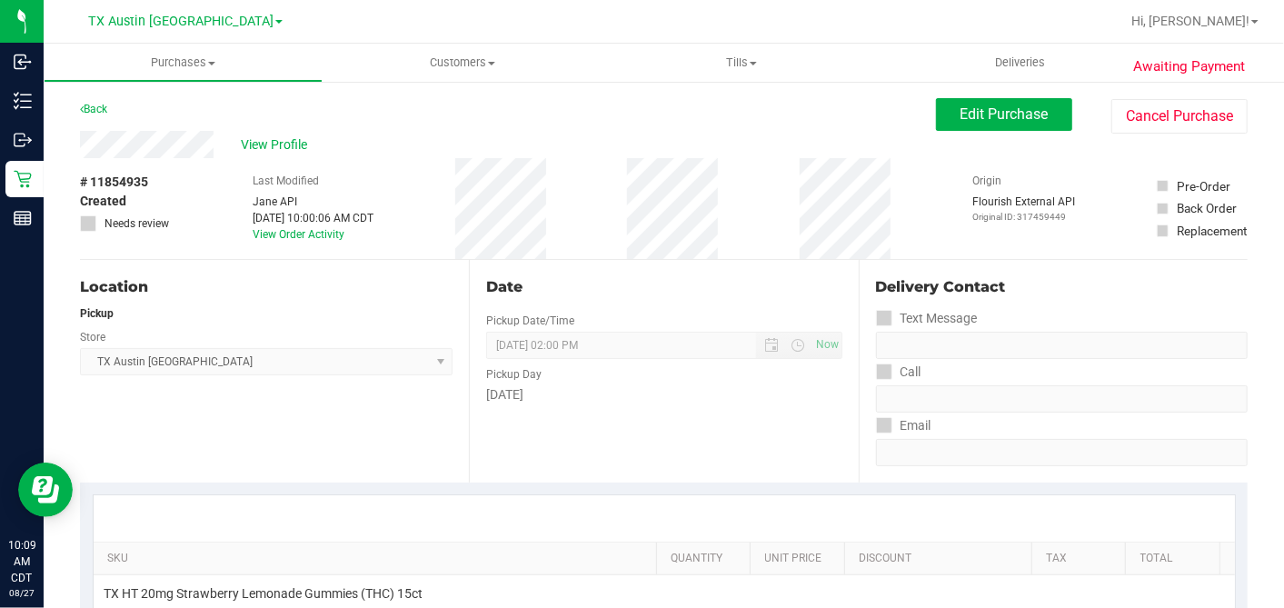
click at [270, 160] on div "Last Modified [PERSON_NAME] API [DATE] 10:00:06 AM CDT View Order Activity" at bounding box center [313, 208] width 121 height 101
click at [274, 143] on span "View Profile" at bounding box center [277, 144] width 73 height 19
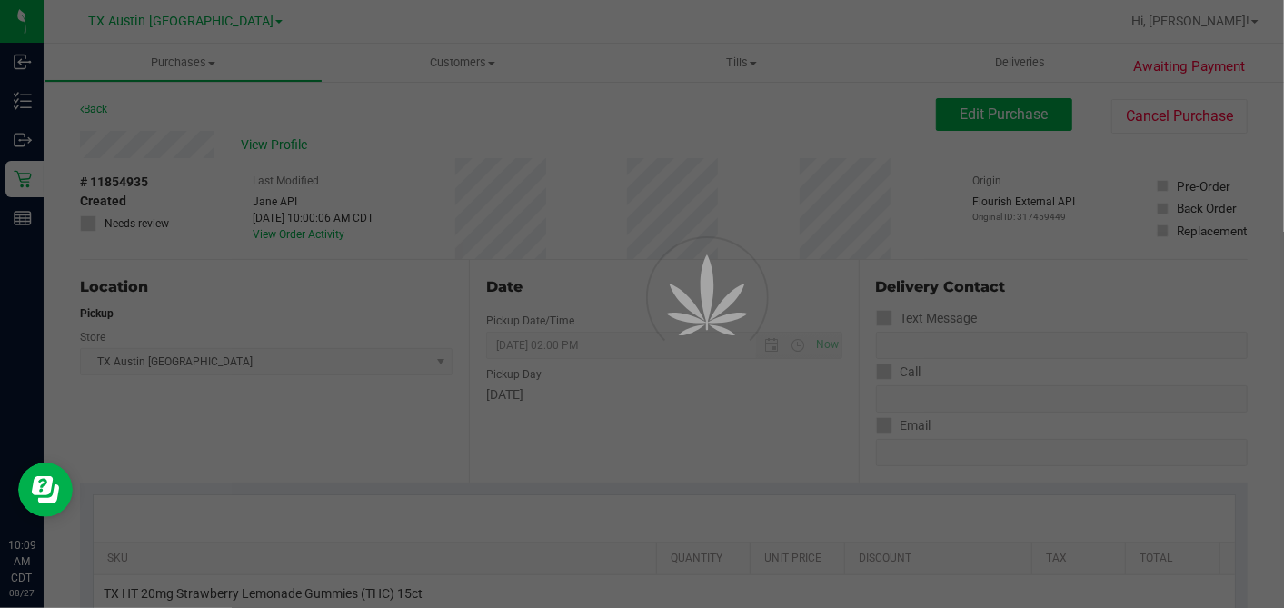
drag, startPoint x: 207, startPoint y: 407, endPoint x: 209, endPoint y: 457, distance: 50.0
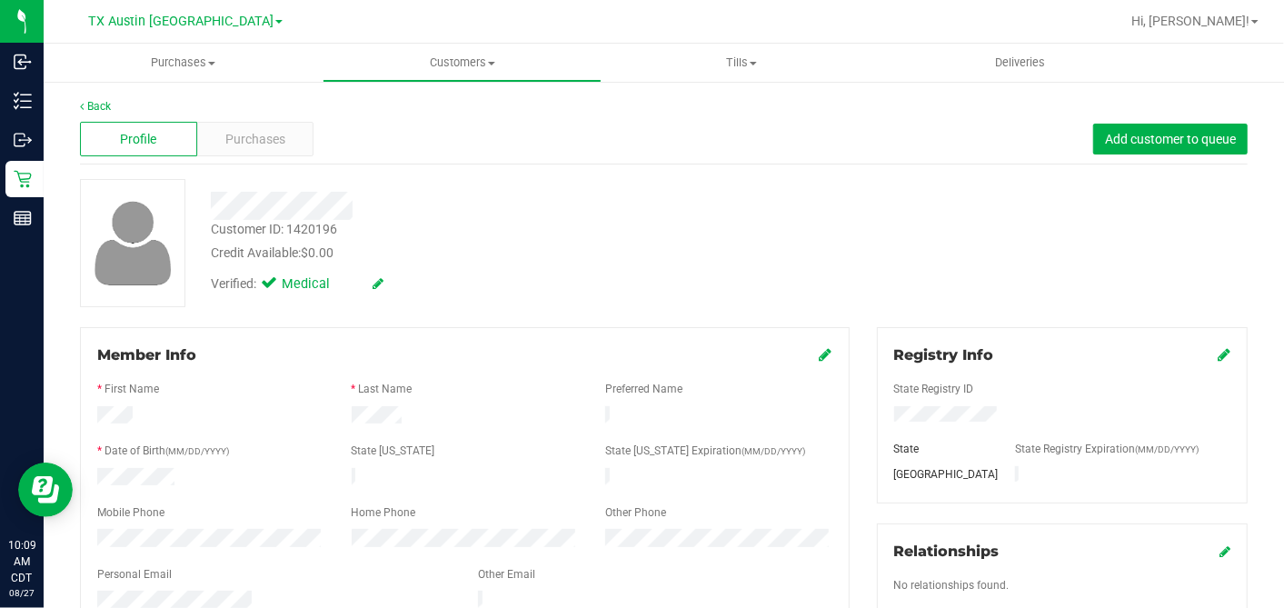
drag, startPoint x: 209, startPoint y: 457, endPoint x: 192, endPoint y: 513, distance: 58.1
click at [192, 509] on div "Mobile Phone" at bounding box center [211, 514] width 254 height 21
click at [249, 145] on span "Purchases" at bounding box center [255, 139] width 60 height 19
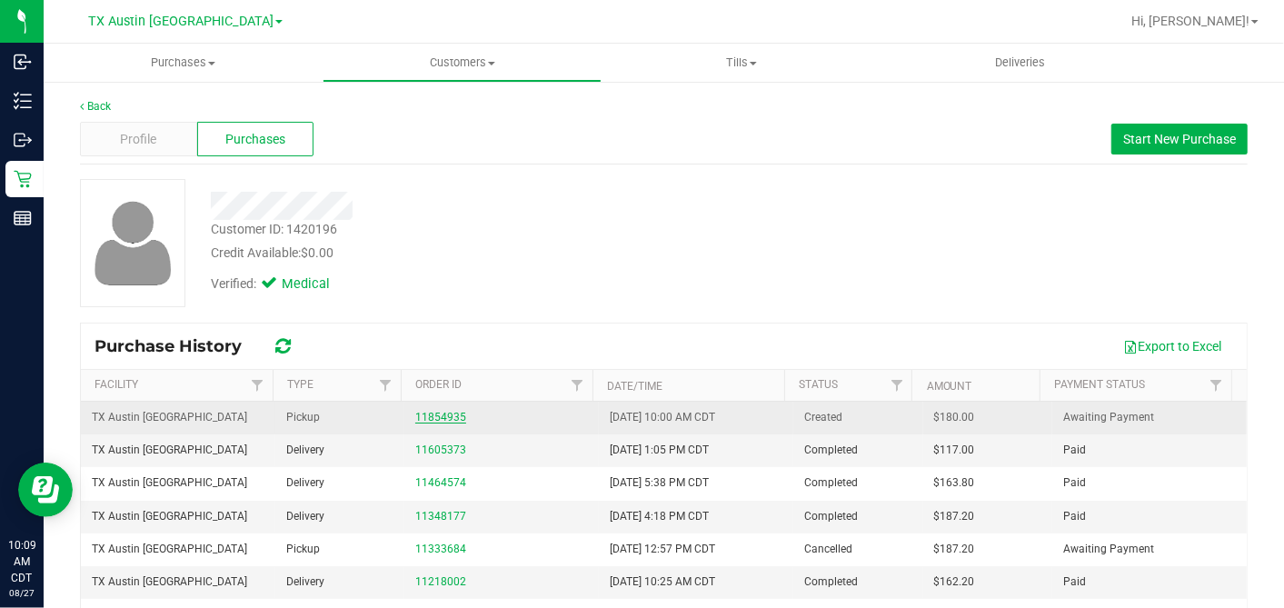
click at [433, 414] on link "11854935" at bounding box center [440, 417] width 51 height 13
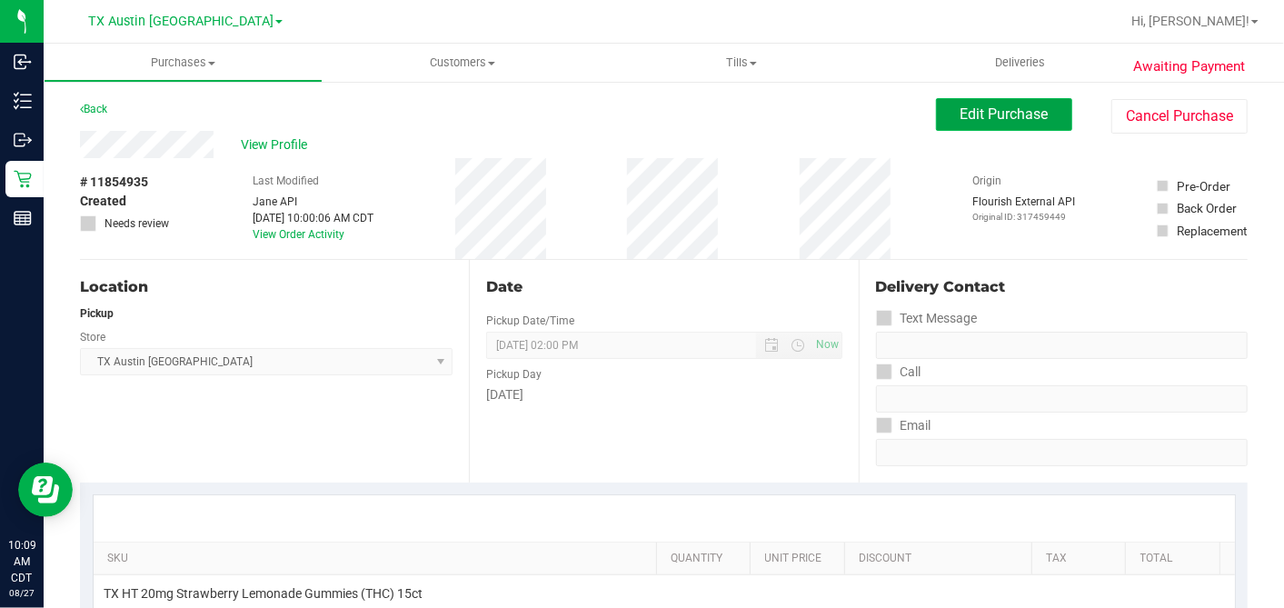
click at [961, 117] on span "Edit Purchase" at bounding box center [1005, 113] width 88 height 17
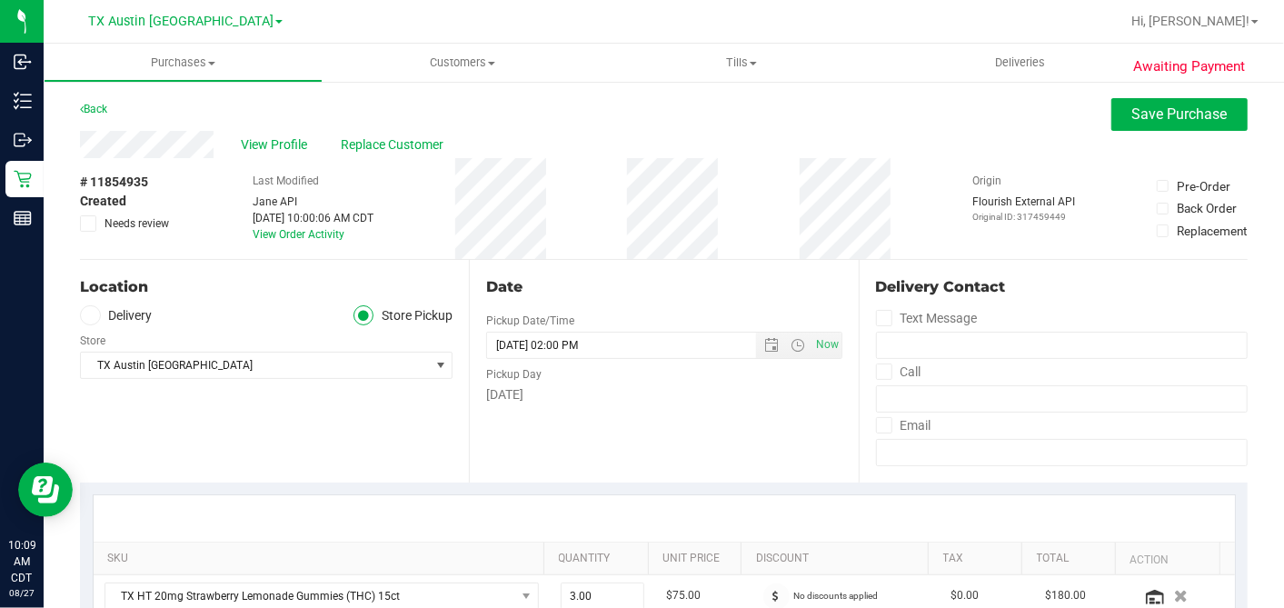
click at [98, 311] on span at bounding box center [90, 315] width 21 height 21
click at [0, 0] on input "Delivery" at bounding box center [0, 0] width 0 height 0
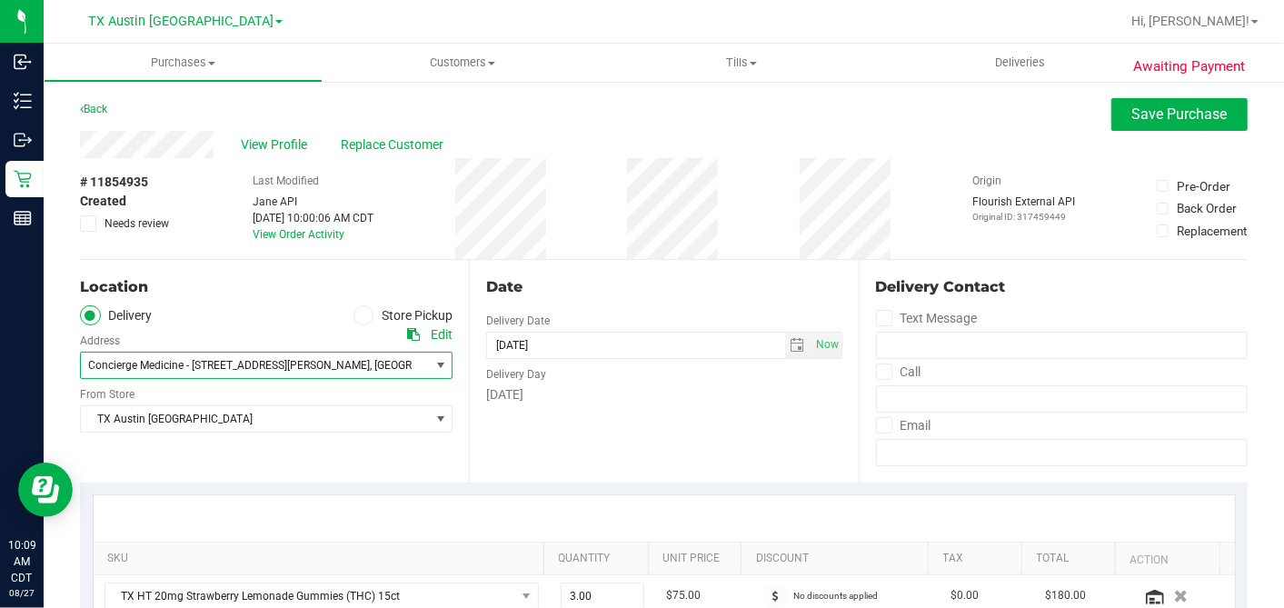
click at [220, 364] on span "Concierge Medicine - [STREET_ADDRESS][PERSON_NAME]" at bounding box center [229, 365] width 282 height 13
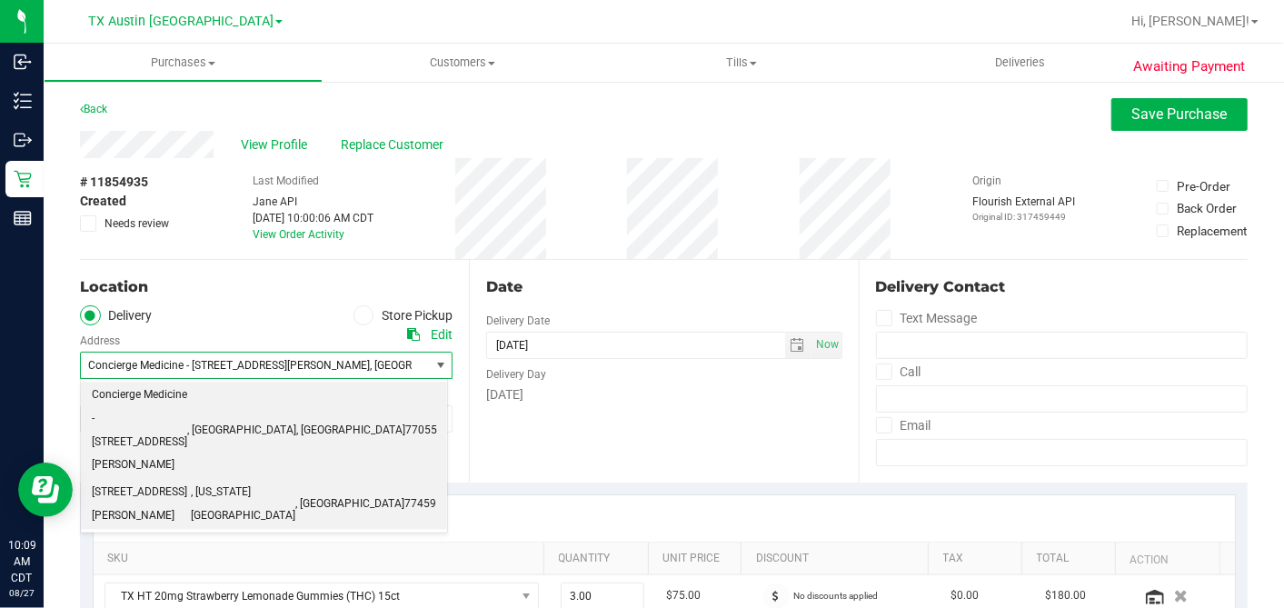
click at [191, 481] on span "[STREET_ADDRESS][PERSON_NAME]" at bounding box center [141, 504] width 99 height 46
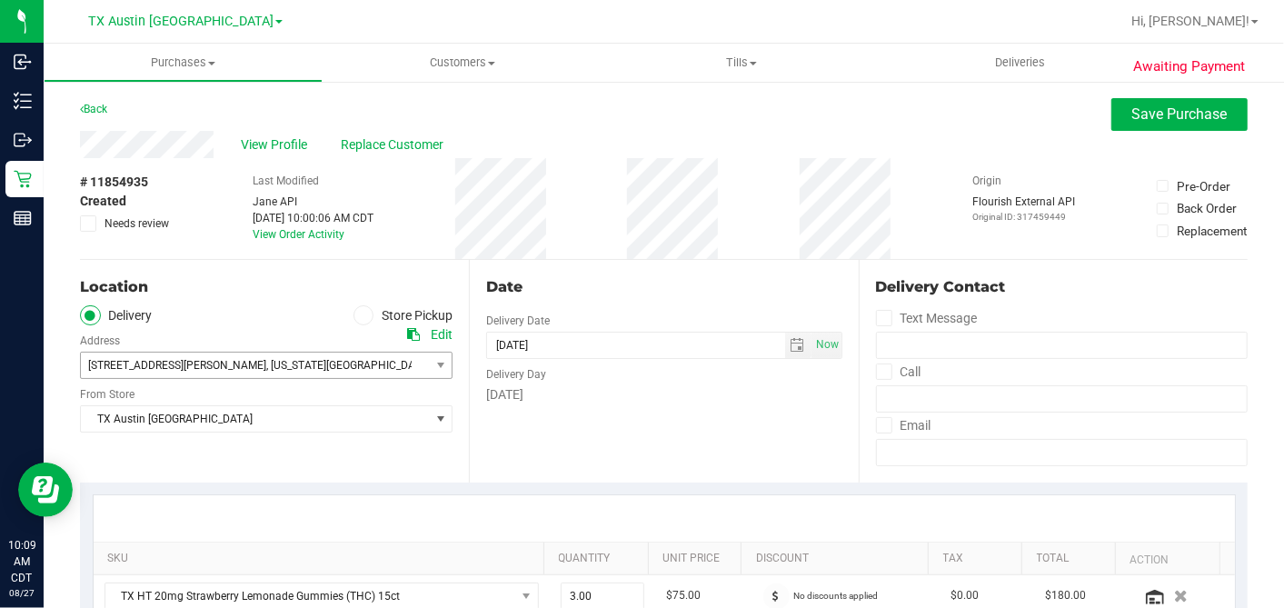
click at [689, 441] on div "Date Delivery Date [DATE] Now [DATE] 02:00 PM Now Delivery Day [DATE]" at bounding box center [663, 371] width 389 height 223
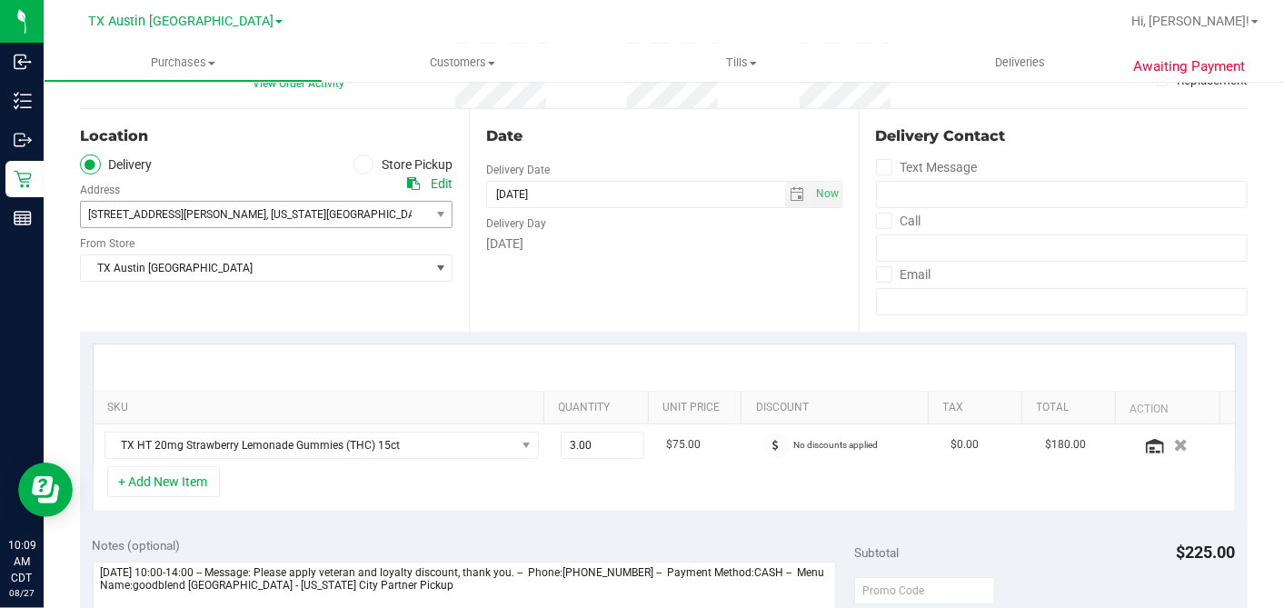
scroll to position [403, 0]
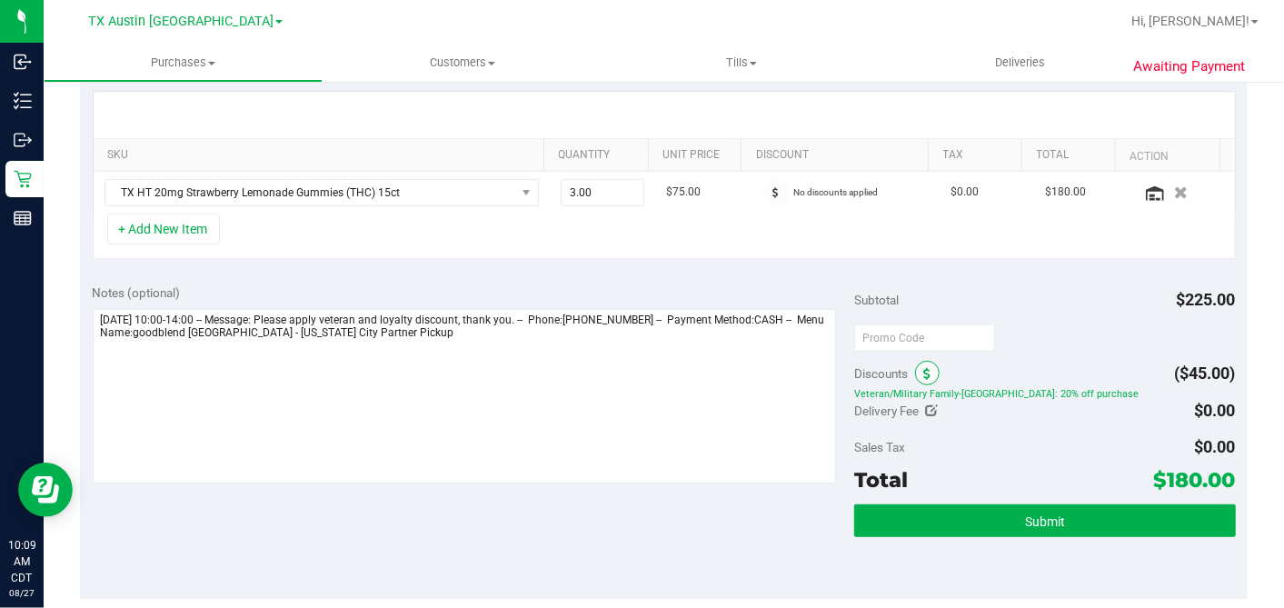
click at [915, 368] on span at bounding box center [927, 373] width 25 height 25
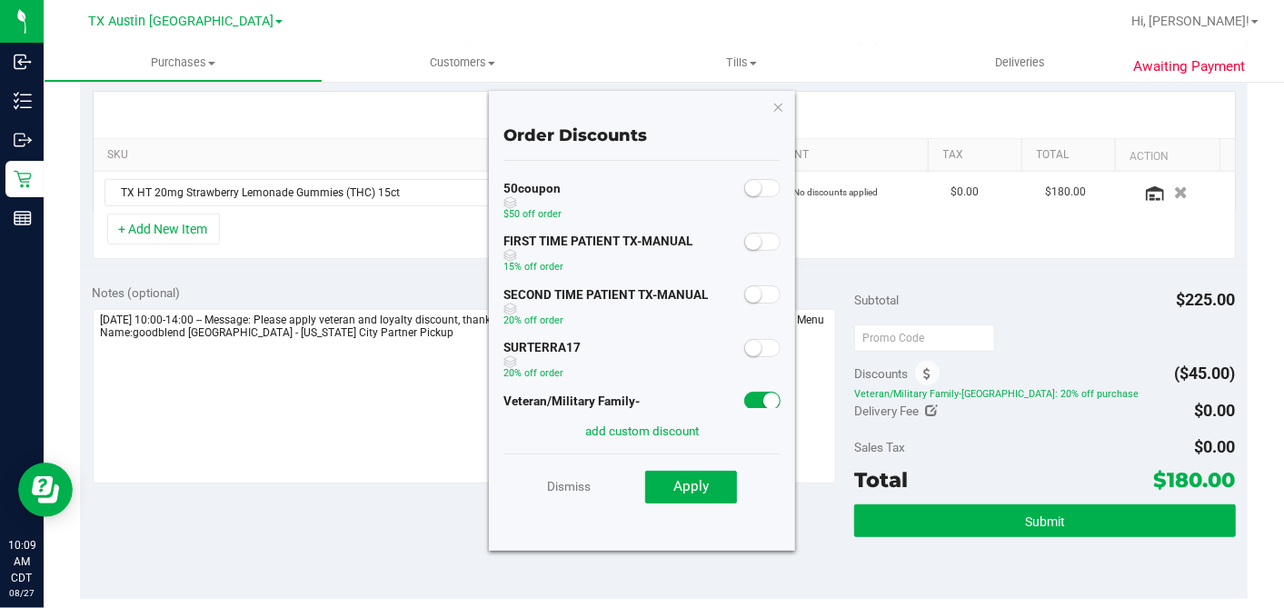
click at [1030, 344] on div at bounding box center [1044, 337] width 381 height 33
click at [781, 104] on icon "button" at bounding box center [778, 106] width 13 height 22
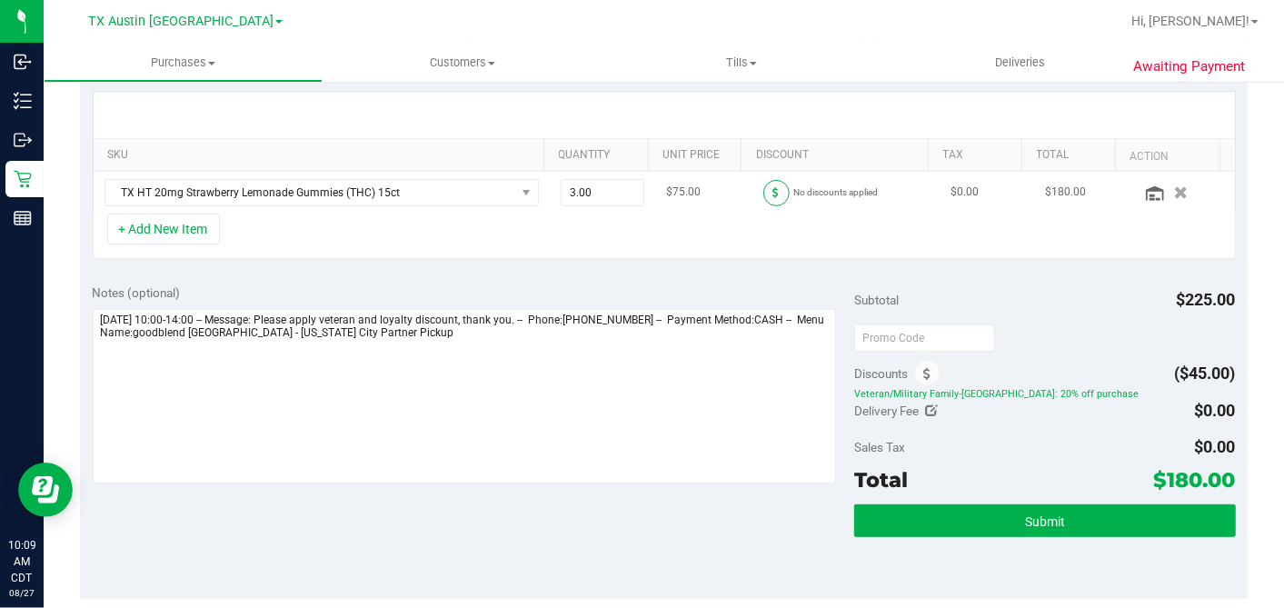
click at [763, 186] on span at bounding box center [776, 193] width 26 height 26
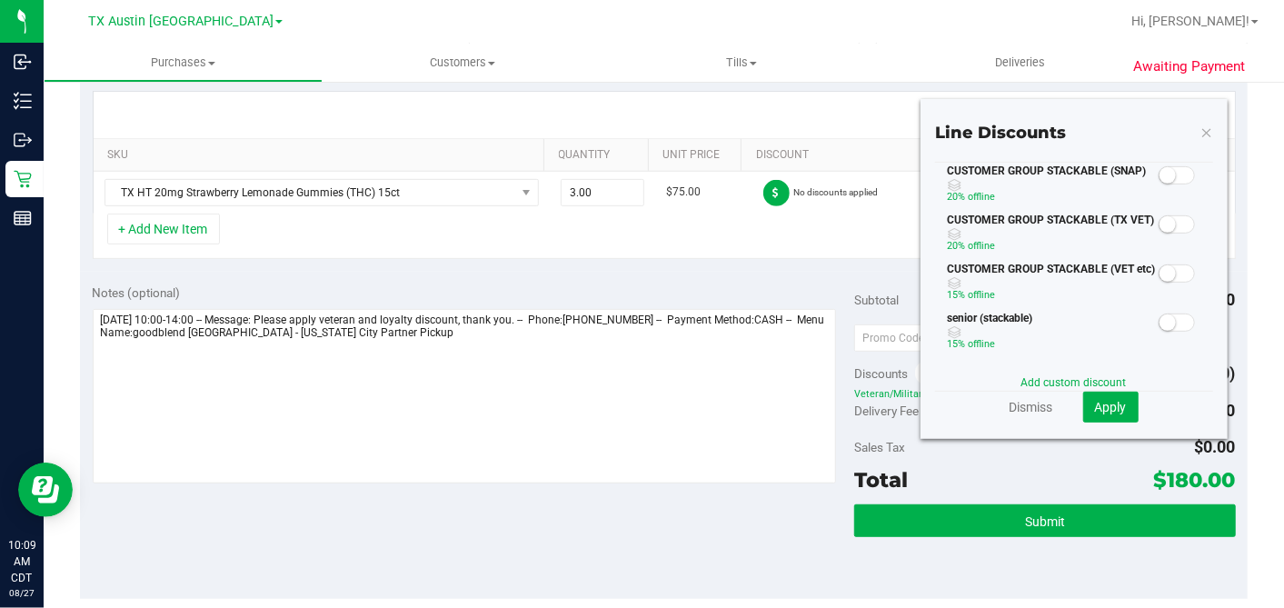
click at [1165, 223] on span at bounding box center [1177, 224] width 36 height 18
click at [1105, 403] on span "Apply" at bounding box center [1111, 407] width 32 height 15
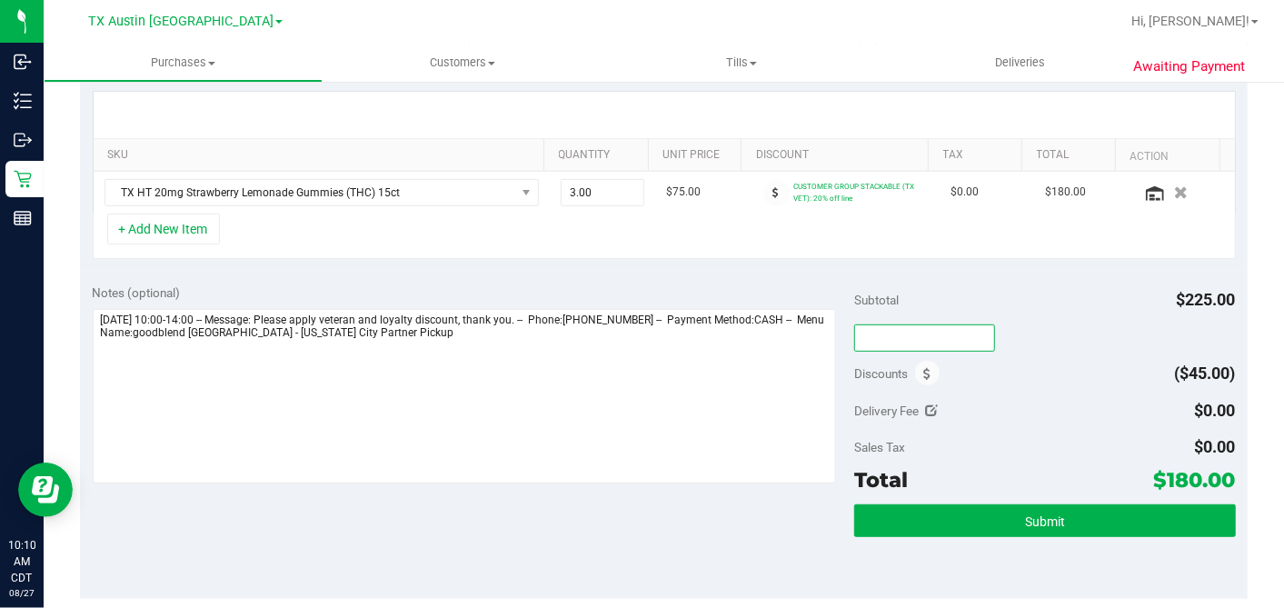
click at [892, 332] on input "text" at bounding box center [924, 337] width 141 height 27
type input "TXAIQ10"
click at [927, 302] on div "Subtotal $225.00" at bounding box center [1044, 300] width 381 height 33
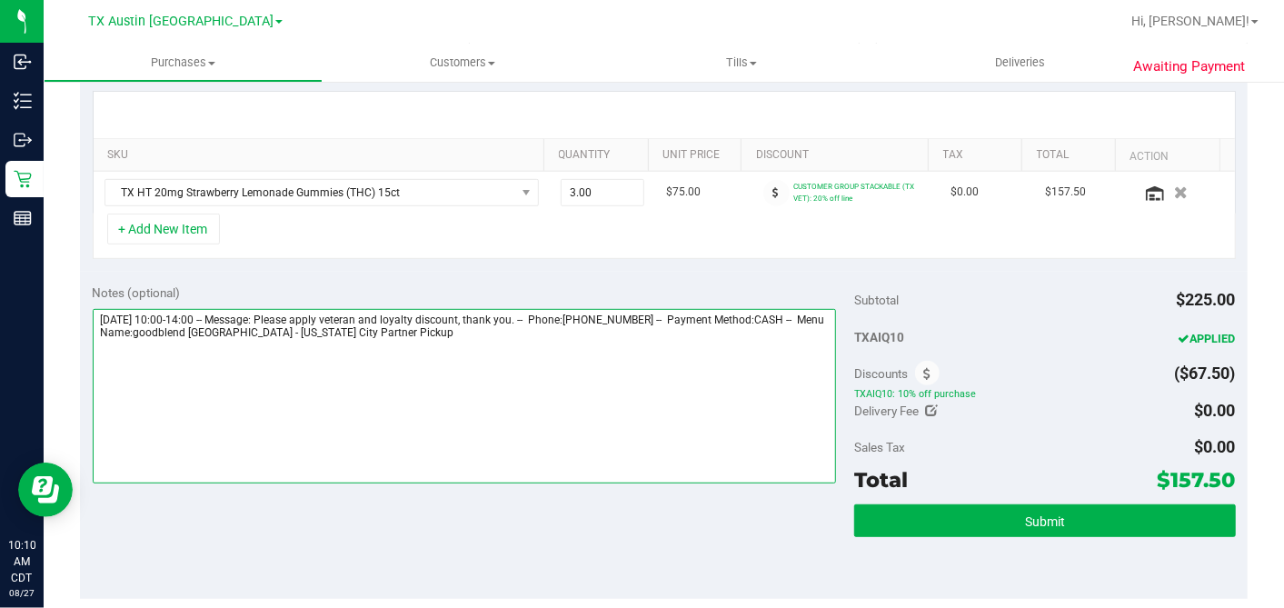
click at [408, 340] on textarea at bounding box center [465, 396] width 744 height 174
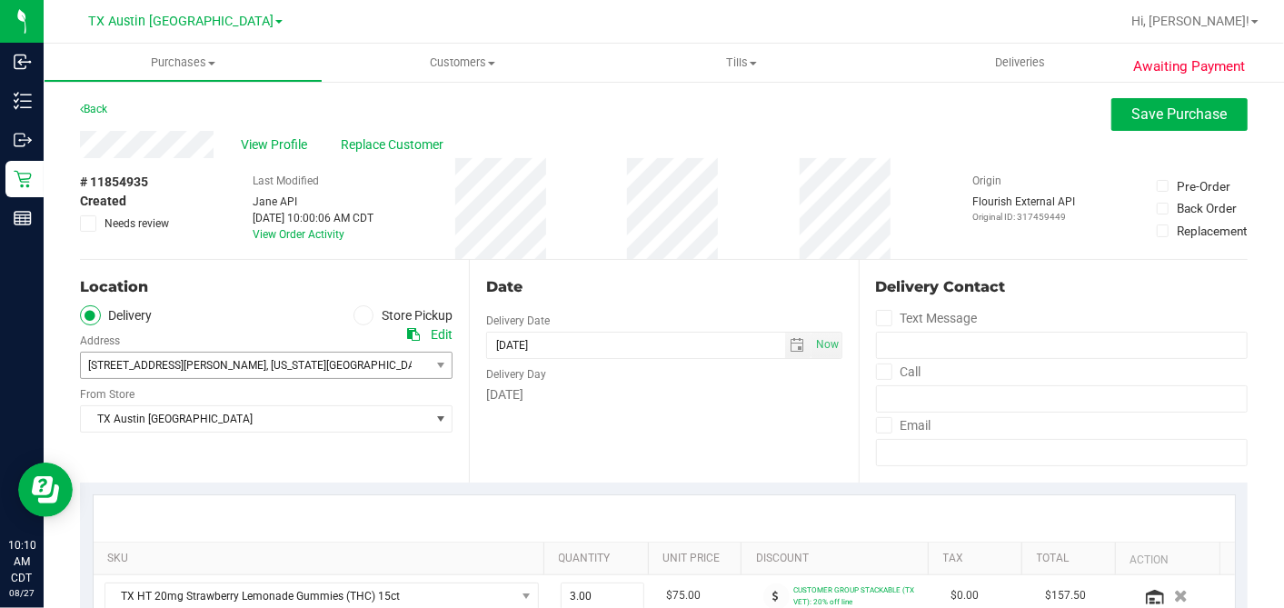
scroll to position [504, 0]
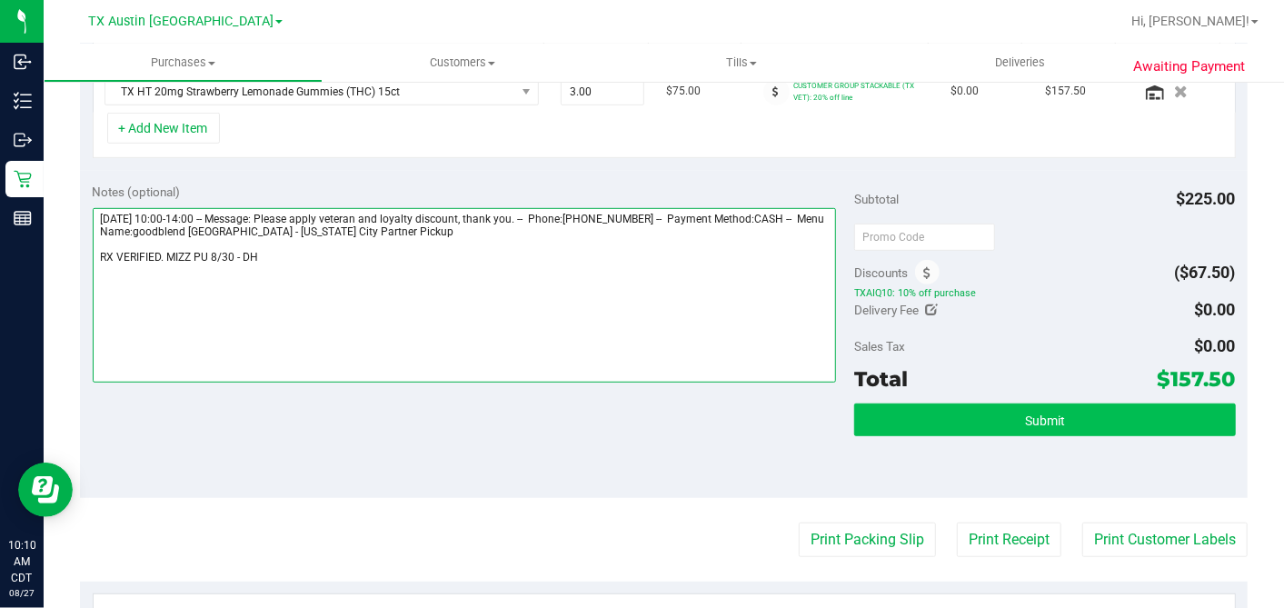
type textarea "[DATE] 10:00-14:00 -- Message: Please apply veteran and loyalty discount, thank…"
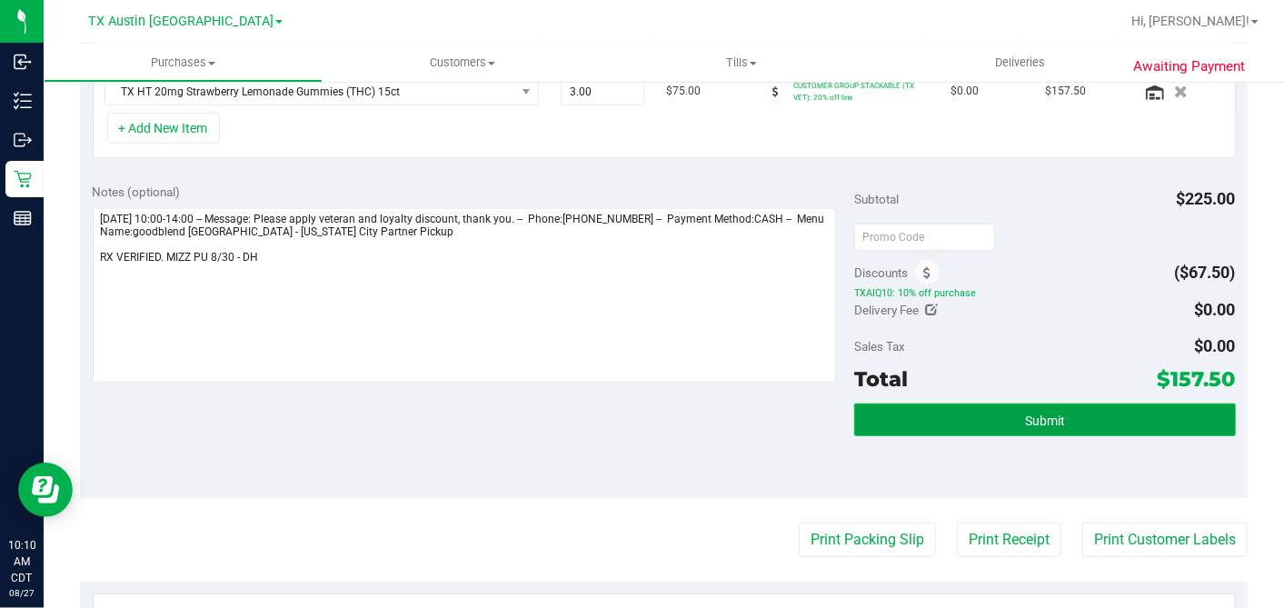
click at [1025, 417] on span "Submit" at bounding box center [1045, 420] width 40 height 15
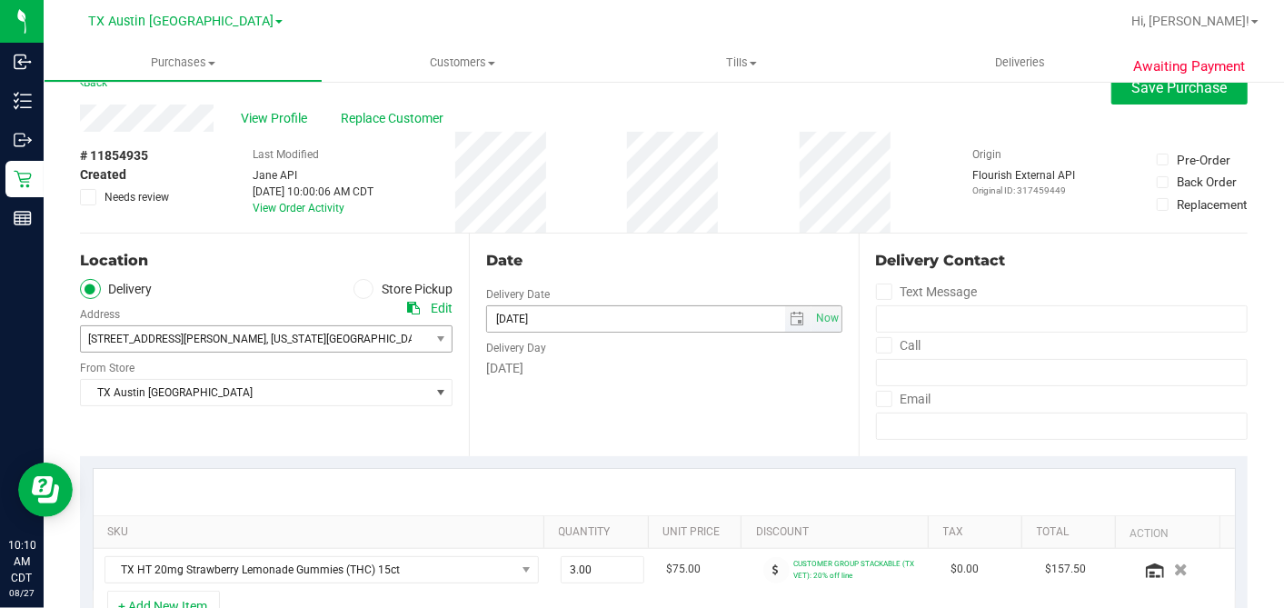
scroll to position [0, 0]
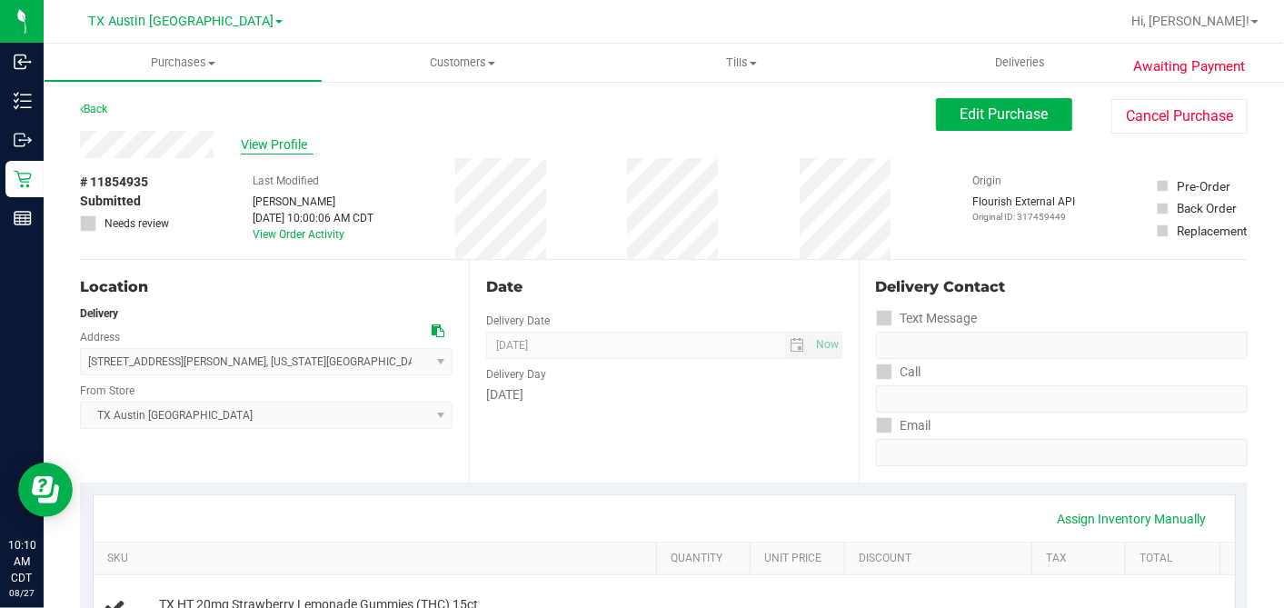
click at [293, 144] on span "View Profile" at bounding box center [277, 144] width 73 height 19
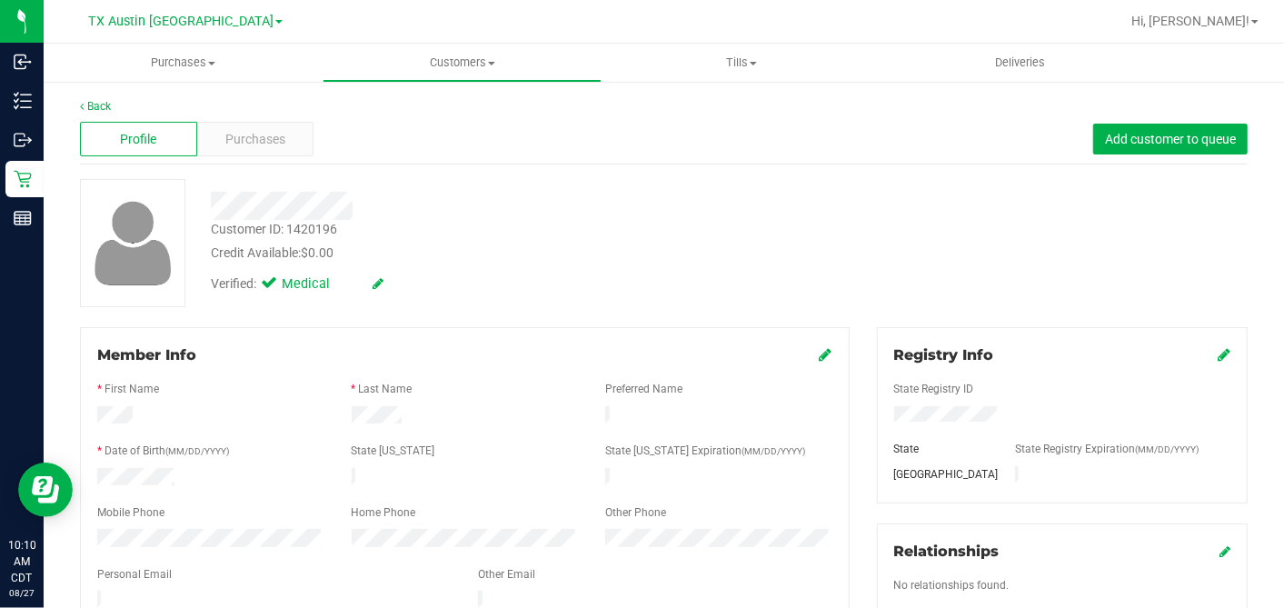
click at [286, 128] on div "Purchases" at bounding box center [255, 139] width 117 height 35
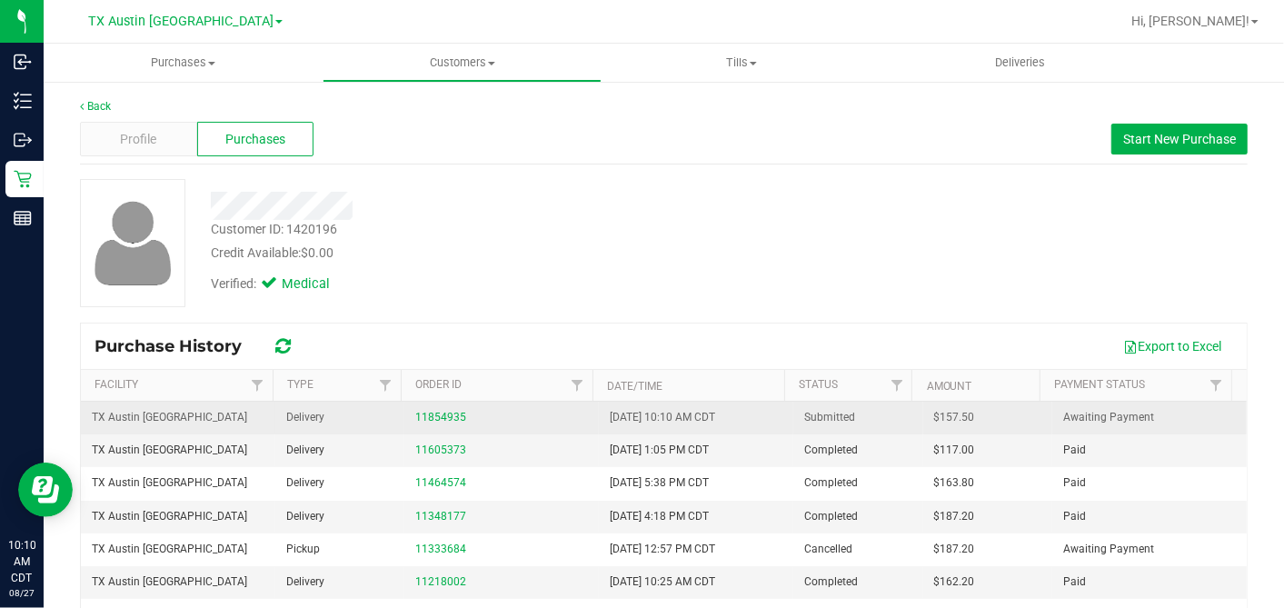
click at [934, 417] on span "$157.50" at bounding box center [954, 417] width 41 height 17
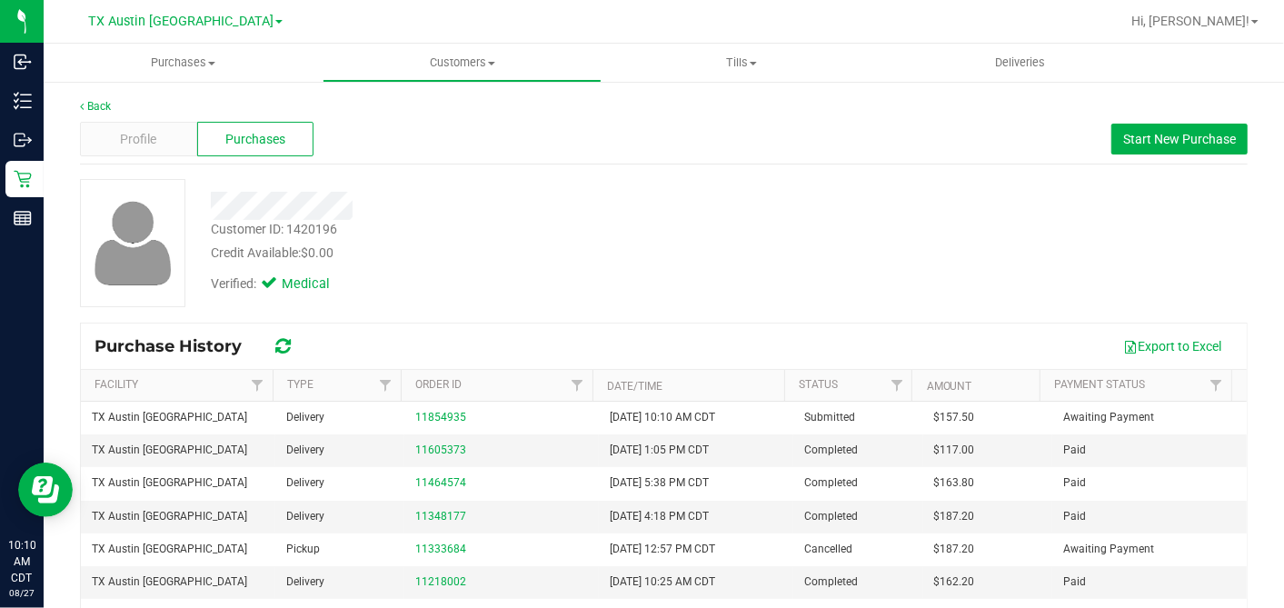
copy span "157.50"
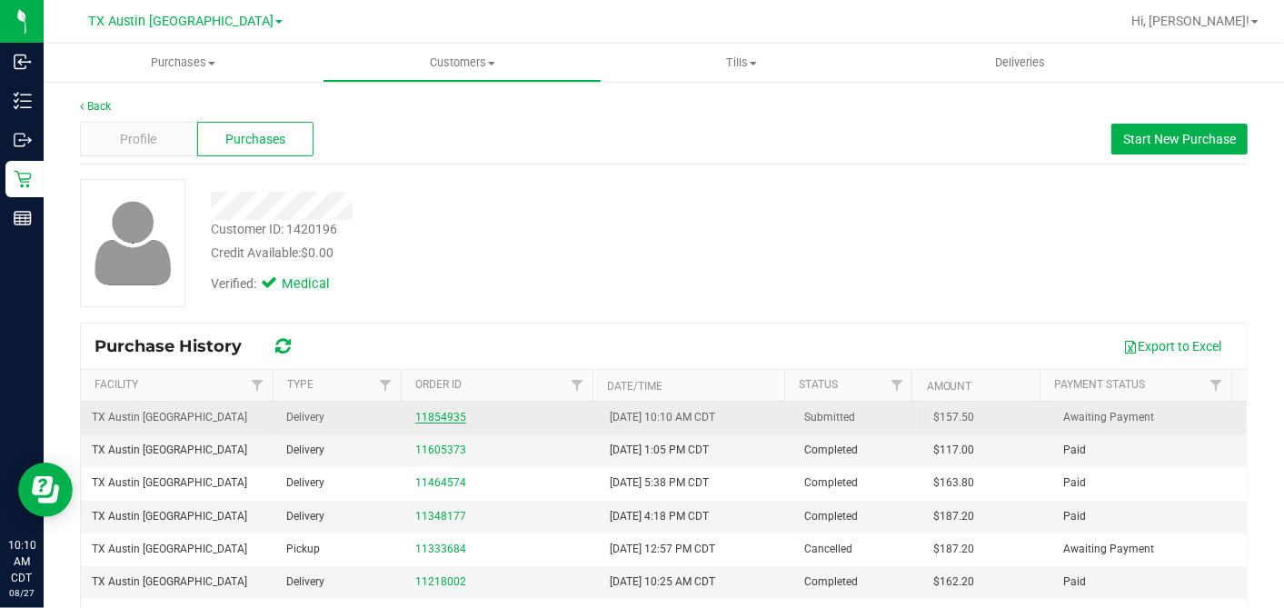
click at [447, 415] on link "11854935" at bounding box center [440, 417] width 51 height 13
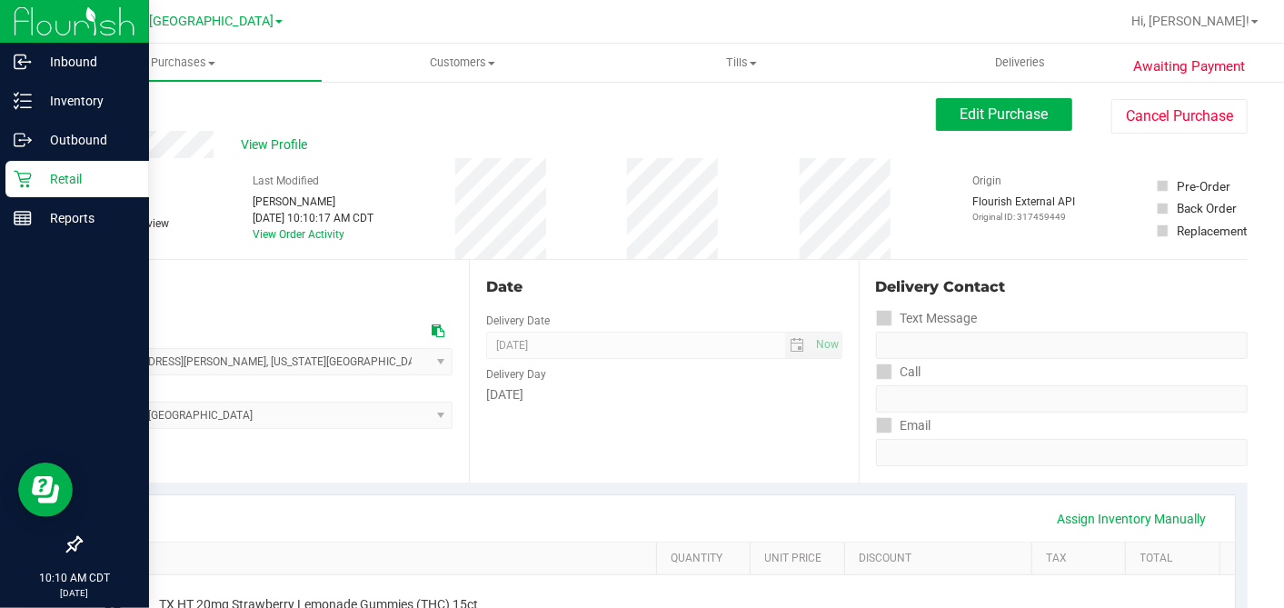
click at [14, 182] on icon at bounding box center [23, 179] width 18 height 18
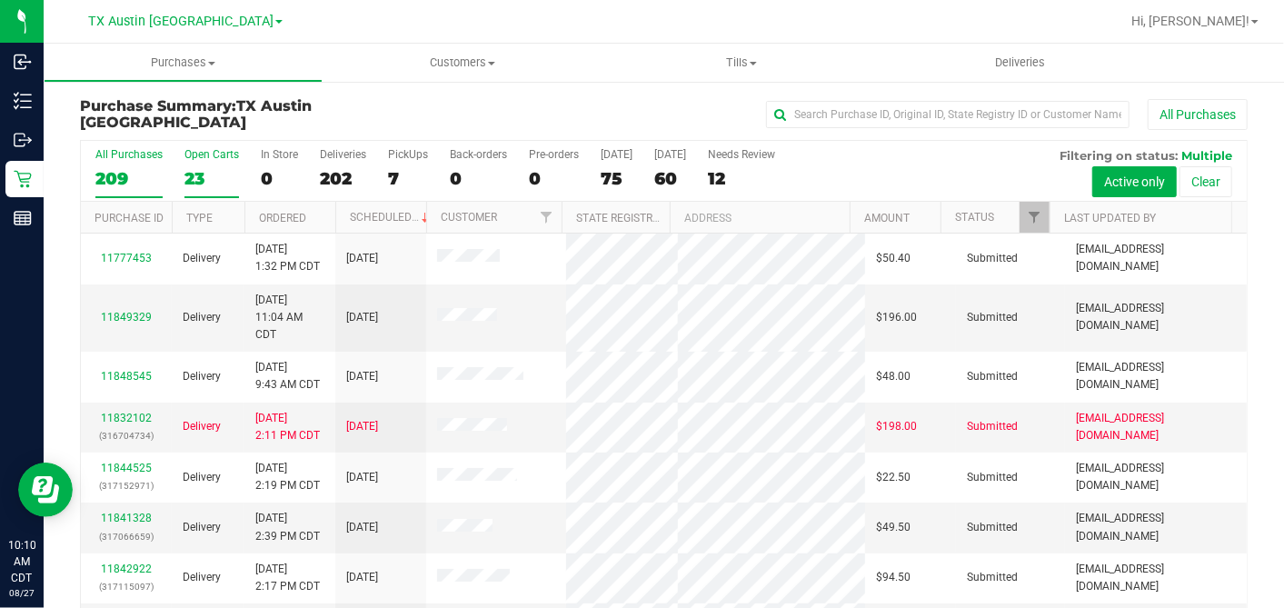
click at [201, 174] on div "23" at bounding box center [211, 178] width 55 height 21
click at [0, 0] on input "Open Carts 23" at bounding box center [0, 0] width 0 height 0
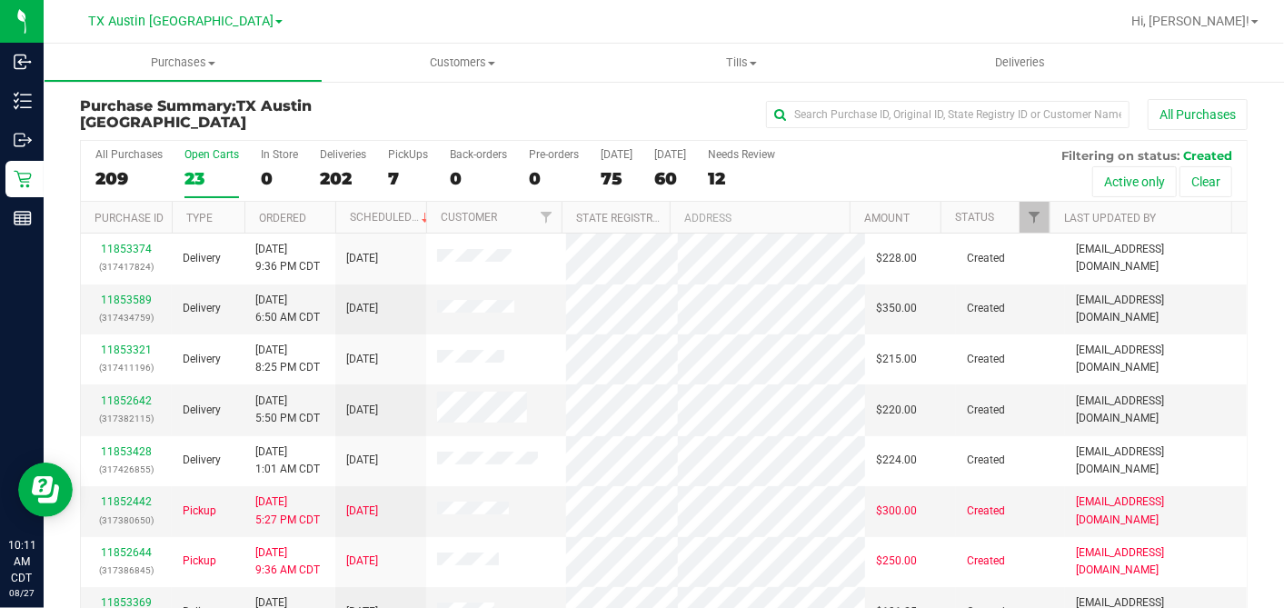
click at [324, 214] on th "Ordered" at bounding box center [289, 218] width 91 height 32
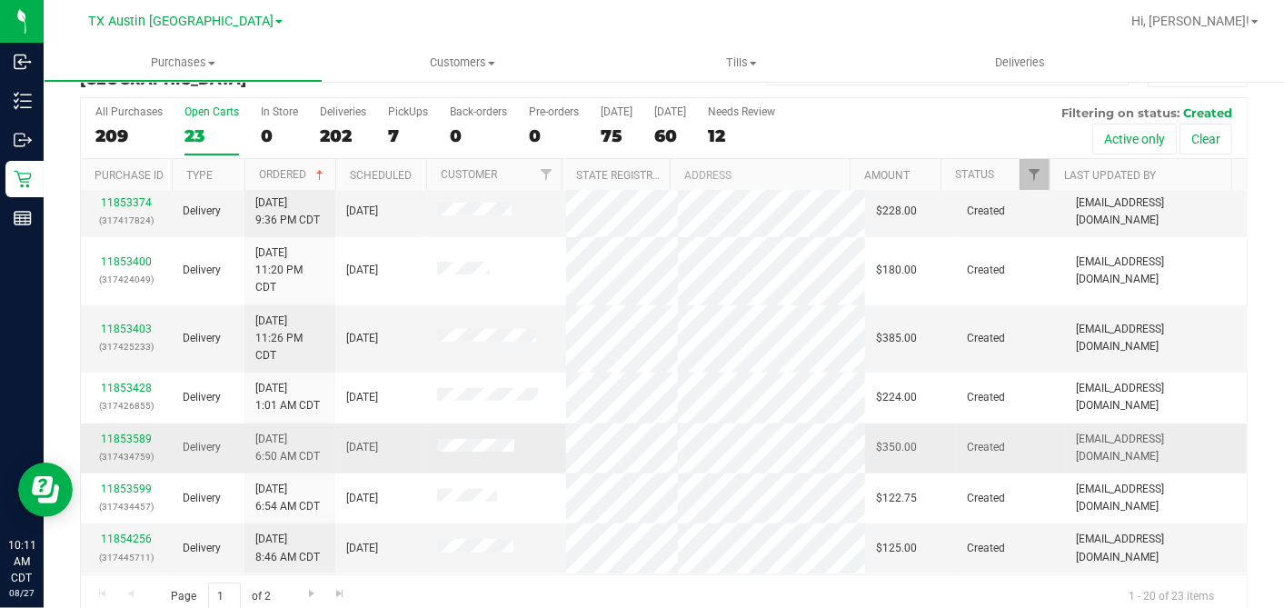
scroll to position [67, 0]
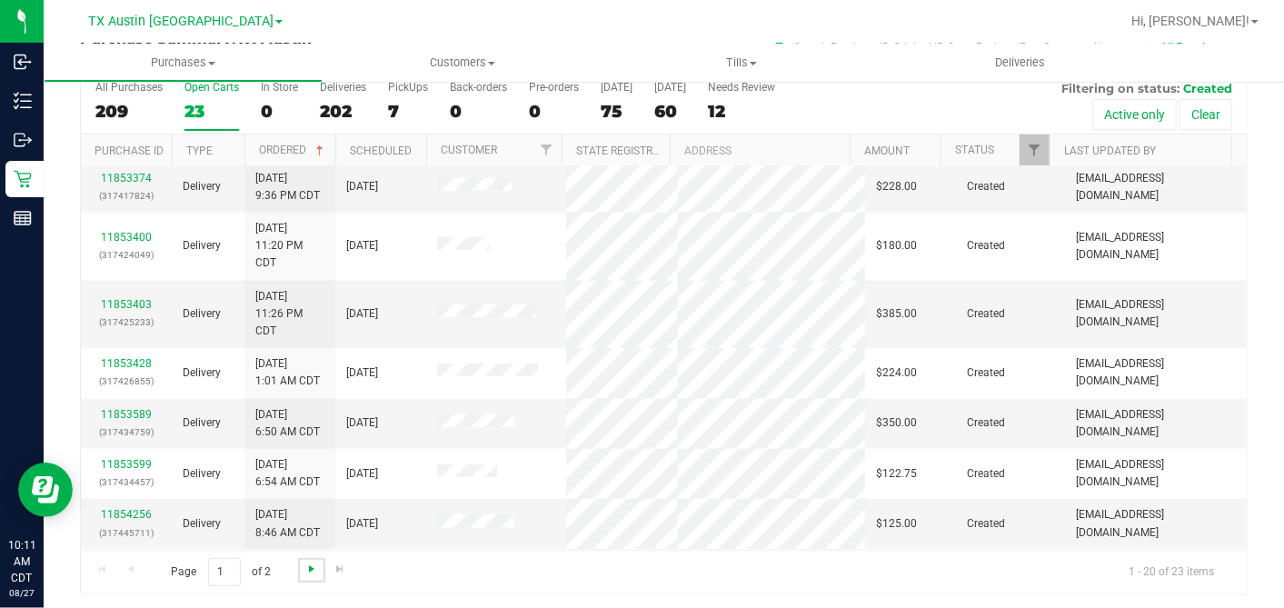
click at [315, 562] on span "Go to the next page" at bounding box center [311, 569] width 15 height 15
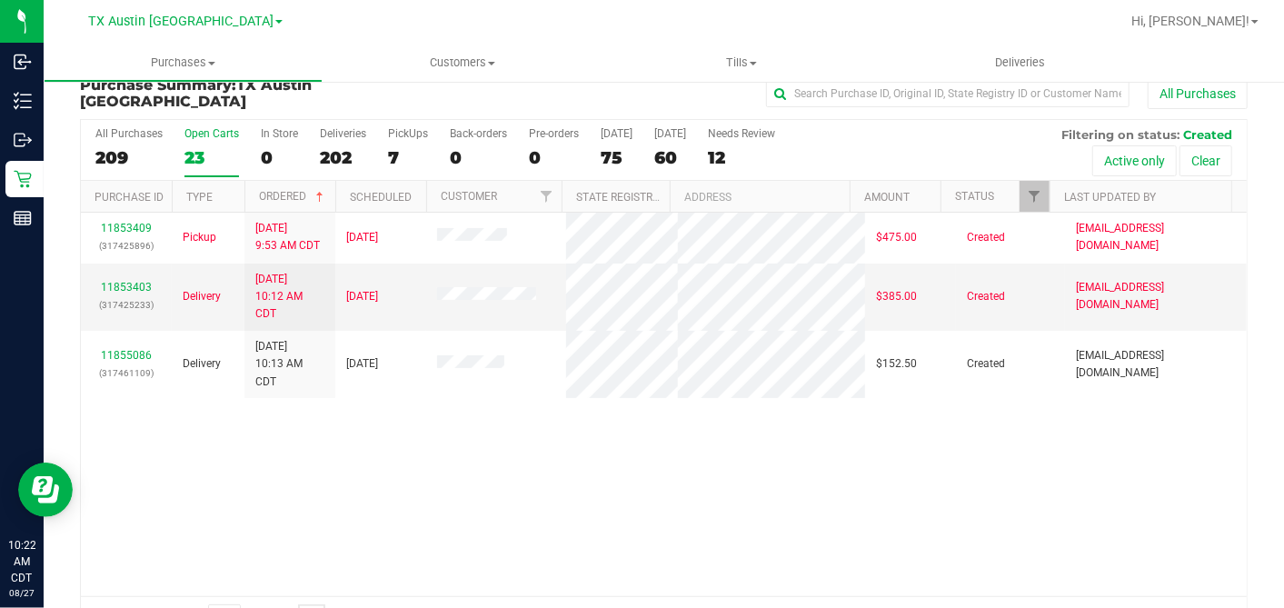
scroll to position [0, 0]
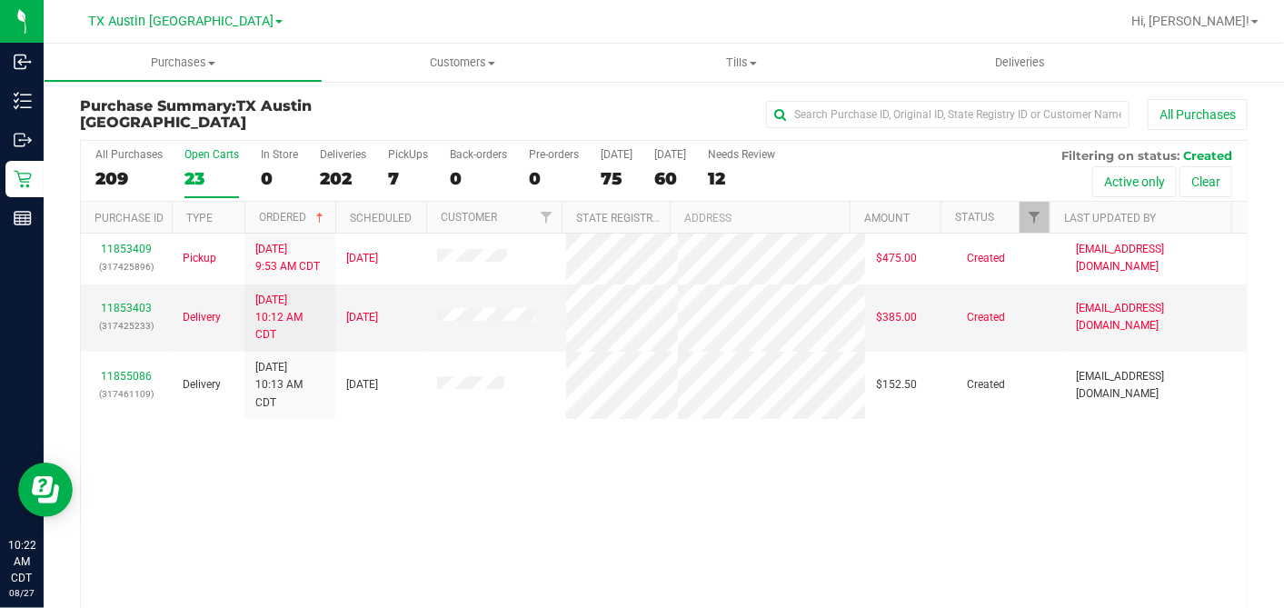
click at [205, 185] on div "23" at bounding box center [211, 178] width 55 height 21
click at [0, 0] on input "Open Carts 23" at bounding box center [0, 0] width 0 height 0
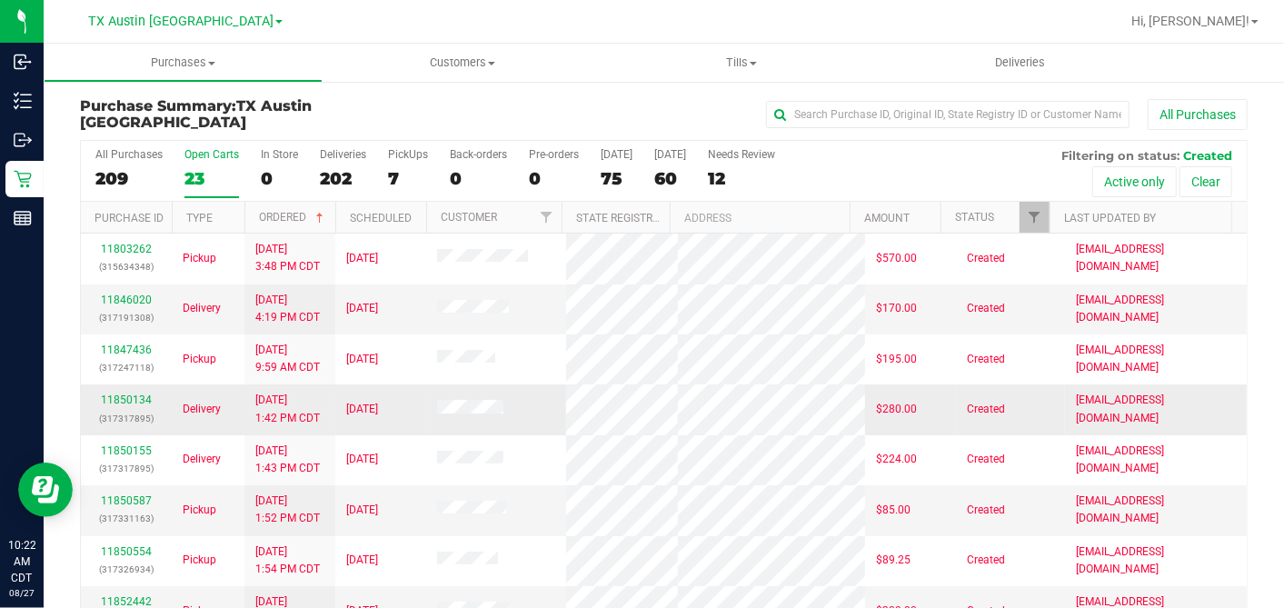
scroll to position [303, 0]
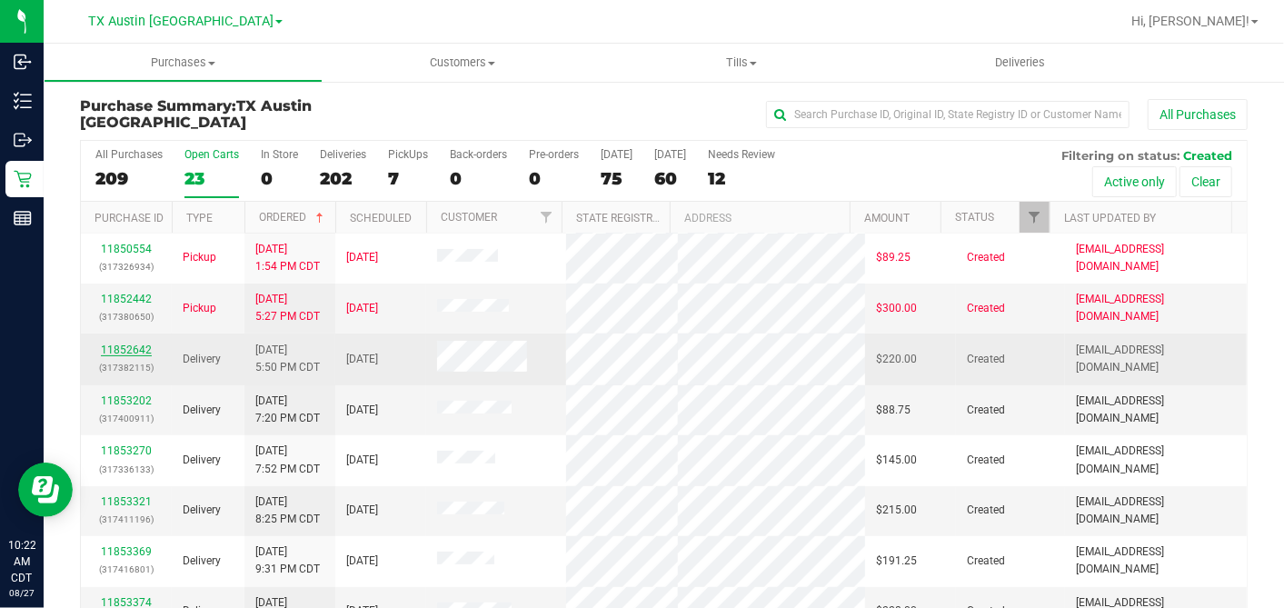
click at [114, 356] on link "11852642" at bounding box center [126, 350] width 51 height 13
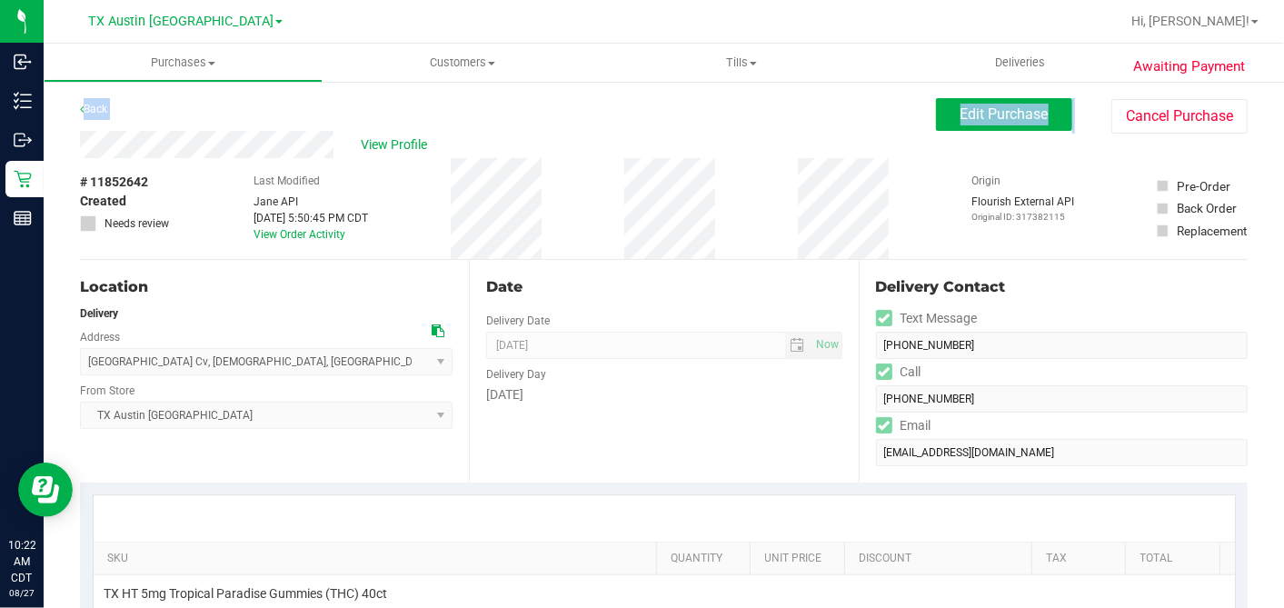
click at [432, 332] on icon at bounding box center [438, 330] width 13 height 13
click at [936, 129] on button "Edit Purchase" at bounding box center [1004, 114] width 136 height 33
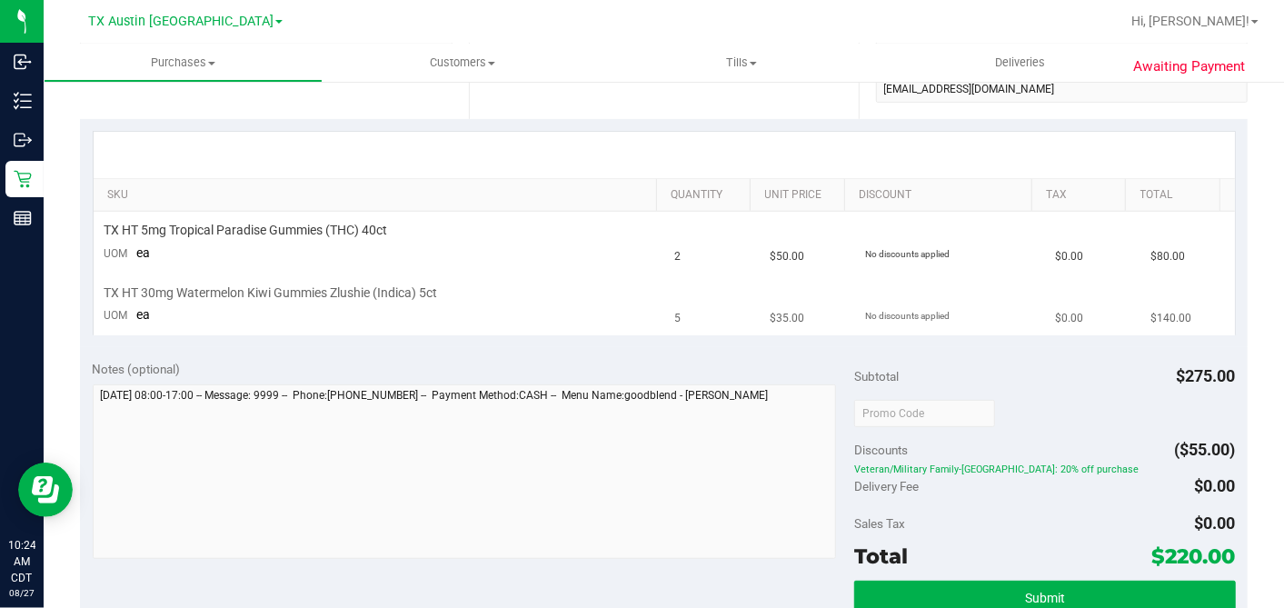
scroll to position [504, 0]
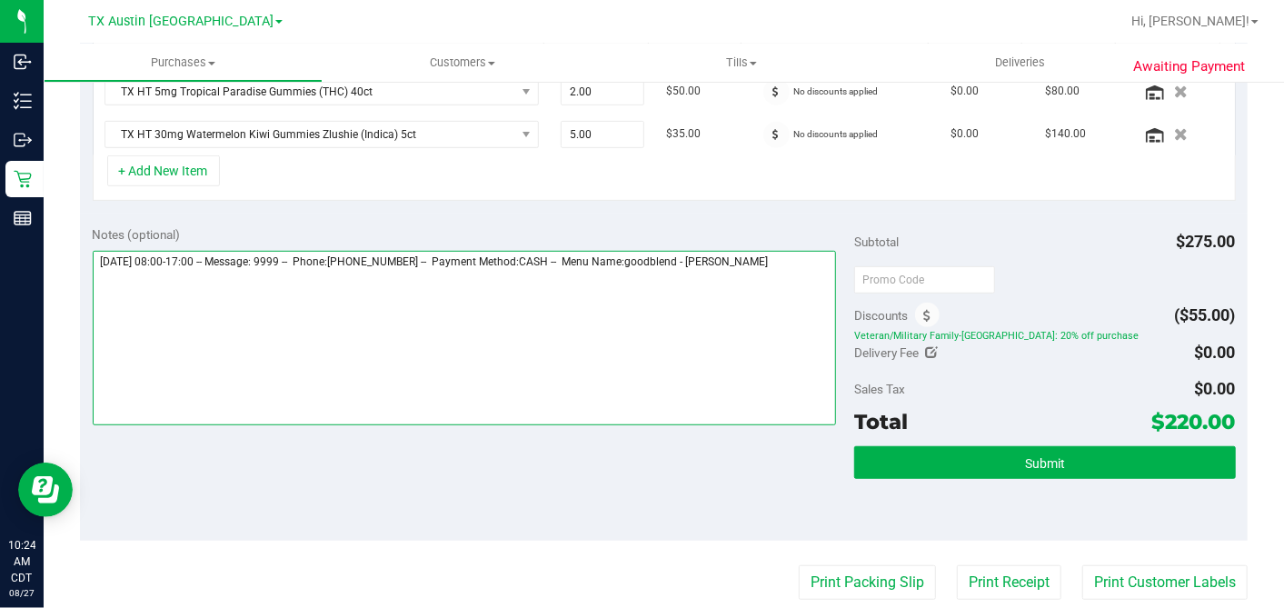
click at [789, 252] on textarea at bounding box center [465, 338] width 744 height 174
click at [364, 305] on textarea at bounding box center [465, 338] width 744 height 174
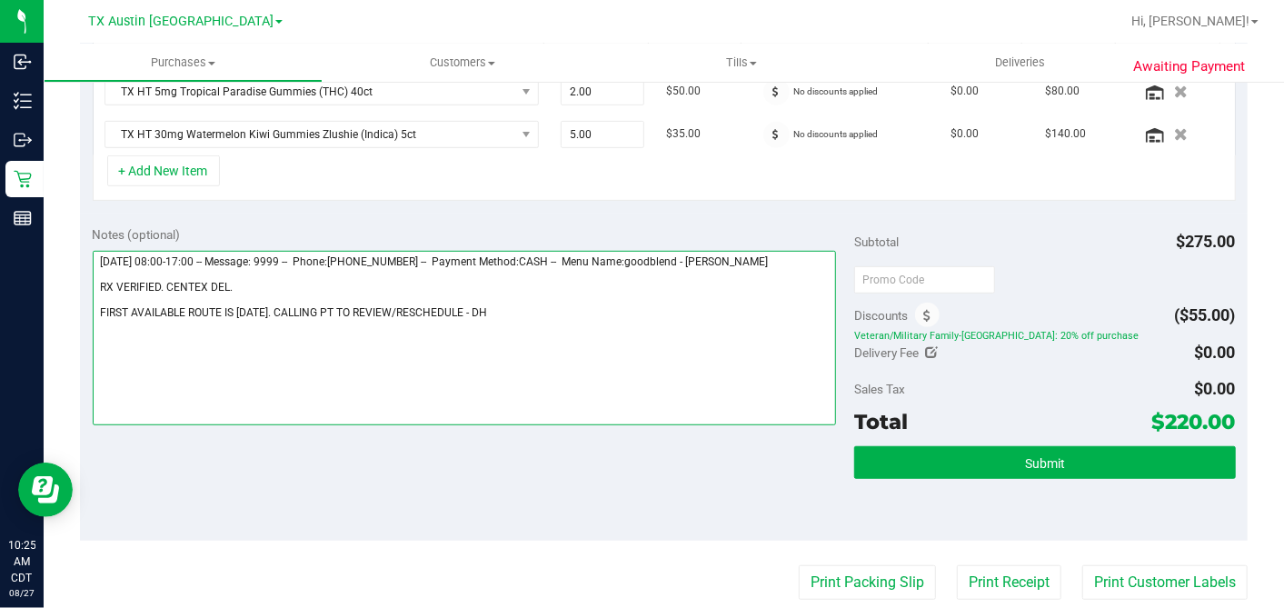
click at [530, 307] on textarea at bounding box center [465, 338] width 744 height 174
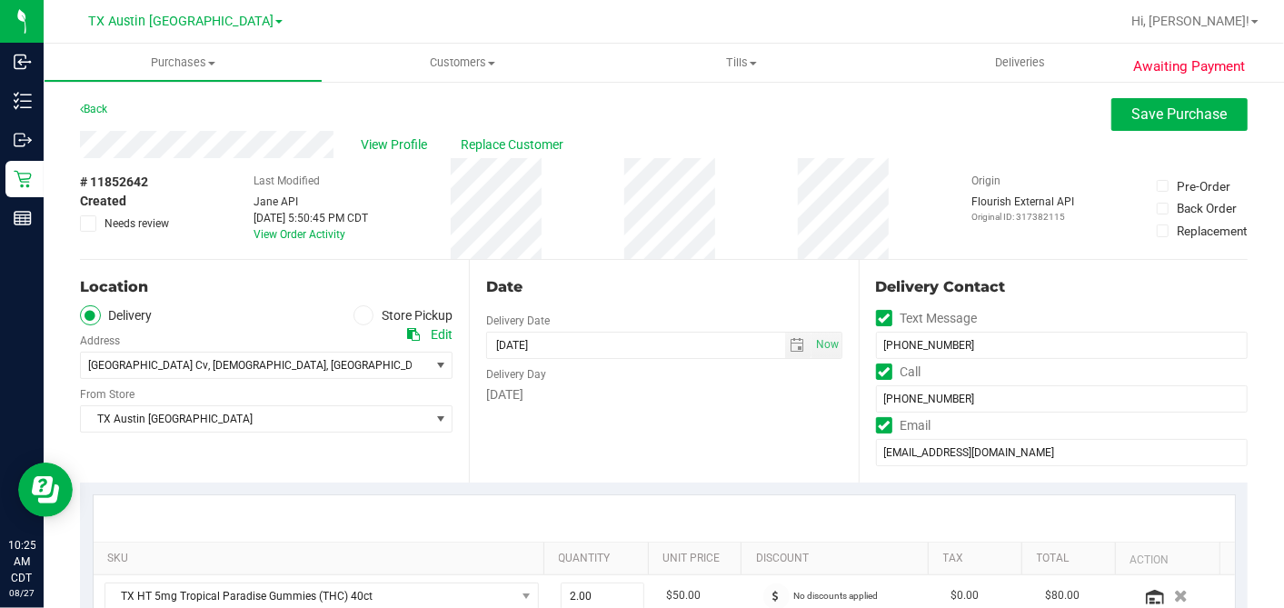
type textarea "[DATE] 08:00-17:00 -- Message: 9999 -- Phone:[PHONE_NUMBER] -- Payment Method:C…"
click at [1040, 136] on div "View Profile Replace Customer" at bounding box center [664, 144] width 1168 height 27
click at [1111, 111] on button "Save Purchase" at bounding box center [1179, 114] width 136 height 33
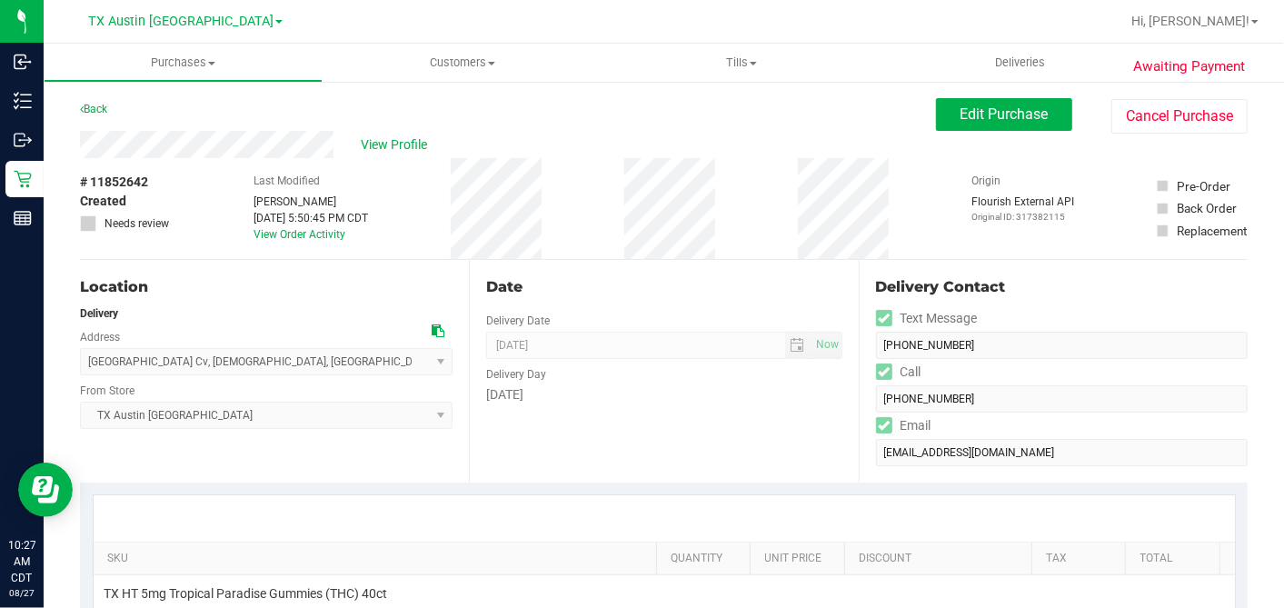
click at [727, 230] on div "# 11852642 Created Needs review Last Modified [PERSON_NAME] [DATE] 5:50:45 PM C…" at bounding box center [664, 208] width 1168 height 101
drag, startPoint x: 410, startPoint y: 220, endPoint x: 396, endPoint y: 168, distance: 53.6
click at [409, 220] on div "# 11852642 Created Needs review Last Modified [PERSON_NAME] [DATE] 5:50:45 PM C…" at bounding box center [664, 208] width 1168 height 101
click at [391, 146] on span "View Profile" at bounding box center [397, 144] width 73 height 19
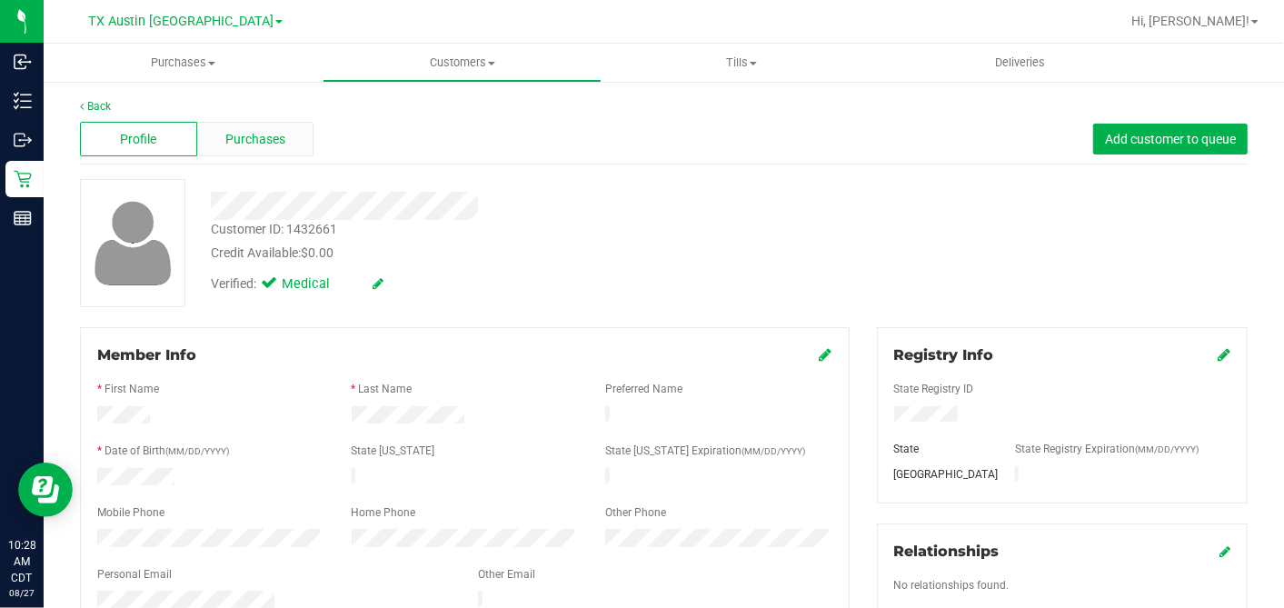
click at [283, 129] on div "Purchases" at bounding box center [255, 139] width 117 height 35
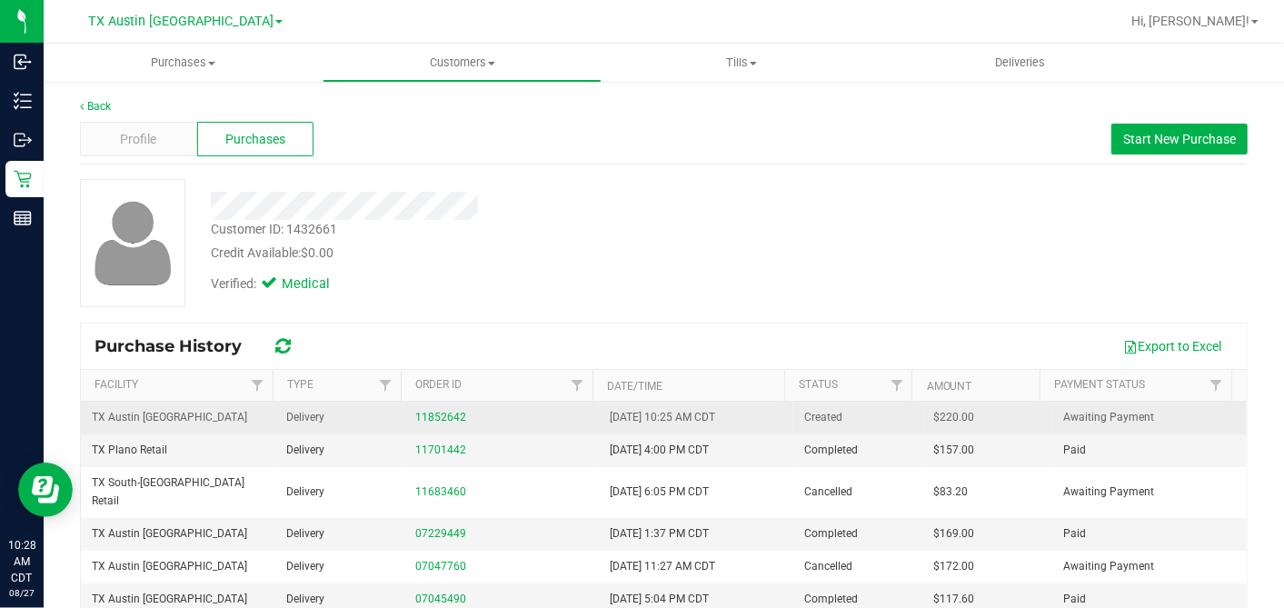
click at [430, 423] on div "11852642" at bounding box center [501, 417] width 173 height 17
click at [431, 418] on link "11852642" at bounding box center [440, 417] width 51 height 13
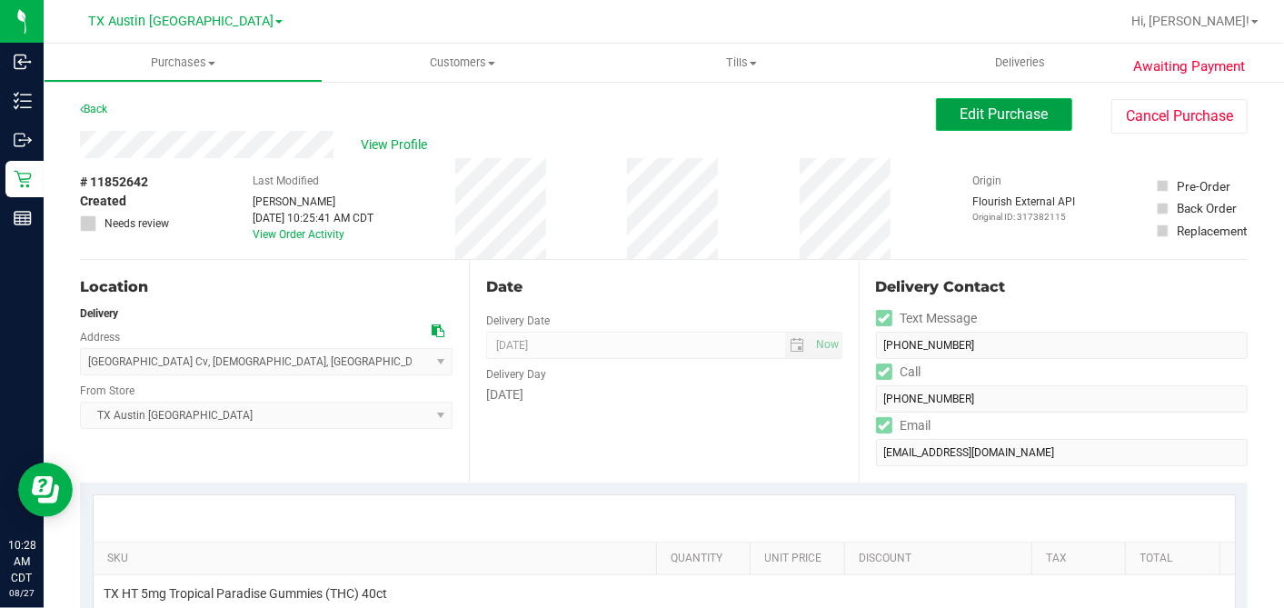
click at [977, 111] on span "Edit Purchase" at bounding box center [1005, 113] width 88 height 17
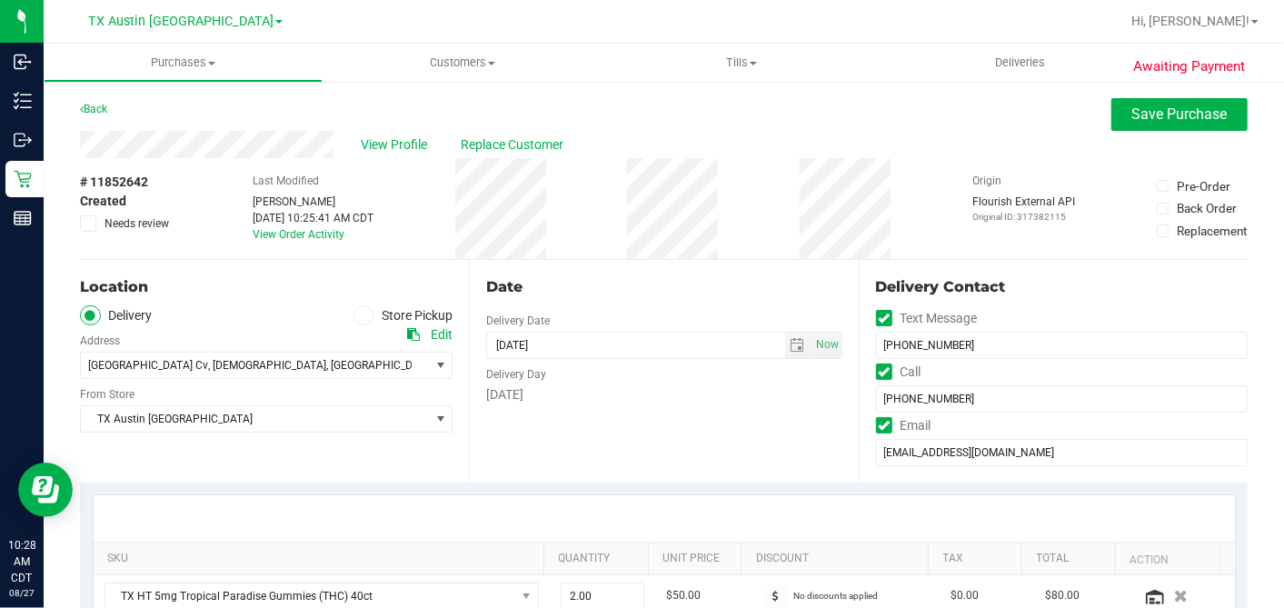
click at [94, 223] on span at bounding box center [88, 223] width 16 height 16
click at [0, 0] on input "Needs review" at bounding box center [0, 0] width 0 height 0
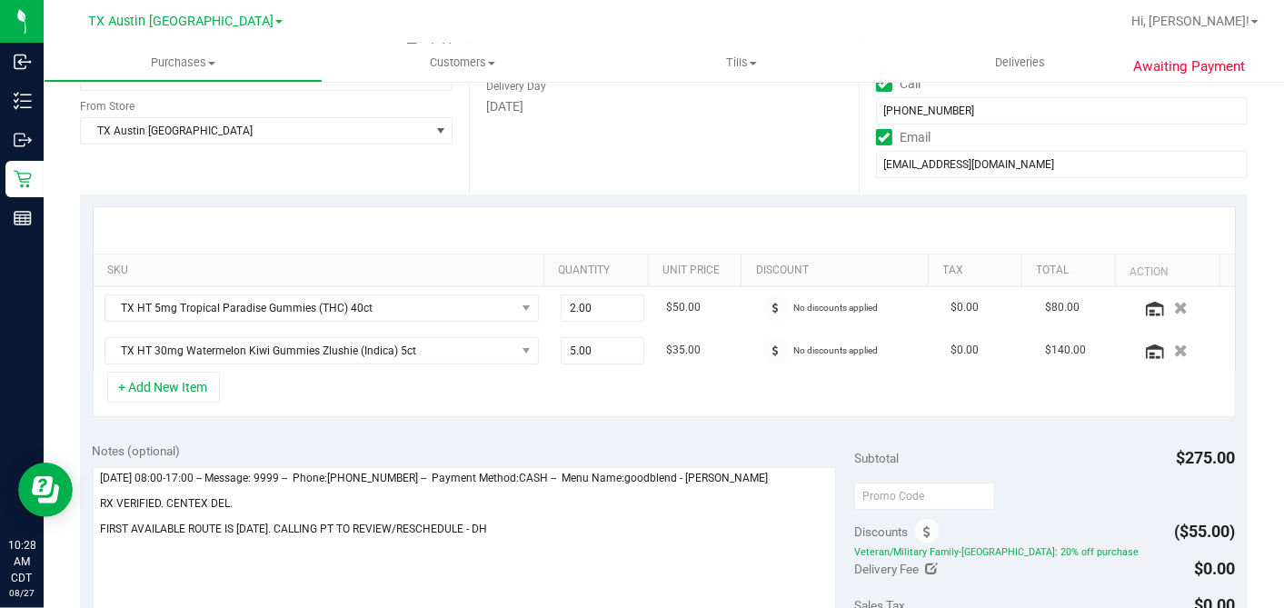
scroll to position [403, 0]
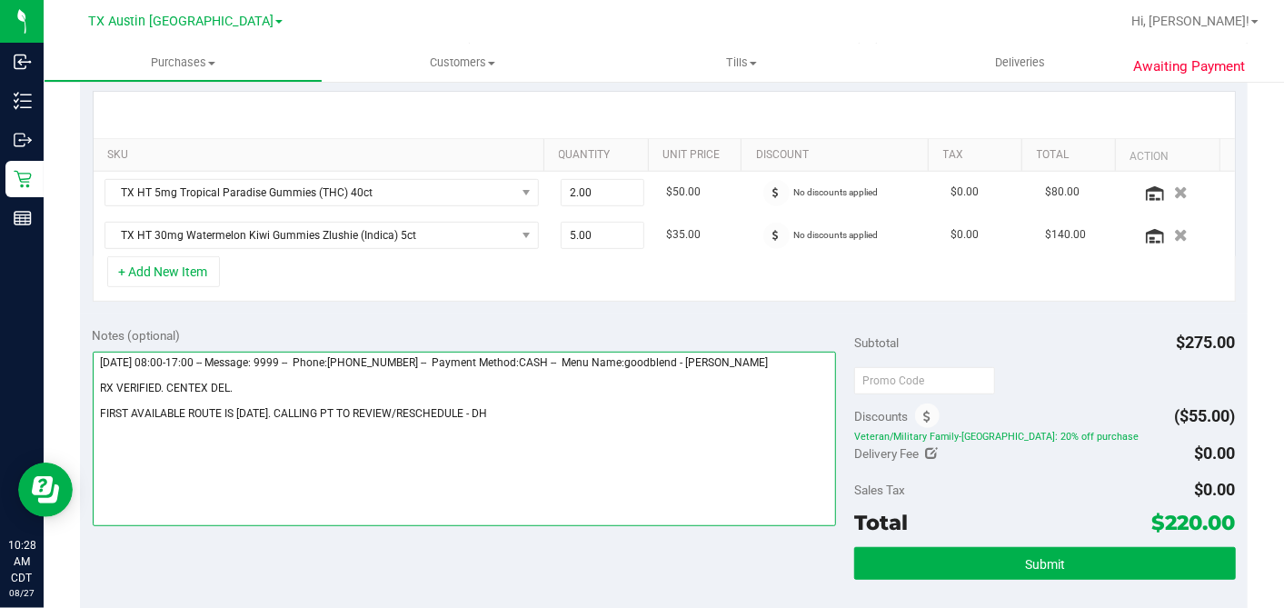
click at [471, 410] on textarea at bounding box center [465, 439] width 744 height 174
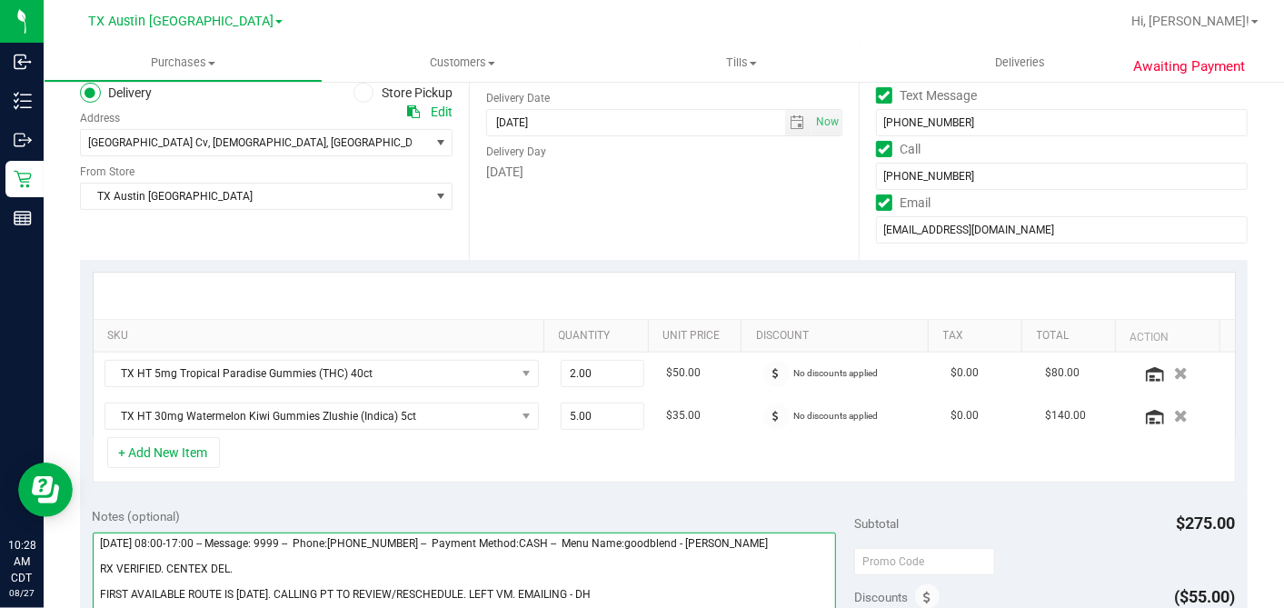
scroll to position [0, 0]
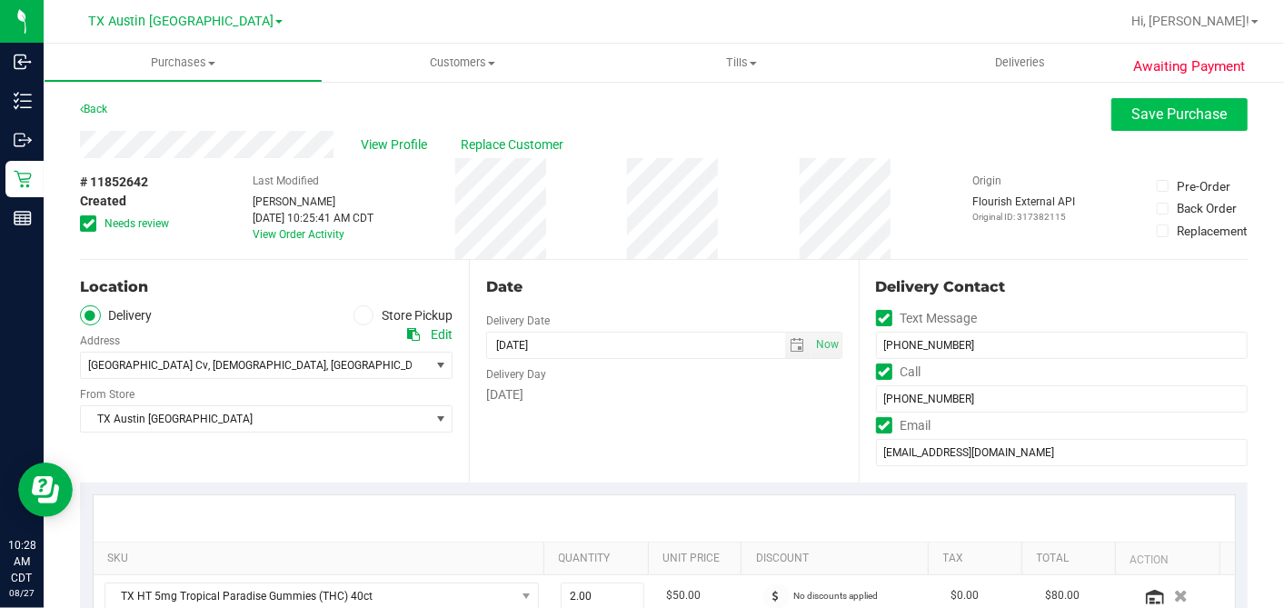
type textarea "[DATE] 08:00-17:00 -- Message: 9999 -- Phone:[PHONE_NUMBER] -- Payment Method:C…"
click at [1132, 110] on span "Save Purchase" at bounding box center [1179, 113] width 95 height 17
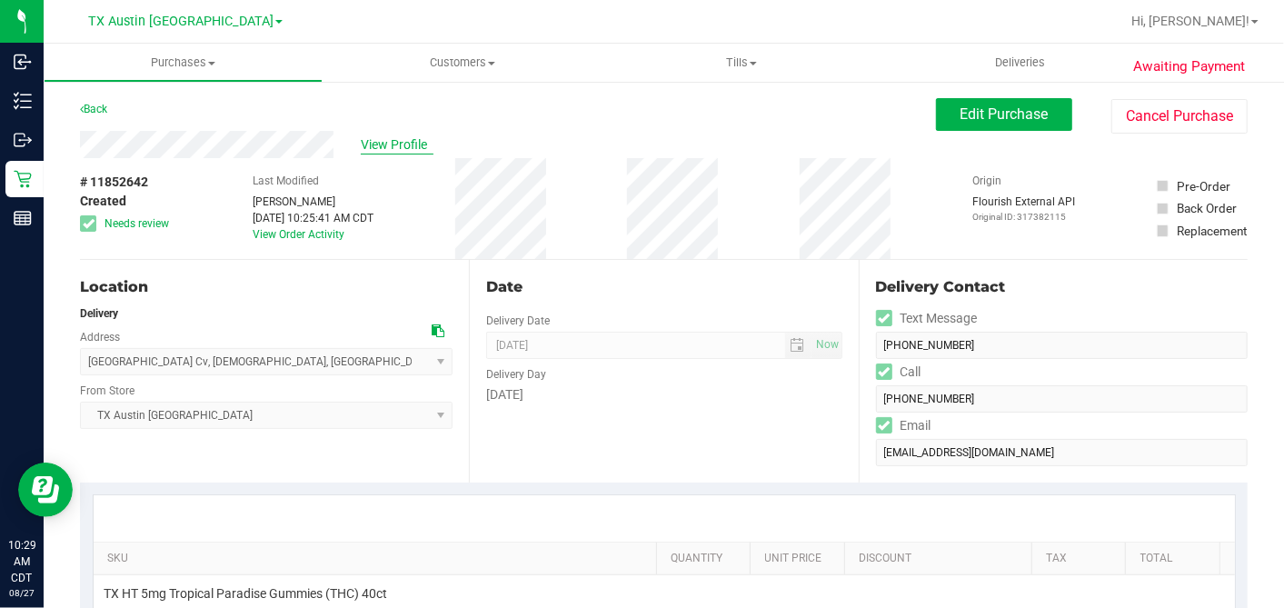
click at [400, 142] on span "View Profile" at bounding box center [397, 144] width 73 height 19
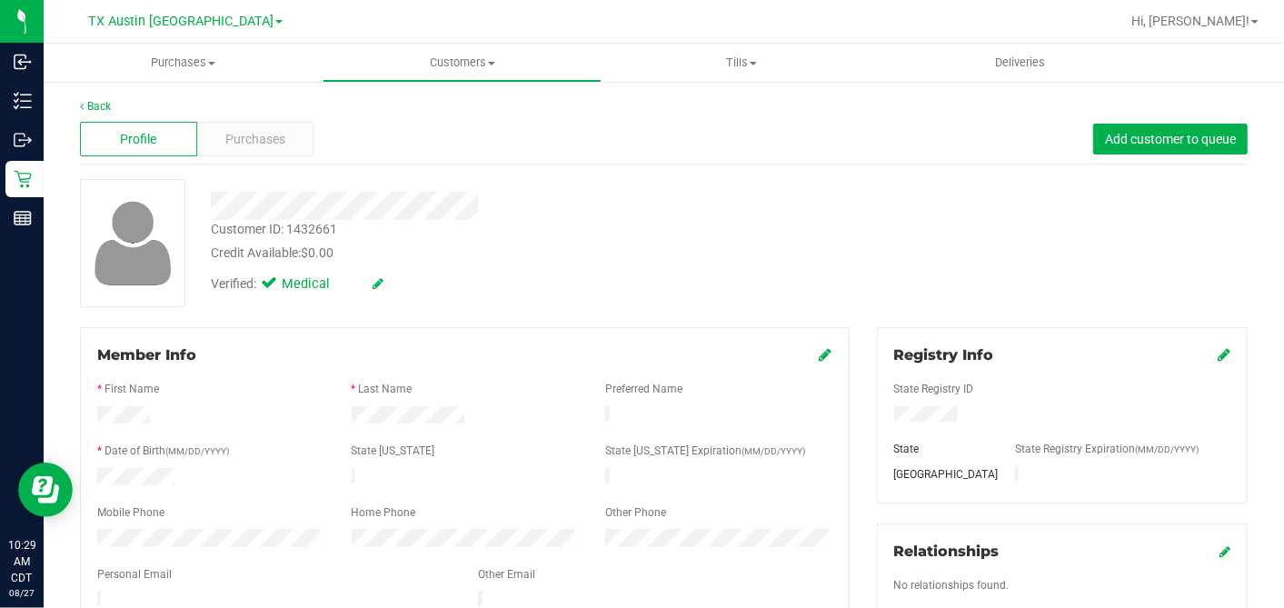
click at [158, 595] on div at bounding box center [274, 602] width 381 height 22
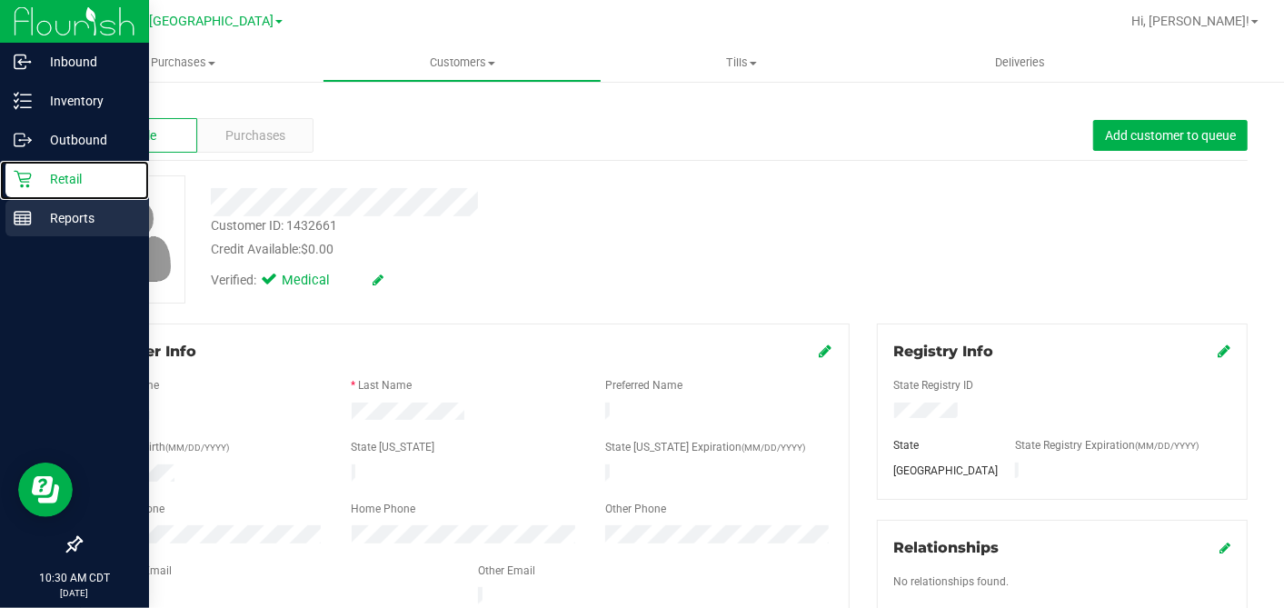
drag, startPoint x: 35, startPoint y: 184, endPoint x: 101, endPoint y: 224, distance: 77.0
click at [35, 184] on p "Retail" at bounding box center [86, 179] width 109 height 22
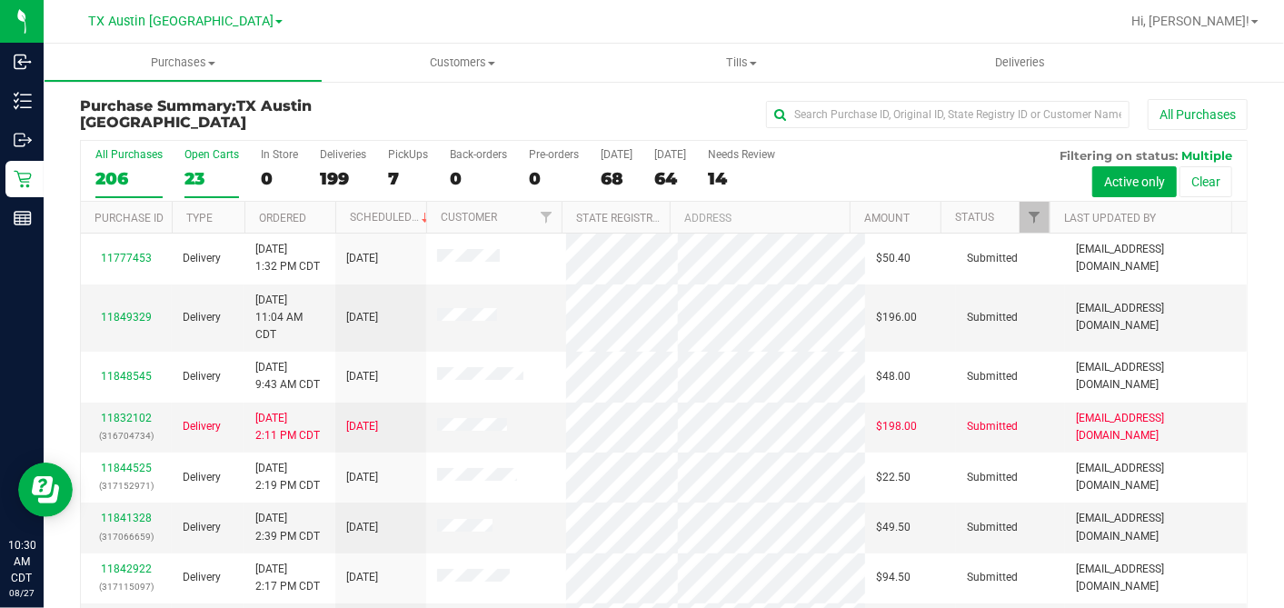
click at [193, 177] on div "23" at bounding box center [211, 178] width 55 height 21
click at [0, 0] on input "Open Carts 23" at bounding box center [0, 0] width 0 height 0
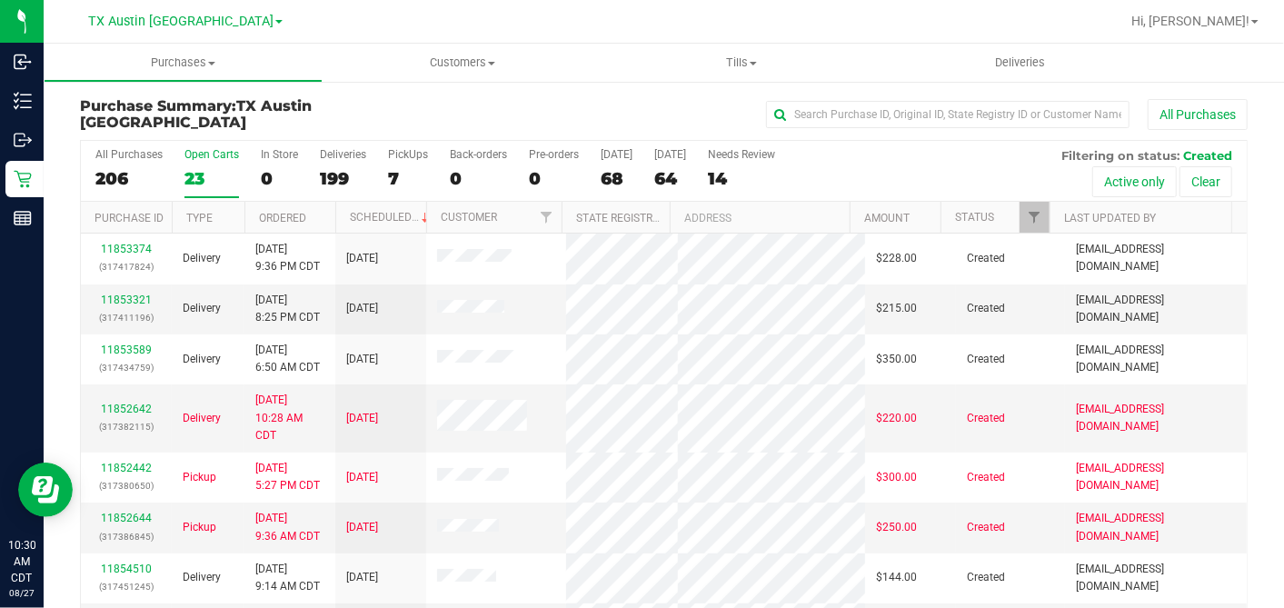
click at [322, 215] on th "Ordered" at bounding box center [289, 218] width 91 height 32
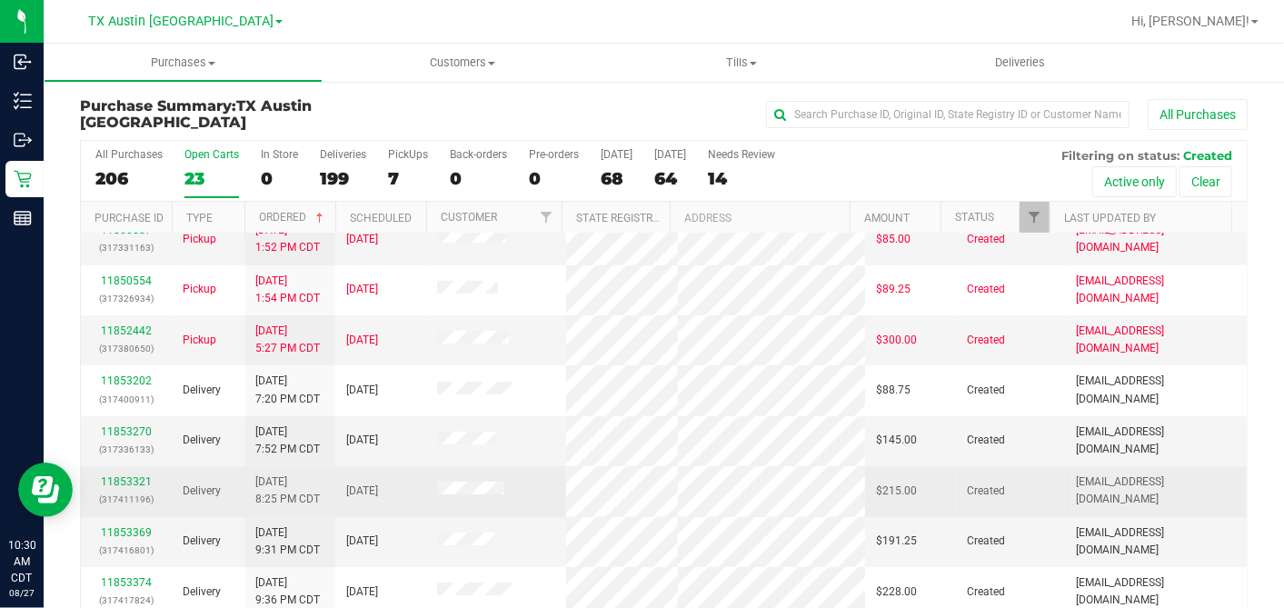
scroll to position [303, 0]
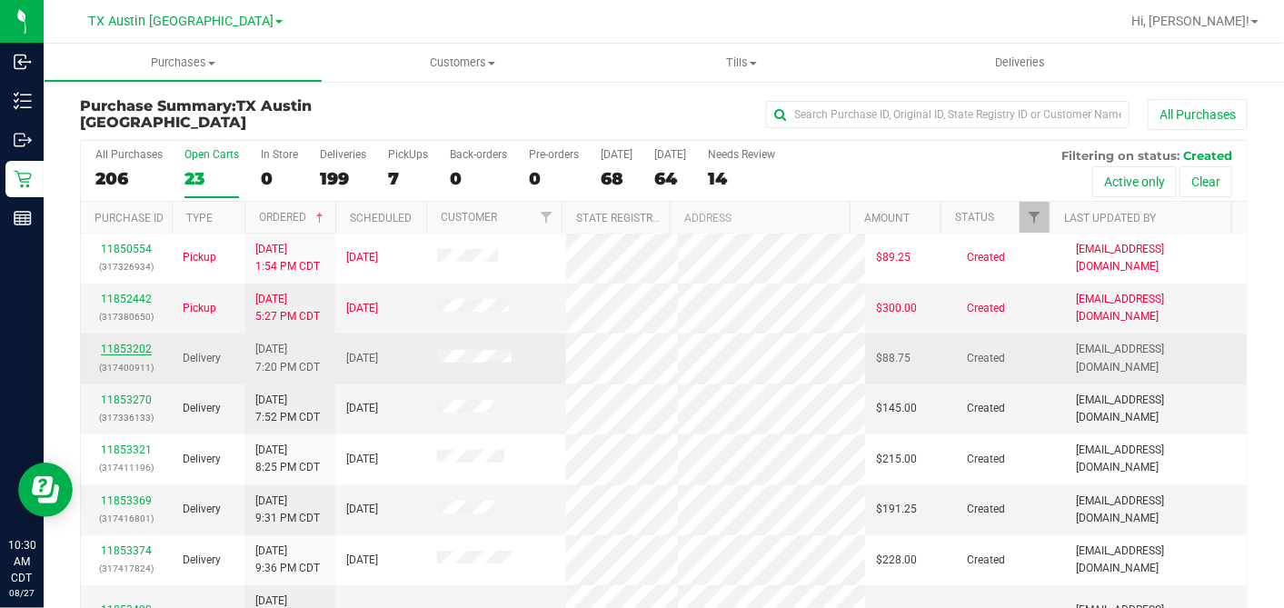
click at [129, 355] on link "11853202" at bounding box center [126, 349] width 51 height 13
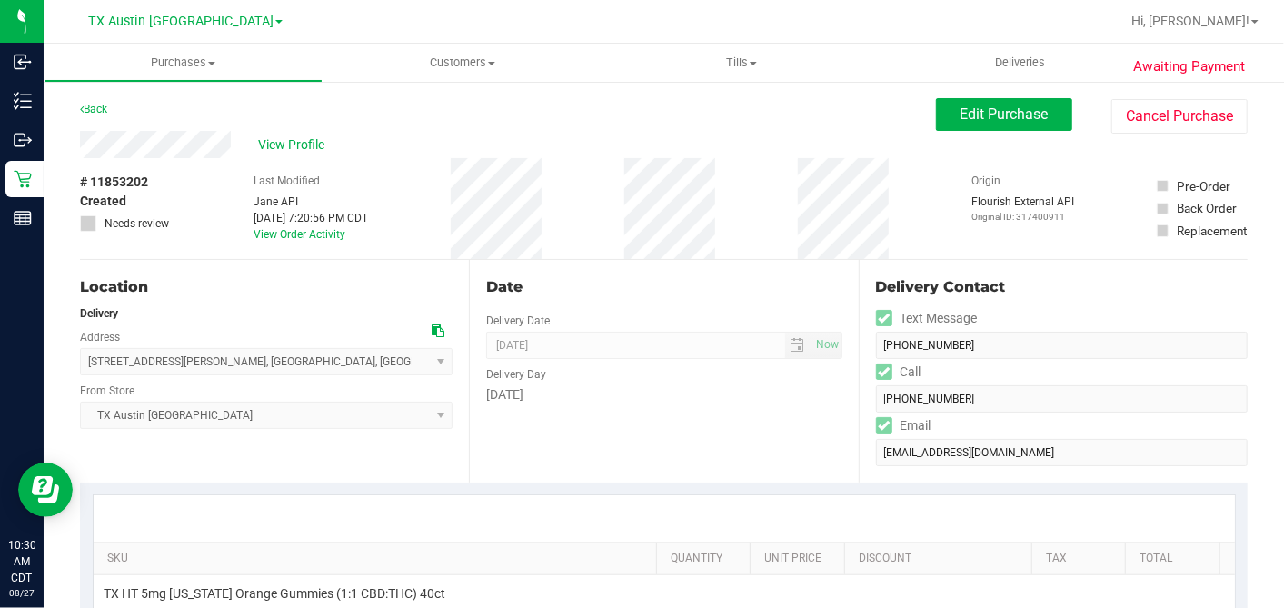
click at [296, 132] on div "View Profile" at bounding box center [508, 144] width 856 height 27
click at [290, 143] on span "View Profile" at bounding box center [294, 144] width 73 height 19
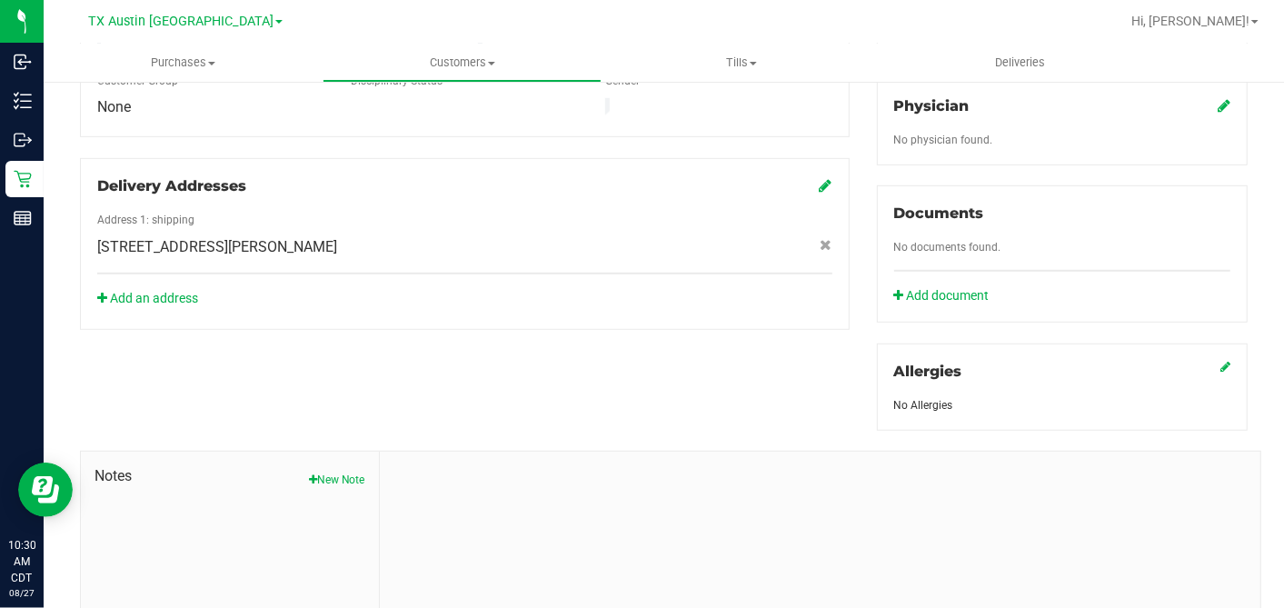
scroll to position [682, 0]
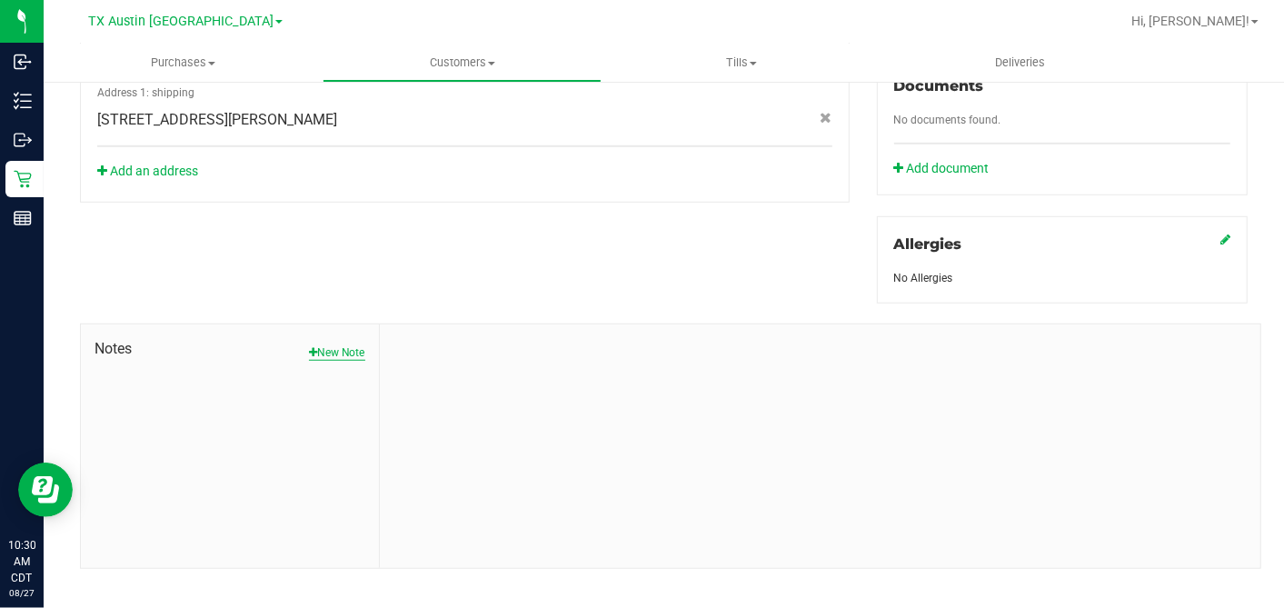
click at [332, 344] on button "New Note" at bounding box center [337, 352] width 56 height 16
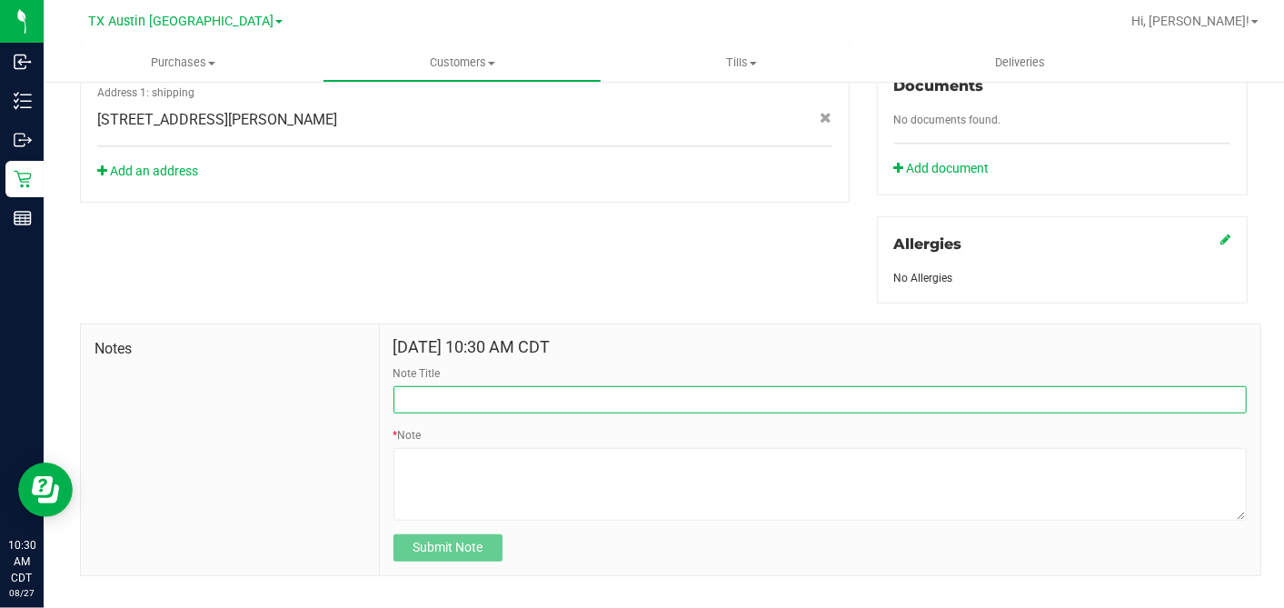
click at [426, 386] on input "Note Title" at bounding box center [819, 399] width 853 height 27
type input "[PERSON_NAME]"
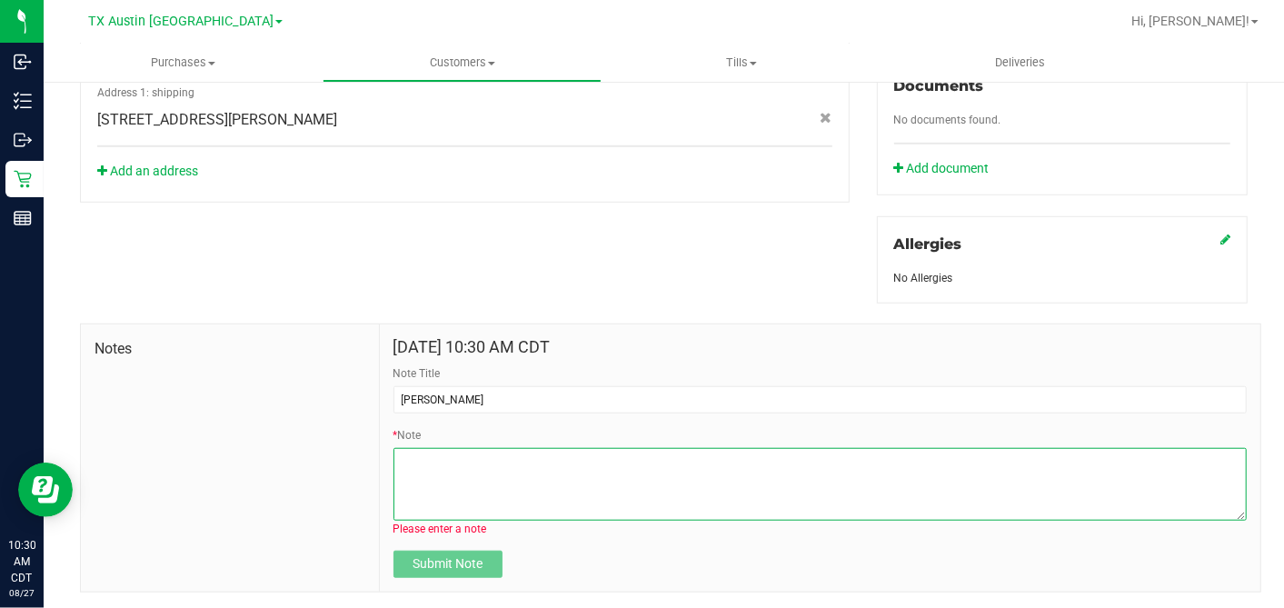
click at [438, 454] on textarea "* Note" at bounding box center [819, 484] width 853 height 73
paste textarea "Patient Name: [PERSON_NAME] Address: [STREET_ADDRESS][PERSON_NAME] Phone Number…"
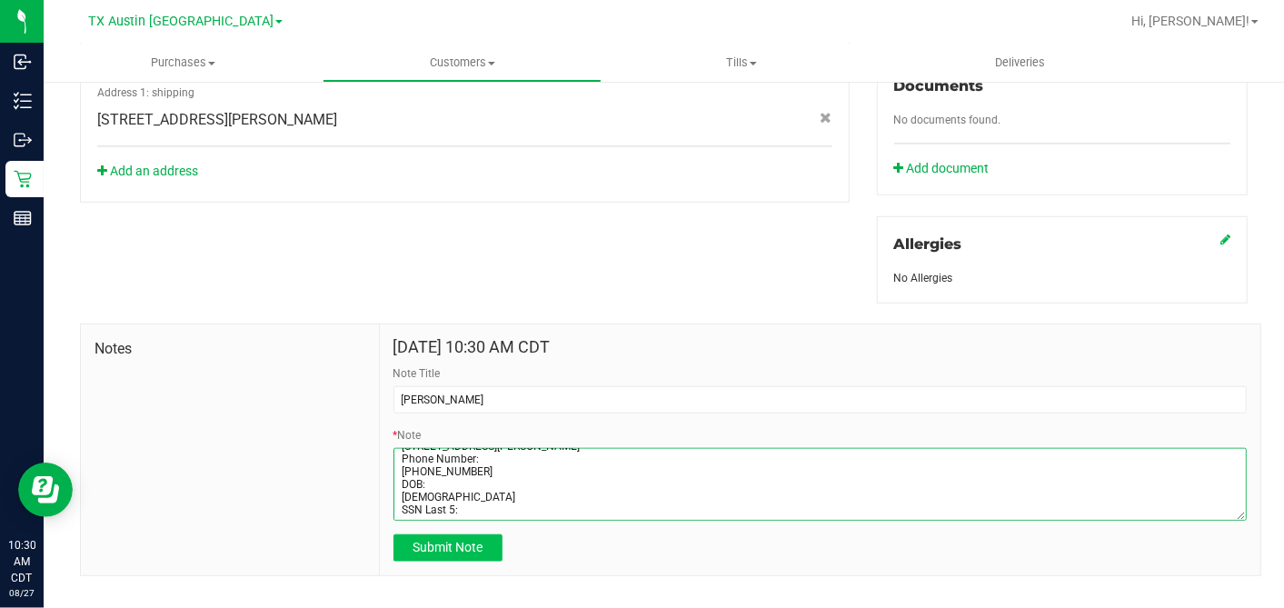
type textarea "Patient Name: [PERSON_NAME] Address: [STREET_ADDRESS][PERSON_NAME] Phone Number…"
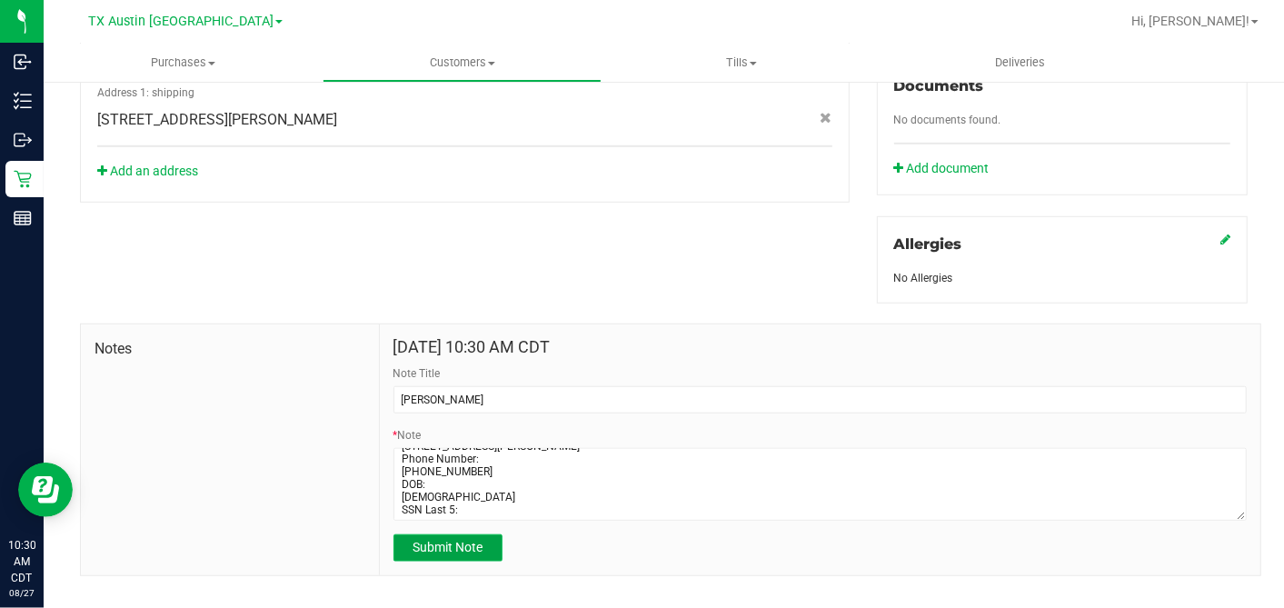
click at [433, 540] on span "Submit Note" at bounding box center [448, 547] width 70 height 15
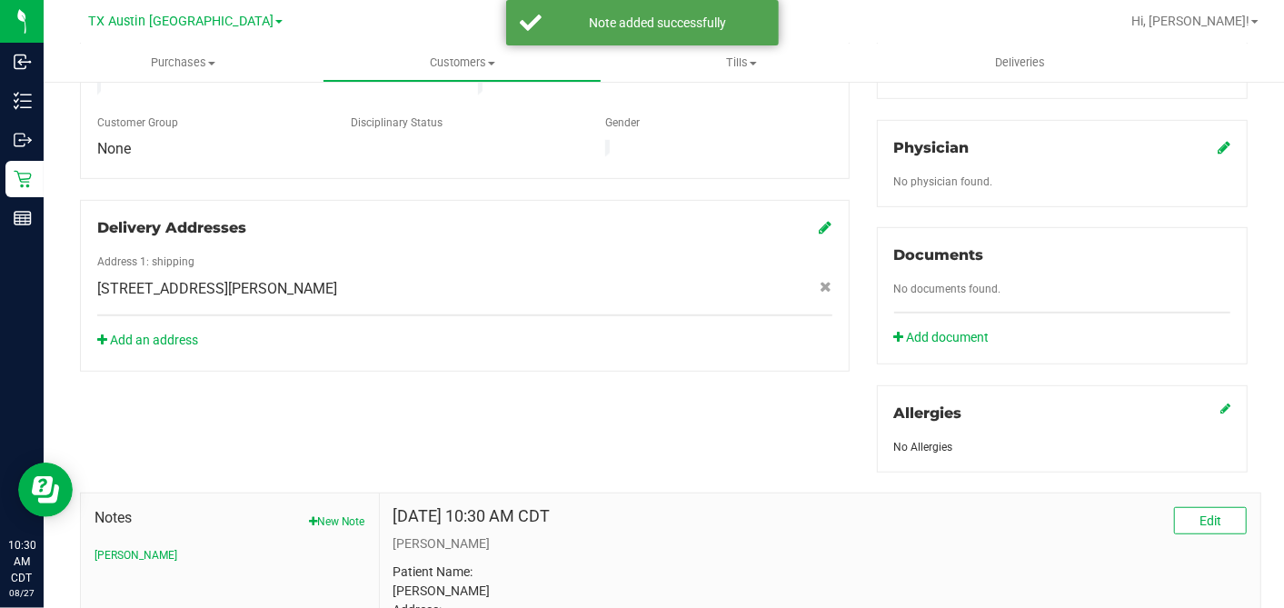
scroll to position [480, 0]
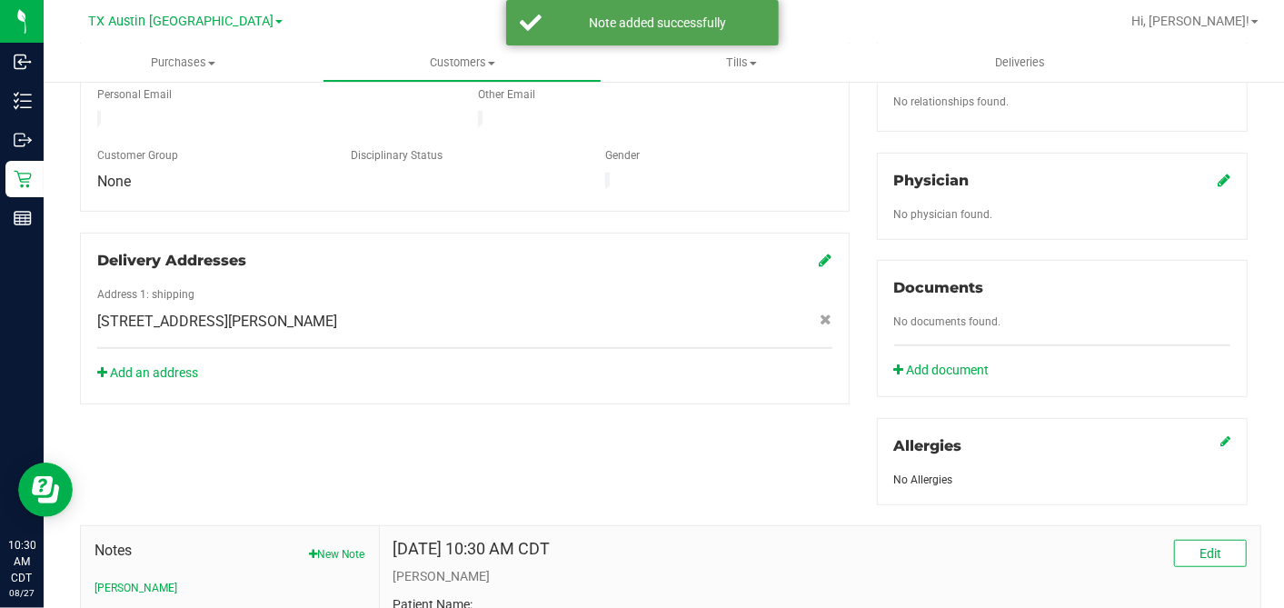
click at [1218, 173] on icon at bounding box center [1224, 180] width 13 height 15
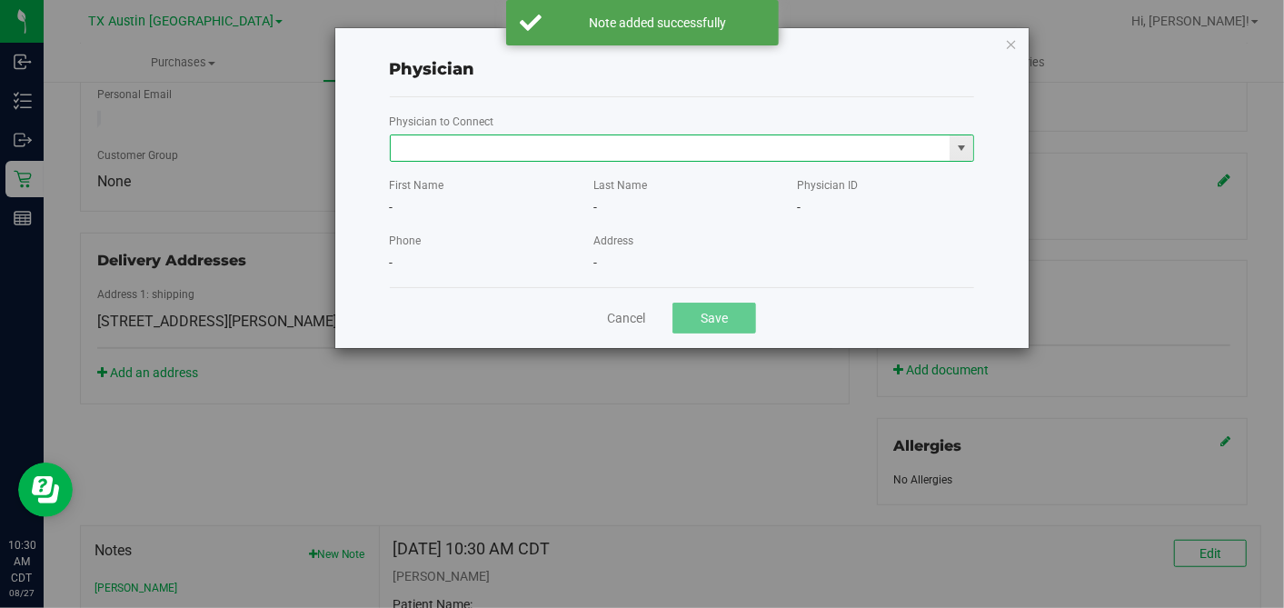
click at [718, 150] on input "text" at bounding box center [671, 147] width 560 height 25
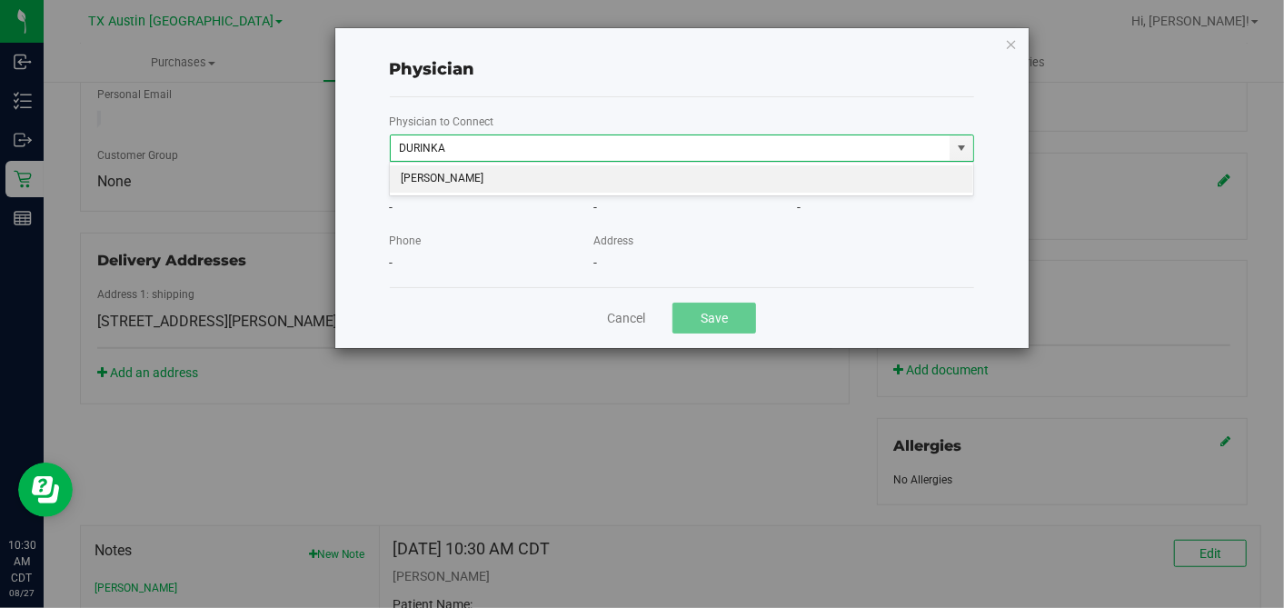
drag, startPoint x: 711, startPoint y: 179, endPoint x: 718, endPoint y: 210, distance: 31.7
click at [711, 179] on li "[PERSON_NAME]" at bounding box center [681, 178] width 583 height 27
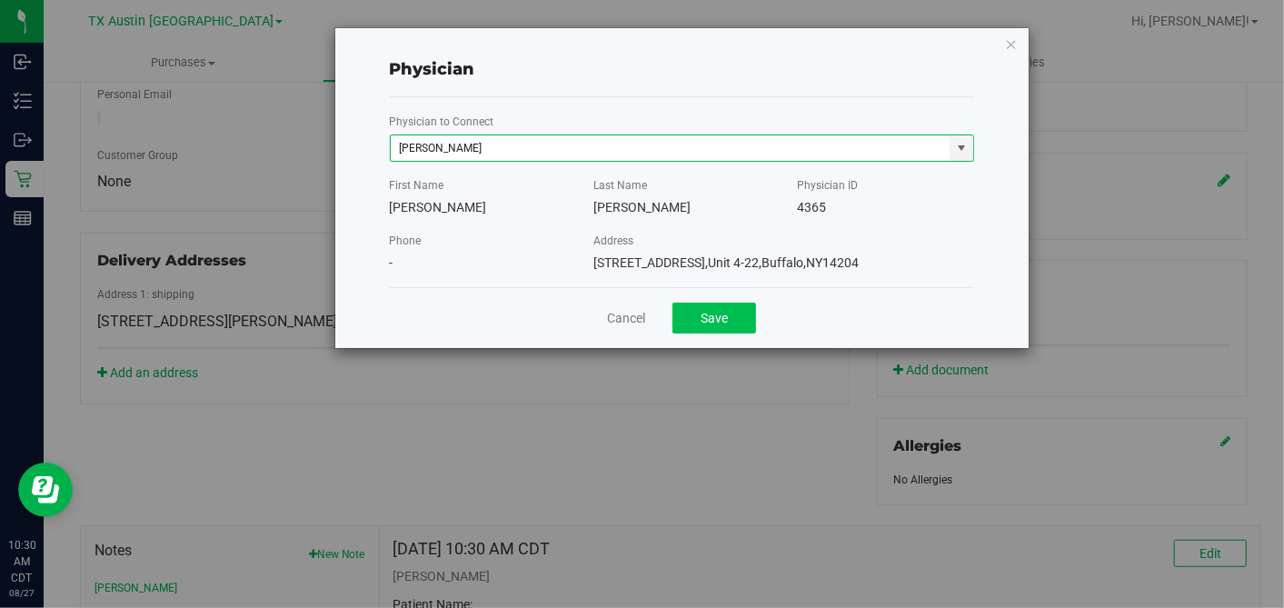
type input "[PERSON_NAME]"
click at [719, 324] on button "Save" at bounding box center [714, 318] width 84 height 31
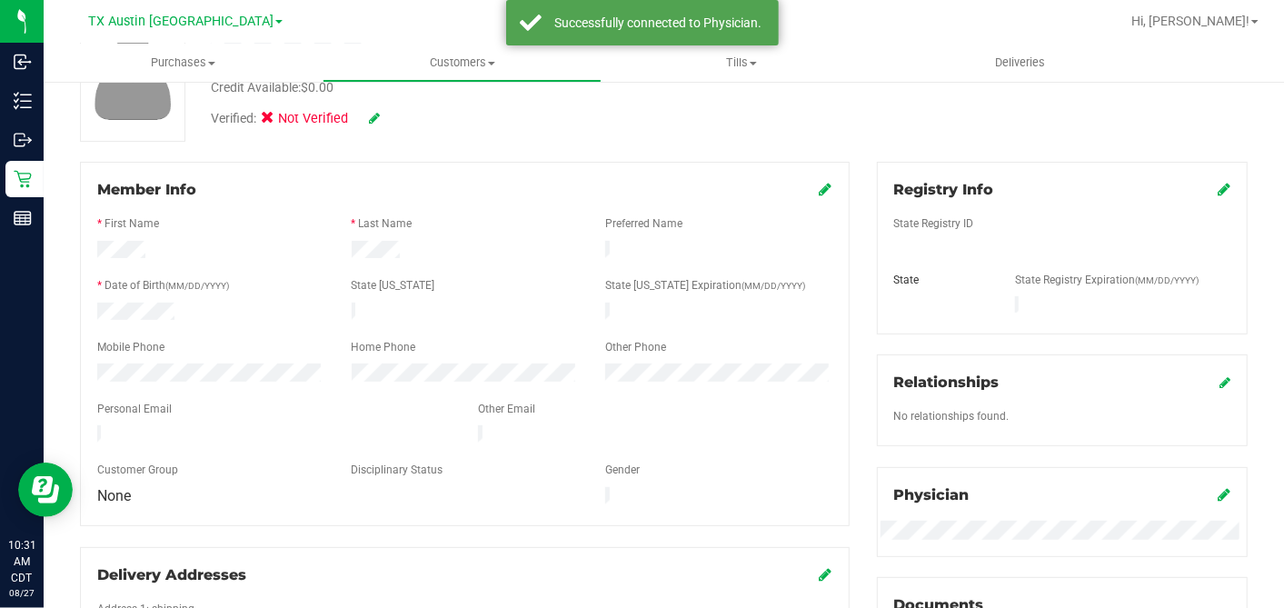
scroll to position [75, 0]
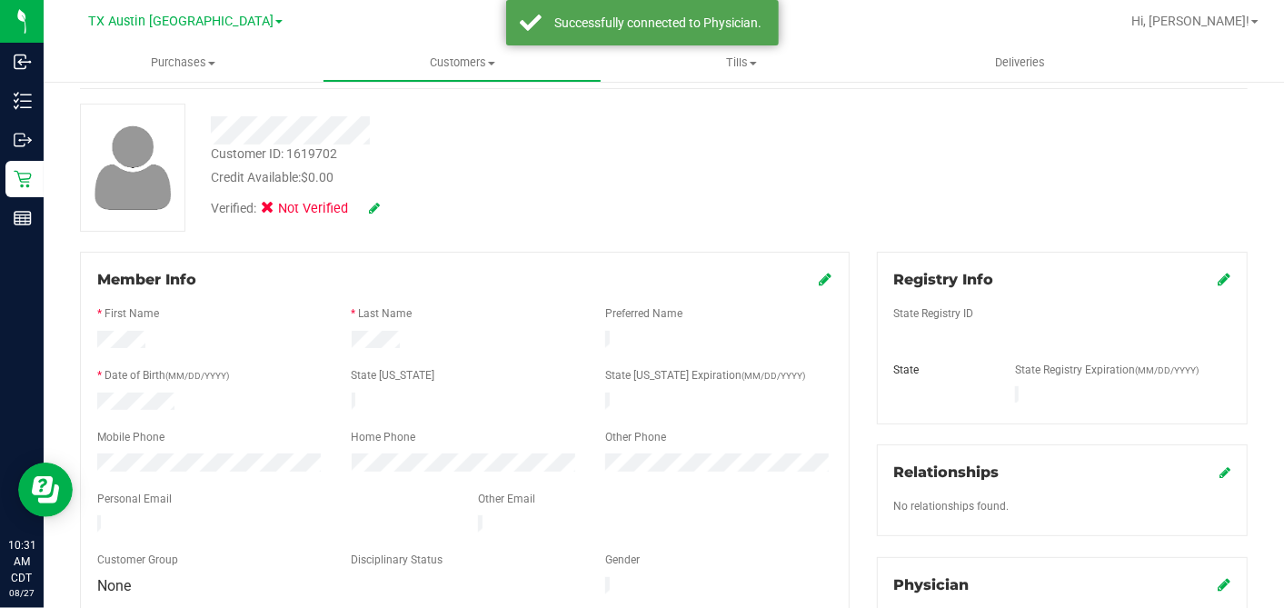
click at [1218, 280] on icon at bounding box center [1224, 279] width 13 height 15
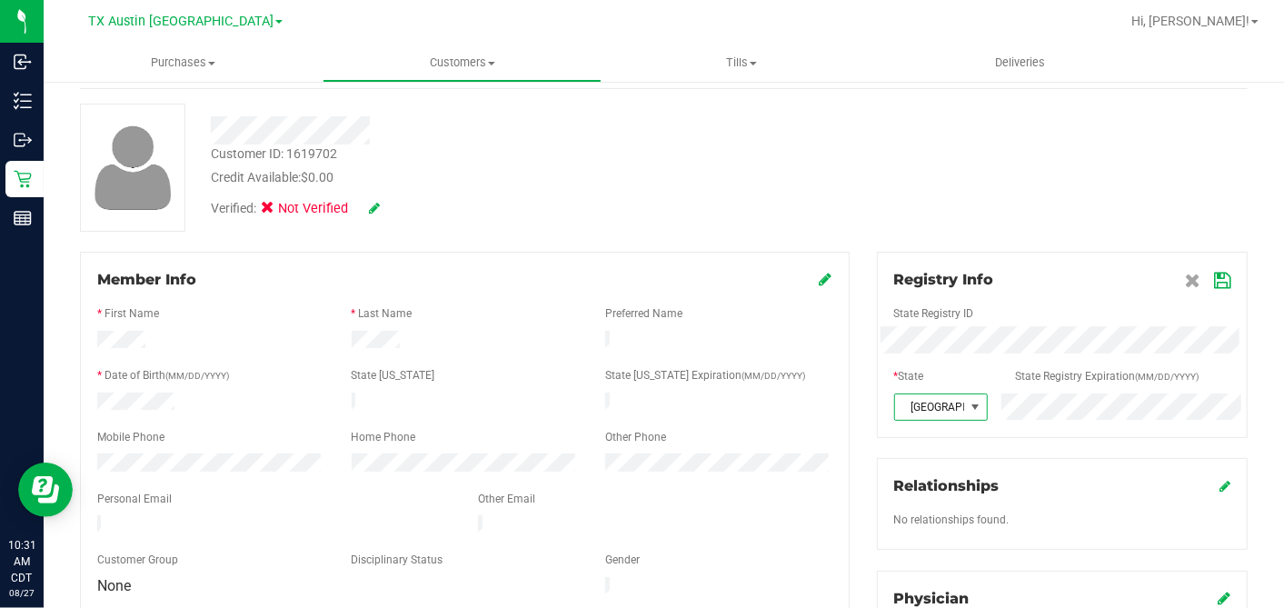
click at [1214, 281] on icon at bounding box center [1222, 281] width 16 height 15
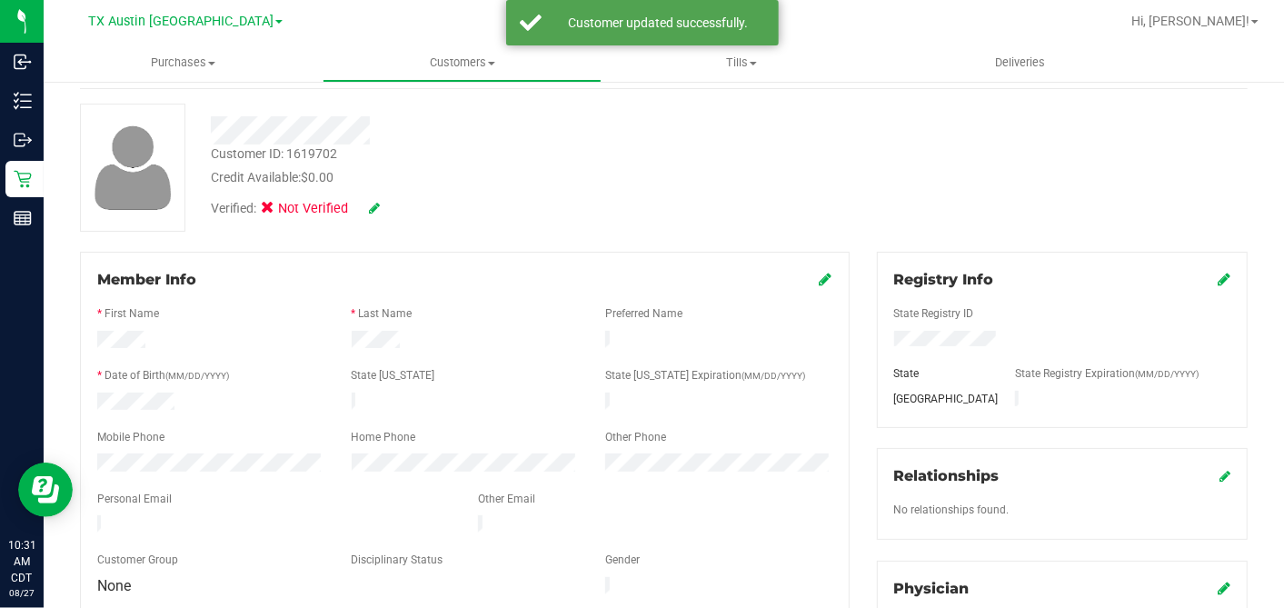
drag, startPoint x: 816, startPoint y: 276, endPoint x: 756, endPoint y: 314, distance: 71.1
click at [820, 278] on icon at bounding box center [826, 279] width 13 height 15
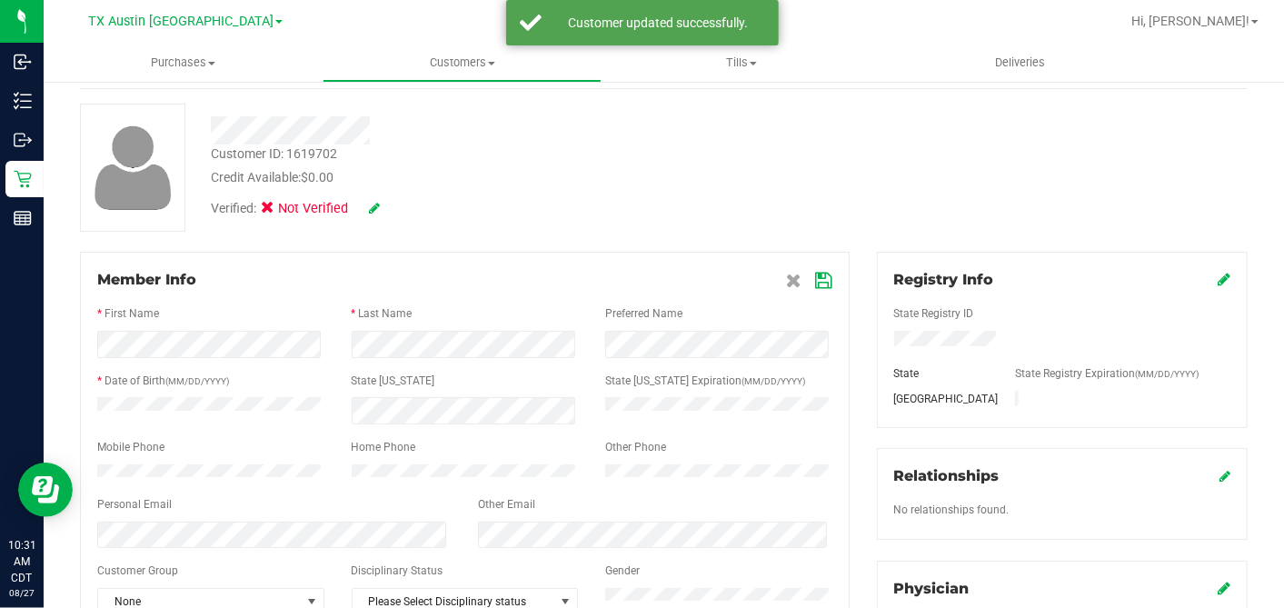
click at [816, 274] on icon at bounding box center [824, 281] width 16 height 15
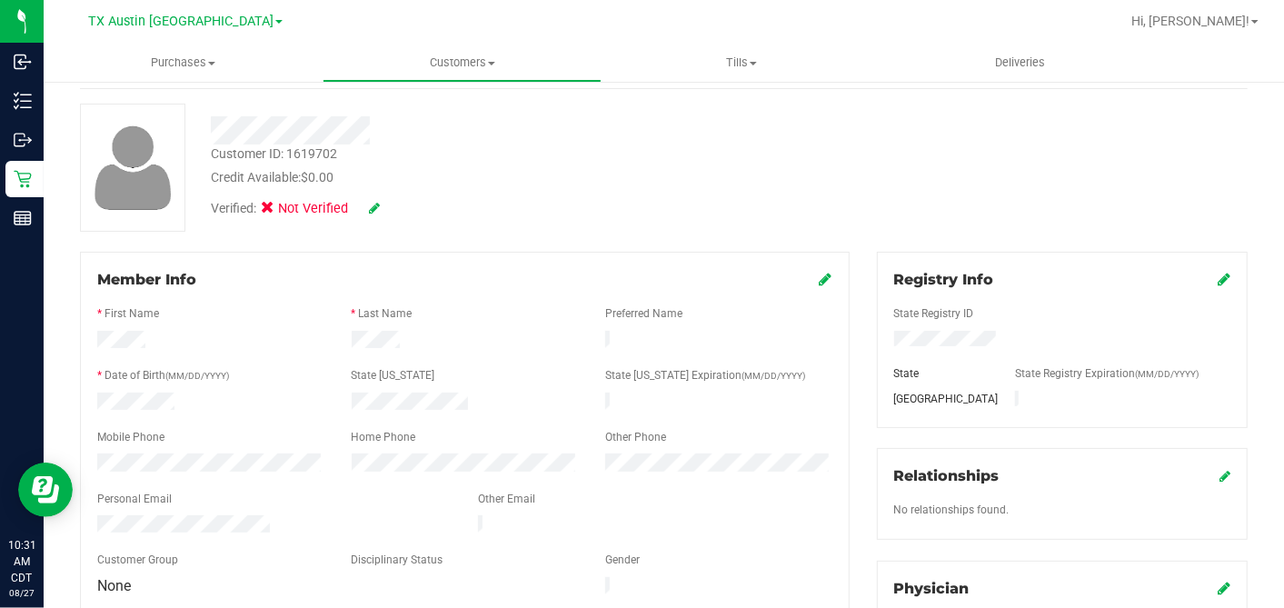
click at [379, 212] on icon at bounding box center [374, 208] width 11 height 13
drag, startPoint x: 264, startPoint y: 205, endPoint x: 276, endPoint y: 205, distance: 11.8
click at [266, 205] on span at bounding box center [272, 211] width 16 height 16
click at [0, 0] on input "Medical" at bounding box center [0, 0] width 0 height 0
click at [391, 200] on span at bounding box center [382, 208] width 47 height 19
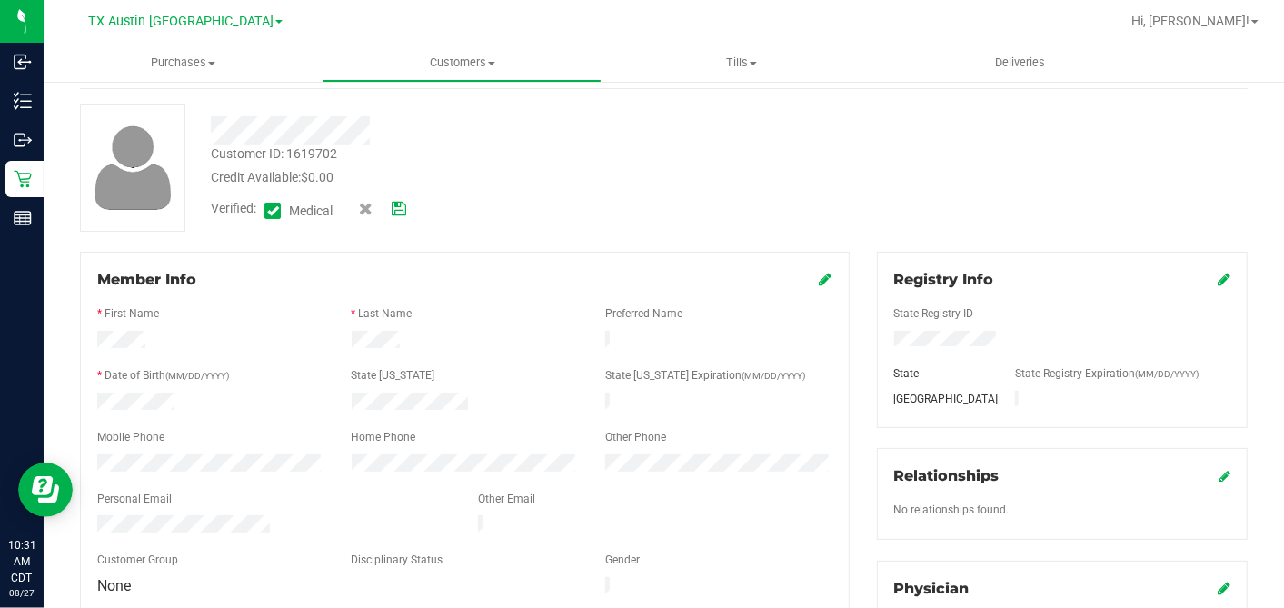
drag, startPoint x: 394, startPoint y: 203, endPoint x: 418, endPoint y: 213, distance: 25.7
click at [394, 204] on icon at bounding box center [399, 209] width 15 height 13
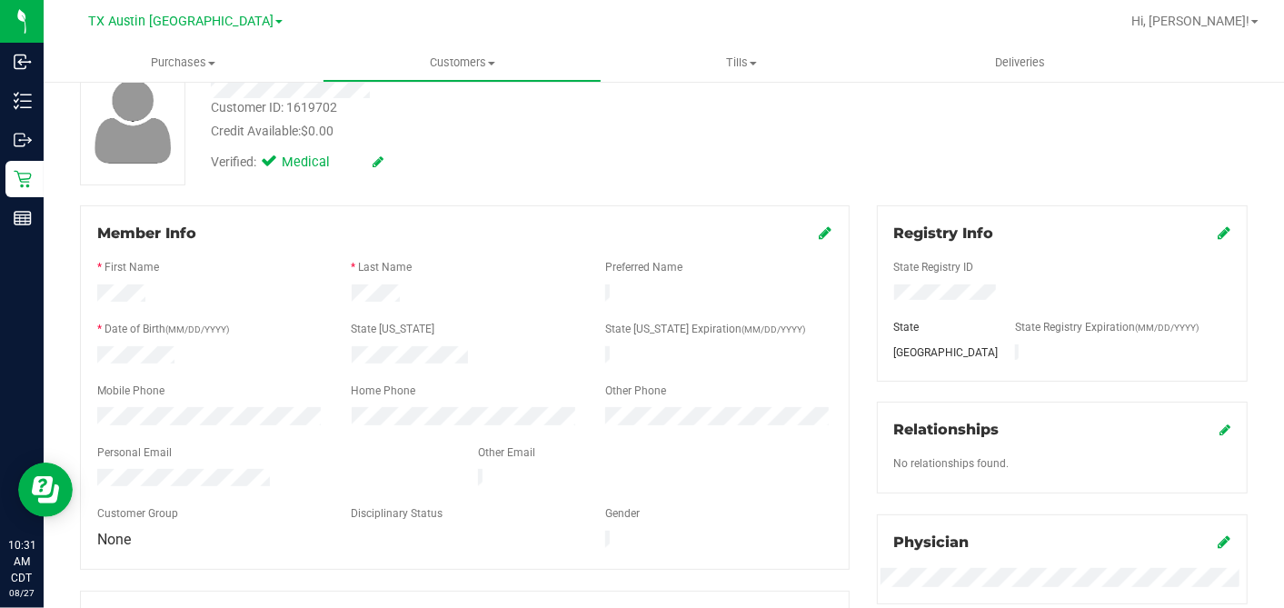
scroll to position [0, 0]
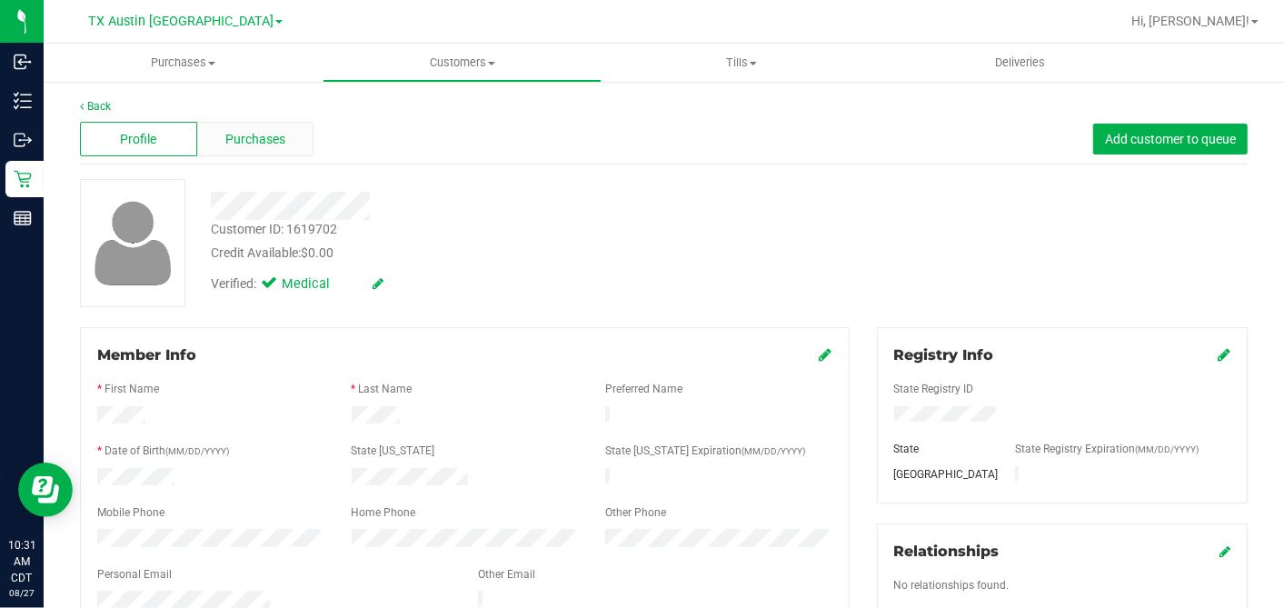
click at [293, 134] on div "Purchases" at bounding box center [255, 139] width 117 height 35
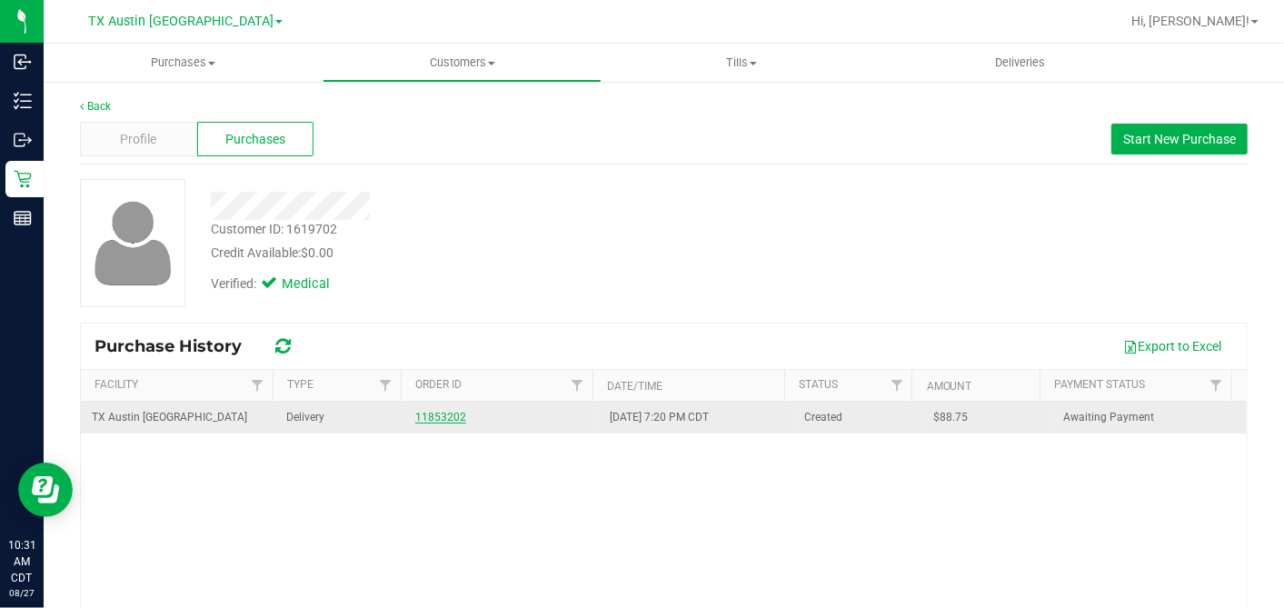
click at [432, 416] on link "11853202" at bounding box center [440, 417] width 51 height 13
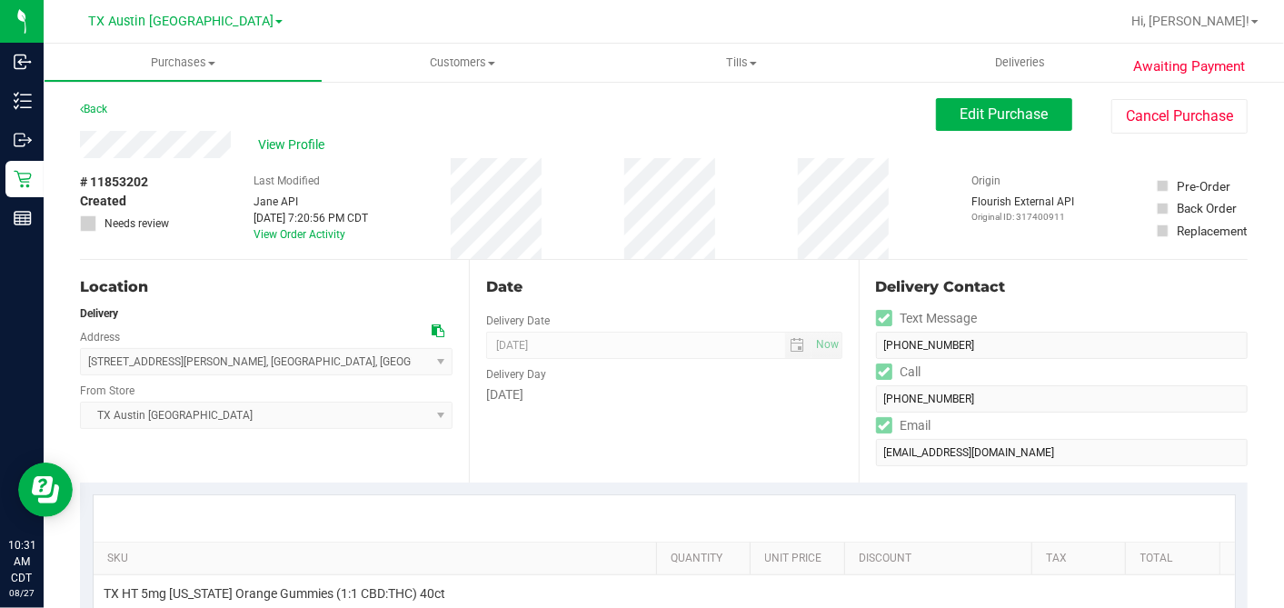
click at [433, 327] on icon at bounding box center [438, 330] width 13 height 13
drag, startPoint x: 967, startPoint y: 110, endPoint x: 960, endPoint y: 116, distance: 9.7
click at [967, 110] on span "Edit Purchase" at bounding box center [1005, 113] width 88 height 17
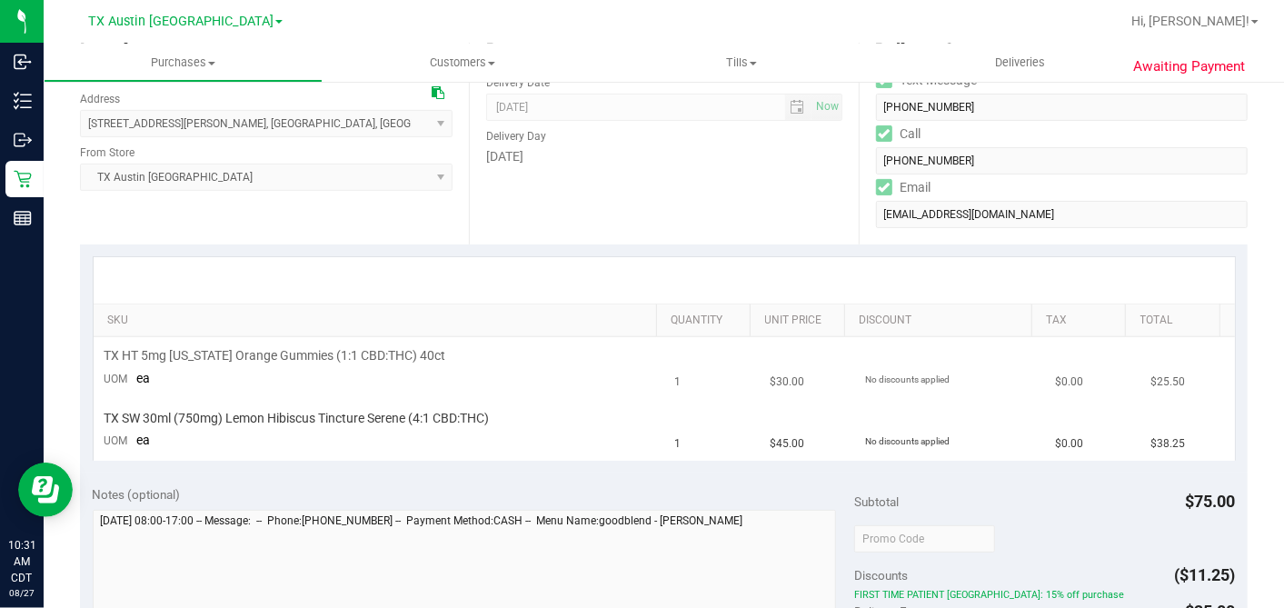
scroll to position [303, 0]
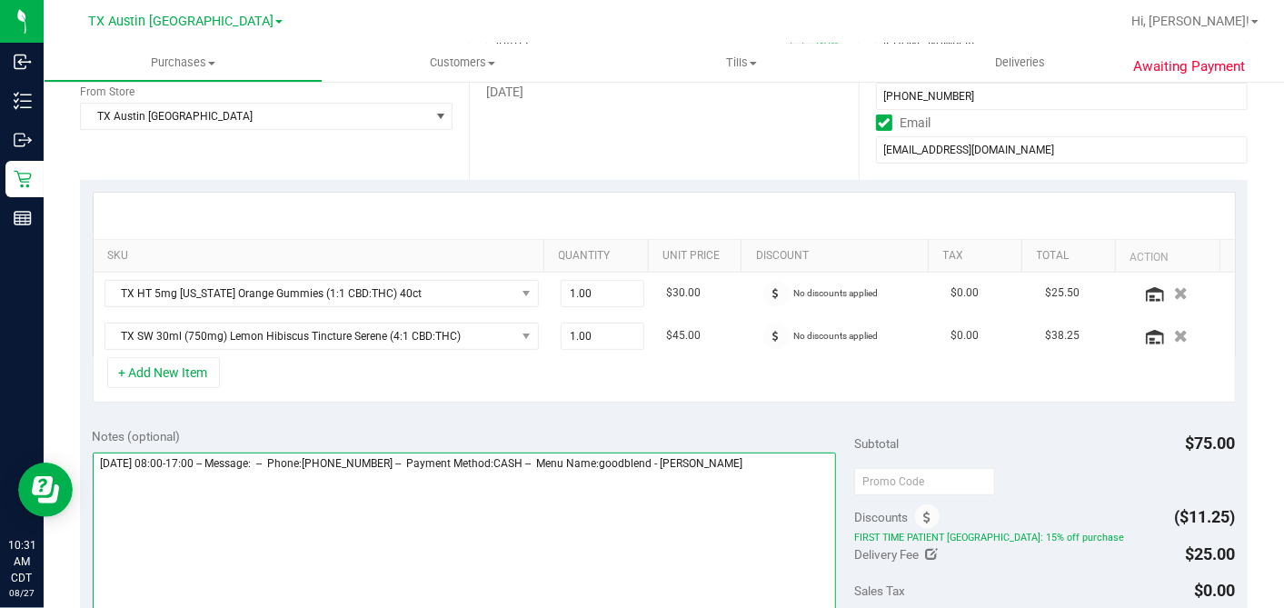
click at [791, 453] on textarea at bounding box center [465, 540] width 744 height 174
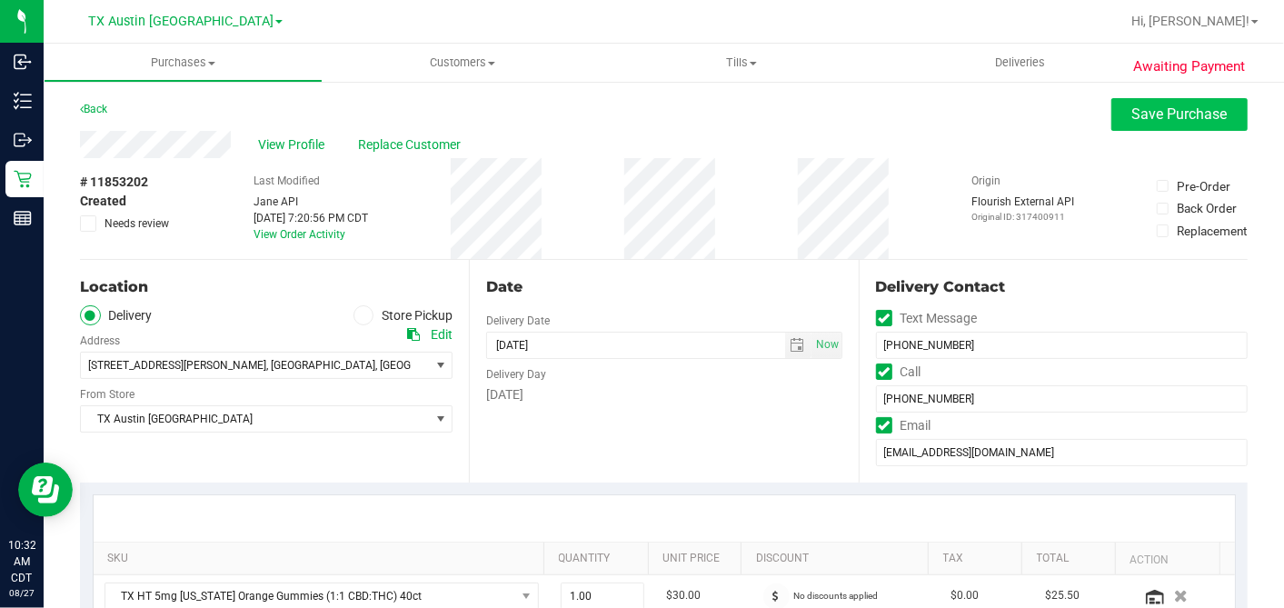
type textarea "[DATE] 08:00-17:00 -- Message: -- Phone:[PHONE_NUMBER] -- Payment Method:CASH -…"
click at [1117, 125] on button "Save Purchase" at bounding box center [1179, 114] width 136 height 33
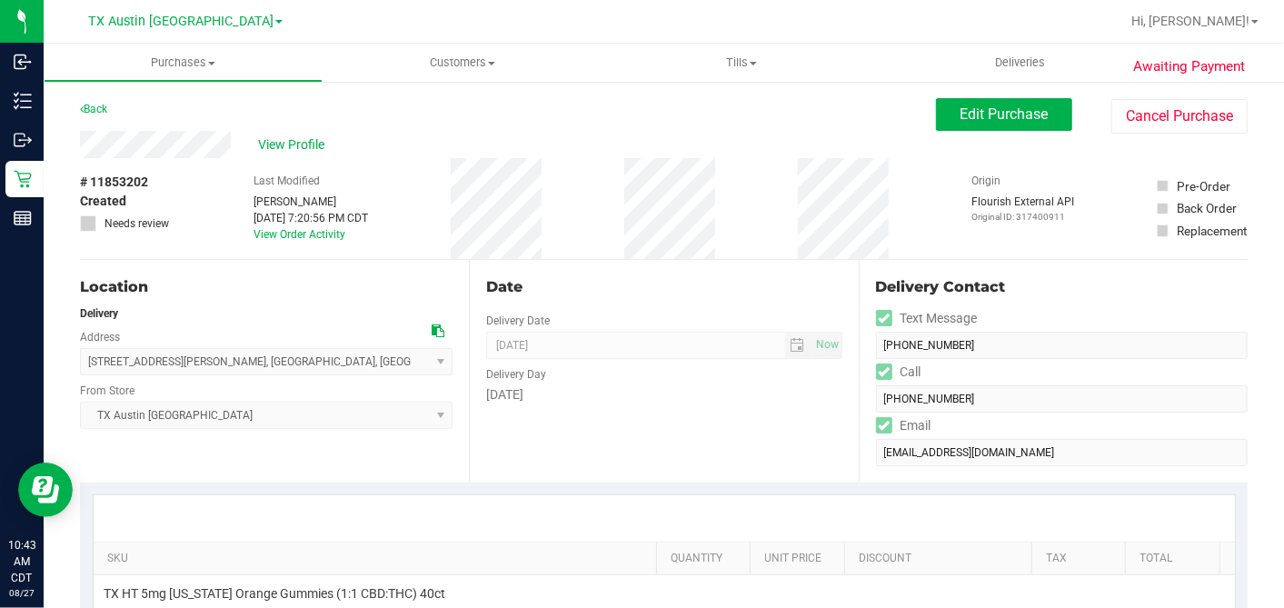
click at [525, 141] on div "View Profile" at bounding box center [508, 144] width 856 height 27
click at [613, 140] on div "View Profile" at bounding box center [508, 144] width 856 height 27
click at [275, 143] on span "View Profile" at bounding box center [294, 144] width 73 height 19
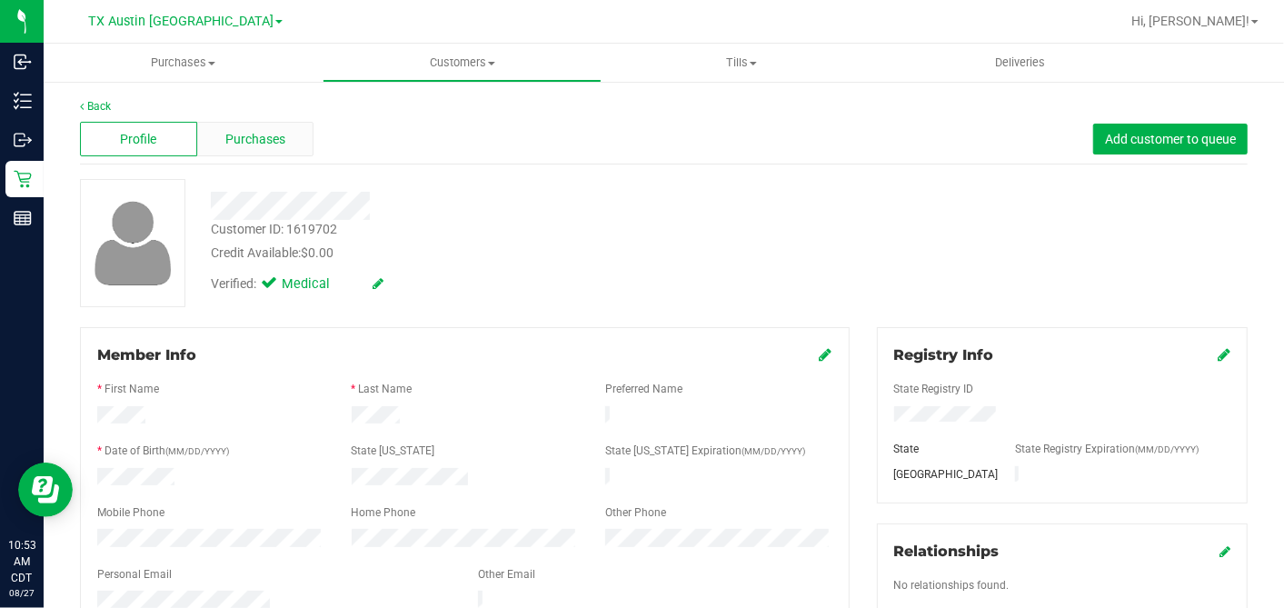
click at [302, 145] on div "Purchases" at bounding box center [255, 139] width 117 height 35
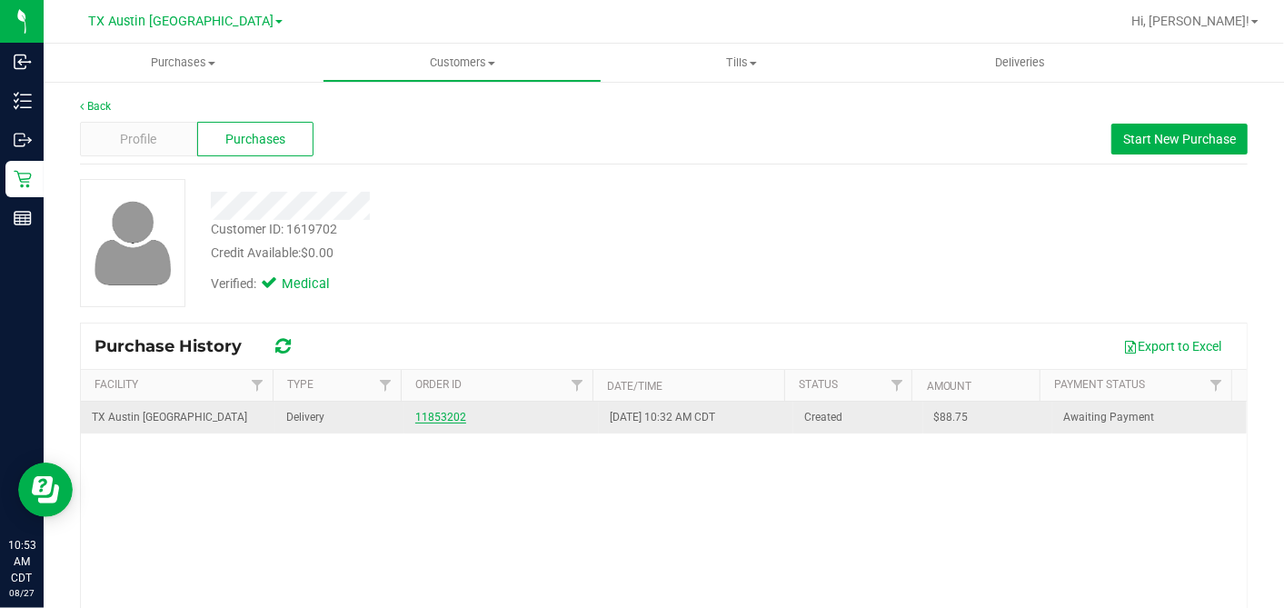
click at [441, 420] on link "11853202" at bounding box center [440, 417] width 51 height 13
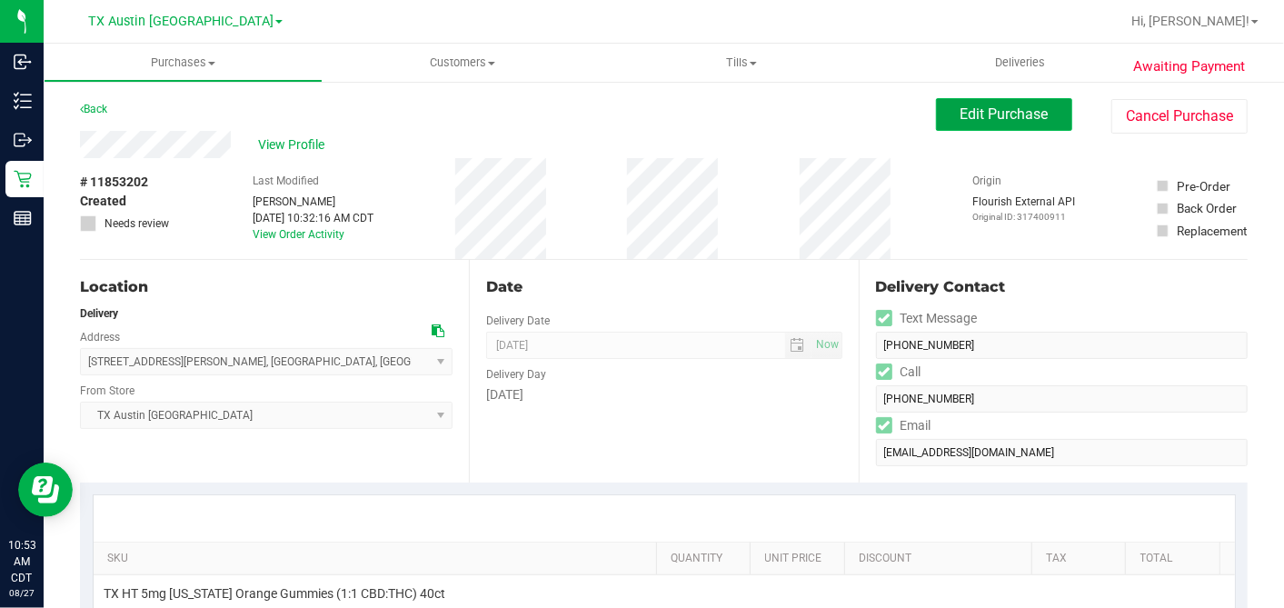
click at [989, 102] on button "Edit Purchase" at bounding box center [1004, 114] width 136 height 33
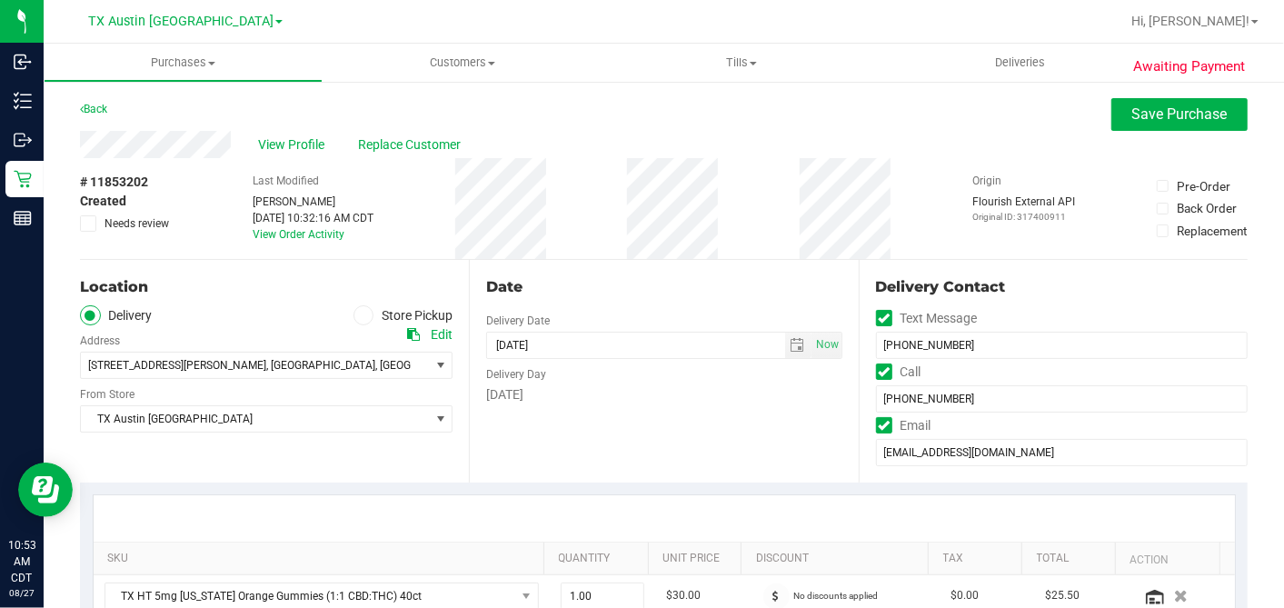
click at [87, 224] on icon at bounding box center [89, 224] width 12 height 0
click at [0, 0] on input "Needs review" at bounding box center [0, 0] width 0 height 0
click at [583, 261] on div "Date Delivery Date [DATE] Now [DATE] 07:00 AM Now Delivery Day [DATE]" at bounding box center [663, 371] width 389 height 223
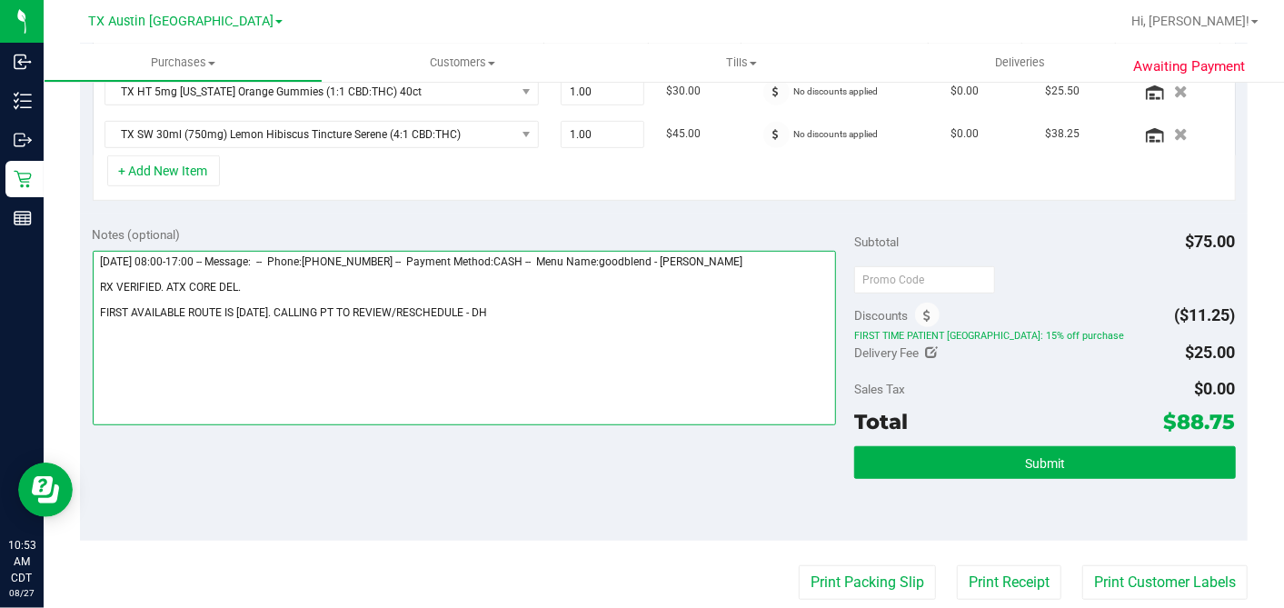
click at [473, 311] on textarea at bounding box center [465, 338] width 744 height 174
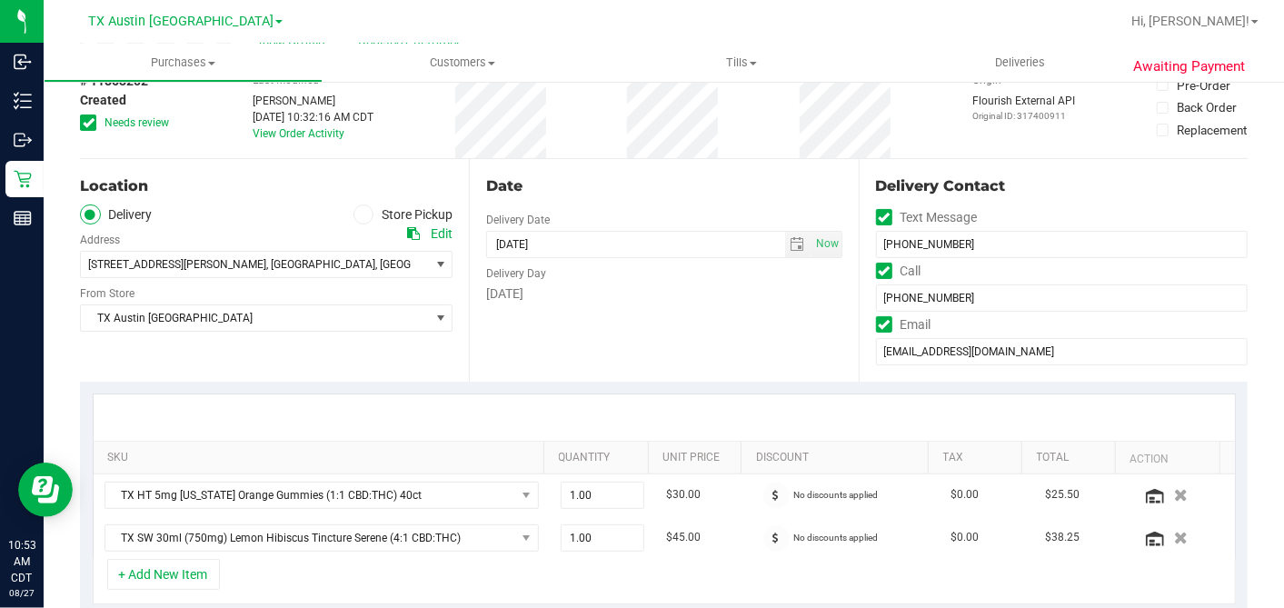
scroll to position [0, 0]
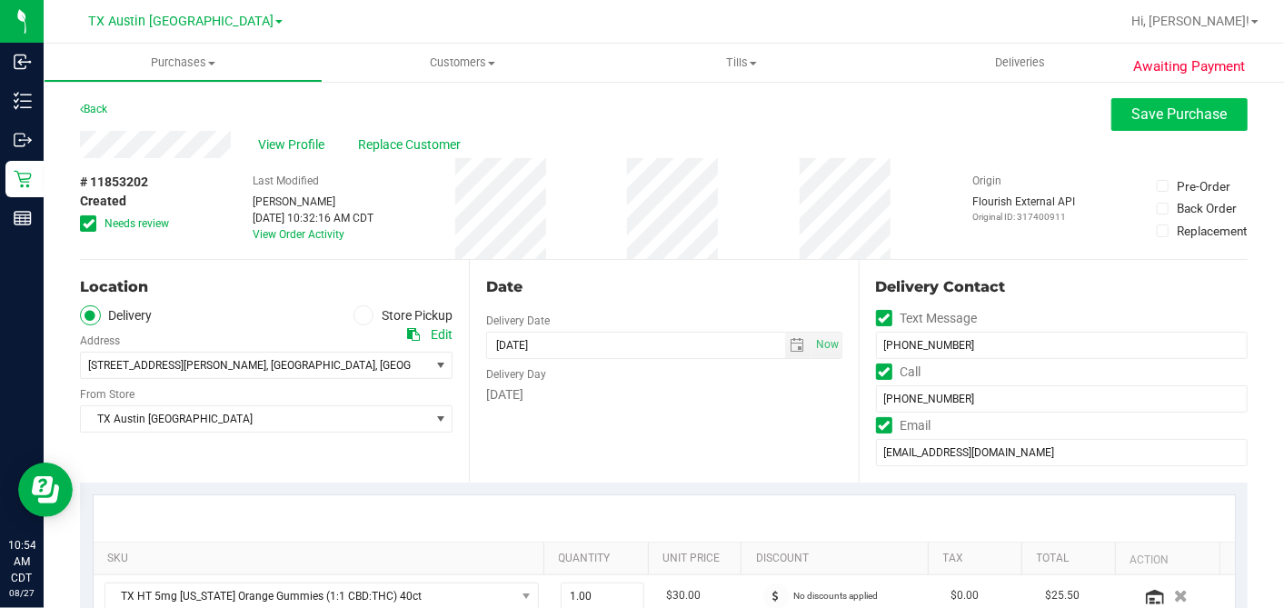
type textarea "[DATE] 08:00-17:00 -- Message: -- Phone:[PHONE_NUMBER] -- Payment Method:CASH -…"
drag, startPoint x: 1122, startPoint y: 115, endPoint x: 1056, endPoint y: 139, distance: 70.7
click at [1132, 115] on span "Save Purchase" at bounding box center [1179, 113] width 95 height 17
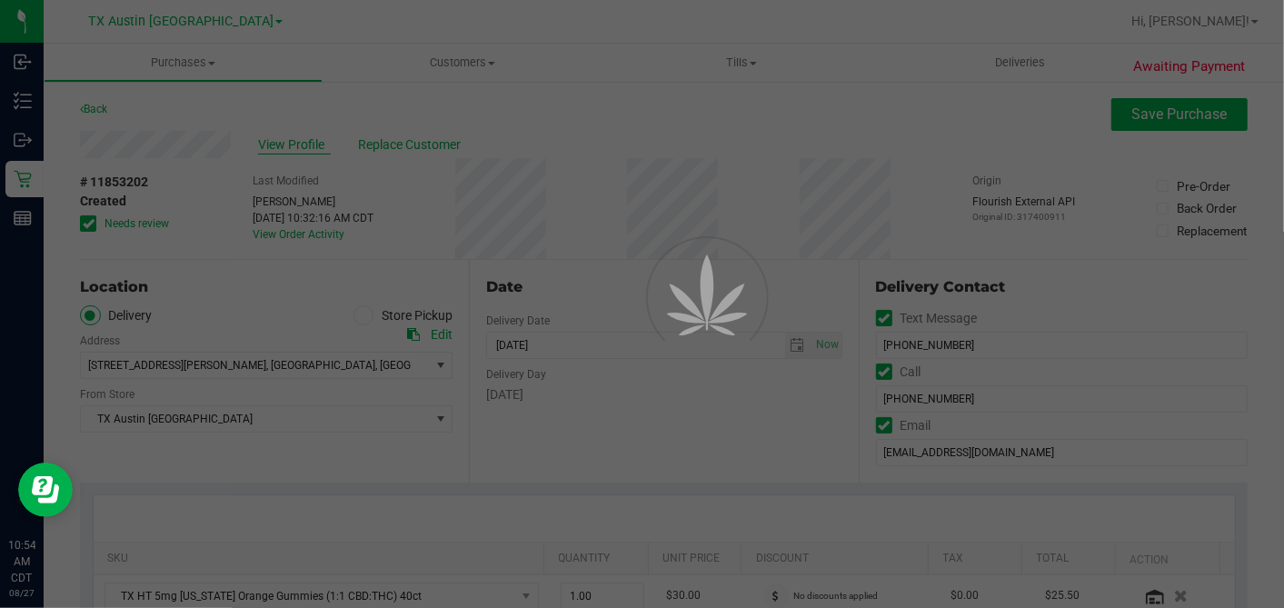
click at [288, 141] on div at bounding box center [642, 304] width 1284 height 608
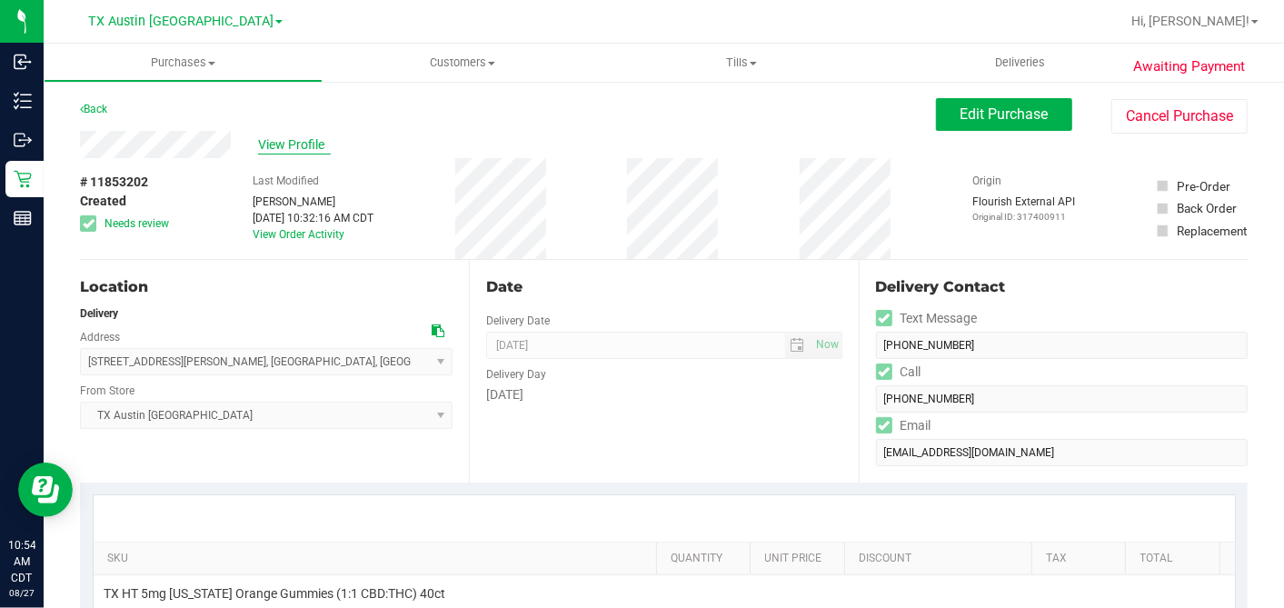
click at [288, 141] on span "View Profile" at bounding box center [294, 144] width 73 height 19
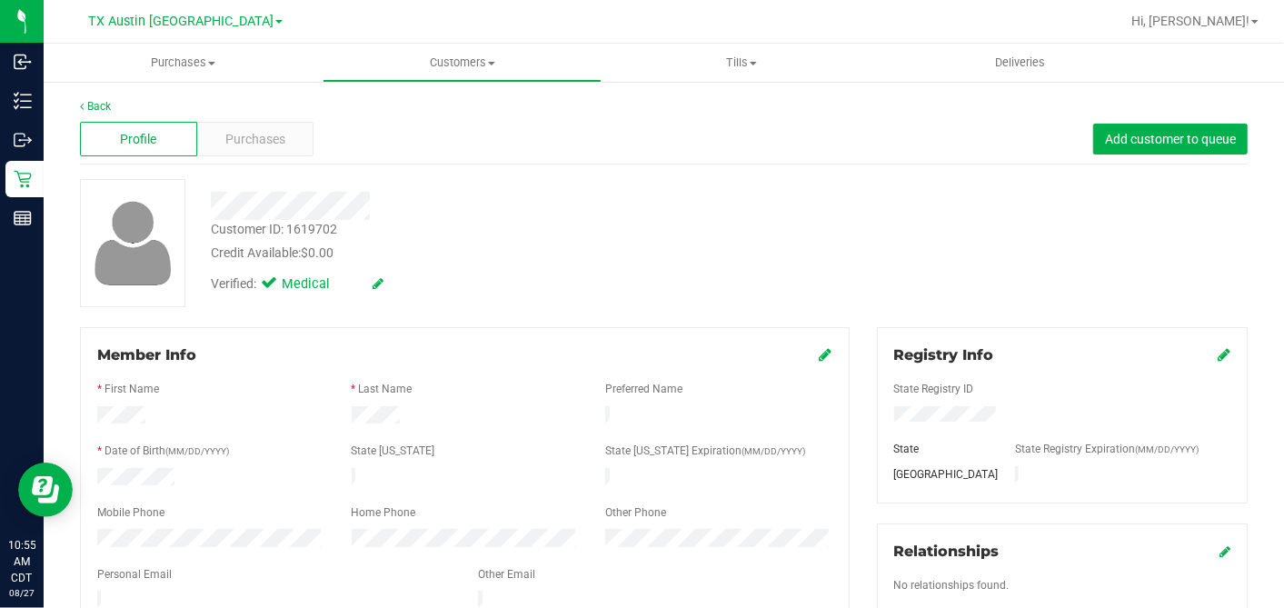
click at [563, 254] on div "Credit Available: $0.00" at bounding box center [496, 253] width 571 height 19
click at [340, 253] on div "Credit Available: $0.00" at bounding box center [496, 253] width 571 height 19
click at [248, 141] on span "Purchases" at bounding box center [255, 139] width 60 height 19
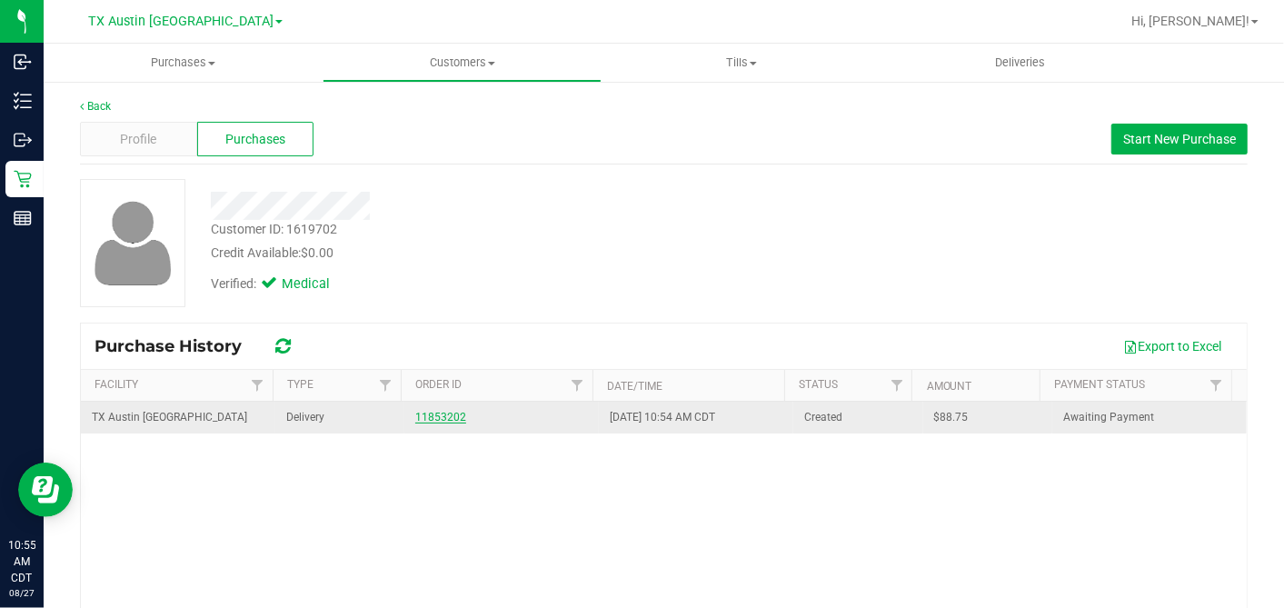
click at [435, 413] on link "11853202" at bounding box center [440, 417] width 51 height 13
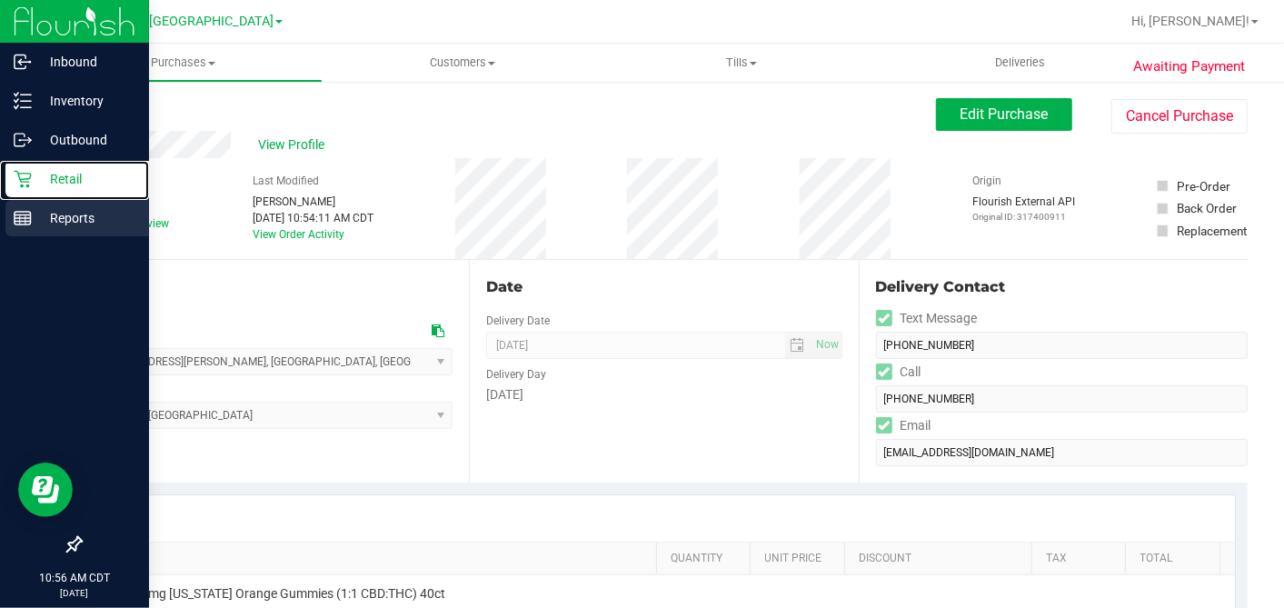
drag, startPoint x: 43, startPoint y: 179, endPoint x: 91, endPoint y: 205, distance: 54.9
click at [43, 179] on p "Retail" at bounding box center [86, 179] width 109 height 22
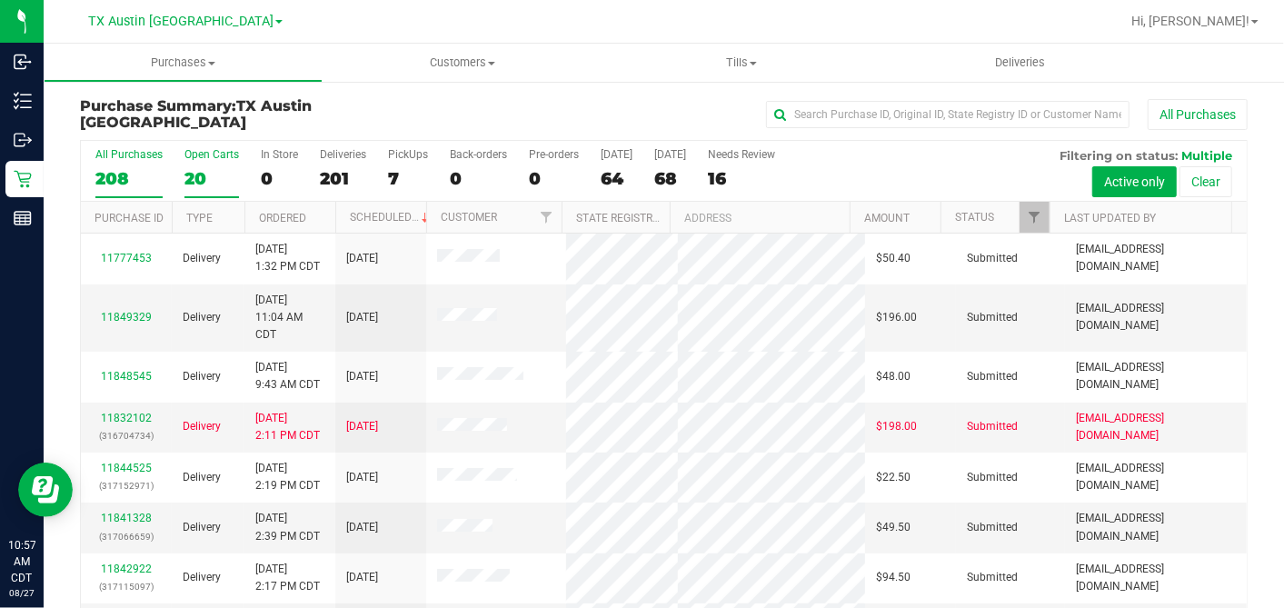
click at [194, 175] on div "20" at bounding box center [211, 178] width 55 height 21
click at [0, 0] on input "Open Carts 20" at bounding box center [0, 0] width 0 height 0
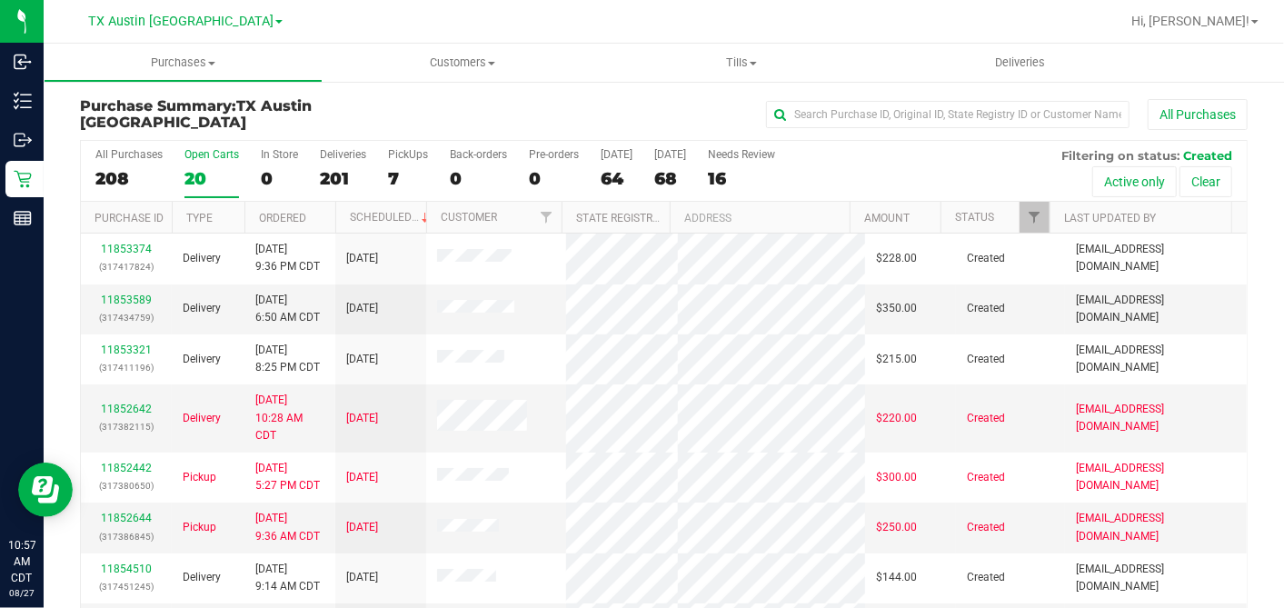
click at [322, 211] on th "Ordered" at bounding box center [289, 218] width 91 height 32
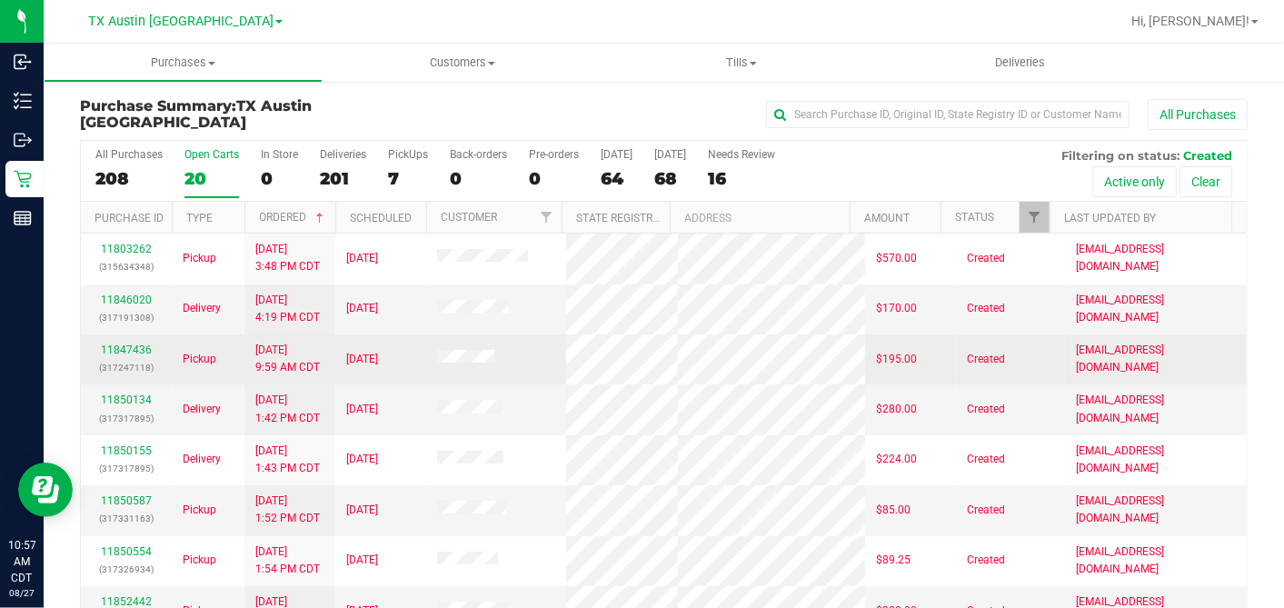
drag, startPoint x: 555, startPoint y: 434, endPoint x: 540, endPoint y: 389, distance: 48.0
click at [540, 384] on td at bounding box center [496, 359] width 140 height 50
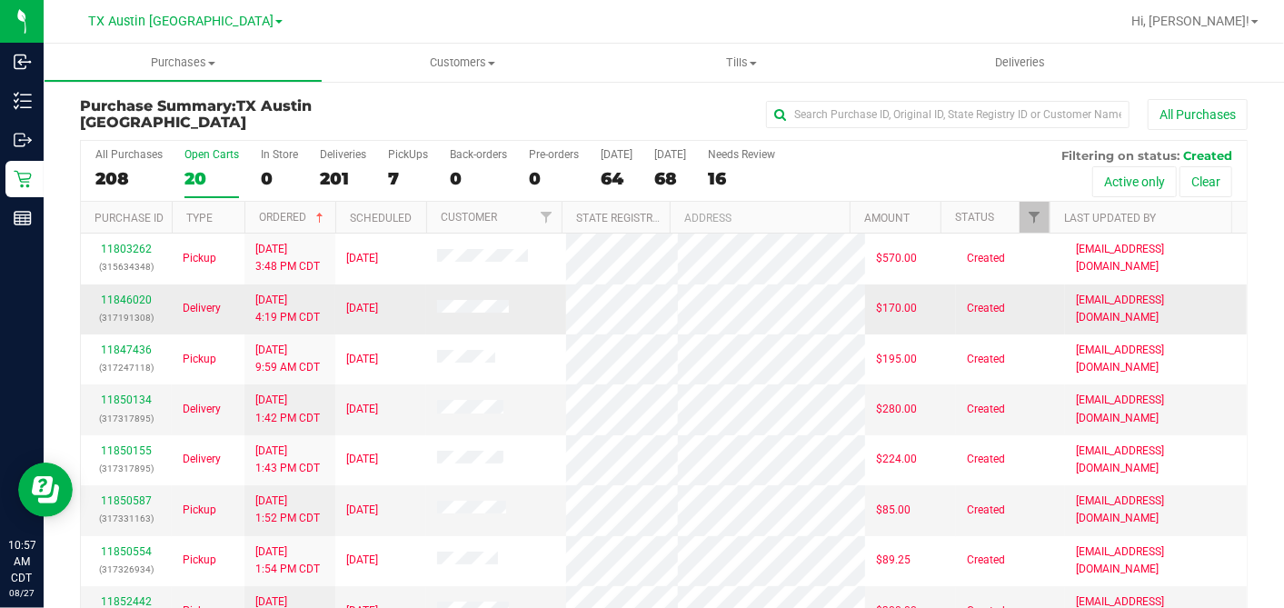
click at [550, 329] on td at bounding box center [496, 309] width 140 height 50
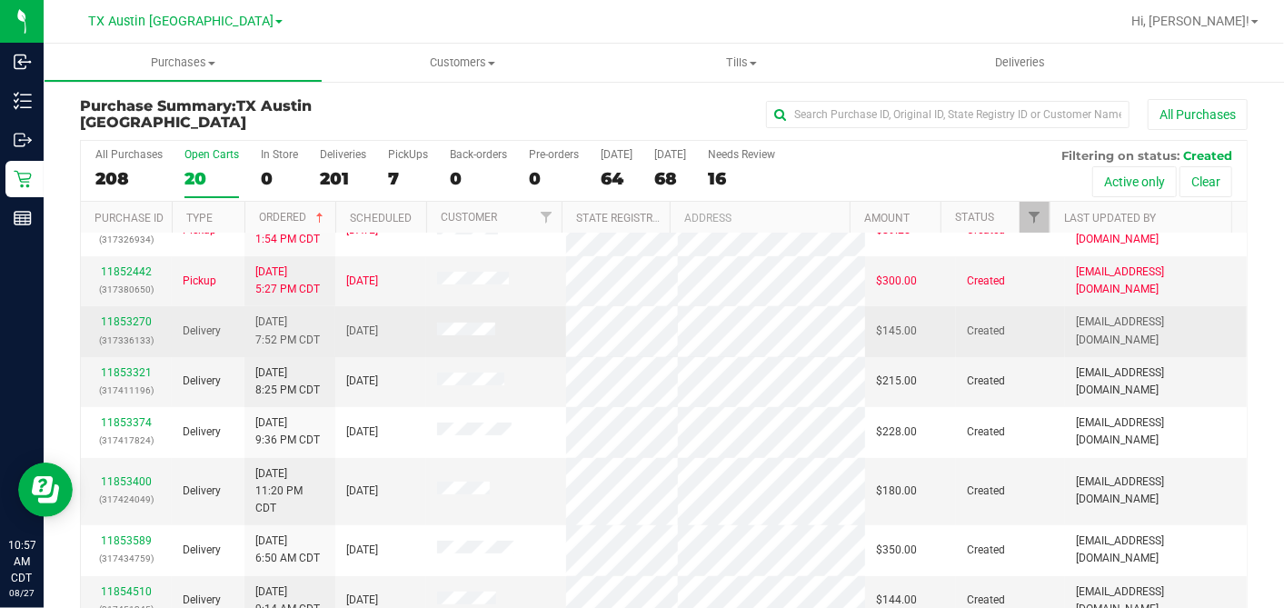
scroll to position [303, 0]
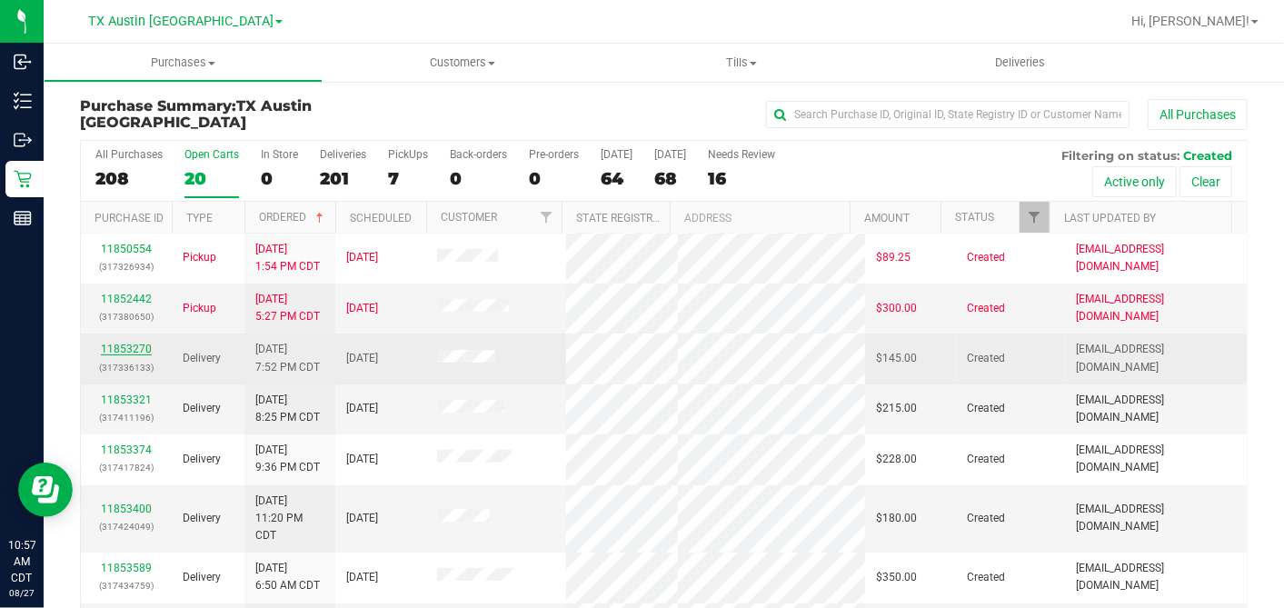
click at [136, 355] on link "11853270" at bounding box center [126, 349] width 51 height 13
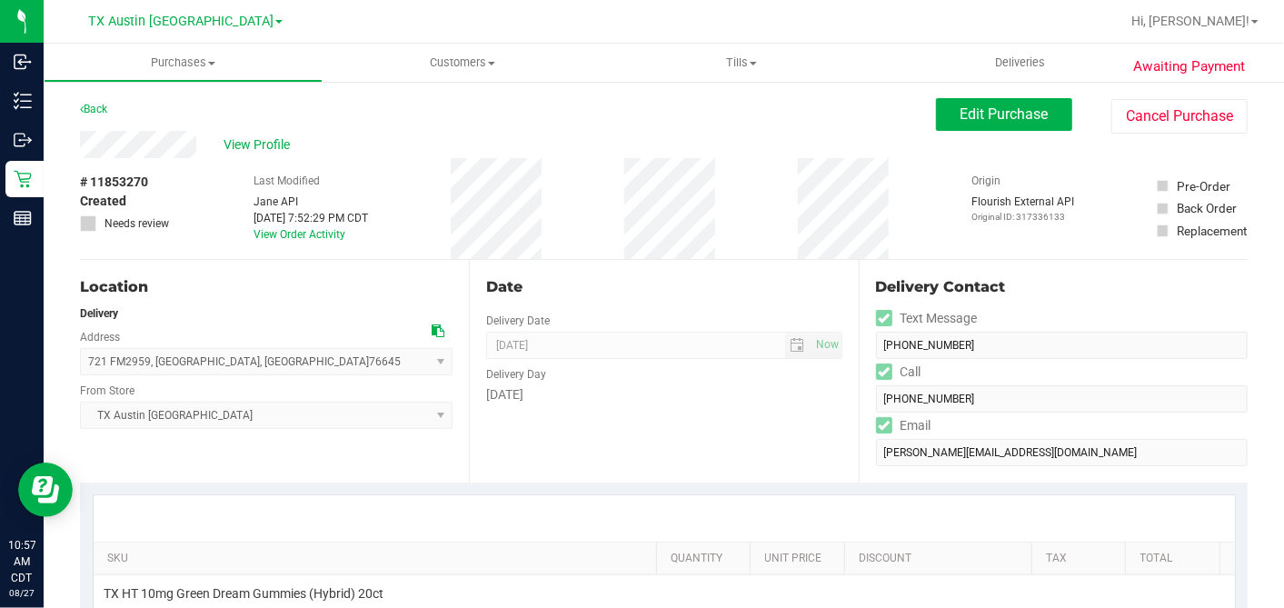
click at [197, 158] on div "# 11853270 Created Needs review Last Modified [PERSON_NAME] API [DATE] 7:52:29 …" at bounding box center [664, 208] width 1168 height 101
click at [433, 328] on icon at bounding box center [438, 330] width 13 height 13
click at [976, 125] on button "Edit Purchase" at bounding box center [1004, 114] width 136 height 33
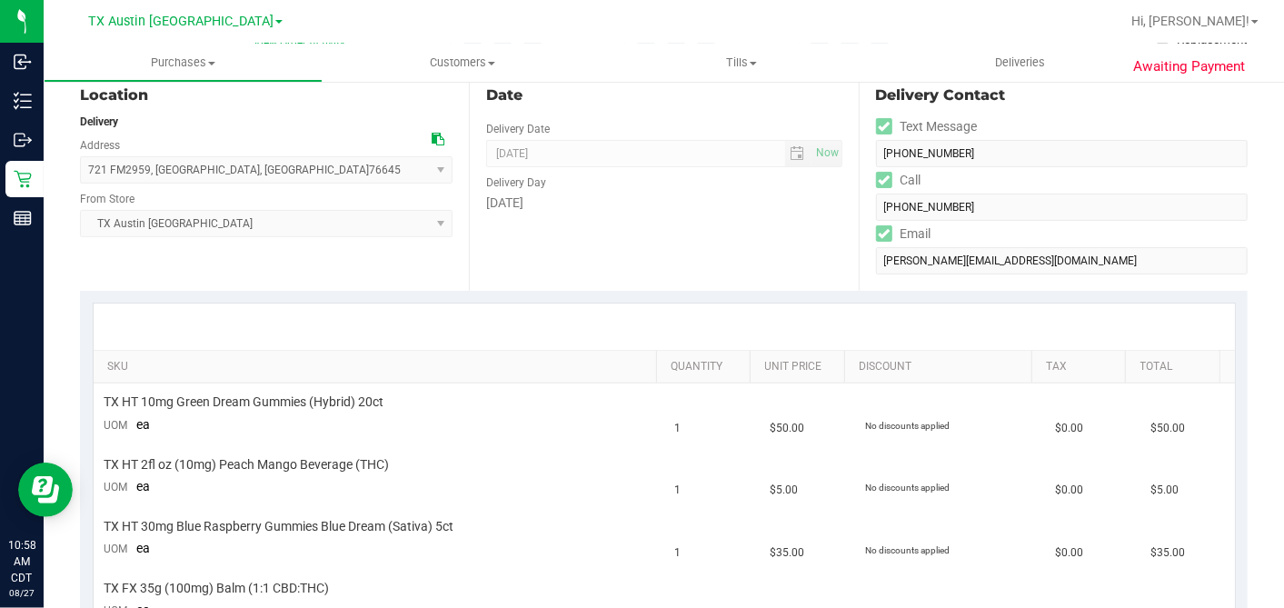
scroll to position [303, 0]
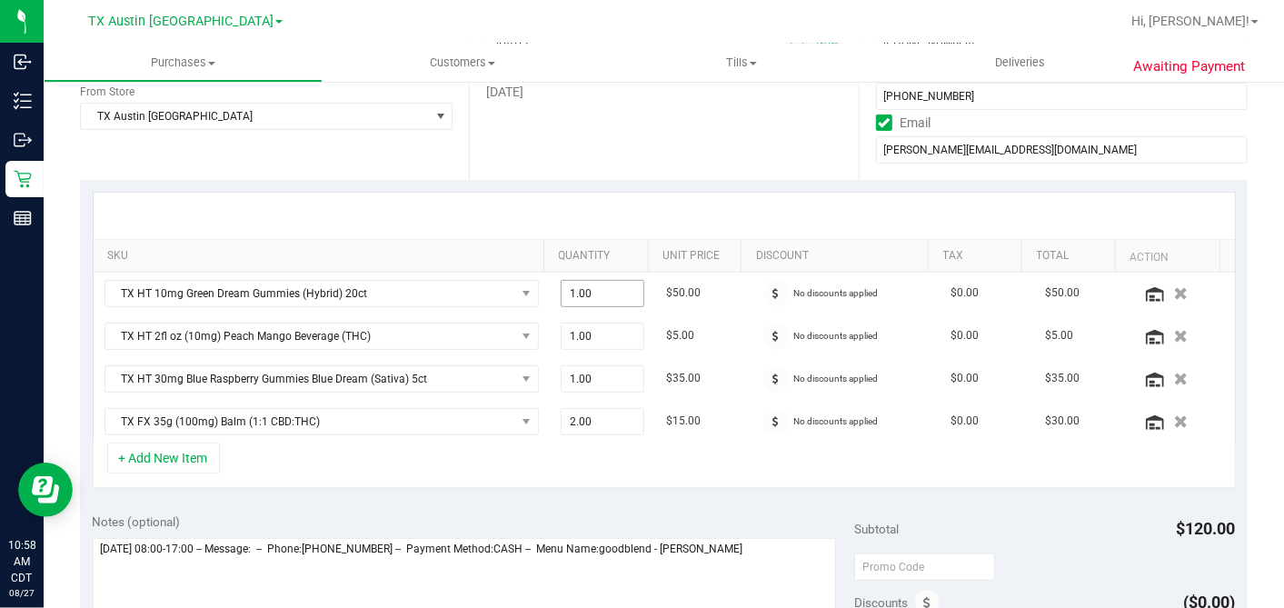
scroll to position [504, 0]
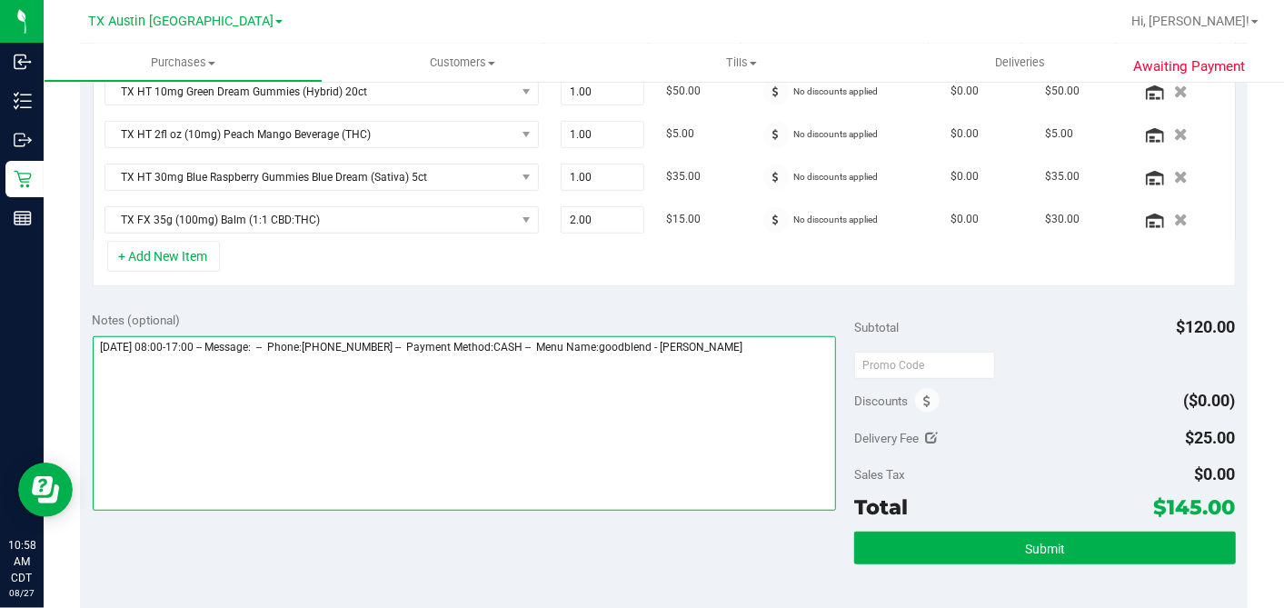
click at [786, 338] on textarea at bounding box center [465, 423] width 744 height 174
click at [493, 382] on textarea at bounding box center [465, 423] width 744 height 174
click at [353, 394] on textarea at bounding box center [465, 423] width 744 height 174
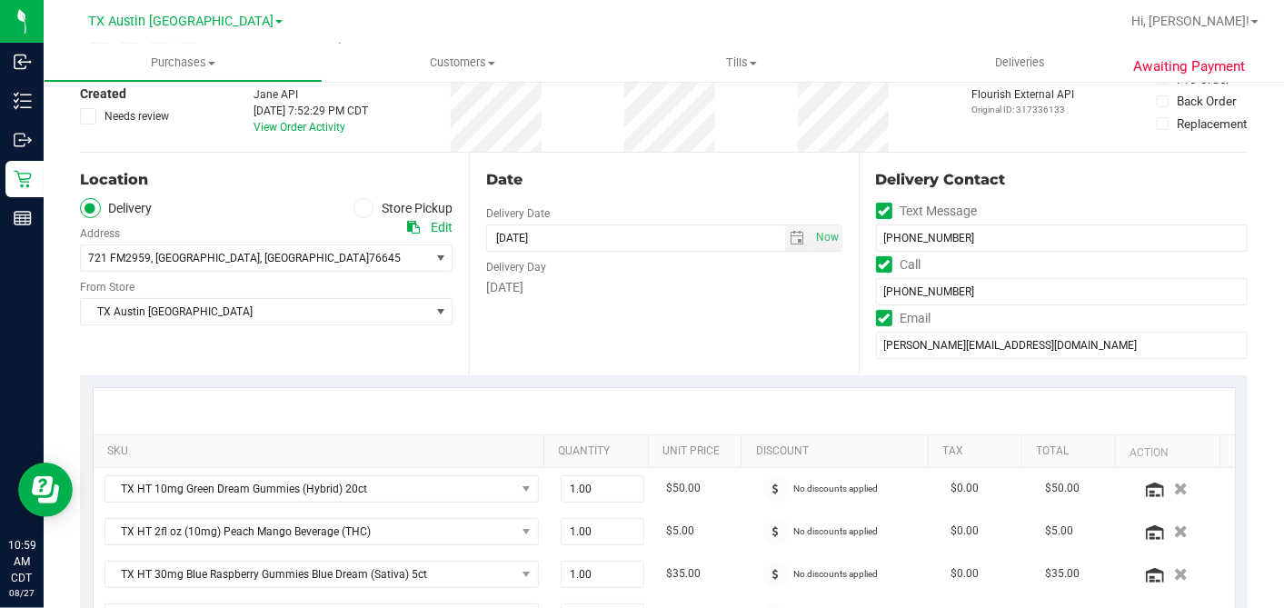
scroll to position [0, 0]
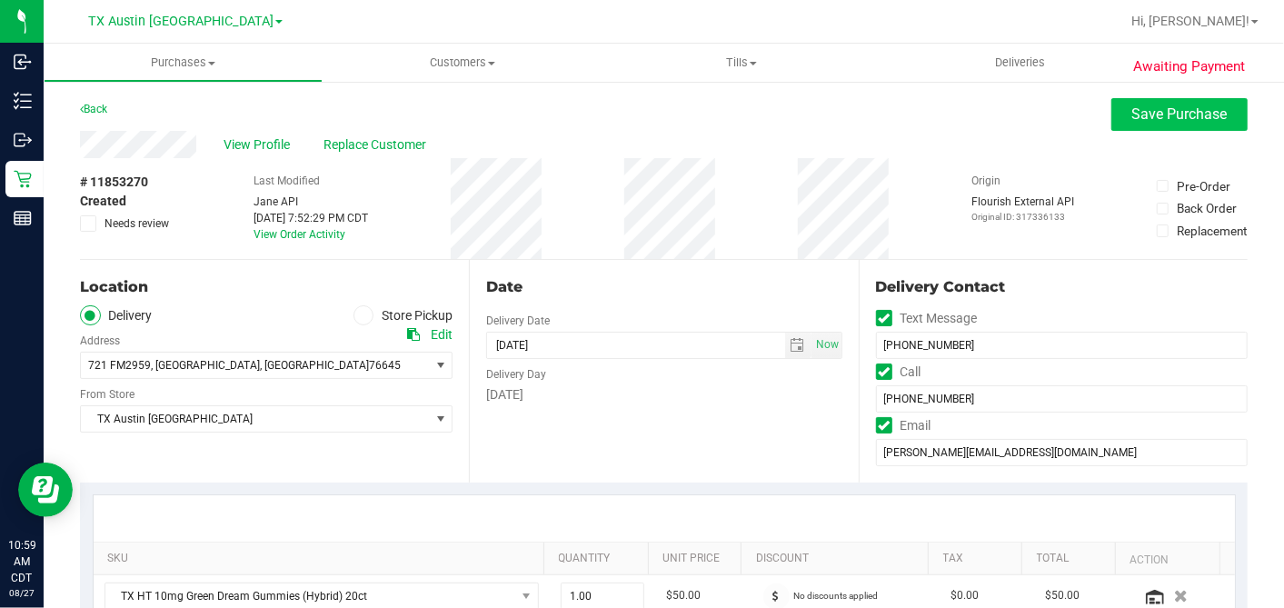
type textarea "[DATE] 08:00-17:00 -- Message: -- Phone:[PHONE_NUMBER] -- Payment Method:CASH -…"
click at [1131, 125] on button "Save Purchase" at bounding box center [1179, 114] width 136 height 33
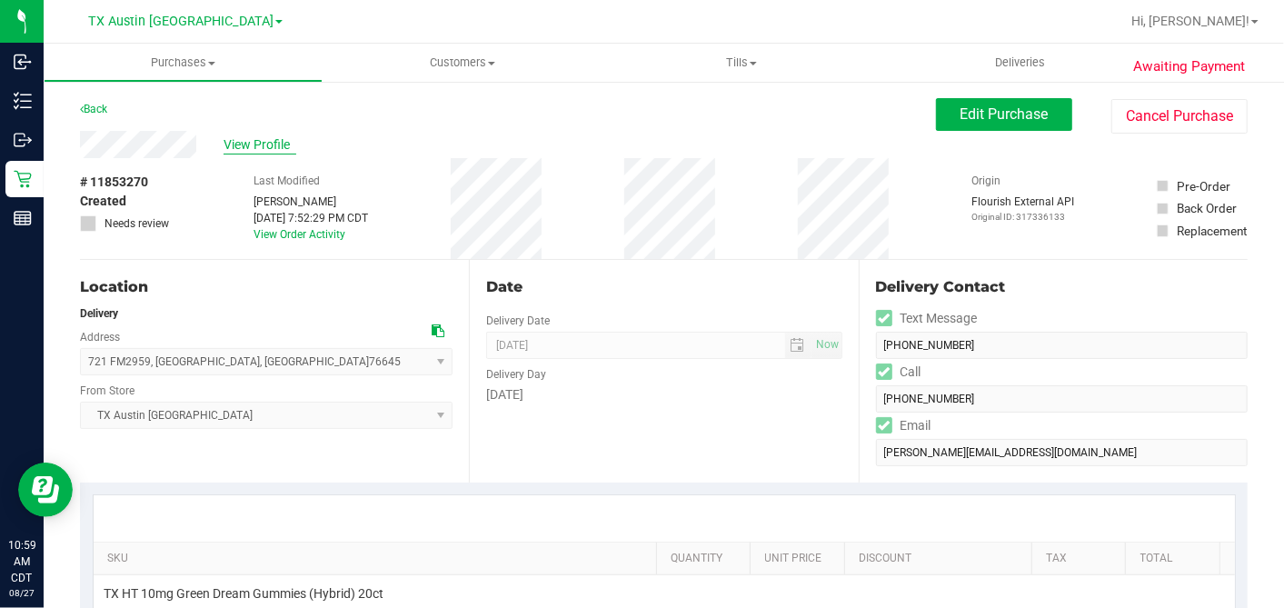
click at [280, 137] on span "View Profile" at bounding box center [260, 144] width 73 height 19
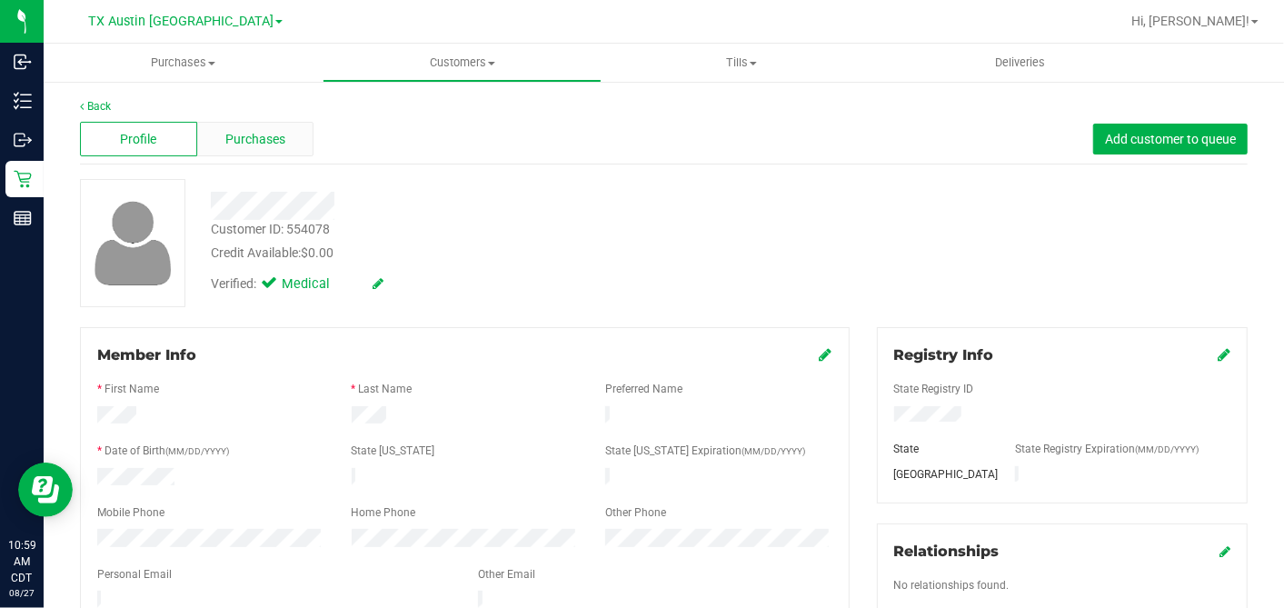
click at [289, 140] on div "Purchases" at bounding box center [255, 139] width 117 height 35
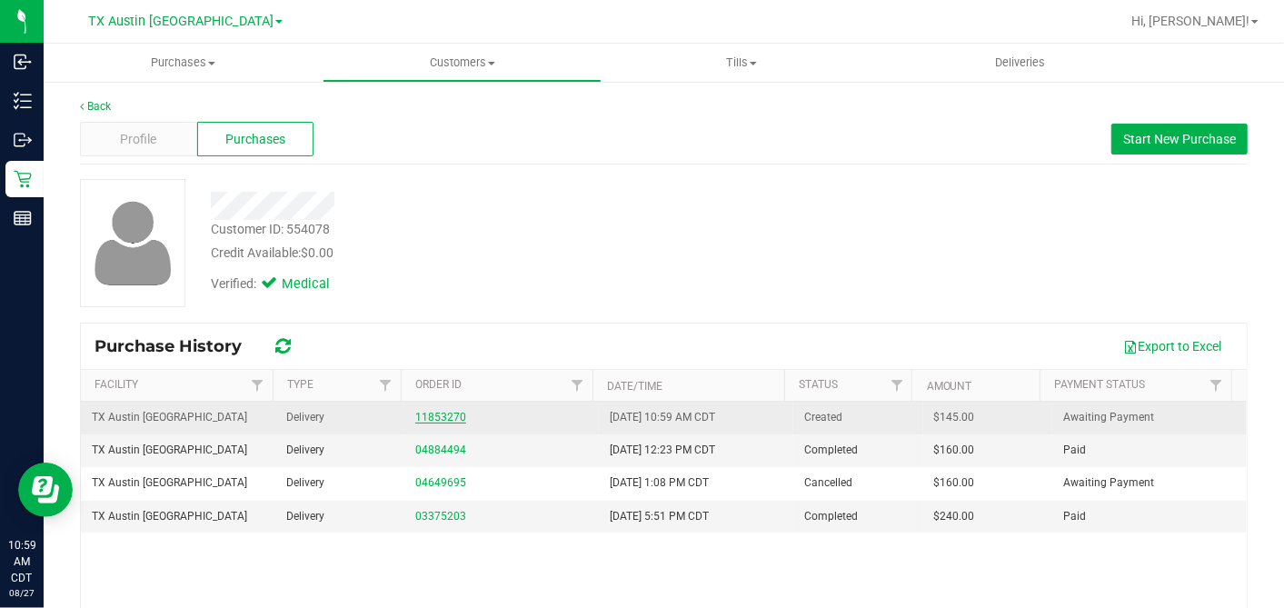
click at [440, 415] on link "11853270" at bounding box center [440, 417] width 51 height 13
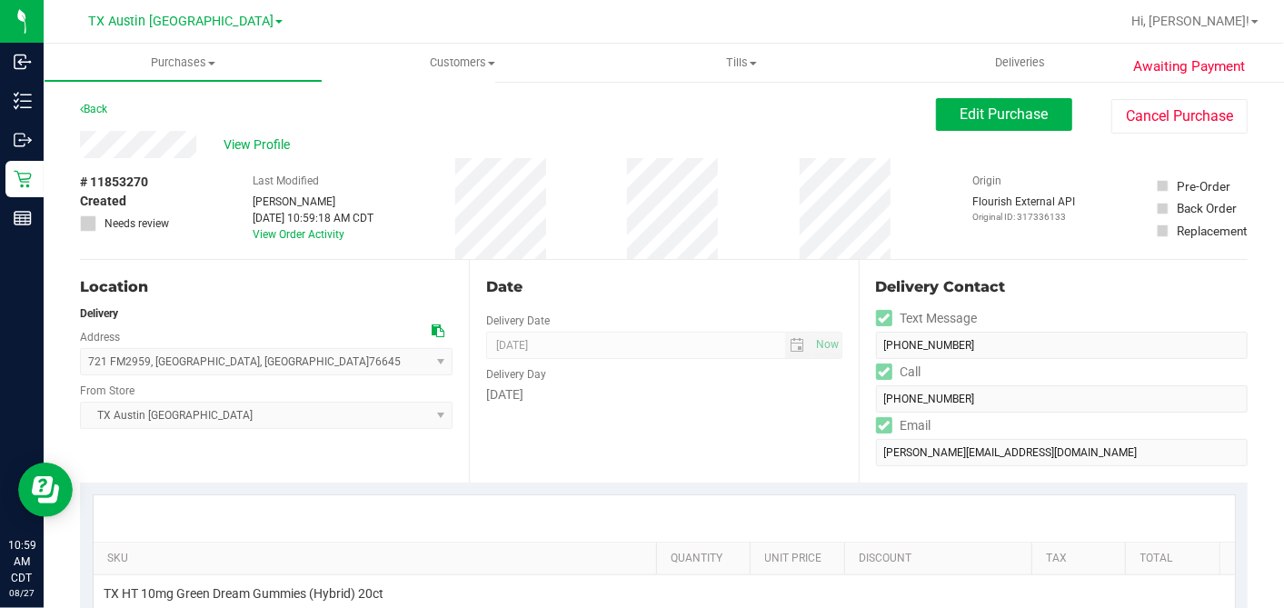
click at [827, 270] on div "Date Delivery Date [DATE] Now [DATE] 07:00 AM Now Delivery Day [DATE]" at bounding box center [663, 371] width 389 height 223
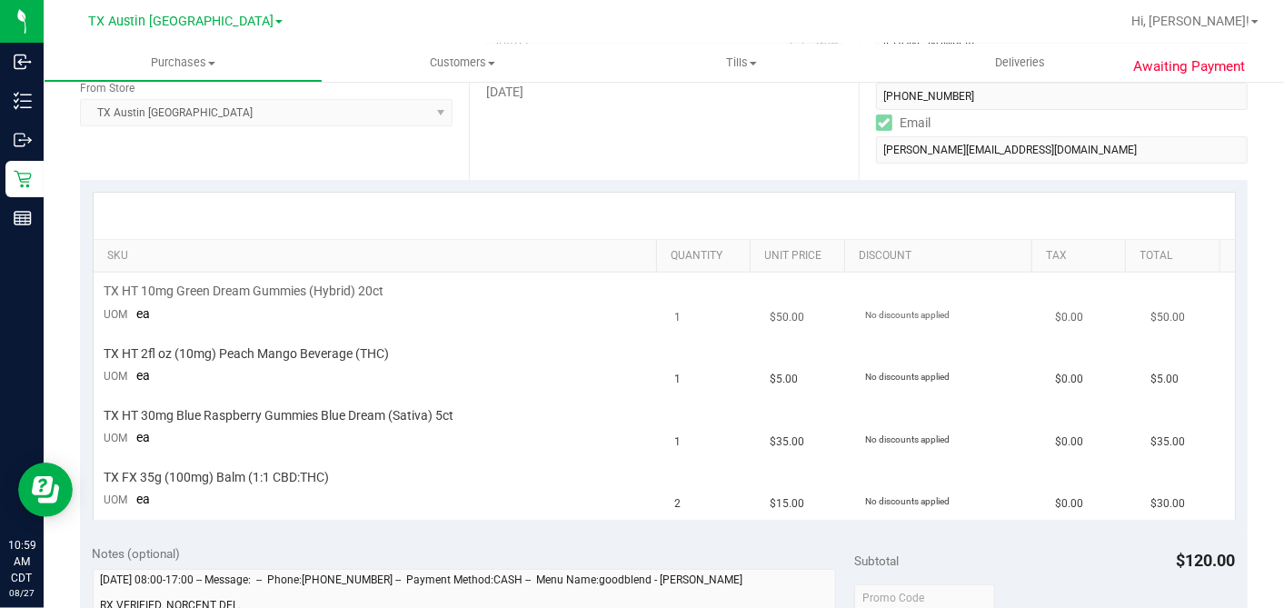
scroll to position [504, 0]
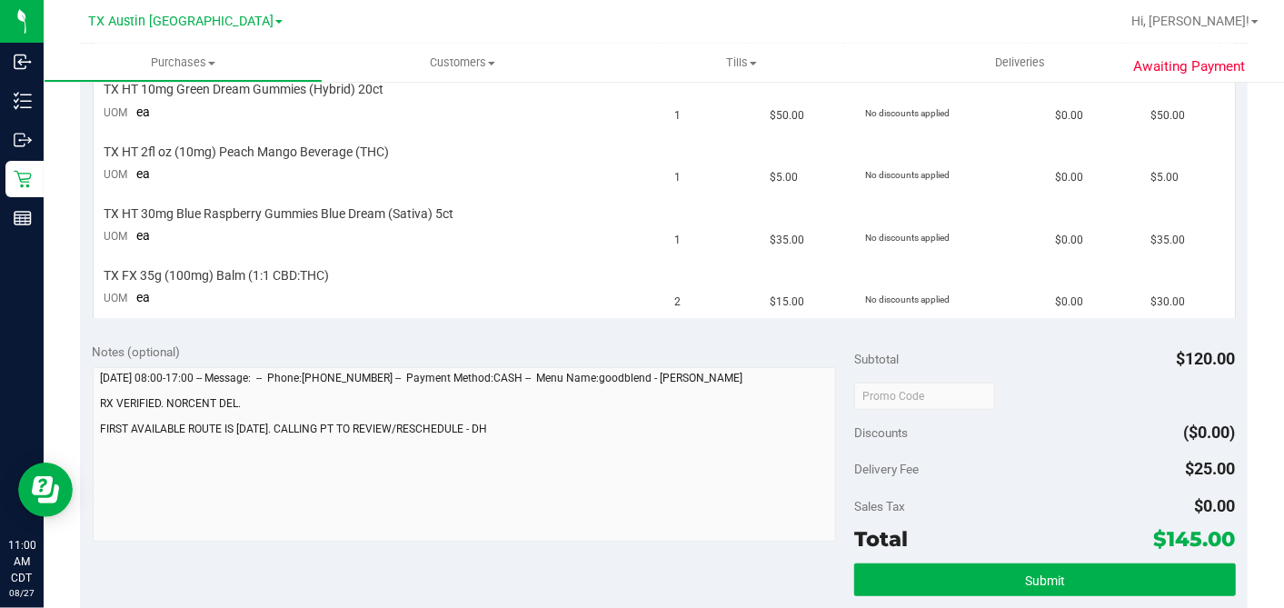
click at [646, 344] on div "Notes (optional)" at bounding box center [474, 352] width 762 height 18
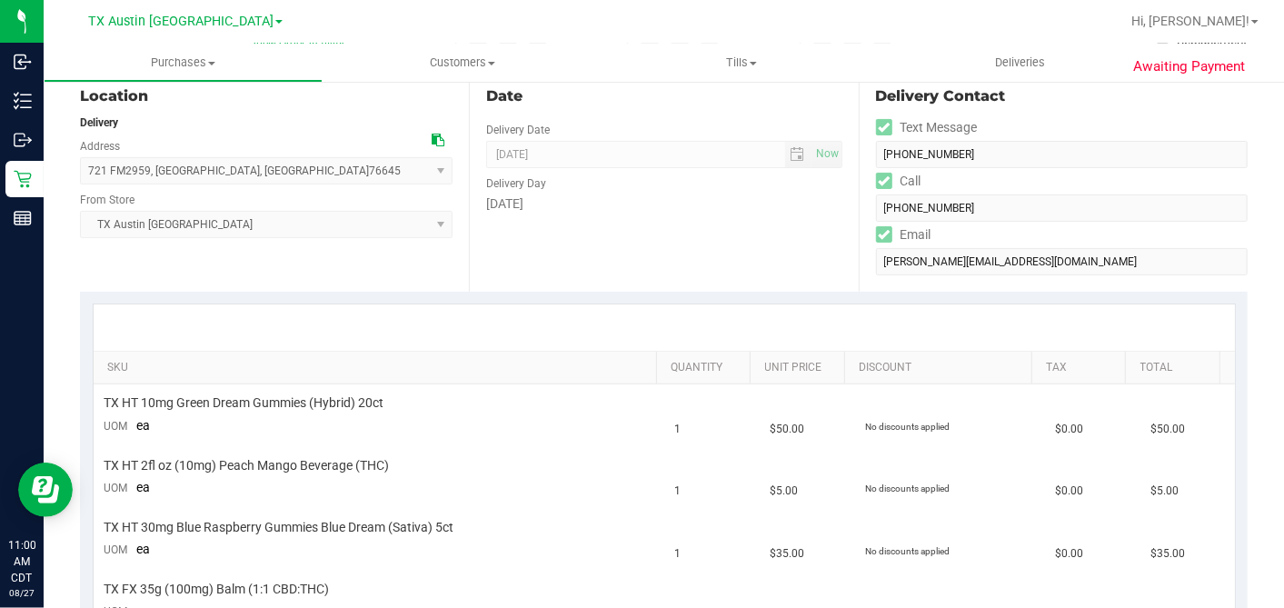
scroll to position [101, 0]
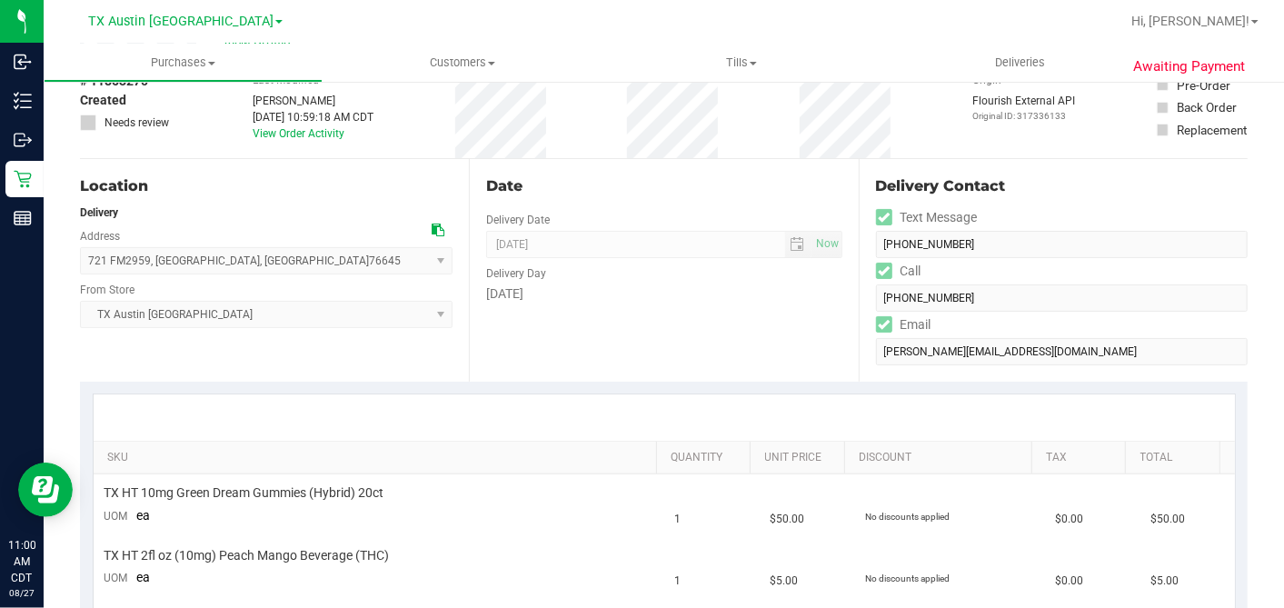
click at [637, 327] on div "Date Delivery Date [DATE] Now [DATE] 07:00 AM Now Delivery Day [DATE]" at bounding box center [663, 270] width 389 height 223
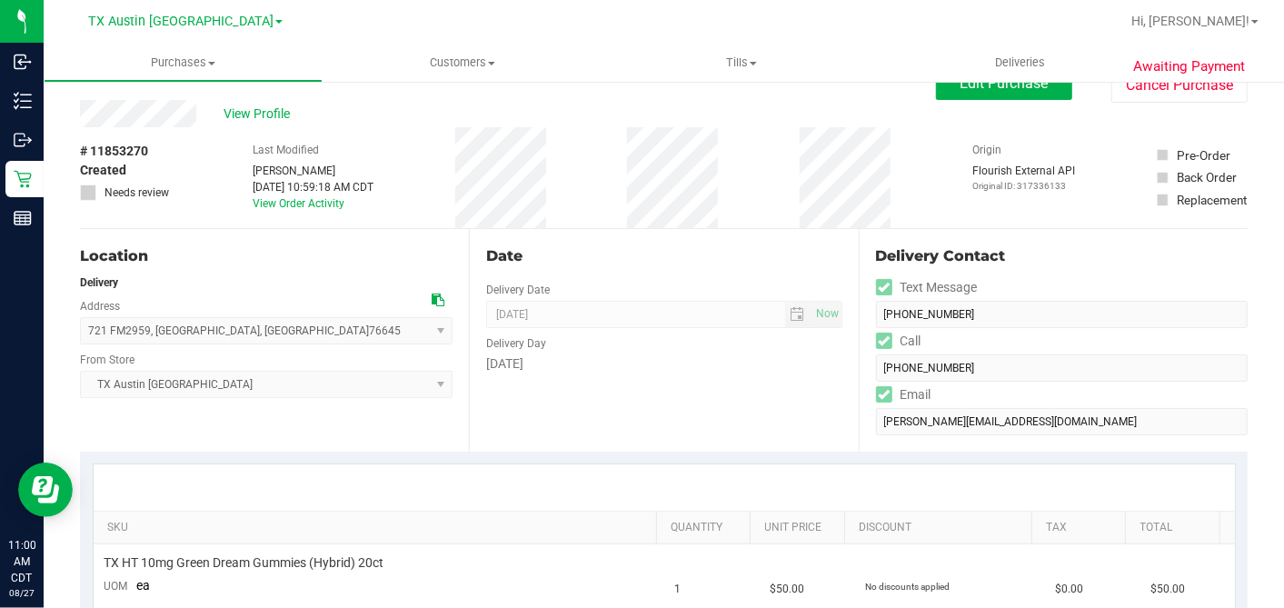
scroll to position [0, 0]
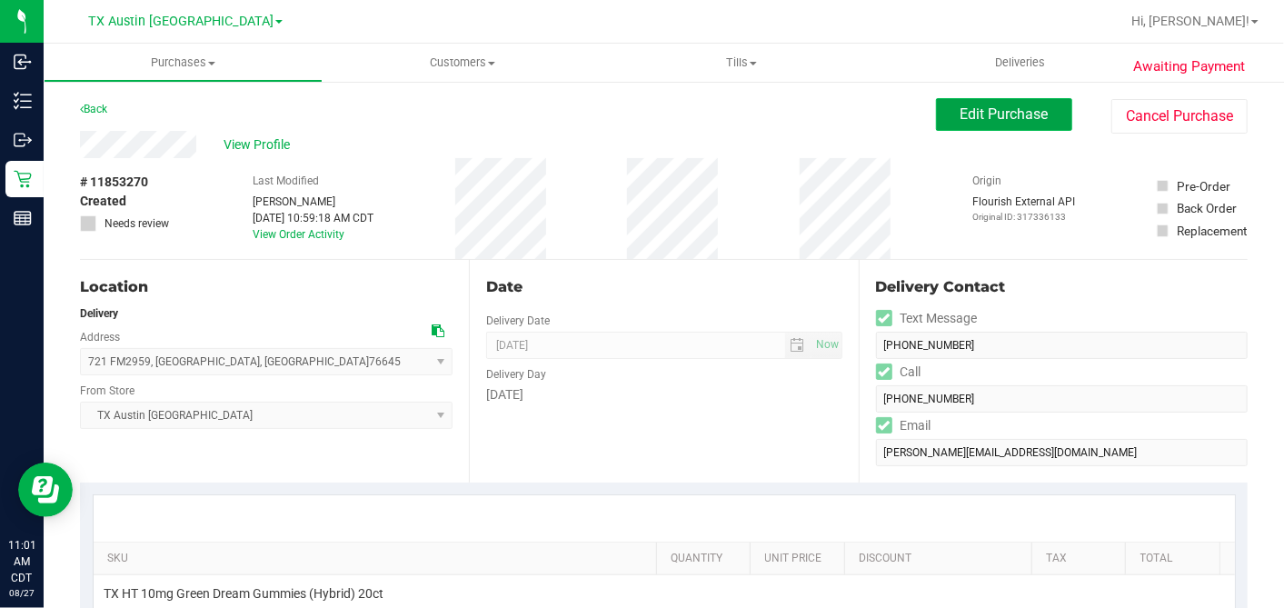
click at [936, 105] on button "Edit Purchase" at bounding box center [1004, 114] width 136 height 33
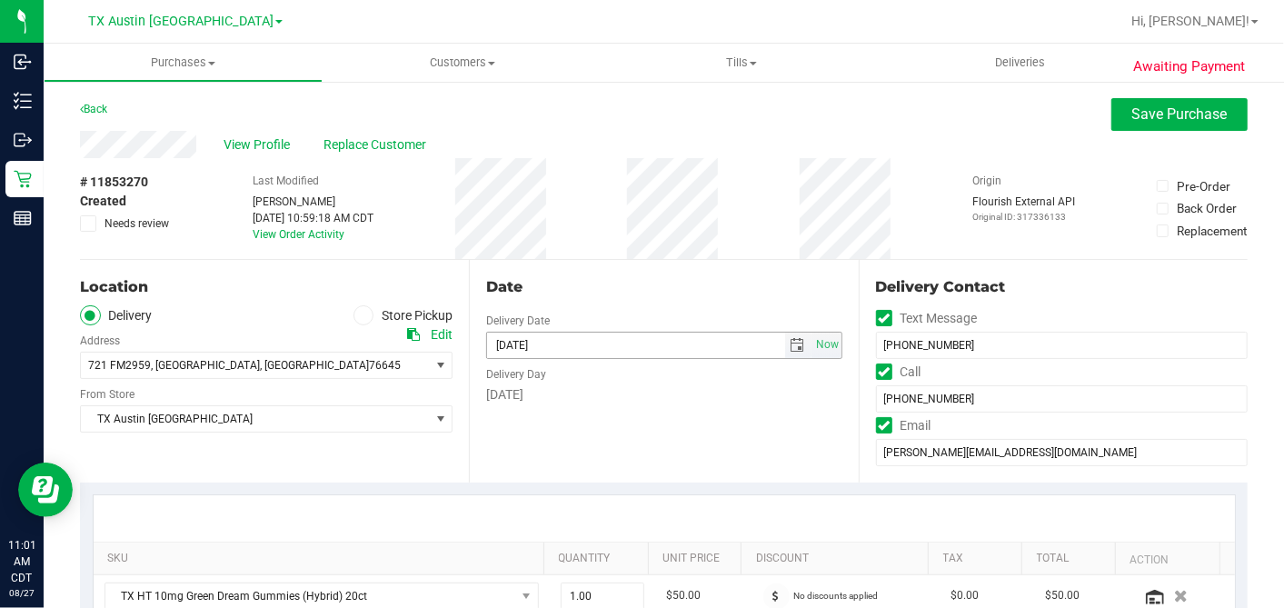
click at [791, 340] on span "select" at bounding box center [798, 345] width 15 height 15
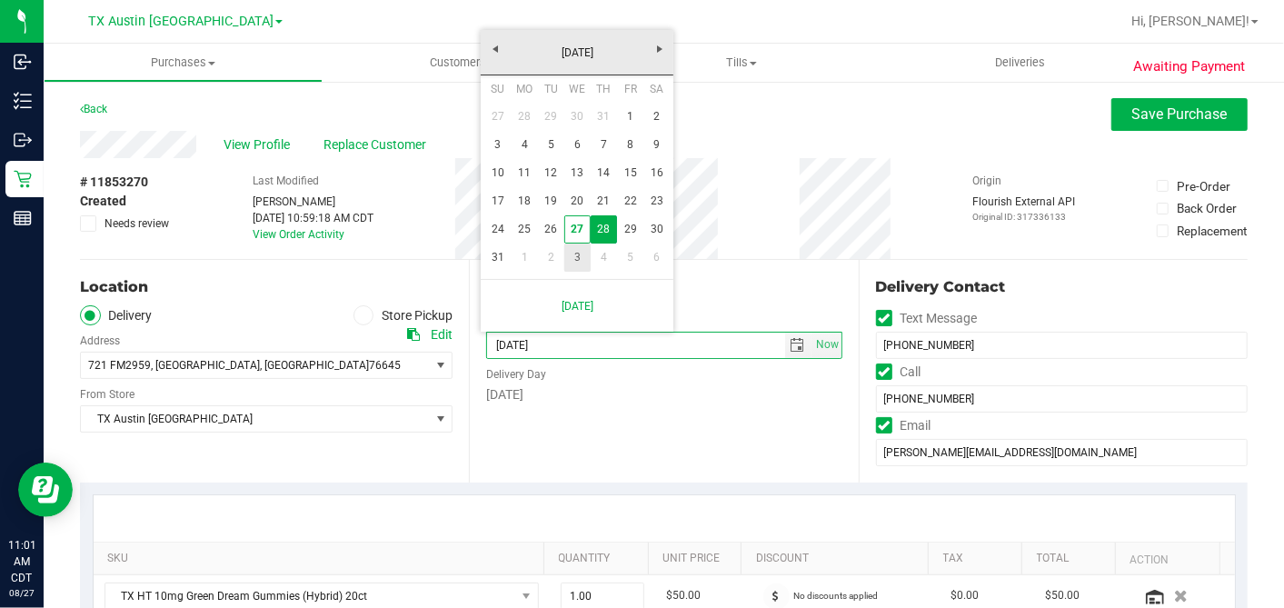
drag, startPoint x: 581, startPoint y: 258, endPoint x: 591, endPoint y: 266, distance: 12.9
click at [581, 259] on link "3" at bounding box center [577, 258] width 26 height 28
type input "[DATE]"
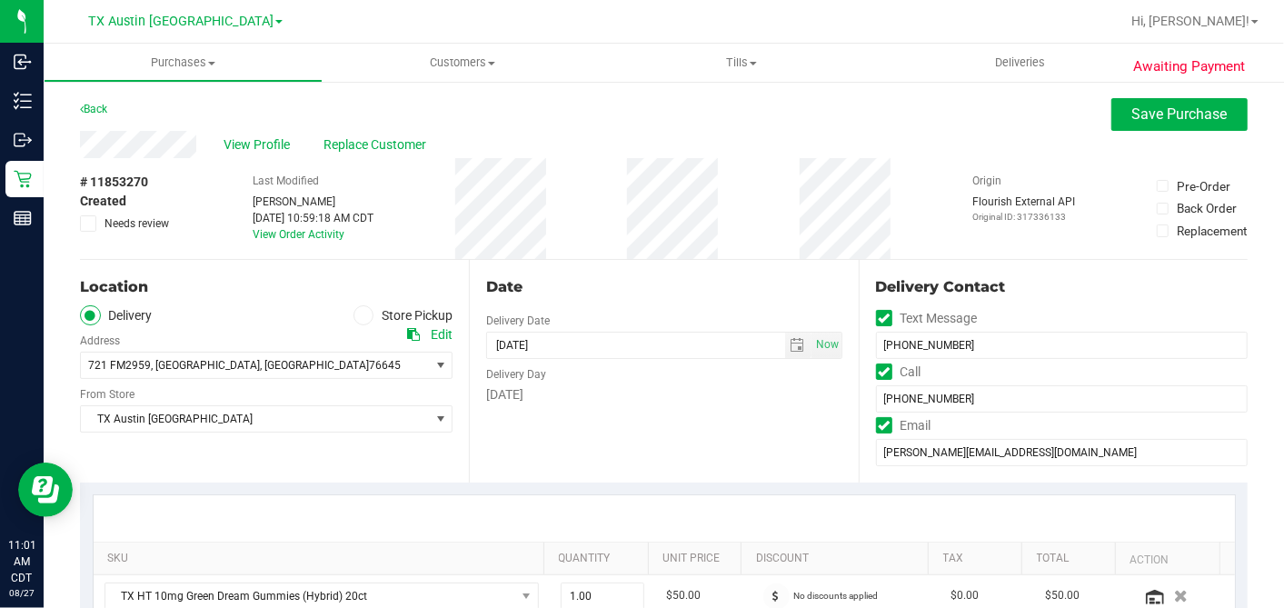
click at [659, 276] on div "Date" at bounding box center [663, 287] width 355 height 22
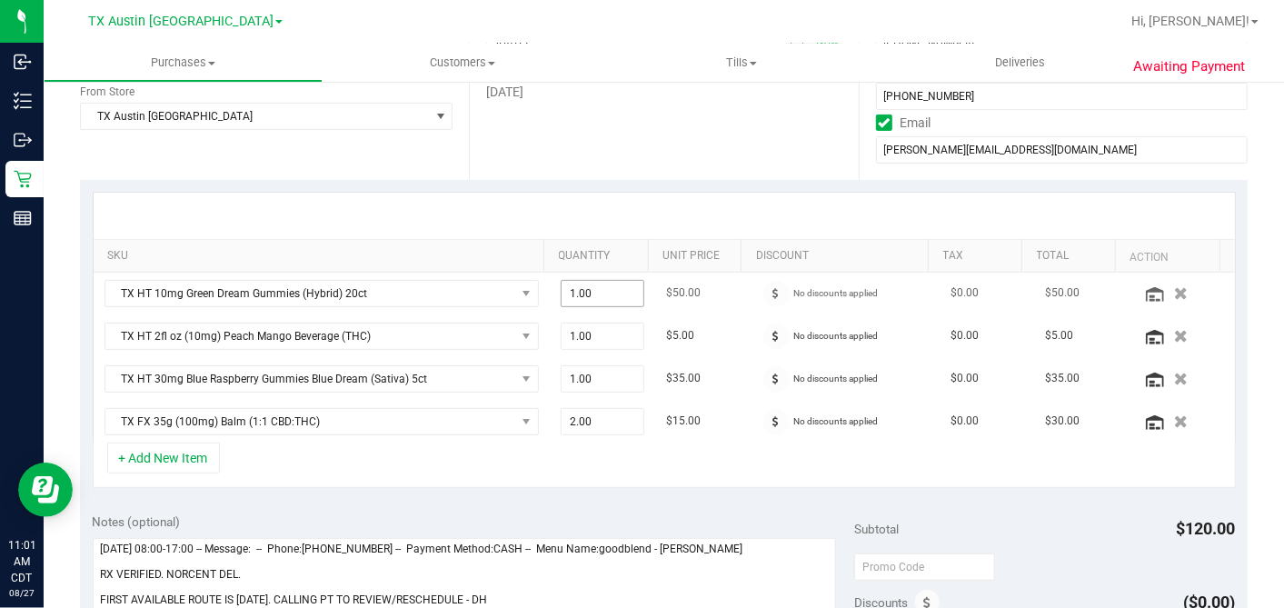
scroll to position [504, 0]
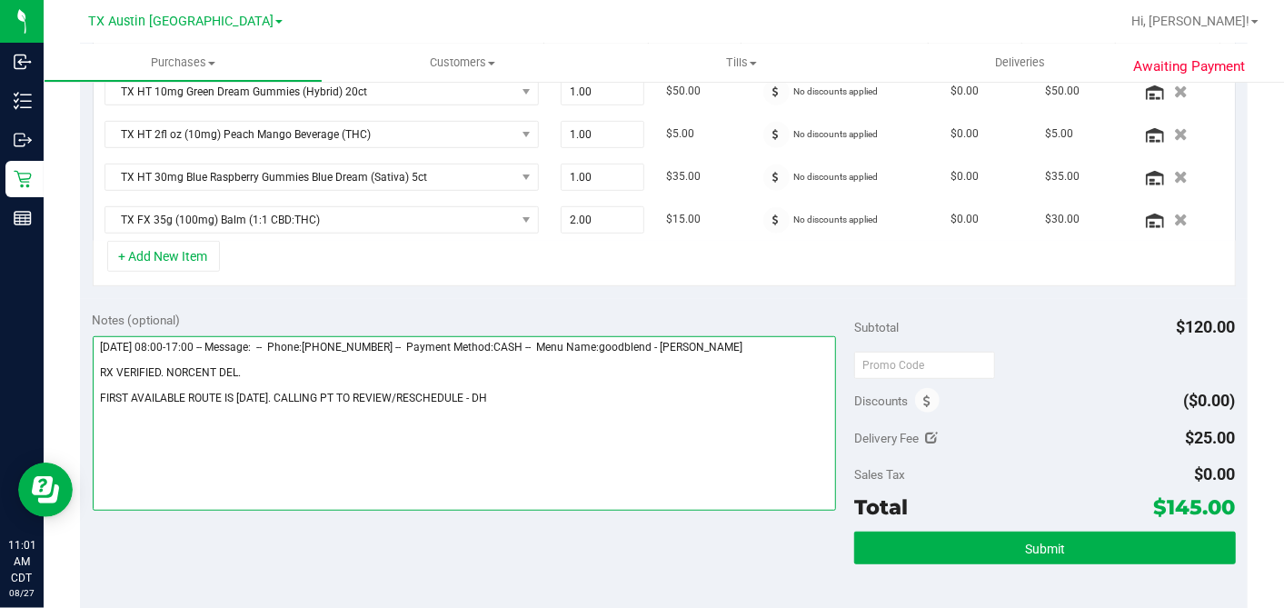
click at [473, 389] on textarea at bounding box center [465, 423] width 744 height 174
click at [274, 365] on textarea at bounding box center [465, 423] width 744 height 174
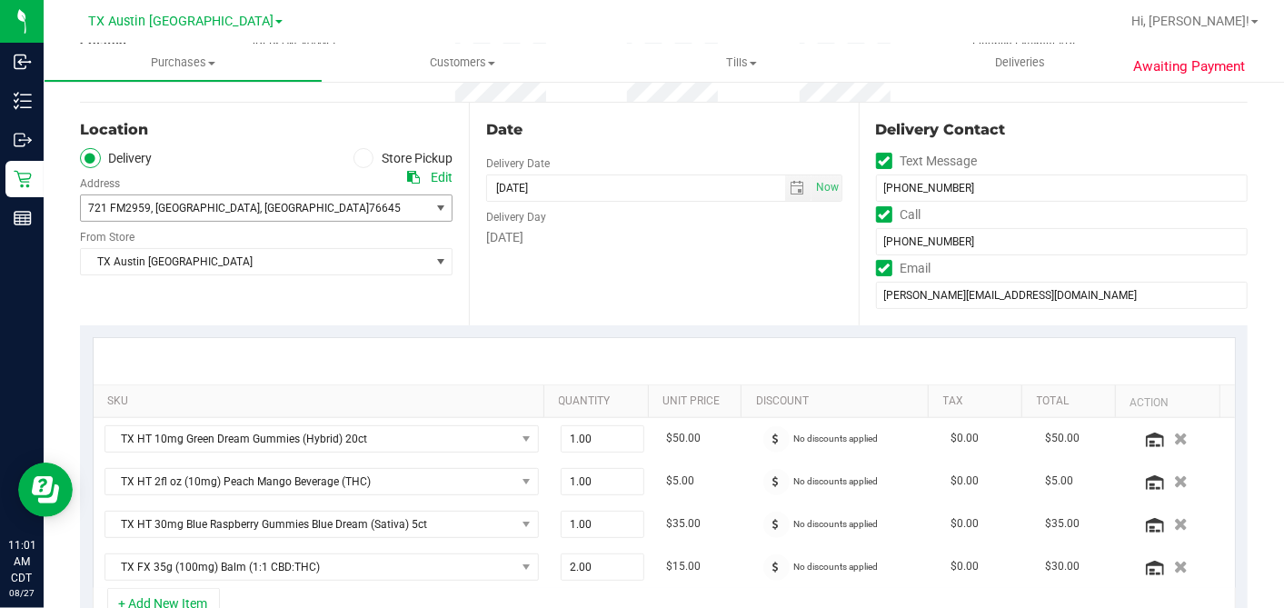
scroll to position [101, 0]
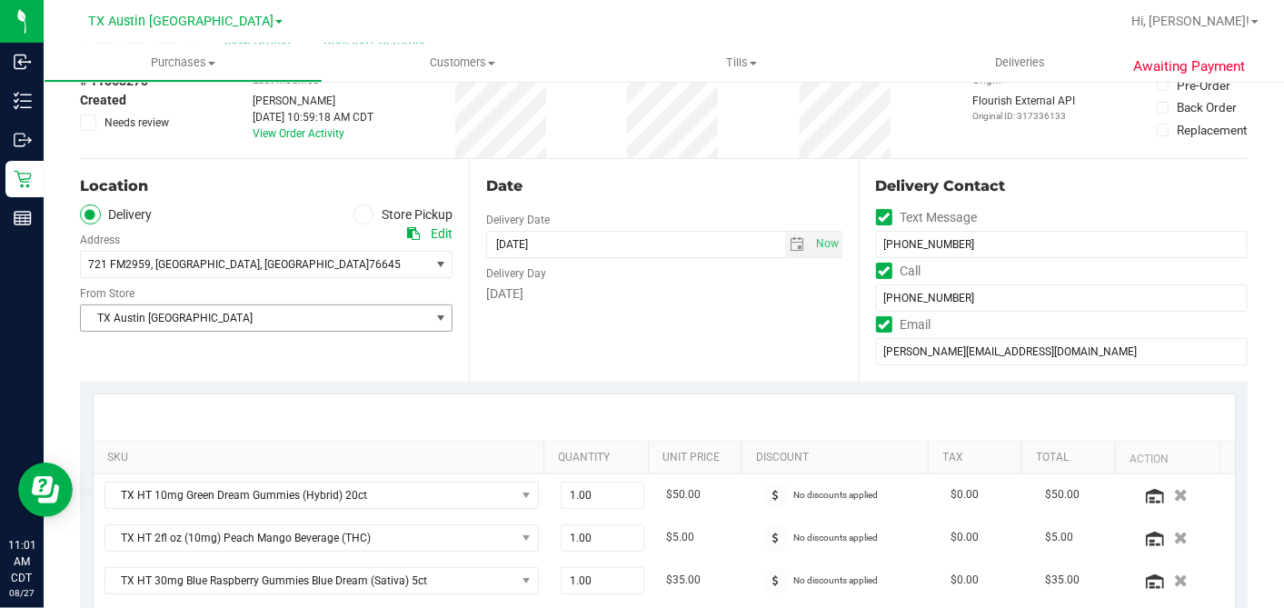
type textarea "[DATE] 08:00-17:00 -- Message: -- Phone:[PHONE_NUMBER] -- Payment Method:CASH -…"
click at [246, 317] on span "TX Austin [GEOGRAPHIC_DATA]" at bounding box center [255, 317] width 348 height 25
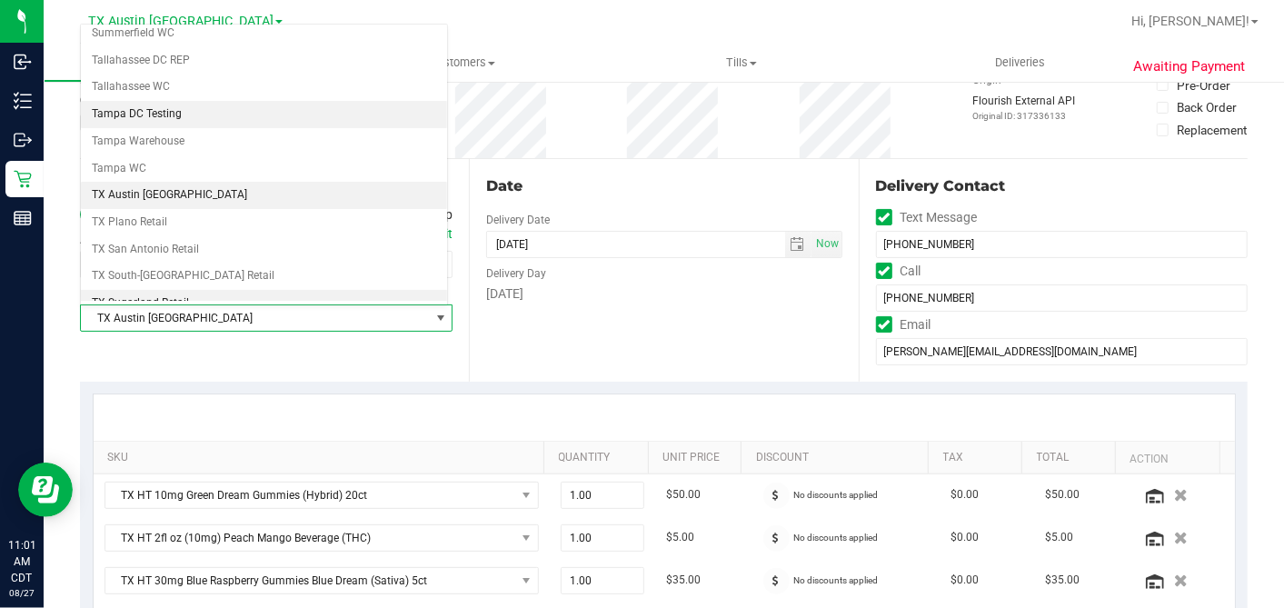
scroll to position [1292, 0]
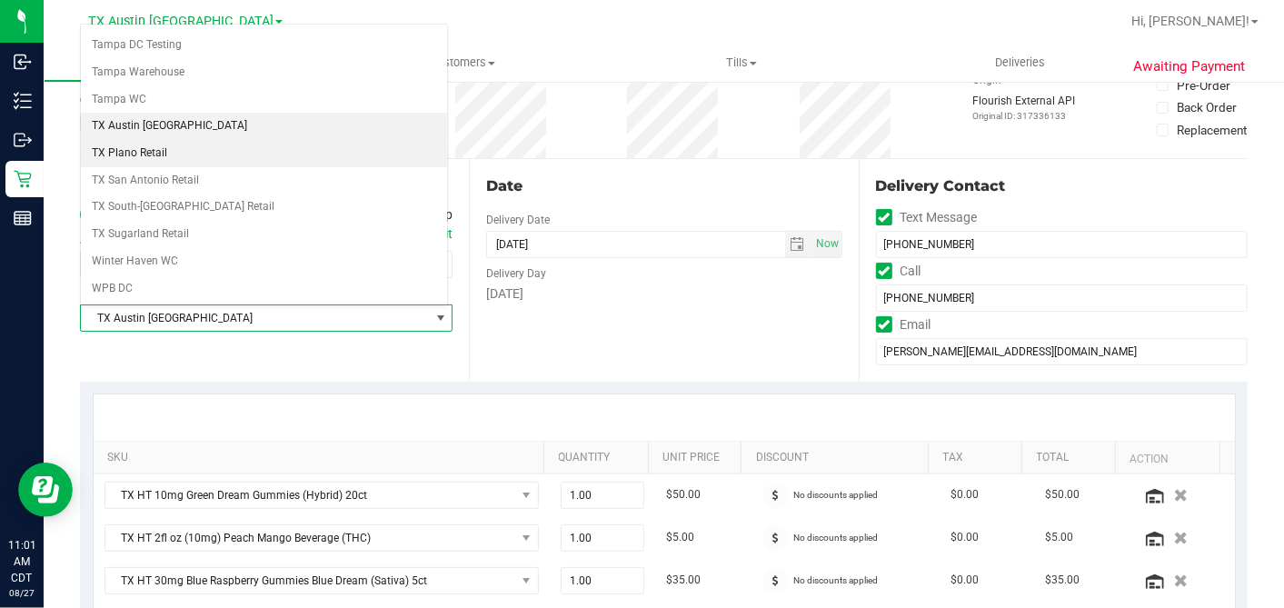
click at [135, 140] on li "TX Plano Retail" at bounding box center [264, 153] width 366 height 27
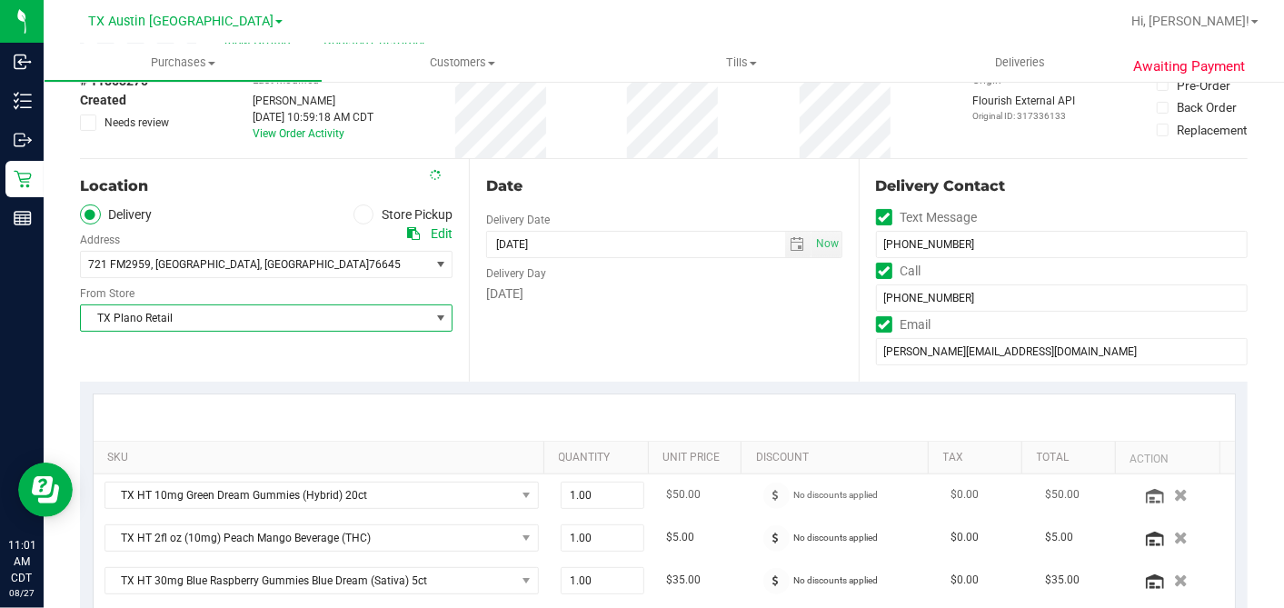
drag, startPoint x: 727, startPoint y: 353, endPoint x: 695, endPoint y: 507, distance: 157.7
click at [727, 354] on div "Date Delivery Date [DATE] Now [DATE] 07:00 AM Now Delivery Day [DATE]" at bounding box center [663, 270] width 389 height 223
click at [747, 302] on div "[DATE]" at bounding box center [663, 293] width 355 height 19
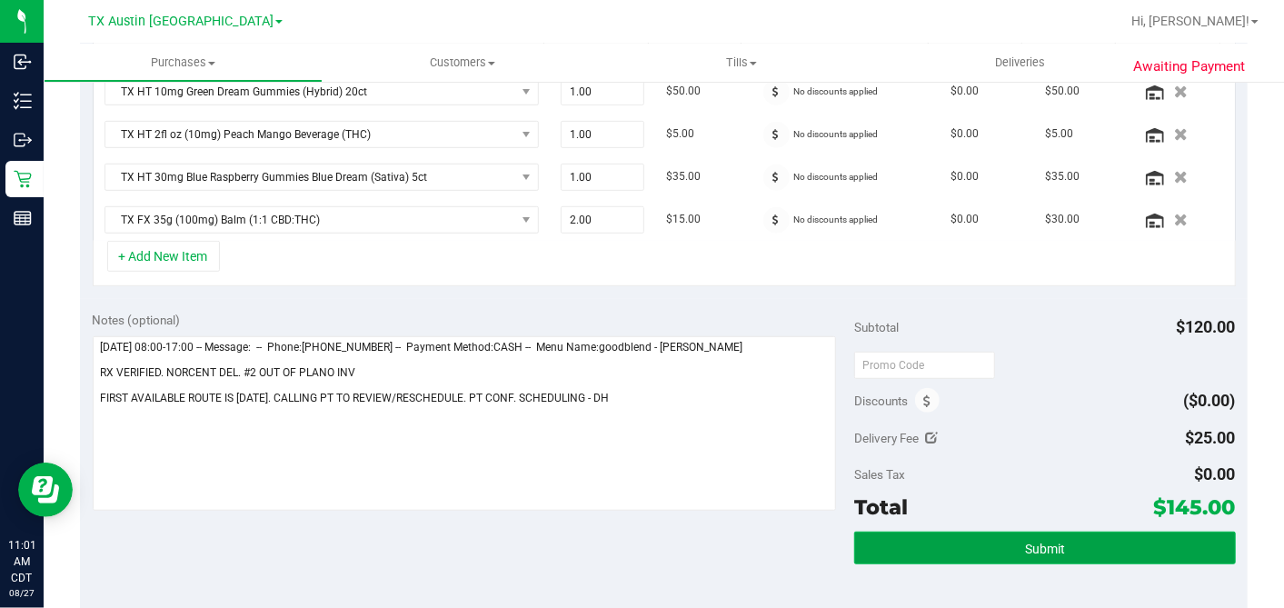
click at [1034, 543] on span "Submit" at bounding box center [1045, 549] width 40 height 15
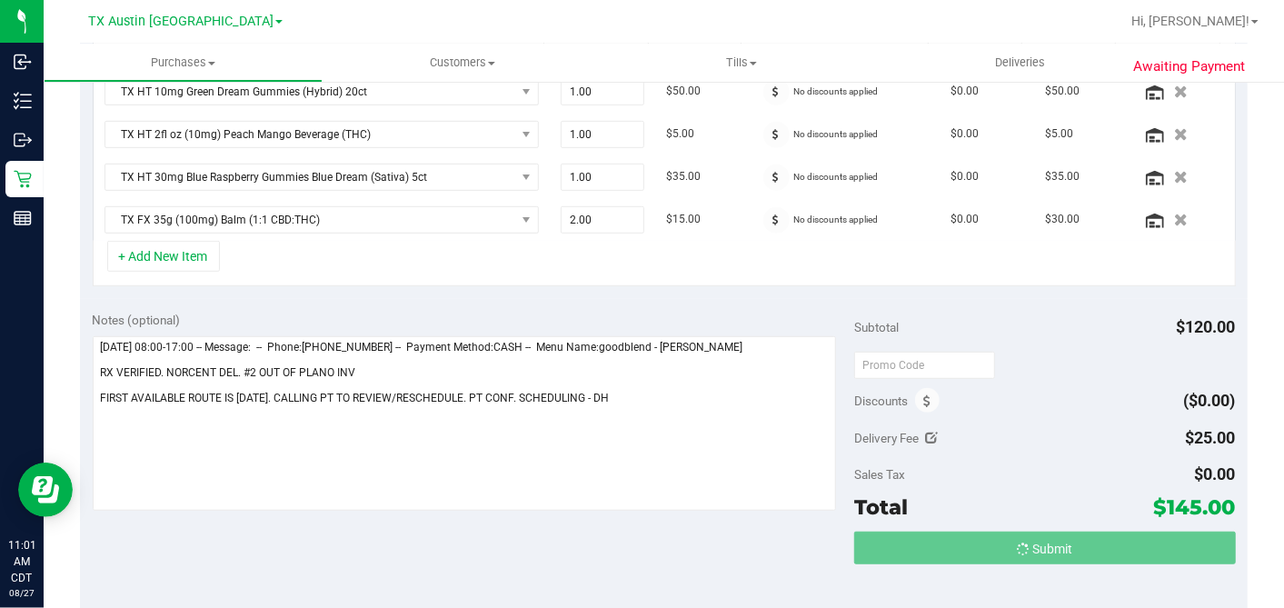
scroll to position [508, 0]
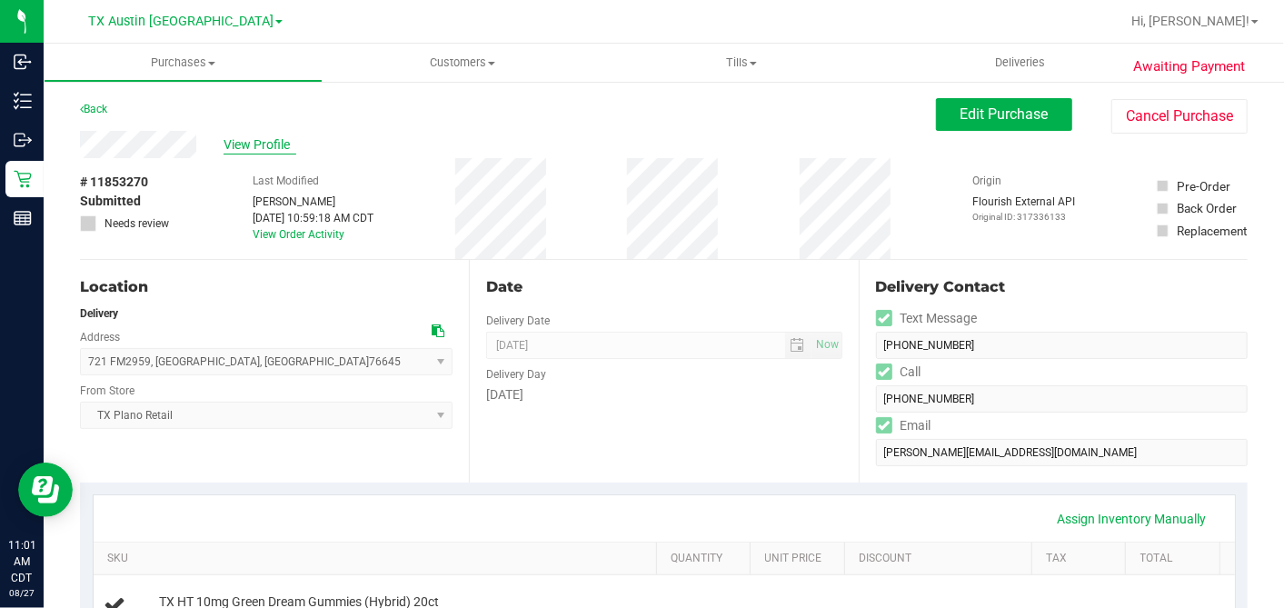
click at [266, 151] on span "View Profile" at bounding box center [260, 144] width 73 height 19
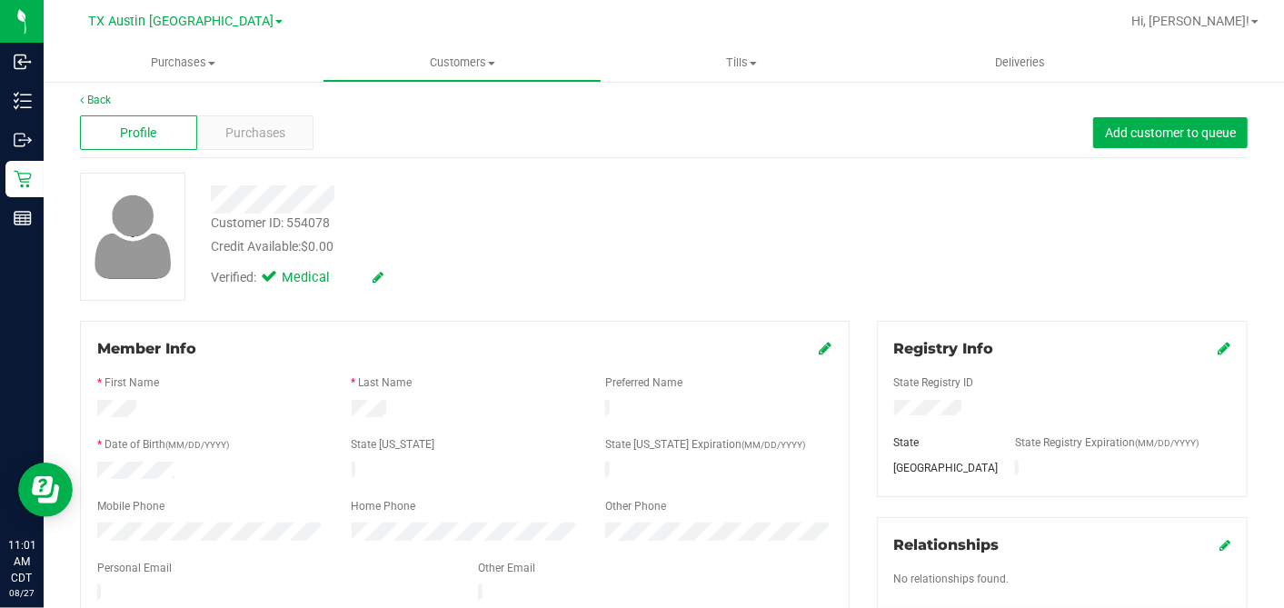
click at [145, 594] on form "Member Info * First Name * Last Name Preferred Name * Date of Birth (MM/DD/YYYY…" at bounding box center [464, 503] width 735 height 330
drag, startPoint x: 192, startPoint y: 579, endPoint x: 145, endPoint y: 595, distance: 49.1
click at [145, 605] on div at bounding box center [464, 612] width 735 height 15
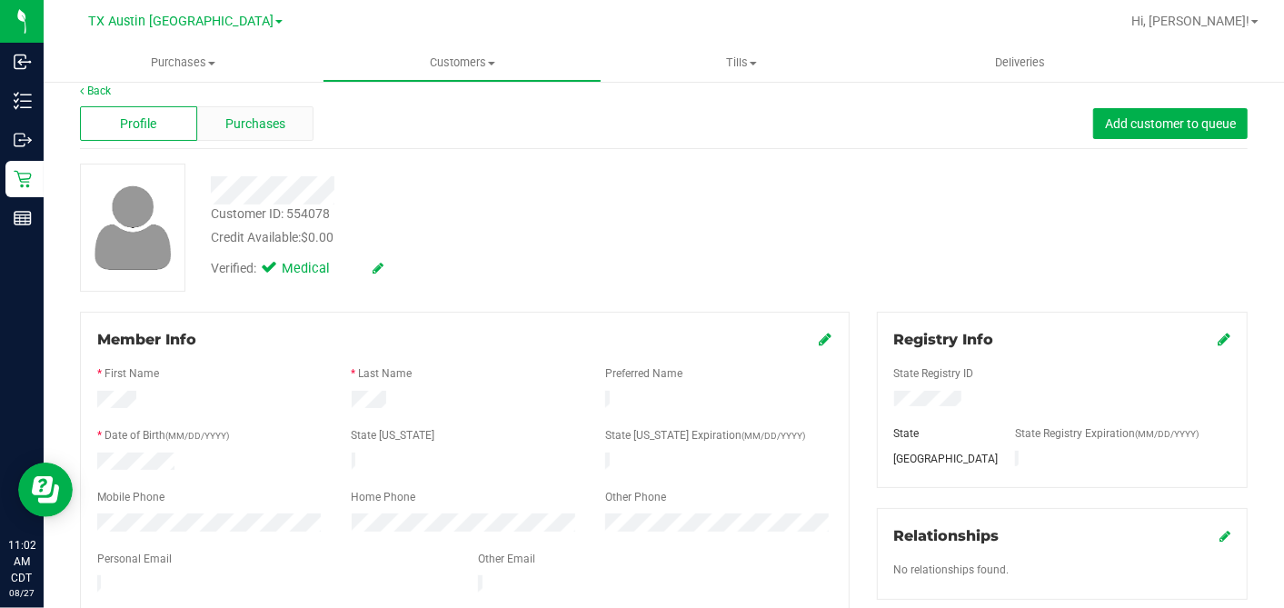
click at [288, 131] on div "Purchases" at bounding box center [255, 123] width 117 height 35
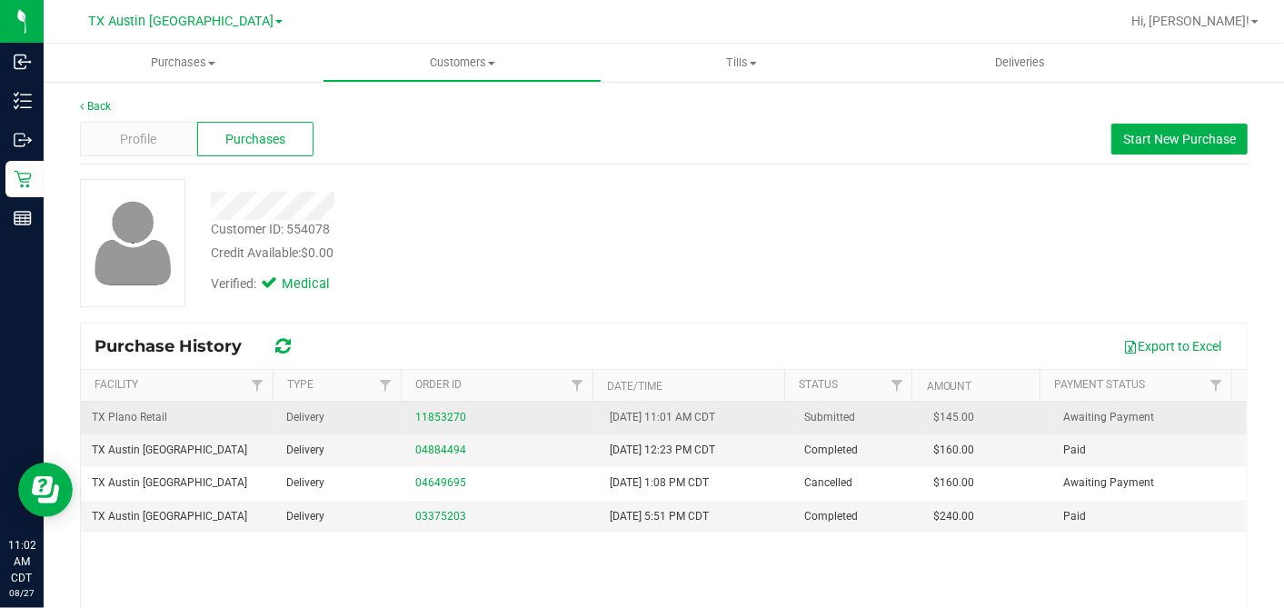
click at [934, 418] on span "$145.00" at bounding box center [954, 417] width 41 height 17
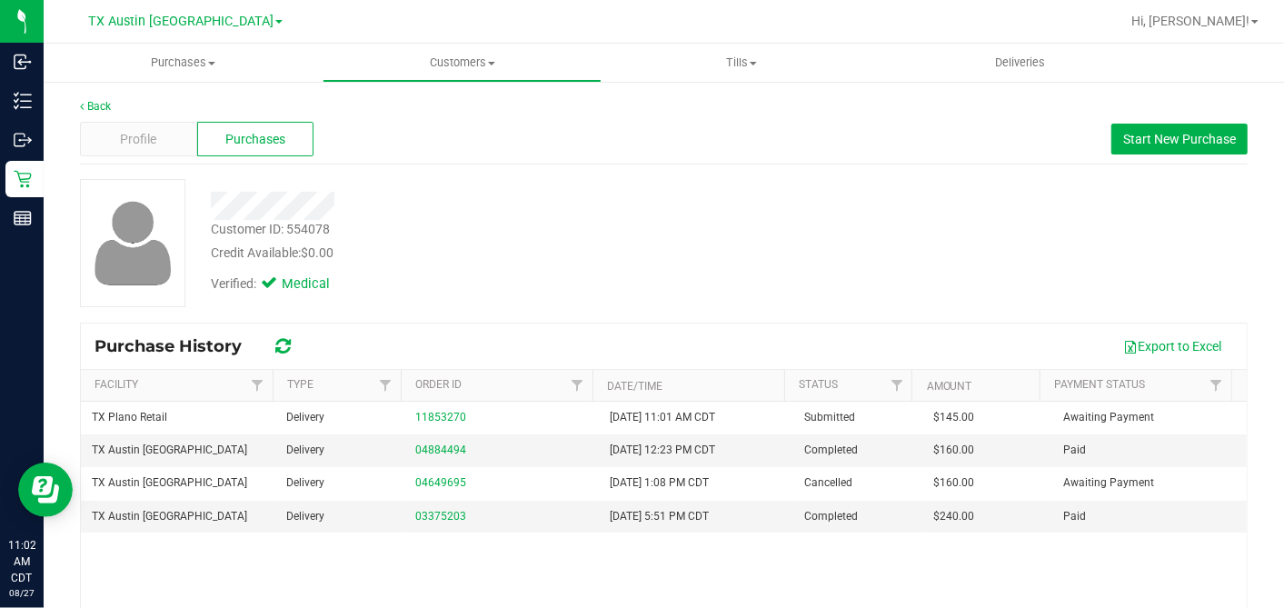
copy span "145.00"
drag, startPoint x: 487, startPoint y: 63, endPoint x: 456, endPoint y: 98, distance: 47.0
click at [486, 64] on span "Customers" at bounding box center [462, 63] width 277 height 16
click at [405, 105] on span "All customers" at bounding box center [388, 109] width 131 height 15
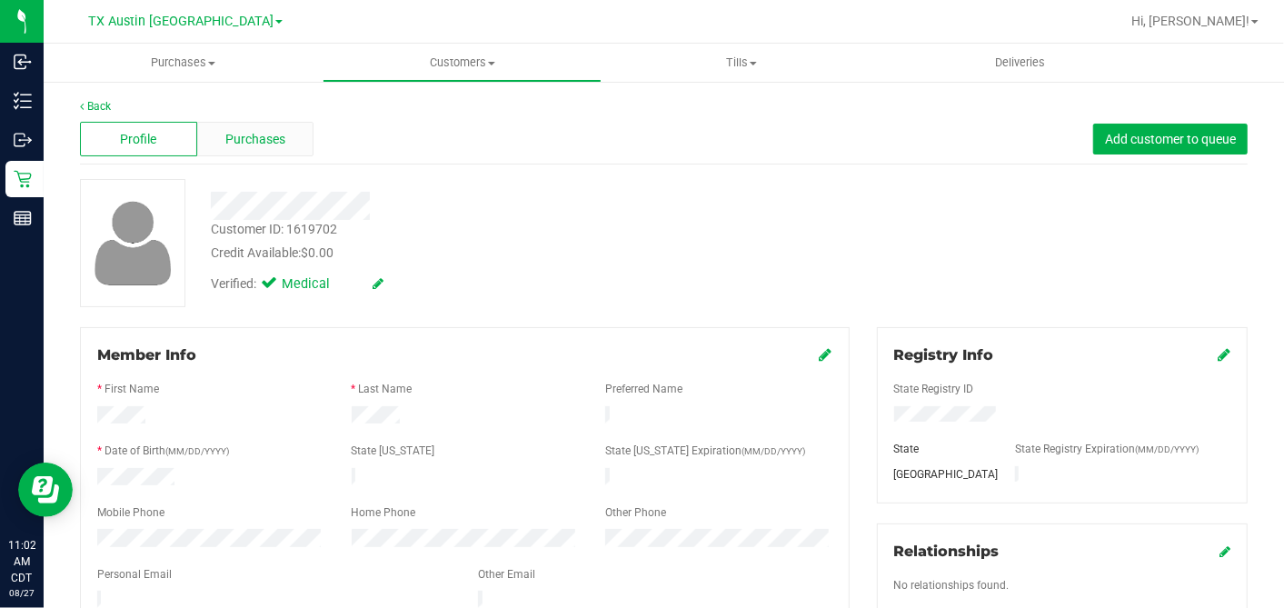
click at [272, 144] on span "Purchases" at bounding box center [255, 139] width 60 height 19
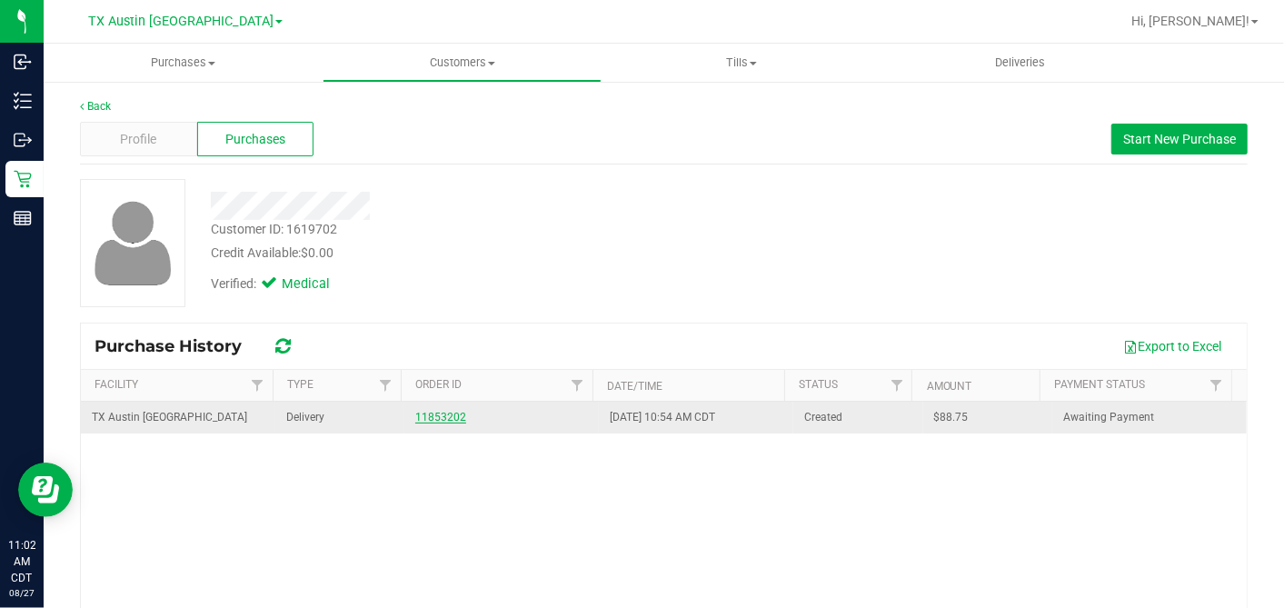
click at [424, 414] on link "11853202" at bounding box center [440, 417] width 51 height 13
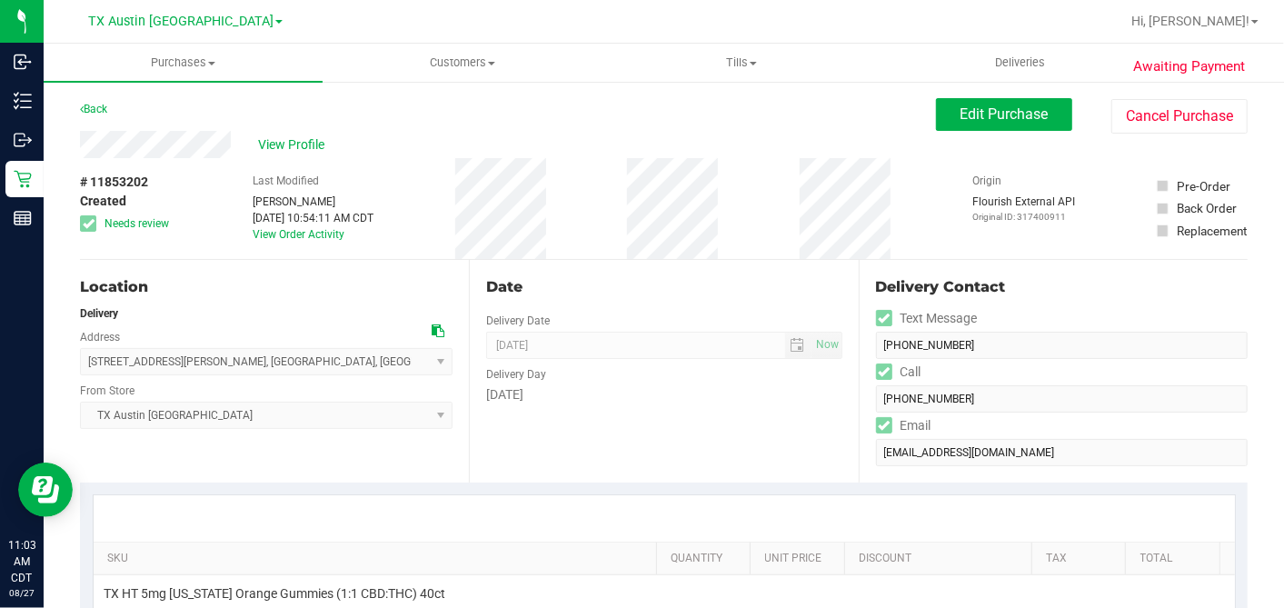
click at [701, 425] on div "Date Delivery Date [DATE] Now [DATE] 07:00 AM Now Delivery Day [DATE]" at bounding box center [663, 371] width 389 height 223
click at [582, 399] on div "[DATE]" at bounding box center [663, 394] width 355 height 19
click at [961, 122] on span "Edit Purchase" at bounding box center [1005, 113] width 88 height 17
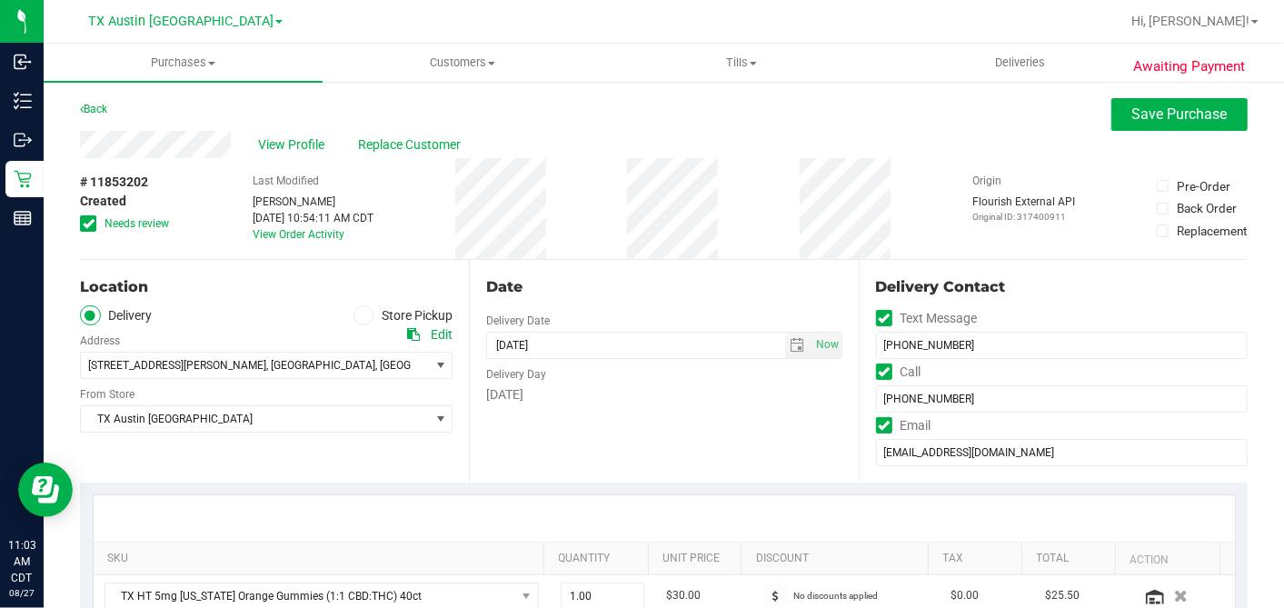
click at [95, 221] on span at bounding box center [88, 223] width 16 height 16
click at [0, 0] on input "Needs review" at bounding box center [0, 0] width 0 height 0
click at [621, 260] on div "Date Delivery Date [DATE] Now [DATE] 07:00 AM Now Delivery Day [DATE]" at bounding box center [663, 371] width 389 height 223
click at [537, 278] on div "Date" at bounding box center [663, 287] width 355 height 22
click at [697, 292] on div "Date" at bounding box center [663, 287] width 355 height 22
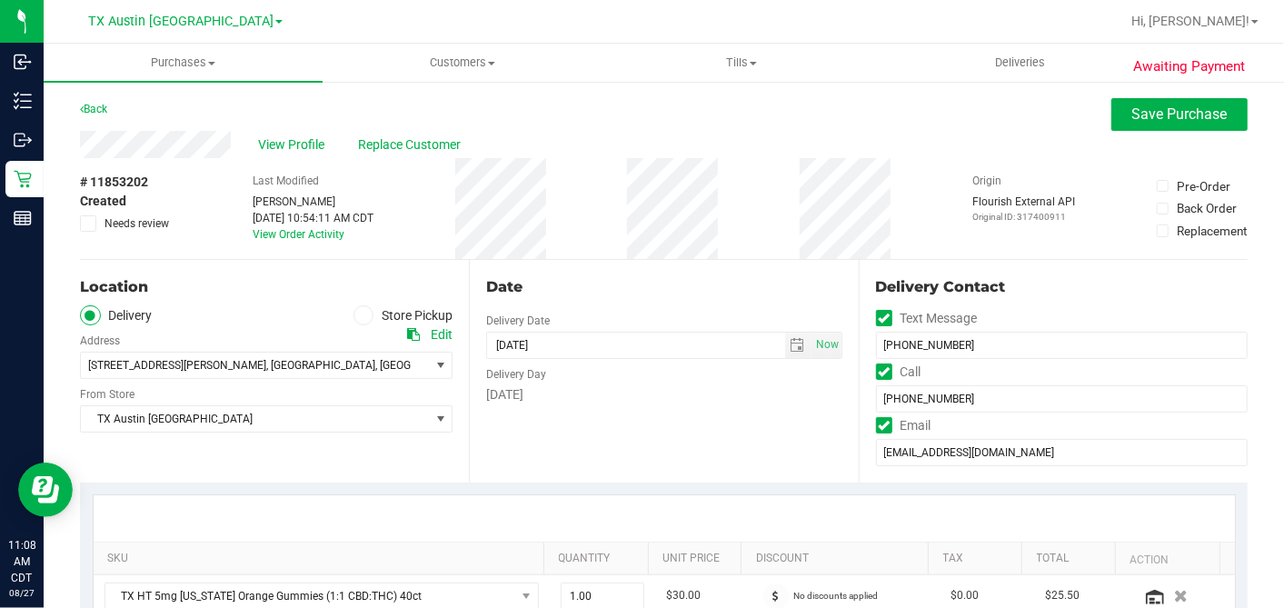
click at [698, 291] on div "Date" at bounding box center [663, 287] width 355 height 22
click at [832, 260] on div "Date Delivery Date [DATE] Now [DATE] 07:00 AM Now Delivery Day [DATE]" at bounding box center [663, 371] width 389 height 223
click at [798, 244] on div "# 11853202 Created Needs review Last Modified [PERSON_NAME] [DATE] 10:54:11 AM …" at bounding box center [664, 208] width 1168 height 101
click at [800, 246] on div "# 11853202 Created Needs review Last Modified [PERSON_NAME] [DATE] 10:54:11 AM …" at bounding box center [664, 208] width 1168 height 101
drag, startPoint x: 298, startPoint y: 148, endPoint x: 339, endPoint y: 182, distance: 52.9
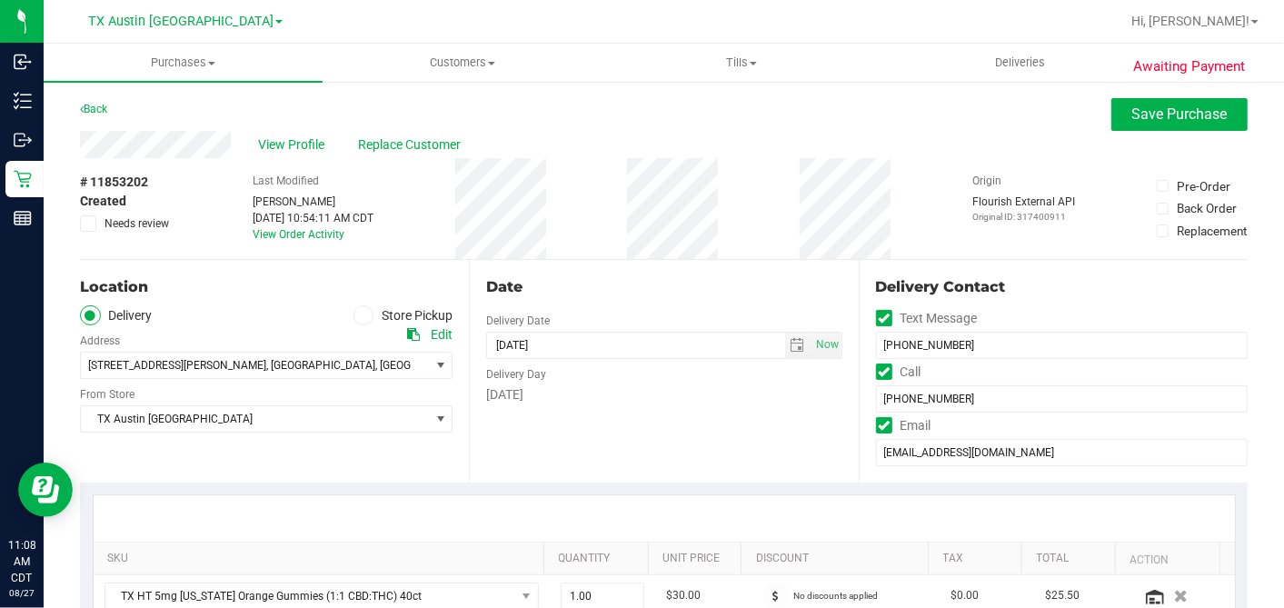
click at [339, 182] on div "View Profile Replace Customer # 11853202 Created Needs review Last Modified [PE…" at bounding box center [664, 195] width 1168 height 129
drag, startPoint x: 339, startPoint y: 182, endPoint x: 374, endPoint y: 182, distance: 34.5
click at [374, 182] on div "Last Modified [PERSON_NAME] [DATE] 10:54:11 AM CDT View Order Activity" at bounding box center [313, 208] width 121 height 101
drag, startPoint x: 376, startPoint y: 184, endPoint x: 958, endPoint y: 204, distance: 582.0
click at [374, 184] on div "Last Modified [PERSON_NAME] [DATE] 10:54:11 AM CDT View Order Activity" at bounding box center [313, 208] width 121 height 101
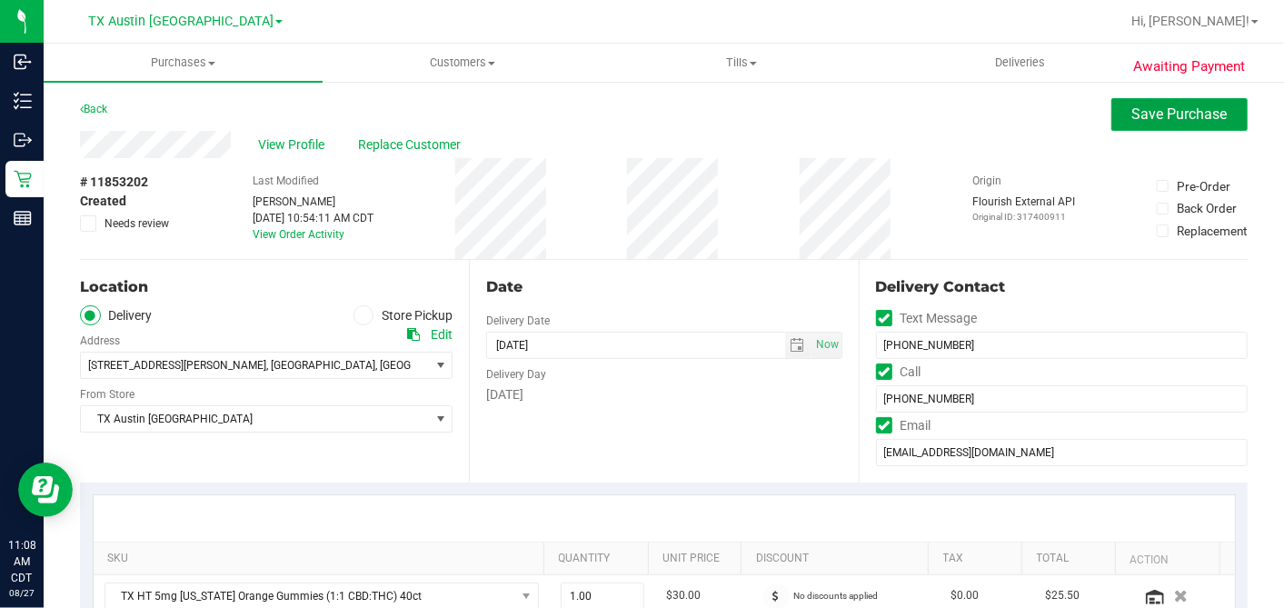
drag, startPoint x: 1121, startPoint y: 111, endPoint x: 1064, endPoint y: 132, distance: 60.9
click at [1132, 112] on span "Save Purchase" at bounding box center [1179, 113] width 95 height 17
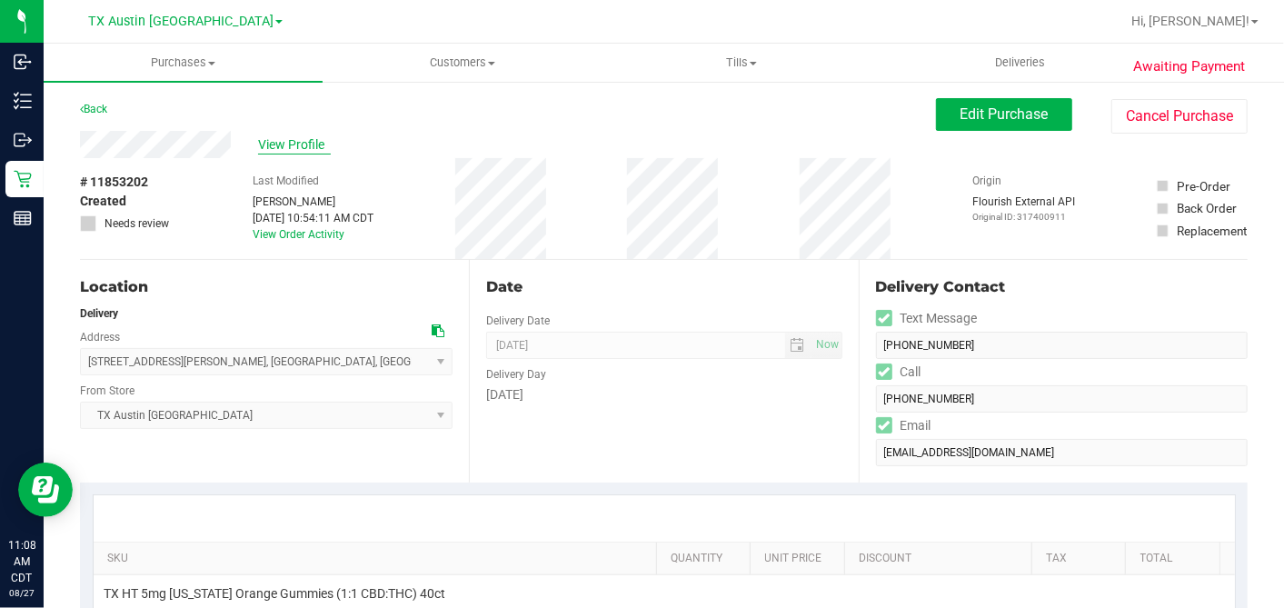
click at [301, 145] on span "View Profile" at bounding box center [294, 144] width 73 height 19
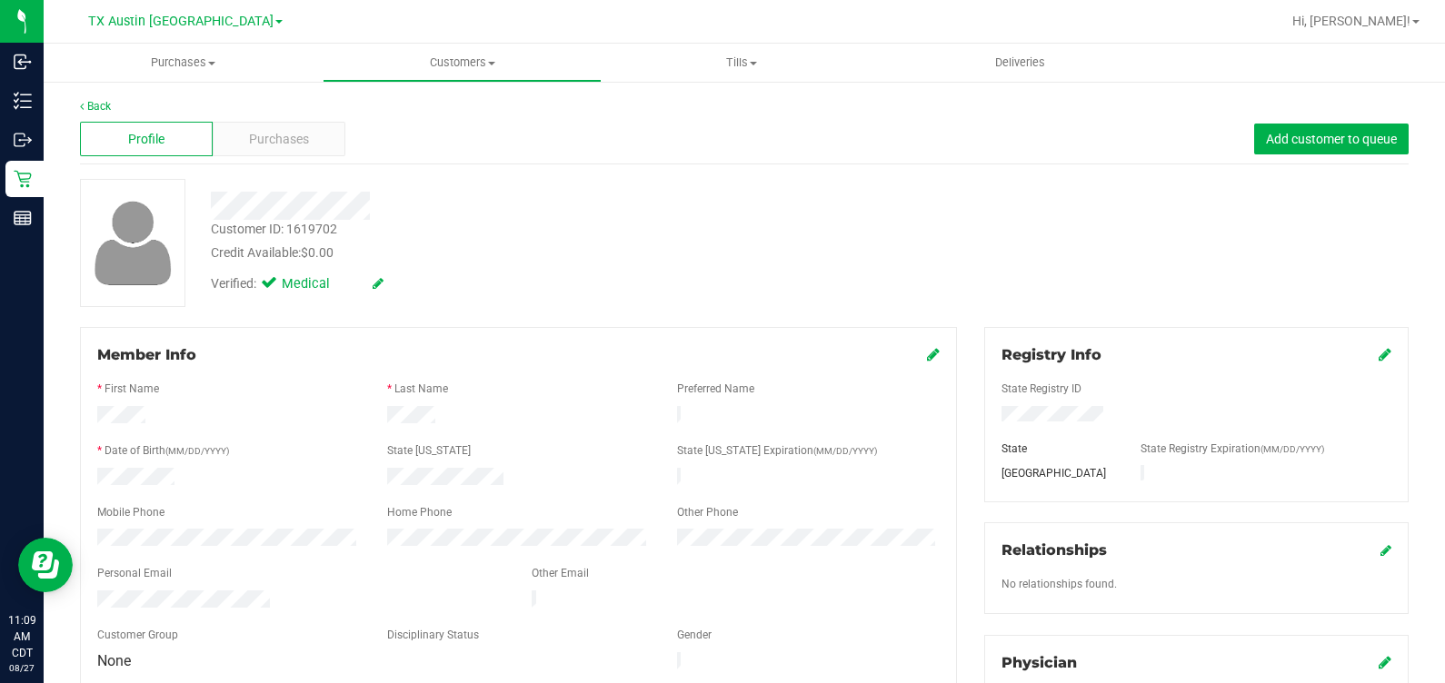
click at [240, 179] on div at bounding box center [536, 199] width 678 height 41
click at [266, 146] on span "Purchases" at bounding box center [279, 139] width 60 height 19
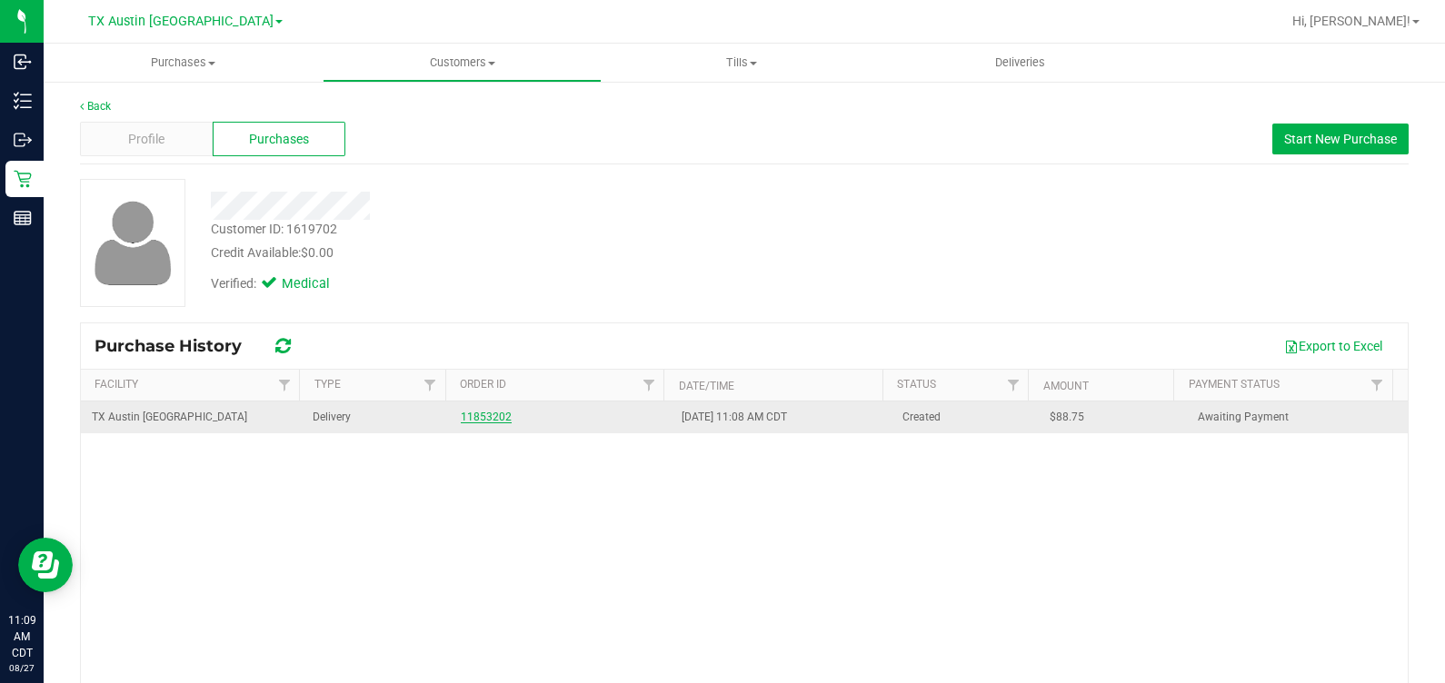
click at [489, 416] on link "11853202" at bounding box center [486, 417] width 51 height 13
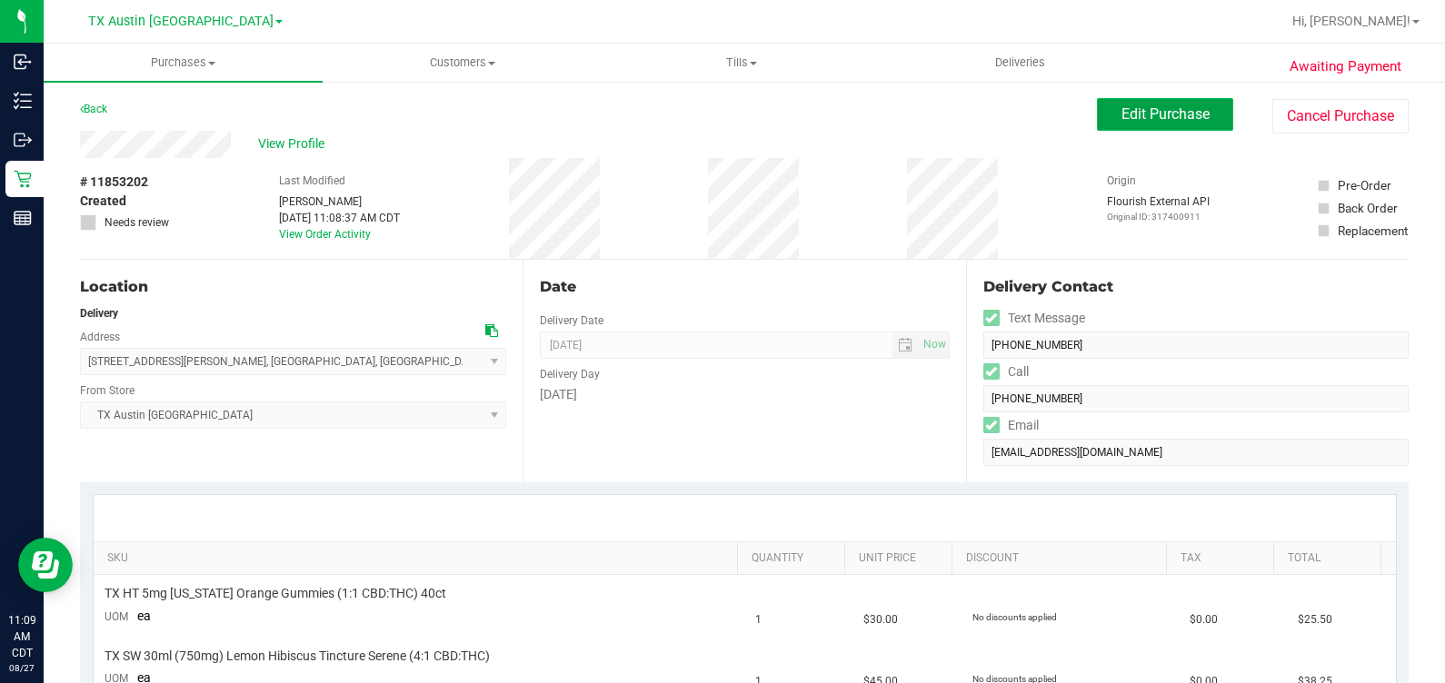
click at [1132, 119] on span "Edit Purchase" at bounding box center [1165, 113] width 88 height 17
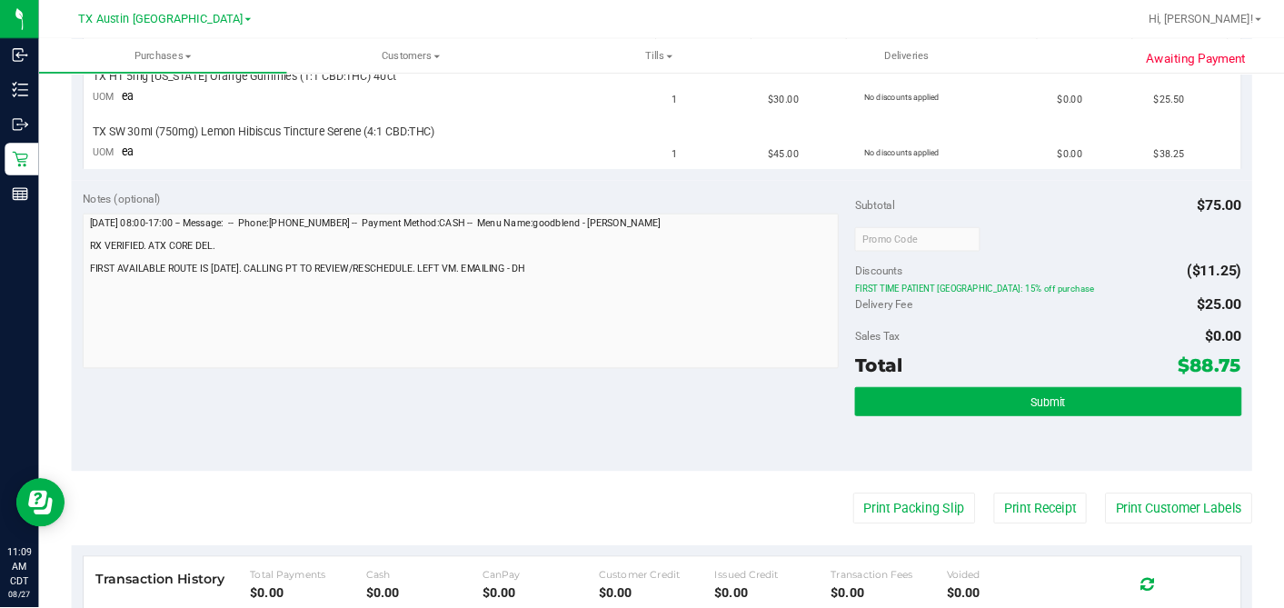
scroll to position [568, 0]
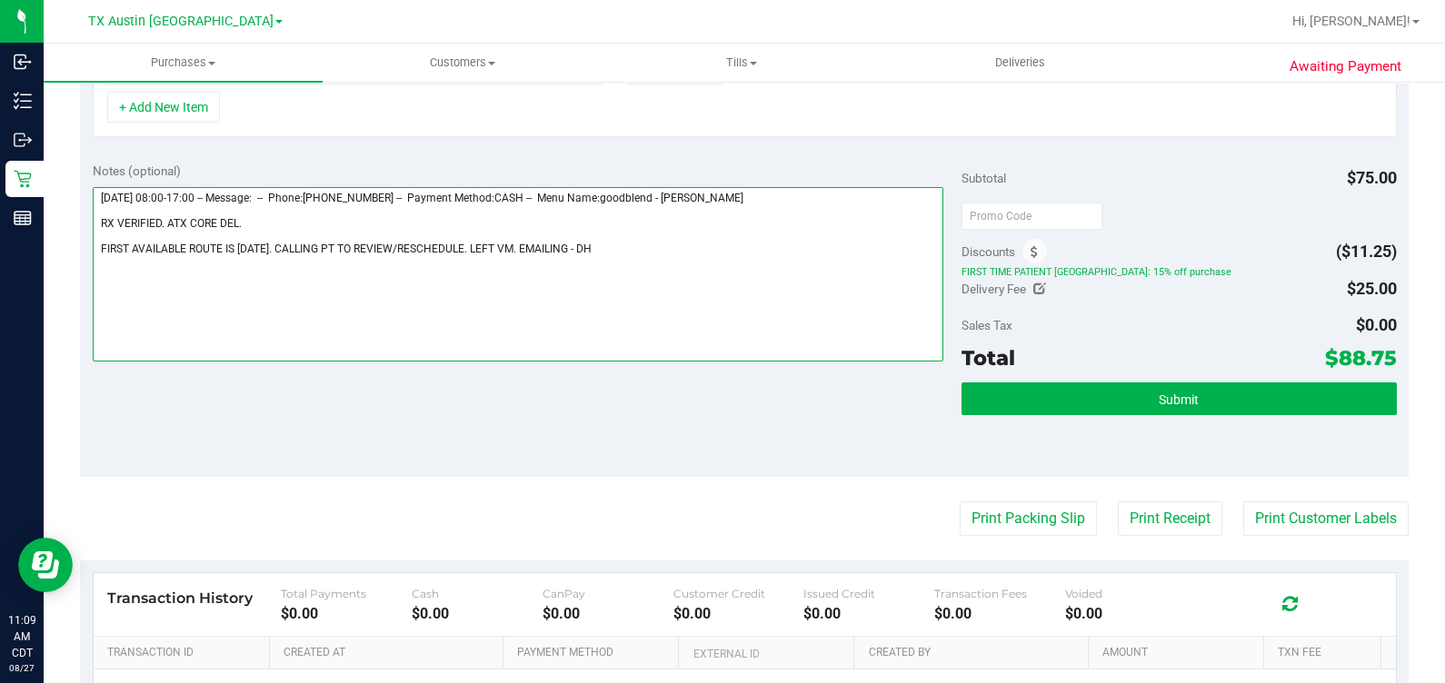
click at [618, 256] on textarea at bounding box center [519, 274] width 852 height 174
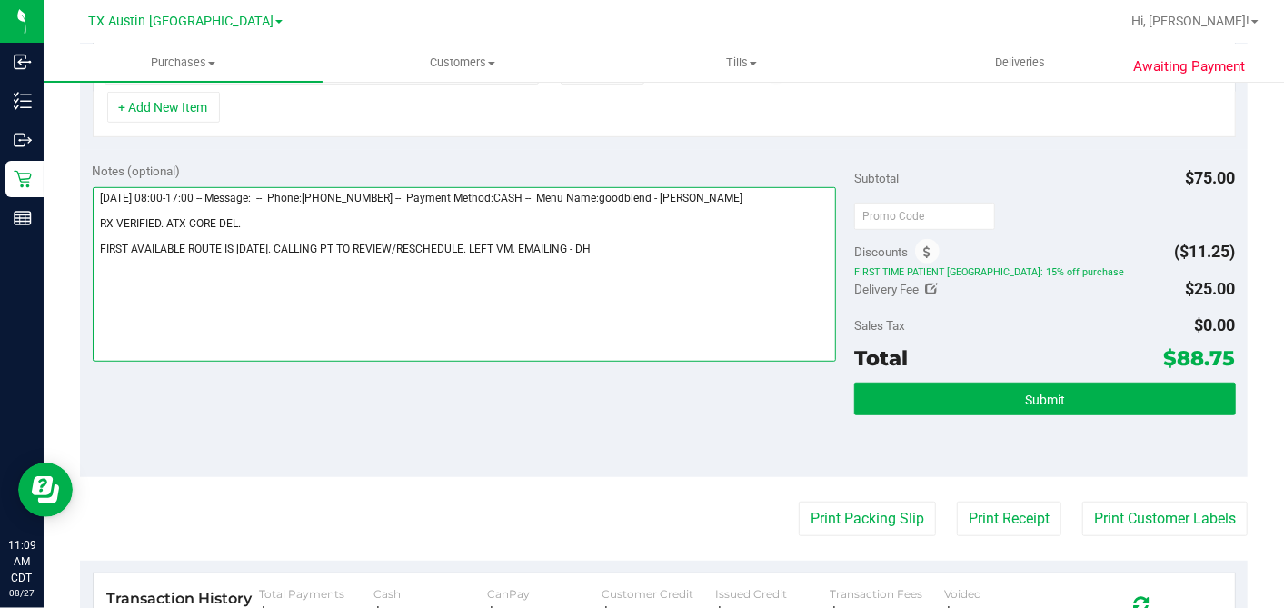
scroll to position [568, 0]
click at [614, 252] on textarea at bounding box center [465, 274] width 744 height 174
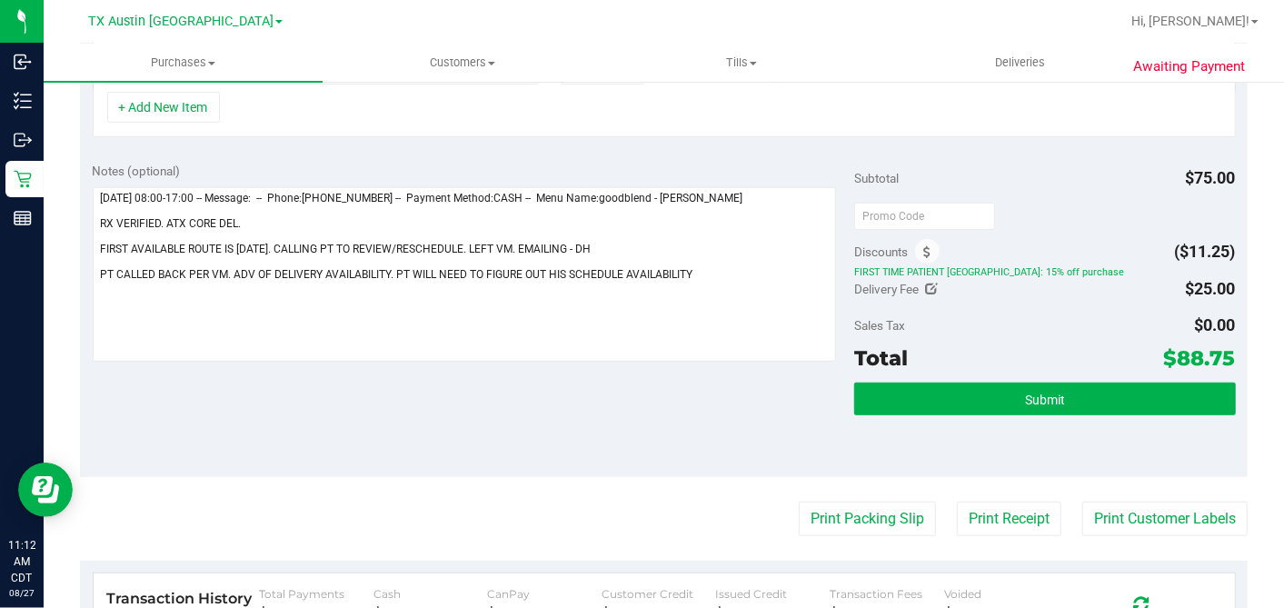
click at [739, 151] on div "Notes (optional) Subtotal $75.00 Discounts ($11.25) FIRST TIME PATIENT TX: 15% …" at bounding box center [664, 313] width 1168 height 327
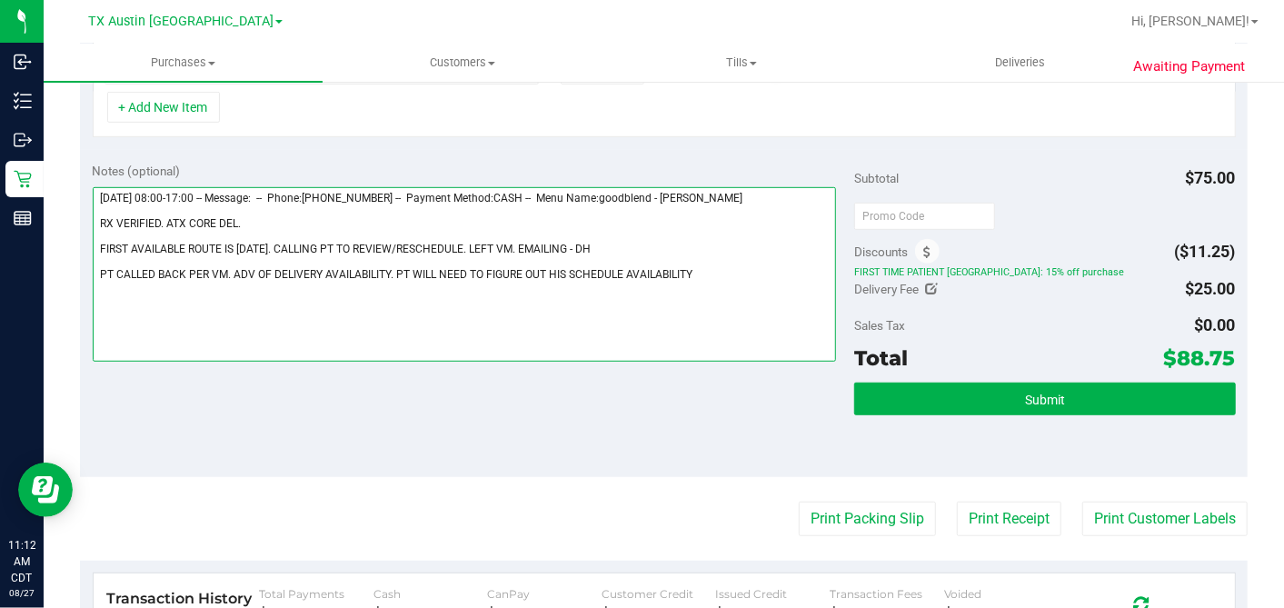
click at [699, 274] on textarea at bounding box center [465, 274] width 744 height 174
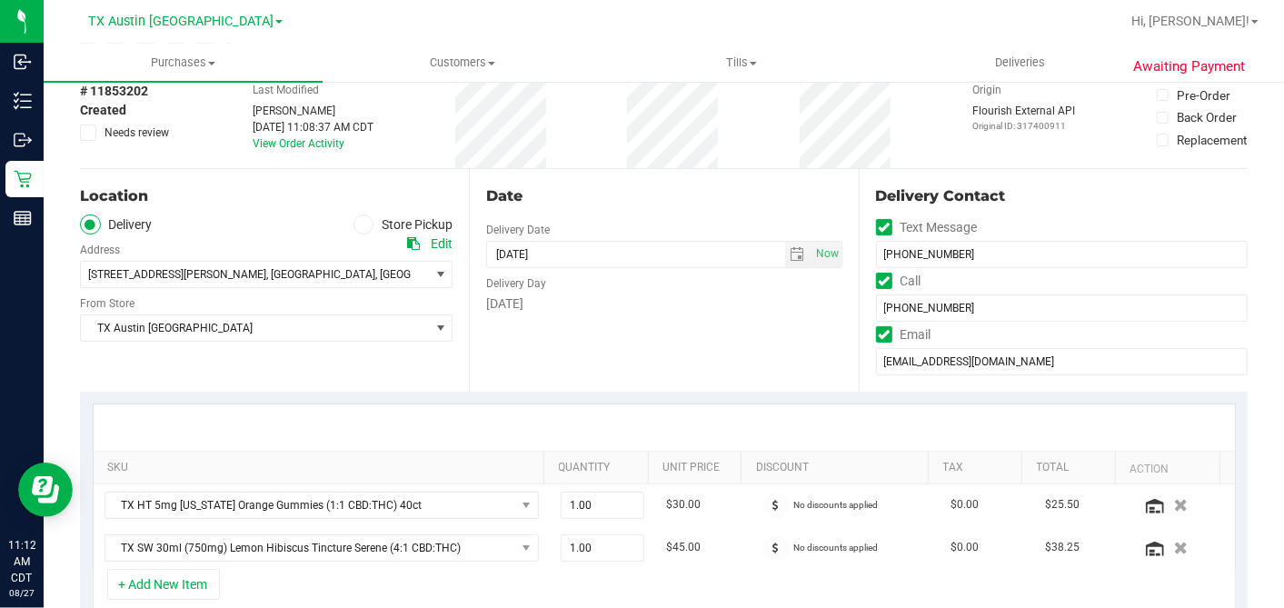
scroll to position [0, 0]
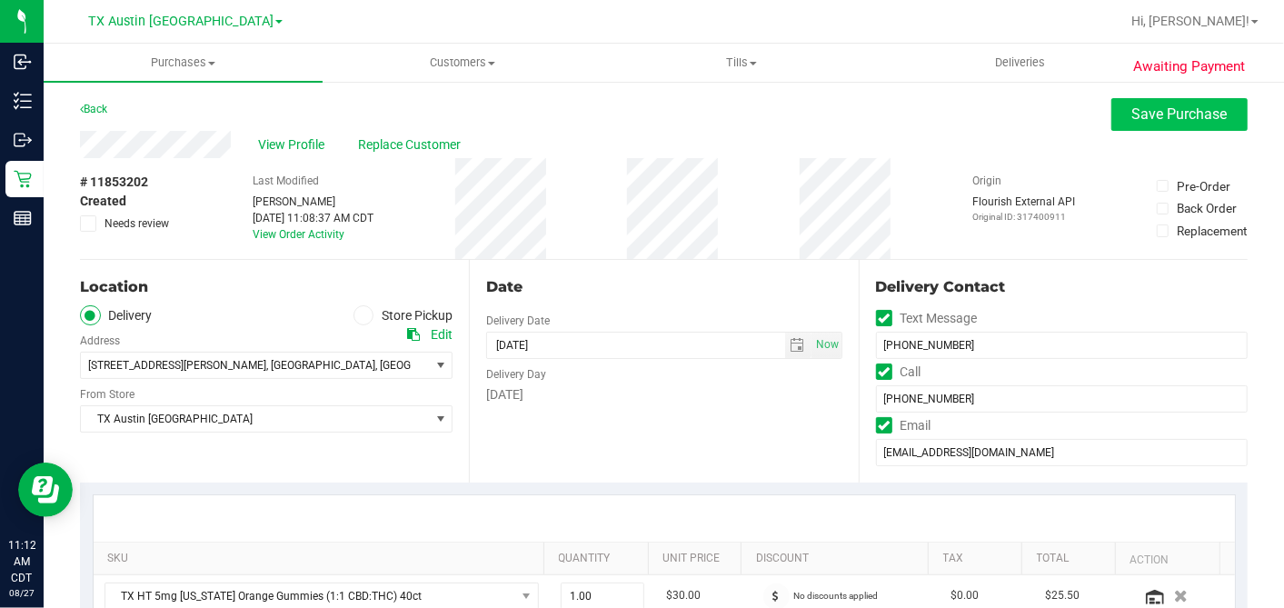
type textarea "[DATE] 08:00-17:00 -- Message: -- Phone:[PHONE_NUMBER] -- Payment Method:CASH -…"
click at [1183, 119] on span "Save Purchase" at bounding box center [1179, 113] width 95 height 17
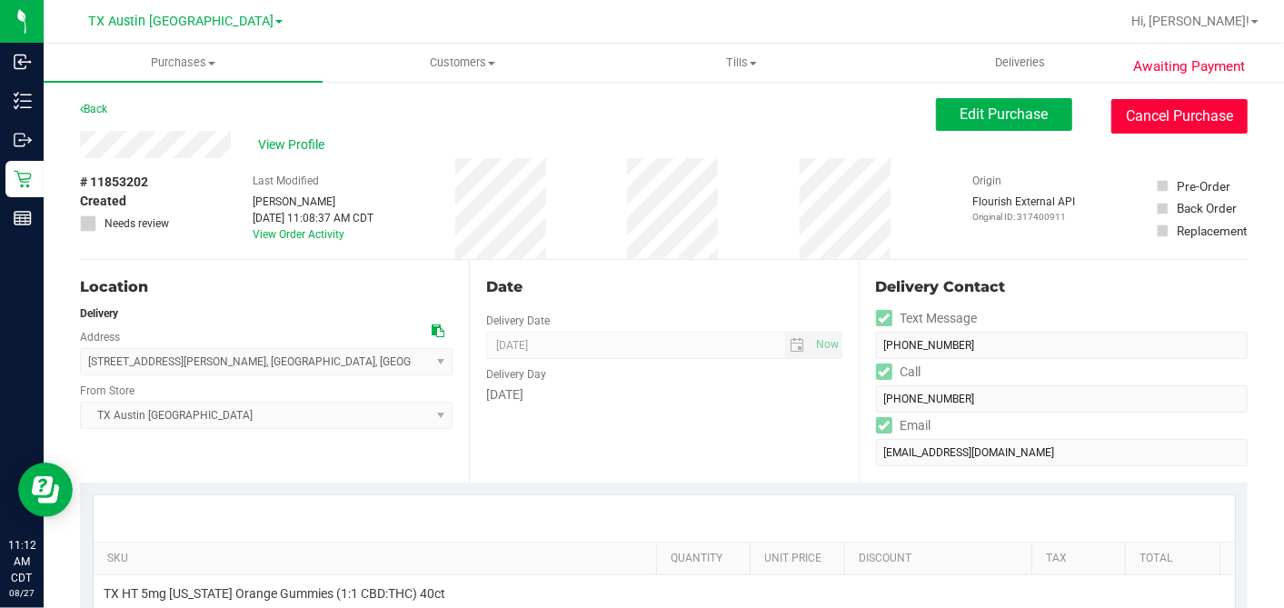
drag, startPoint x: 1126, startPoint y: 124, endPoint x: 833, endPoint y: 127, distance: 292.6
click at [1126, 125] on button "Cancel Purchase" at bounding box center [1179, 116] width 136 height 35
click at [1160, 122] on button "Cancel Purchase" at bounding box center [1179, 116] width 136 height 35
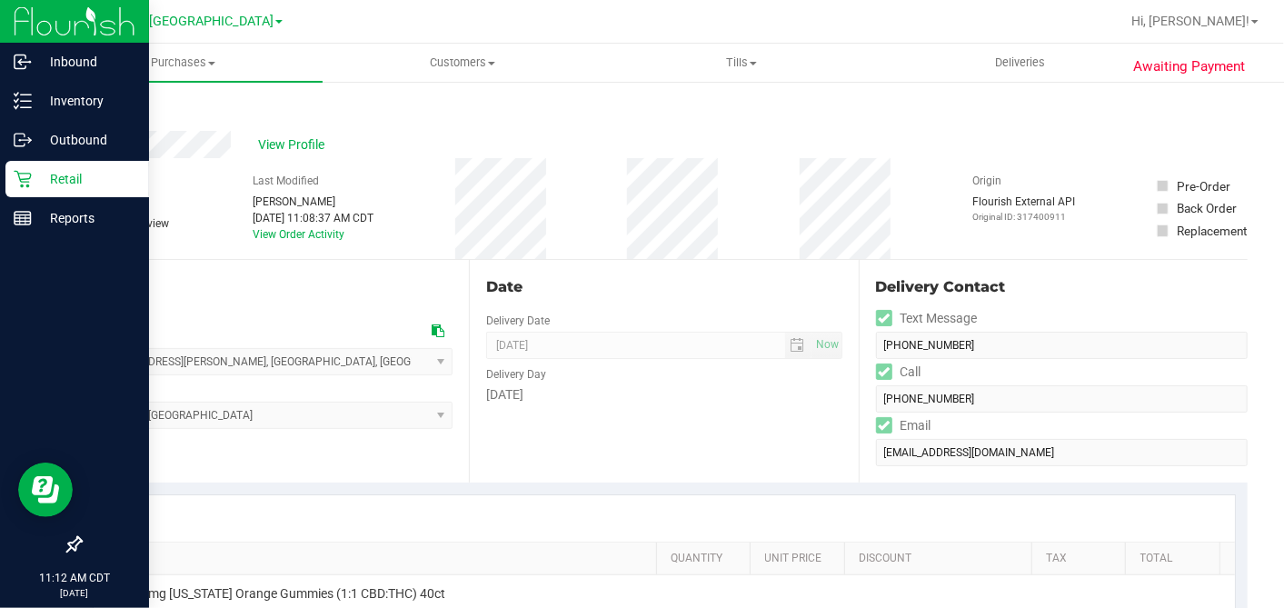
drag, startPoint x: 39, startPoint y: 174, endPoint x: 61, endPoint y: 184, distance: 24.0
click at [39, 174] on p "Retail" at bounding box center [86, 179] width 109 height 22
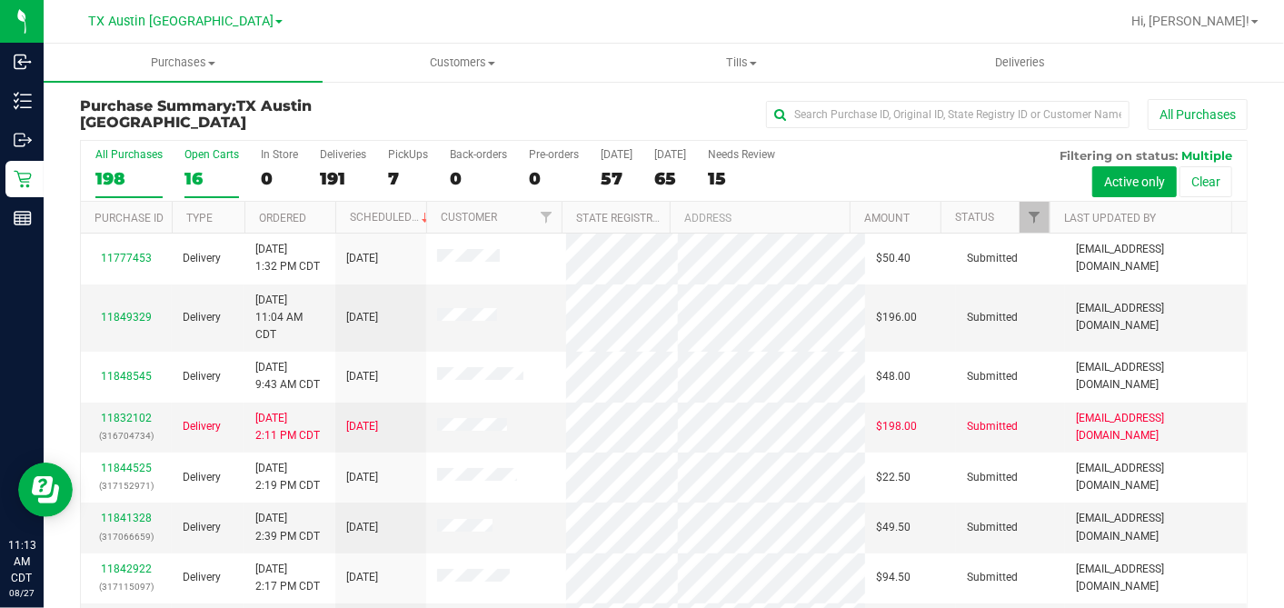
click at [210, 176] on div "16" at bounding box center [211, 178] width 55 height 21
click at [0, 0] on input "Open Carts 16" at bounding box center [0, 0] width 0 height 0
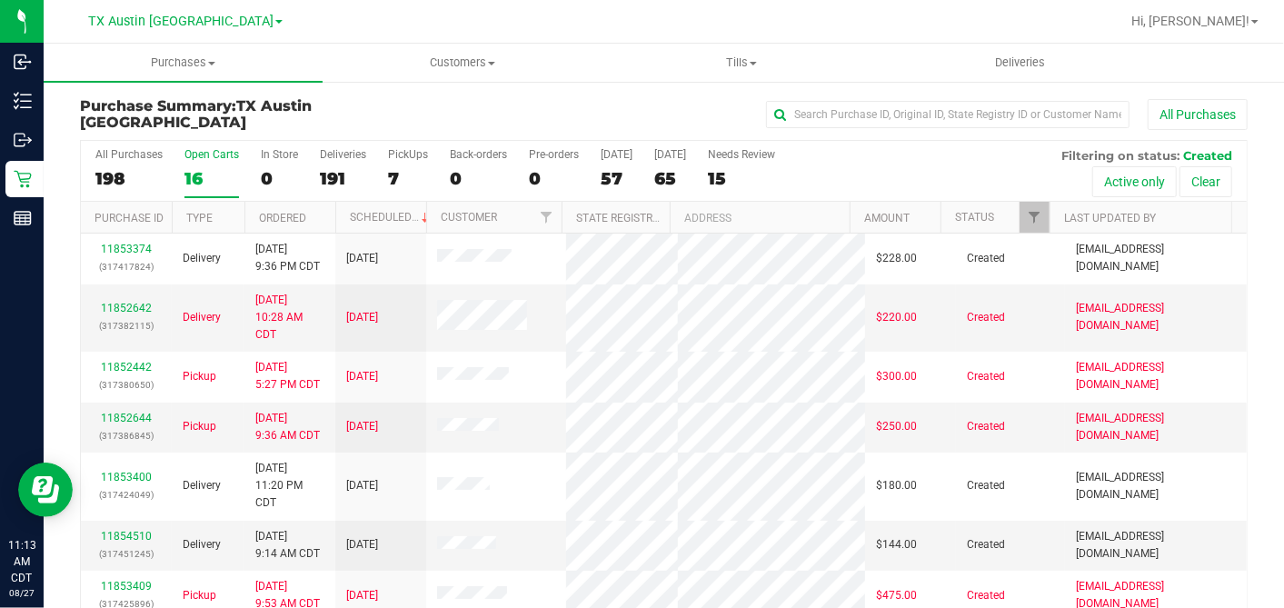
click at [324, 207] on th "Ordered" at bounding box center [289, 218] width 91 height 32
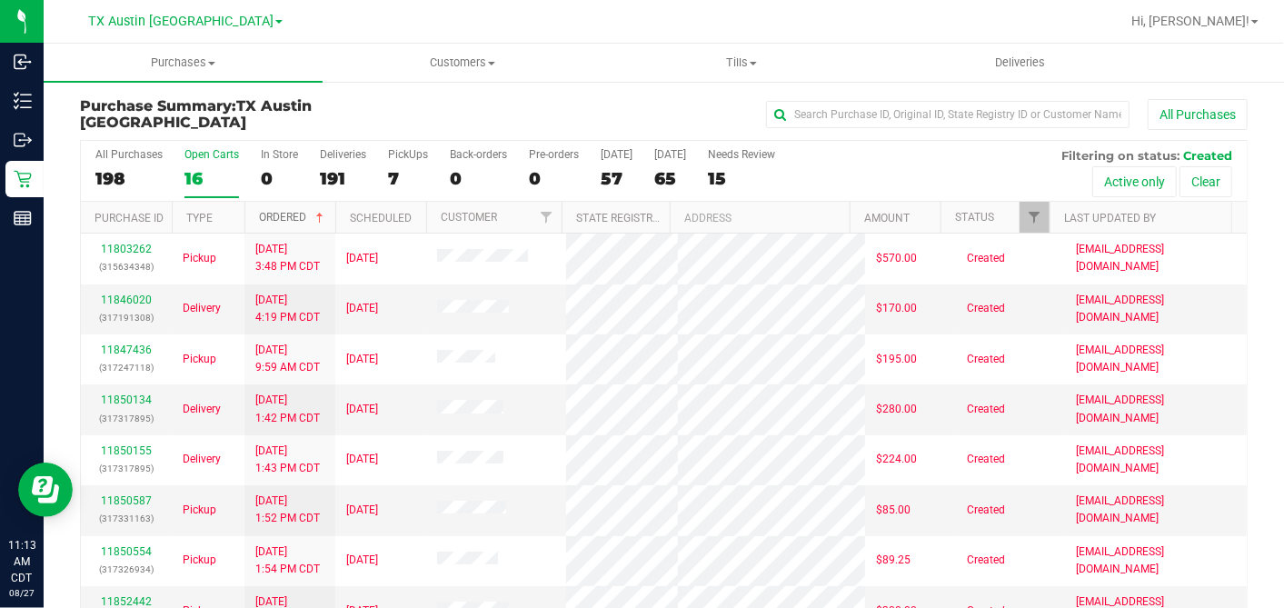
click at [321, 215] on span at bounding box center [320, 218] width 15 height 15
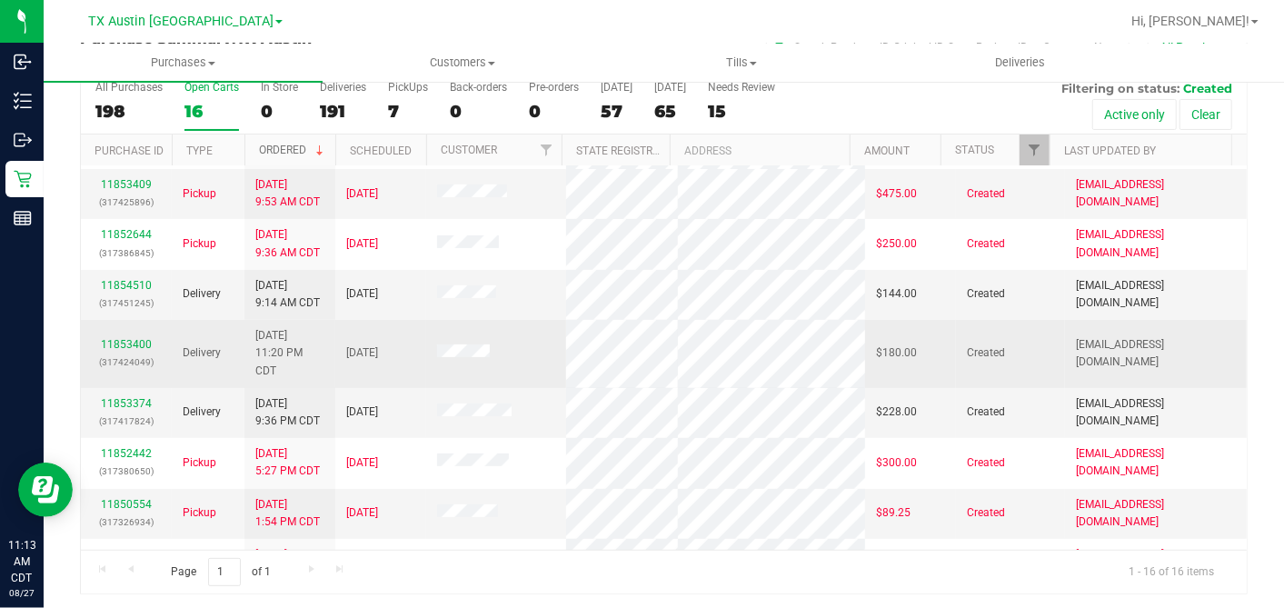
scroll to position [202, 0]
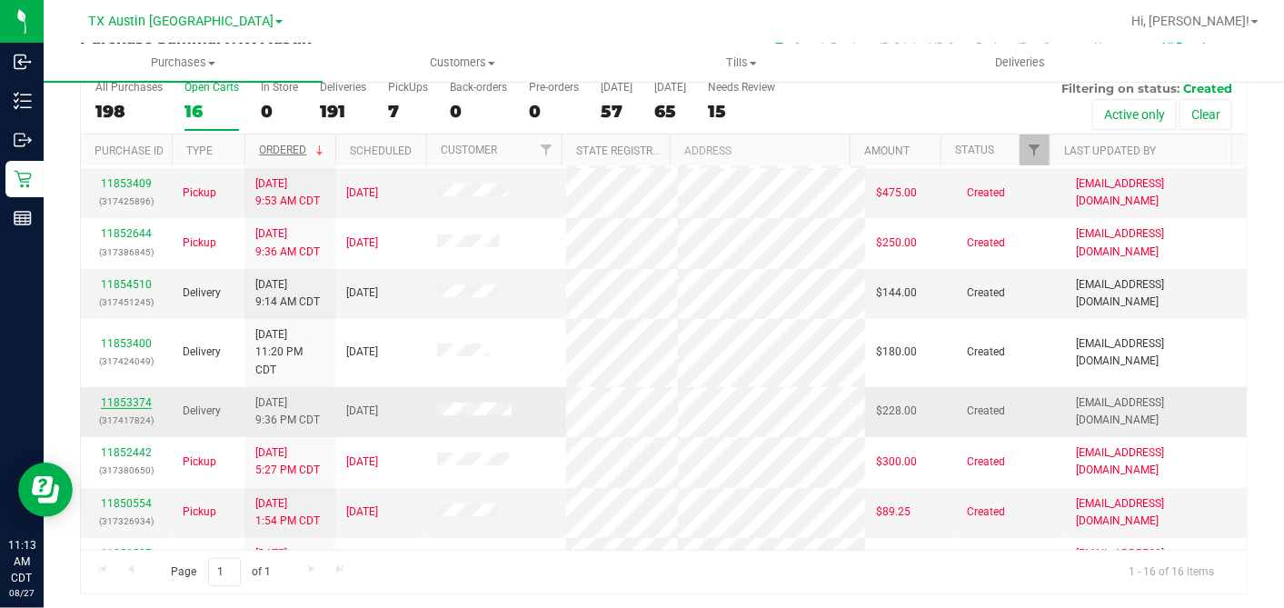
click at [130, 396] on link "11853374" at bounding box center [126, 402] width 51 height 13
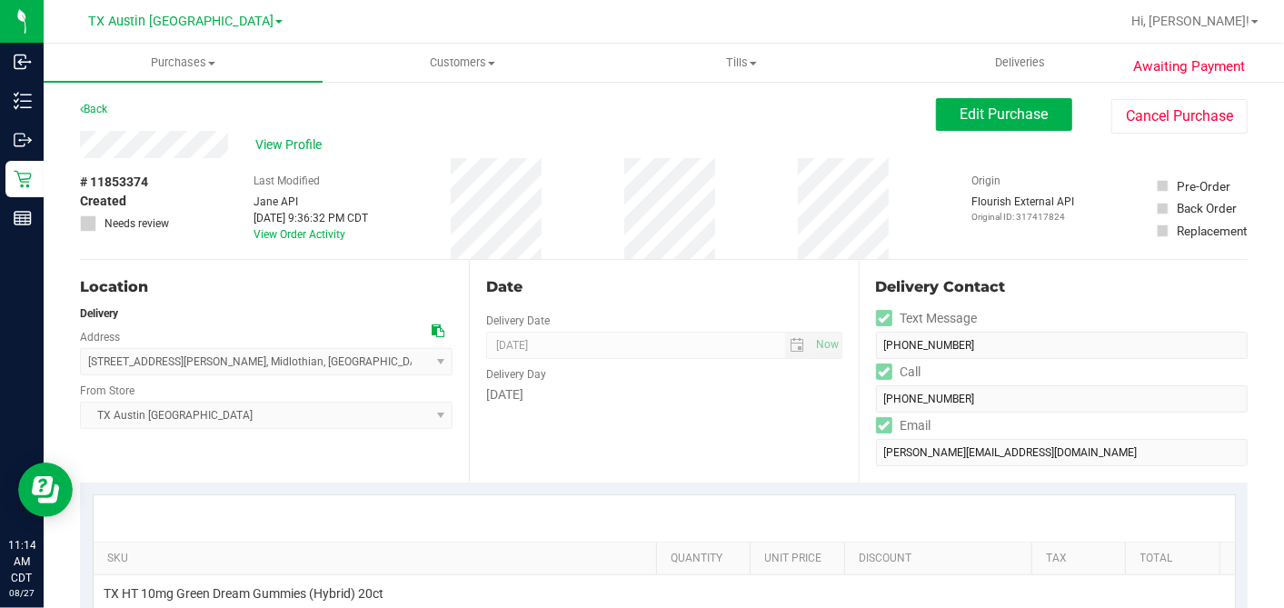
drag, startPoint x: 435, startPoint y: 329, endPoint x: 629, endPoint y: 332, distance: 193.6
click at [436, 329] on icon at bounding box center [438, 330] width 13 height 13
drag, startPoint x: 945, startPoint y: 122, endPoint x: 906, endPoint y: 150, distance: 48.2
click at [961, 122] on span "Edit Purchase" at bounding box center [1005, 113] width 88 height 17
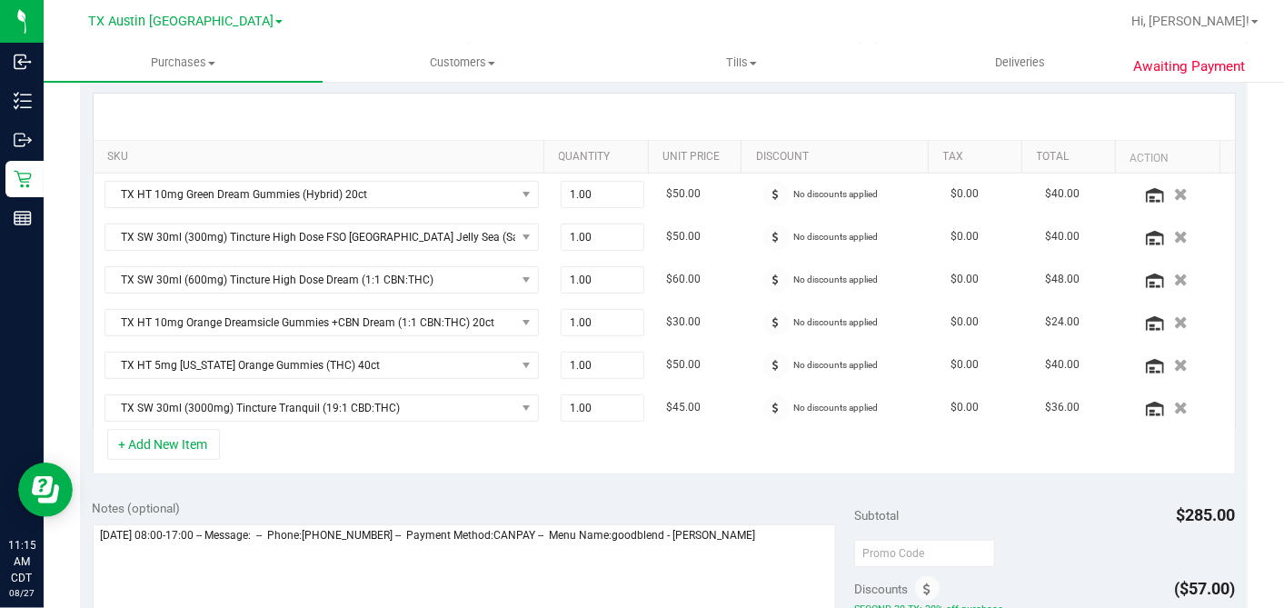
scroll to position [605, 0]
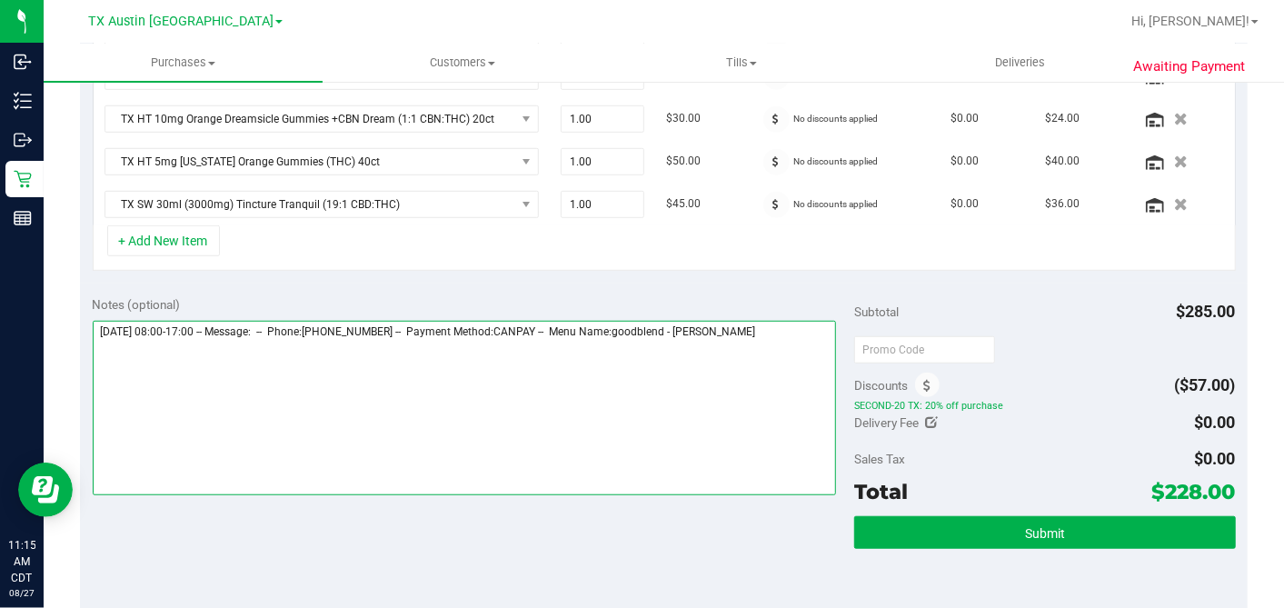
click at [797, 327] on textarea at bounding box center [465, 408] width 744 height 174
click at [259, 372] on textarea at bounding box center [465, 408] width 744 height 174
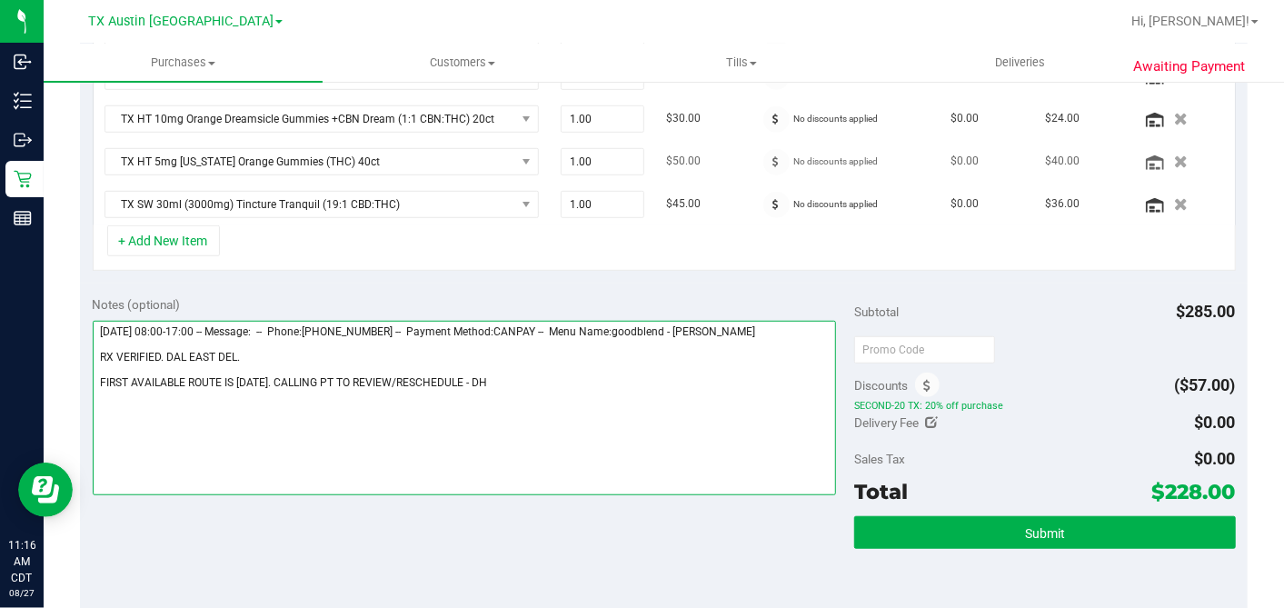
type textarea "[DATE] 08:00-17:00 -- Message: -- Phone:[PHONE_NUMBER] -- Payment Method:CANPAY…"
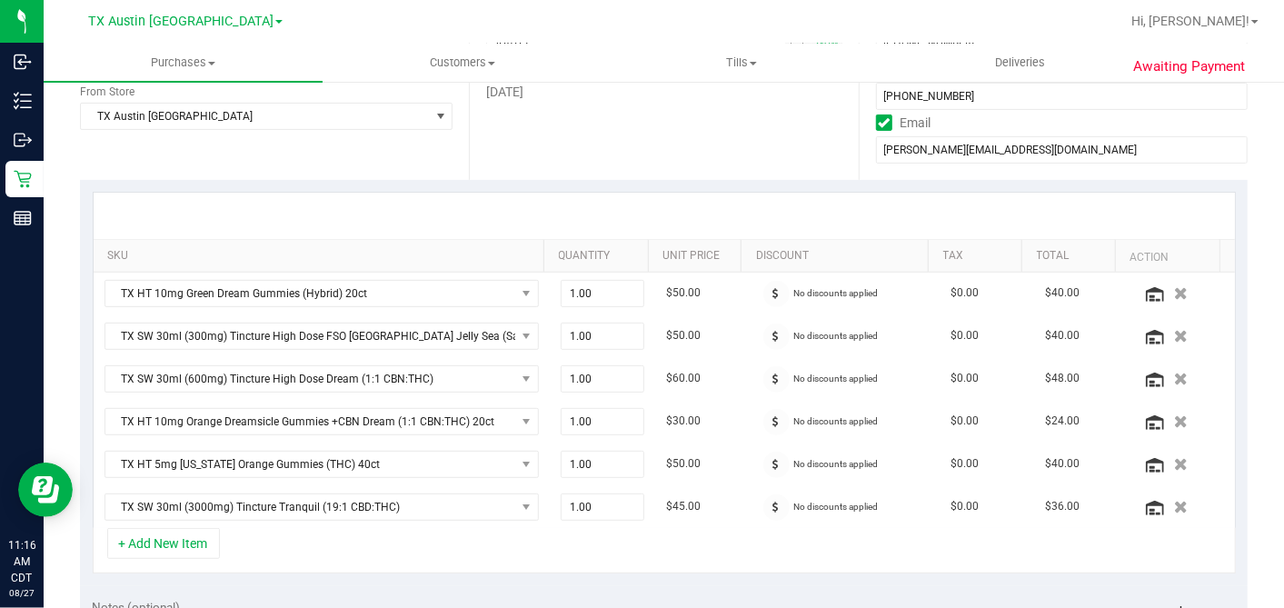
scroll to position [0, 0]
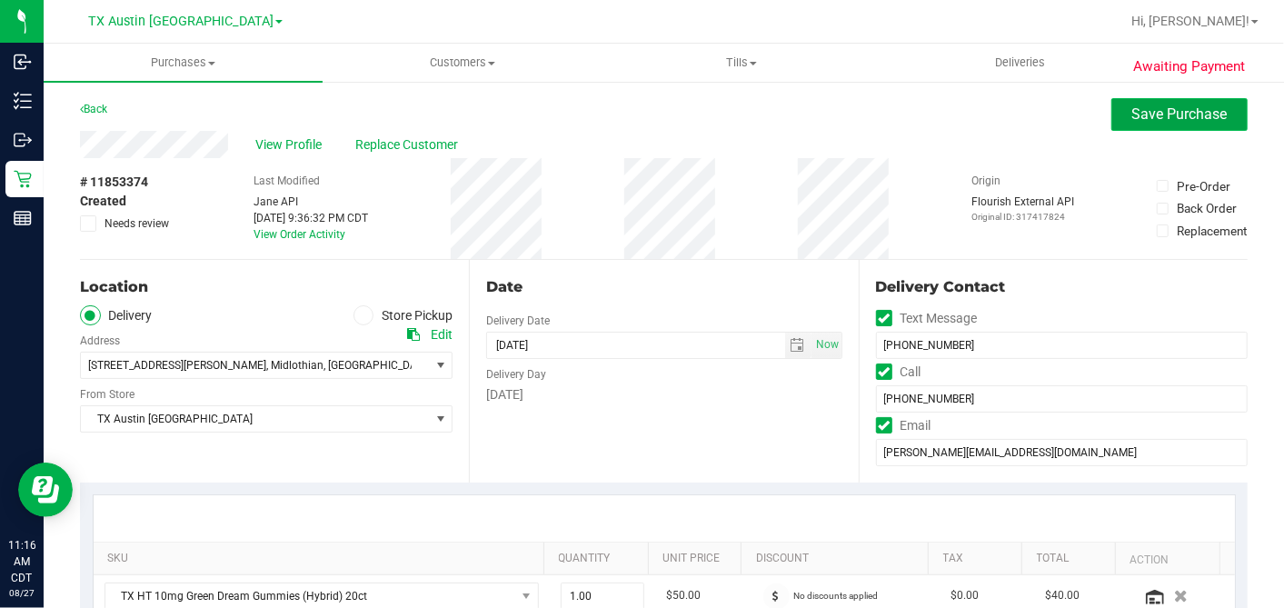
click at [1111, 118] on button "Save Purchase" at bounding box center [1179, 114] width 136 height 33
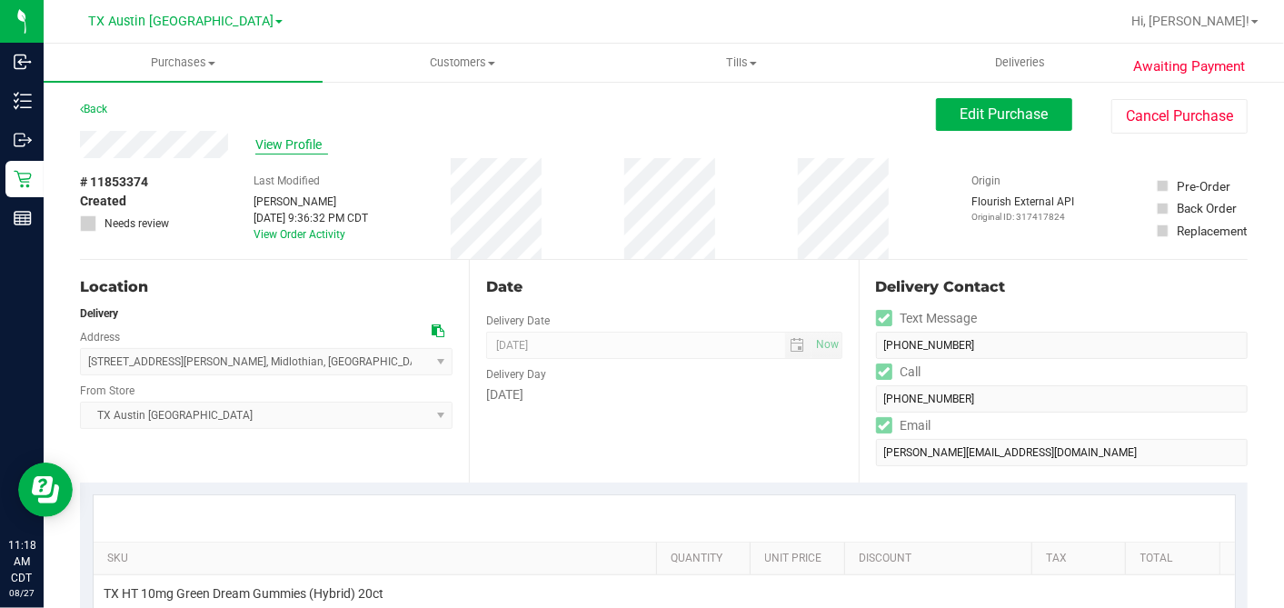
click at [274, 139] on span "View Profile" at bounding box center [291, 144] width 73 height 19
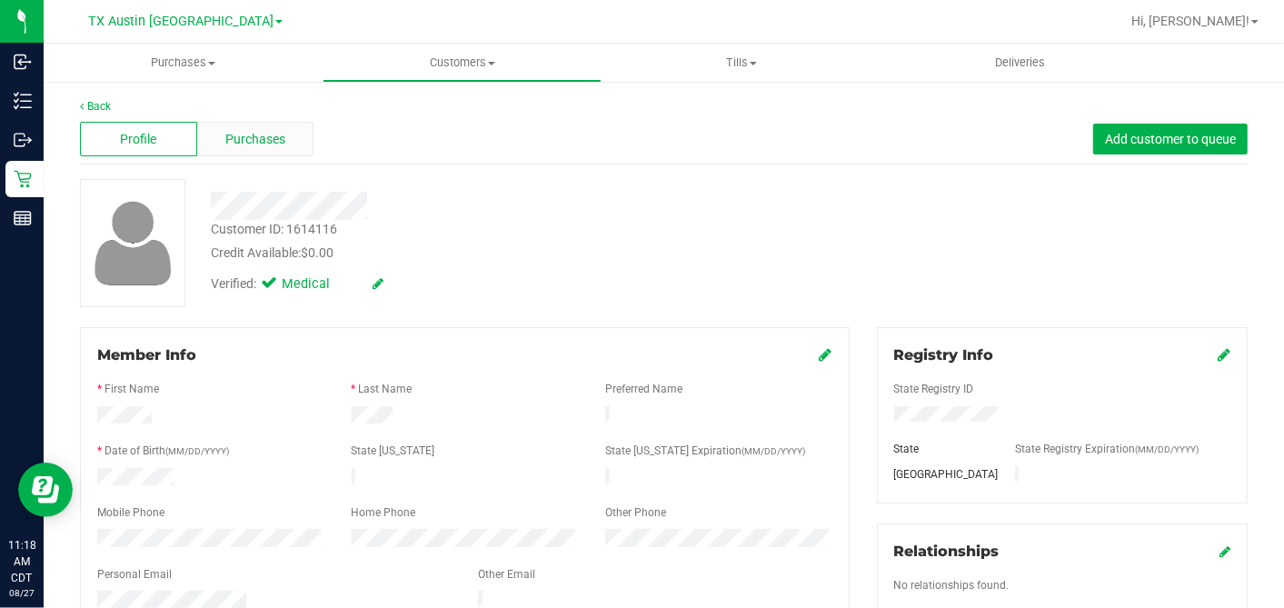
click at [280, 142] on span "Purchases" at bounding box center [255, 139] width 60 height 19
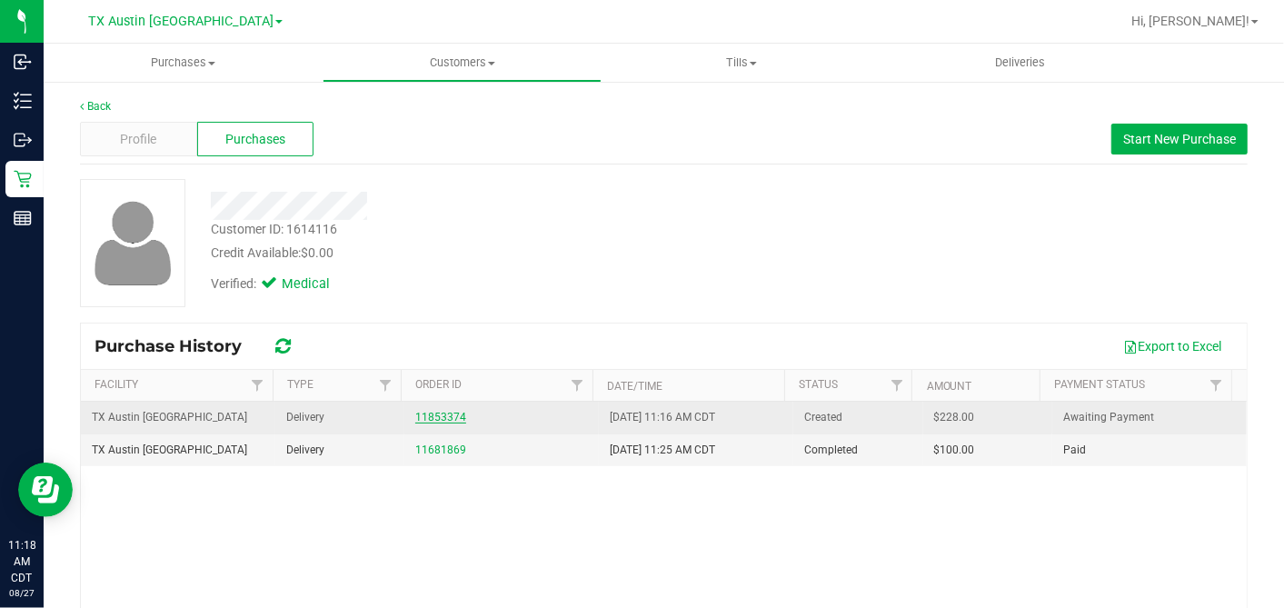
click at [438, 415] on link "11853374" at bounding box center [440, 417] width 51 height 13
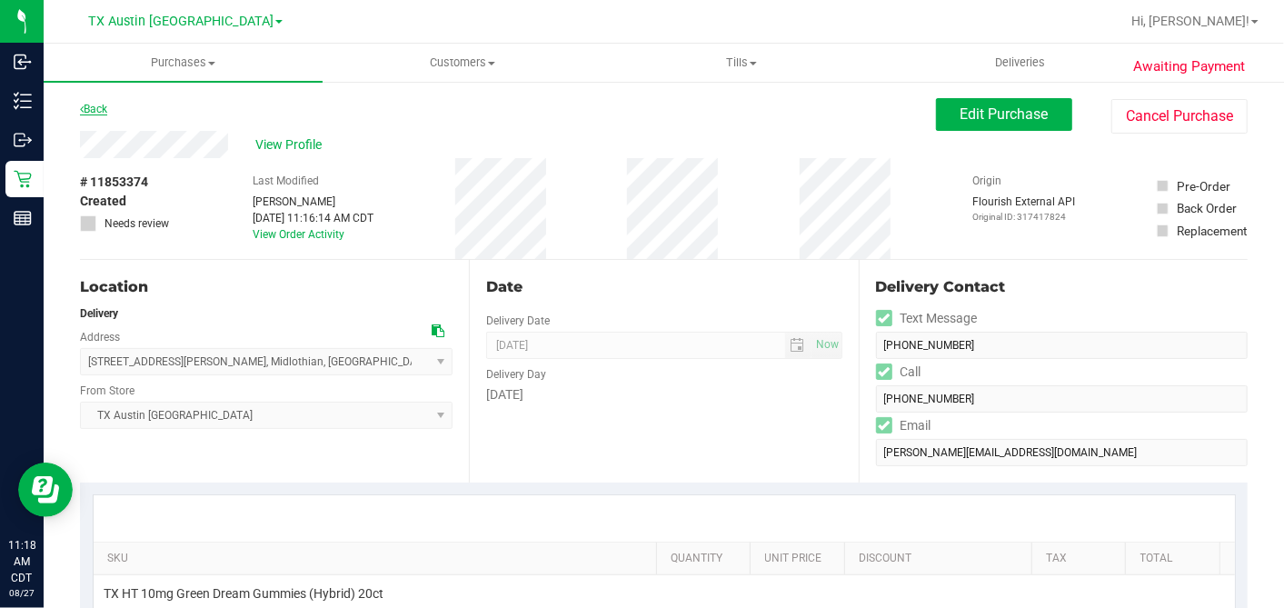
click at [98, 107] on link "Back" at bounding box center [93, 109] width 27 height 13
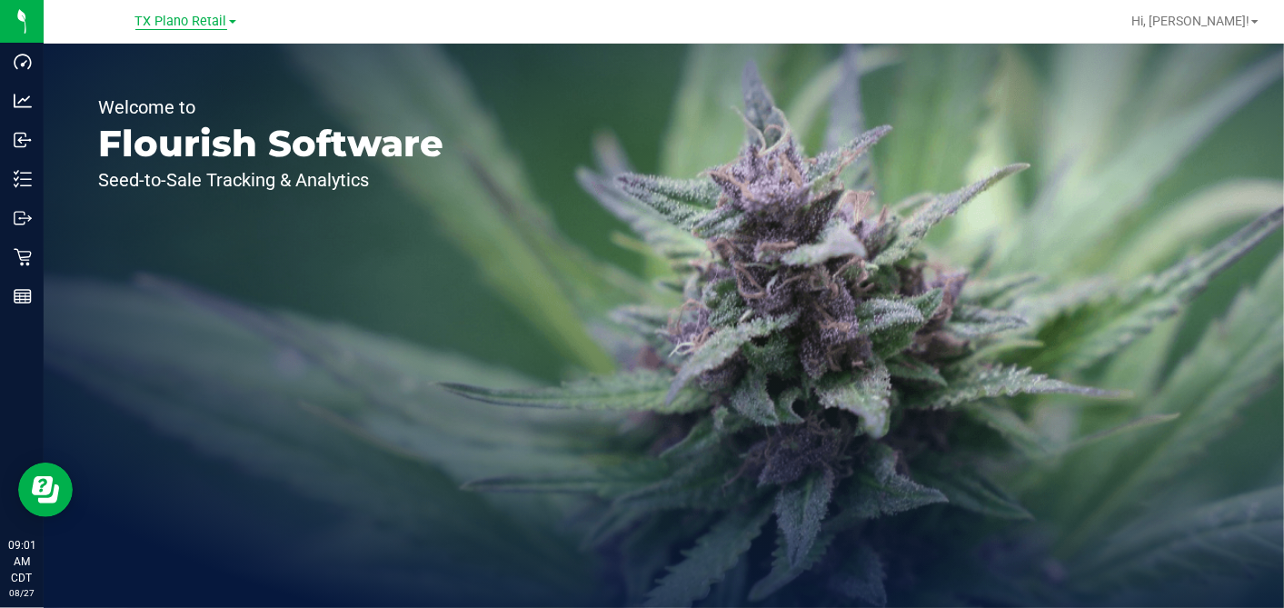
click at [194, 21] on span "TX Plano Retail" at bounding box center [181, 22] width 92 height 16
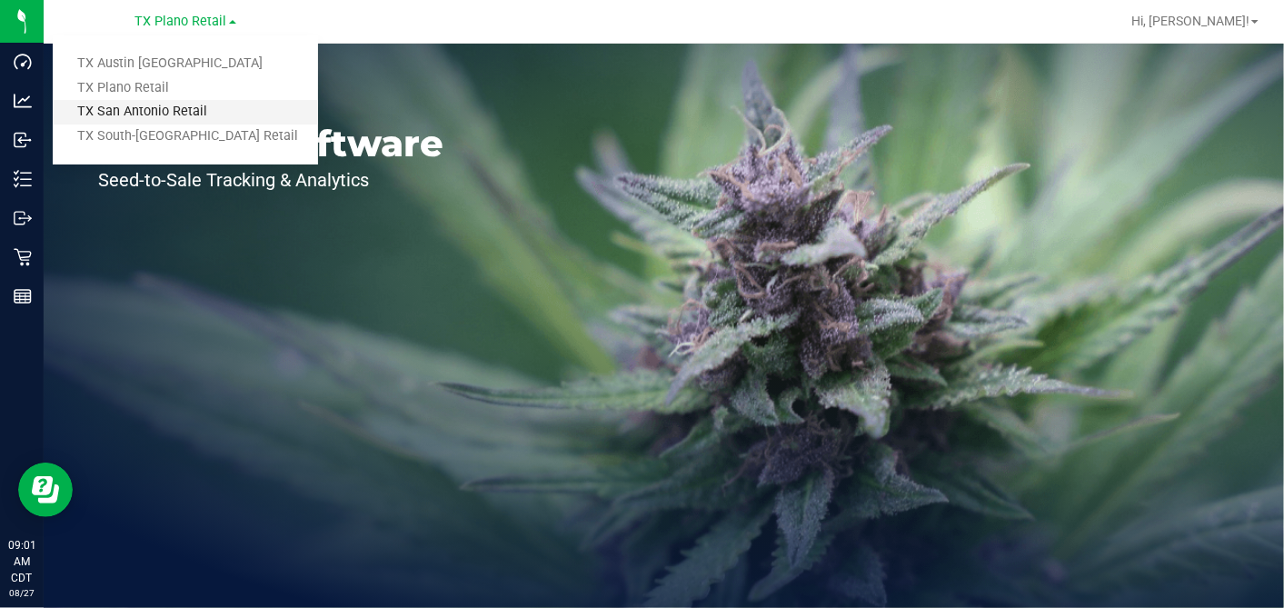
click at [133, 106] on link "TX San Antonio Retail" at bounding box center [185, 112] width 265 height 25
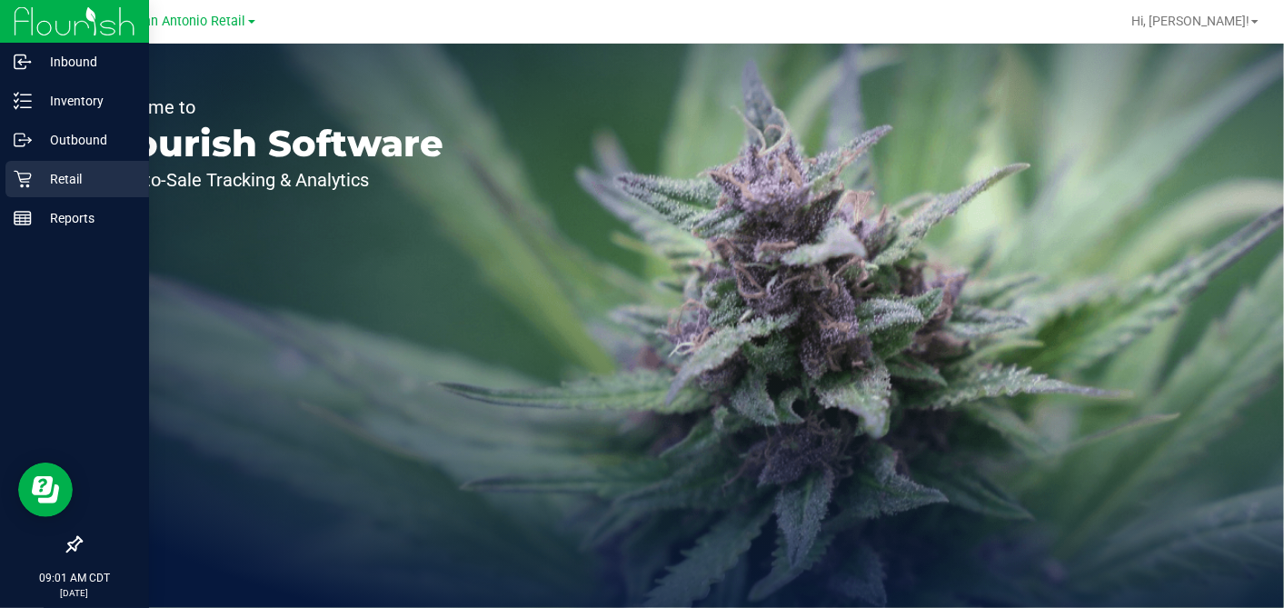
click at [21, 176] on icon at bounding box center [23, 179] width 18 height 18
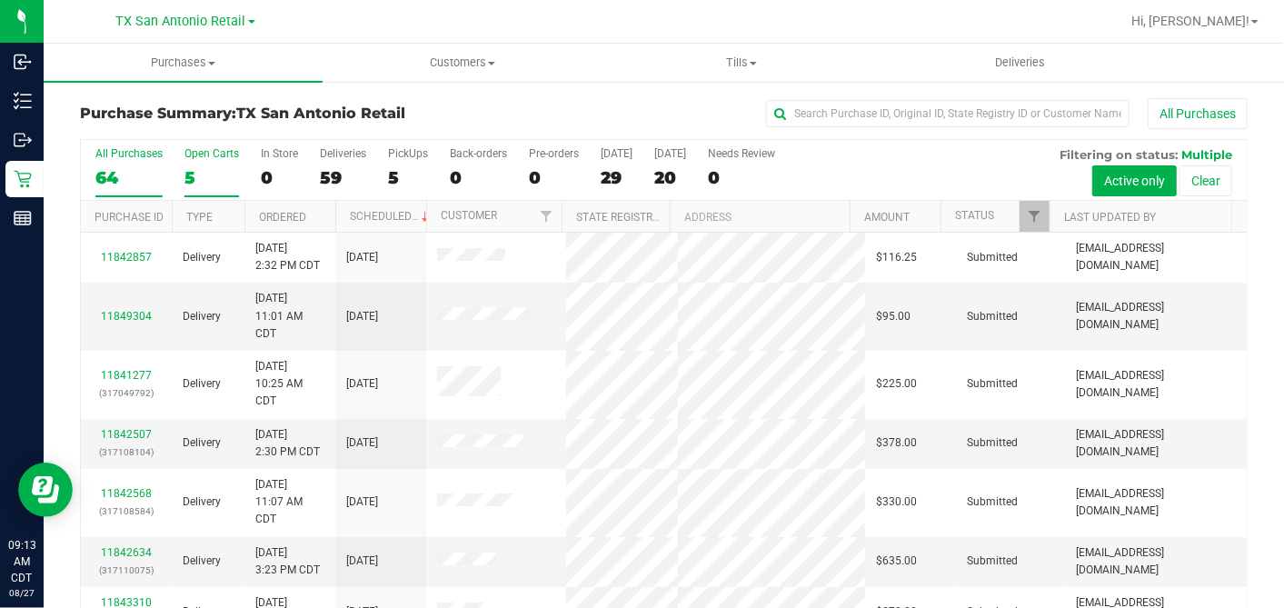
click at [194, 154] on div "Open Carts" at bounding box center [211, 153] width 55 height 13
click at [0, 0] on input "Open Carts 5" at bounding box center [0, 0] width 0 height 0
